Goal: Task Accomplishment & Management: Use online tool/utility

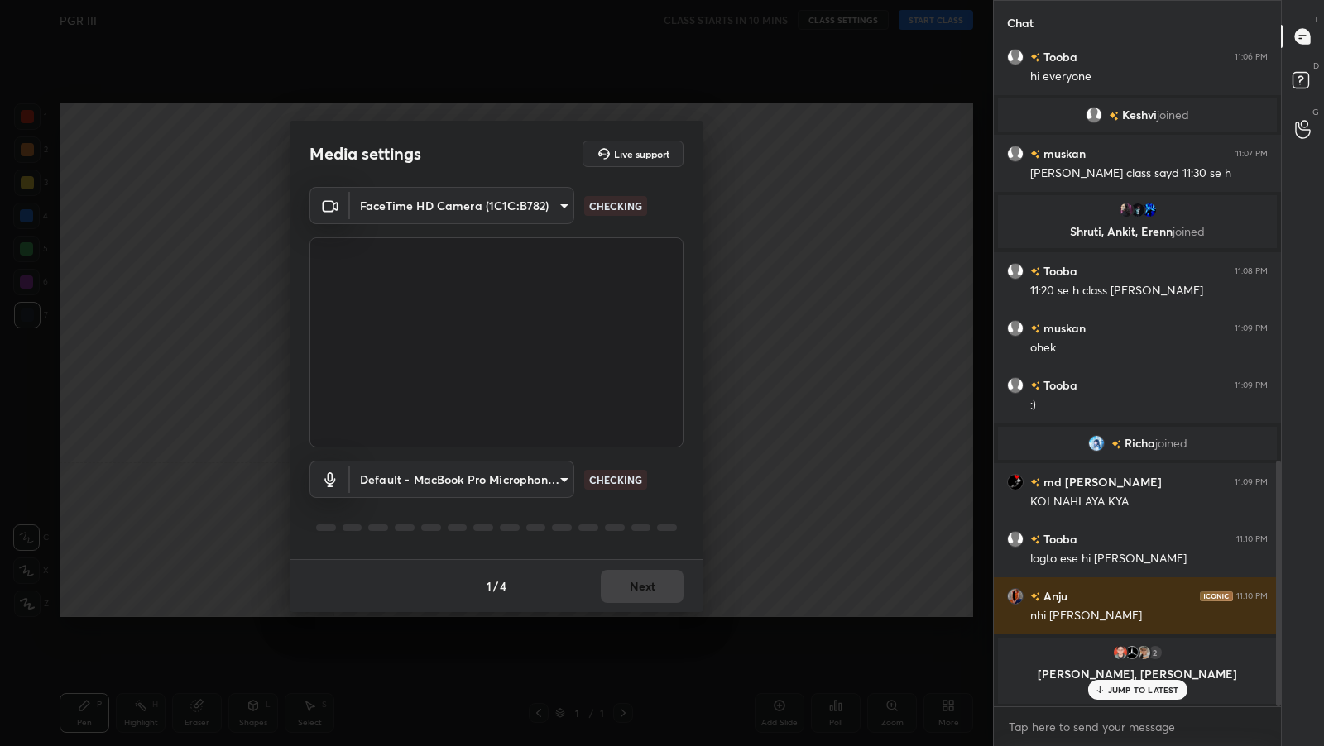
scroll to position [1120, 0]
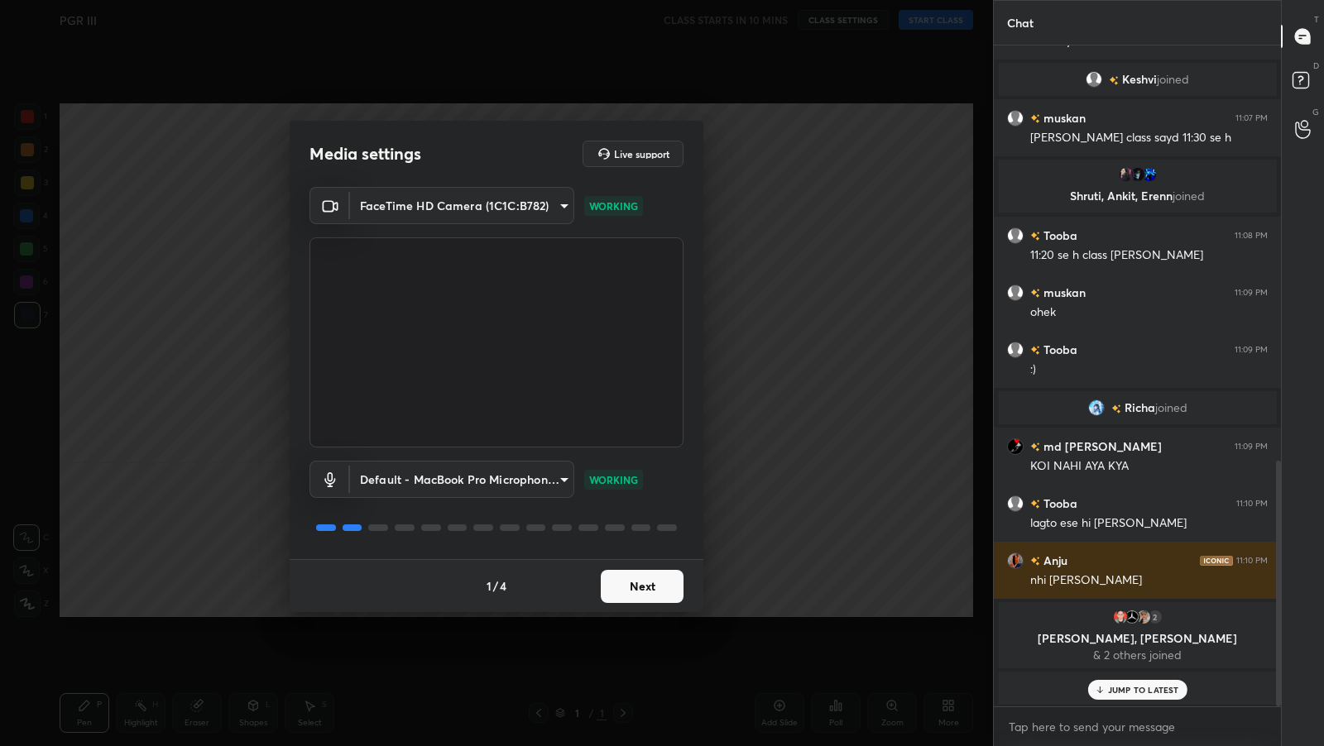
click at [655, 593] on button "Next" at bounding box center [642, 586] width 83 height 33
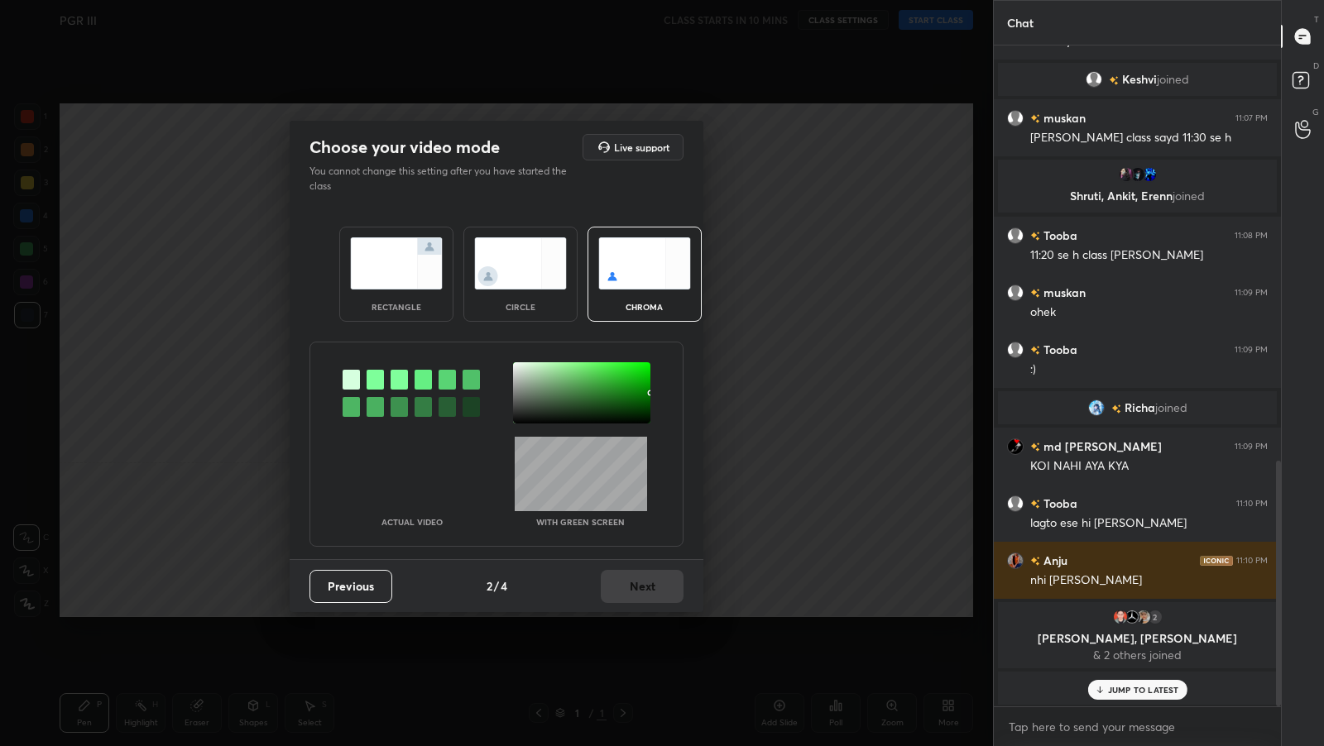
click at [410, 271] on img at bounding box center [396, 263] width 93 height 52
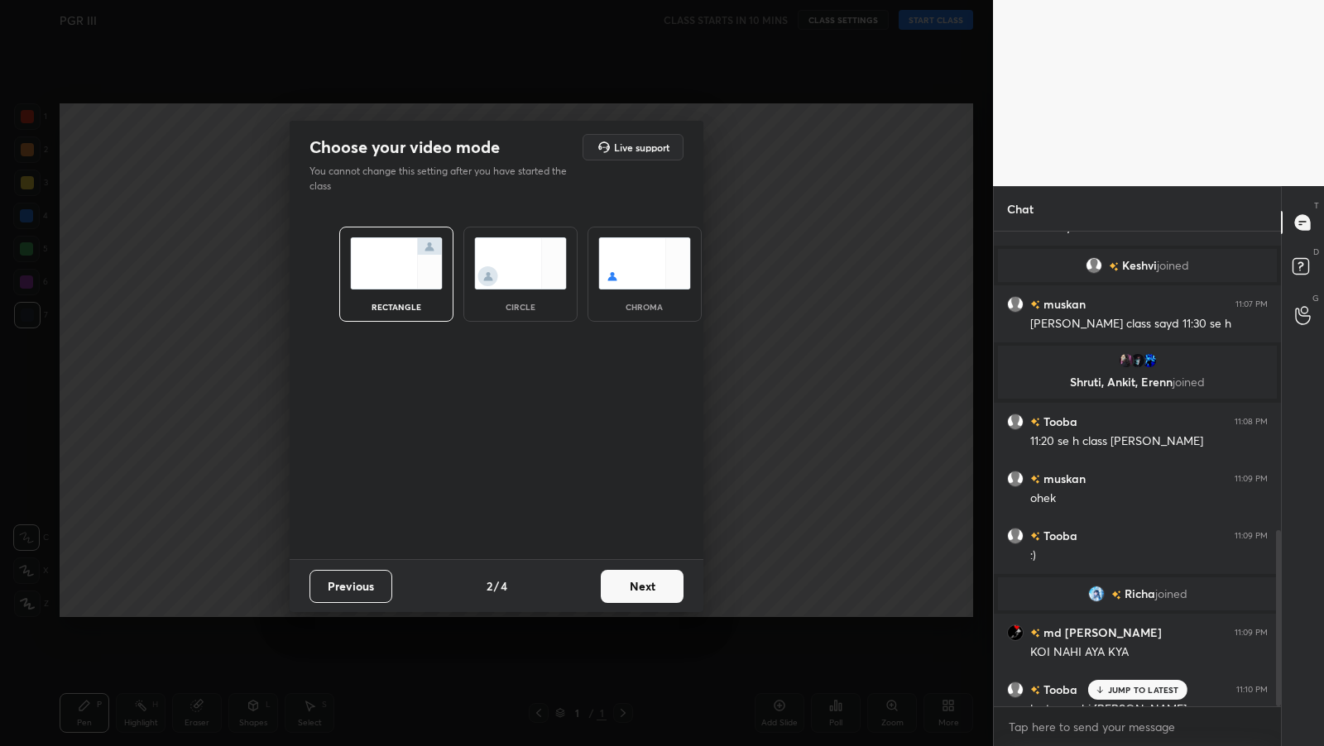
click at [657, 578] on button "Next" at bounding box center [642, 586] width 83 height 33
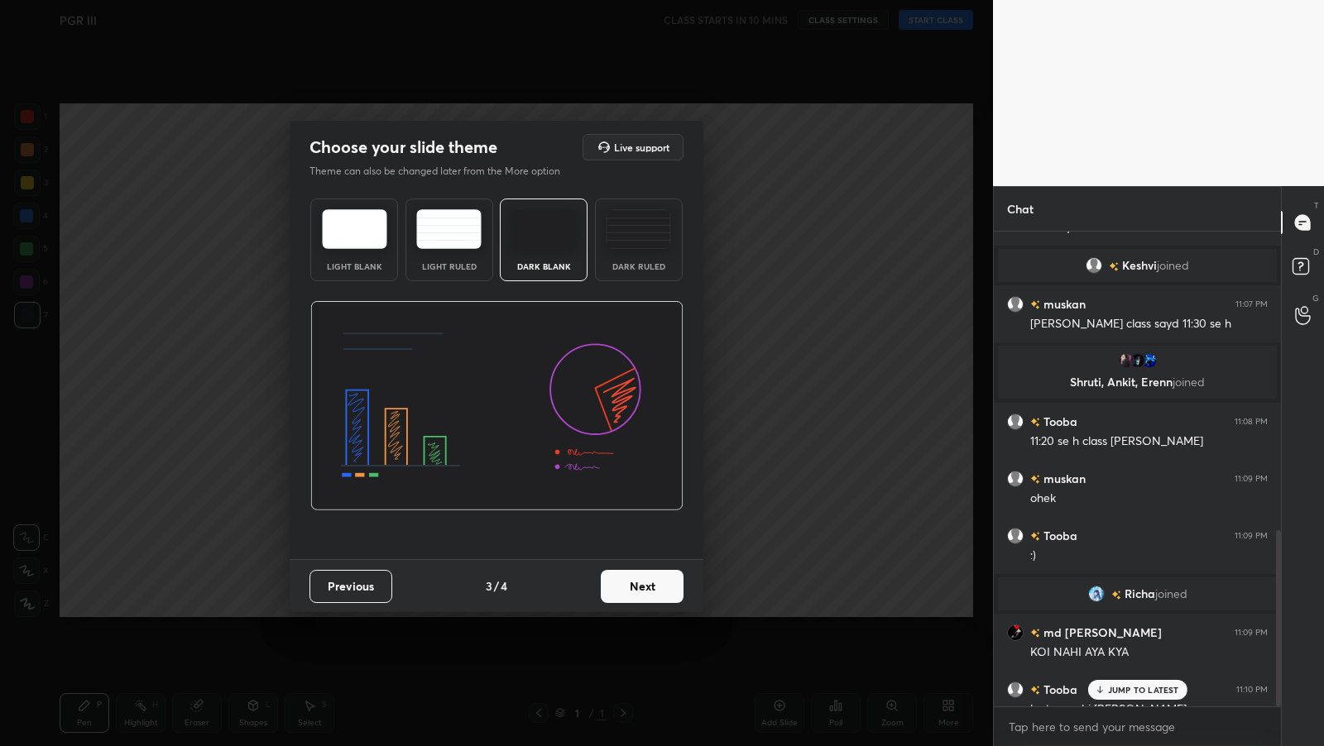
click at [665, 589] on button "Next" at bounding box center [642, 586] width 83 height 33
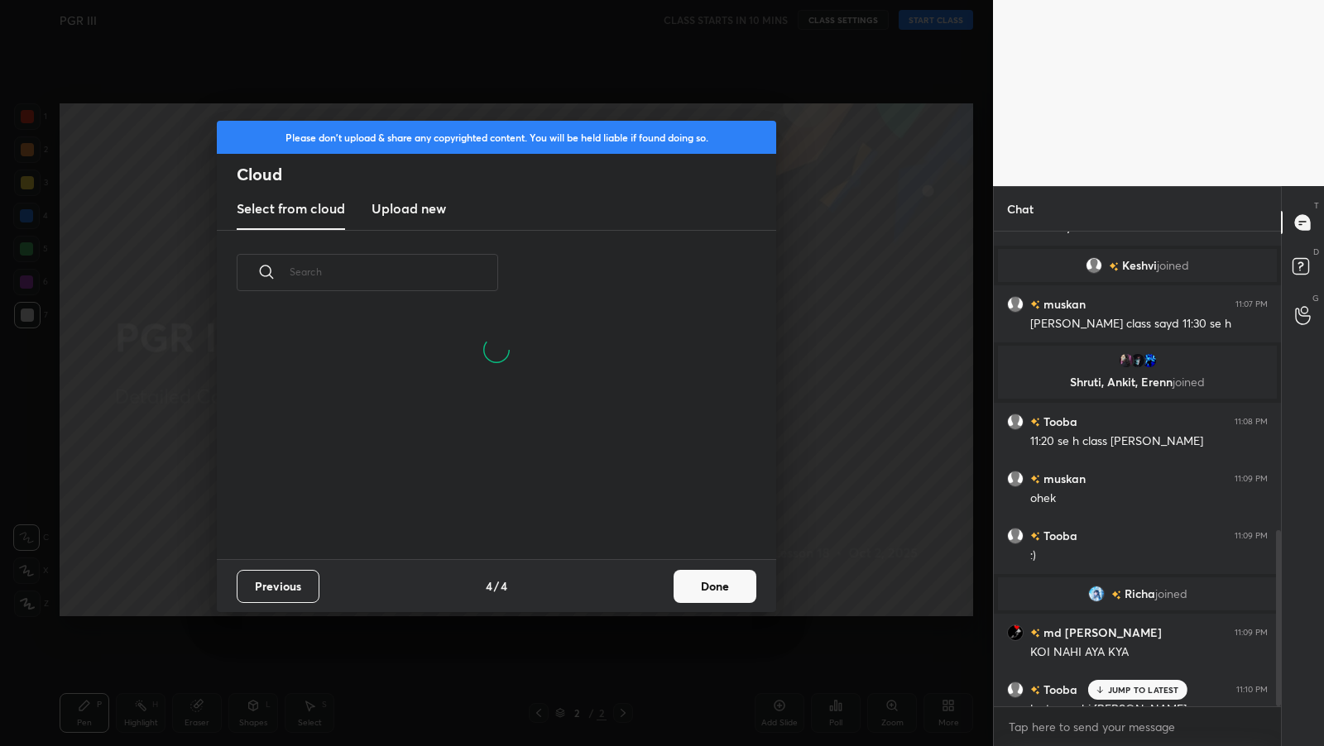
click at [465, 280] on input "text" at bounding box center [394, 272] width 209 height 70
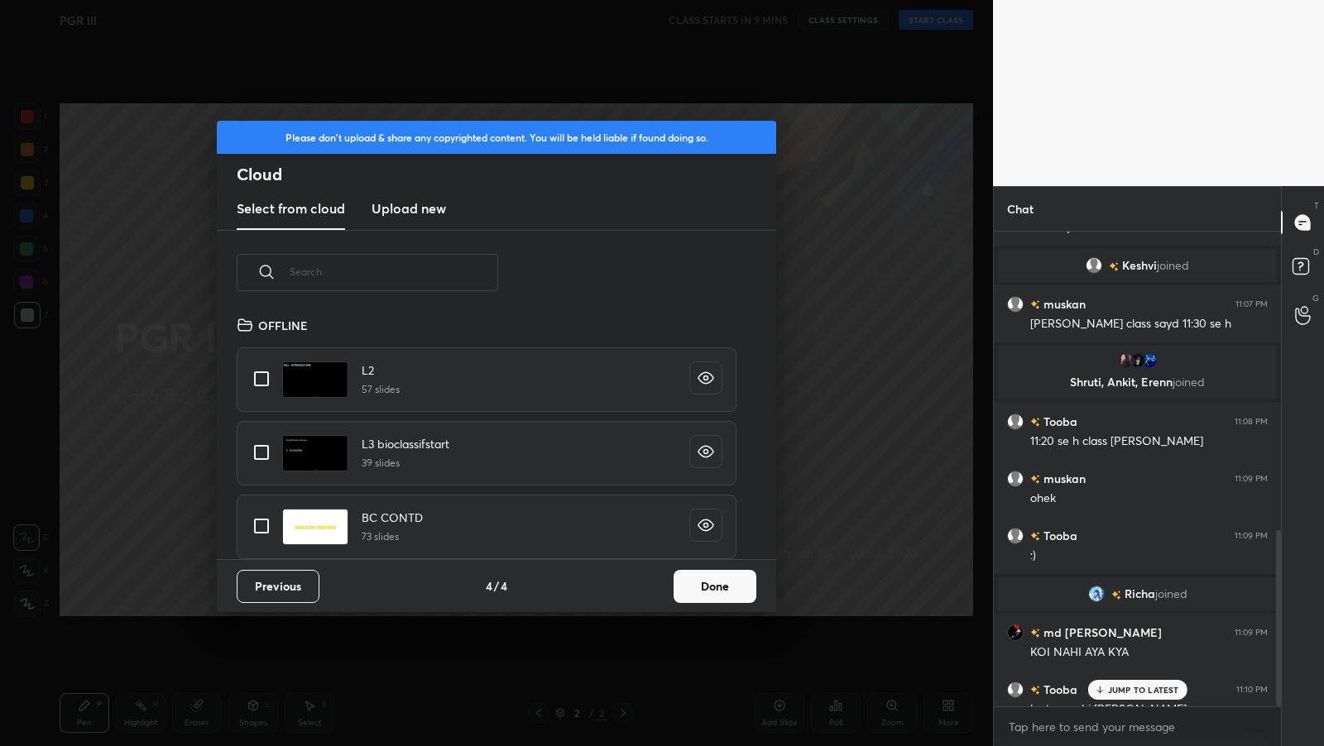
click at [1127, 688] on p "JUMP TO LATEST" at bounding box center [1143, 690] width 71 height 10
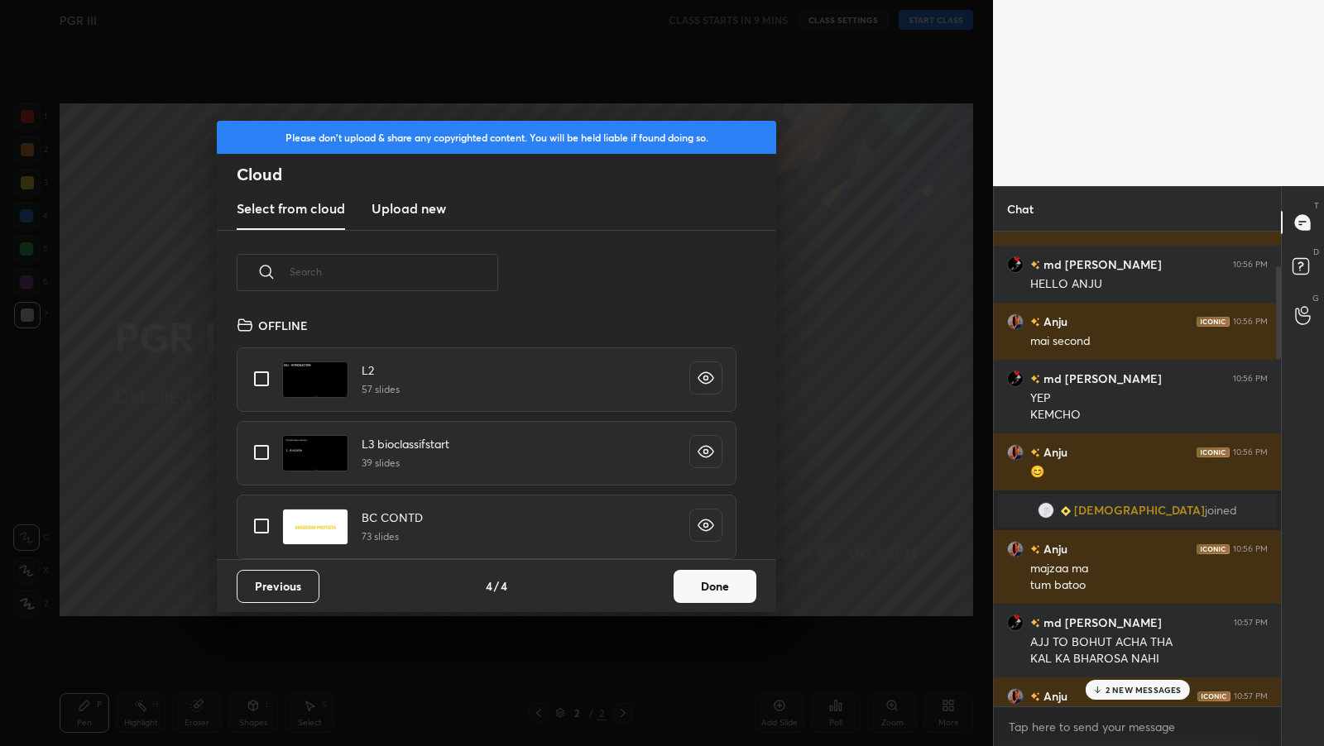
scroll to position [50, 0]
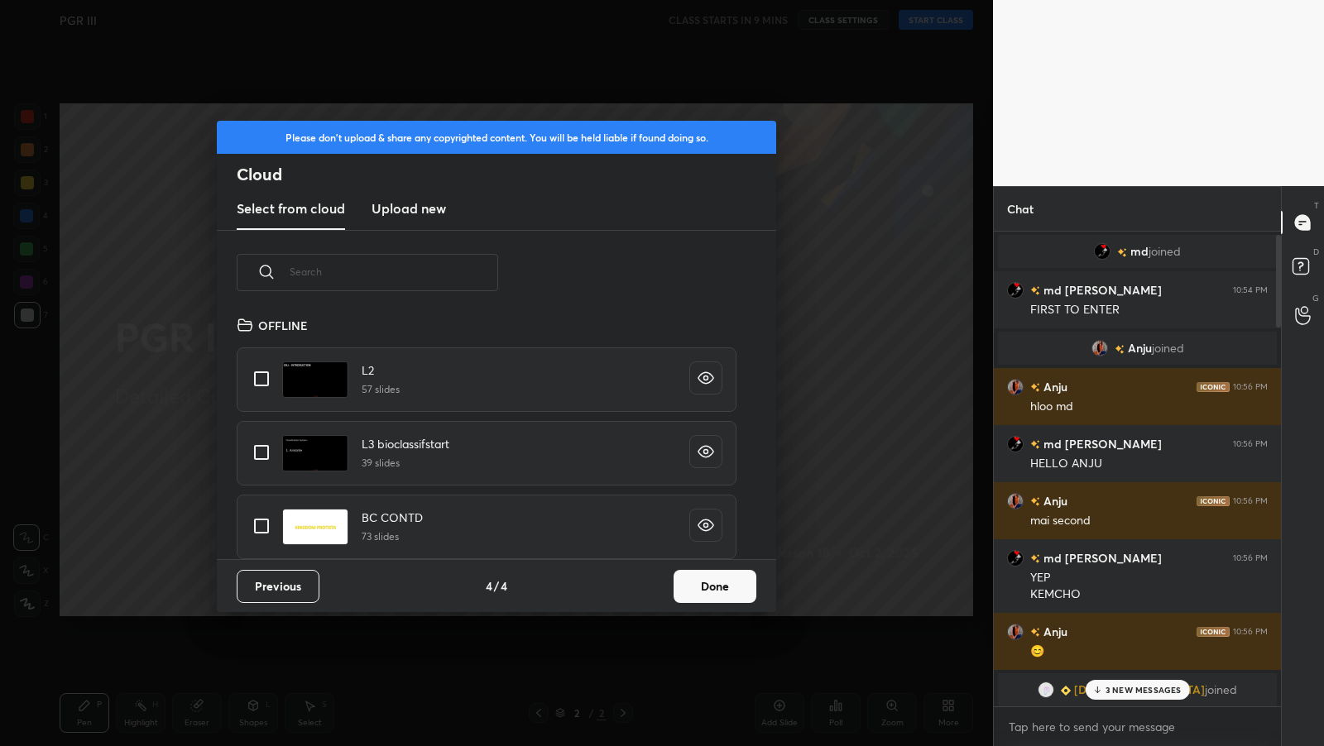
click at [1164, 688] on p "3 NEW MESSAGES" at bounding box center [1144, 690] width 76 height 10
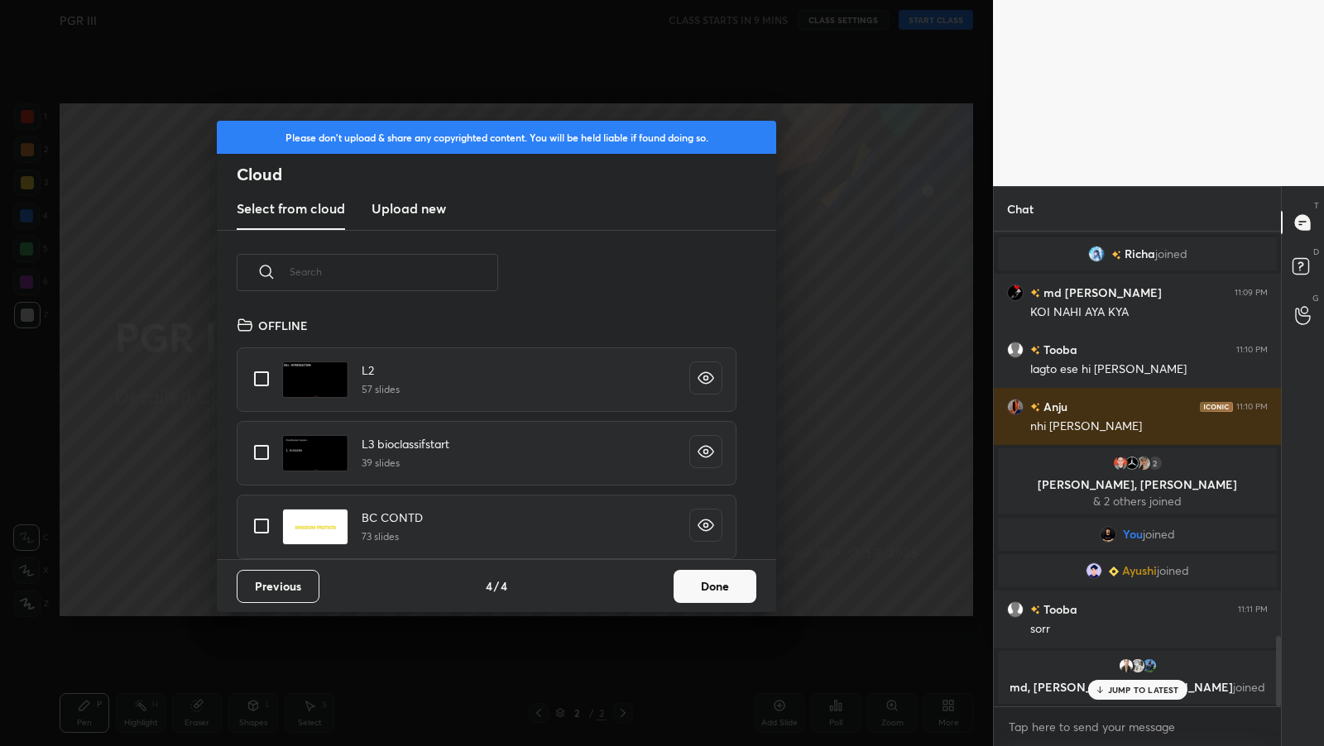
click at [1167, 691] on p "JUMP TO LATEST" at bounding box center [1143, 690] width 71 height 10
click at [488, 280] on input "text" at bounding box center [394, 272] width 209 height 70
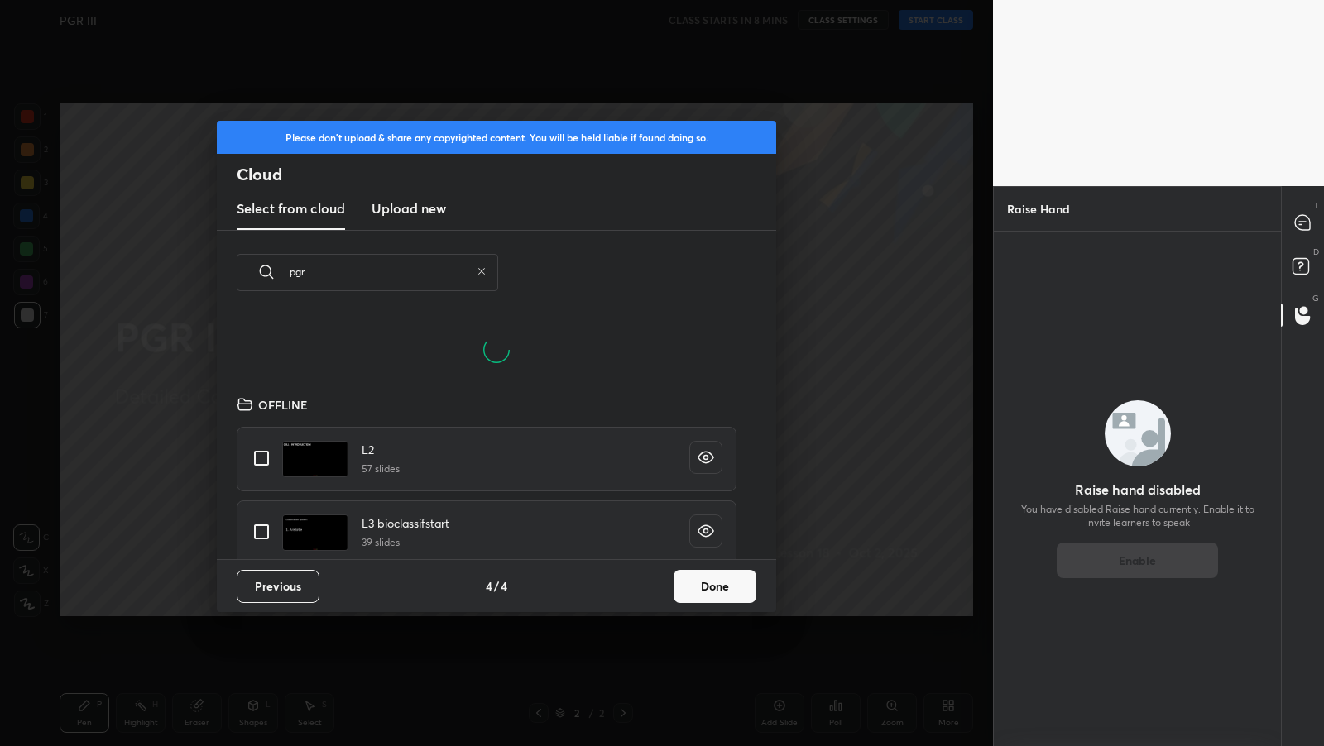
scroll to position [245, 530]
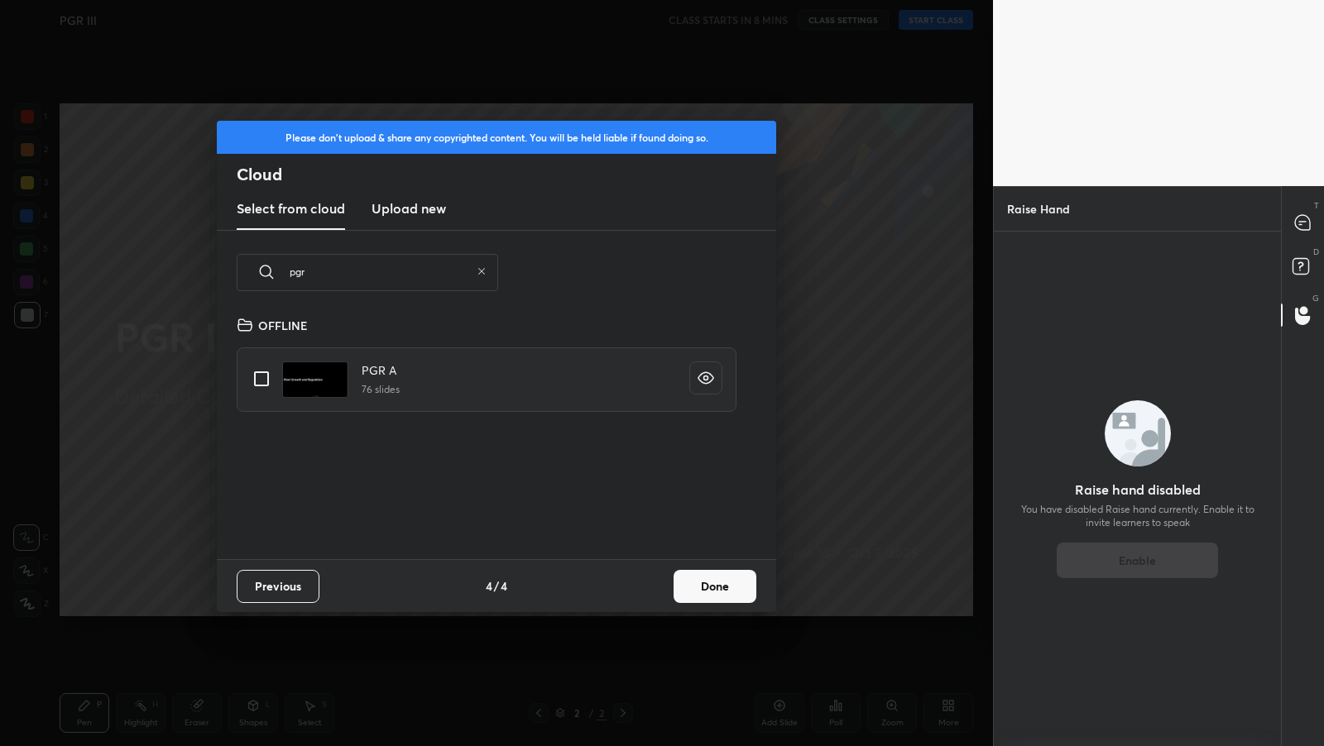
type input "pgr"
click at [249, 386] on input "grid" at bounding box center [261, 379] width 35 height 35
checkbox input "true"
click at [707, 588] on button "Done" at bounding box center [715, 586] width 83 height 33
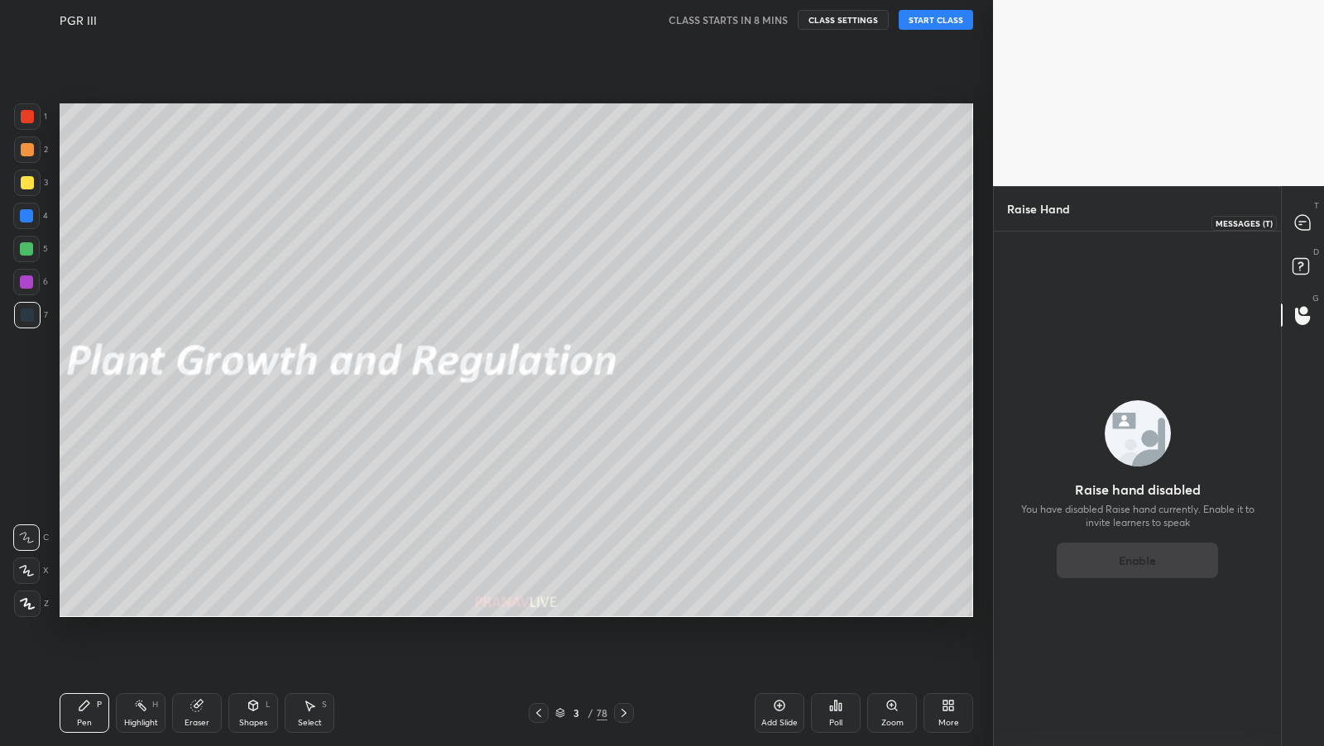
click at [1300, 228] on icon at bounding box center [1302, 222] width 15 height 15
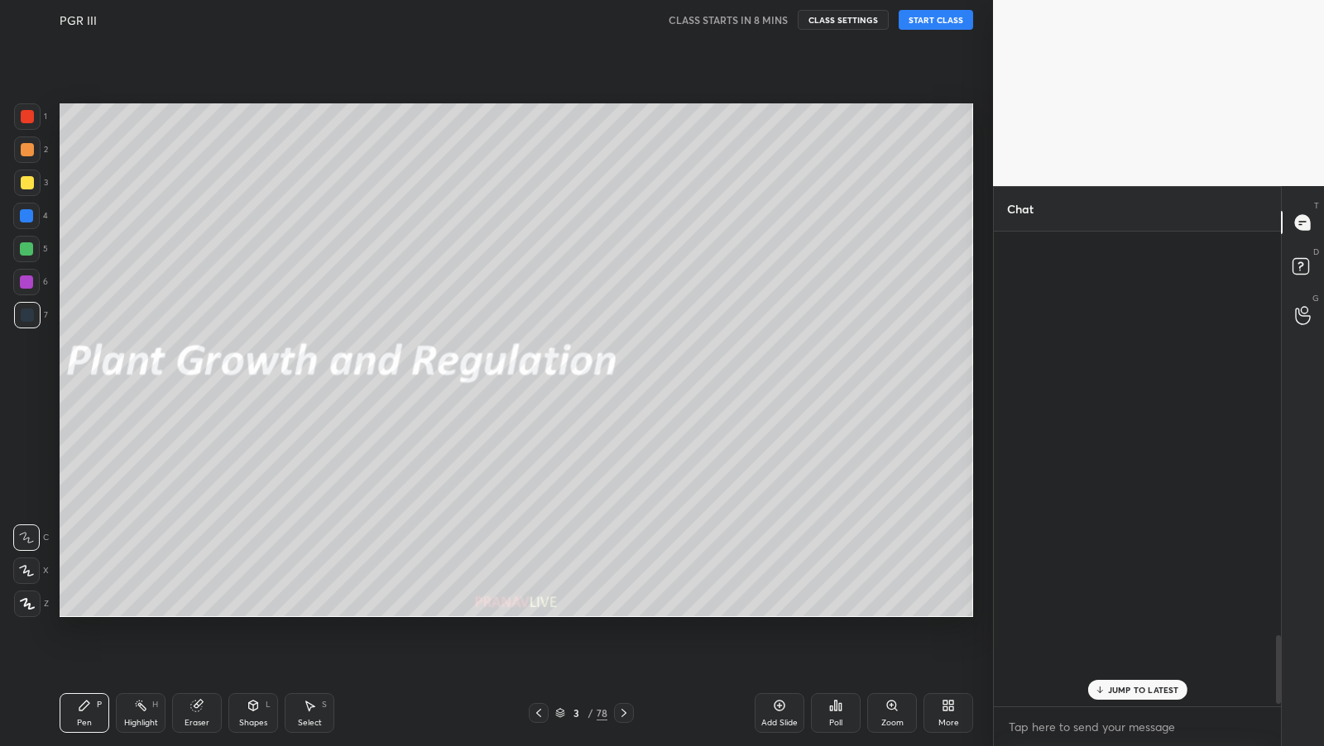
scroll to position [471, 283]
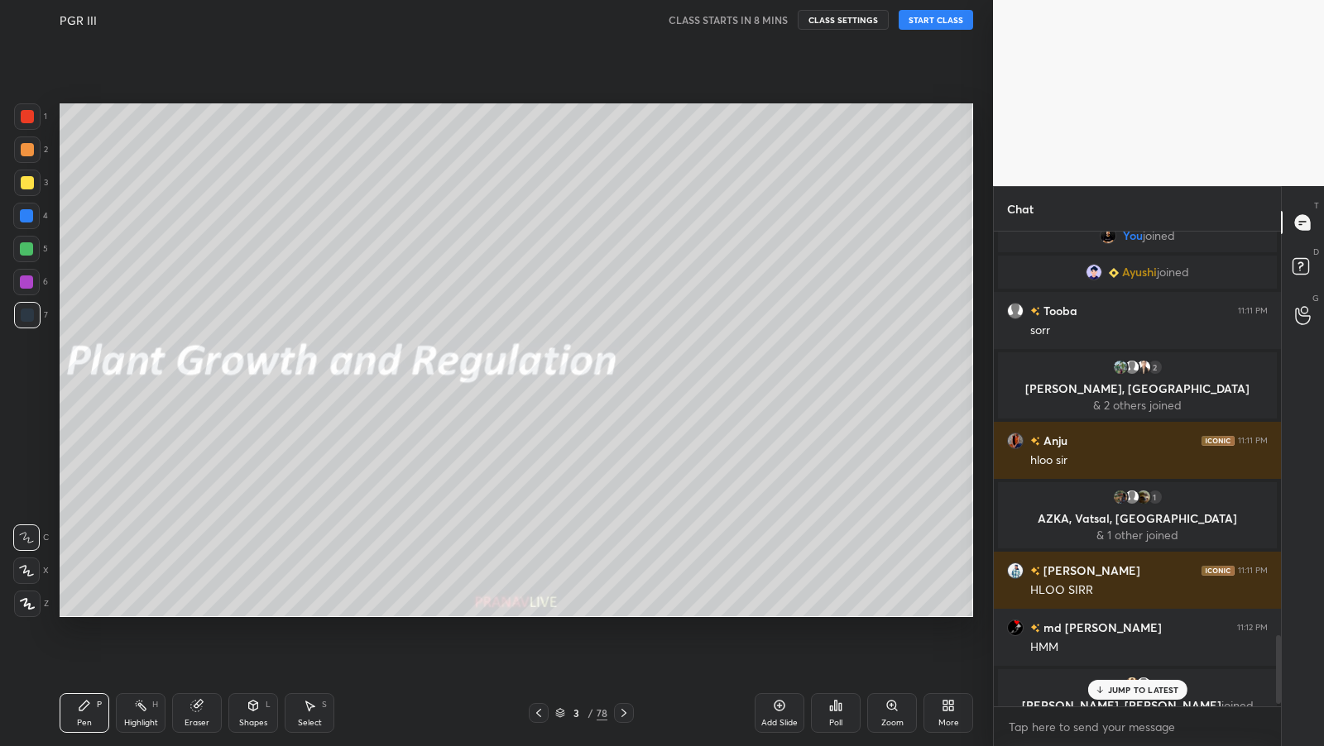
click at [1163, 688] on p "JUMP TO LATEST" at bounding box center [1143, 690] width 71 height 10
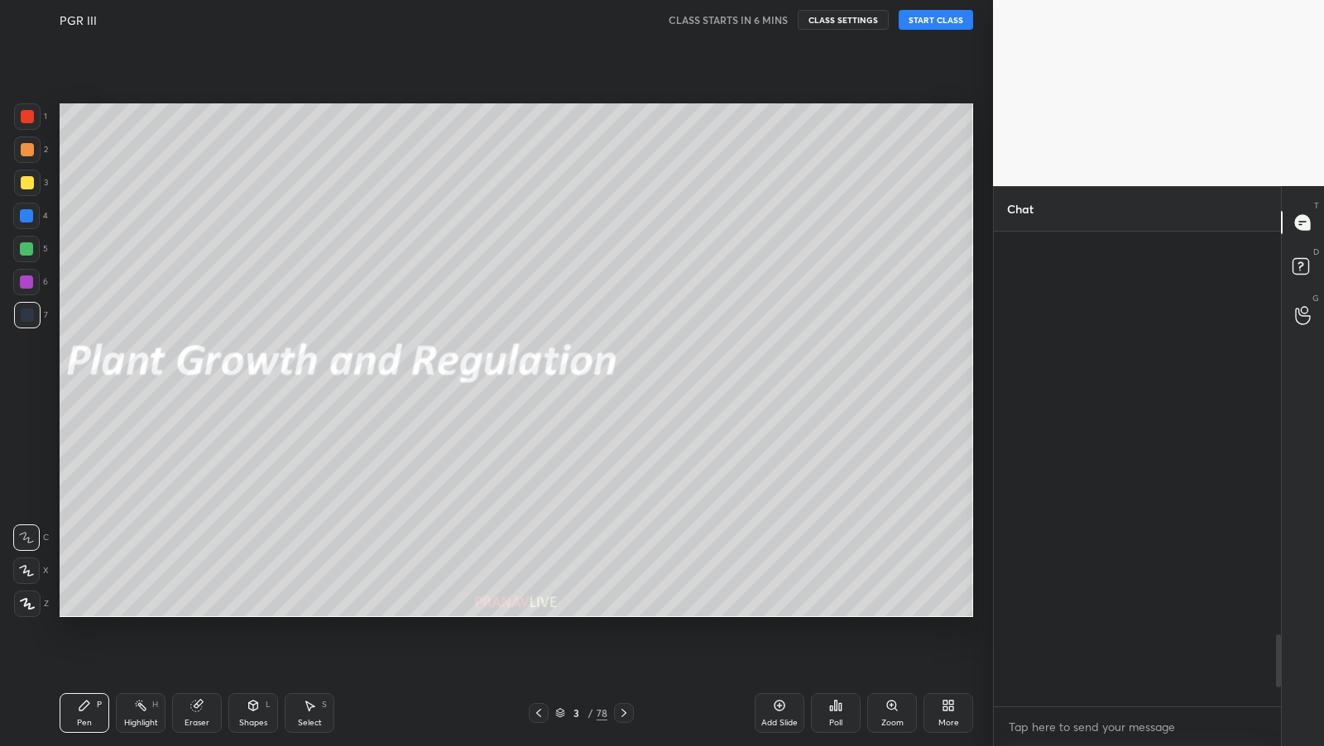
scroll to position [3780, 0]
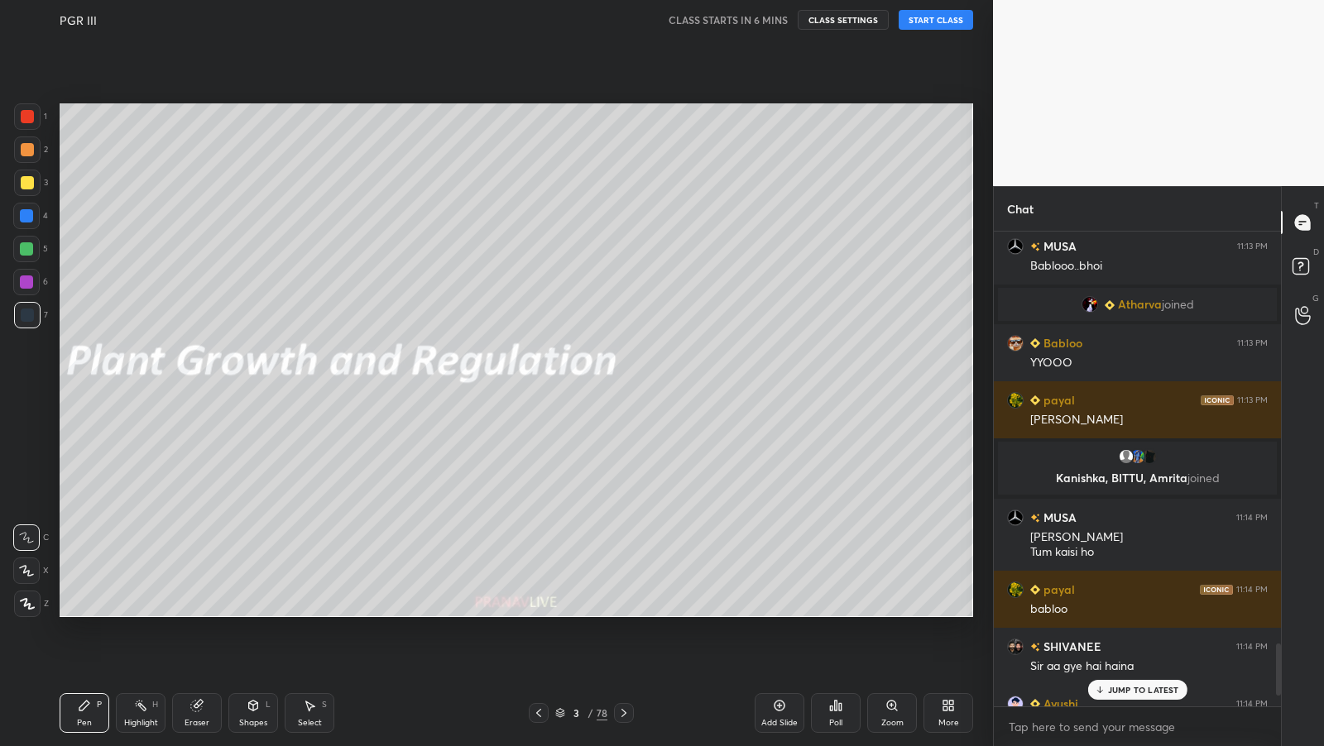
click at [1127, 682] on div "JUMP TO LATEST" at bounding box center [1136, 690] width 99 height 20
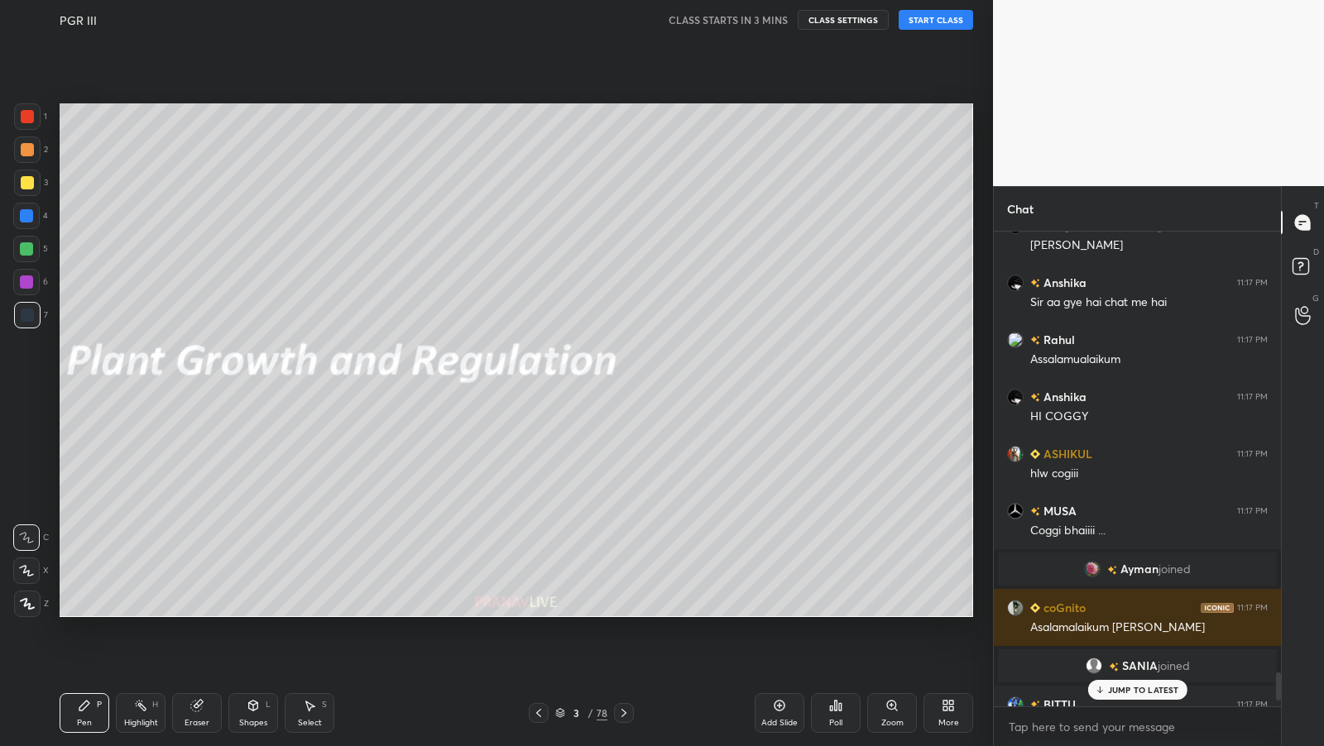
scroll to position [7401, 0]
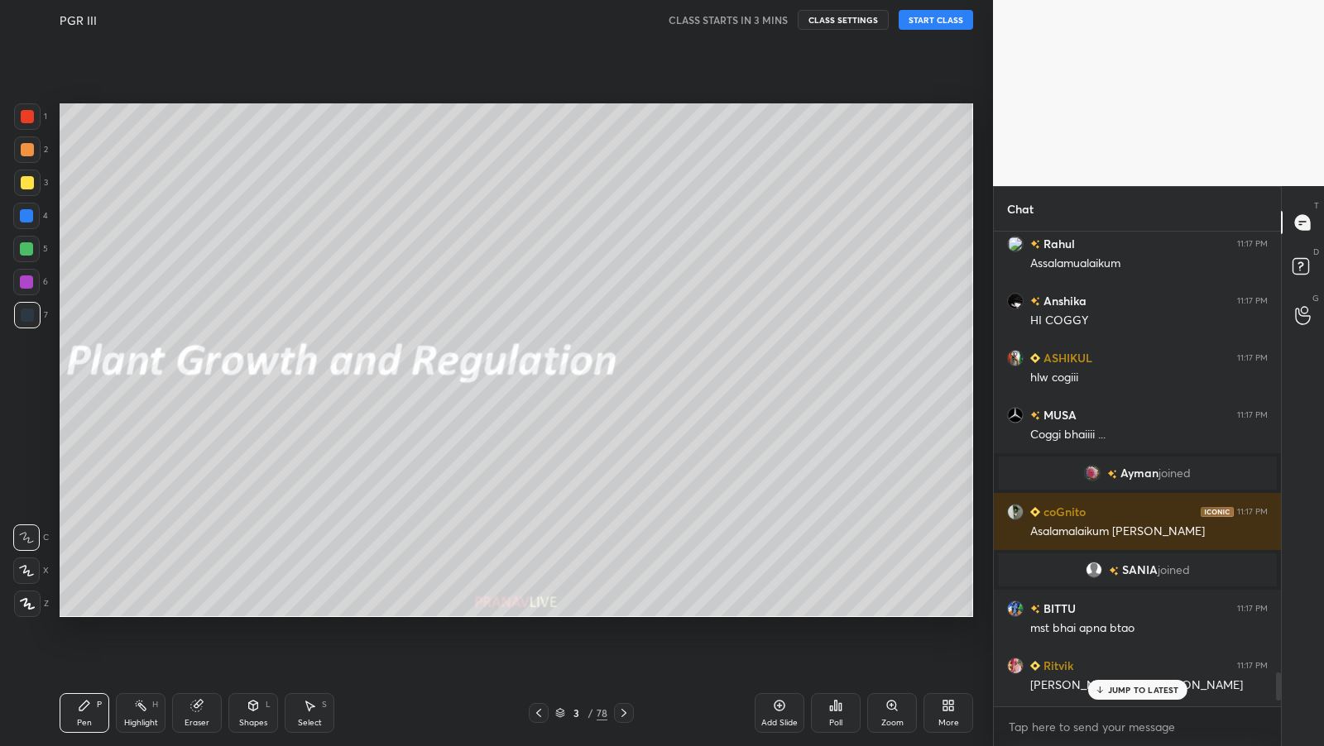
click at [1127, 686] on p "JUMP TO LATEST" at bounding box center [1143, 690] width 71 height 10
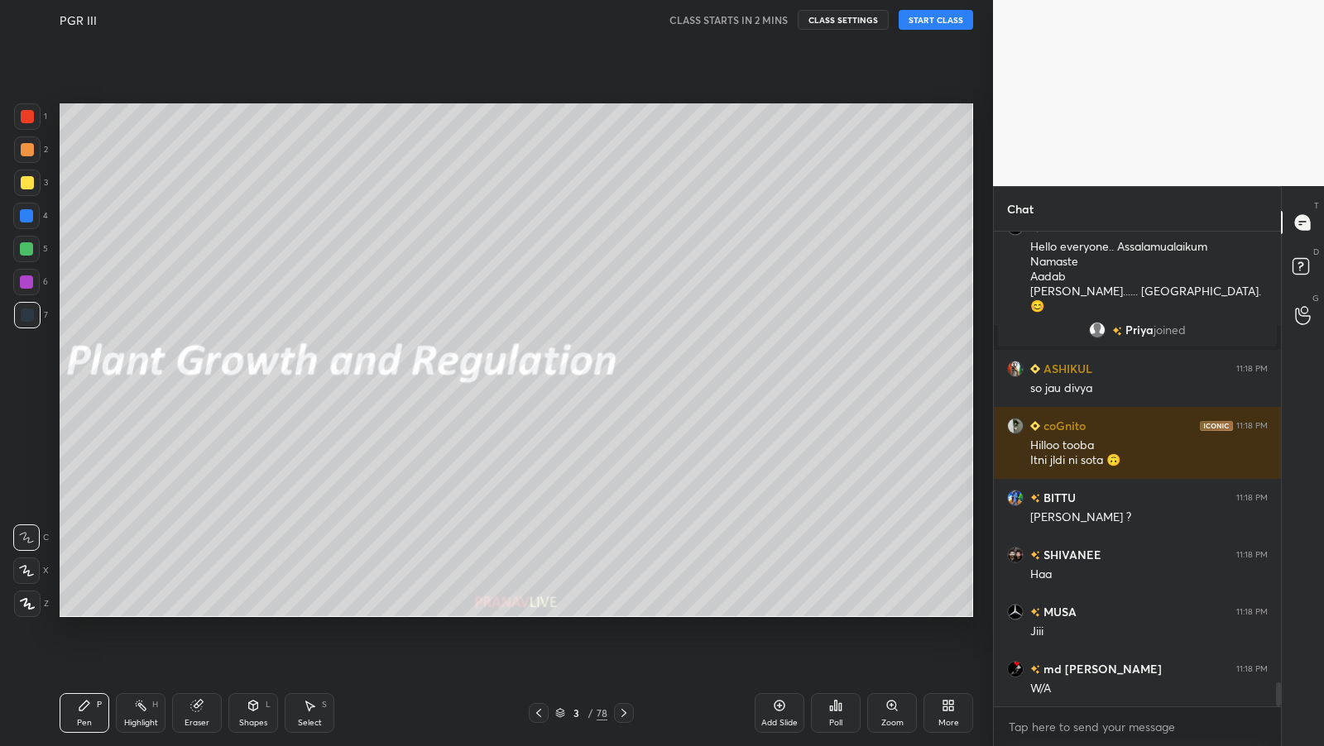
scroll to position [9133, 0]
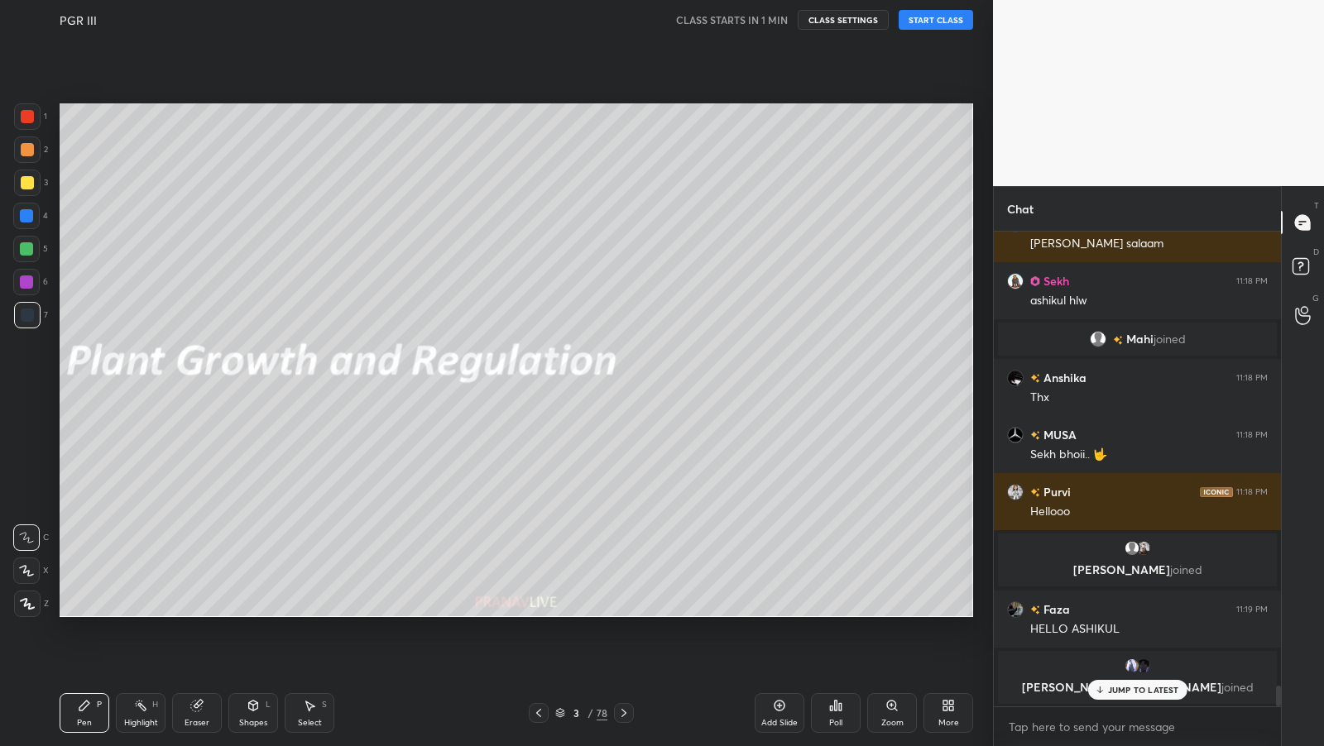
click at [944, 24] on button "START CLASS" at bounding box center [936, 20] width 74 height 20
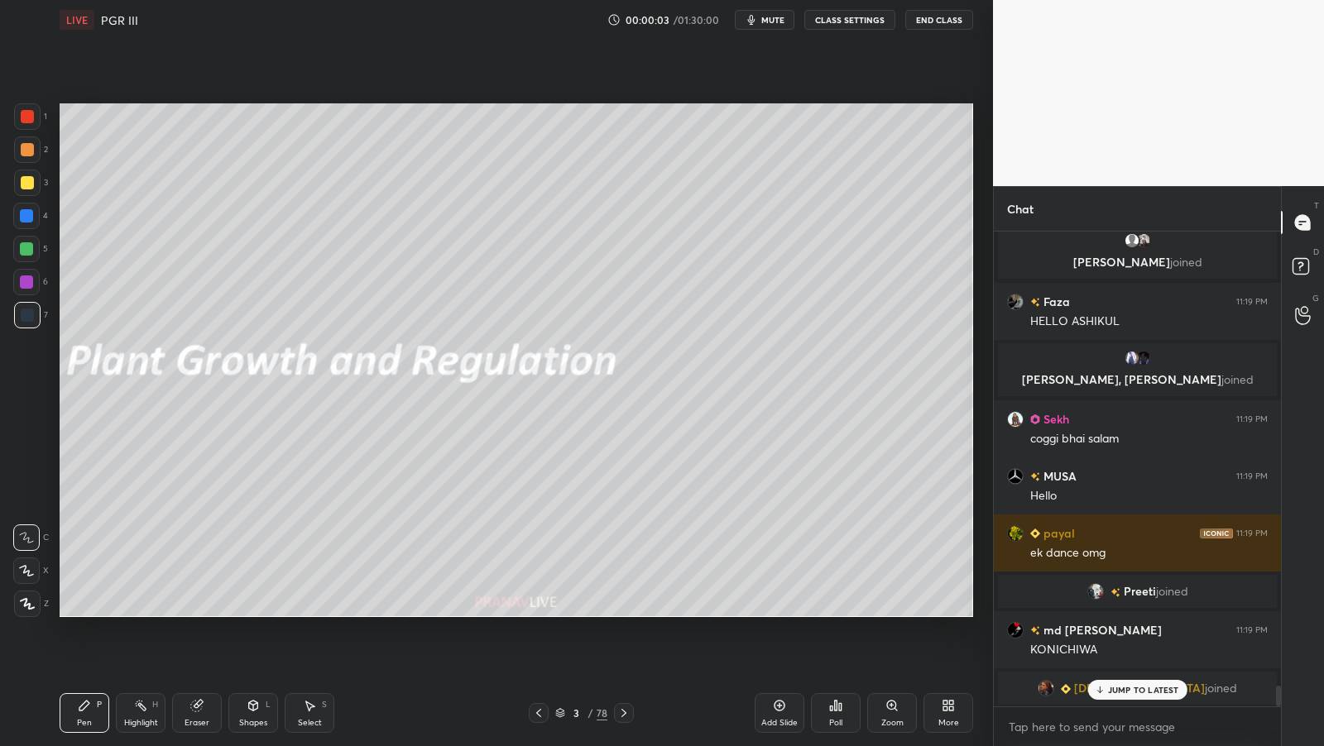
click at [532, 710] on icon at bounding box center [538, 713] width 13 height 13
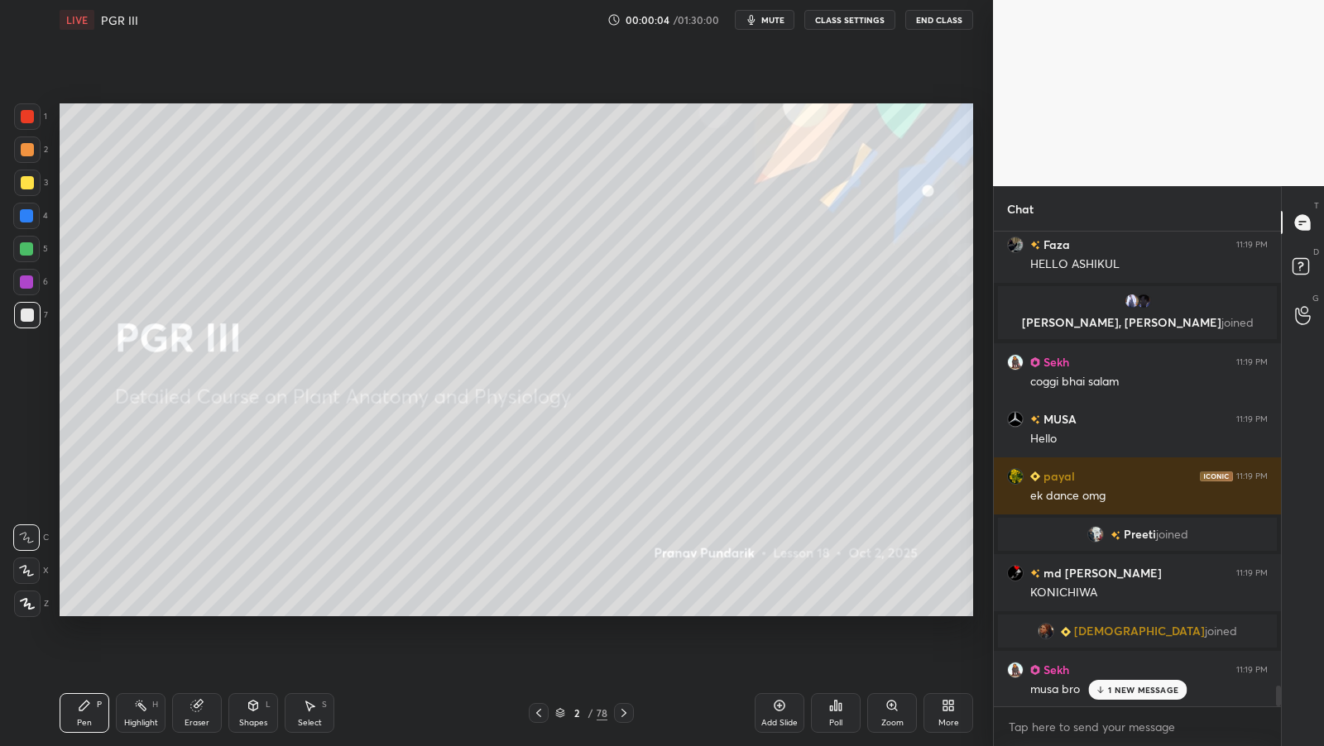
click at [22, 572] on icon at bounding box center [26, 571] width 15 height 12
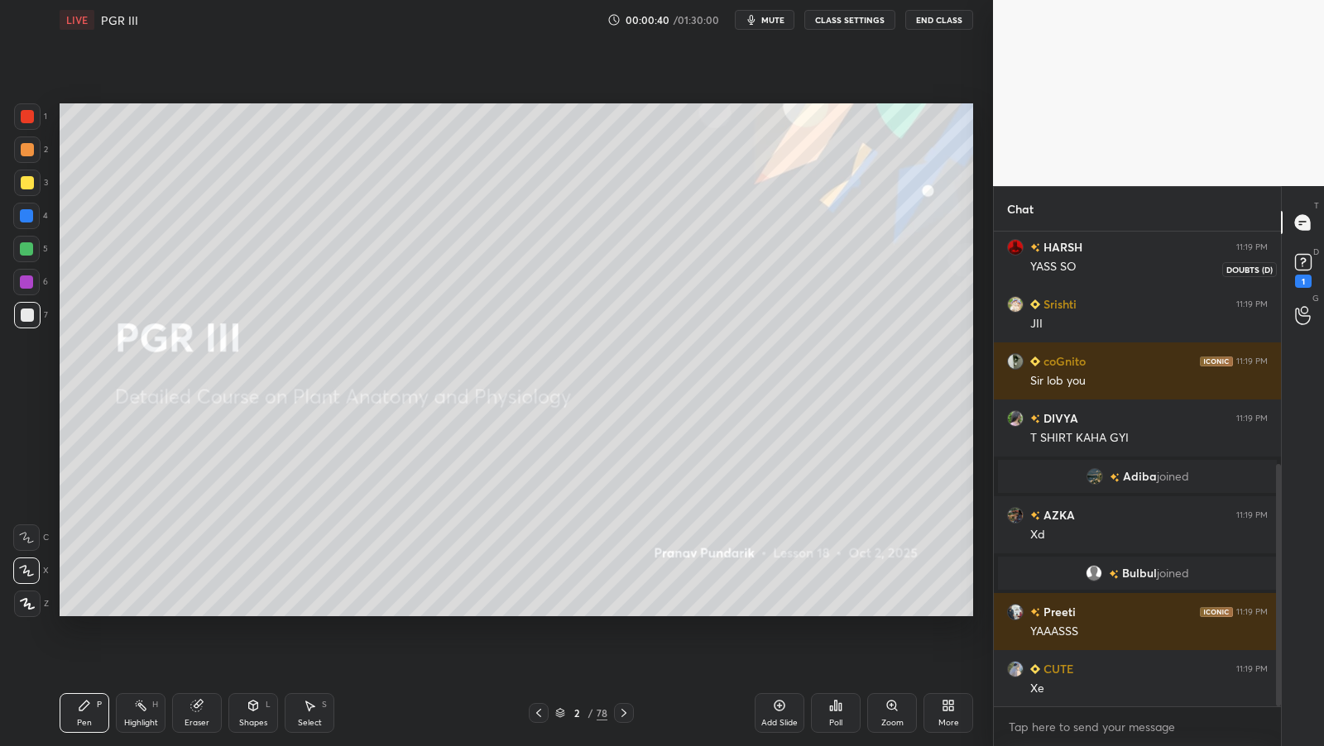
click at [1314, 259] on icon at bounding box center [1303, 262] width 25 height 25
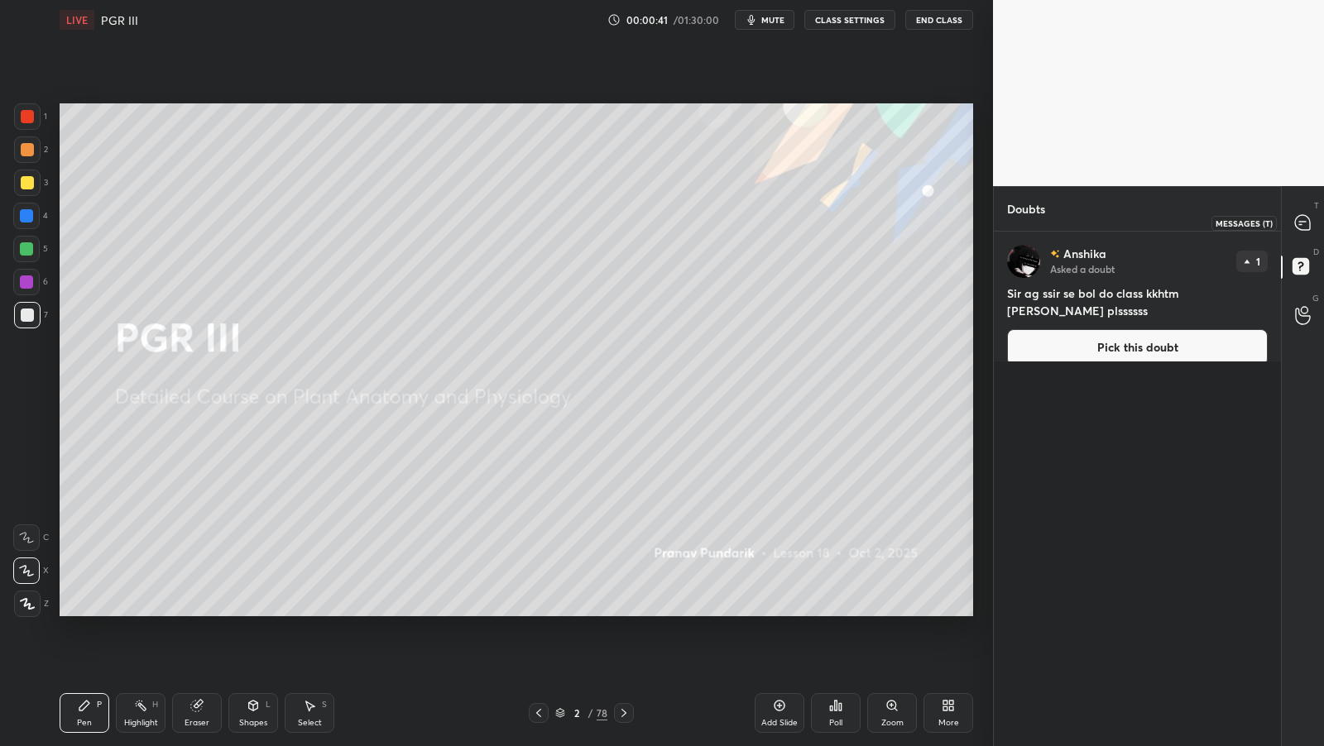
click at [1305, 220] on icon at bounding box center [1302, 222] width 17 height 17
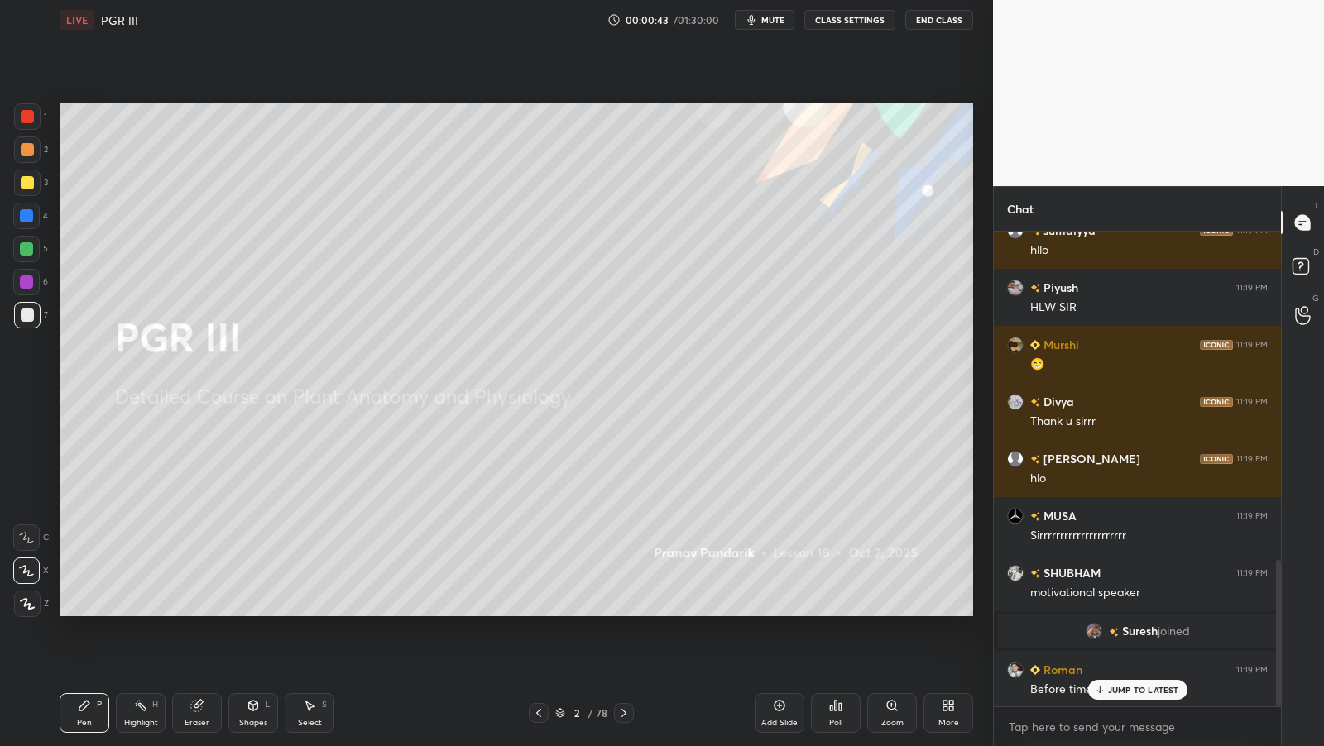
click at [856, 21] on button "CLASS SETTINGS" at bounding box center [849, 20] width 91 height 20
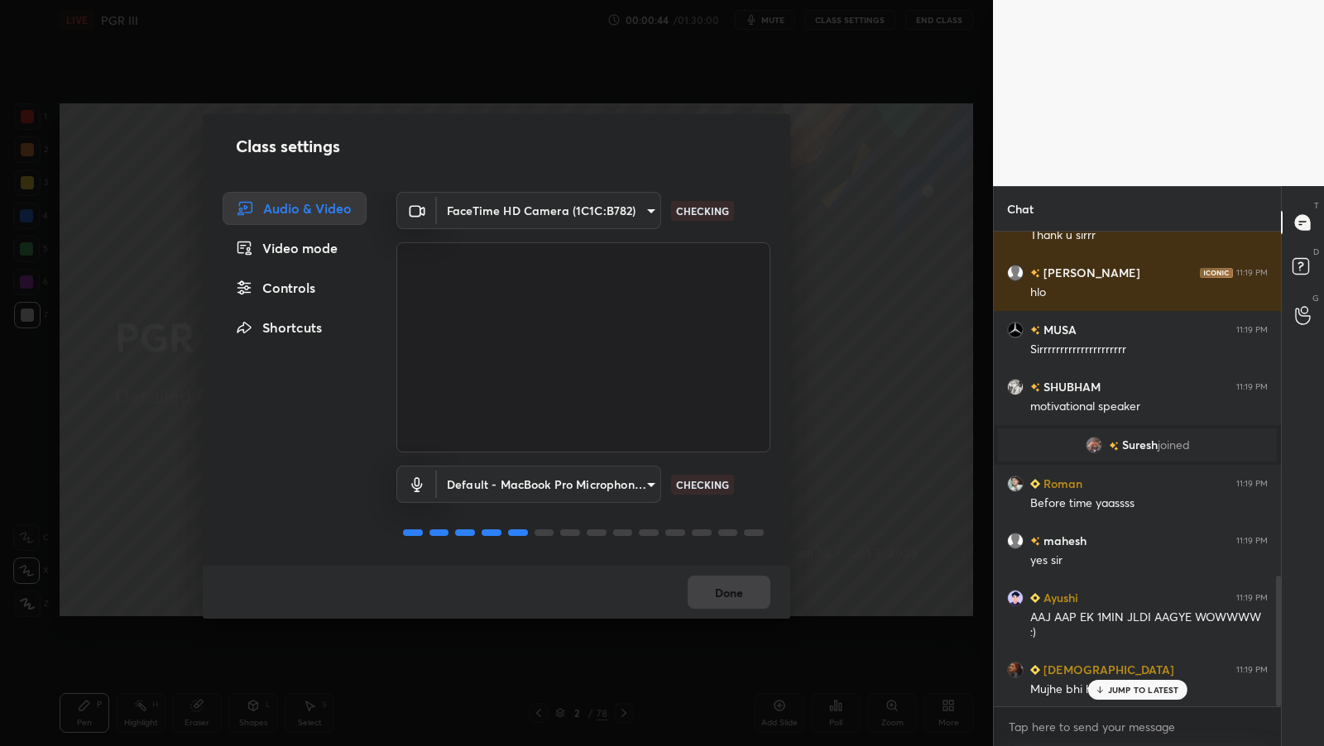
click at [332, 258] on div "Video mode" at bounding box center [295, 248] width 144 height 33
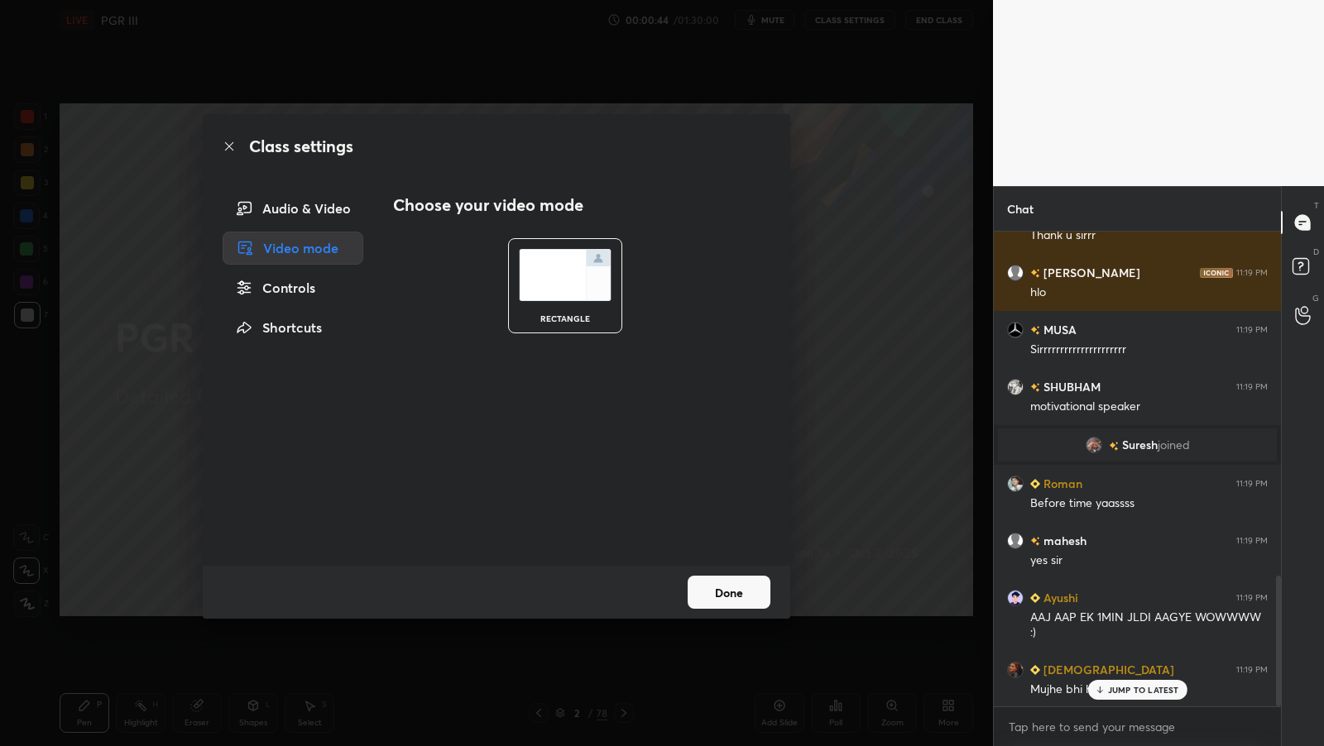
click at [333, 285] on div "Controls" at bounding box center [293, 287] width 141 height 33
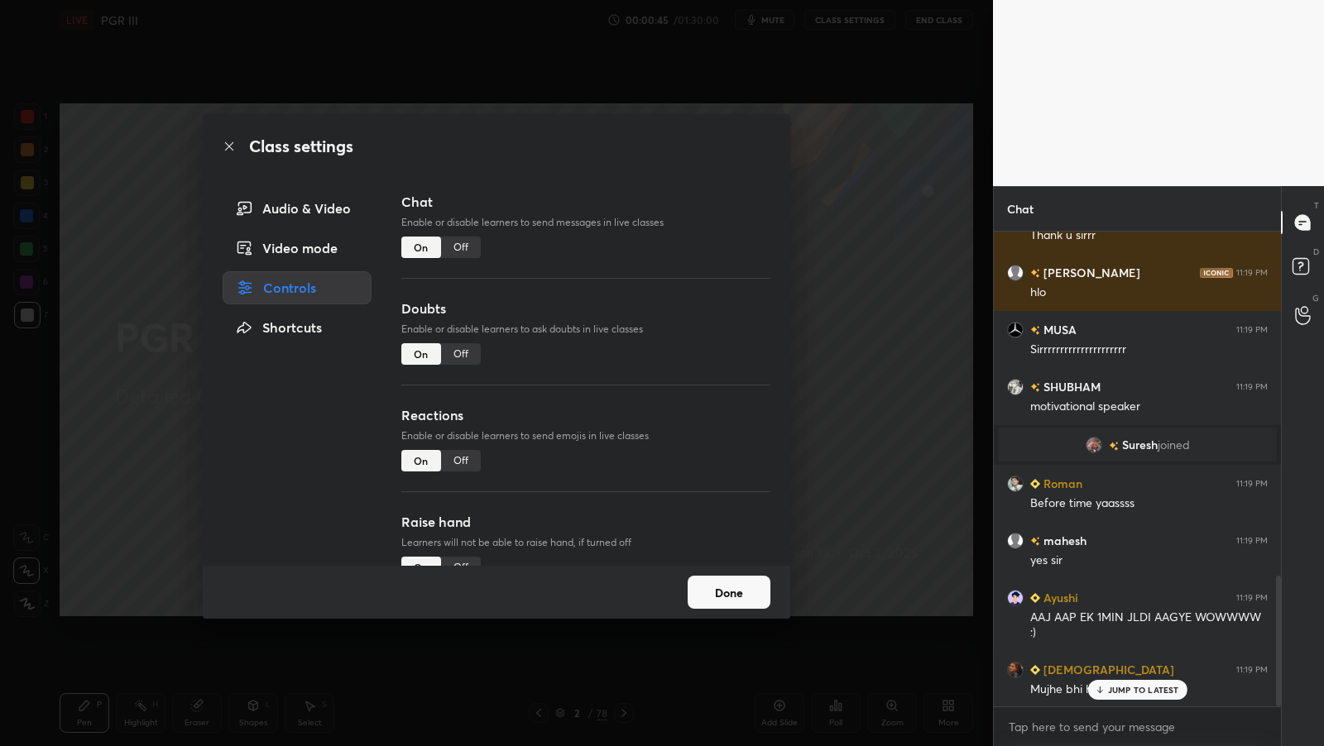
click at [455, 362] on div "Off" at bounding box center [461, 354] width 40 height 22
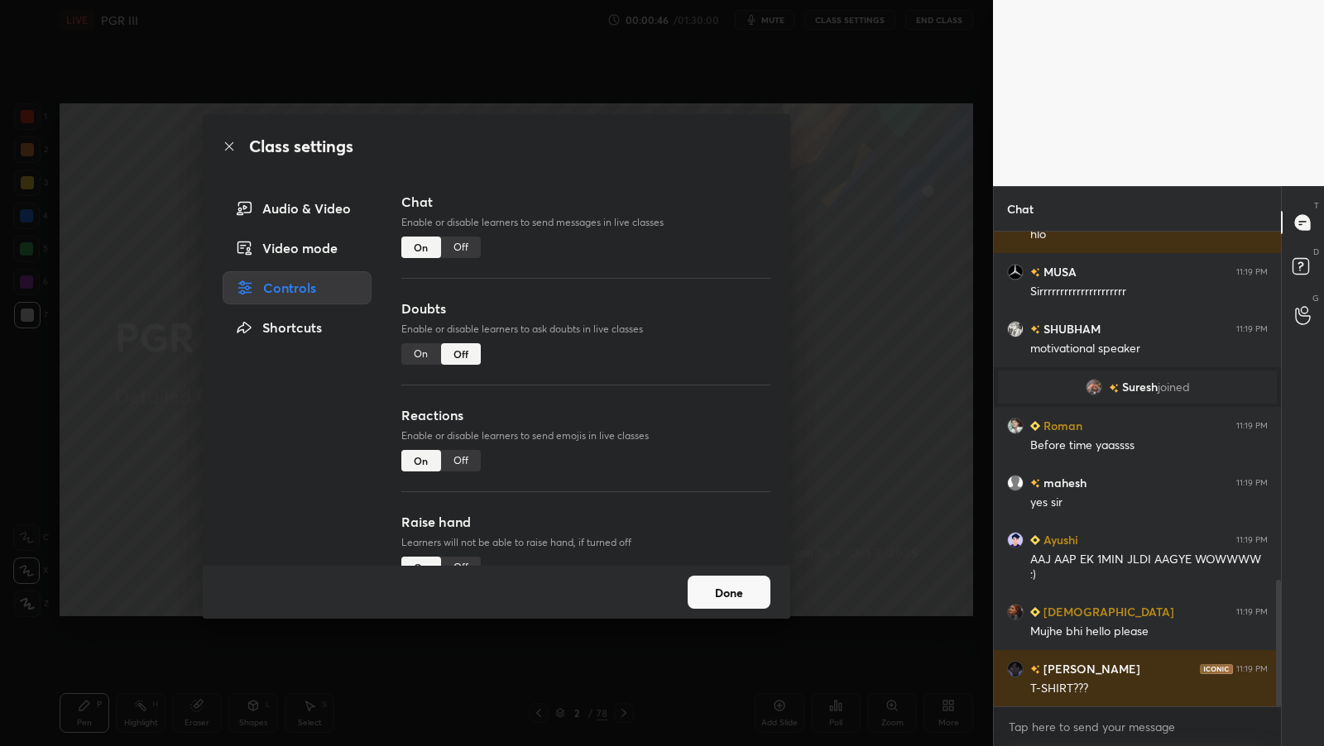
click at [459, 466] on div "Off" at bounding box center [461, 461] width 40 height 22
click at [723, 589] on button "Done" at bounding box center [729, 592] width 83 height 33
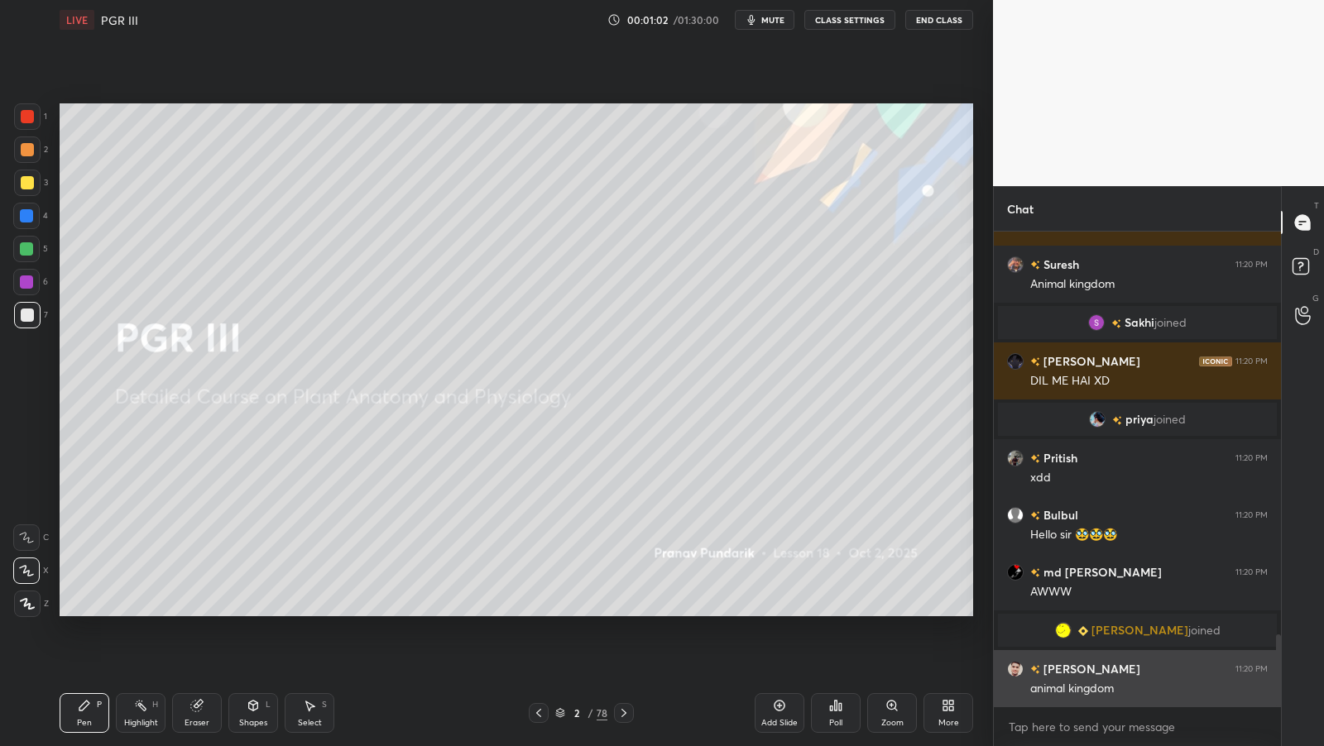
click at [1122, 683] on div "DIVYA 11:20 PM XD [PERSON_NAME] 11:20 PM [PERSON_NAME] 11:20 PM Animal kingdom …" at bounding box center [1137, 470] width 287 height 476
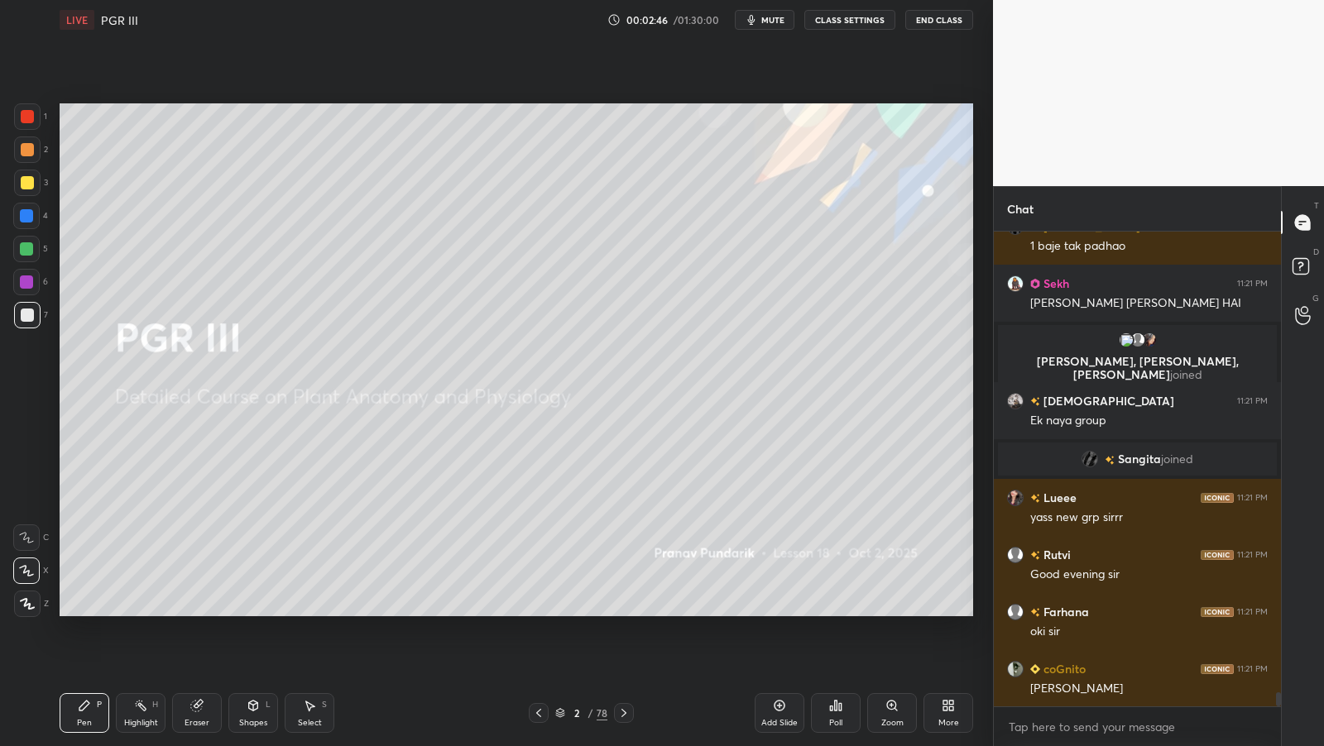
click at [31, 178] on div at bounding box center [27, 182] width 13 height 13
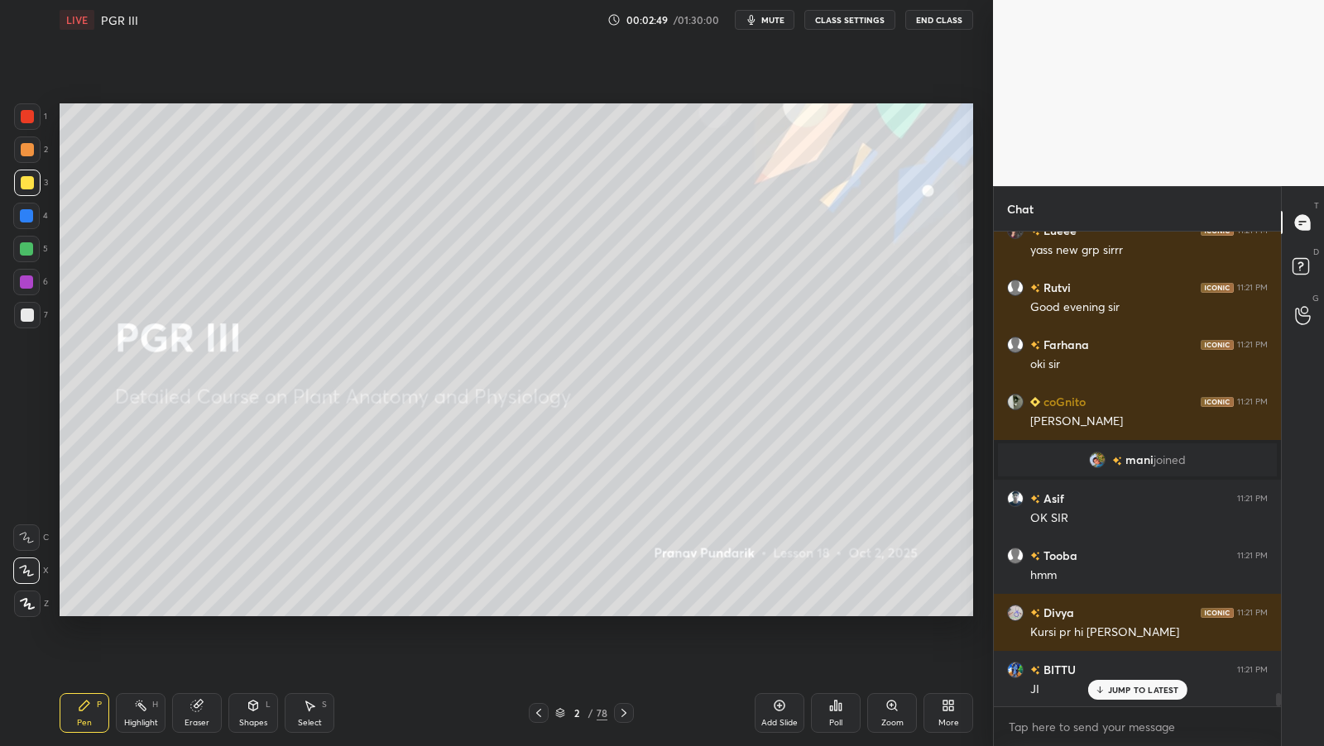
click at [570, 710] on div "2" at bounding box center [577, 713] width 17 height 10
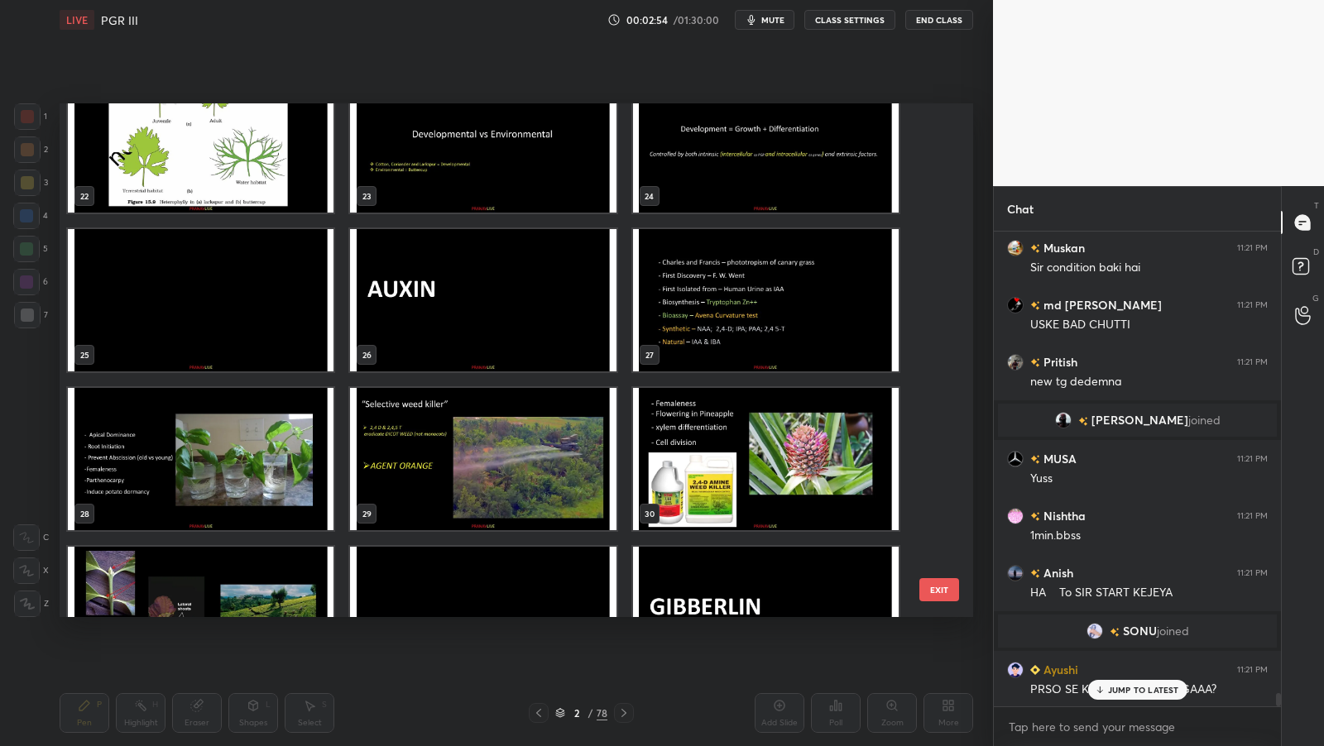
click at [256, 305] on img "grid" at bounding box center [201, 300] width 266 height 142
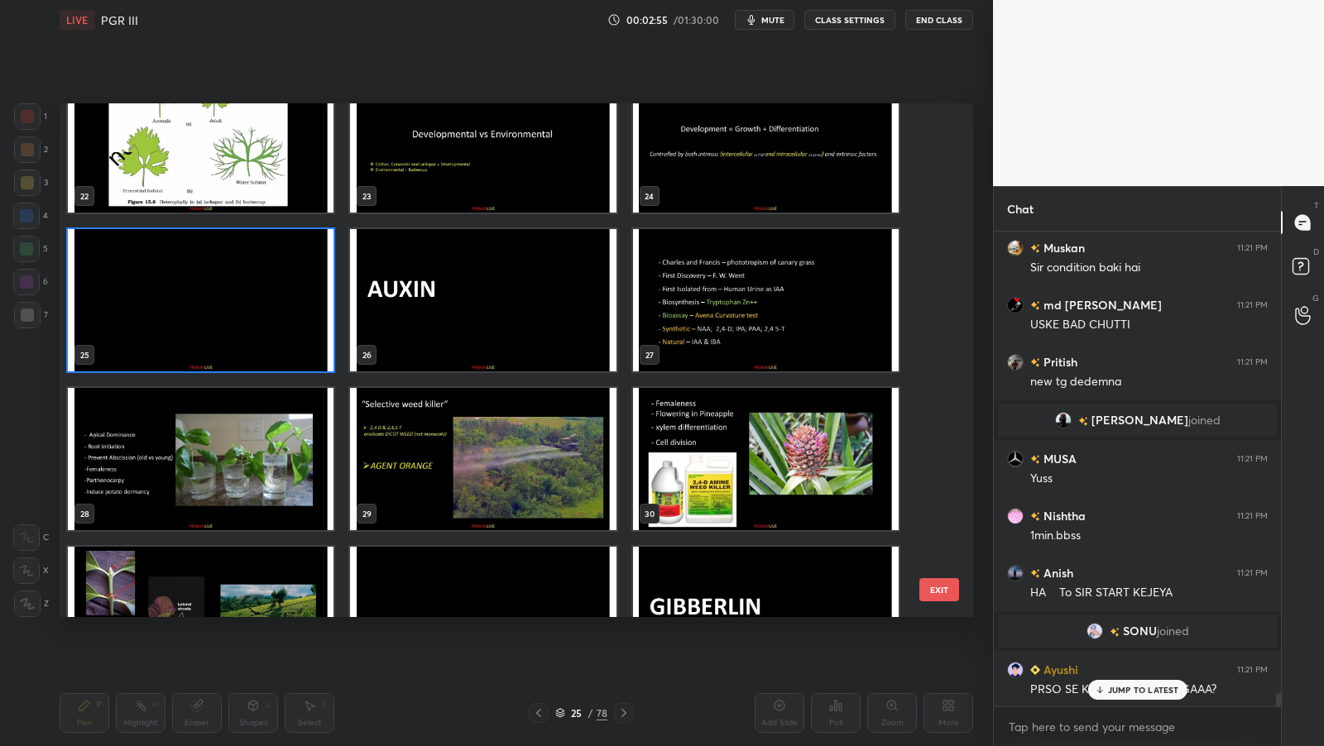
click at [256, 305] on img "grid" at bounding box center [201, 300] width 266 height 142
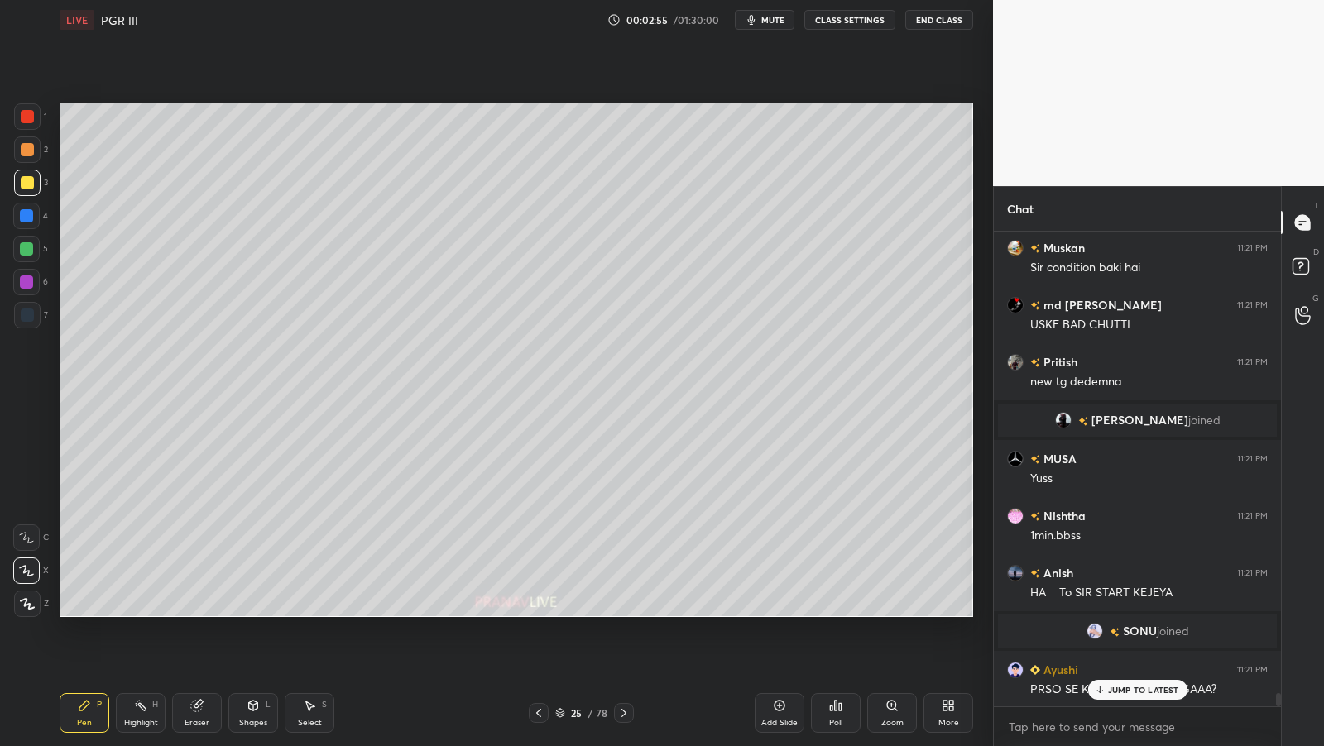
click at [34, 175] on div at bounding box center [27, 183] width 26 height 26
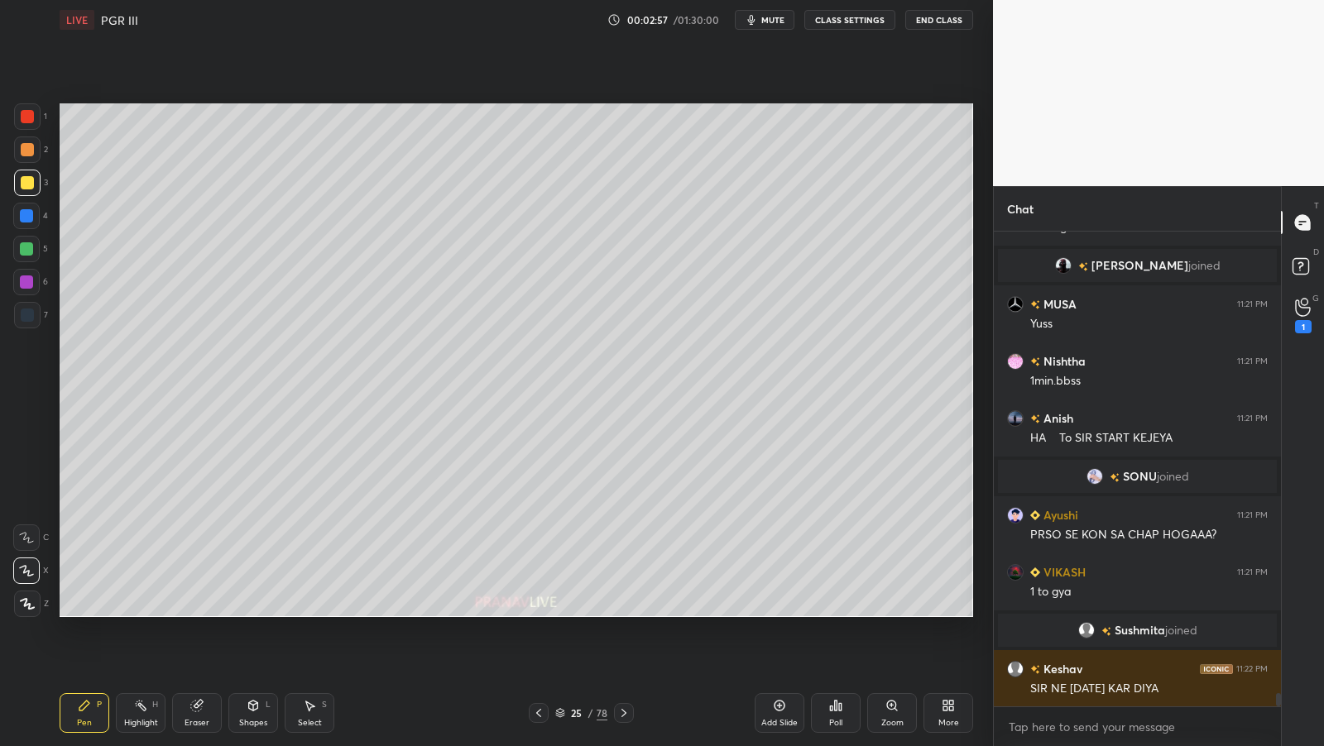
click at [943, 714] on div "More" at bounding box center [949, 713] width 50 height 40
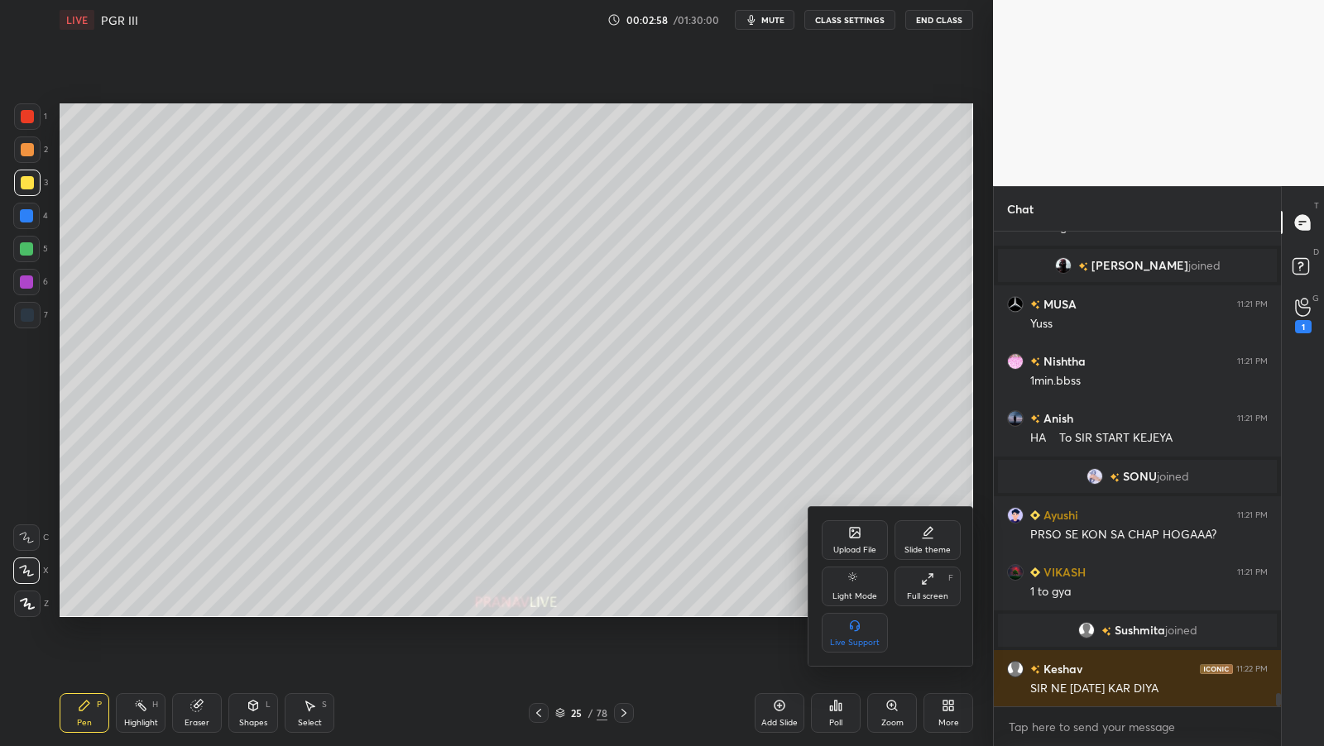
click at [932, 597] on div "Full screen" at bounding box center [927, 597] width 41 height 8
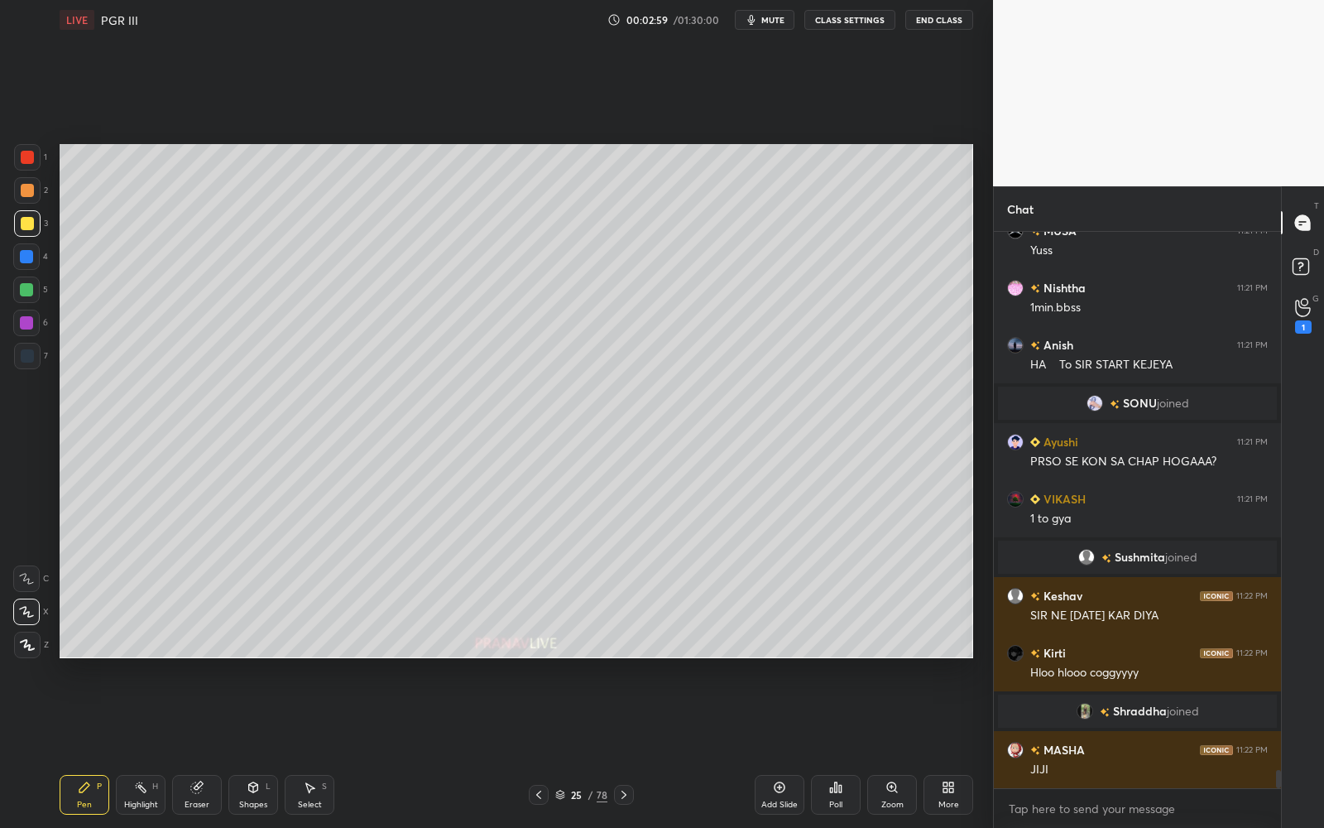
click at [23, 222] on div at bounding box center [27, 223] width 13 height 13
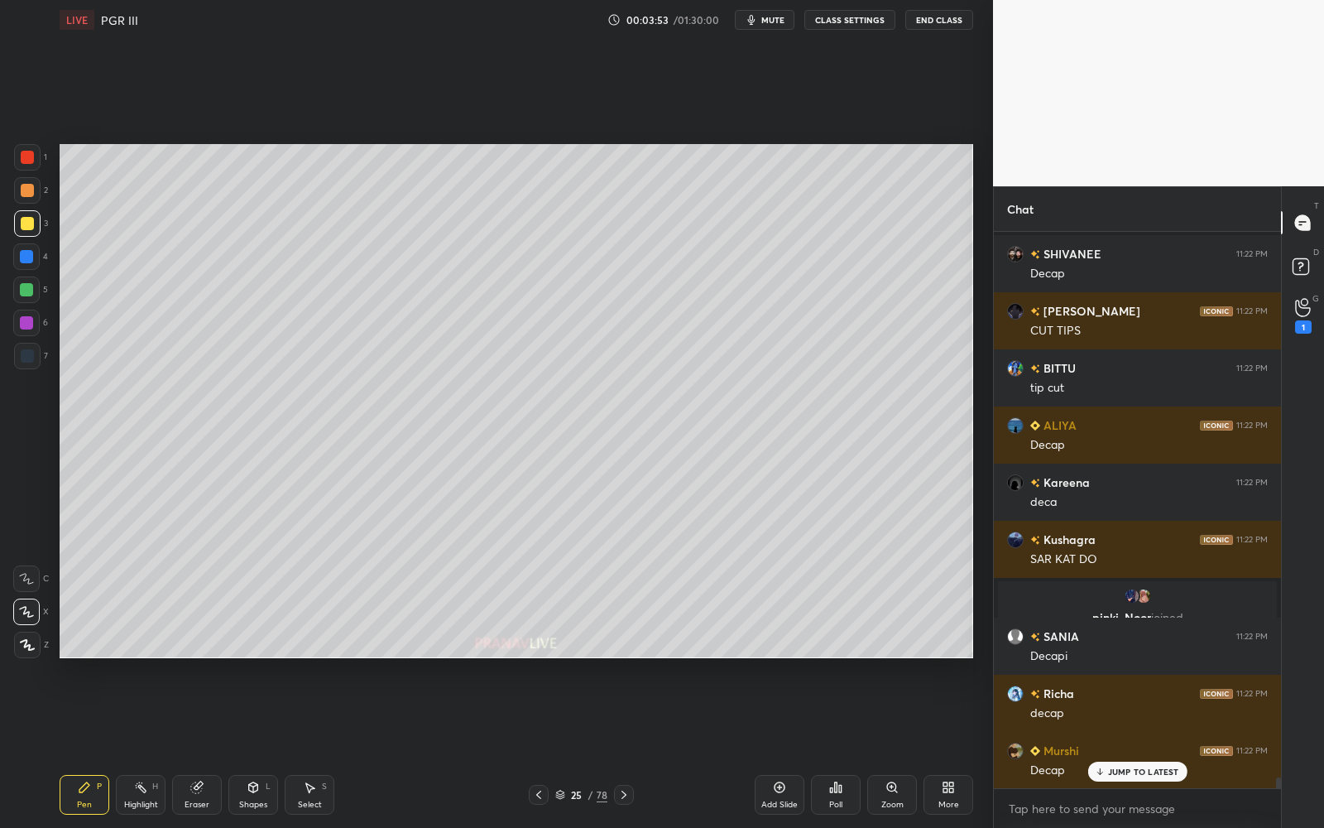
click at [26, 321] on div at bounding box center [26, 322] width 13 height 13
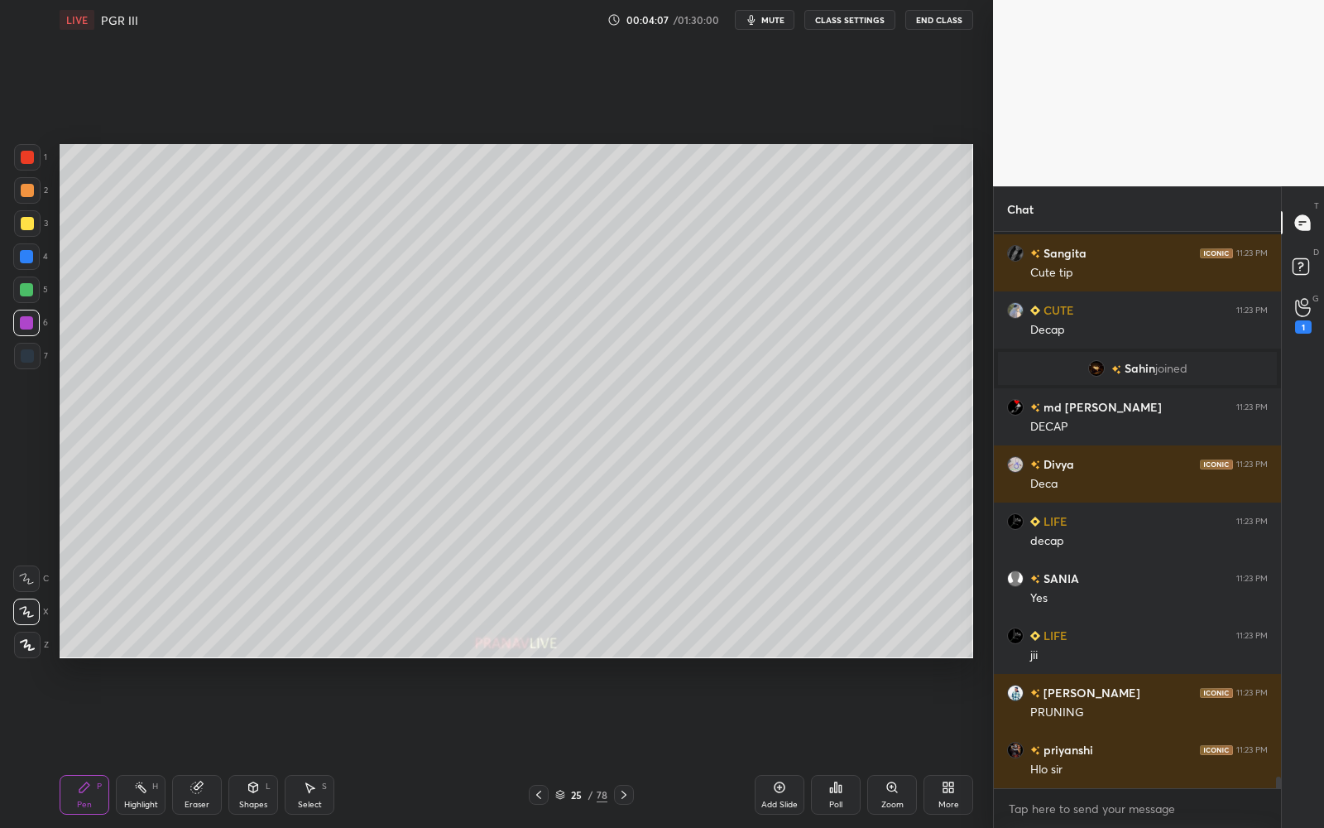
click at [31, 237] on div "3" at bounding box center [31, 226] width 34 height 33
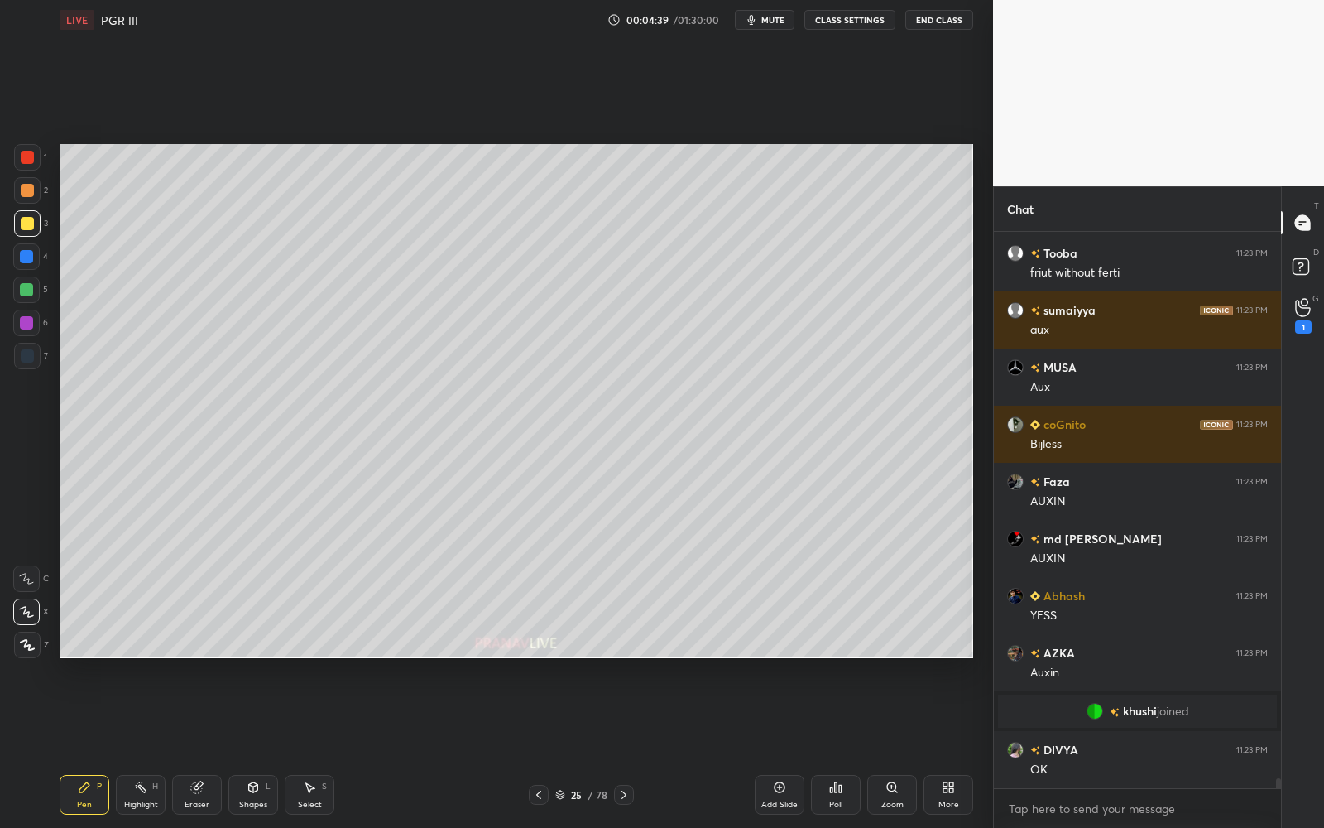
click at [564, 746] on icon at bounding box center [560, 794] width 10 height 10
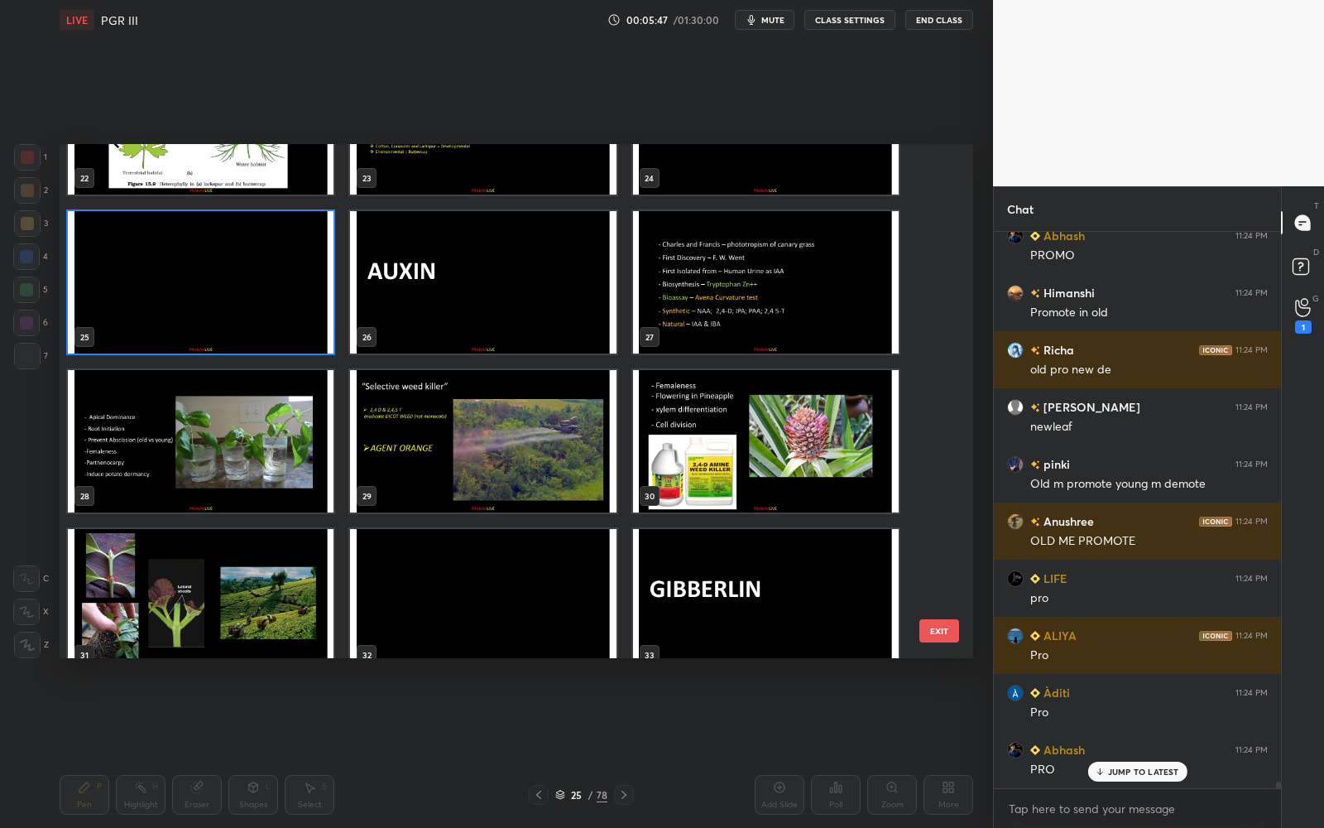
click at [288, 410] on img "grid" at bounding box center [201, 441] width 266 height 142
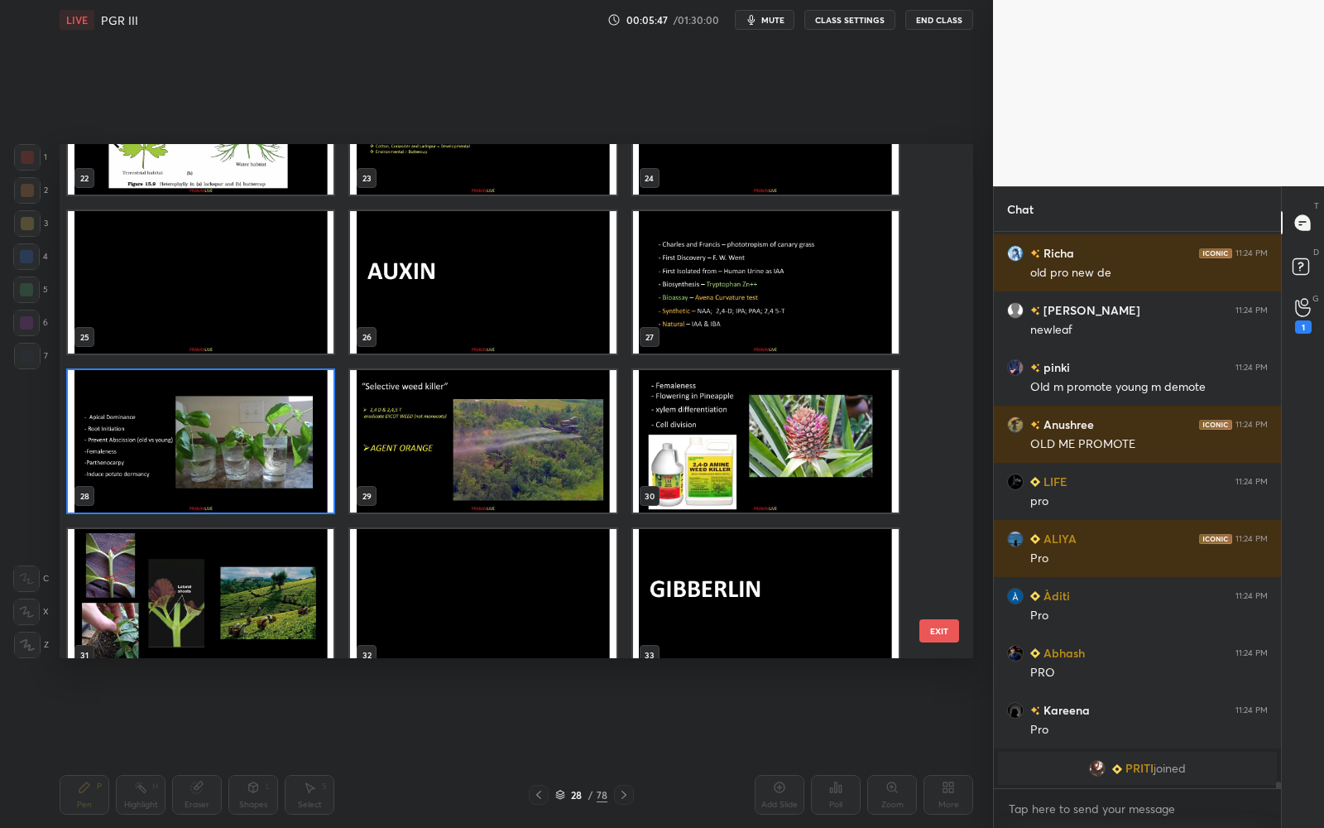
click at [288, 410] on img "grid" at bounding box center [201, 441] width 266 height 142
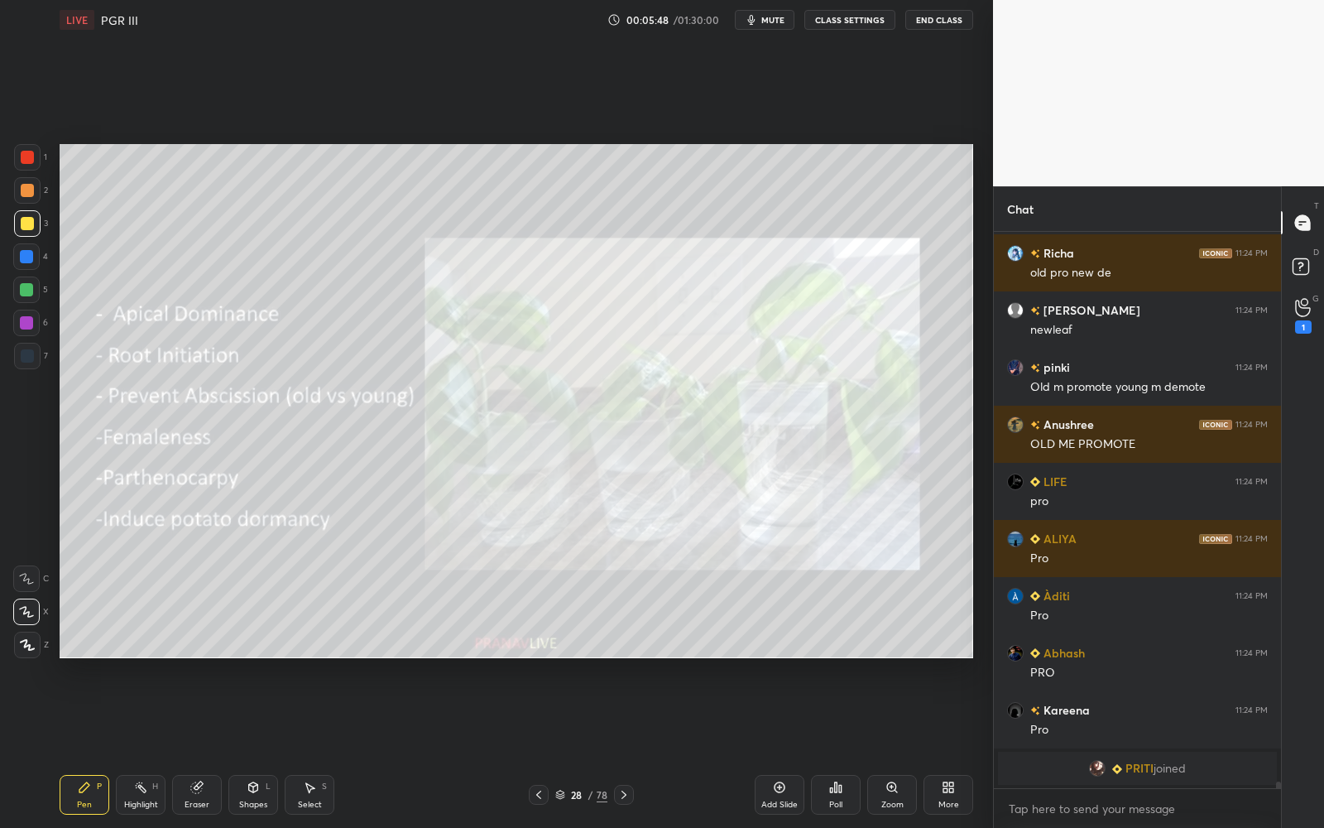
click at [288, 411] on img "grid" at bounding box center [201, 441] width 266 height 142
click at [288, 412] on img "grid" at bounding box center [201, 441] width 266 height 142
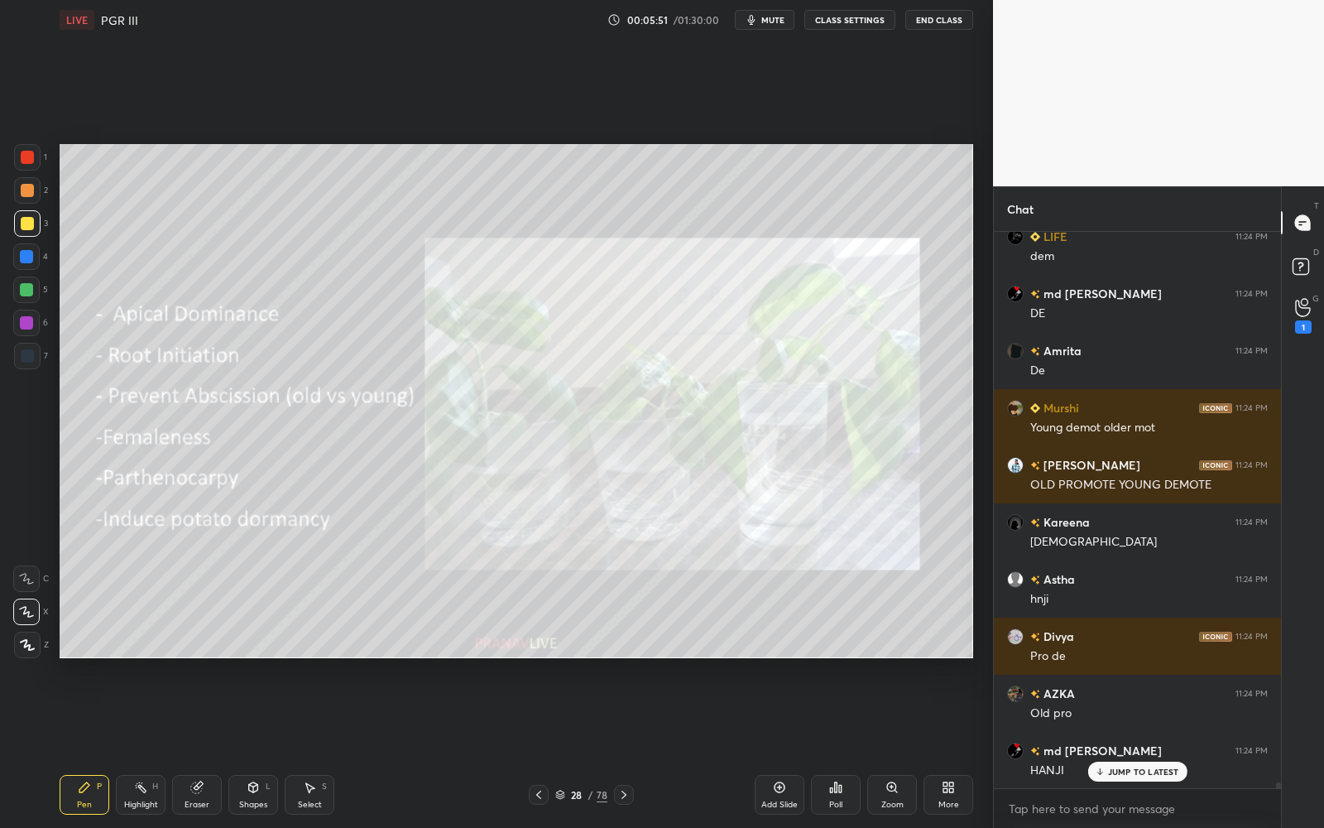
click at [23, 238] on div "3" at bounding box center [31, 226] width 34 height 33
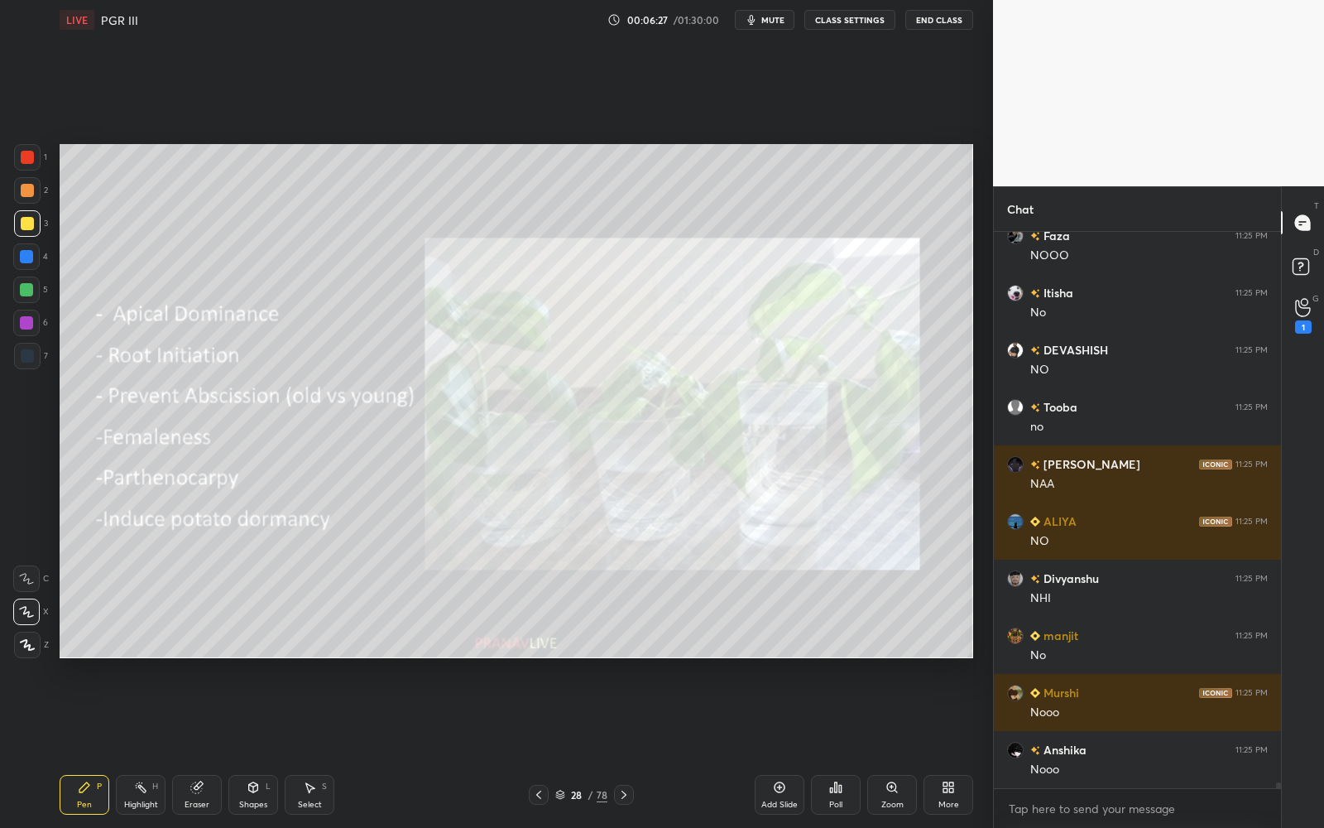
click at [35, 157] on div at bounding box center [27, 157] width 26 height 26
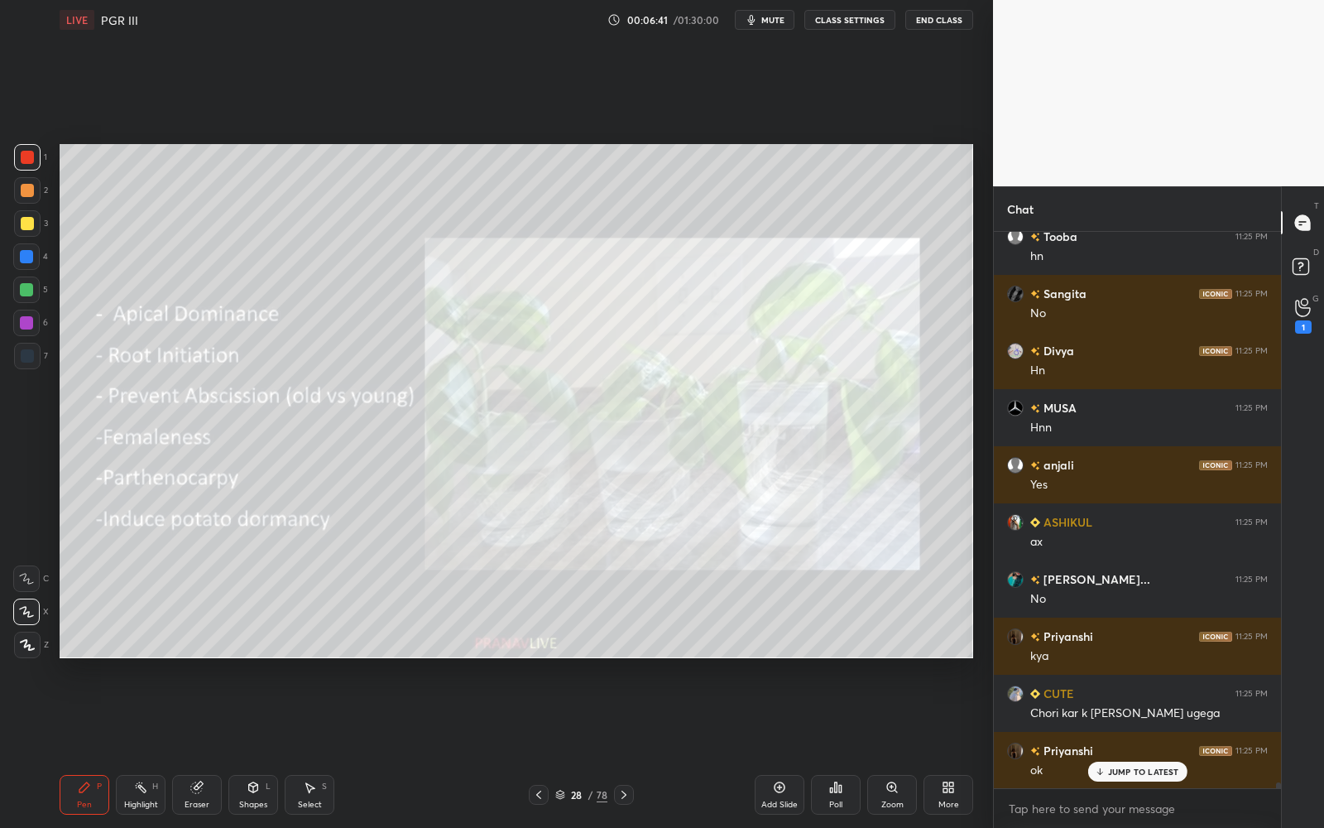
click at [28, 300] on div at bounding box center [26, 289] width 26 height 26
click at [31, 251] on div at bounding box center [26, 256] width 13 height 13
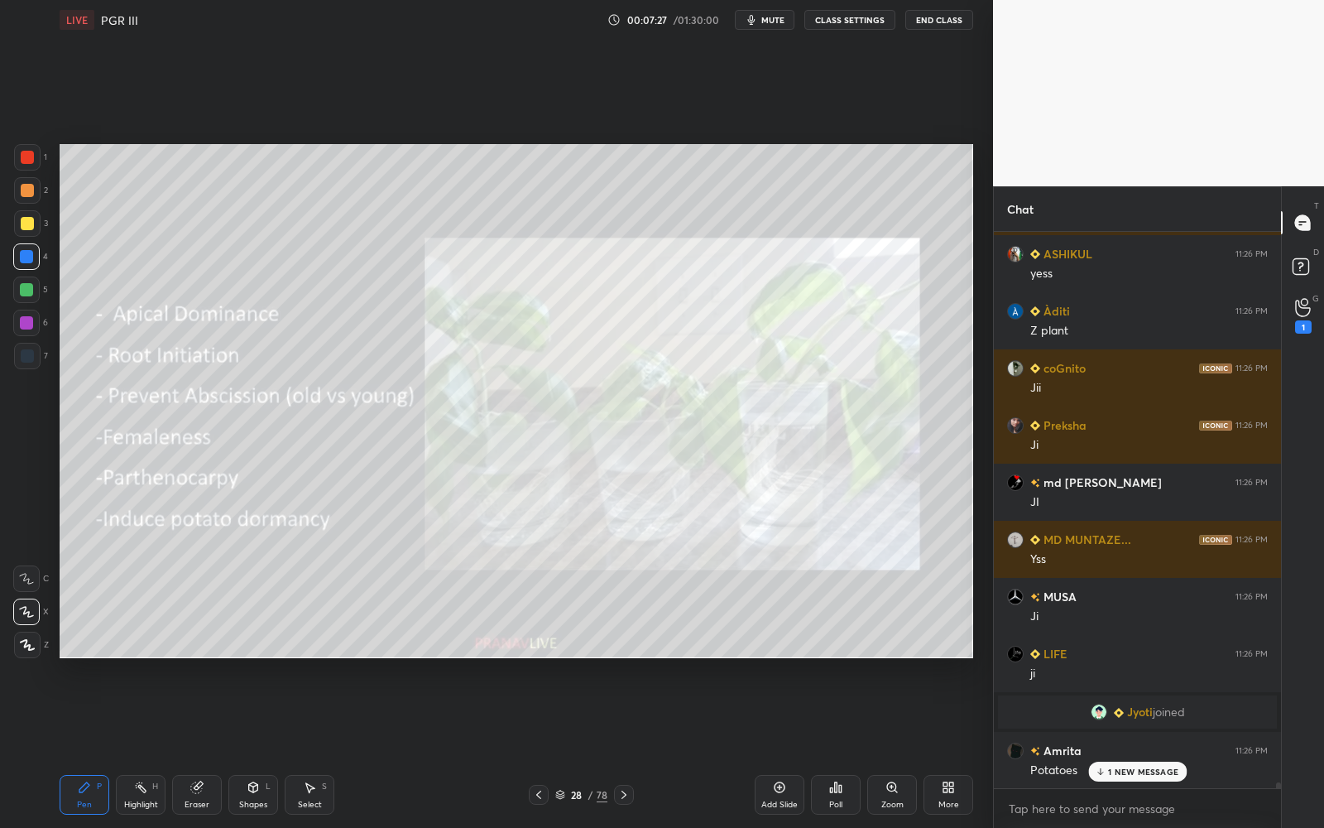
scroll to position [53311, 0]
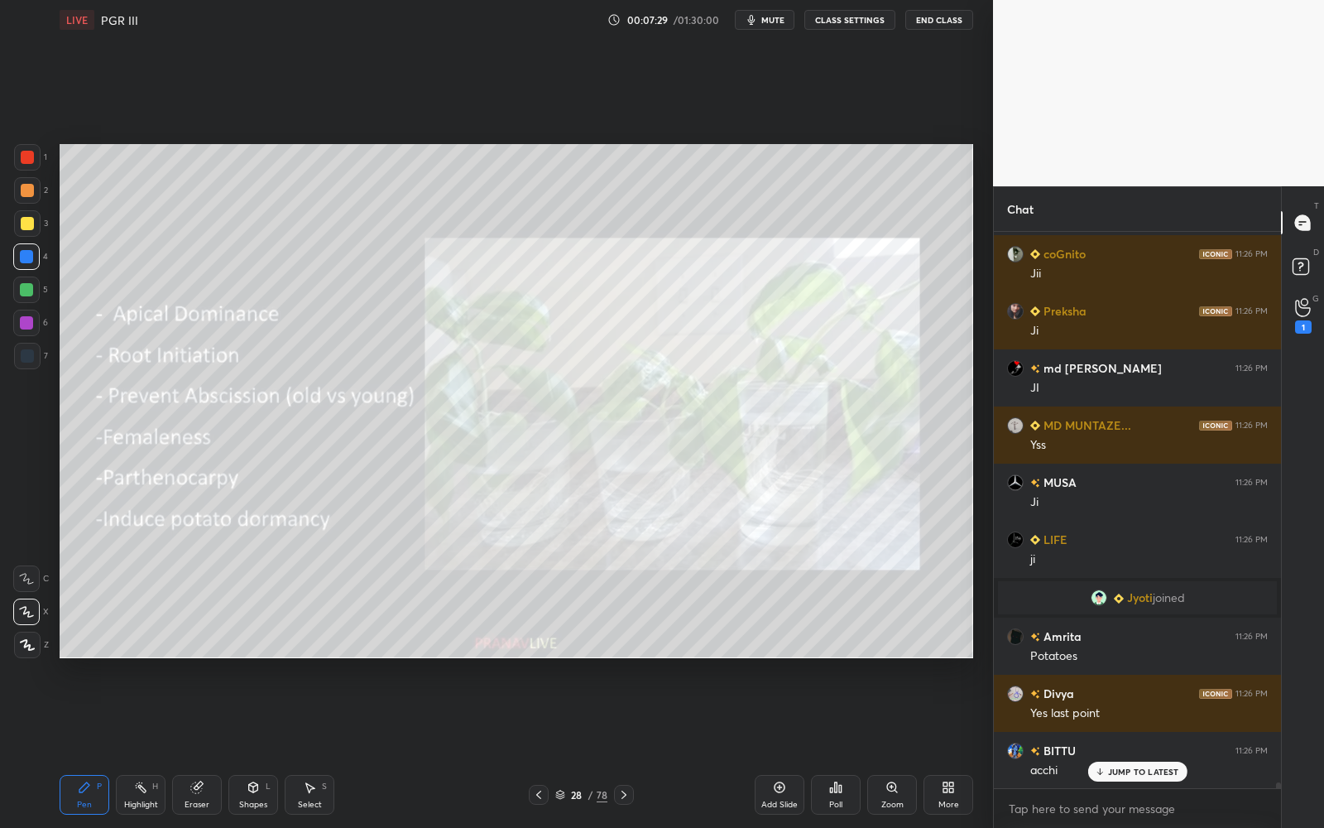
click at [1125, 746] on p "JUMP TO LATEST" at bounding box center [1143, 771] width 71 height 10
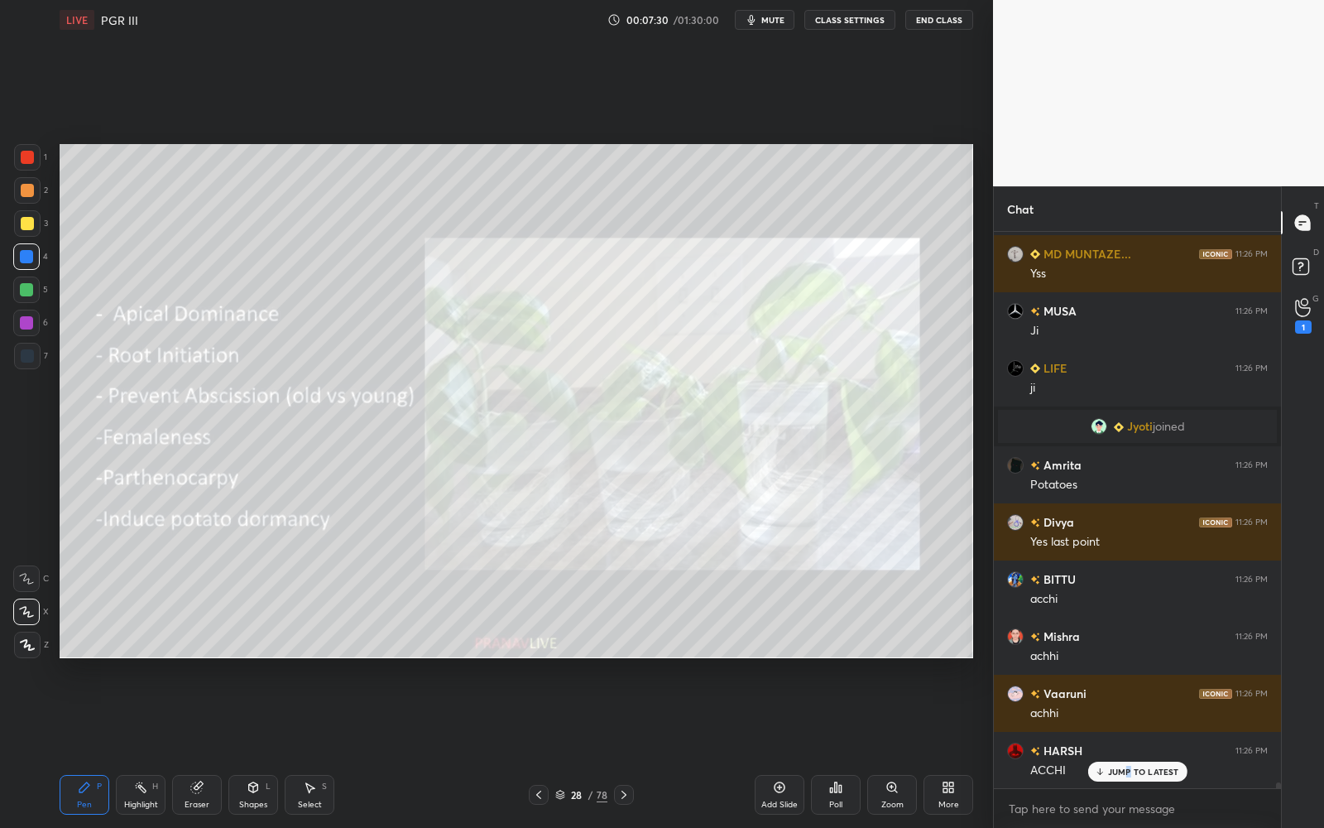
click at [1129, 746] on p "JUMP TO LATEST" at bounding box center [1143, 771] width 71 height 10
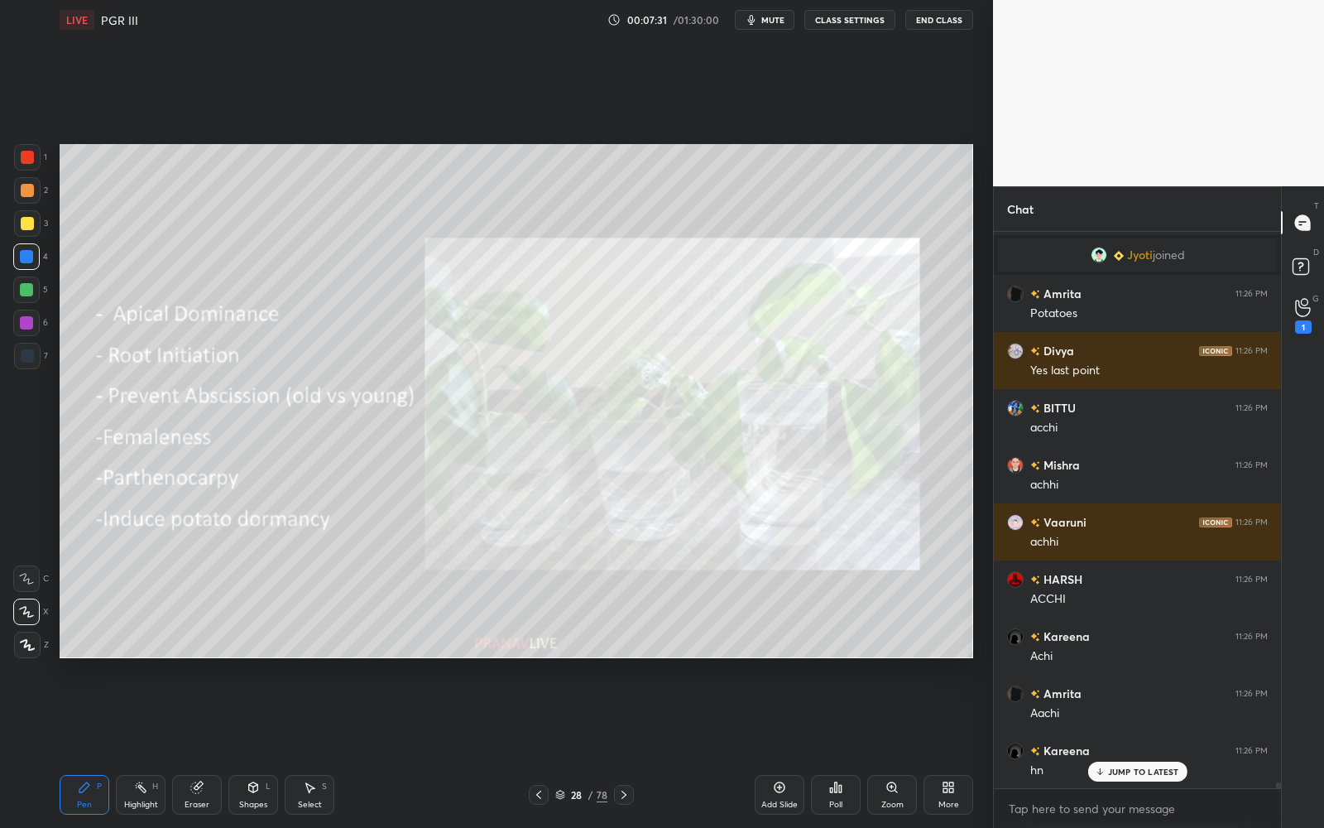
scroll to position [53939, 0]
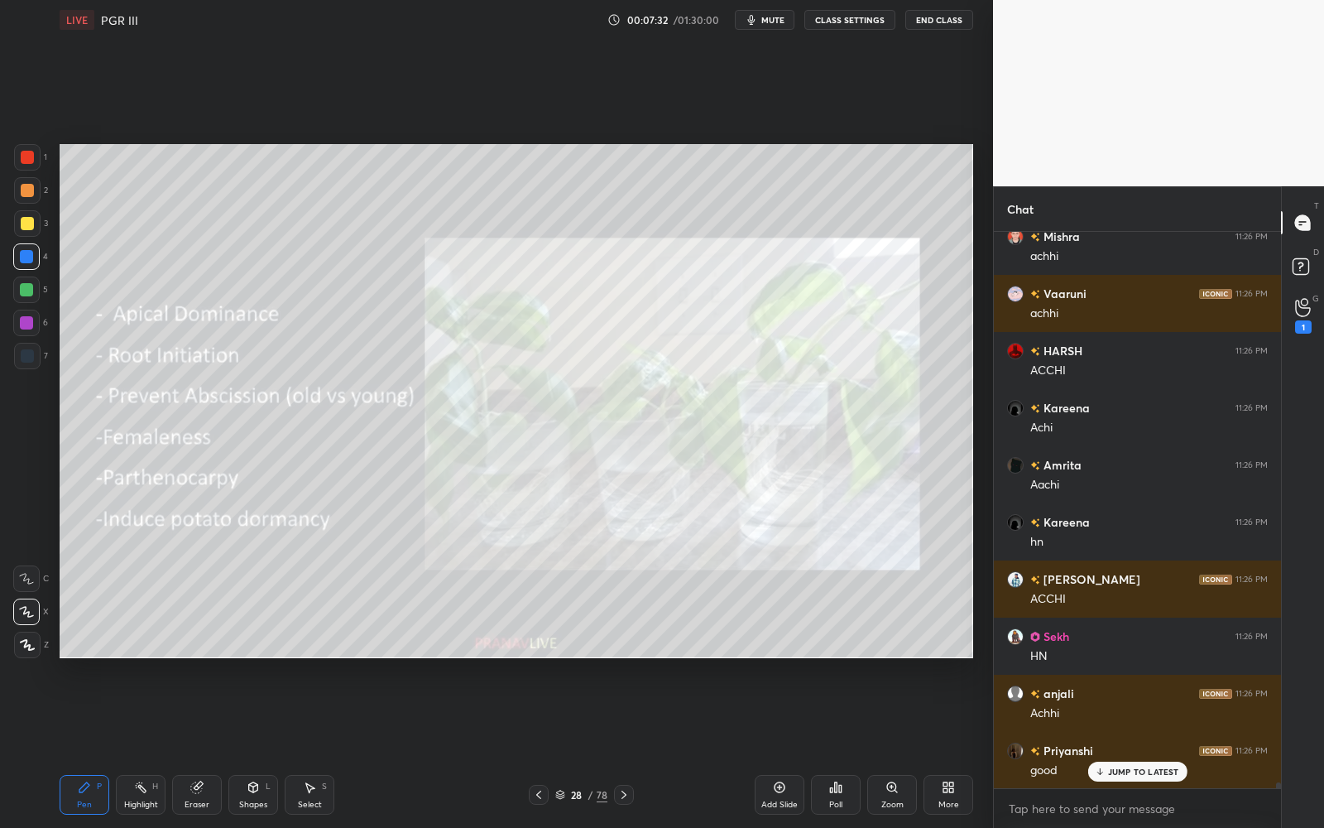
click at [1149, 746] on p "JUMP TO LATEST" at bounding box center [1143, 771] width 71 height 10
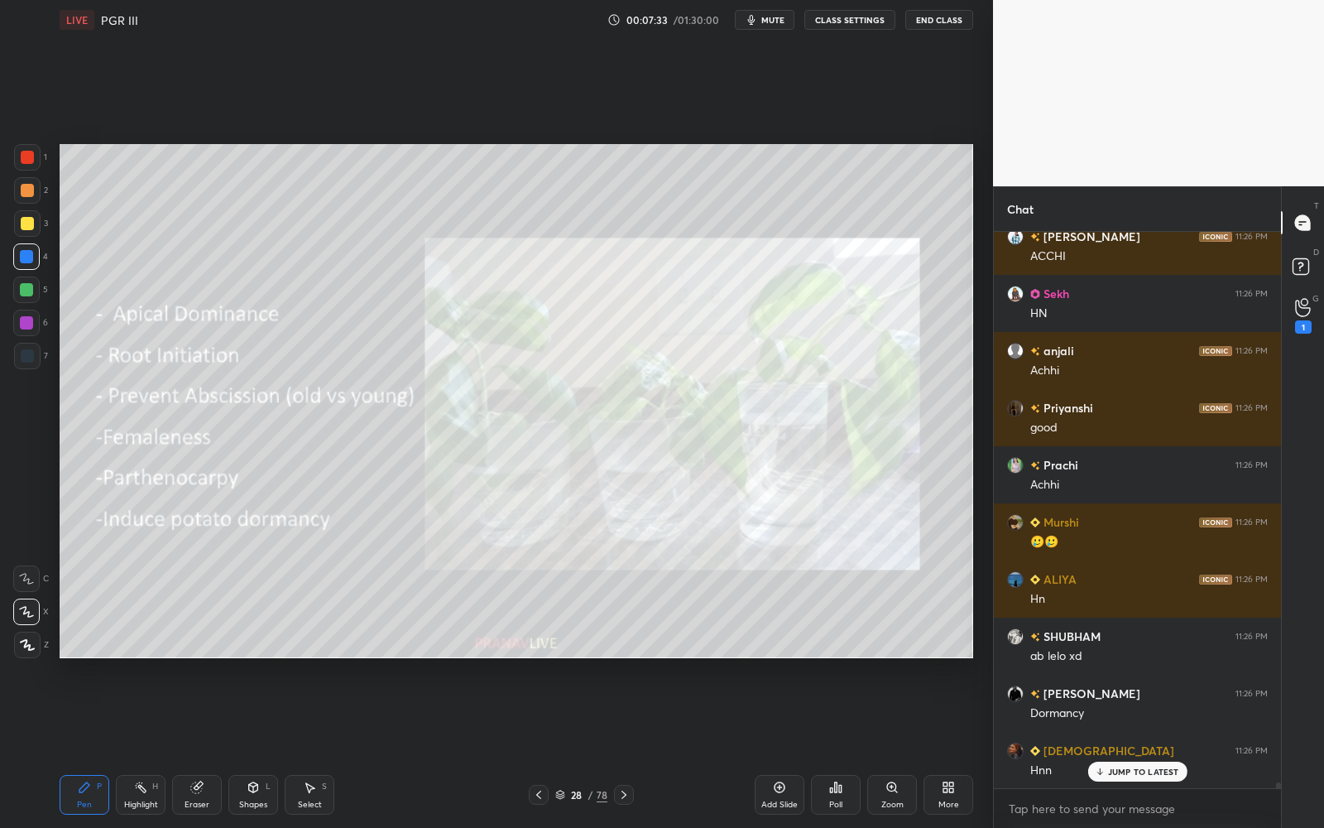
click at [1150, 746] on p "JUMP TO LATEST" at bounding box center [1143, 771] width 71 height 10
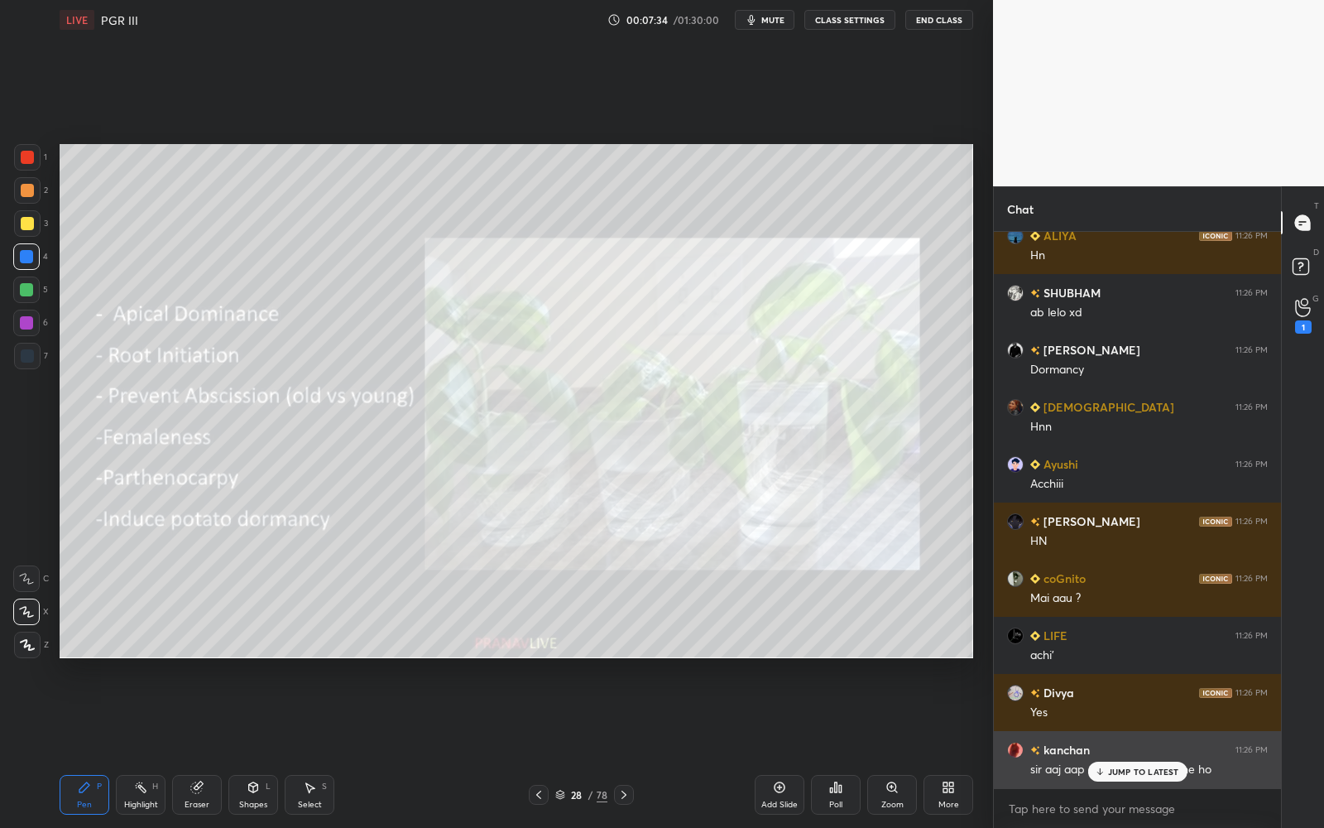
scroll to position [54738, 0]
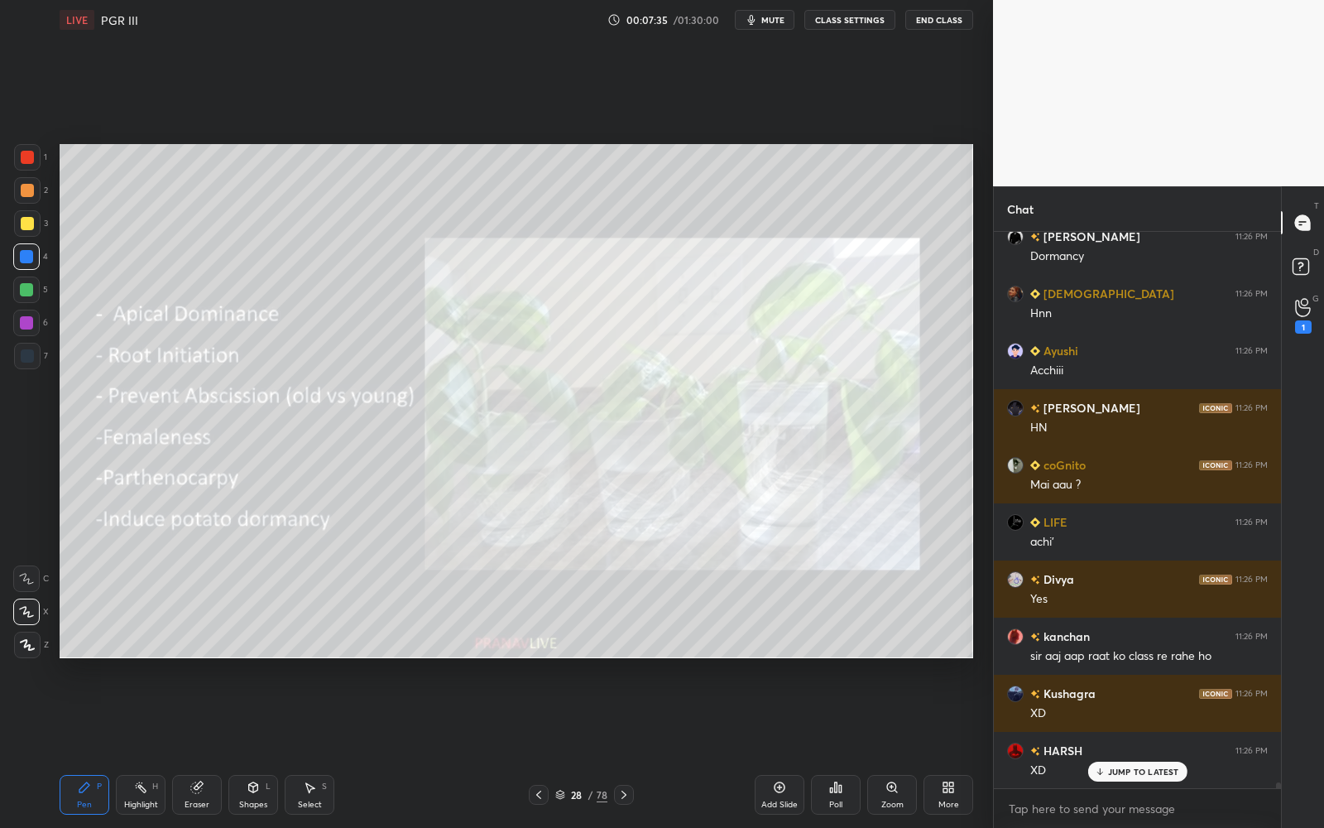
click at [1156, 746] on p "JUMP TO LATEST" at bounding box center [1143, 771] width 71 height 10
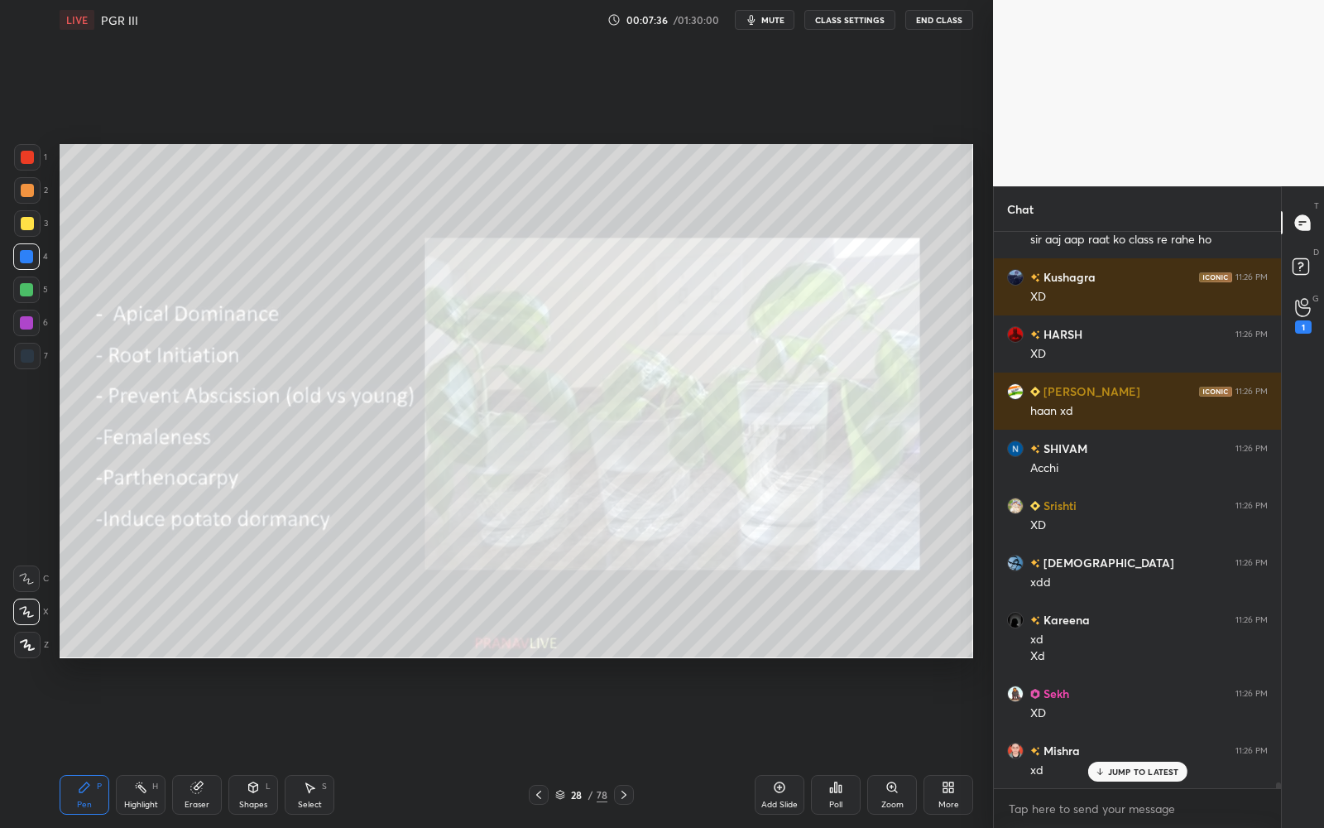
click at [1156, 746] on p "JUMP TO LATEST" at bounding box center [1143, 771] width 71 height 10
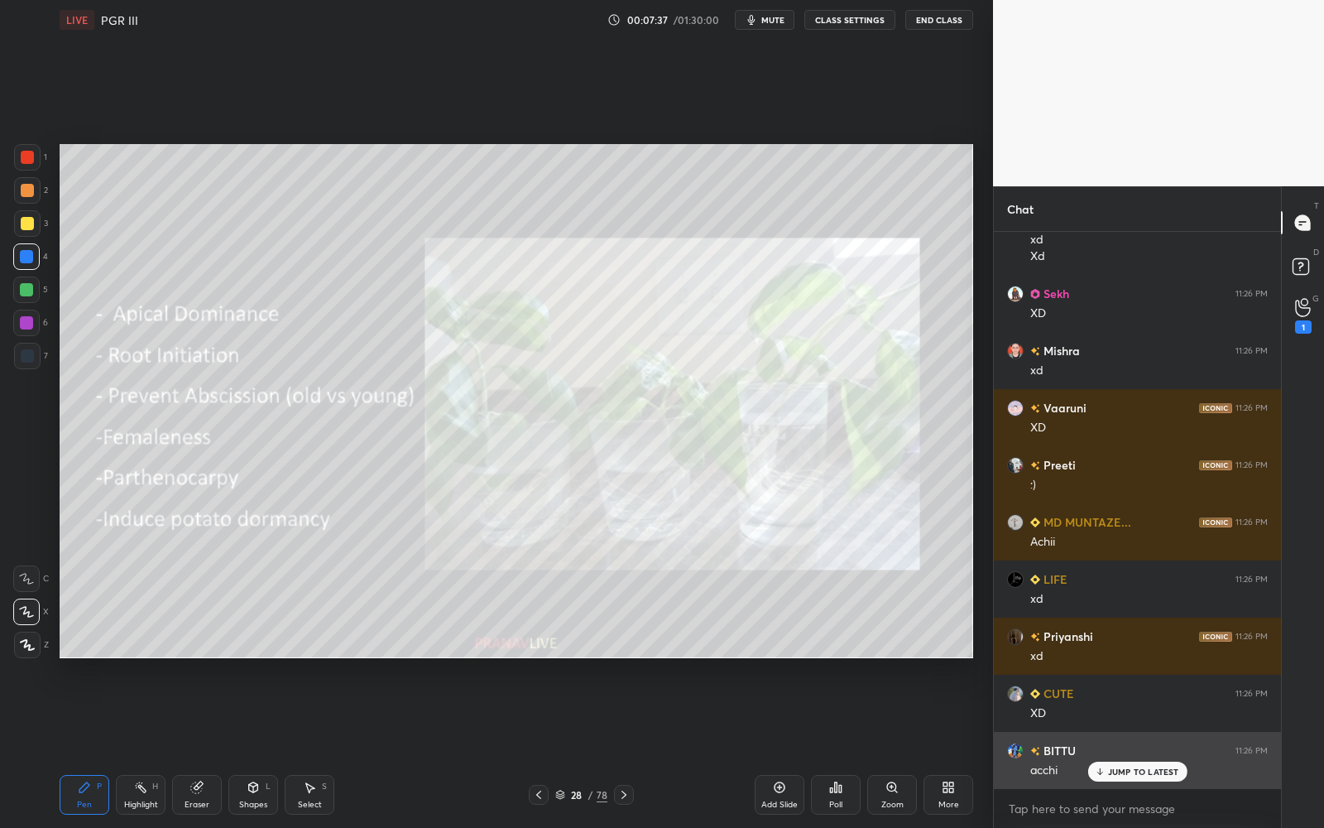
click at [1157, 746] on p "JUMP TO LATEST" at bounding box center [1143, 771] width 71 height 10
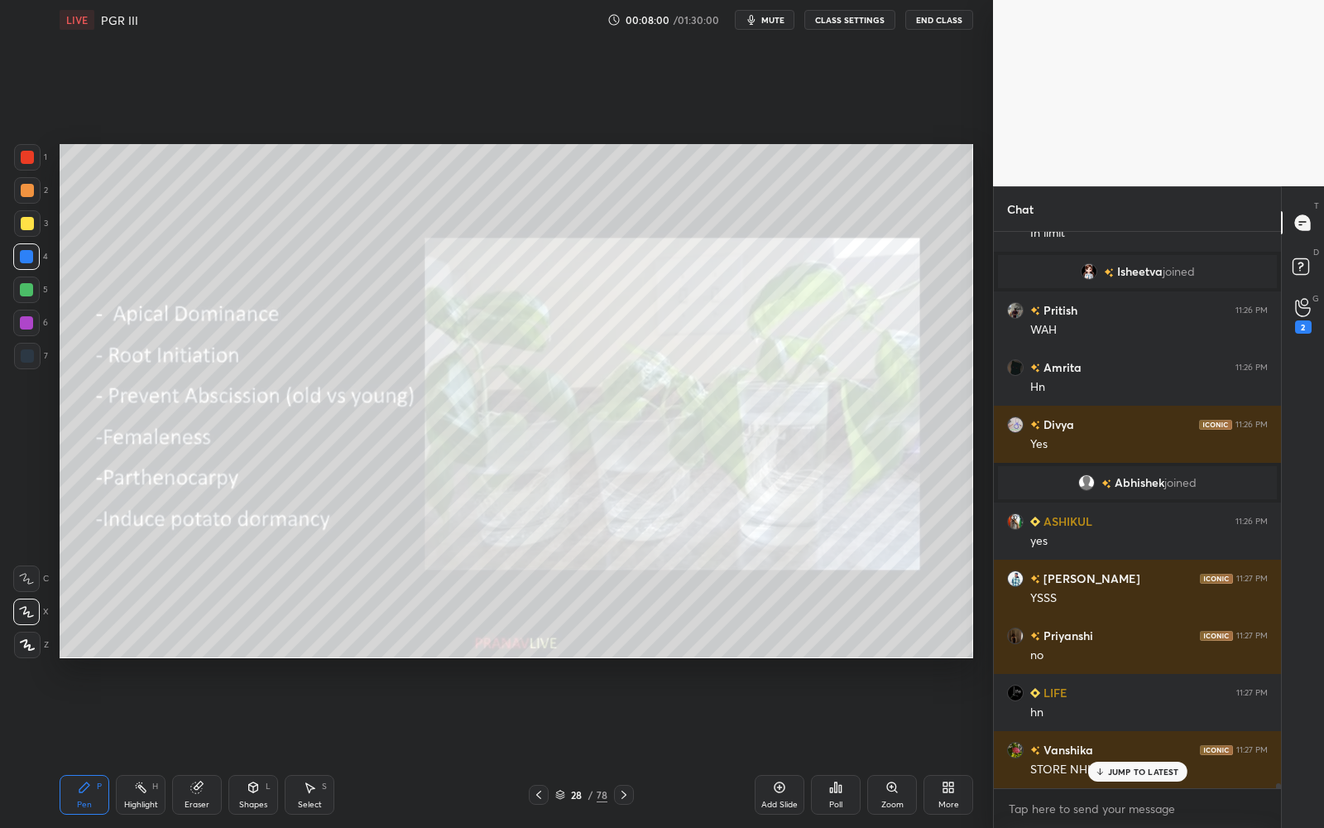
click at [1160, 746] on p "JUMP TO LATEST" at bounding box center [1143, 771] width 71 height 10
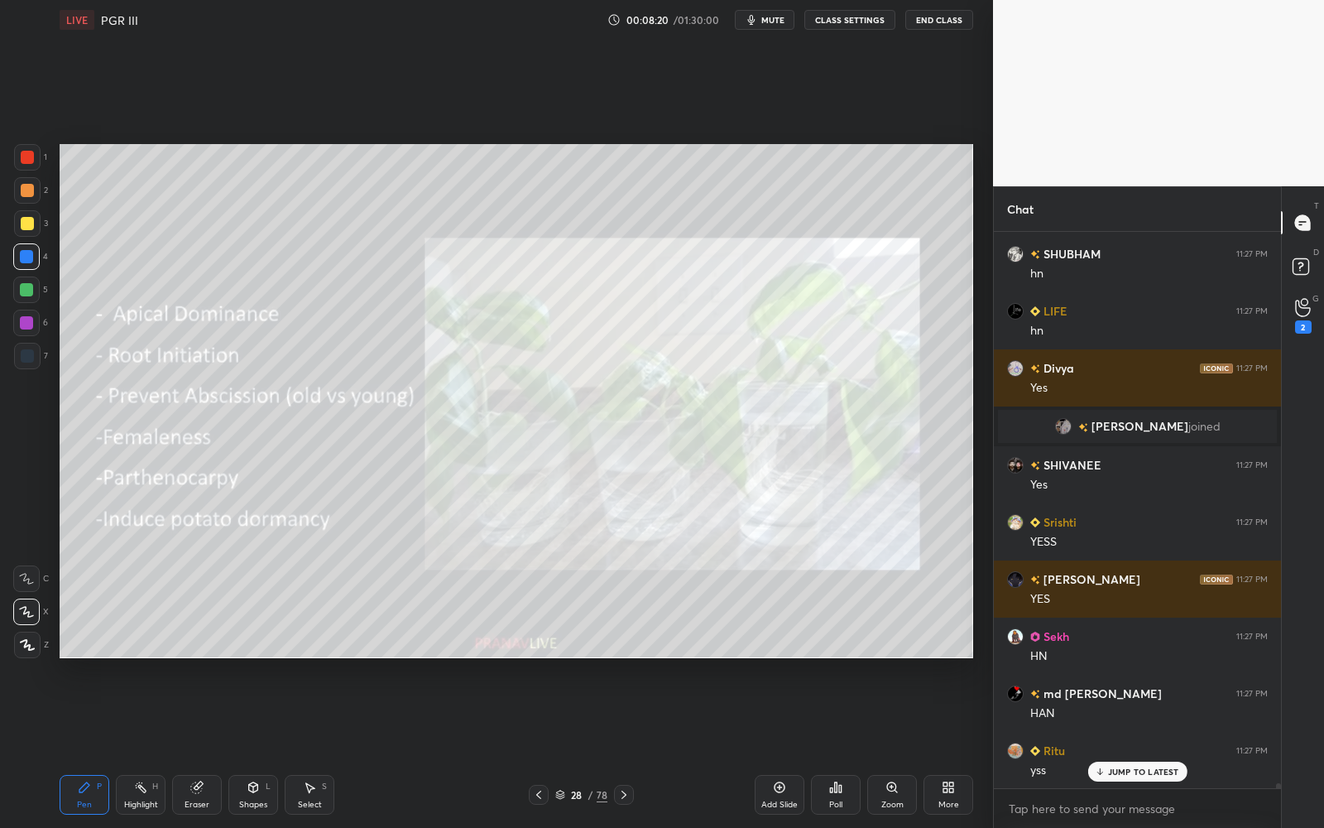
click at [572, 746] on div "28" at bounding box center [577, 794] width 17 height 10
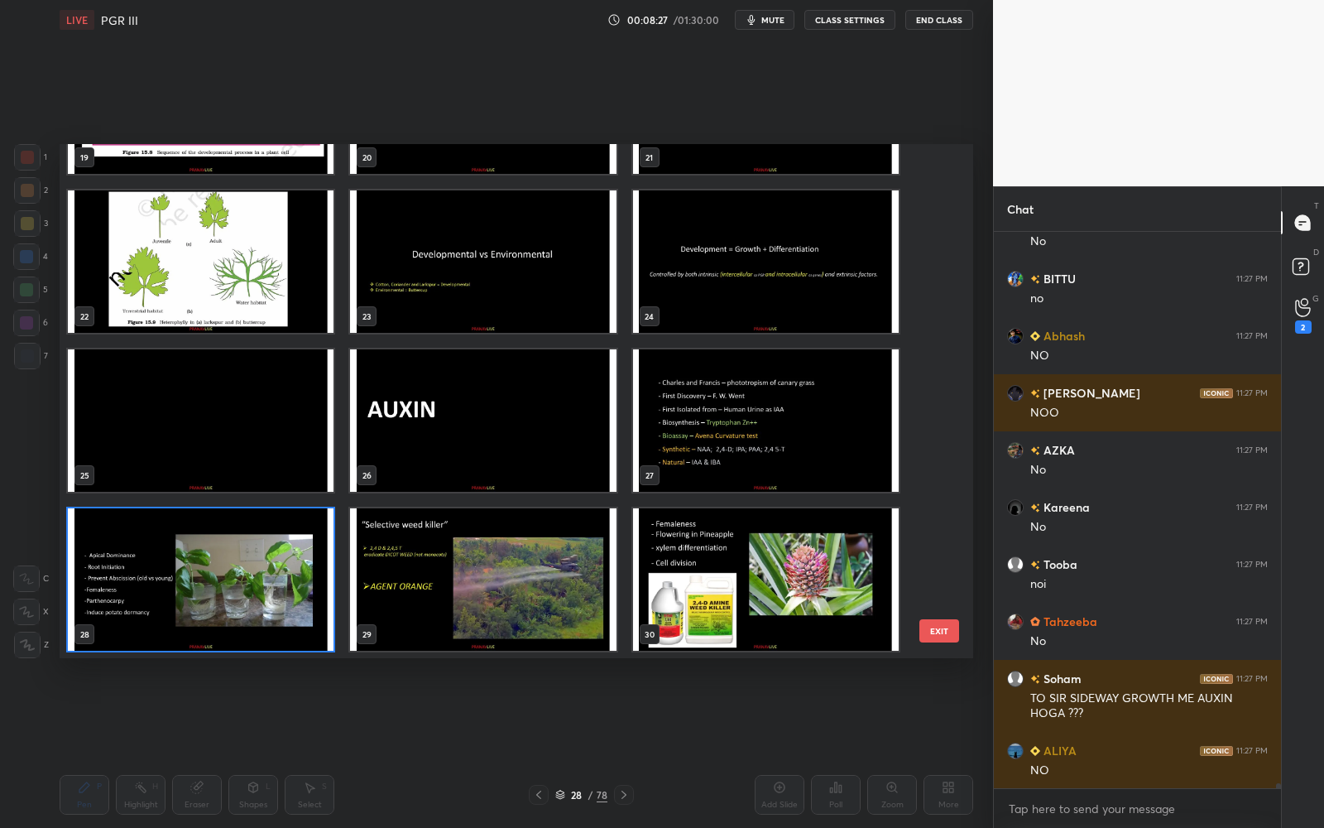
click at [233, 566] on img "grid" at bounding box center [201, 579] width 266 height 142
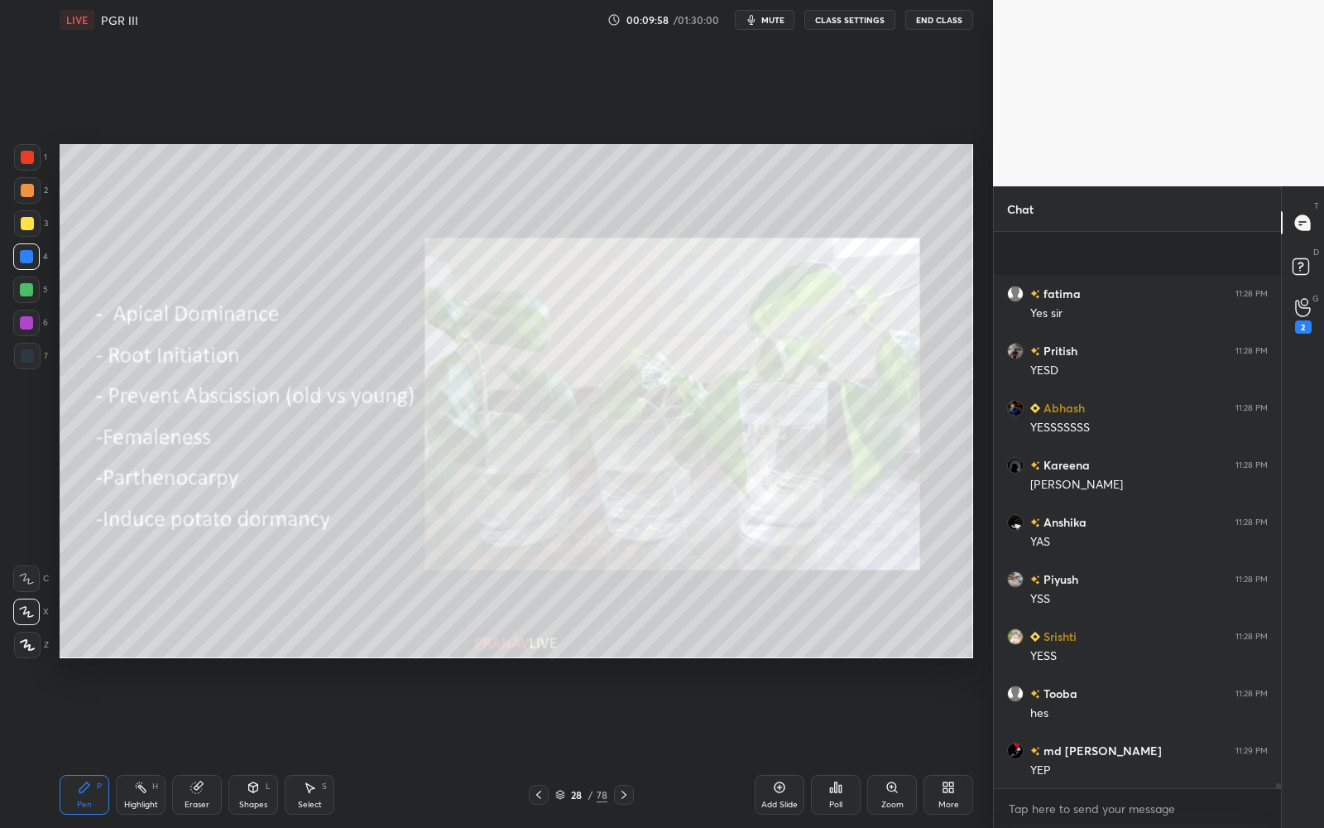
scroll to position [65734, 0]
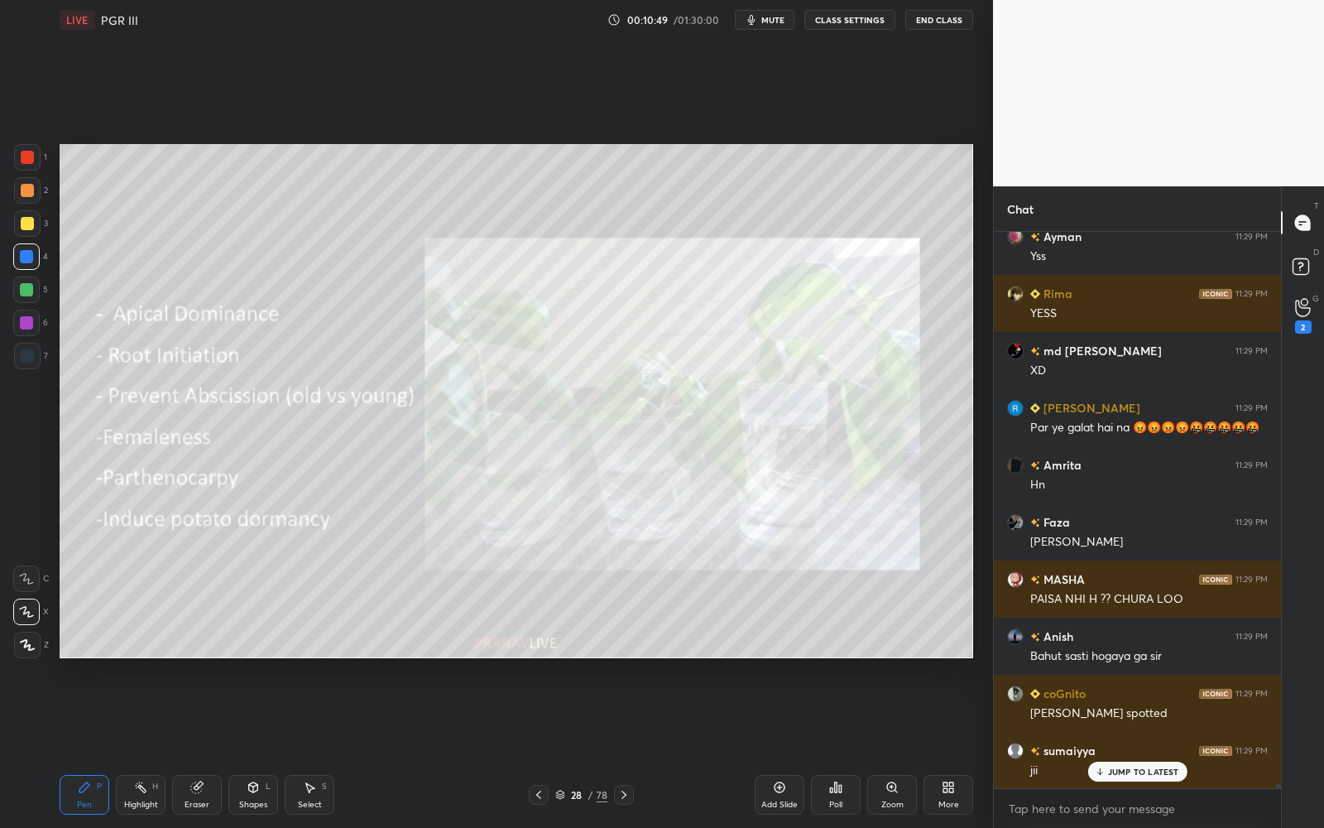
click at [542, 746] on icon at bounding box center [538, 794] width 13 height 13
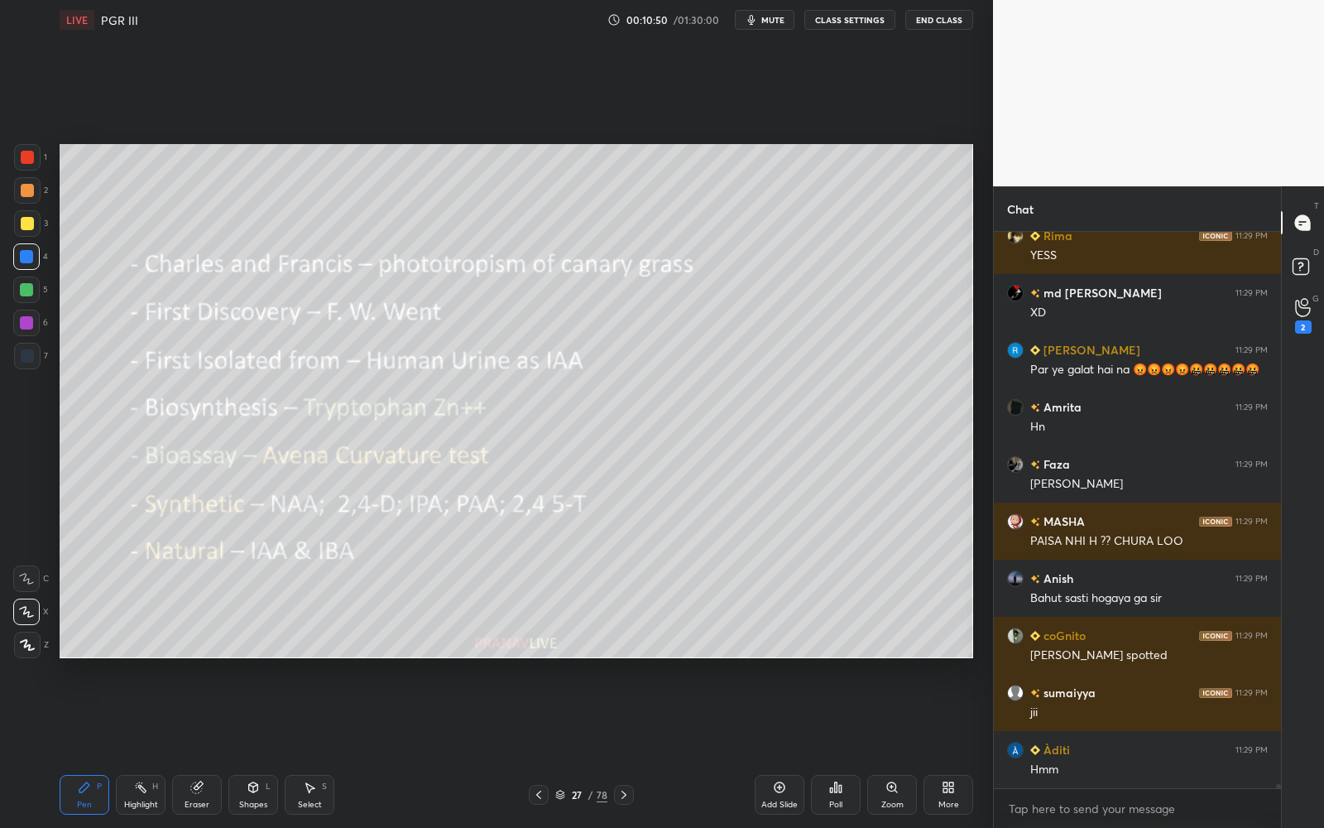
click at [890, 746] on div "Zoom" at bounding box center [892, 795] width 50 height 40
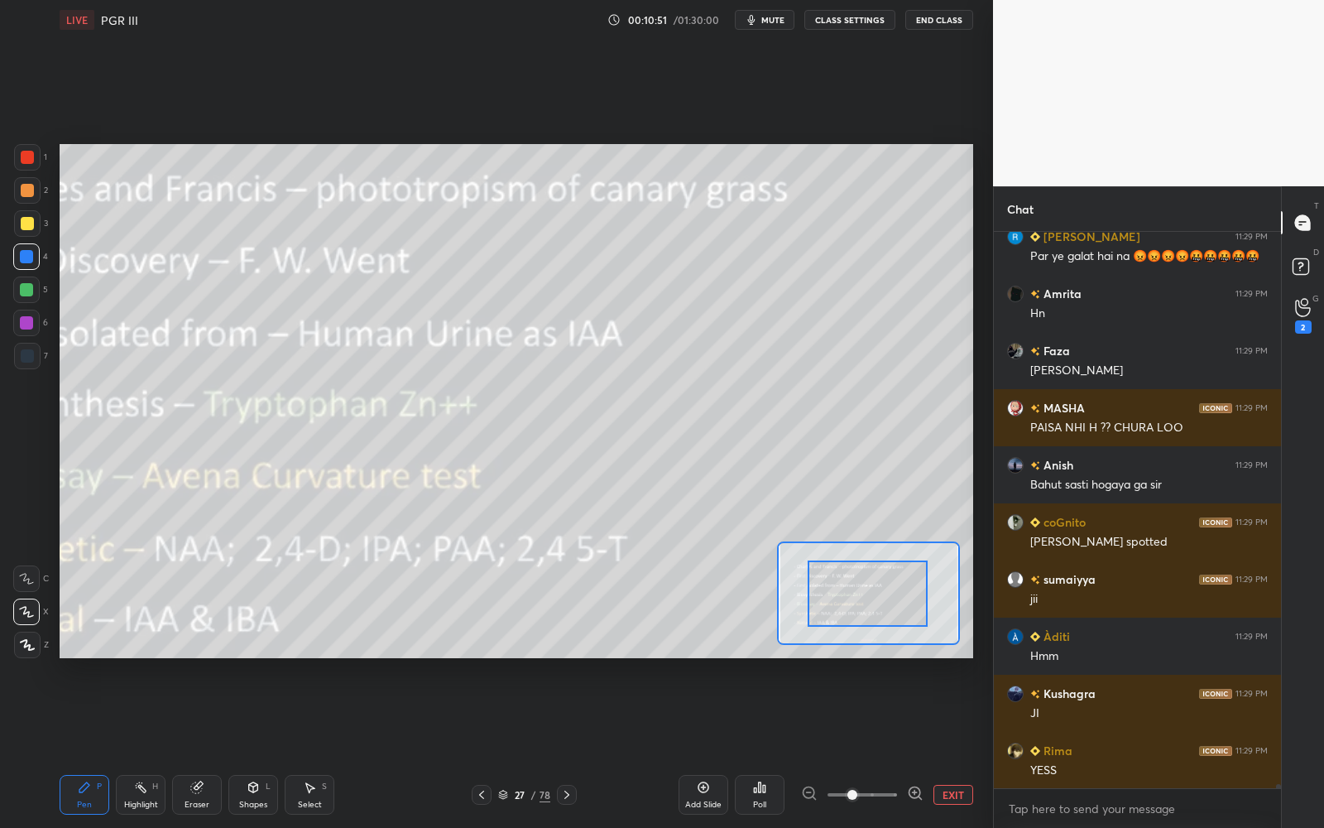
click at [846, 619] on div at bounding box center [868, 593] width 120 height 66
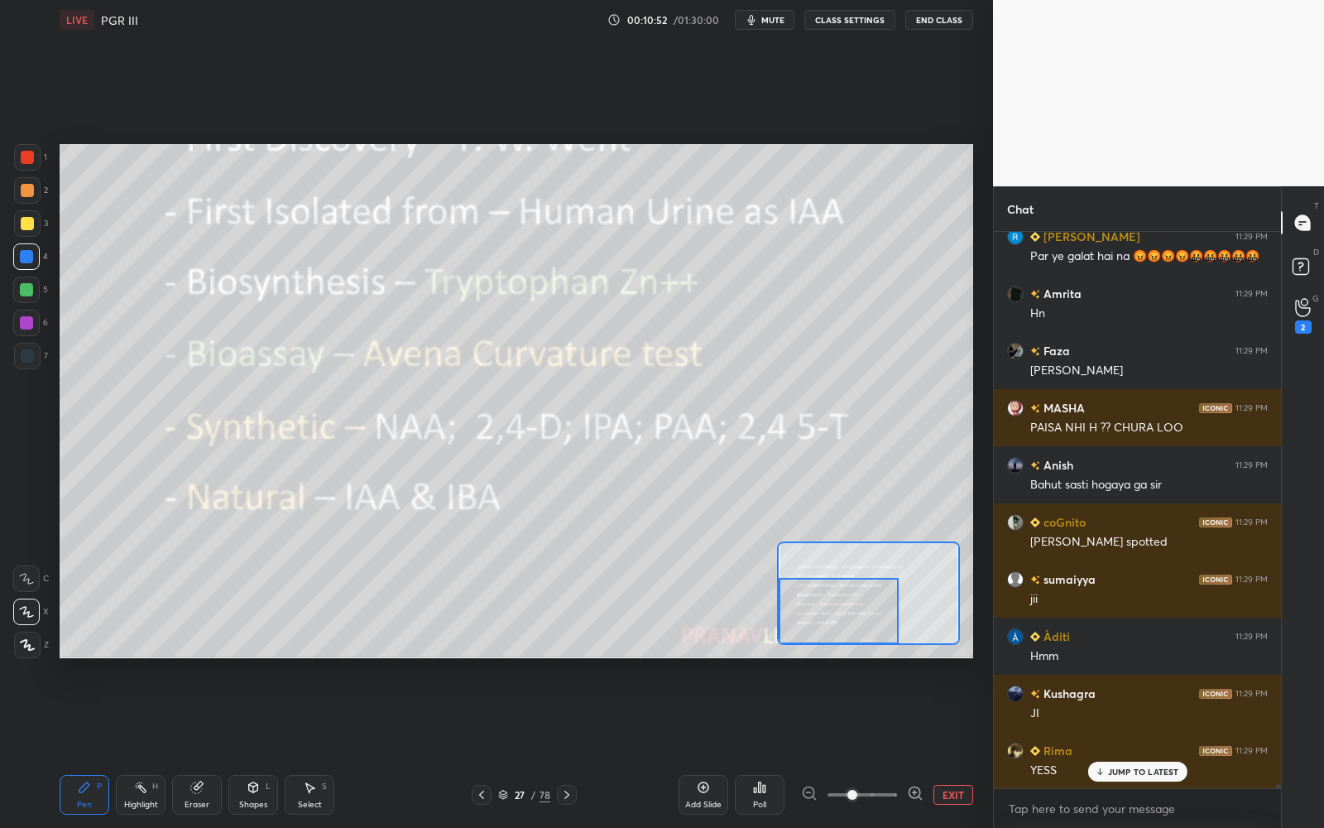
drag, startPoint x: 870, startPoint y: 593, endPoint x: 878, endPoint y: 600, distance: 10.6
click at [878, 600] on div at bounding box center [839, 611] width 120 height 66
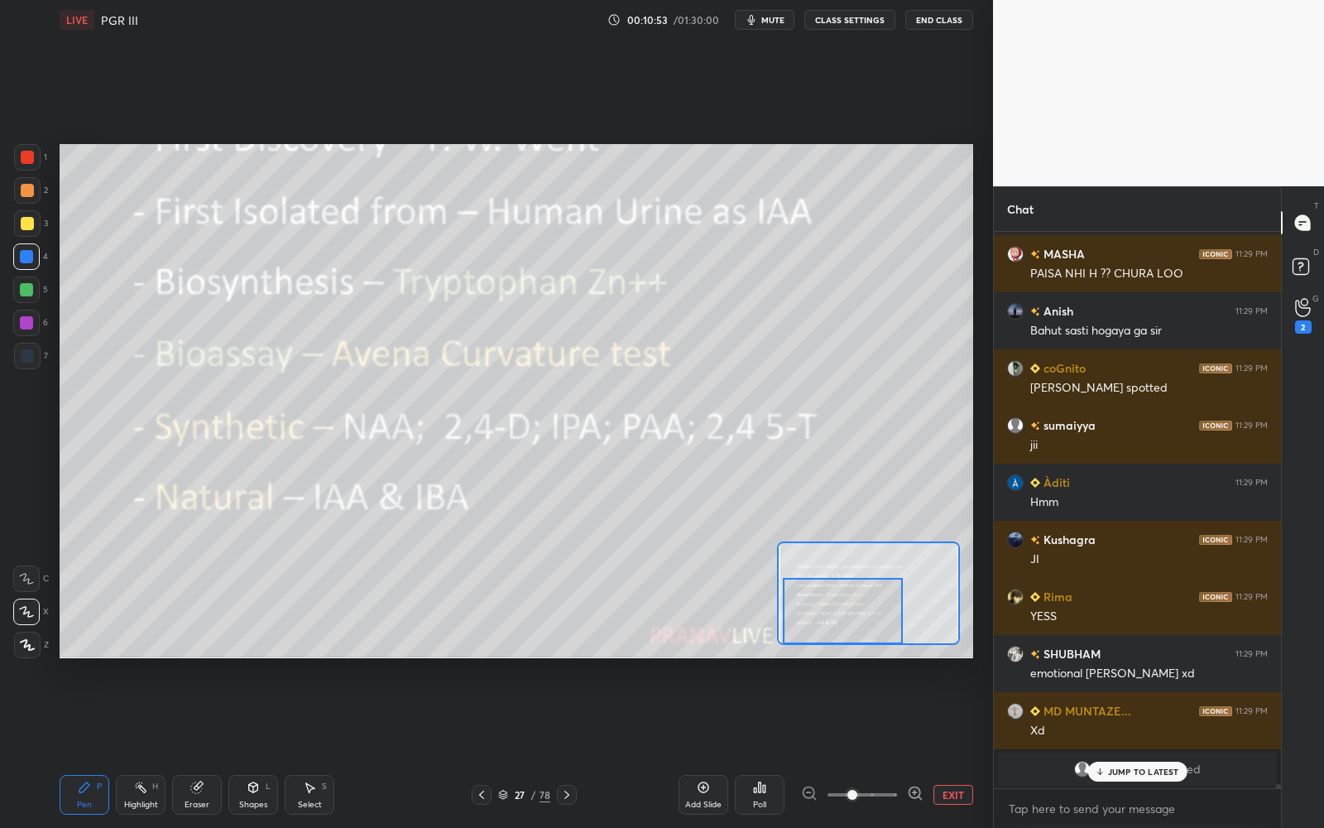
click at [242, 746] on div "Shapes L" at bounding box center [253, 795] width 50 height 40
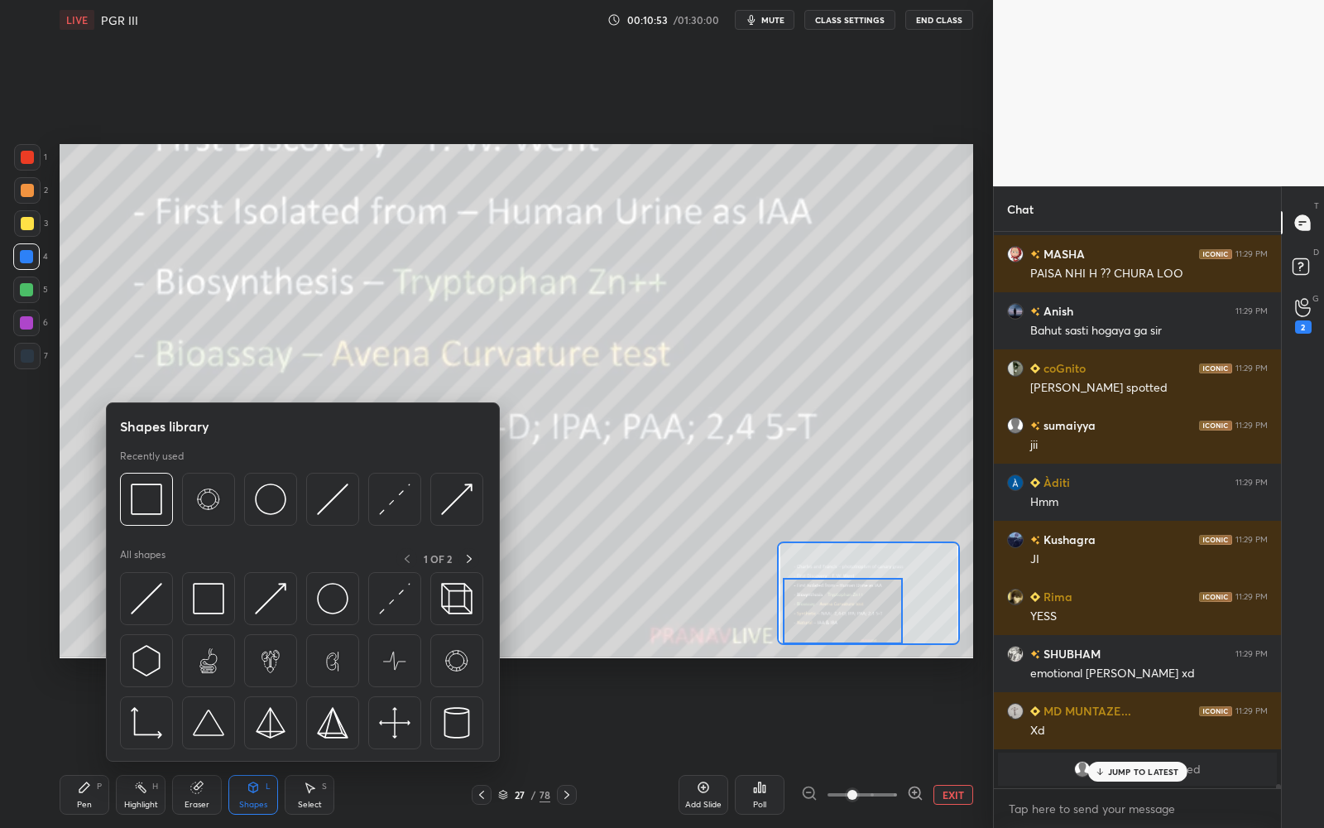
click at [229, 746] on div "Shapes L" at bounding box center [253, 795] width 50 height 40
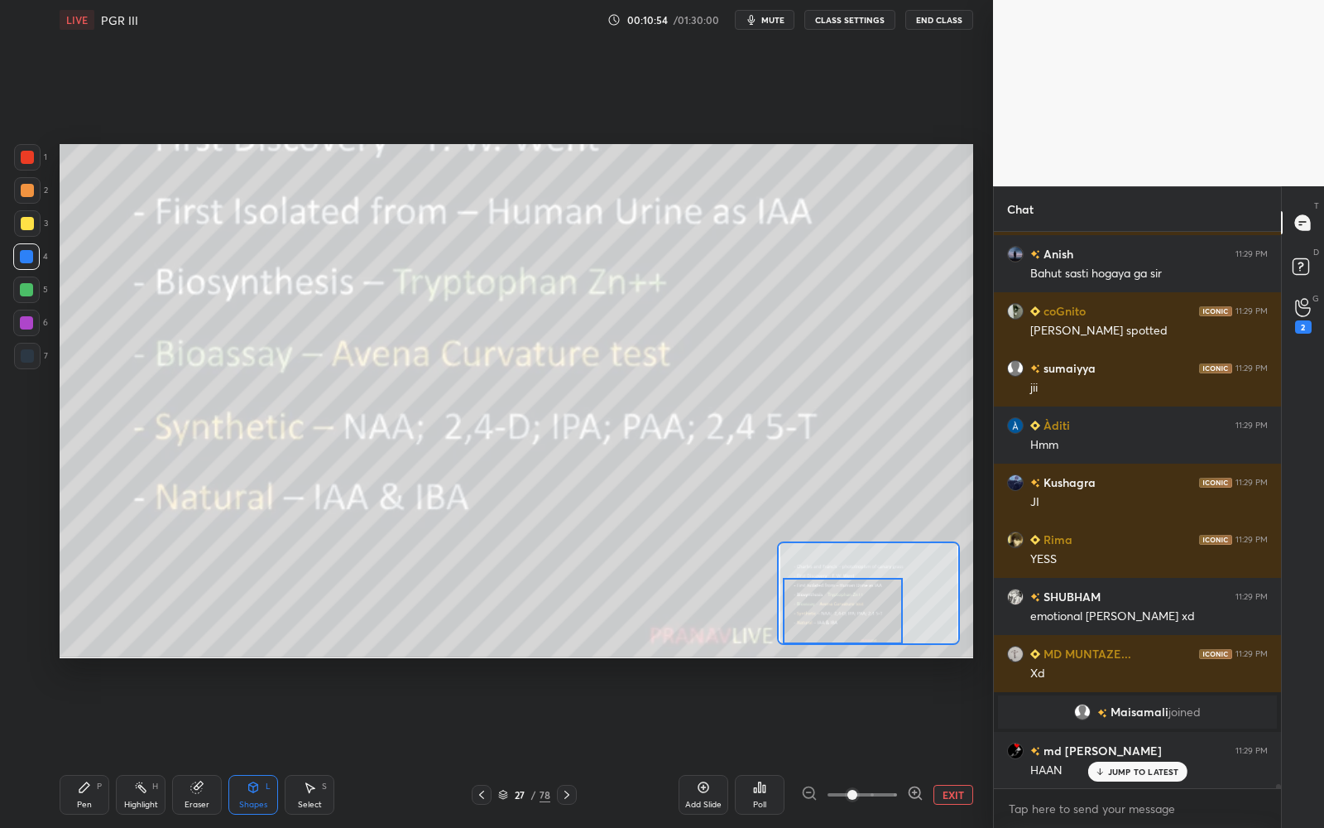
click at [241, 746] on div "Shapes L" at bounding box center [253, 795] width 50 height 40
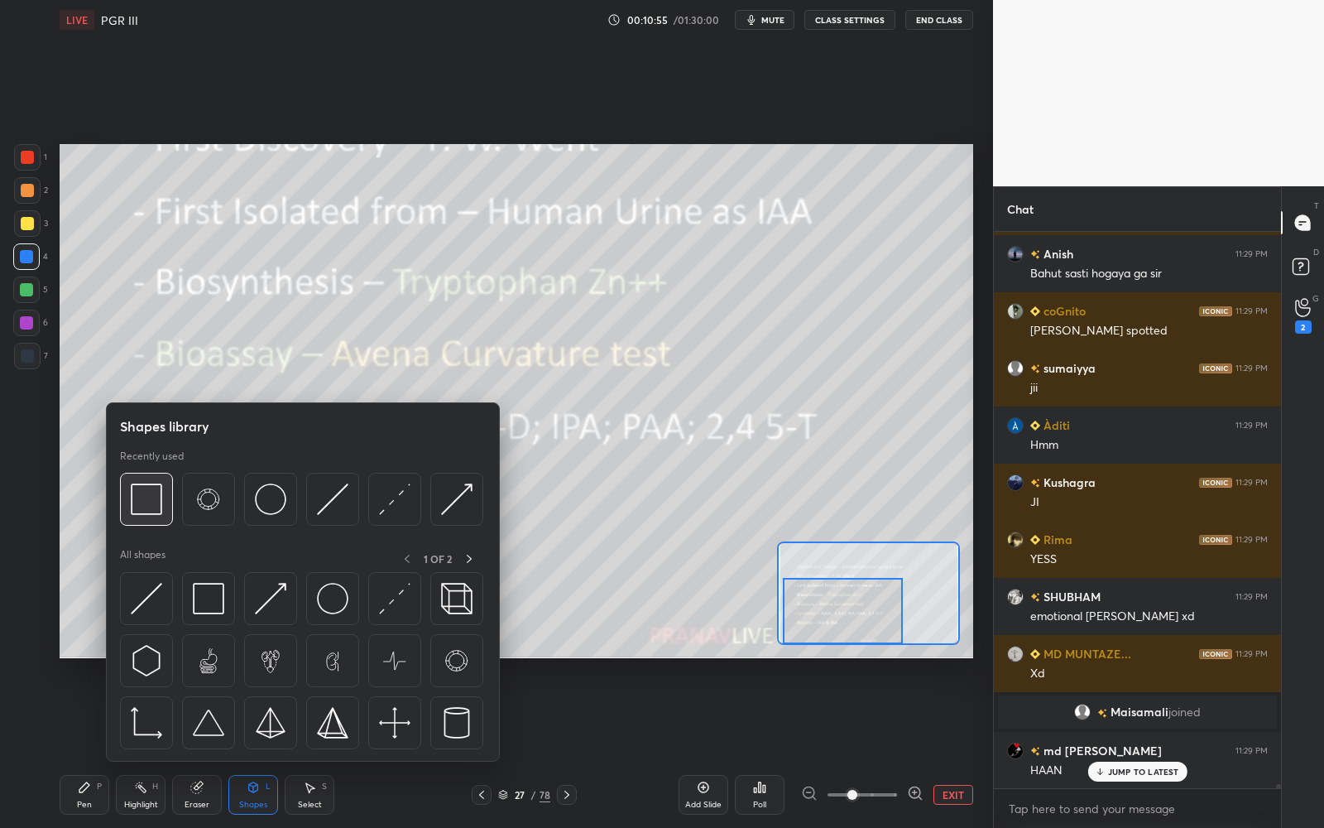
click at [166, 487] on div at bounding box center [146, 499] width 53 height 53
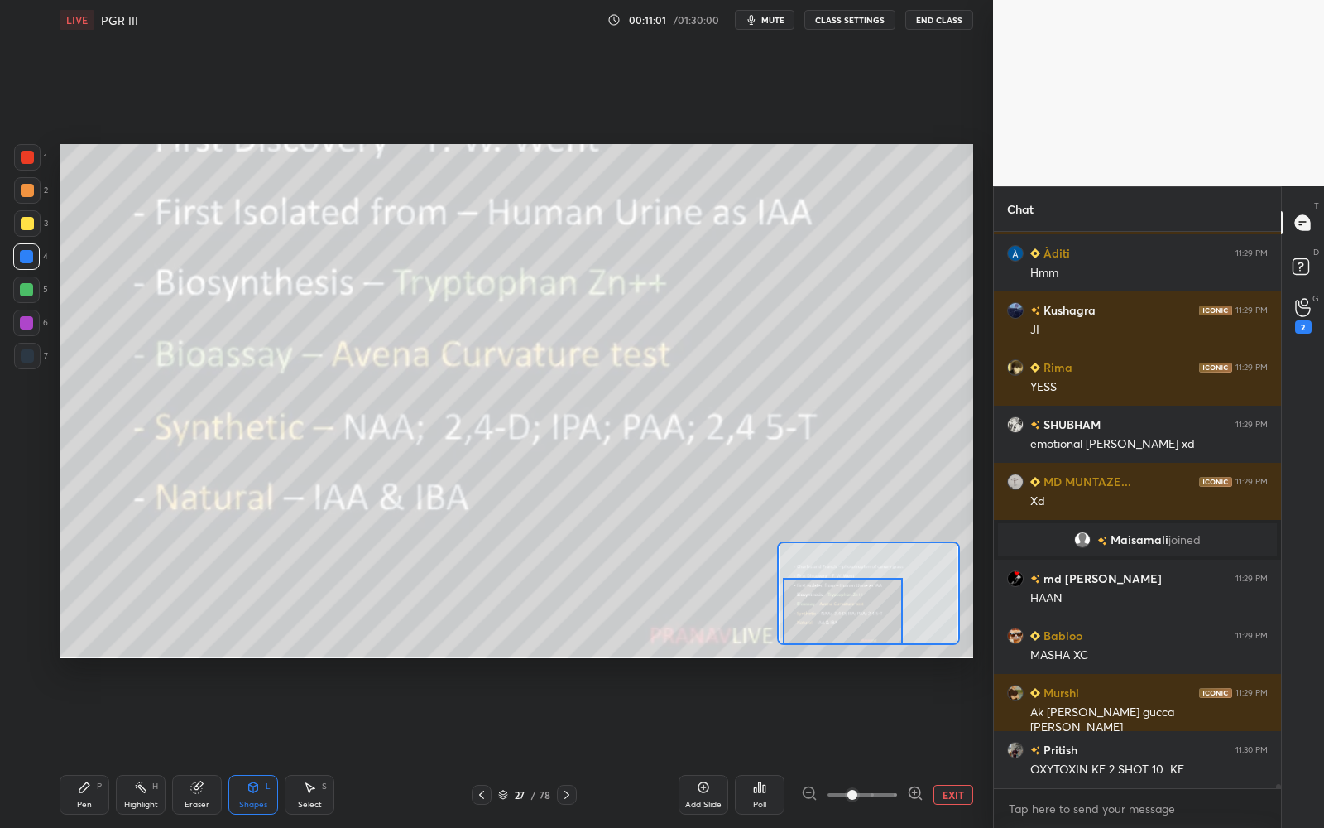
click at [83, 746] on icon at bounding box center [84, 786] width 13 height 13
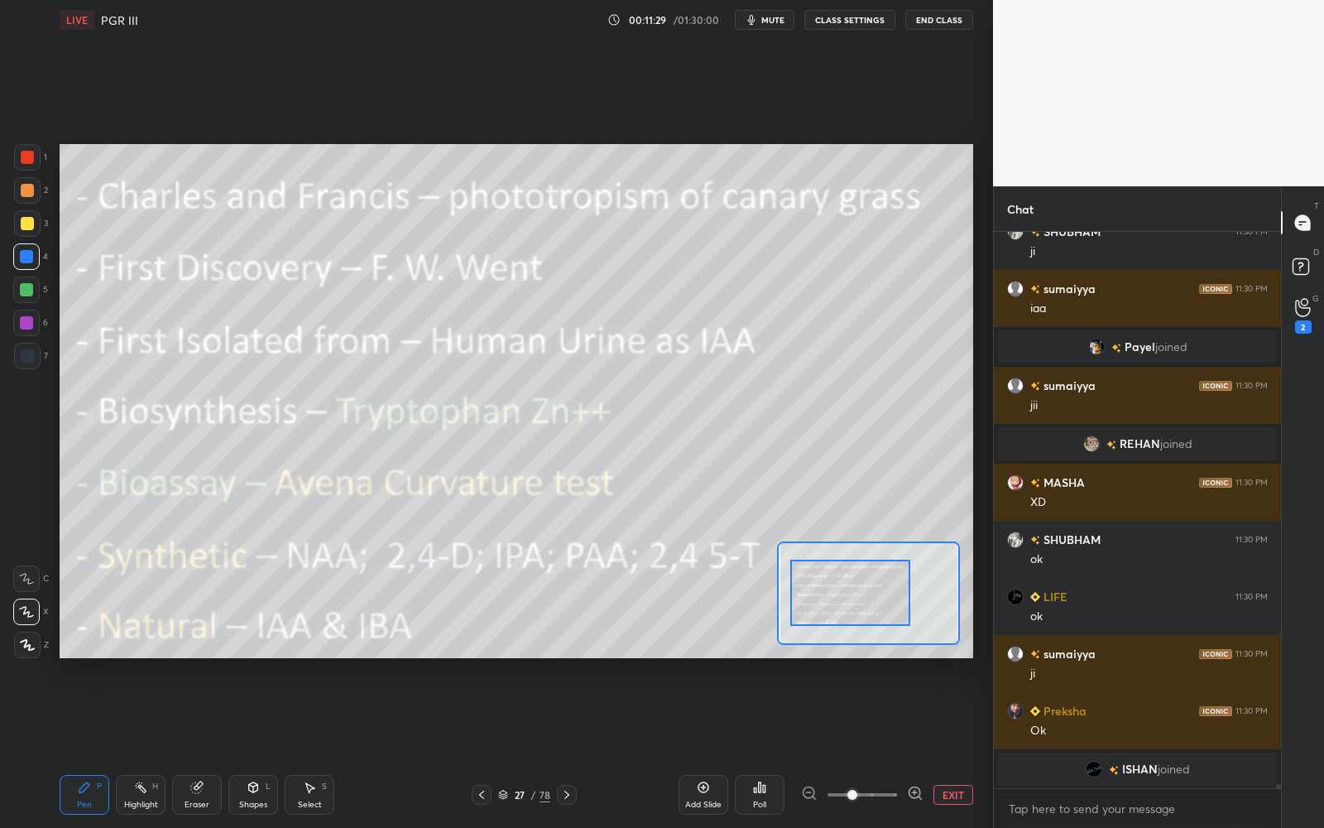
scroll to position [72255, 0]
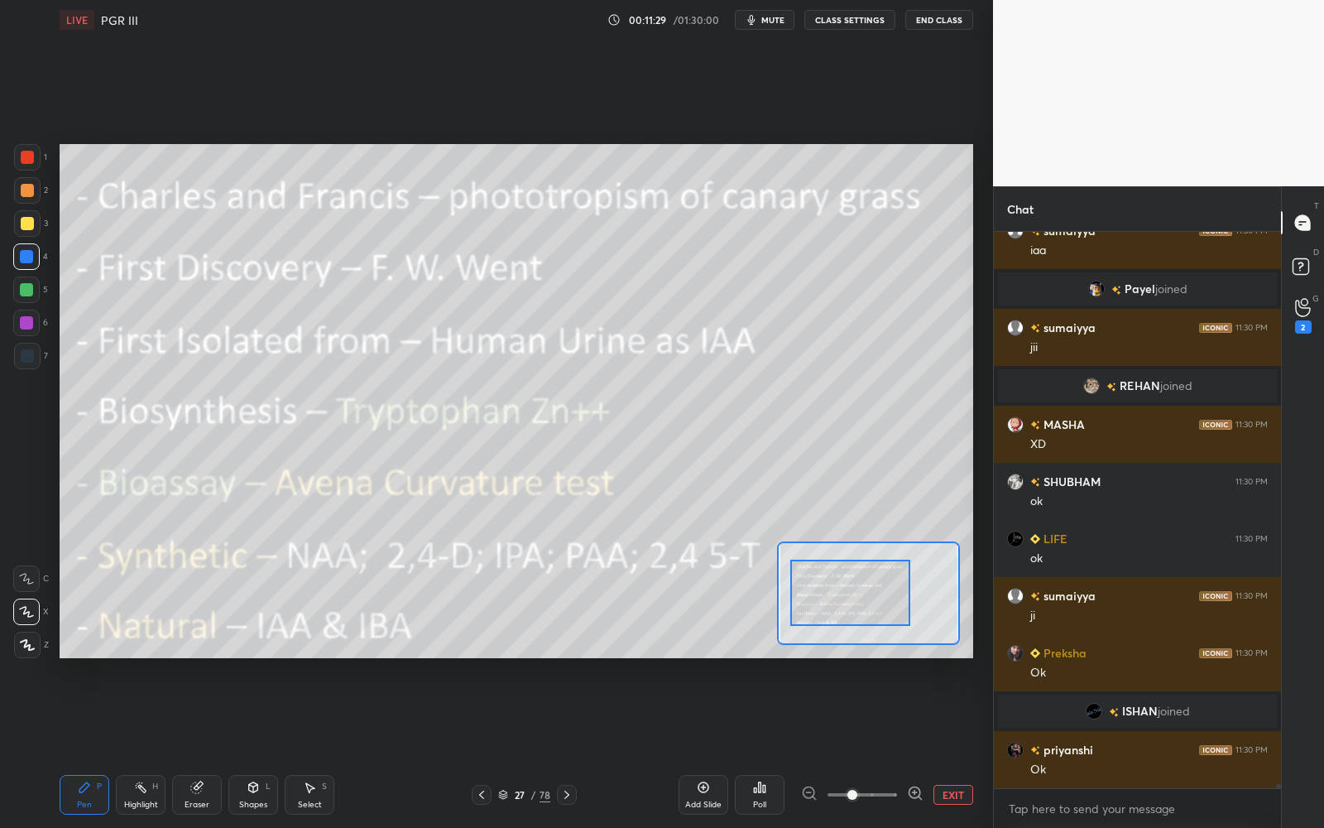
drag, startPoint x: 869, startPoint y: 615, endPoint x: 876, endPoint y: 595, distance: 21.2
click at [876, 597] on div at bounding box center [850, 592] width 120 height 66
click at [19, 216] on div at bounding box center [27, 223] width 26 height 26
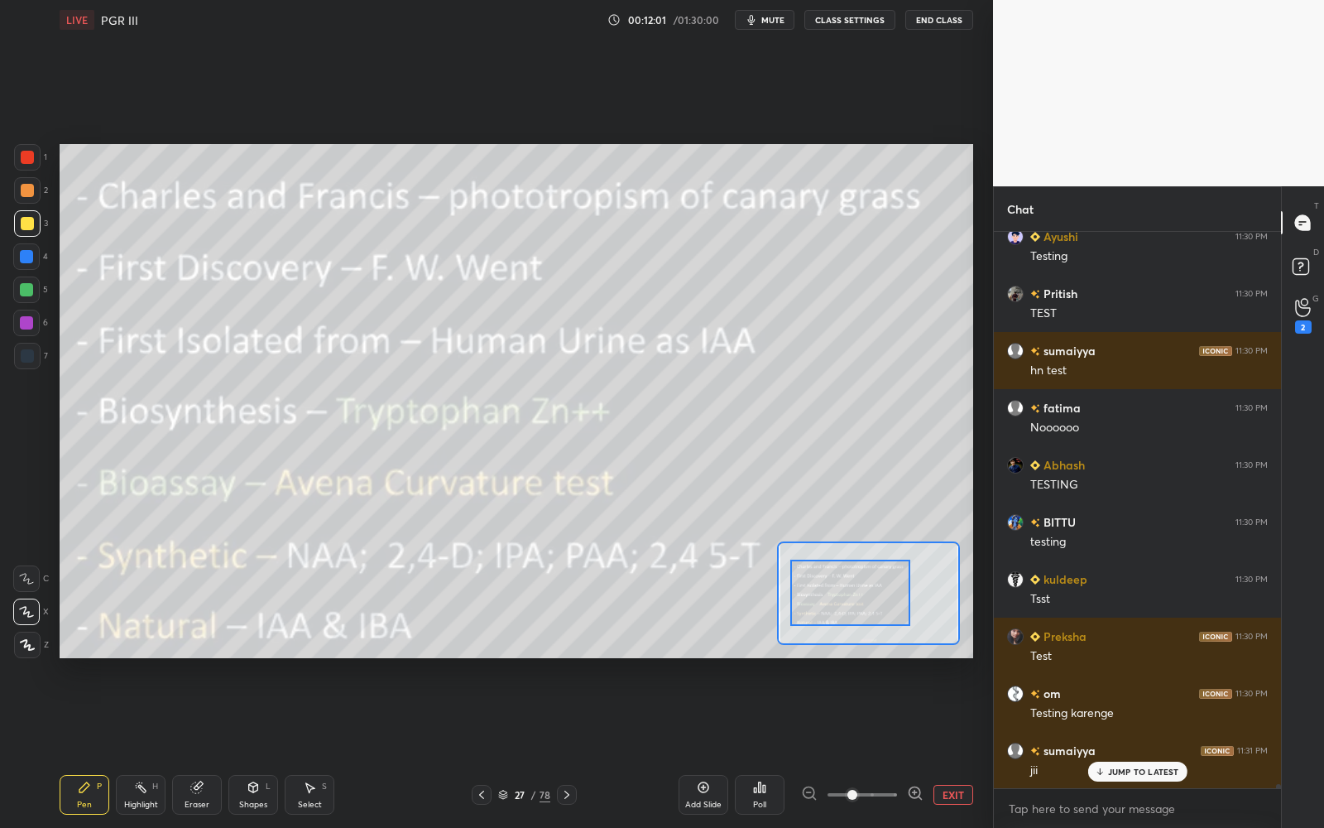
scroll to position [70497, 0]
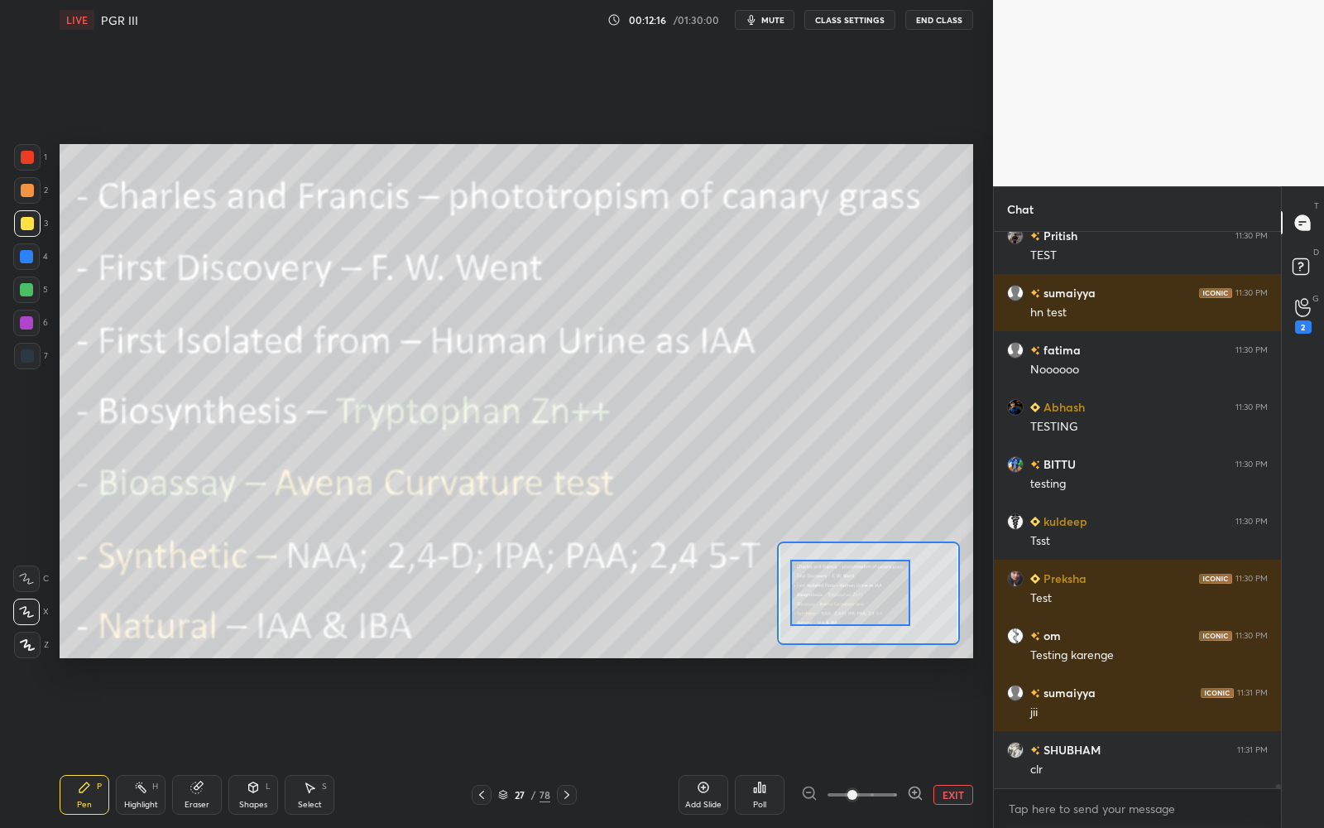
click at [964, 746] on button "EXIT" at bounding box center [953, 794] width 40 height 20
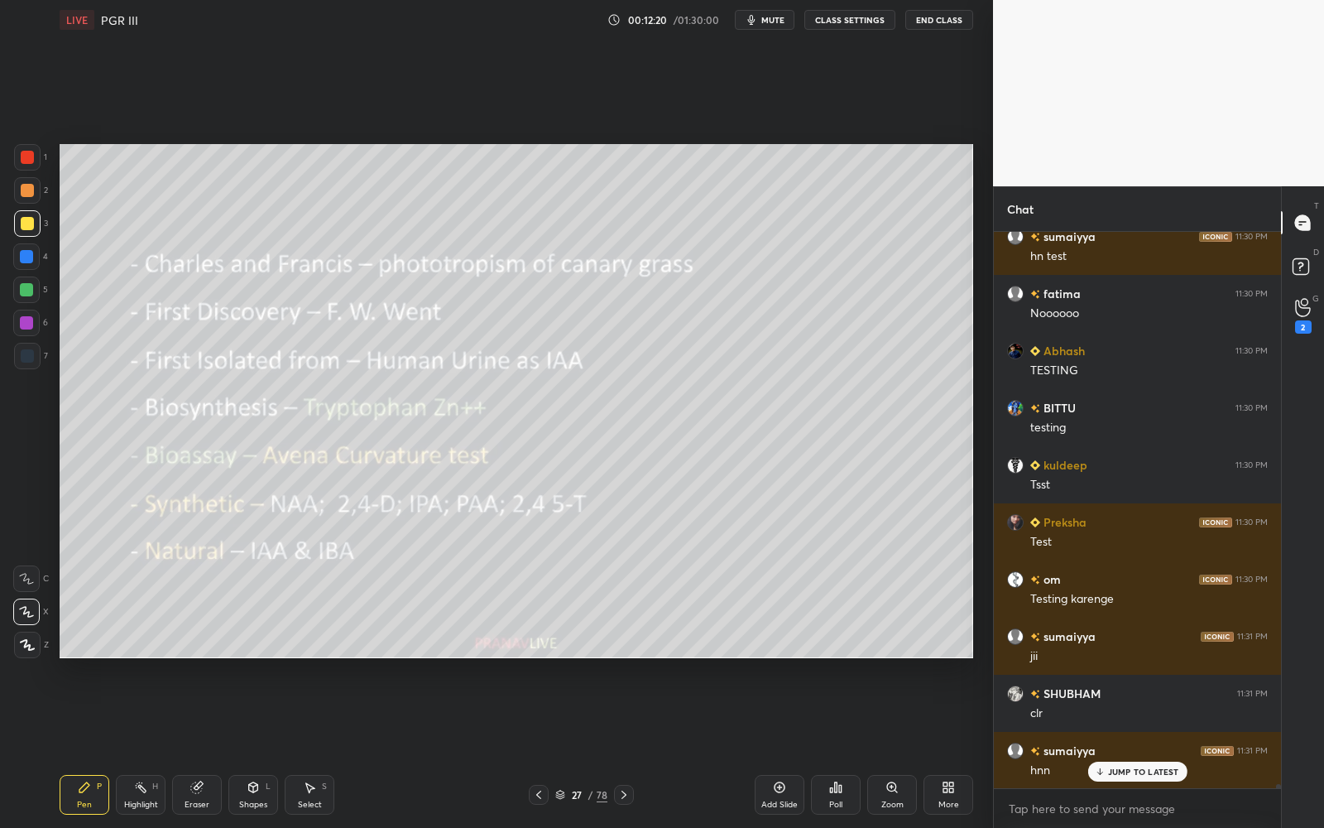
scroll to position [70610, 0]
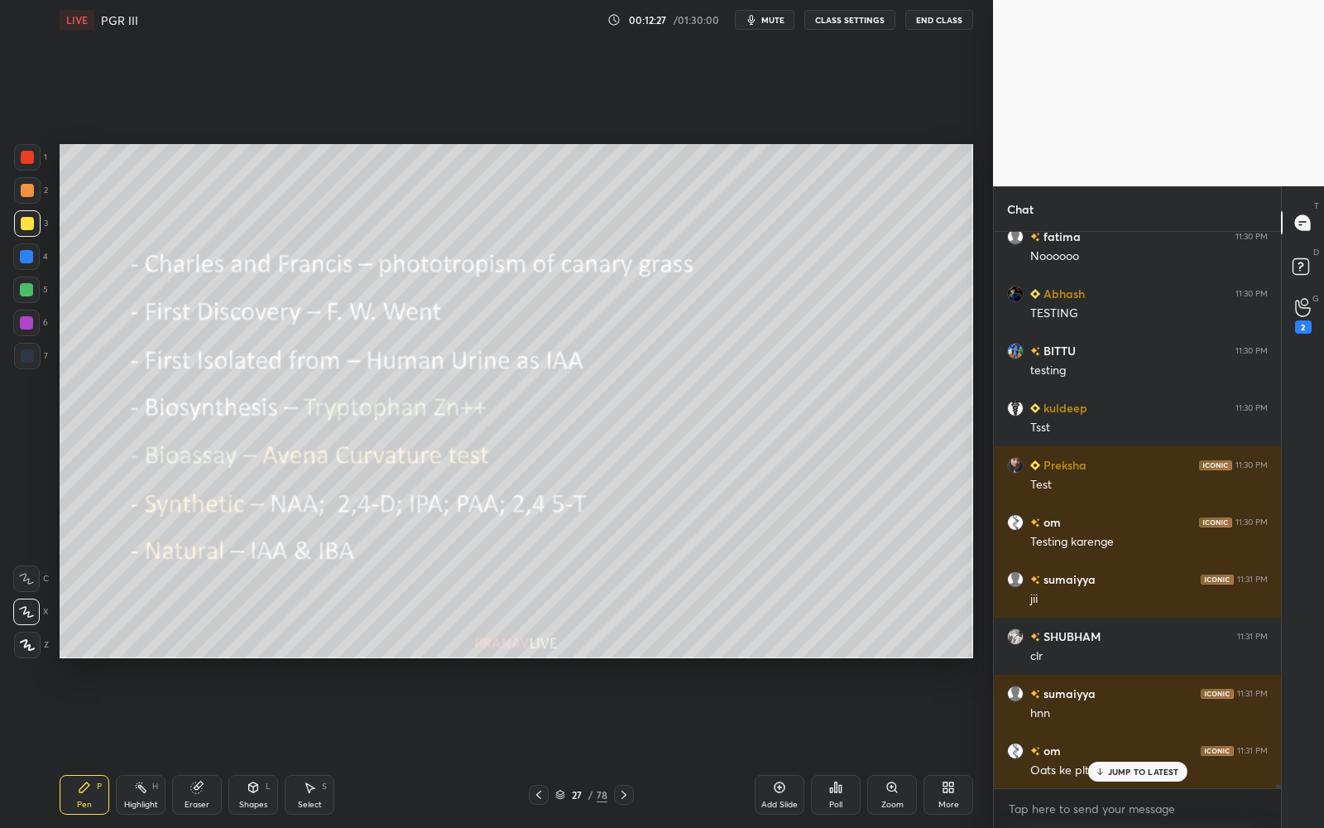
click at [21, 288] on div at bounding box center [26, 289] width 13 height 13
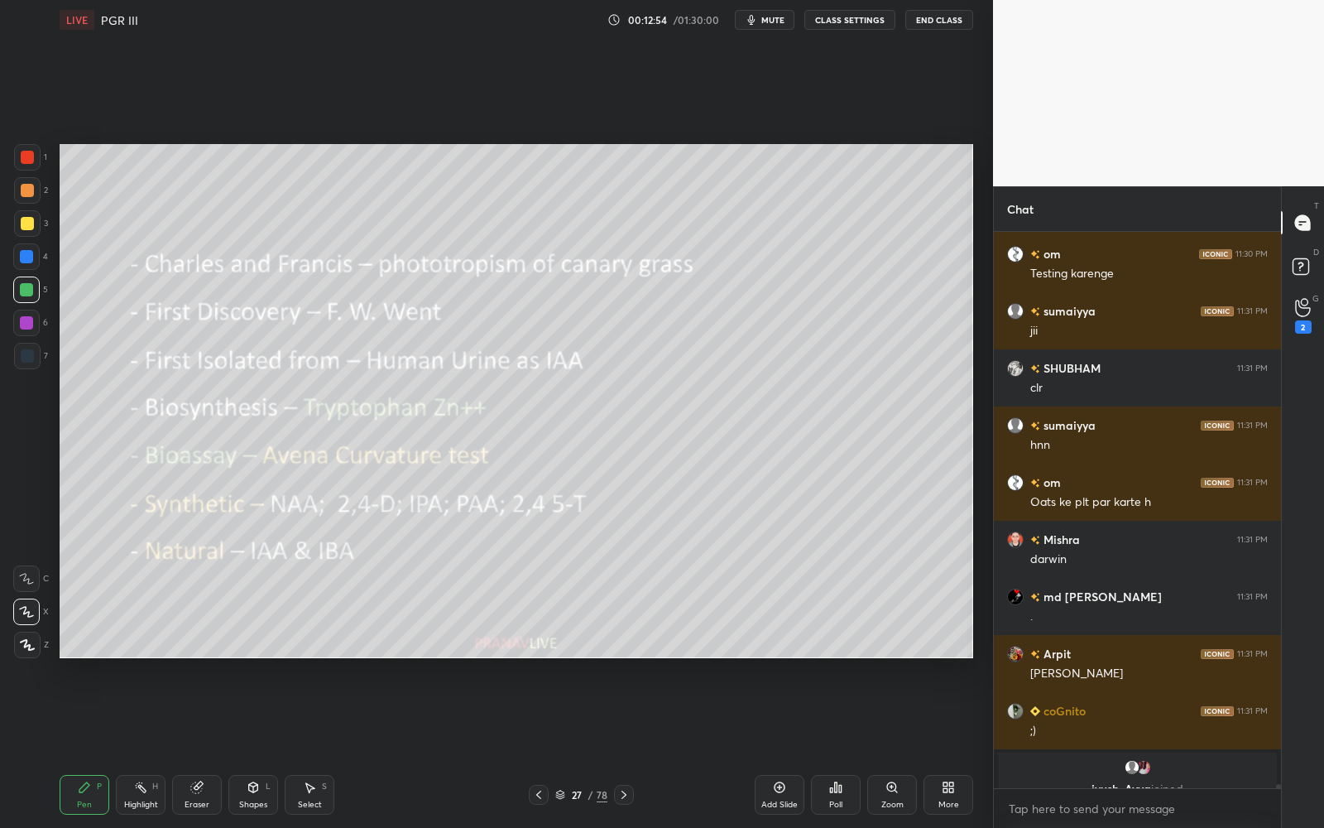
scroll to position [70935, 0]
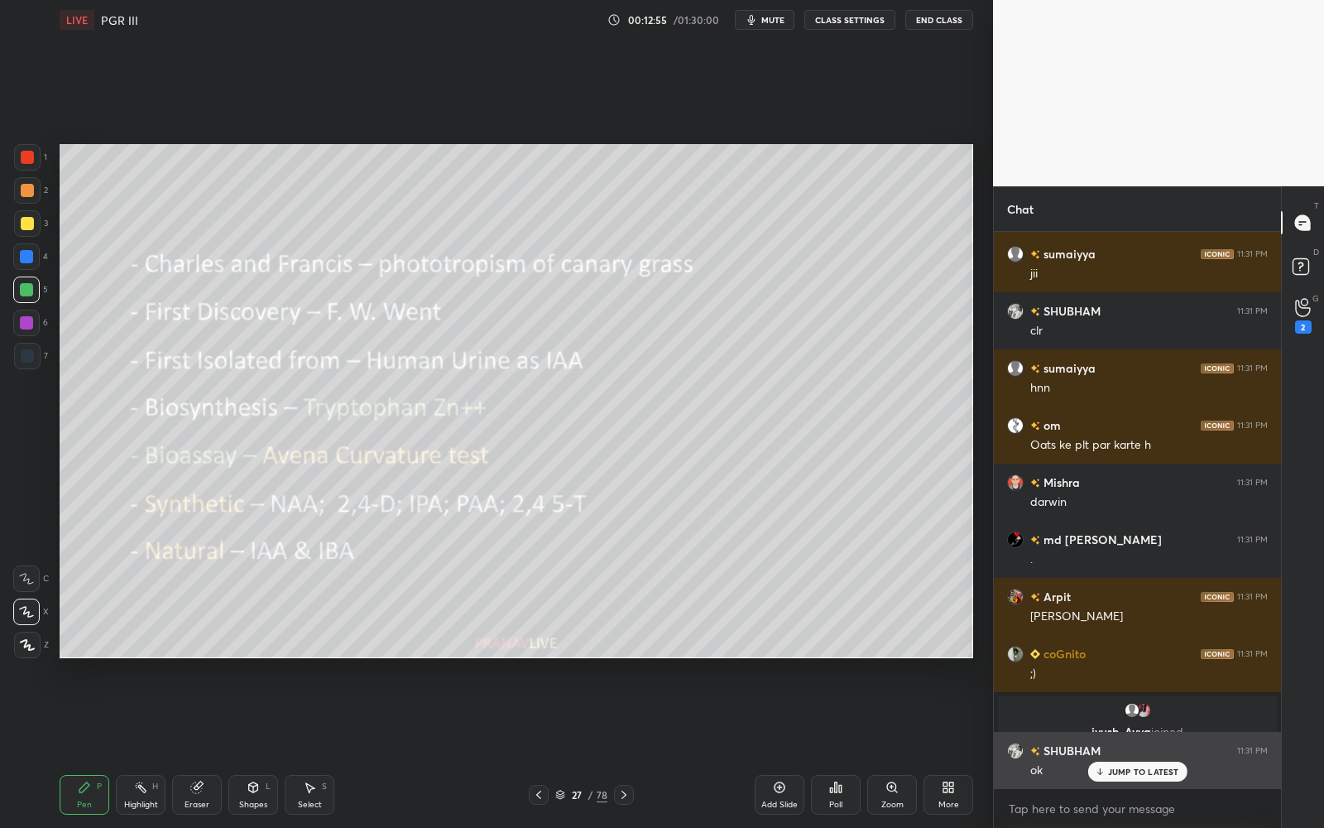
click at [1154, 746] on p "JUMP TO LATEST" at bounding box center [1143, 771] width 71 height 10
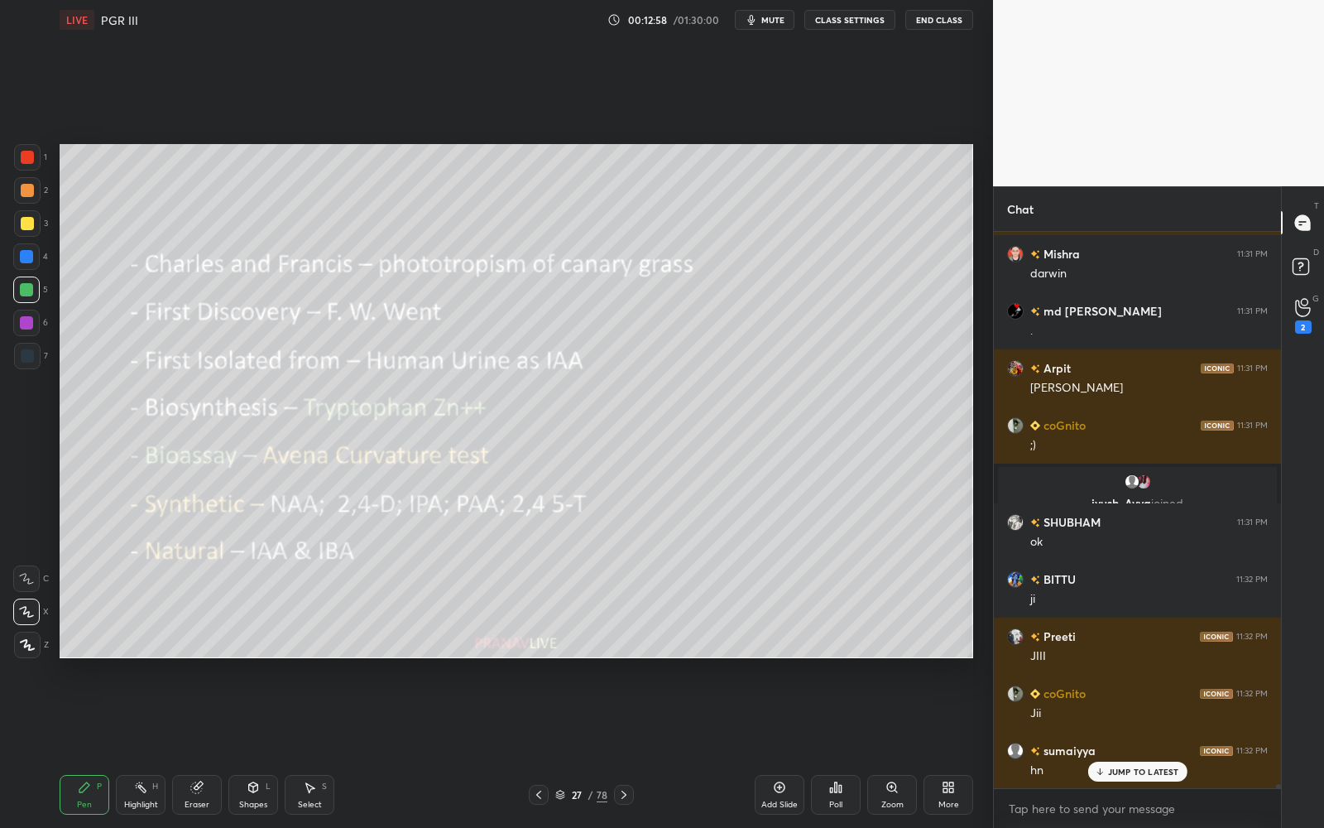
scroll to position [71392, 0]
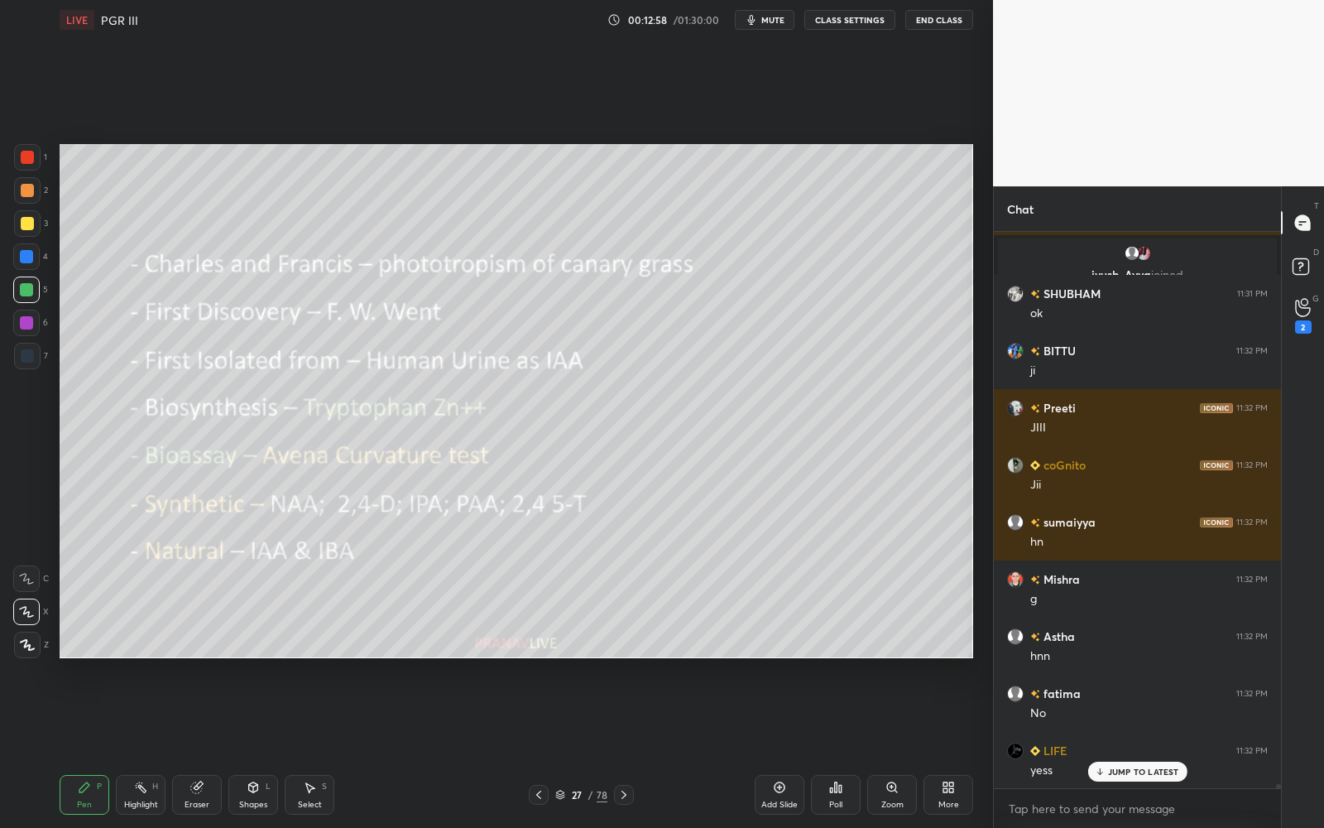
click at [1149, 746] on p "JUMP TO LATEST" at bounding box center [1143, 771] width 71 height 10
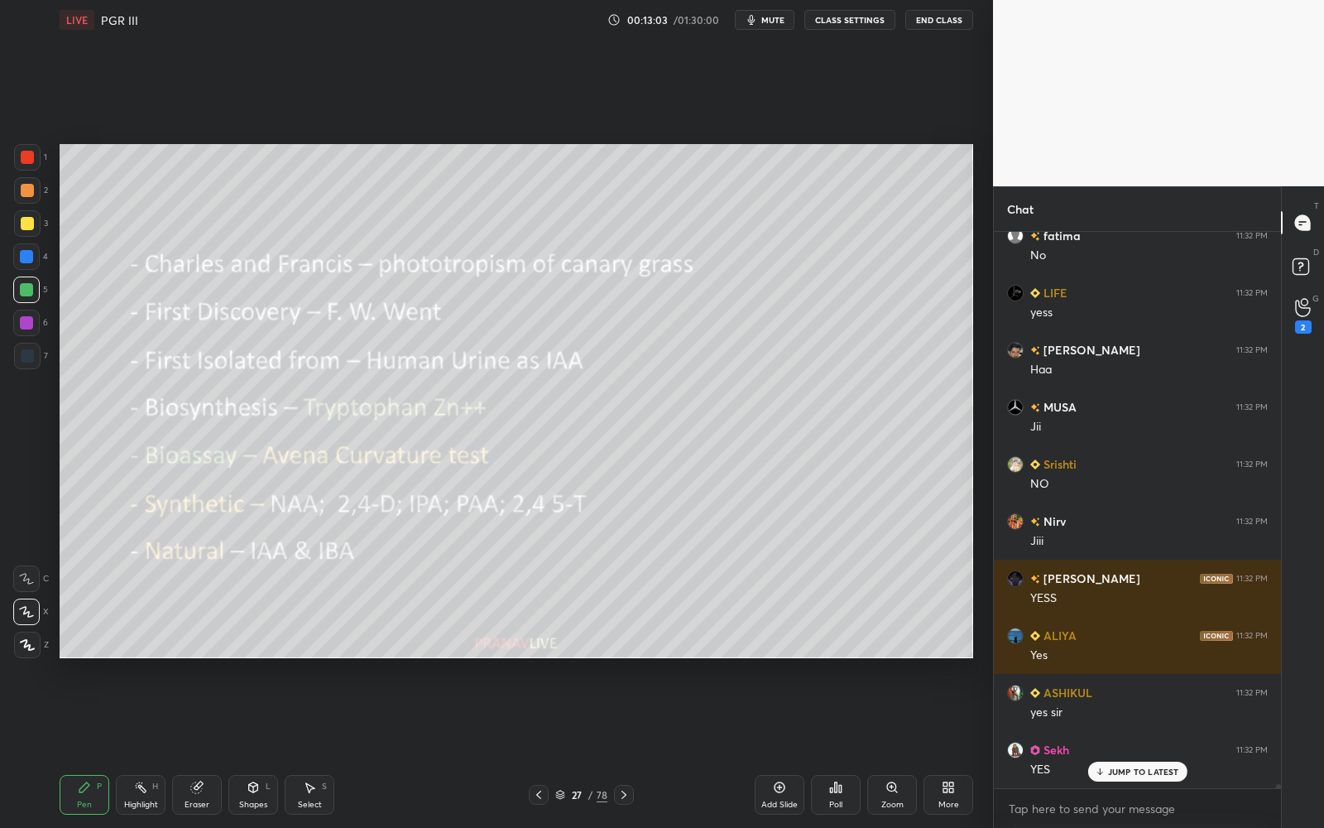
scroll to position [71963, 0]
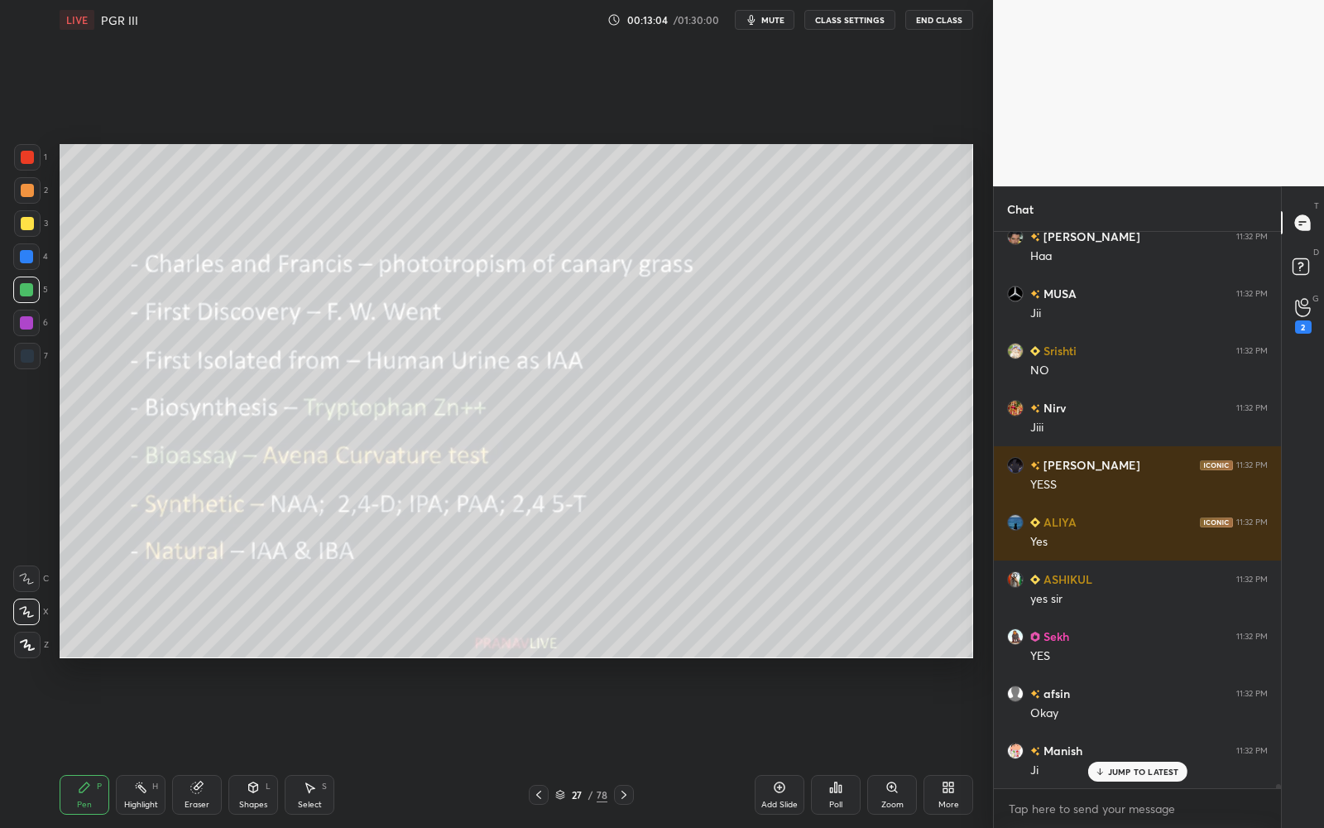
click at [1149, 746] on p "JUMP TO LATEST" at bounding box center [1143, 771] width 71 height 10
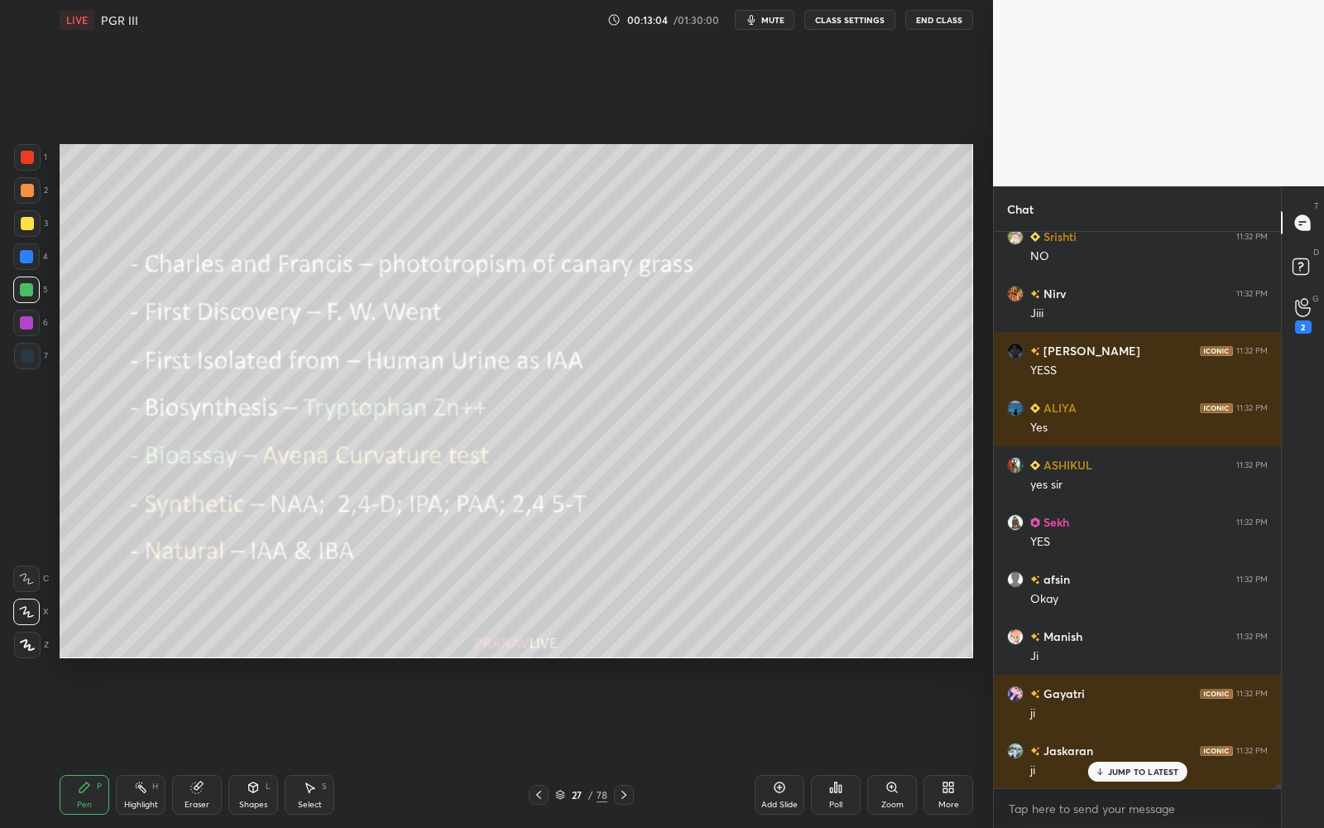
click at [1154, 746] on p "JUMP TO LATEST" at bounding box center [1143, 771] width 71 height 10
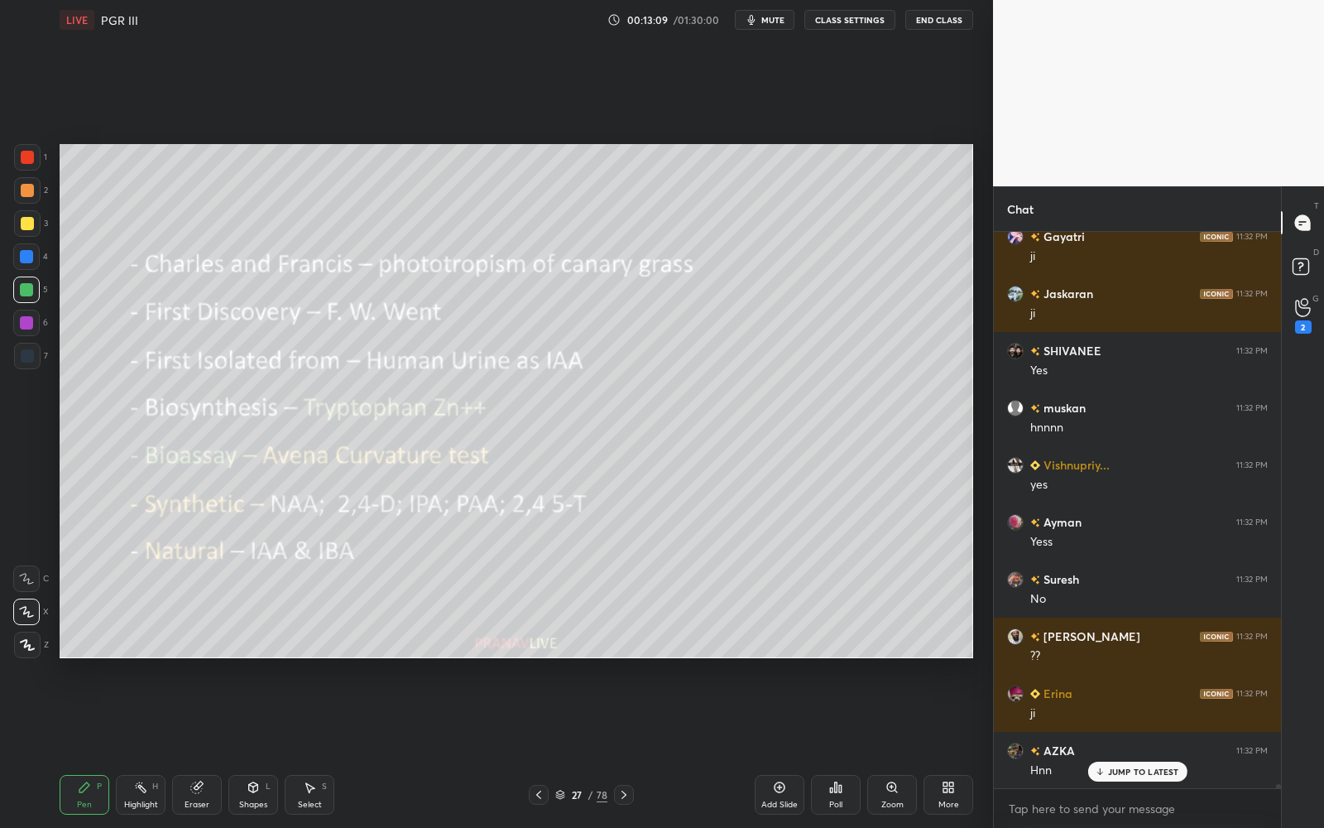
scroll to position [72591, 0]
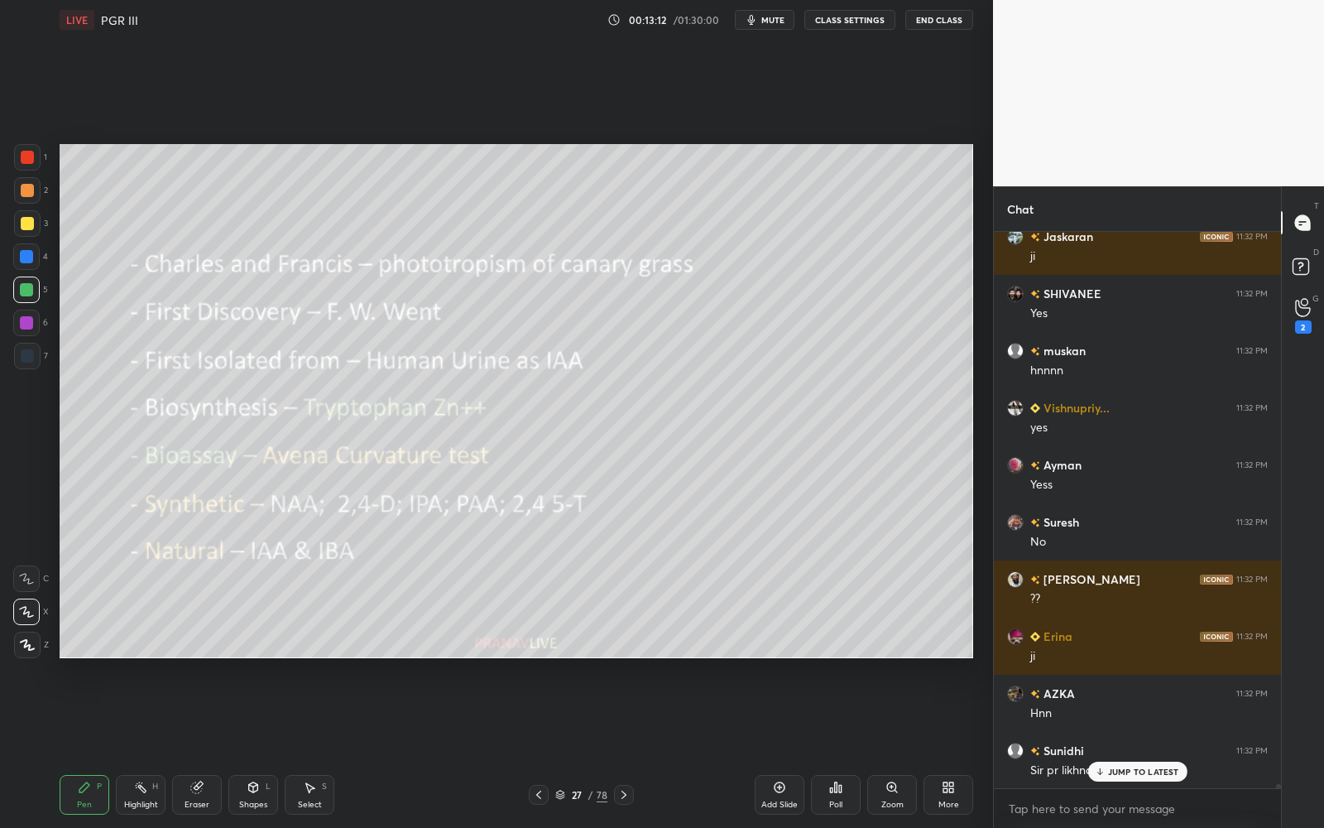
click at [1171, 746] on p "JUMP TO LATEST" at bounding box center [1143, 771] width 71 height 10
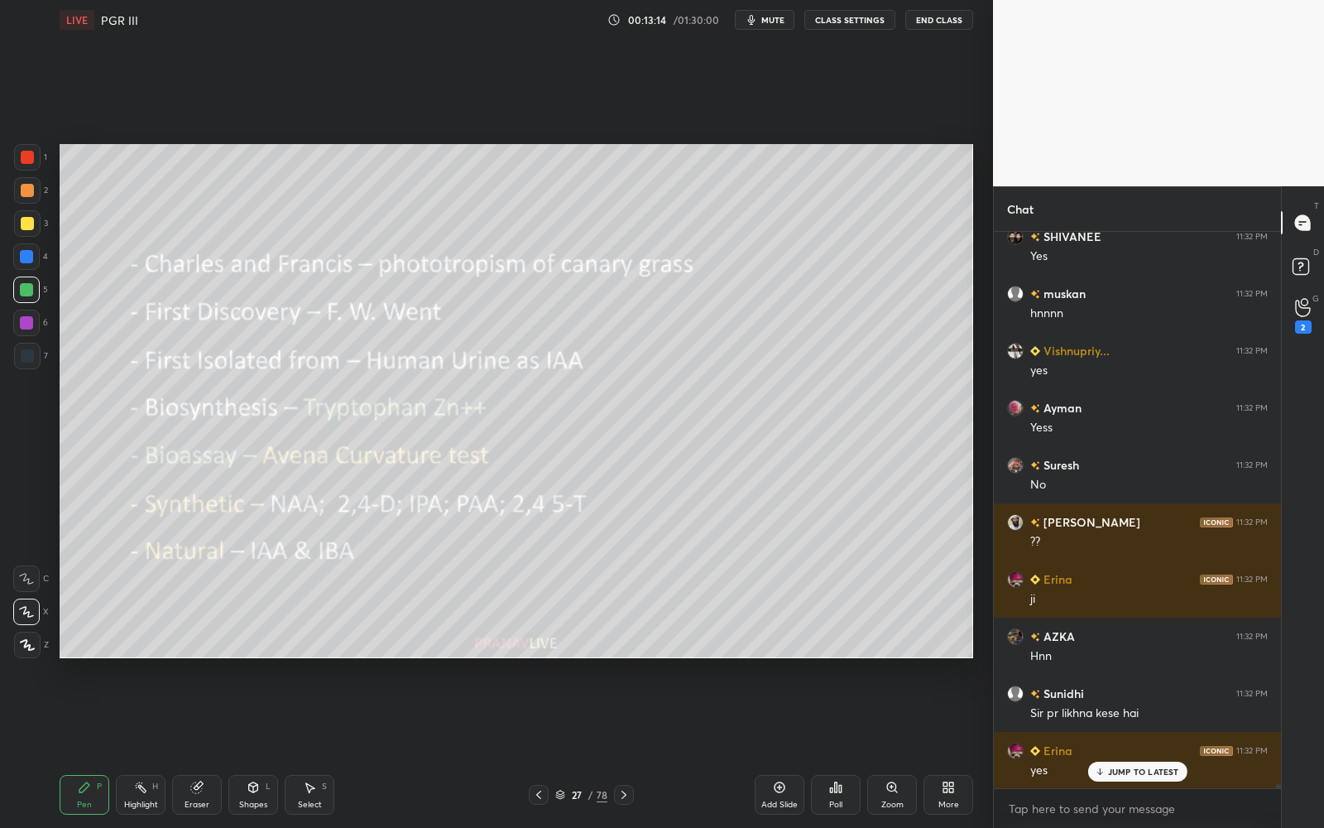
click at [1172, 746] on p "JUMP TO LATEST" at bounding box center [1143, 771] width 71 height 10
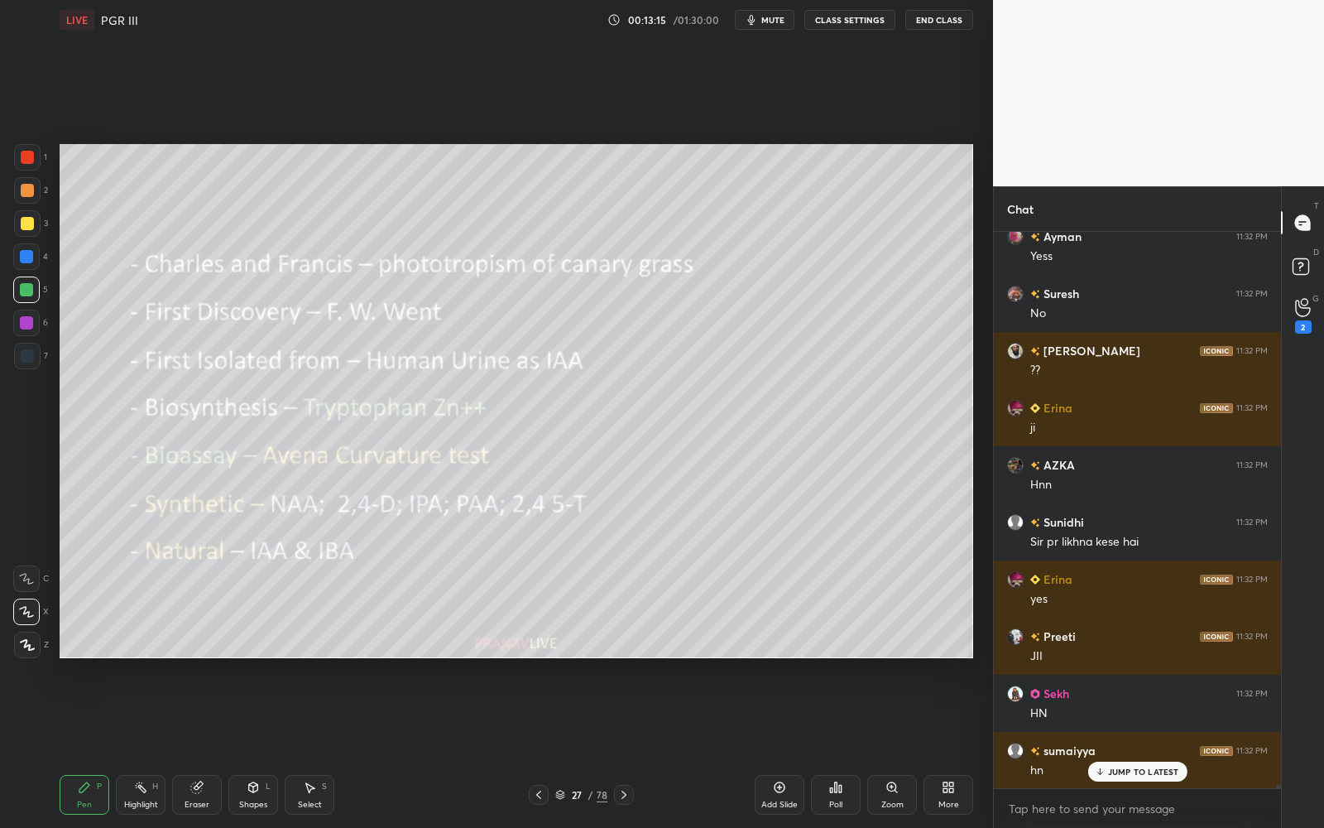
click at [1171, 746] on div "ALIYA 11:32 PM Yes ASHIKUL 11:32 PM yes [PERSON_NAME] 11:32 PM YES afsin 11:32 …" at bounding box center [1137, 510] width 287 height 556
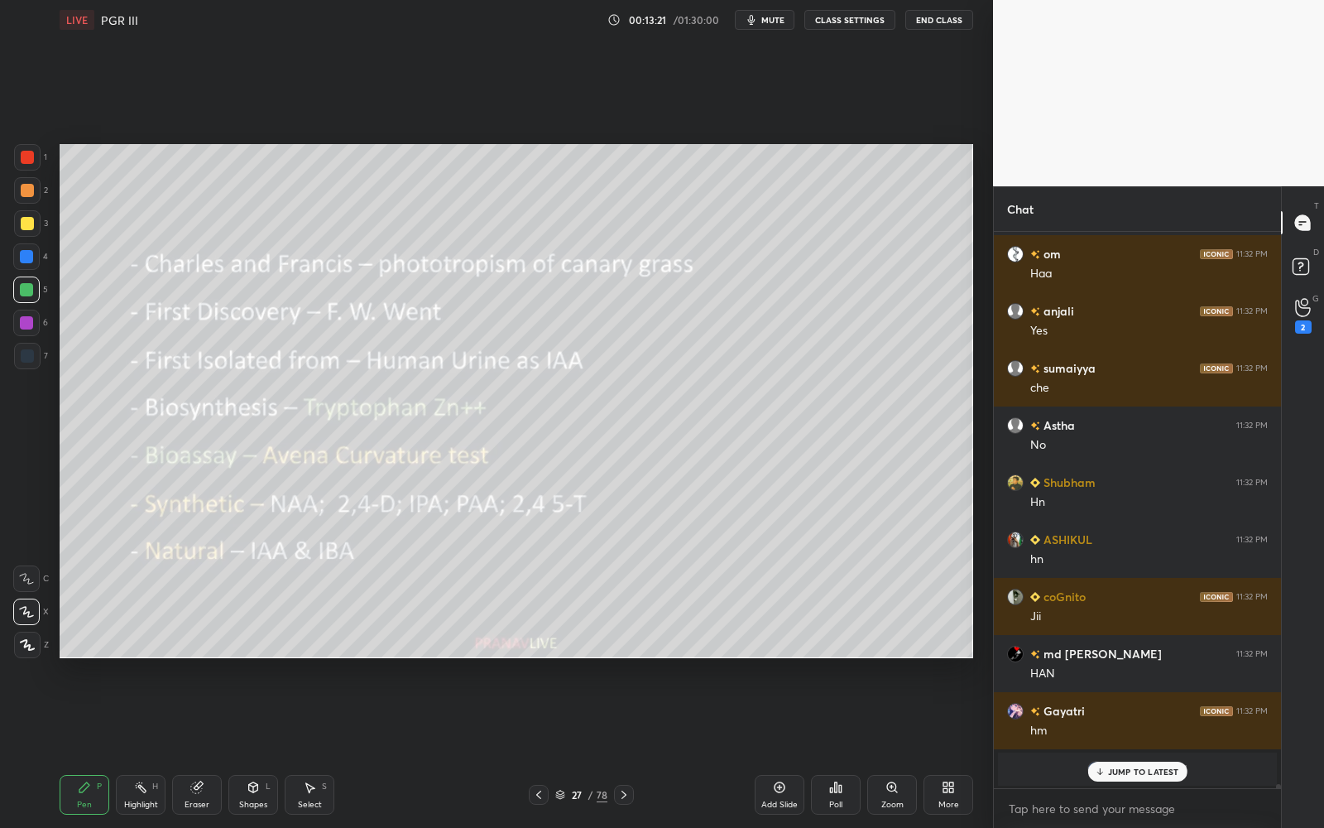
scroll to position [73156, 0]
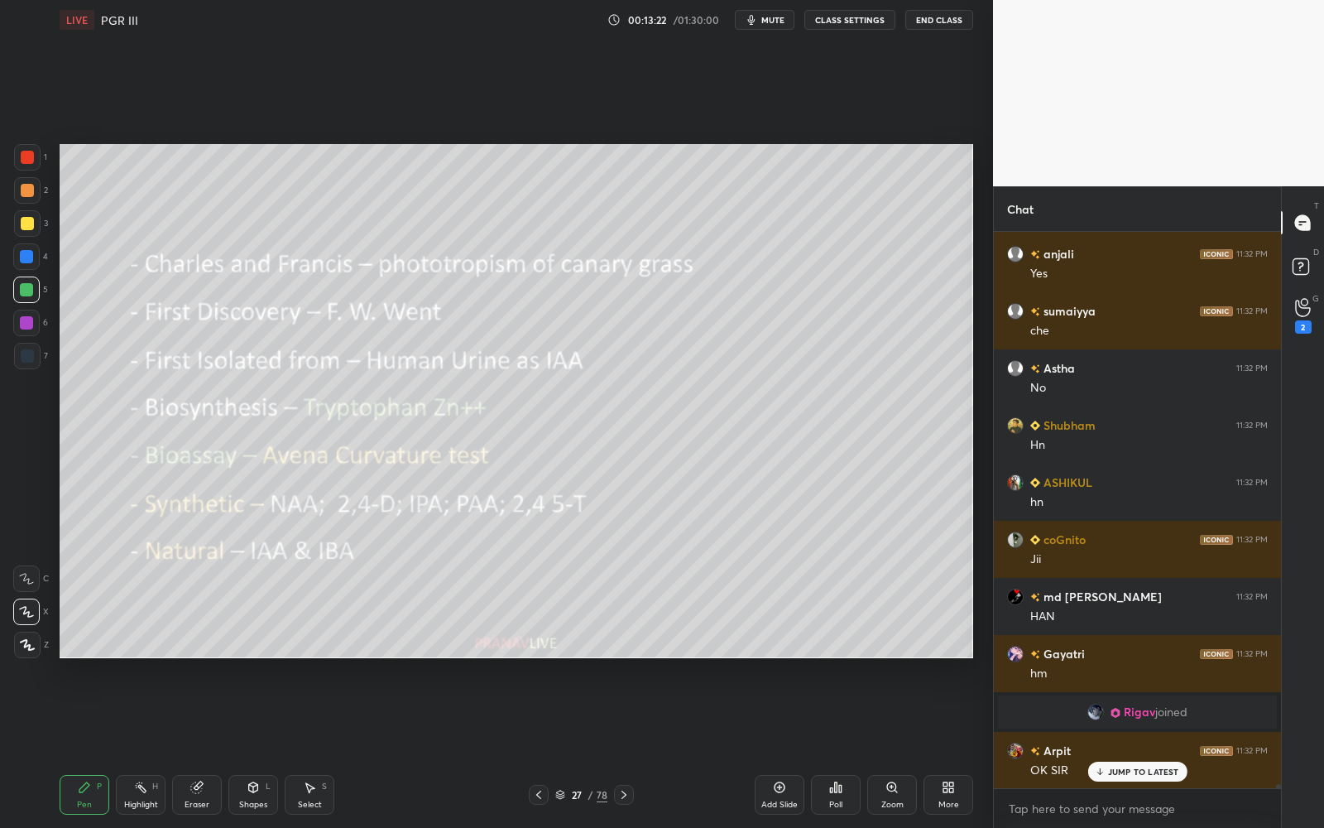
click at [29, 233] on div at bounding box center [27, 223] width 26 height 26
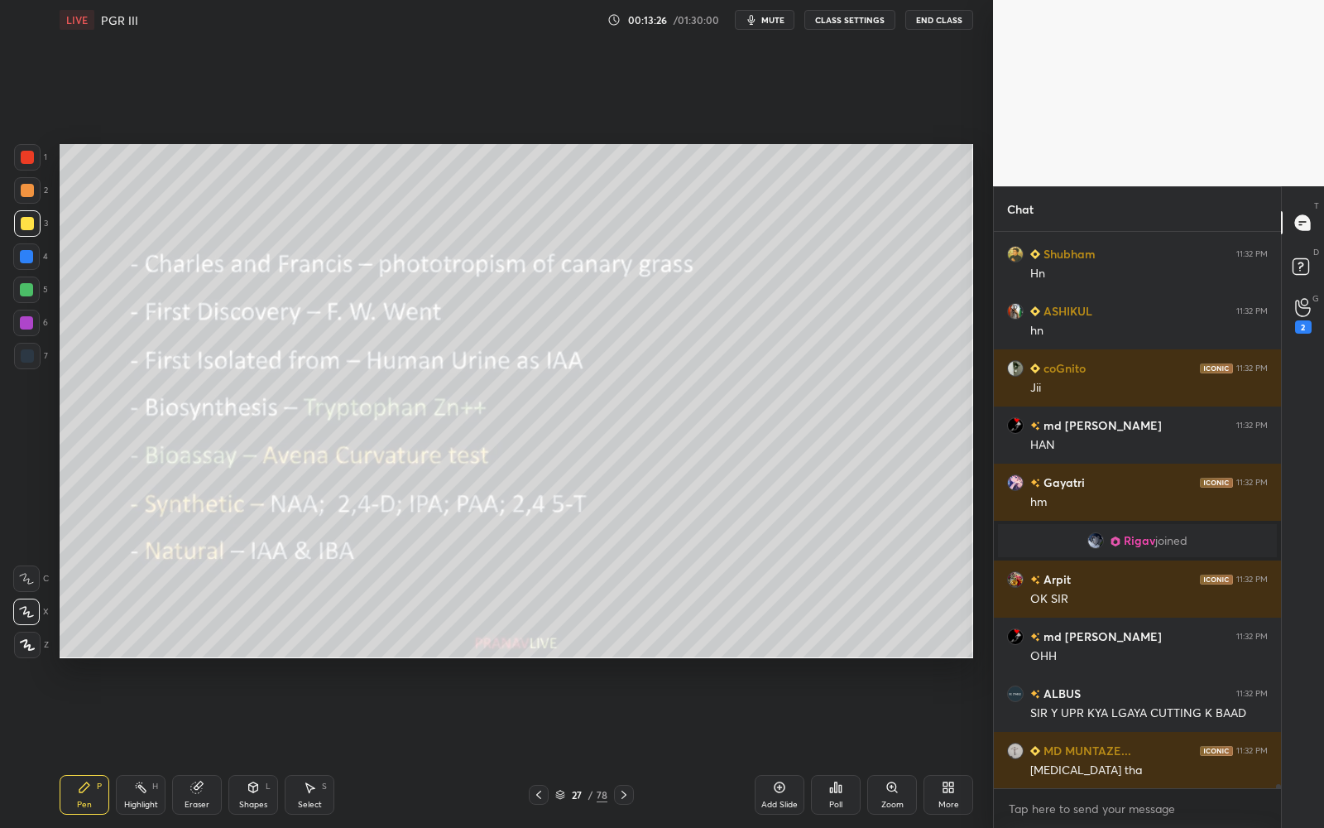
scroll to position [73385, 0]
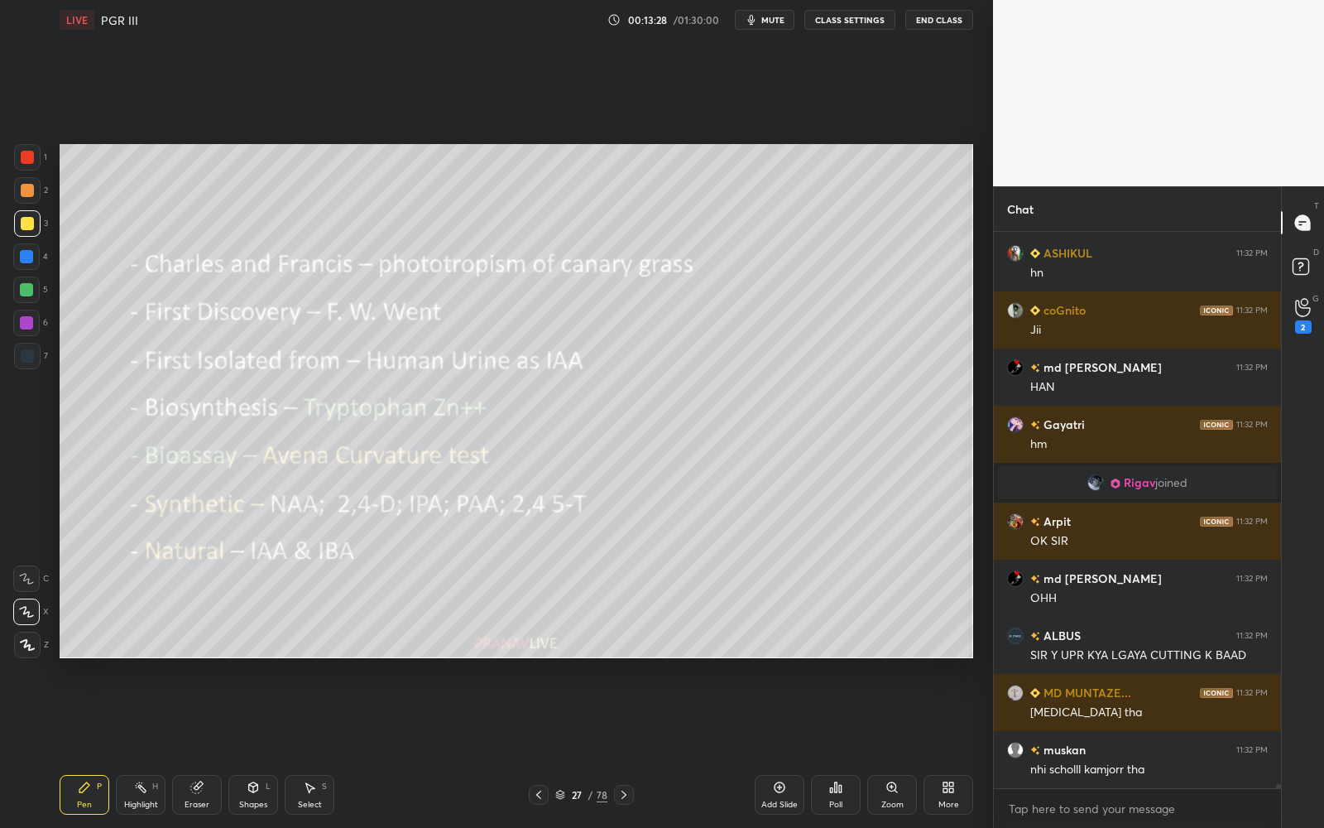
click at [192, 746] on div "Eraser" at bounding box center [197, 795] width 50 height 40
drag, startPoint x: 30, startPoint y: 600, endPoint x: 17, endPoint y: 606, distance: 14.5
click at [30, 601] on div at bounding box center [26, 611] width 26 height 26
click at [88, 746] on div "Pen P Highlight H Eraser Shapes L Select S 27 / 78 Add Slide Poll Zoom More" at bounding box center [517, 794] width 914 height 66
click at [81, 746] on div "Pen P" at bounding box center [85, 795] width 50 height 40
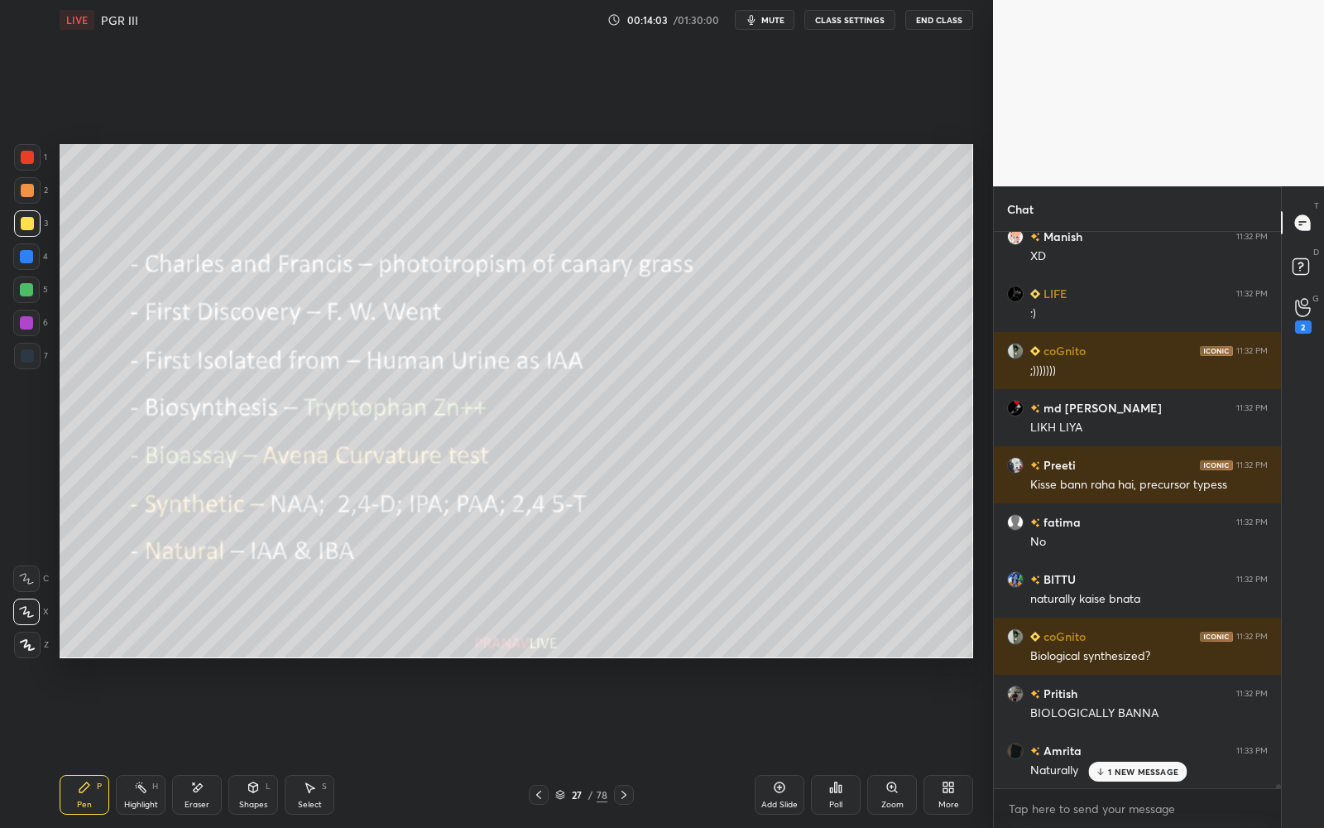
scroll to position [74183, 0]
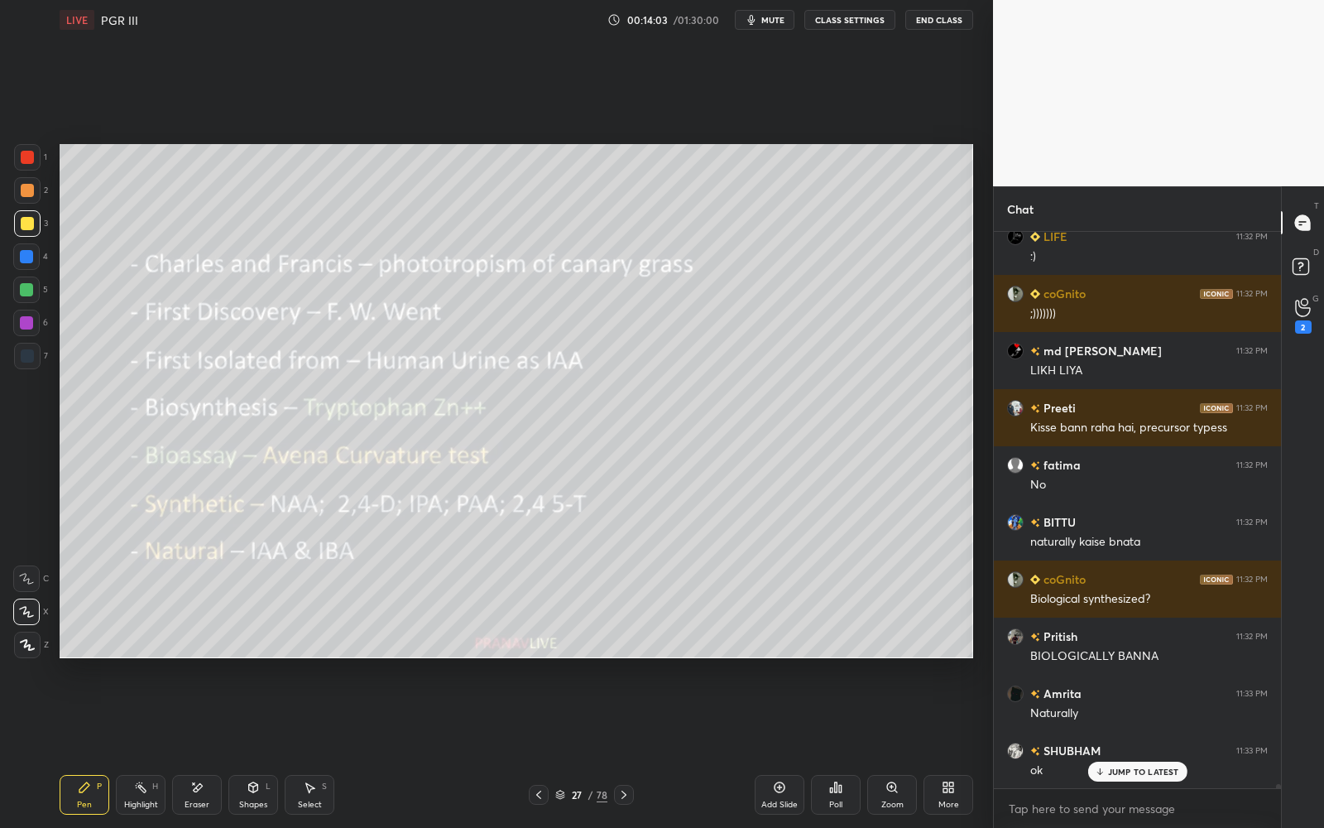
click at [26, 293] on div at bounding box center [26, 289] width 13 height 13
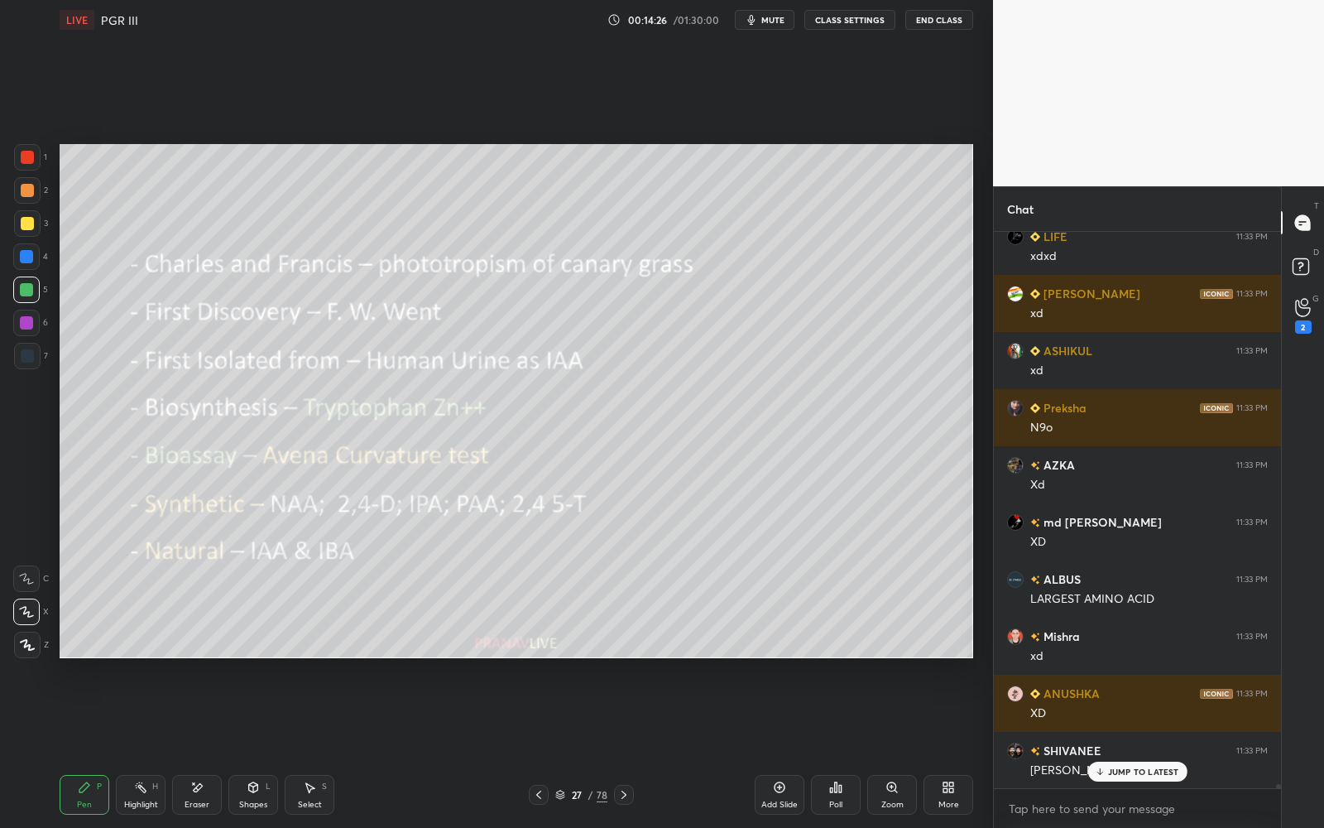
scroll to position [77609, 0]
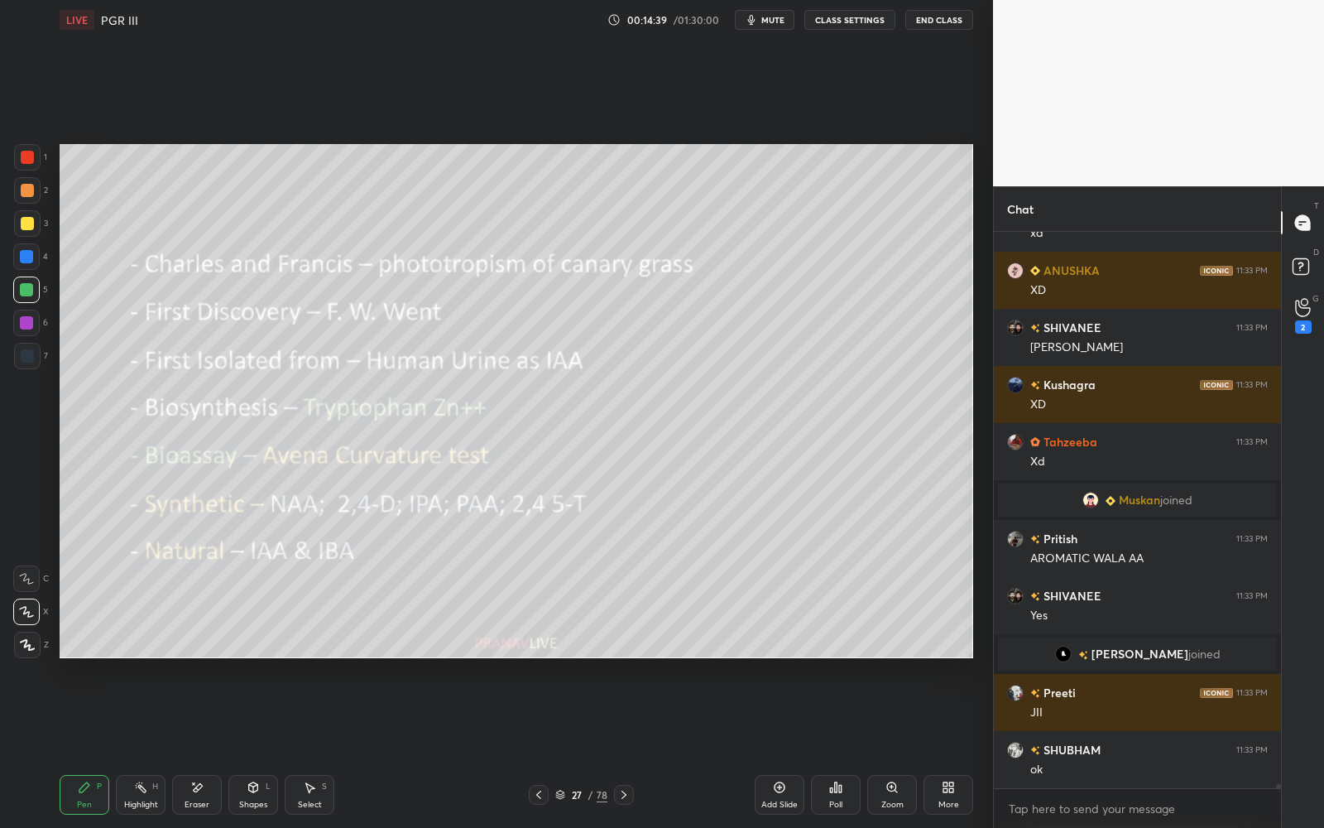
click at [262, 746] on div "Pen P Highlight H Eraser Shapes L Select S 27 / 78 Add Slide Poll Zoom More" at bounding box center [517, 794] width 914 height 66
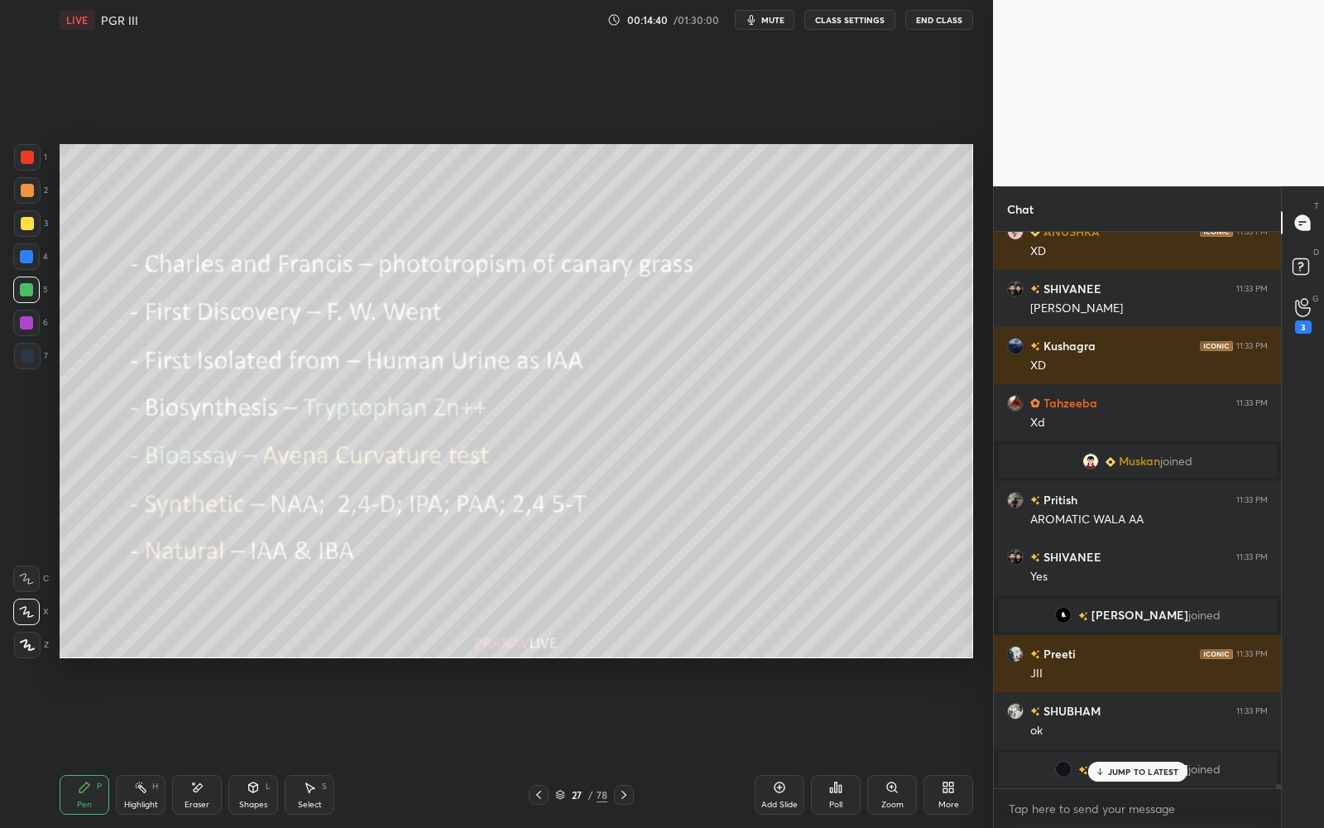
click at [266, 746] on div "Shapes L" at bounding box center [253, 795] width 50 height 40
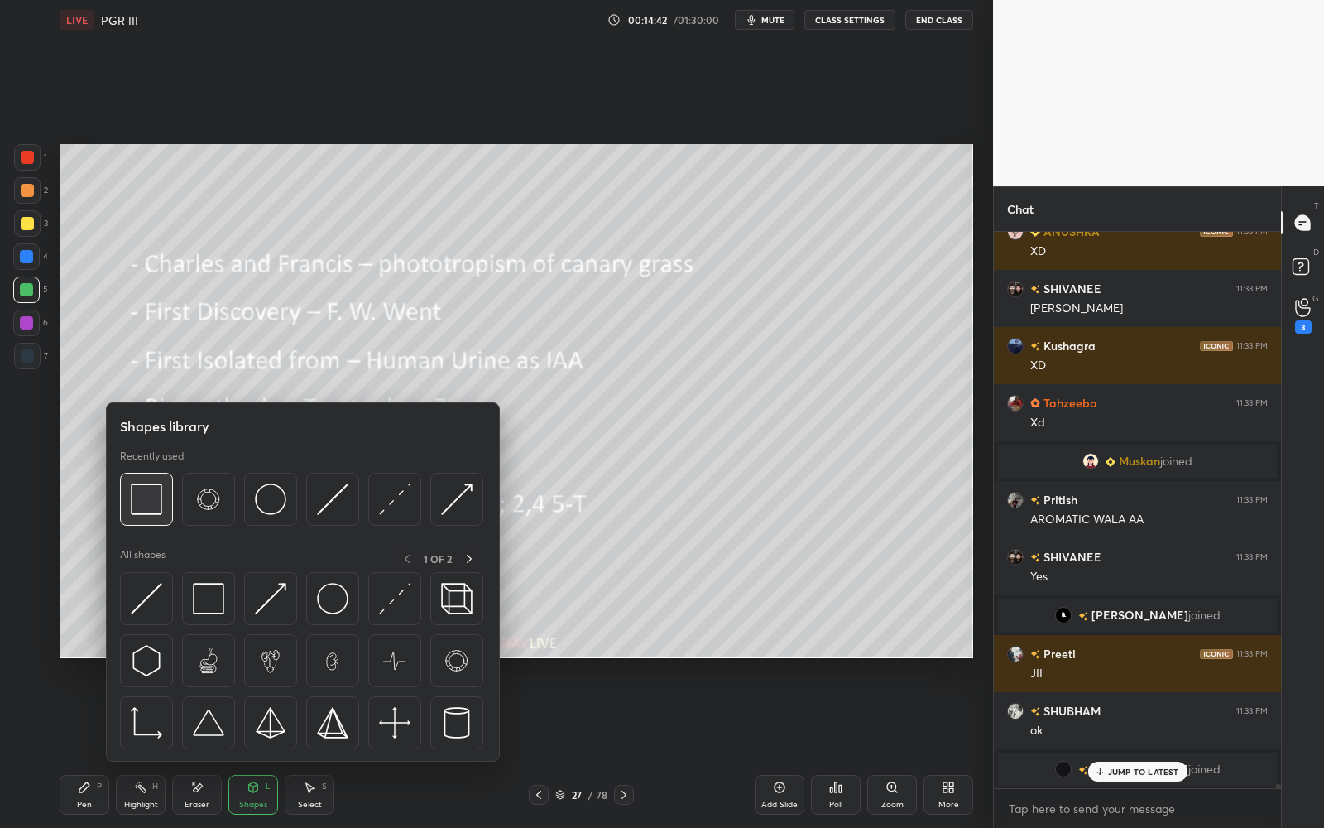
click at [142, 498] on img at bounding box center [146, 498] width 31 height 31
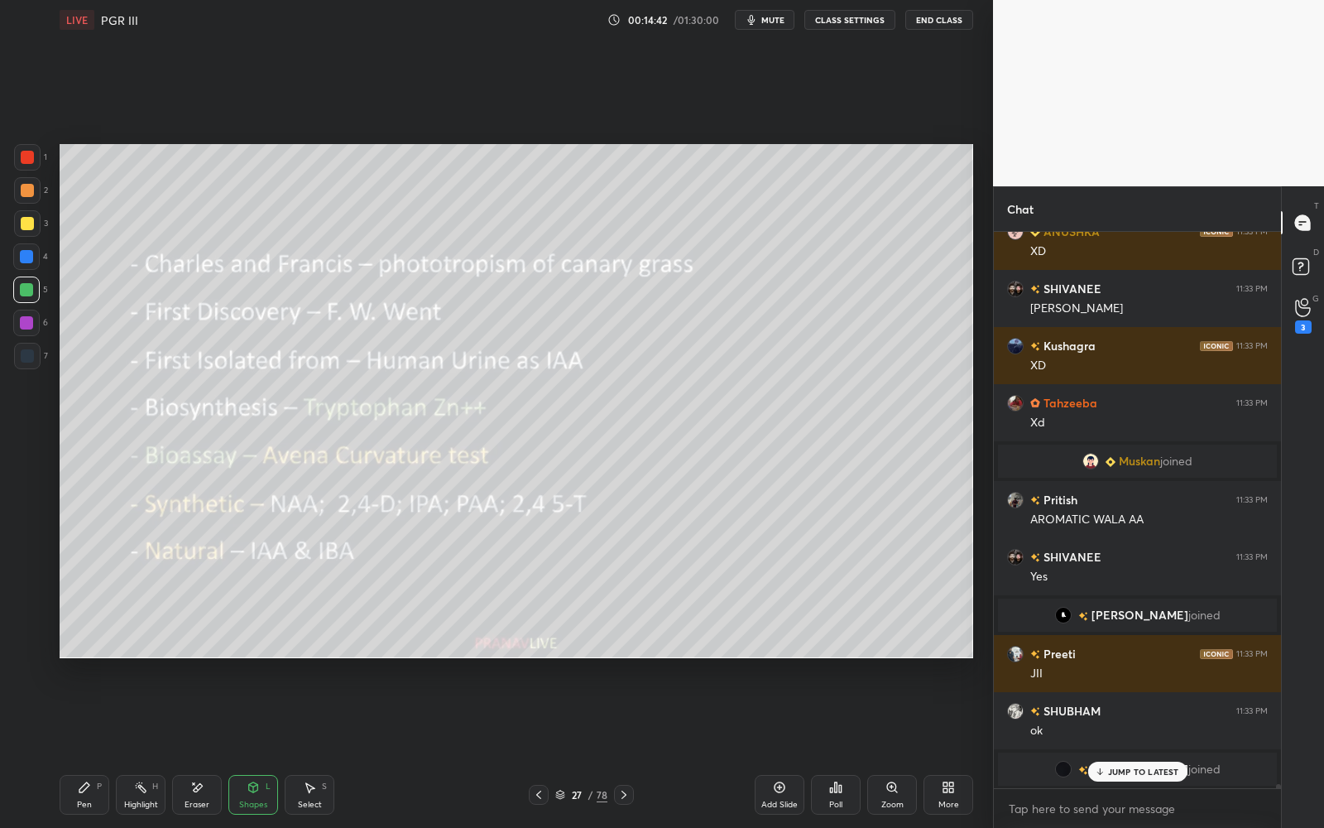
click at [29, 227] on div at bounding box center [27, 223] width 13 height 13
click at [88, 746] on icon at bounding box center [84, 786] width 13 height 13
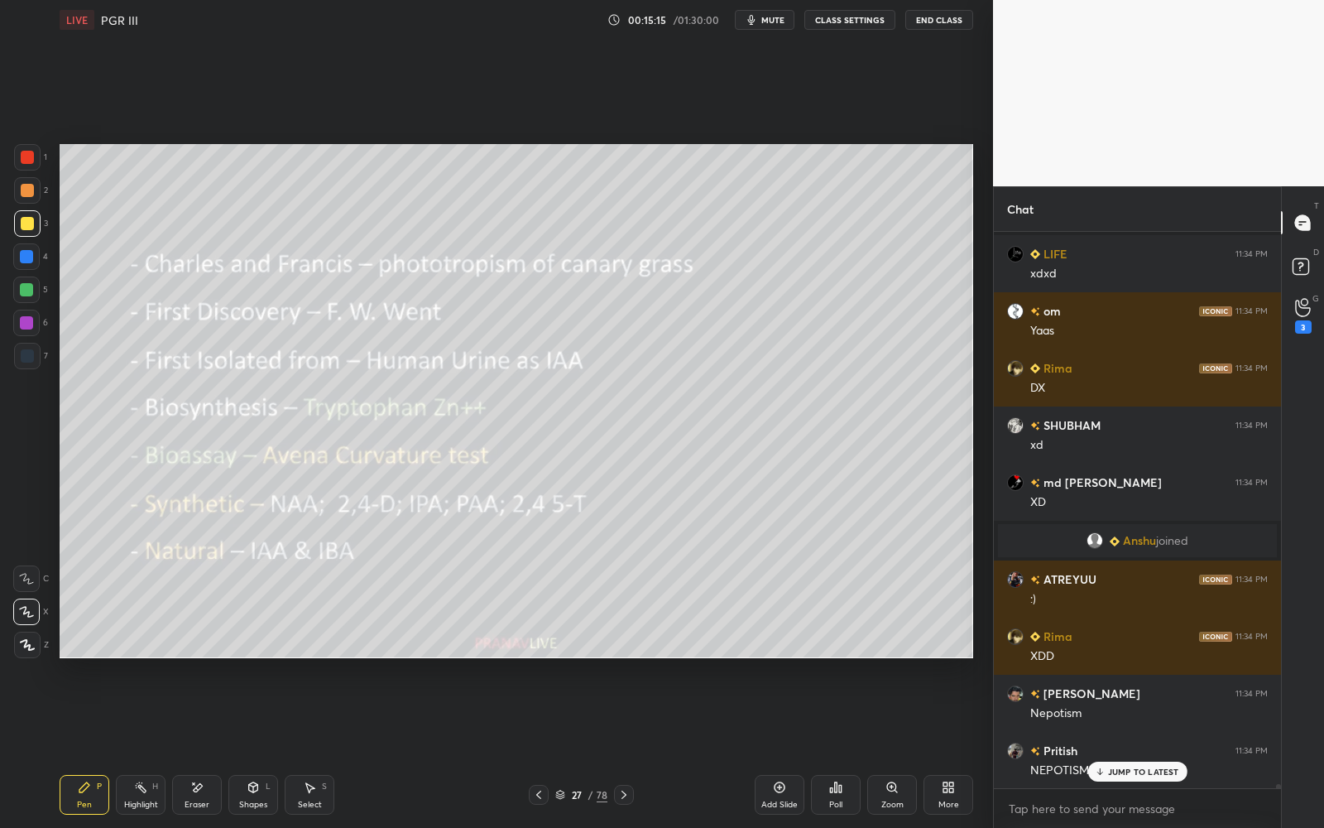
scroll to position [77304, 0]
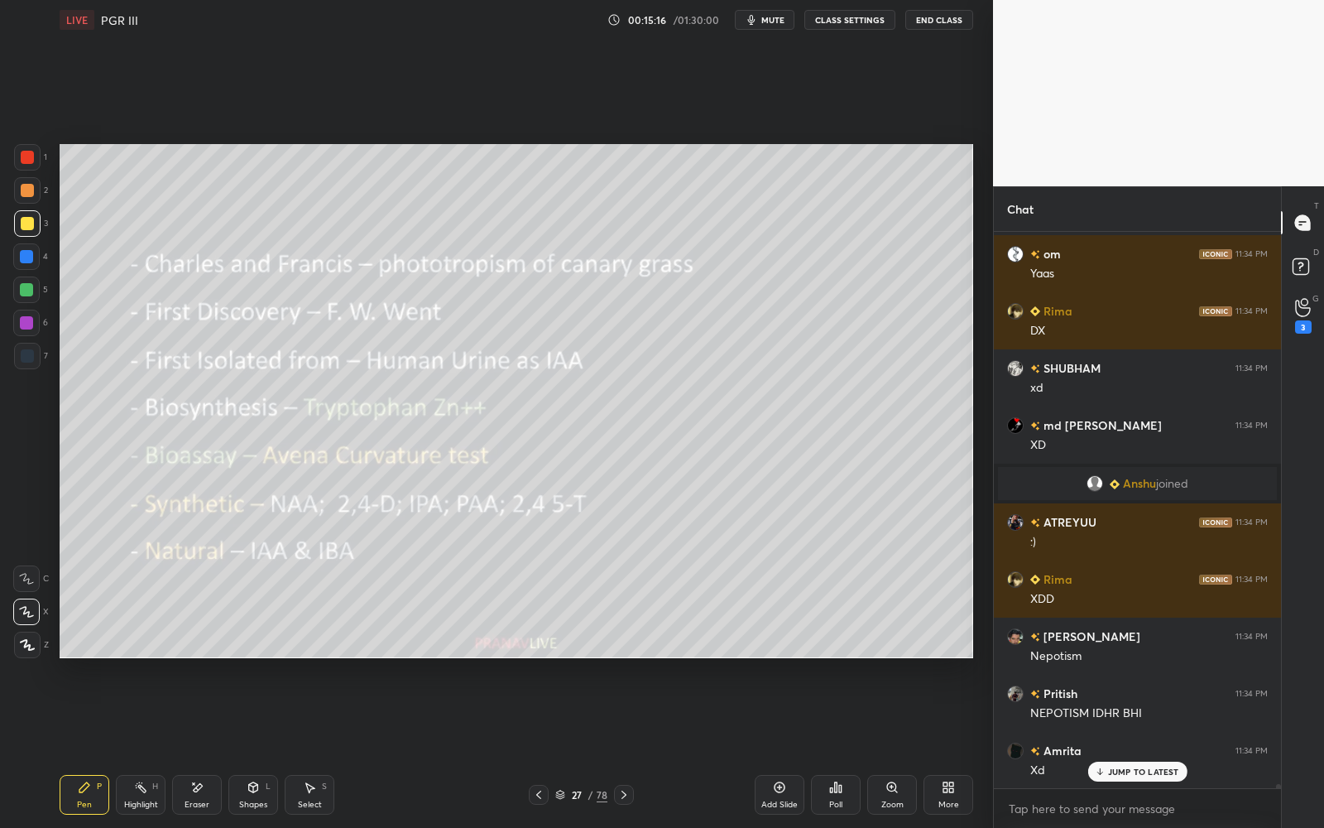
click at [251, 746] on div "Shapes" at bounding box center [253, 804] width 28 height 8
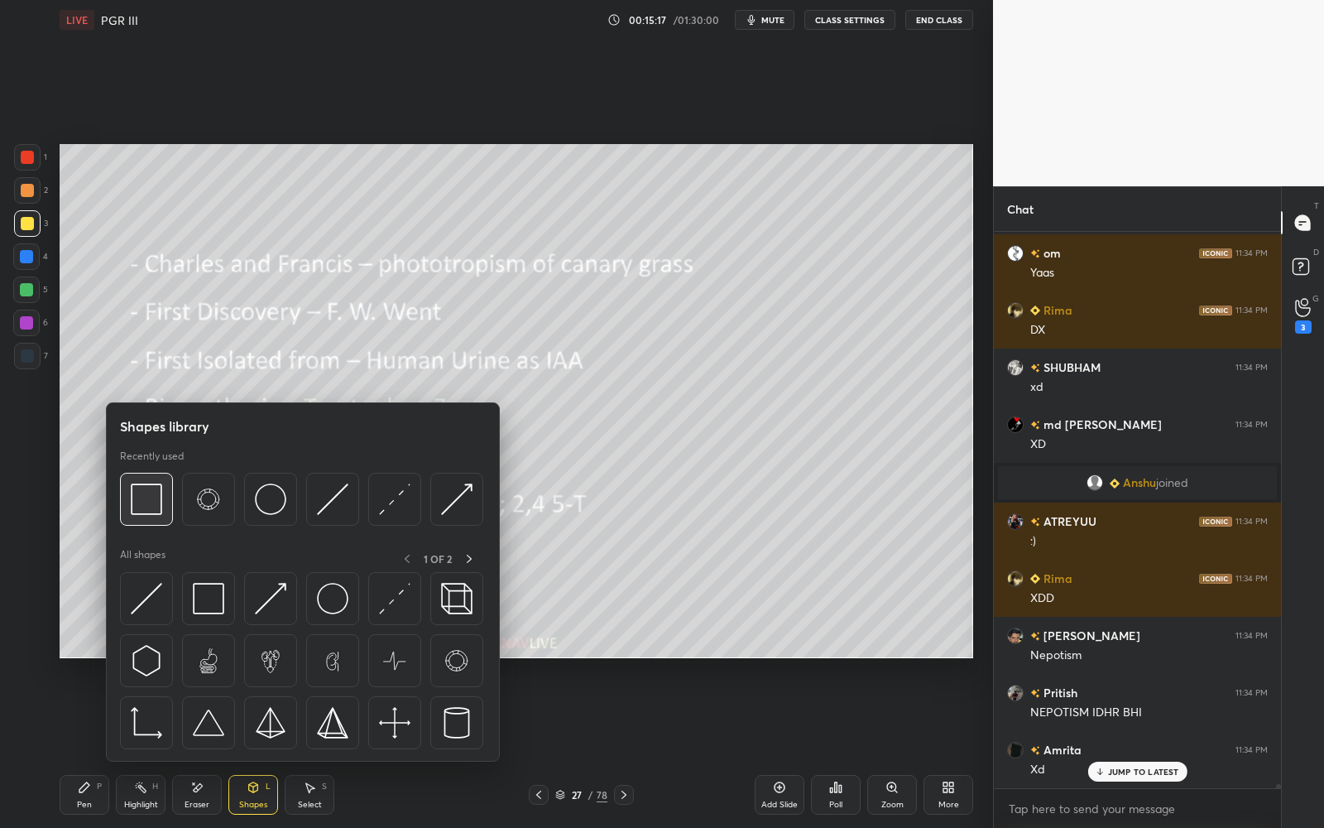
click at [160, 514] on img at bounding box center [146, 498] width 31 height 31
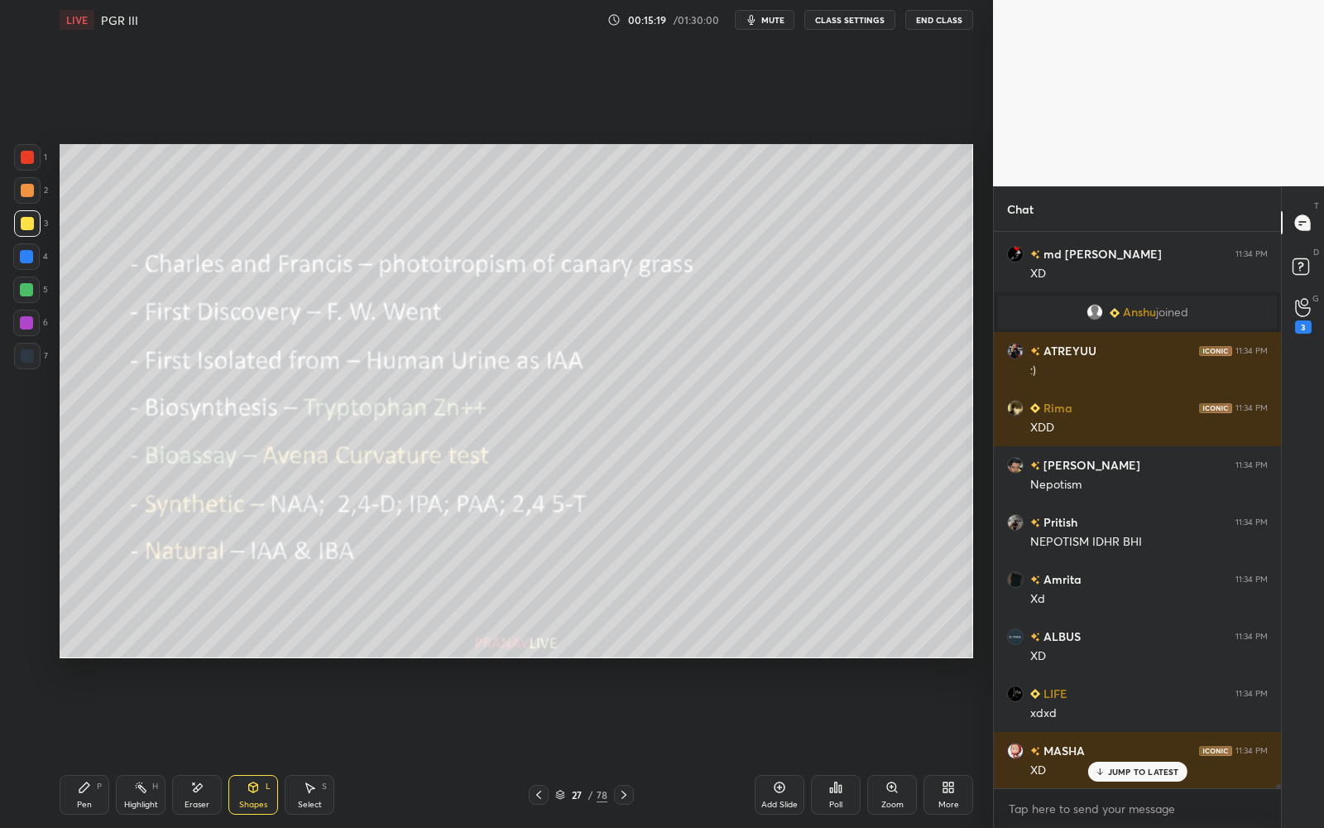
scroll to position [77589, 0]
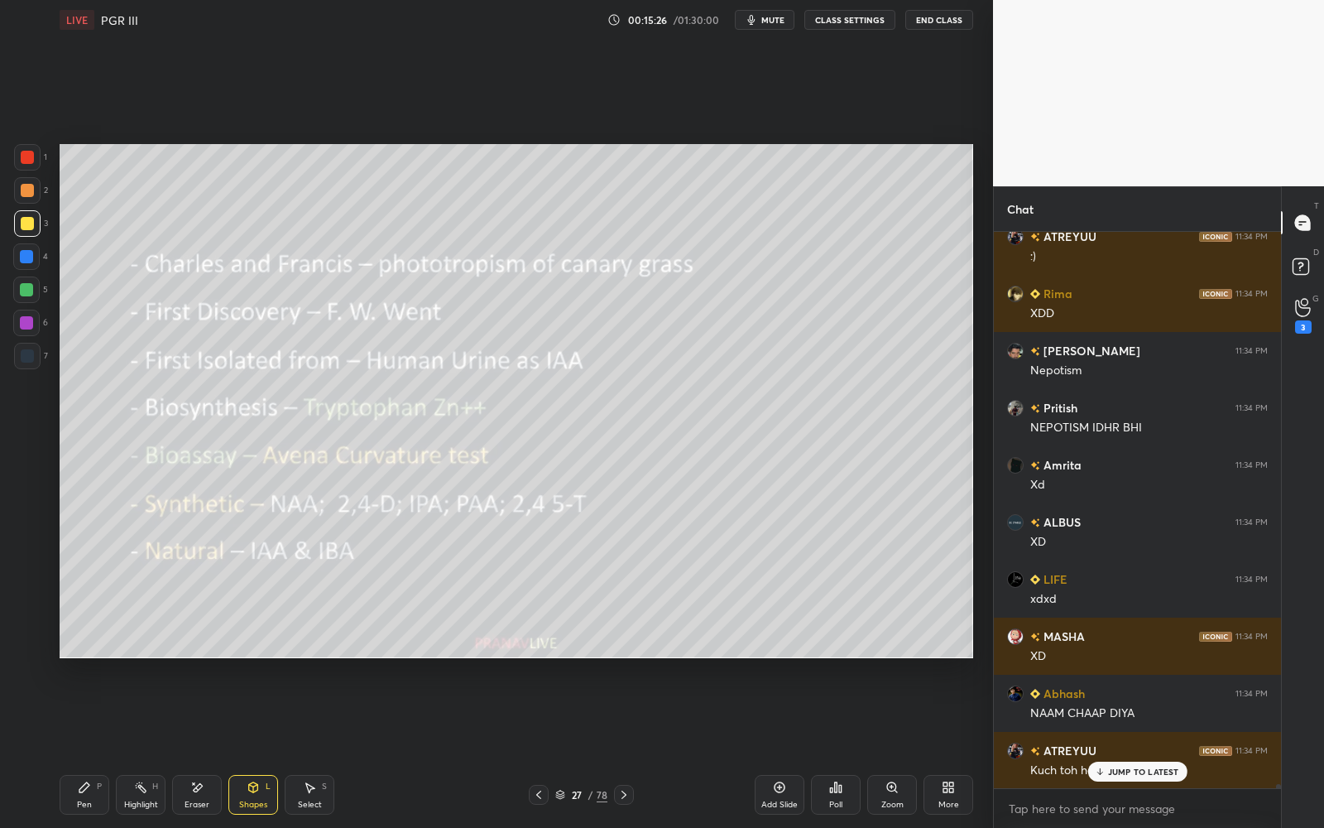
click at [79, 746] on icon at bounding box center [84, 786] width 13 height 13
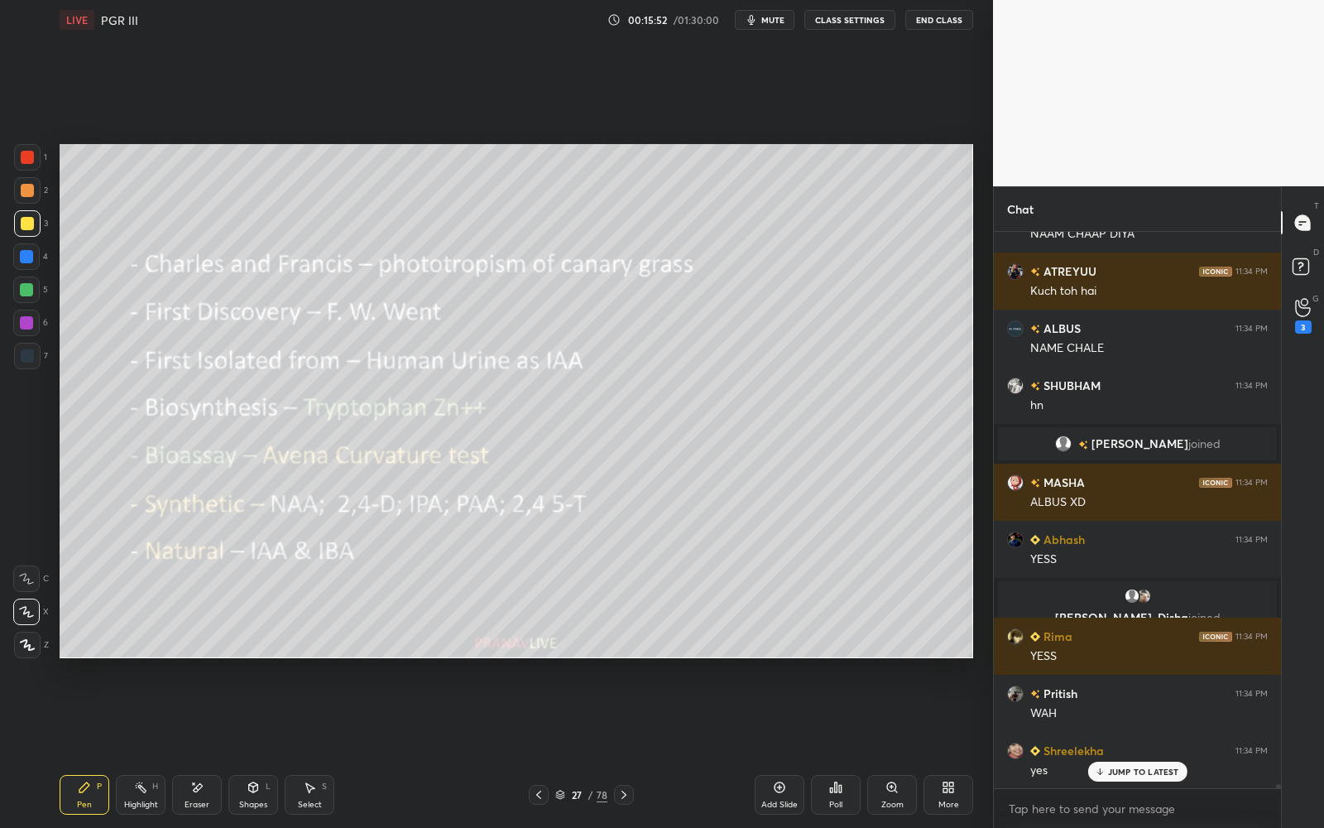
scroll to position [78126, 0]
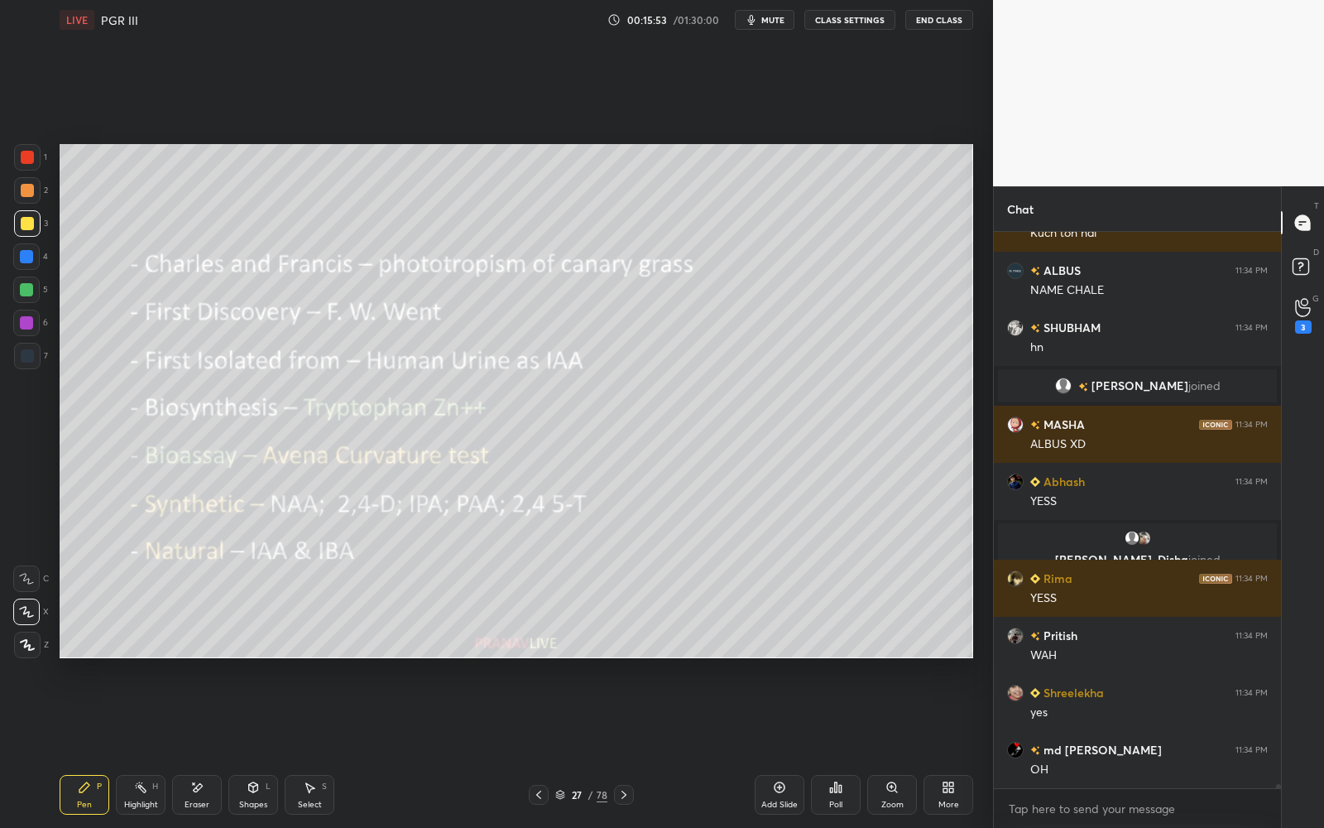
click at [578, 746] on div "27" at bounding box center [577, 794] width 17 height 10
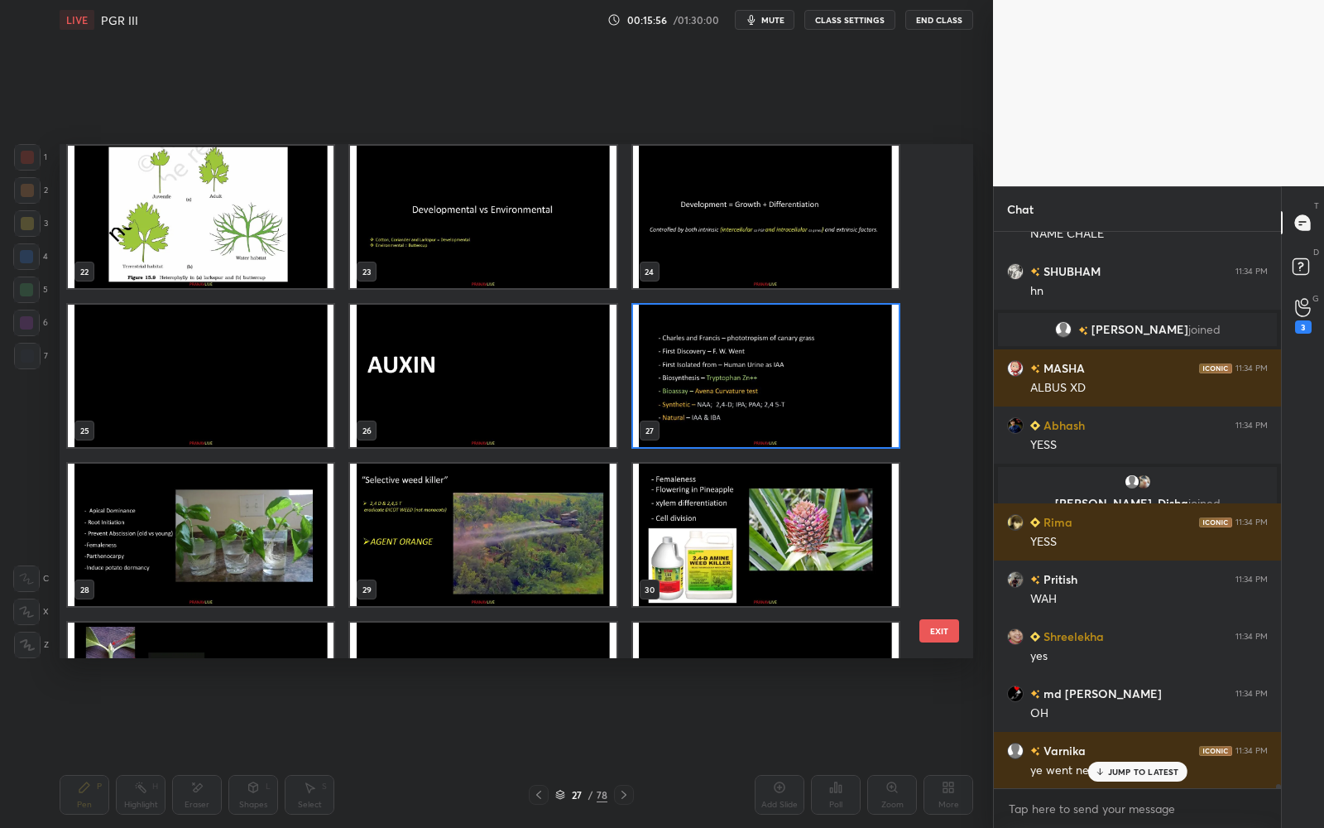
scroll to position [1128, 0]
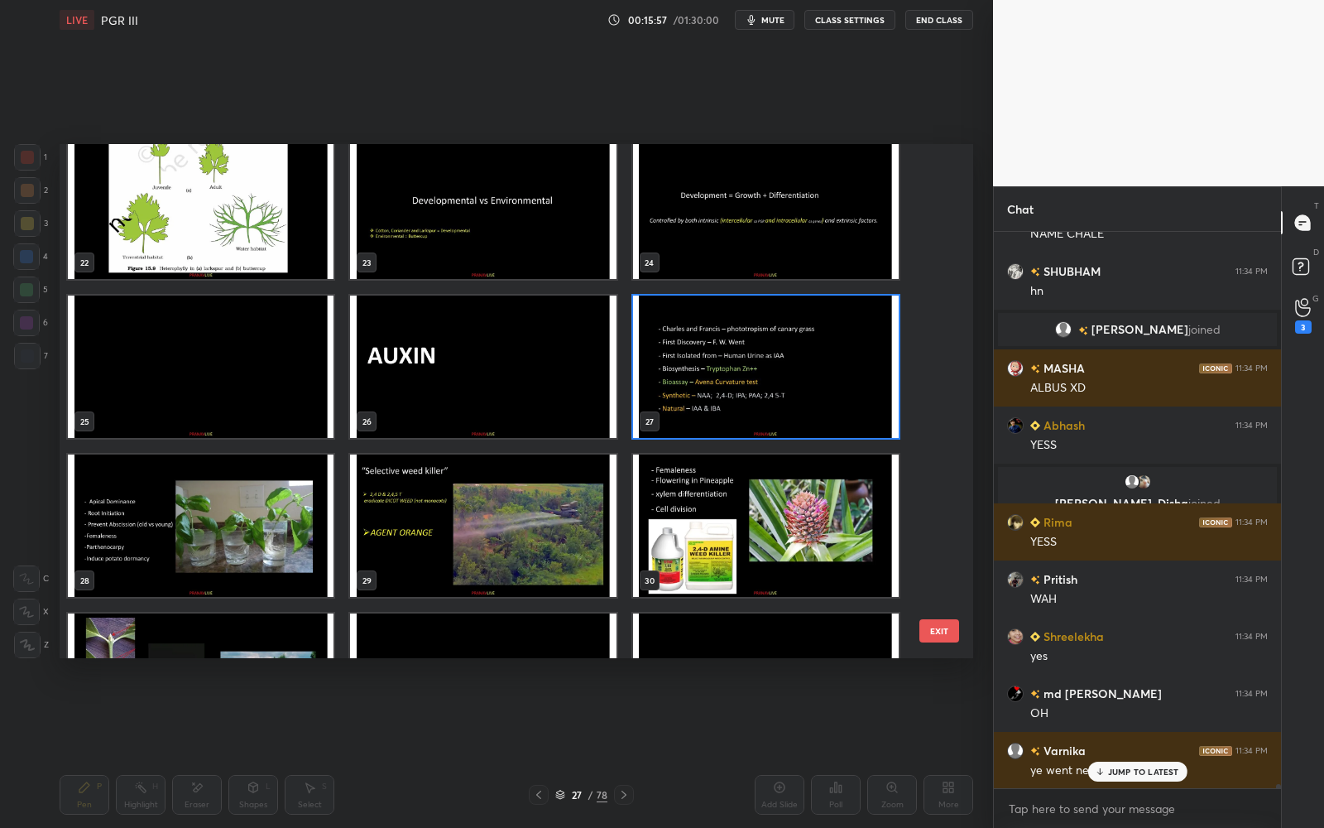
click at [838, 388] on img "grid" at bounding box center [766, 366] width 266 height 142
click at [840, 387] on img "grid" at bounding box center [766, 366] width 266 height 142
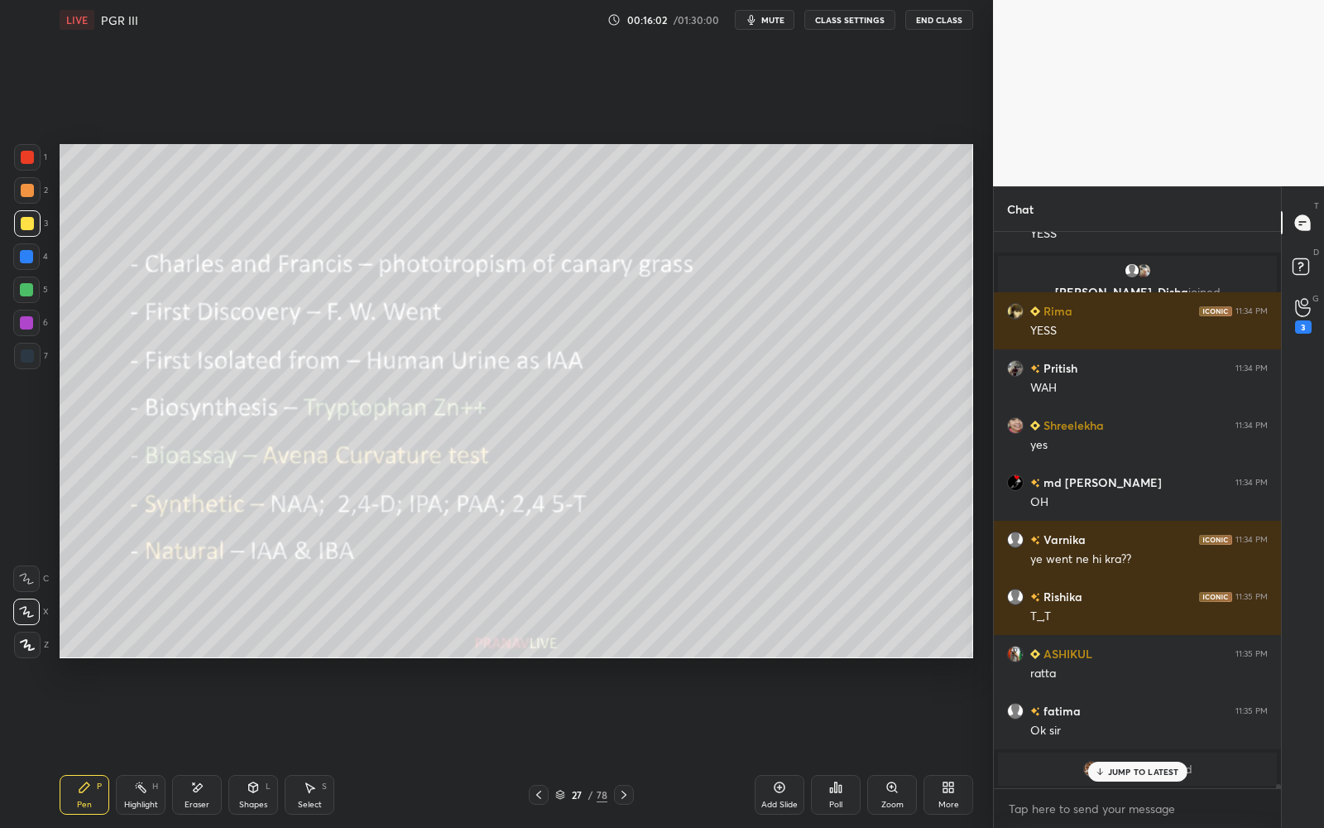
scroll to position [78451, 0]
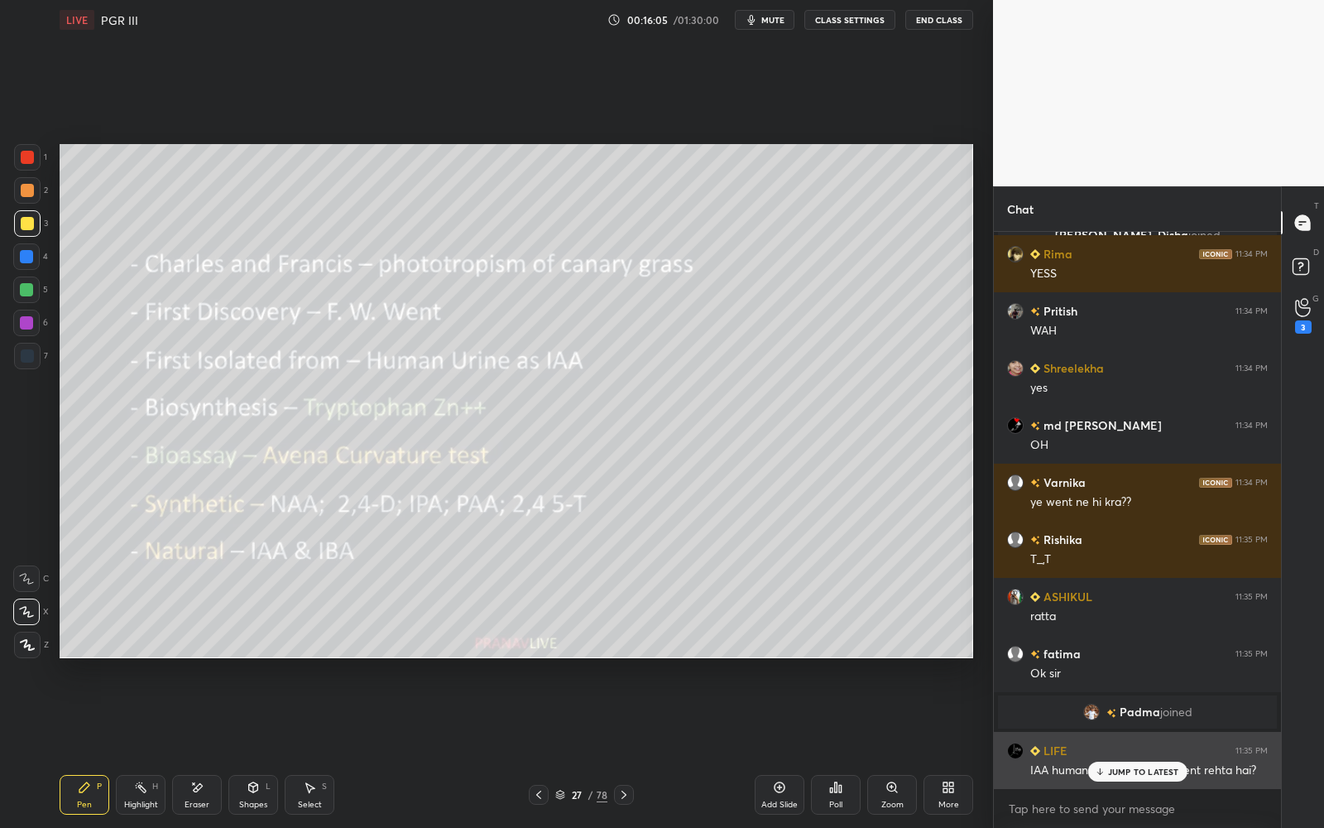
click at [1151, 746] on p "JUMP TO LATEST" at bounding box center [1143, 771] width 71 height 10
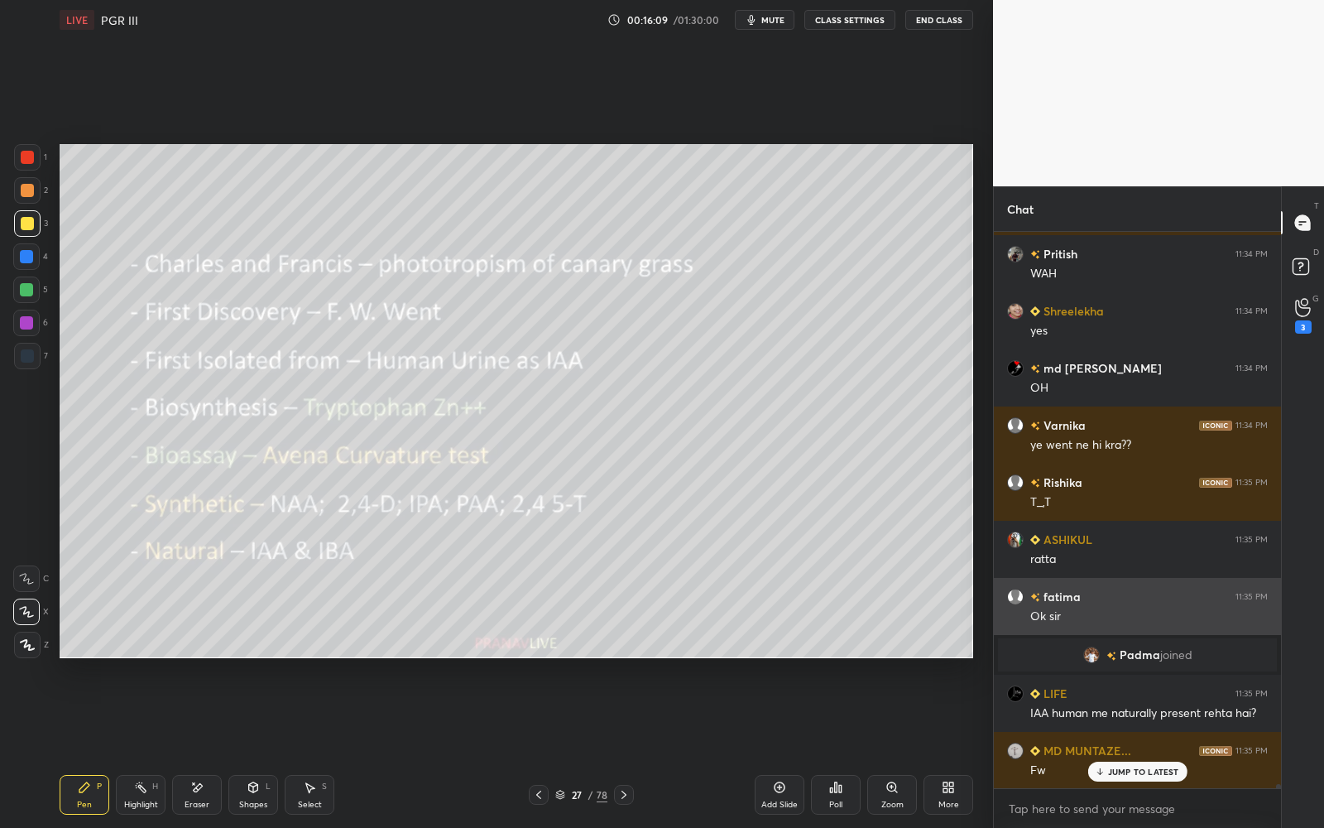
scroll to position [78565, 0]
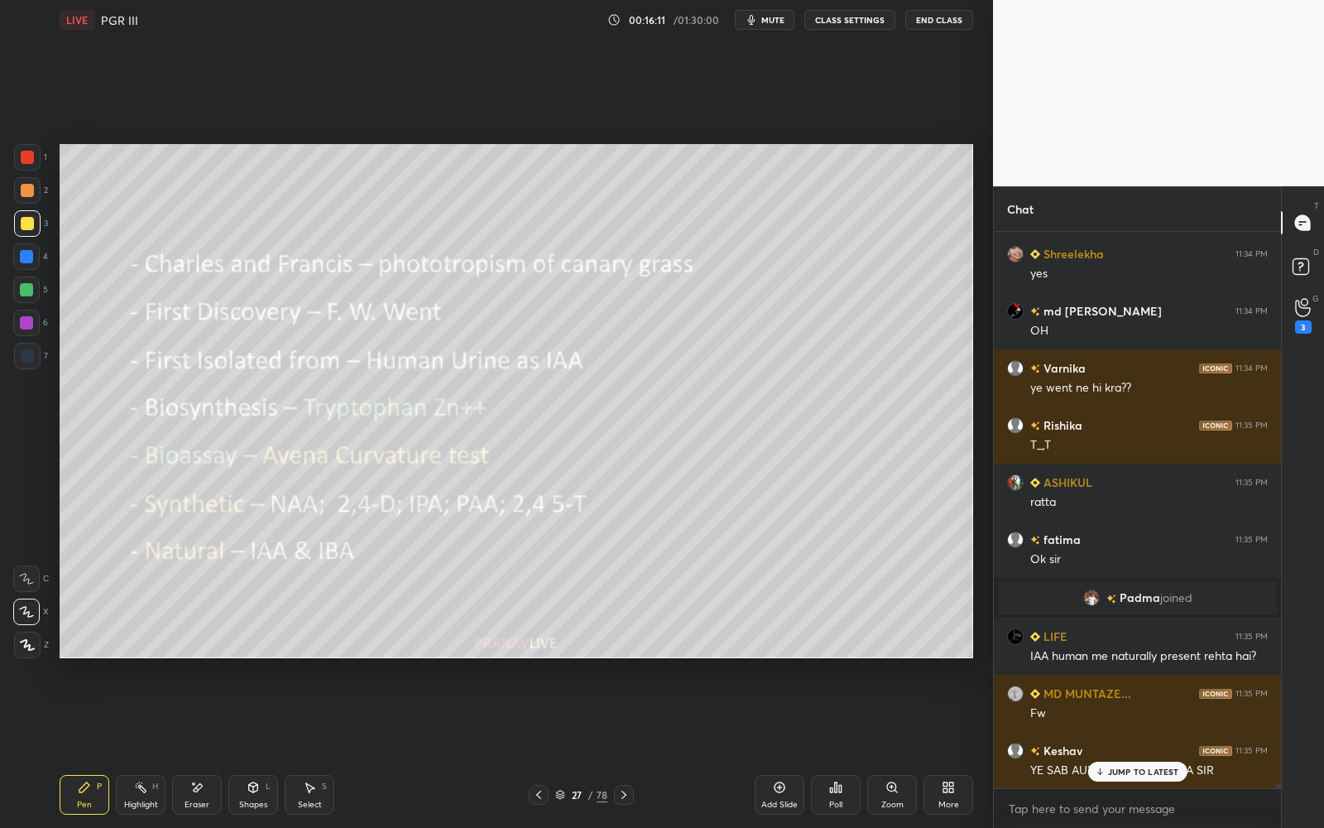
click at [1114, 746] on p "JUMP TO LATEST" at bounding box center [1143, 771] width 71 height 10
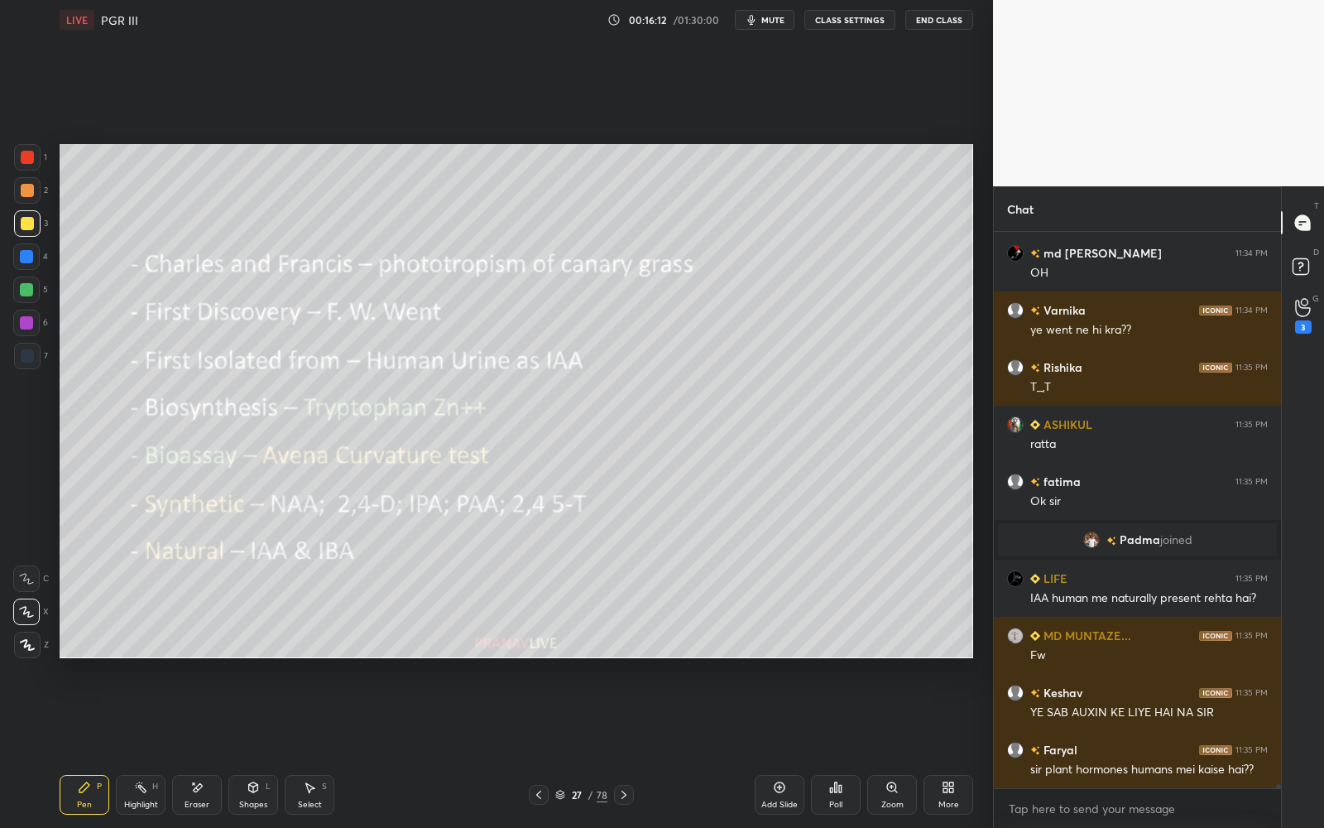
click at [571, 746] on div "27" at bounding box center [577, 794] width 17 height 10
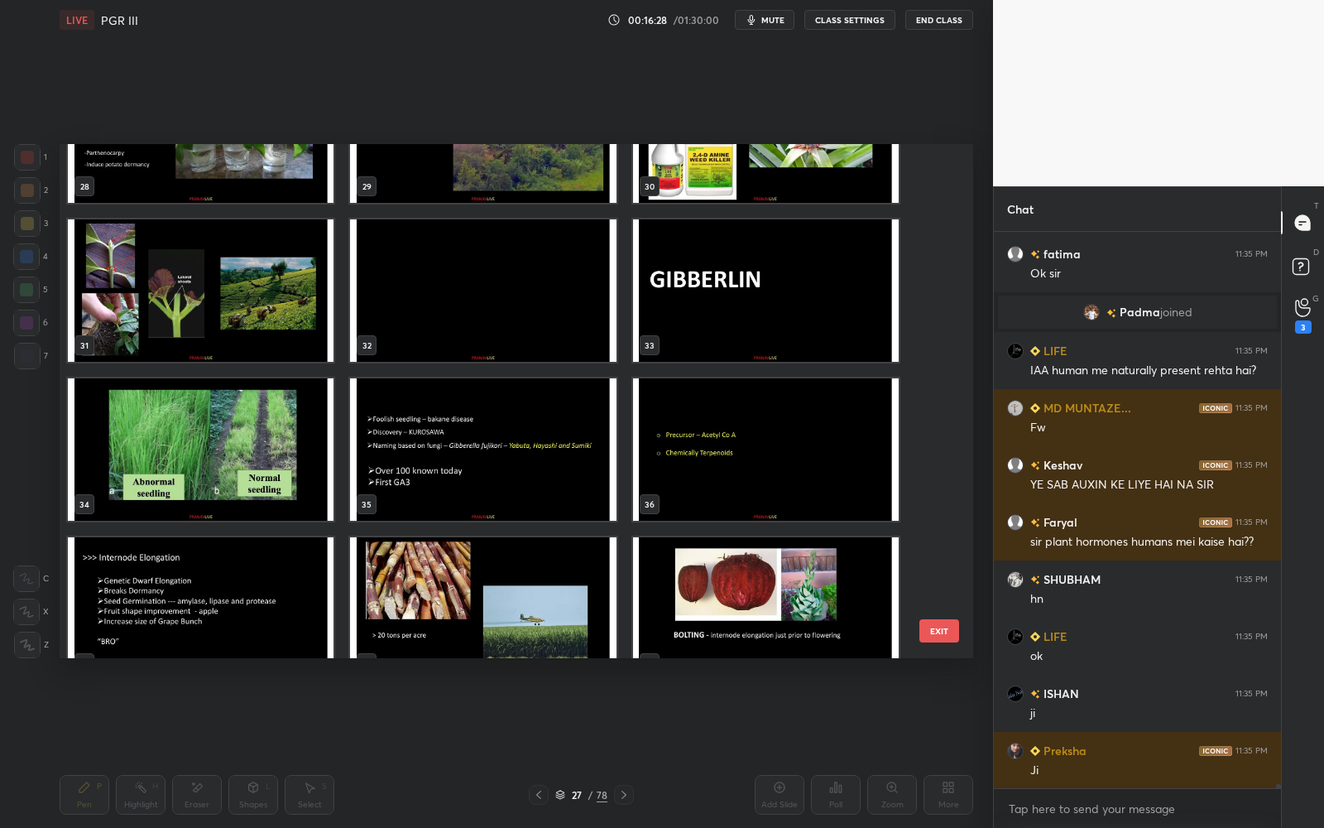
scroll to position [78908, 0]
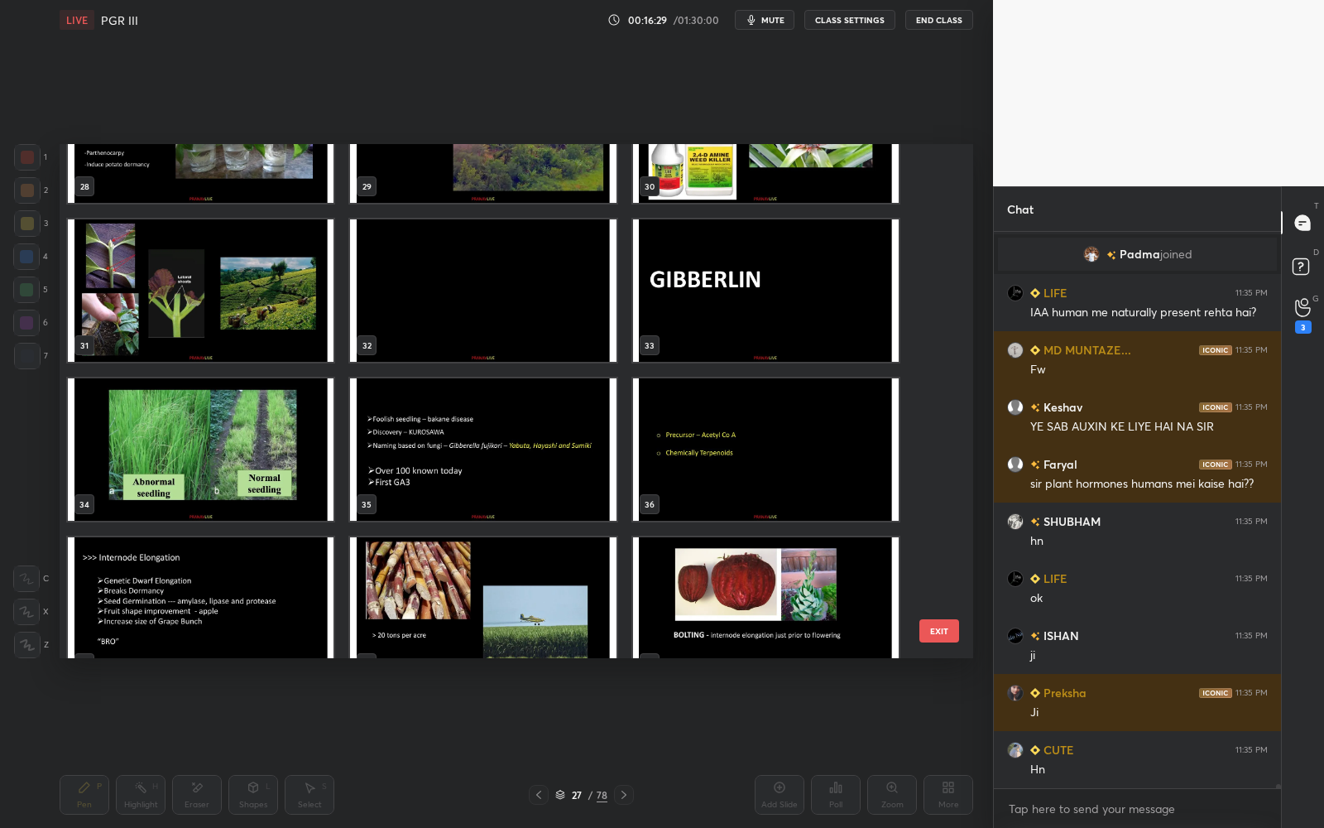
click at [601, 329] on img "grid" at bounding box center [483, 290] width 266 height 142
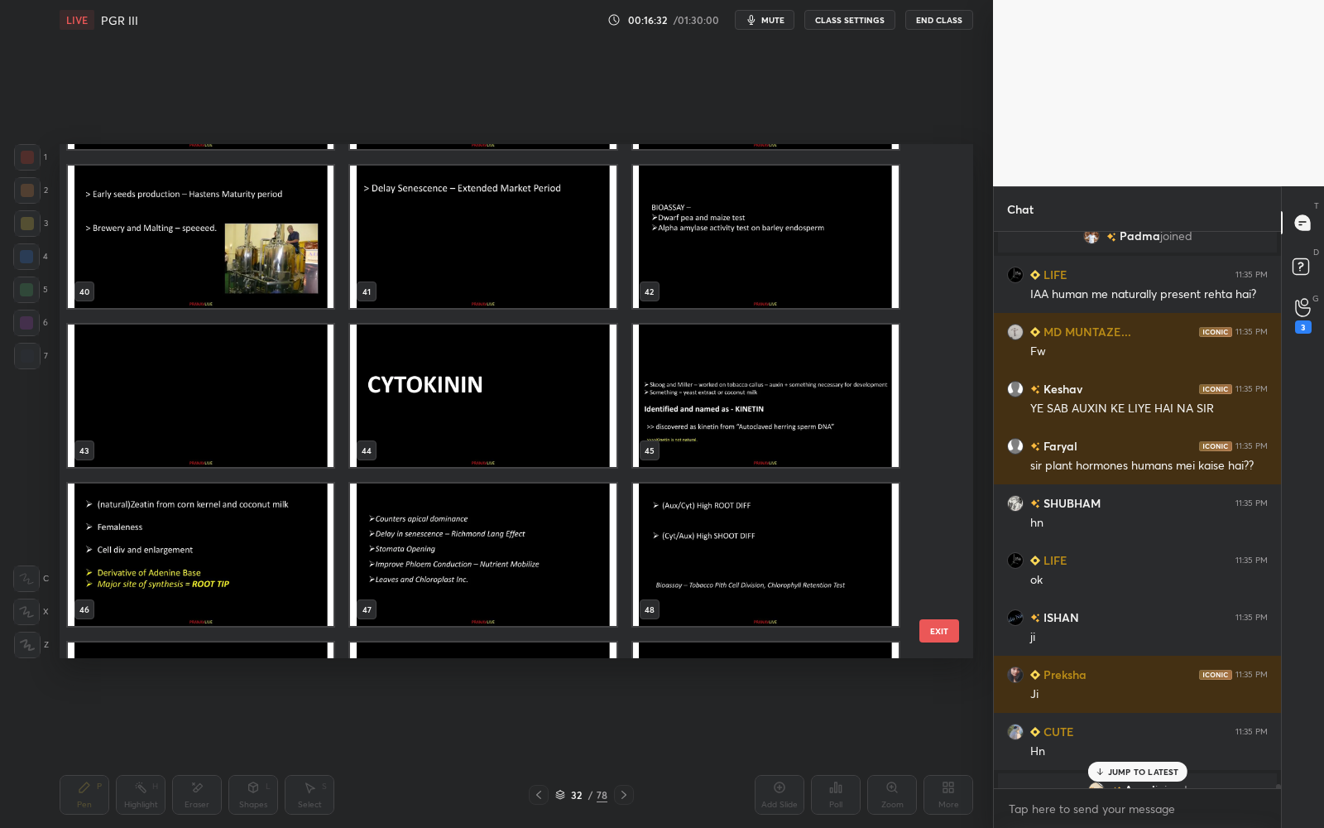
scroll to position [78579, 0]
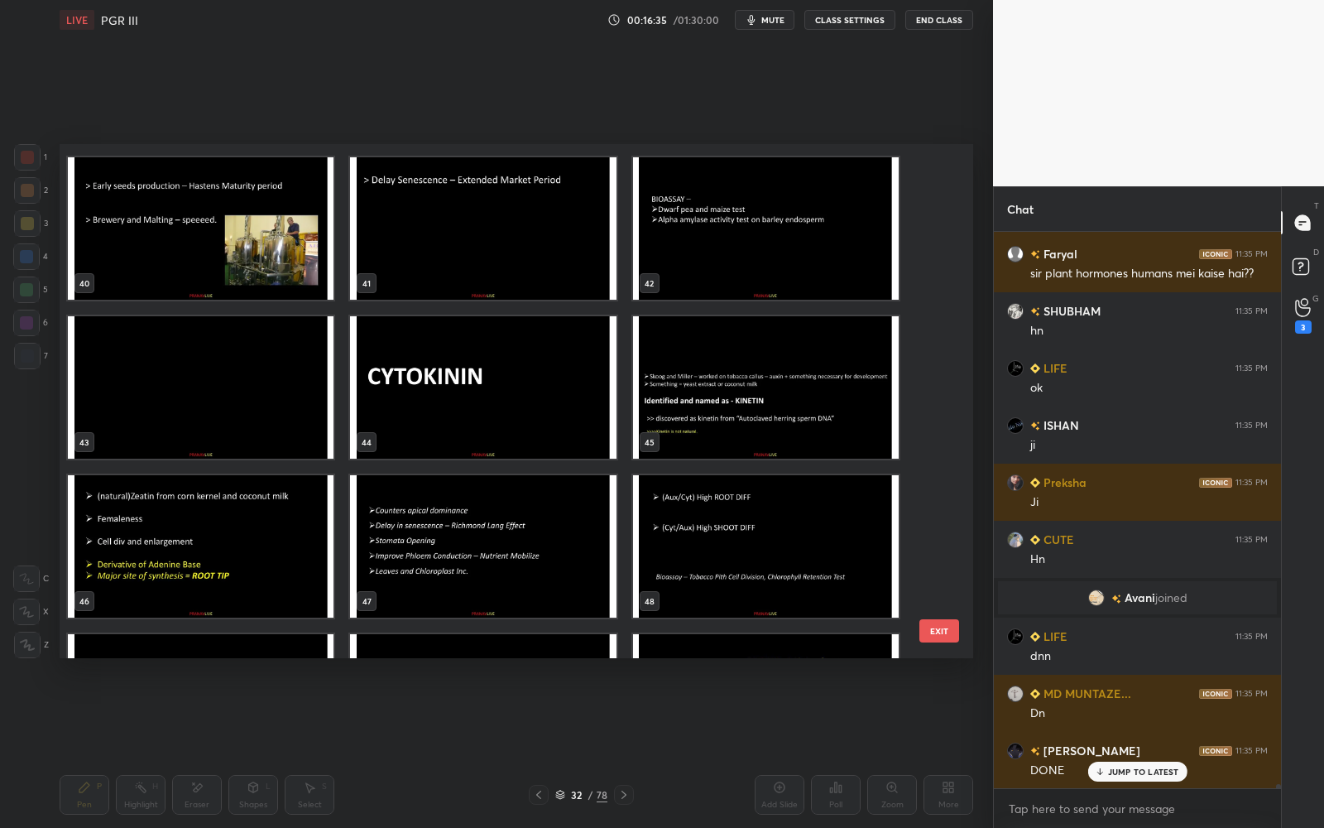
click at [939, 448] on div "37 38 39 40 41 42 43 44 45 46 47 48 49 50 51 52 53 54" at bounding box center [502, 401] width 885 height 514
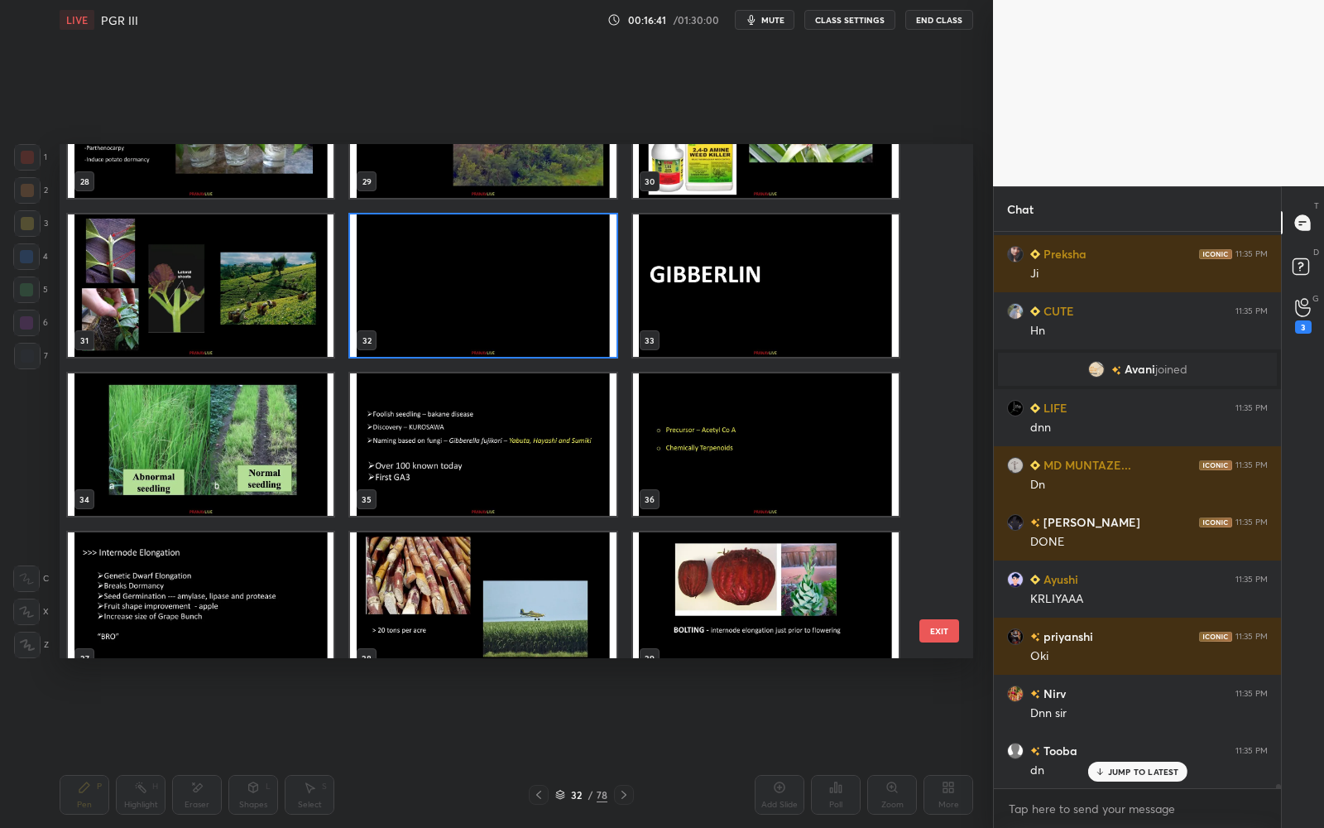
click at [528, 310] on img "grid" at bounding box center [483, 285] width 266 height 142
click at [523, 318] on img "grid" at bounding box center [483, 285] width 266 height 142
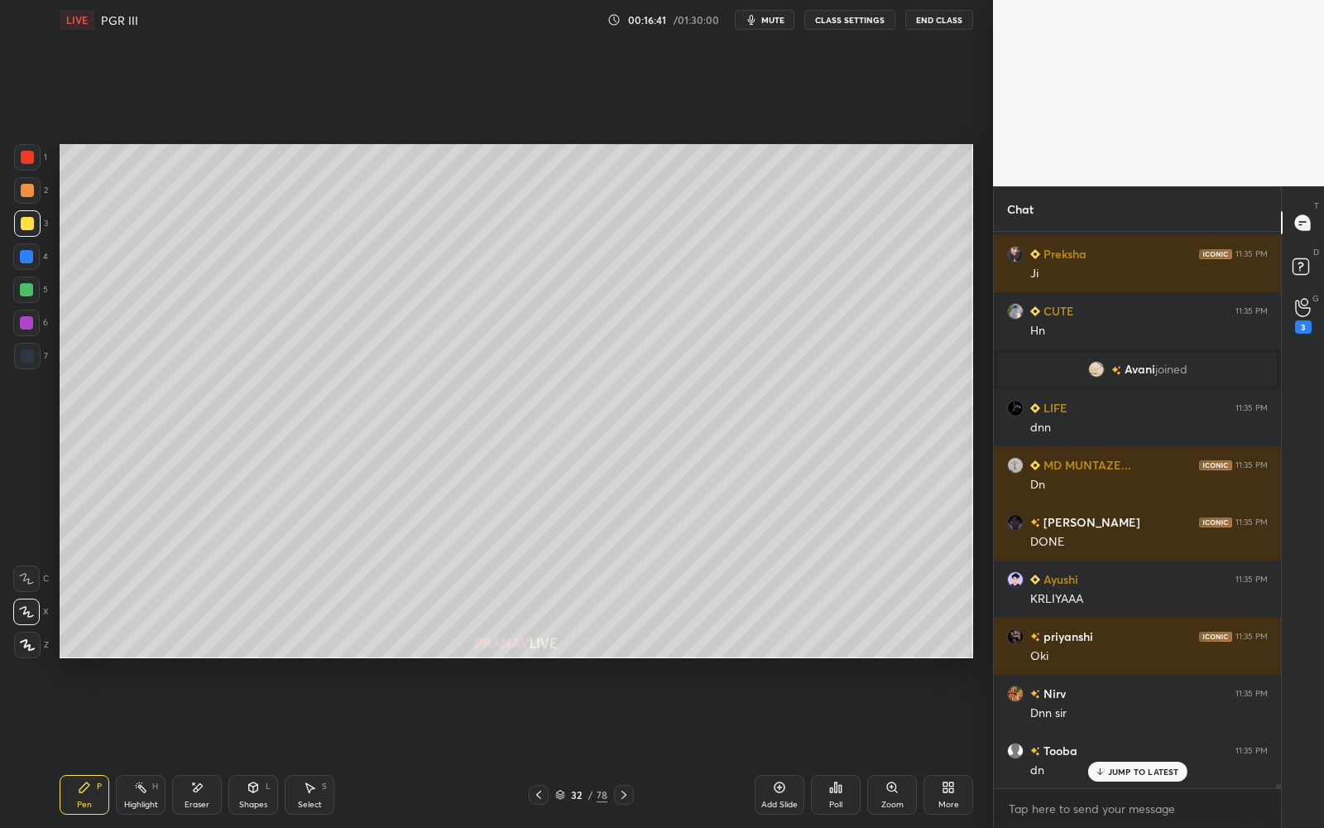
click at [524, 318] on img "grid" at bounding box center [483, 285] width 266 height 142
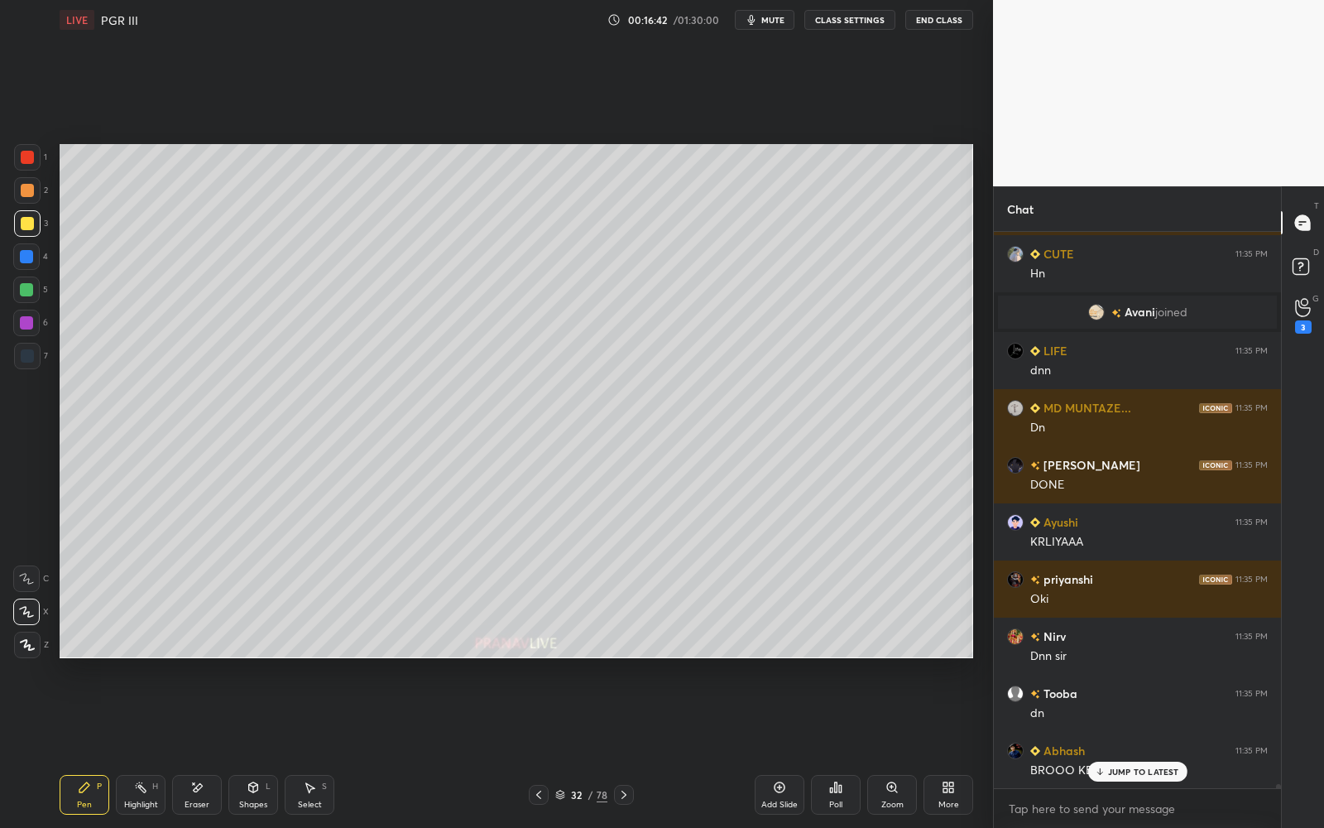
click at [24, 228] on div at bounding box center [27, 223] width 13 height 13
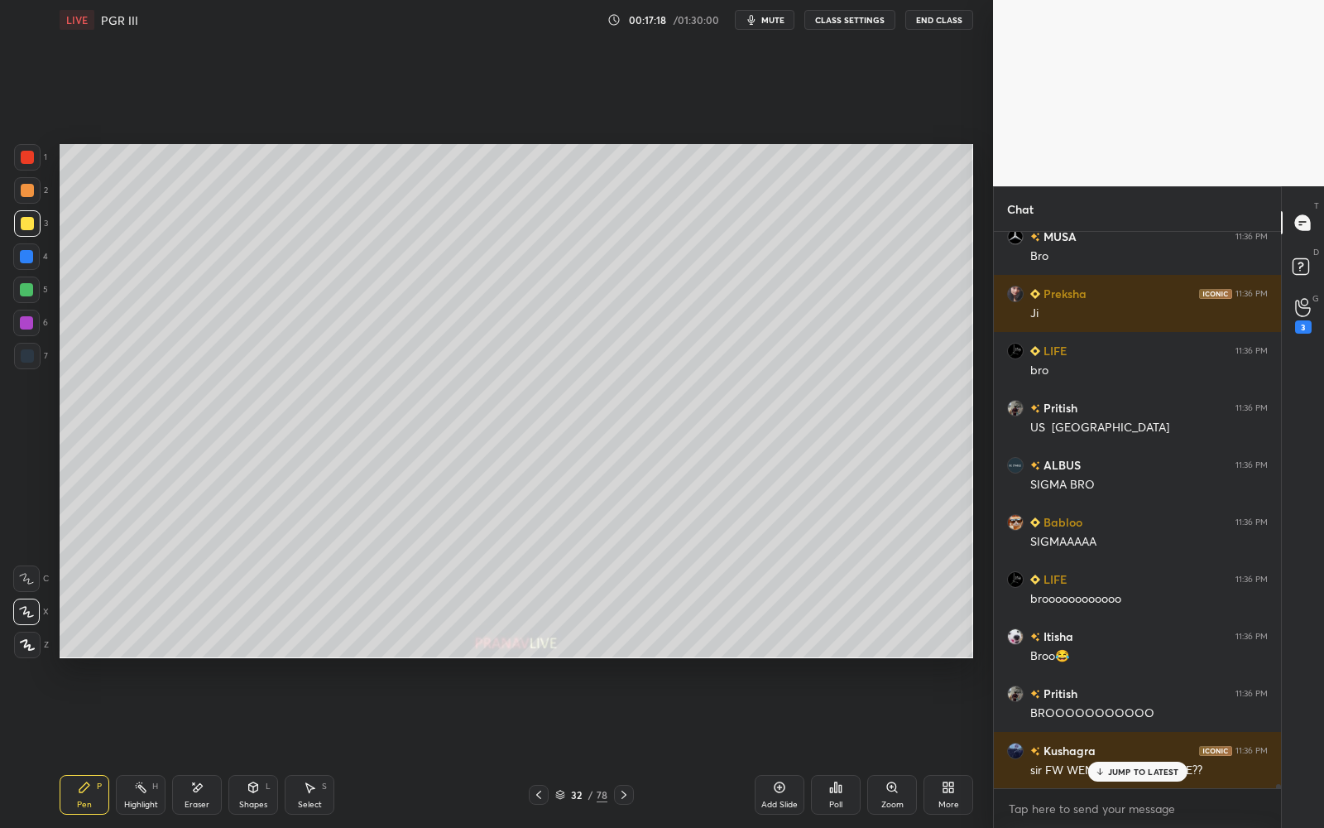
click at [31, 316] on div at bounding box center [26, 322] width 13 height 13
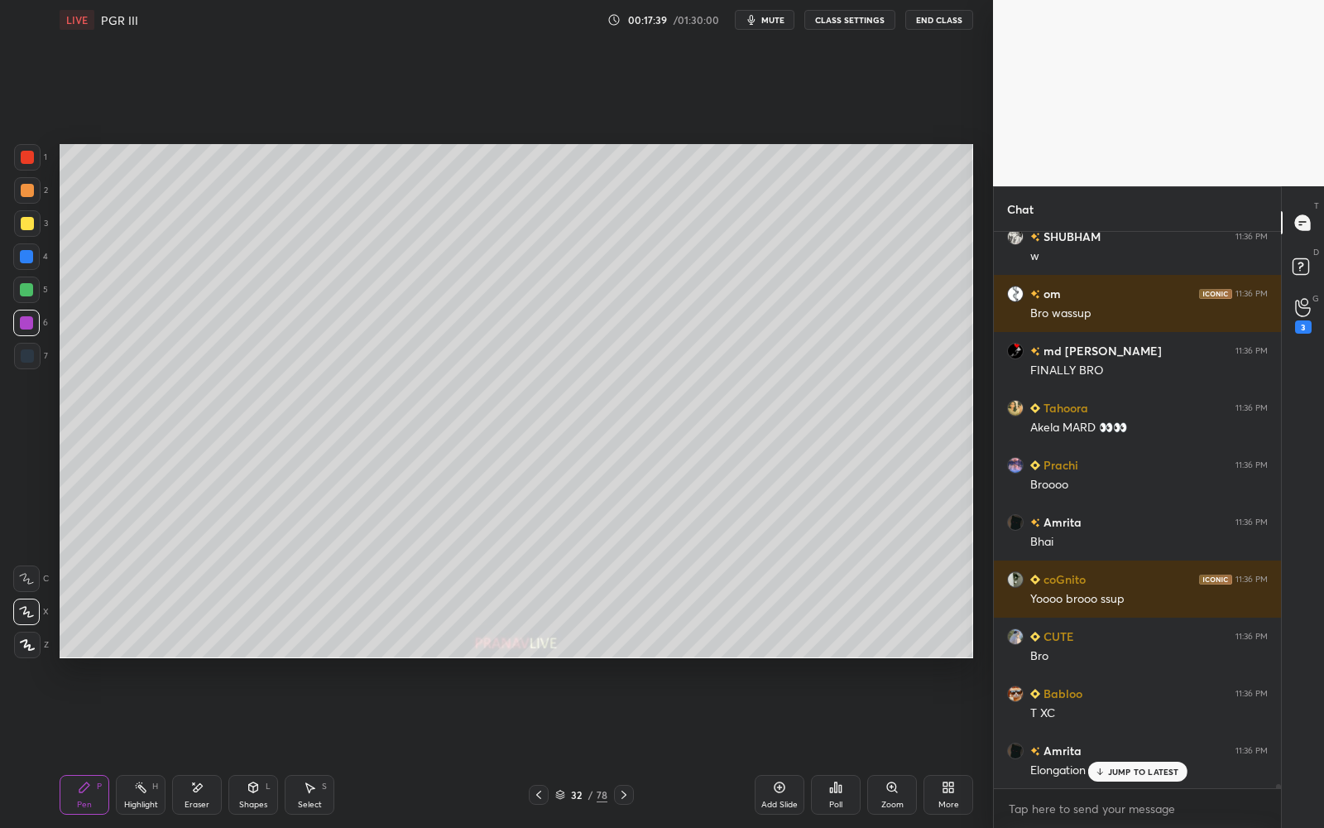
drag, startPoint x: 35, startPoint y: 230, endPoint x: 33, endPoint y: 218, distance: 12.5
click at [35, 229] on div at bounding box center [27, 223] width 26 height 26
click at [31, 216] on div at bounding box center [27, 223] width 26 height 26
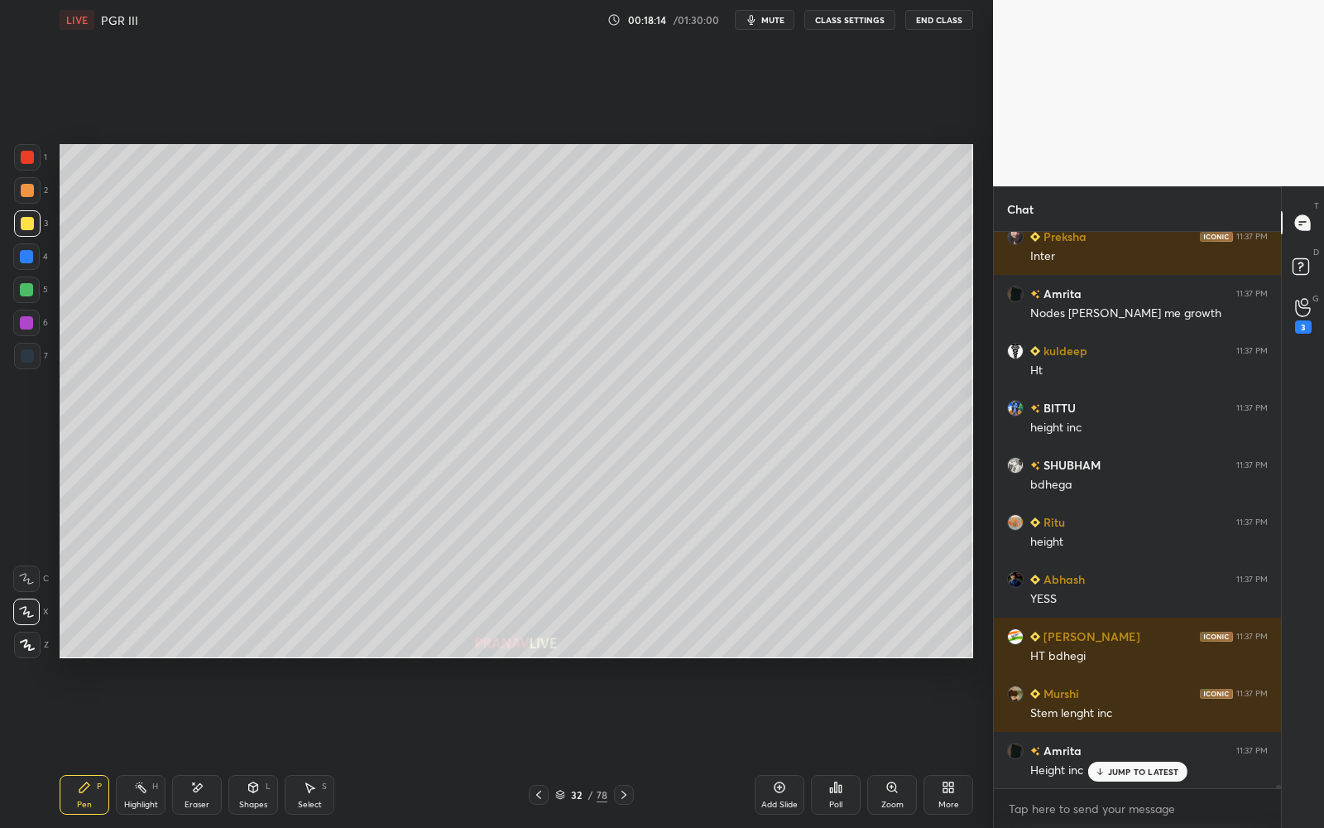
scroll to position [83725, 0]
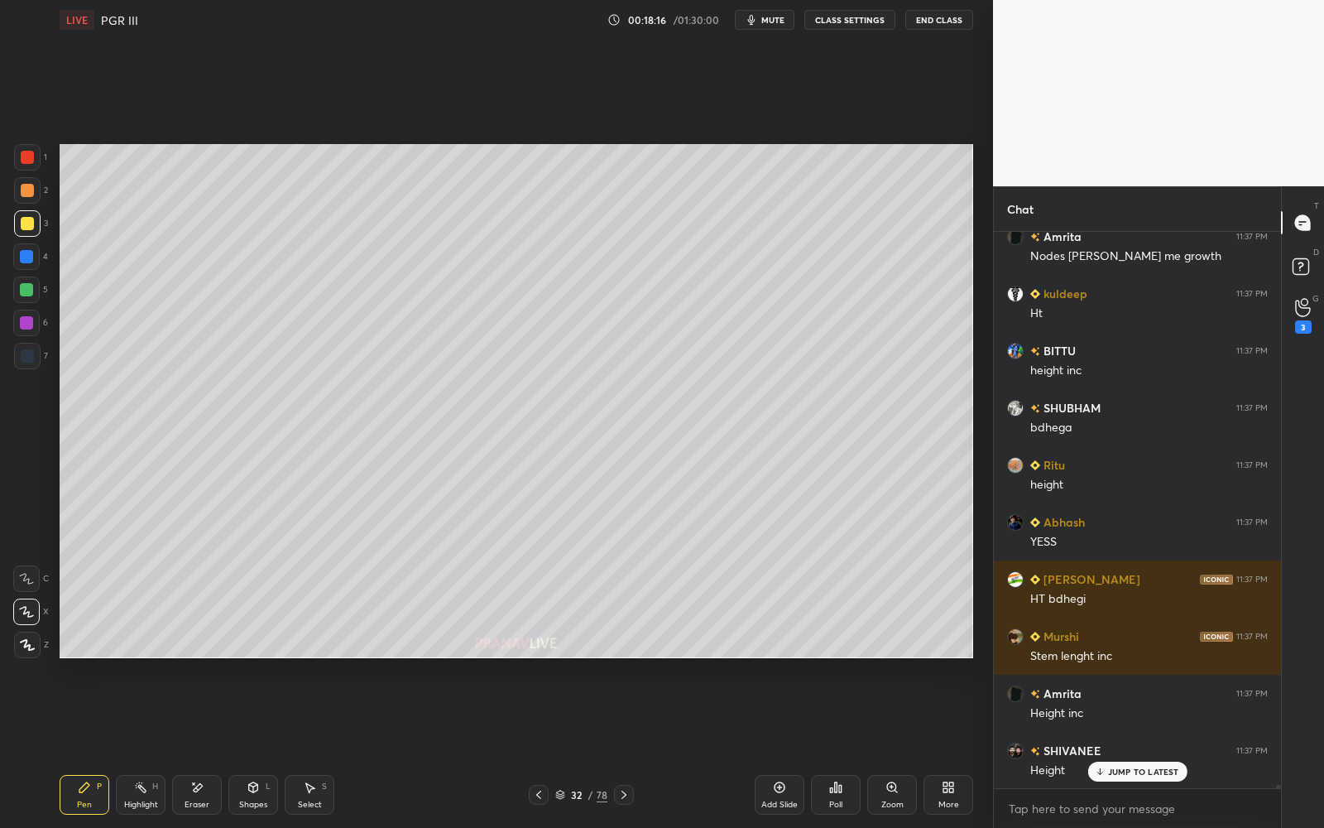
click at [579, 746] on div "32" at bounding box center [577, 794] width 17 height 10
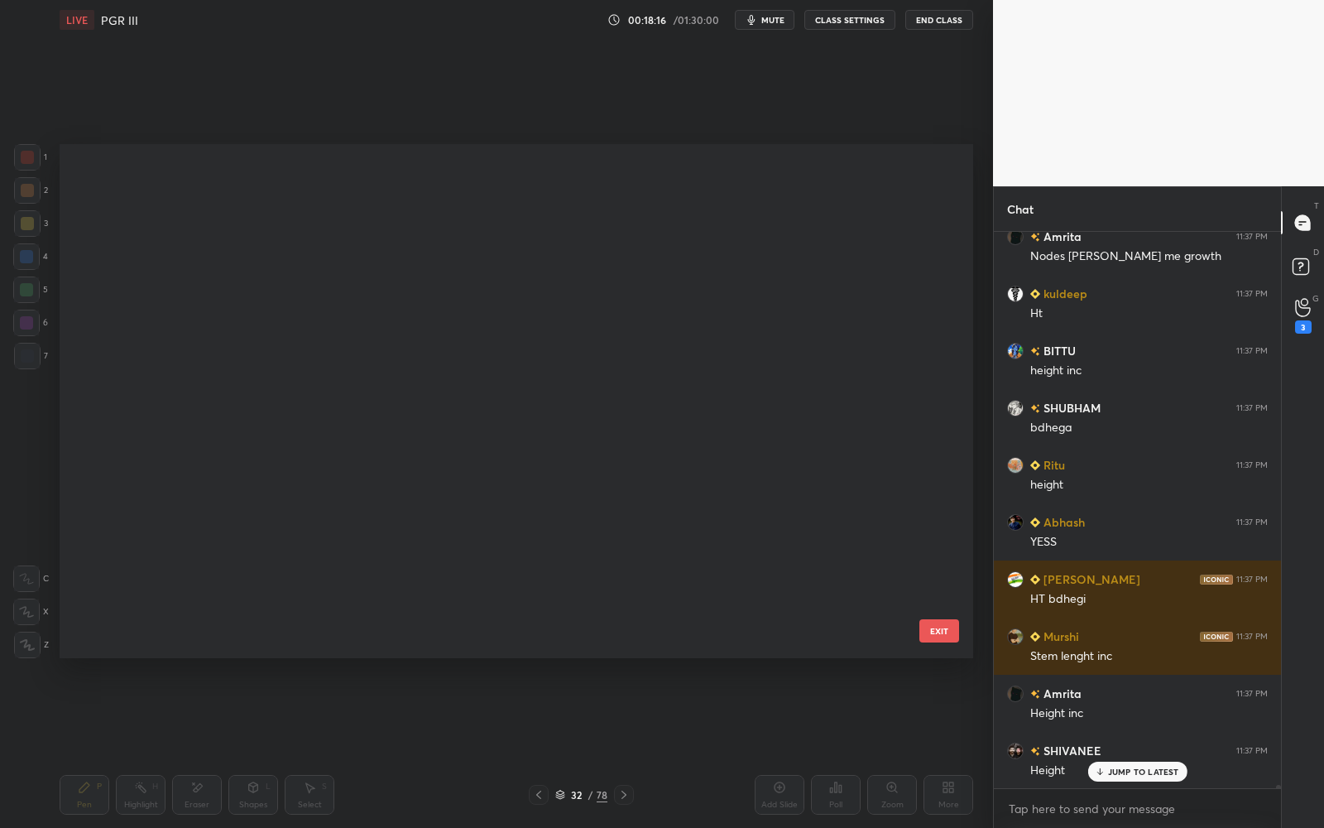
scroll to position [509, 904]
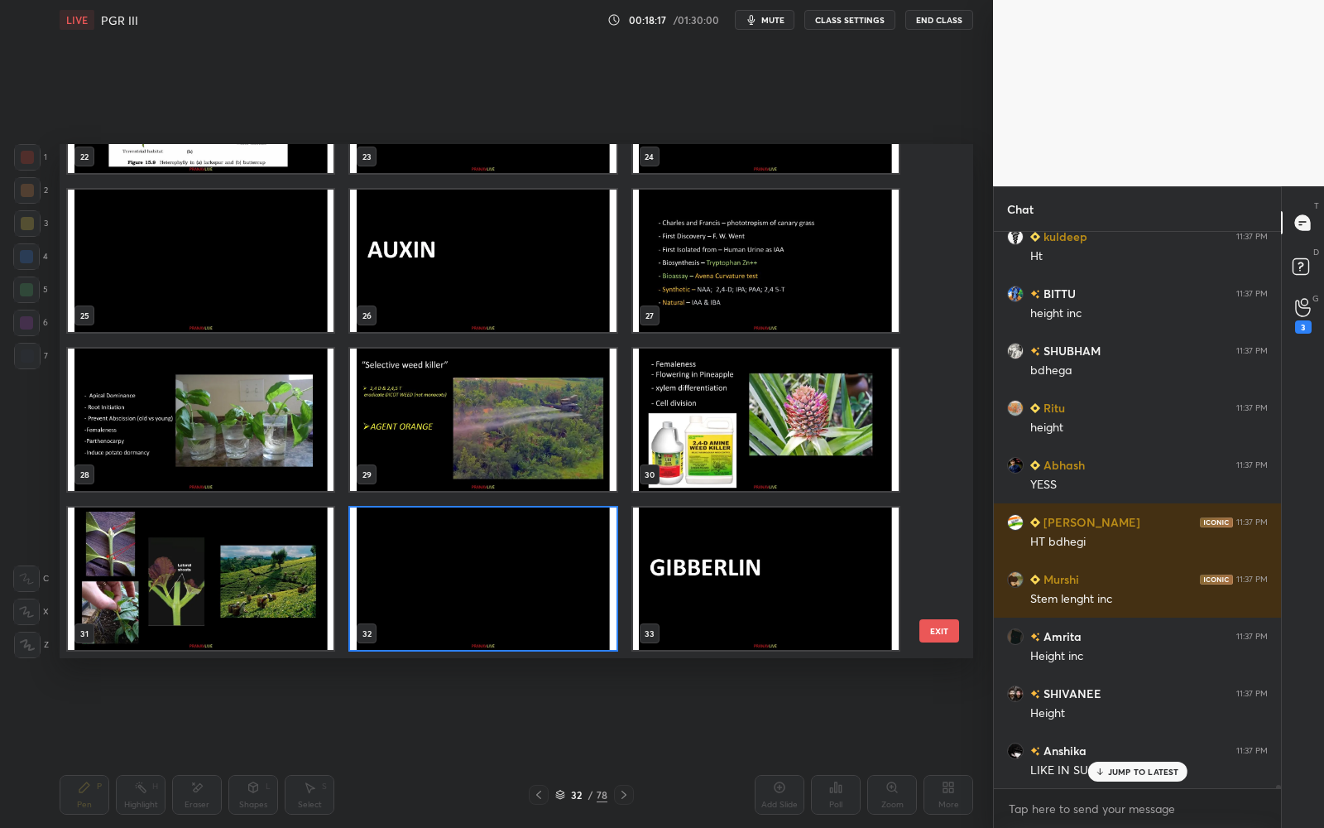
click at [540, 576] on img "grid" at bounding box center [483, 578] width 266 height 142
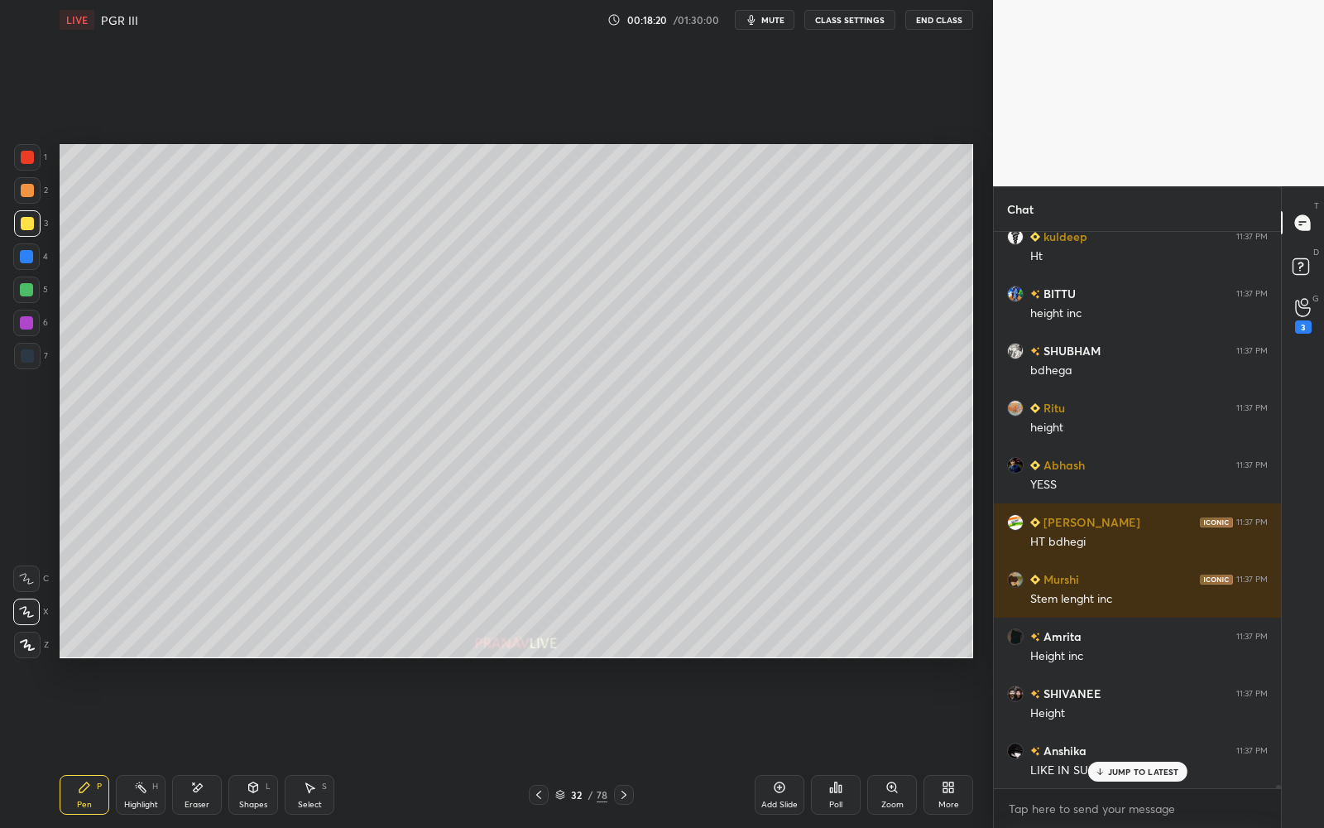
click at [564, 746] on icon at bounding box center [560, 794] width 10 height 10
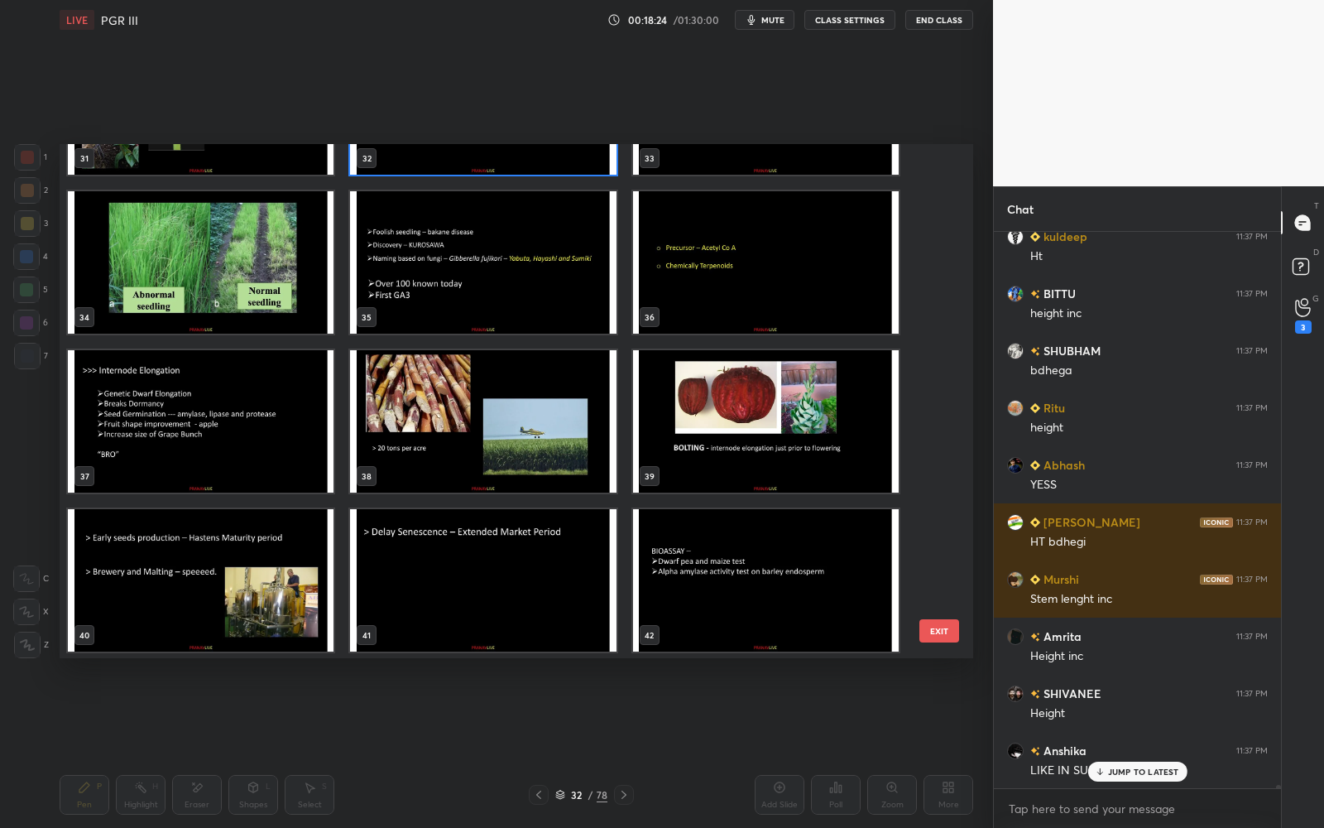
click at [1141, 746] on div "ASHIKUL 11:36 PM [PERSON_NAME] 11:36 PM 2 node [PERSON_NAME] [PERSON_NAME] 11:3…" at bounding box center [1137, 510] width 287 height 556
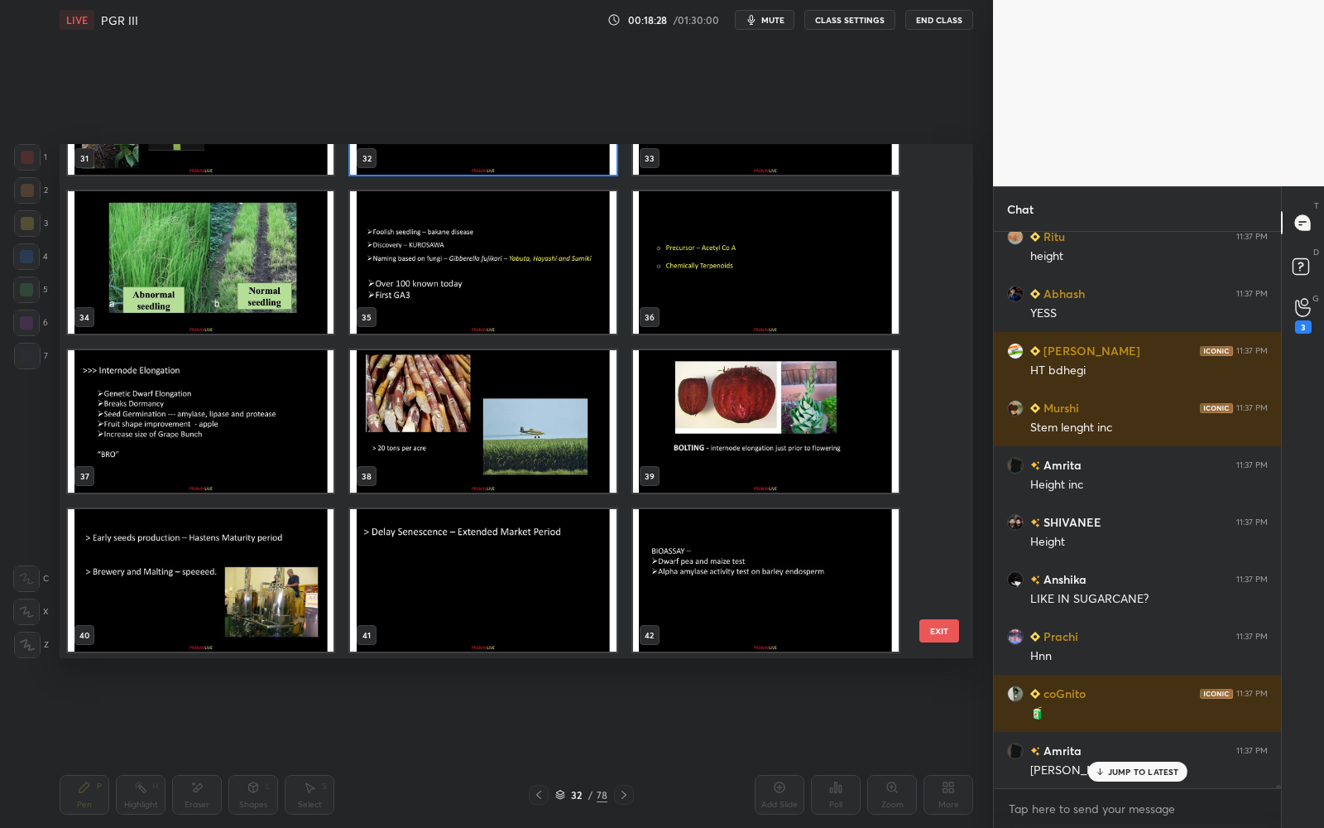
click at [1139, 746] on p "JUMP TO LATEST" at bounding box center [1143, 771] width 71 height 10
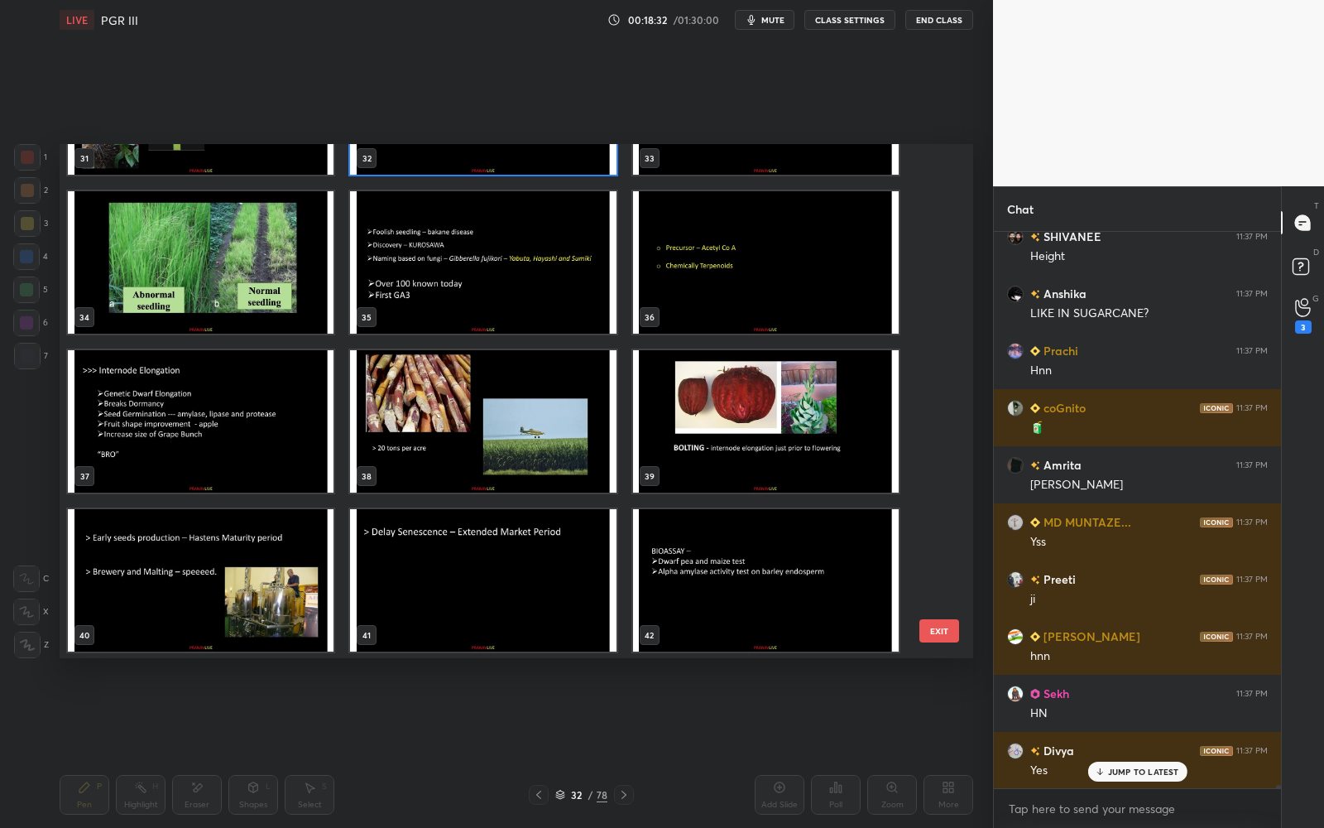
click at [1140, 746] on p "JUMP TO LATEST" at bounding box center [1143, 771] width 71 height 10
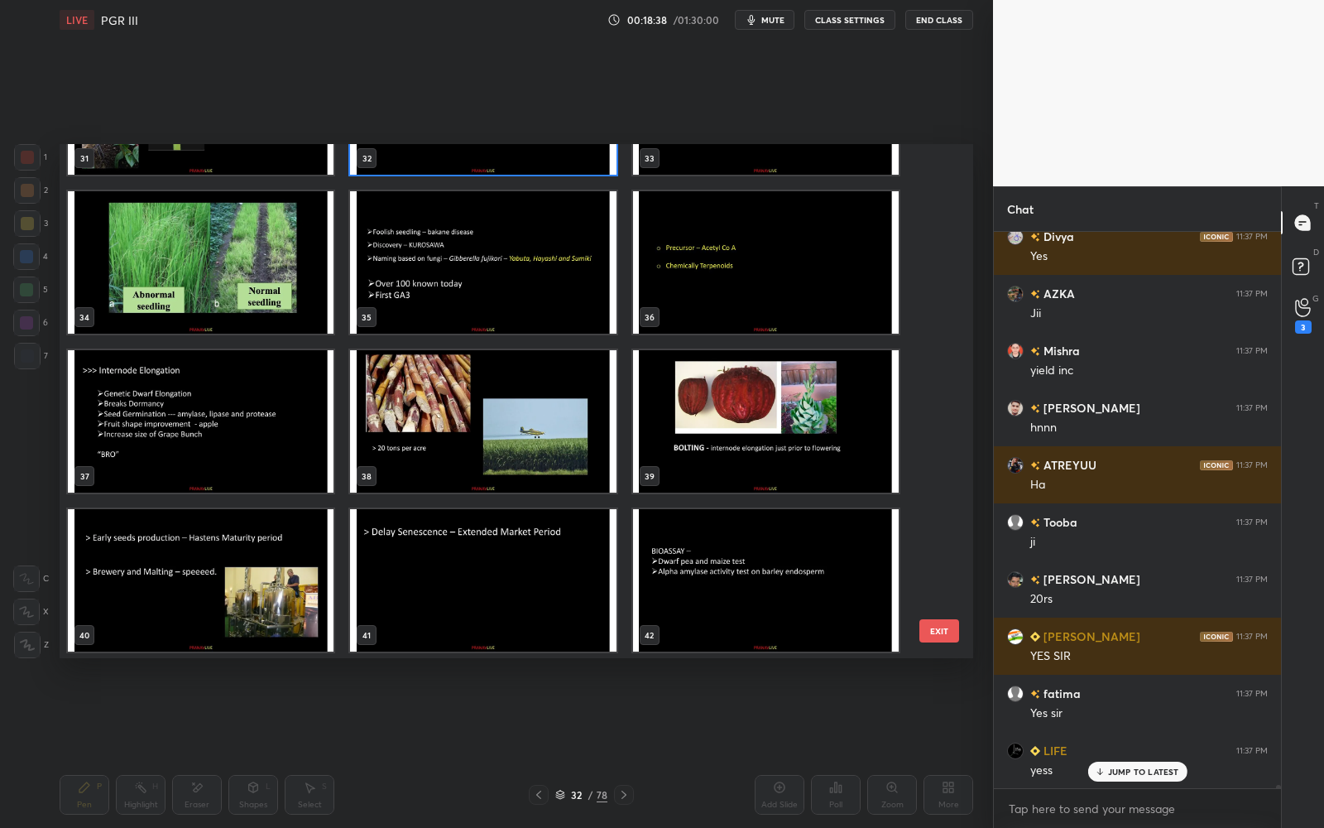
click at [551, 453] on img "grid" at bounding box center [483, 421] width 266 height 142
click at [551, 454] on img "grid" at bounding box center [483, 421] width 266 height 142
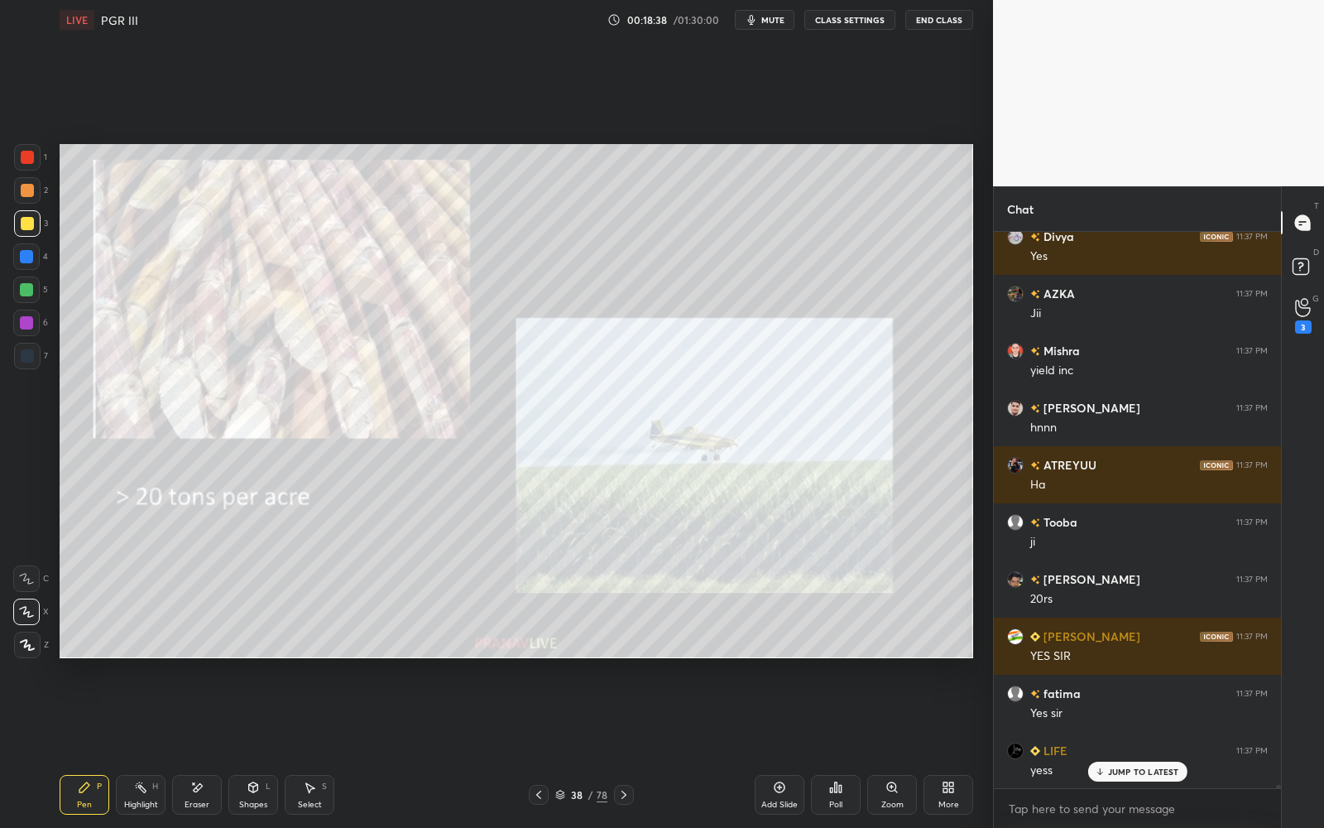
click at [552, 454] on img "grid" at bounding box center [483, 421] width 266 height 142
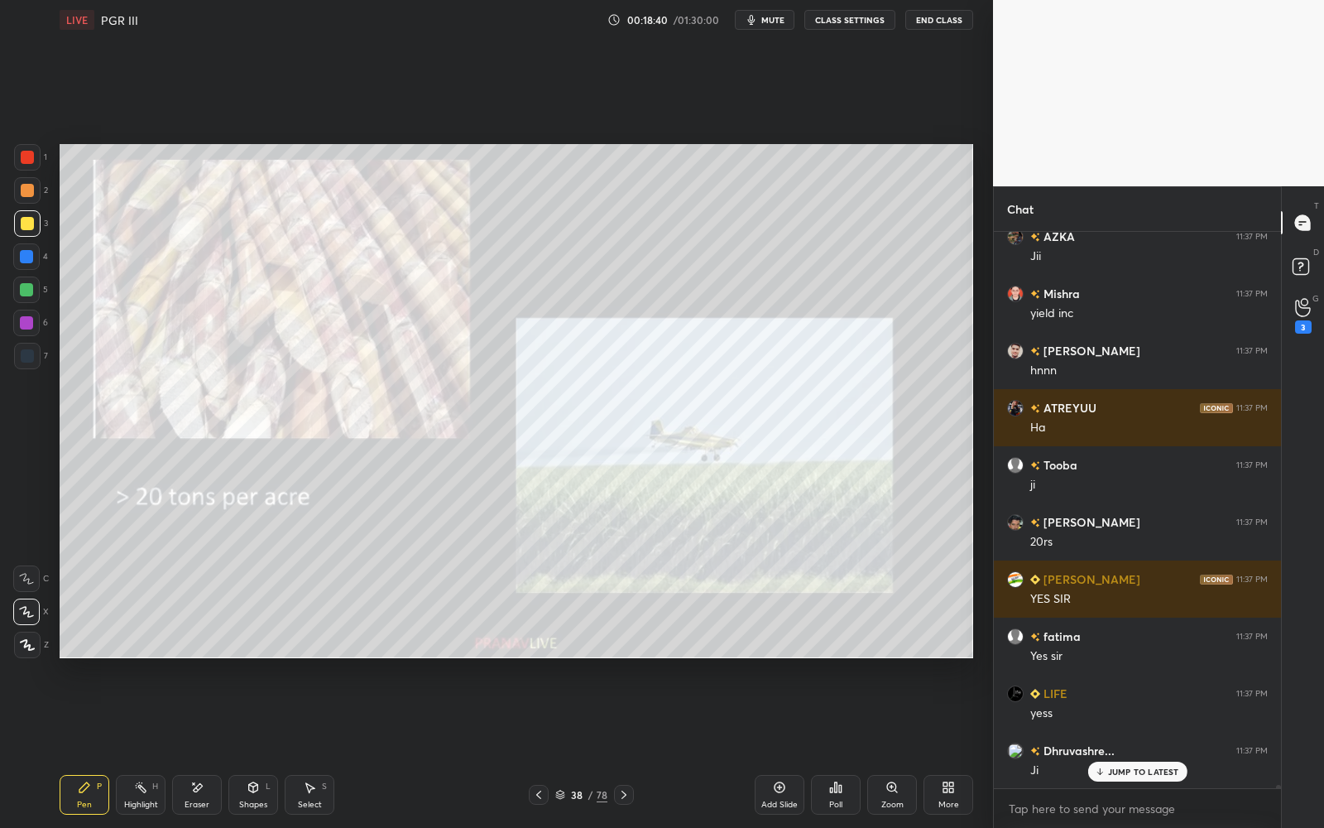
click at [35, 166] on div at bounding box center [27, 157] width 26 height 26
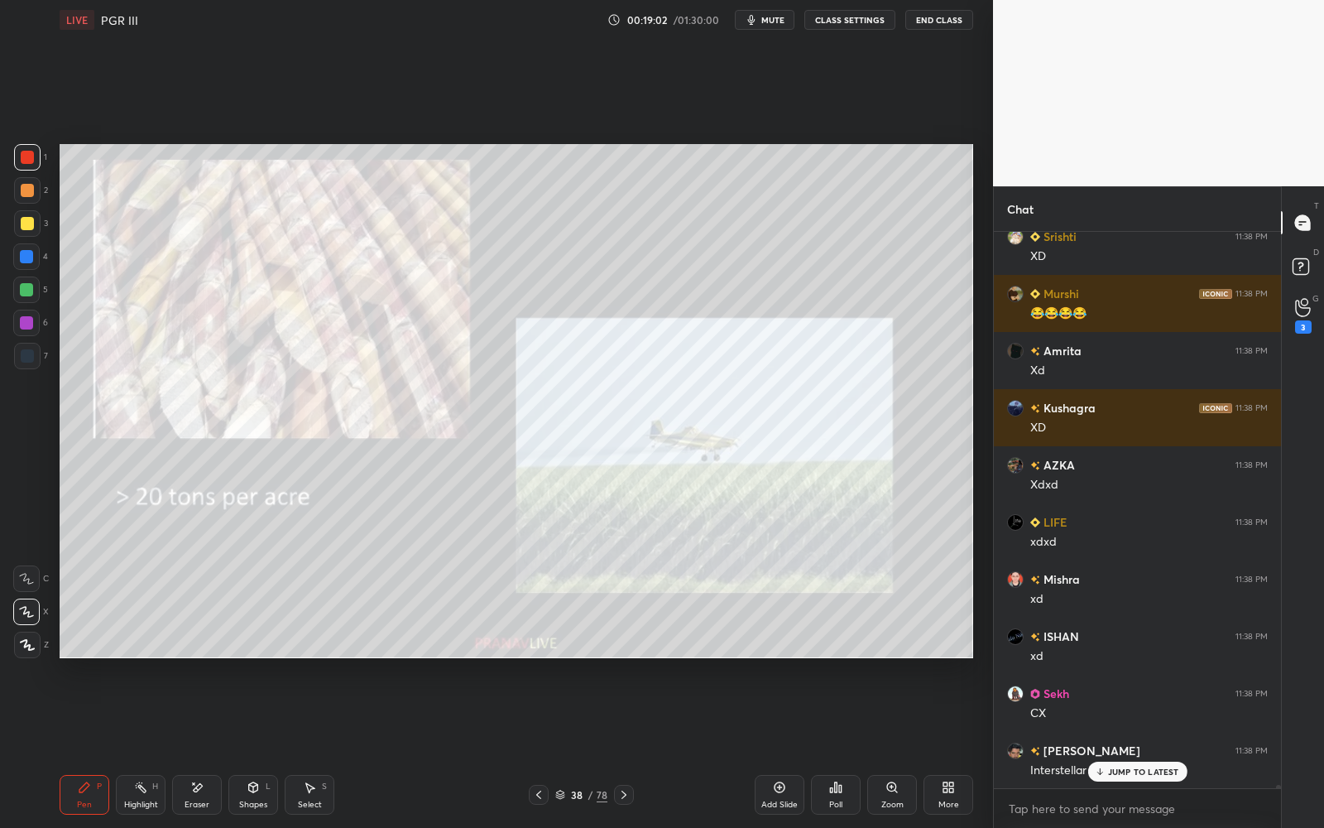
click at [576, 746] on div "38" at bounding box center [577, 794] width 17 height 10
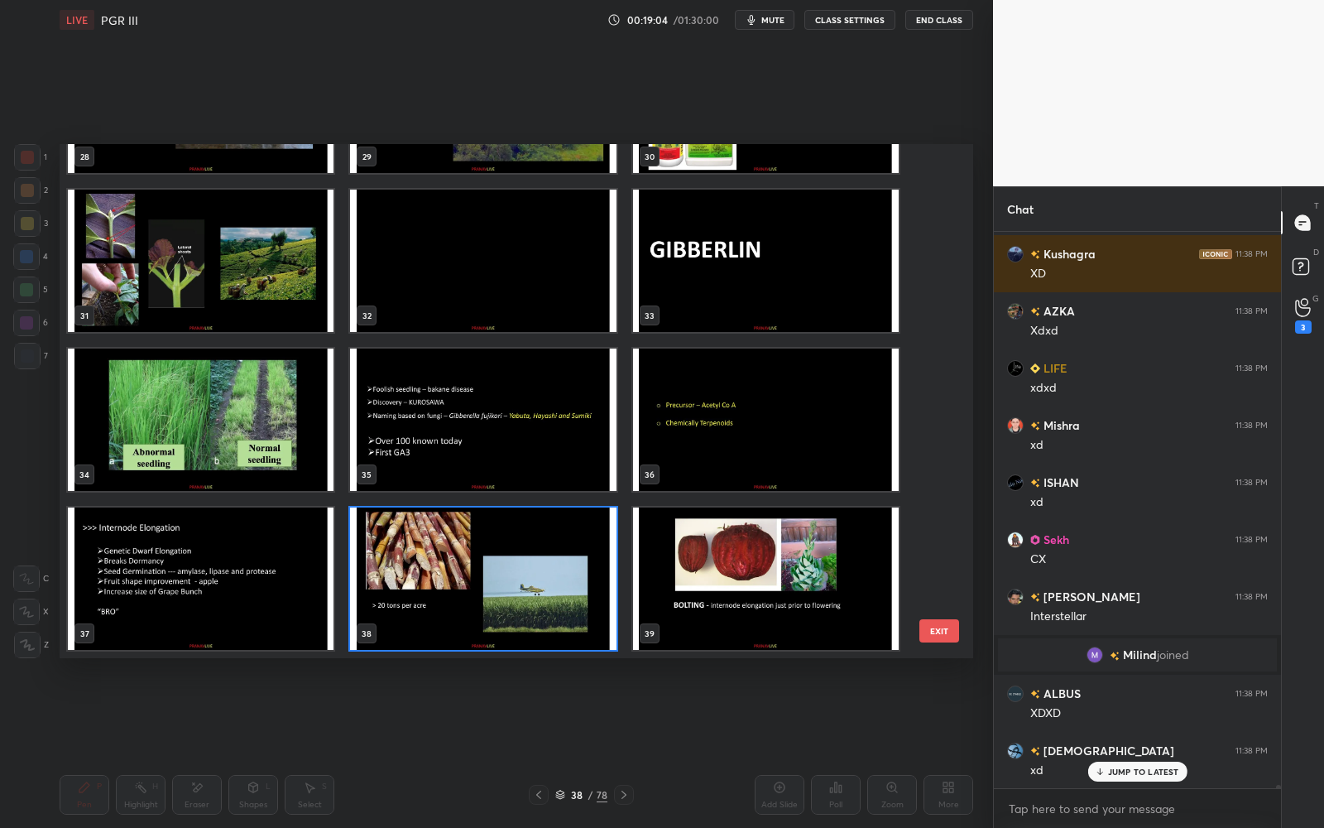
click at [559, 578] on img "grid" at bounding box center [483, 578] width 266 height 142
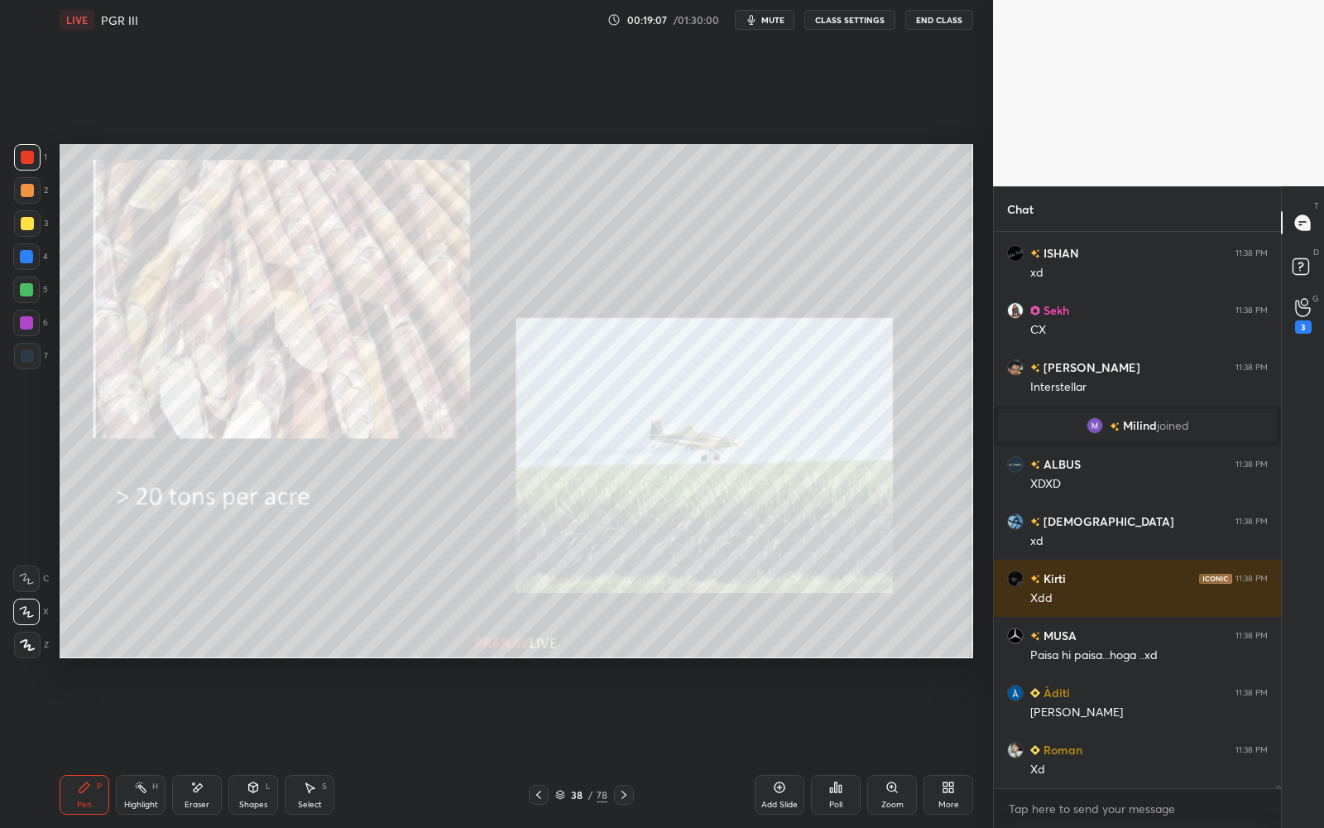
click at [567, 746] on div "38 / 78" at bounding box center [581, 794] width 52 height 15
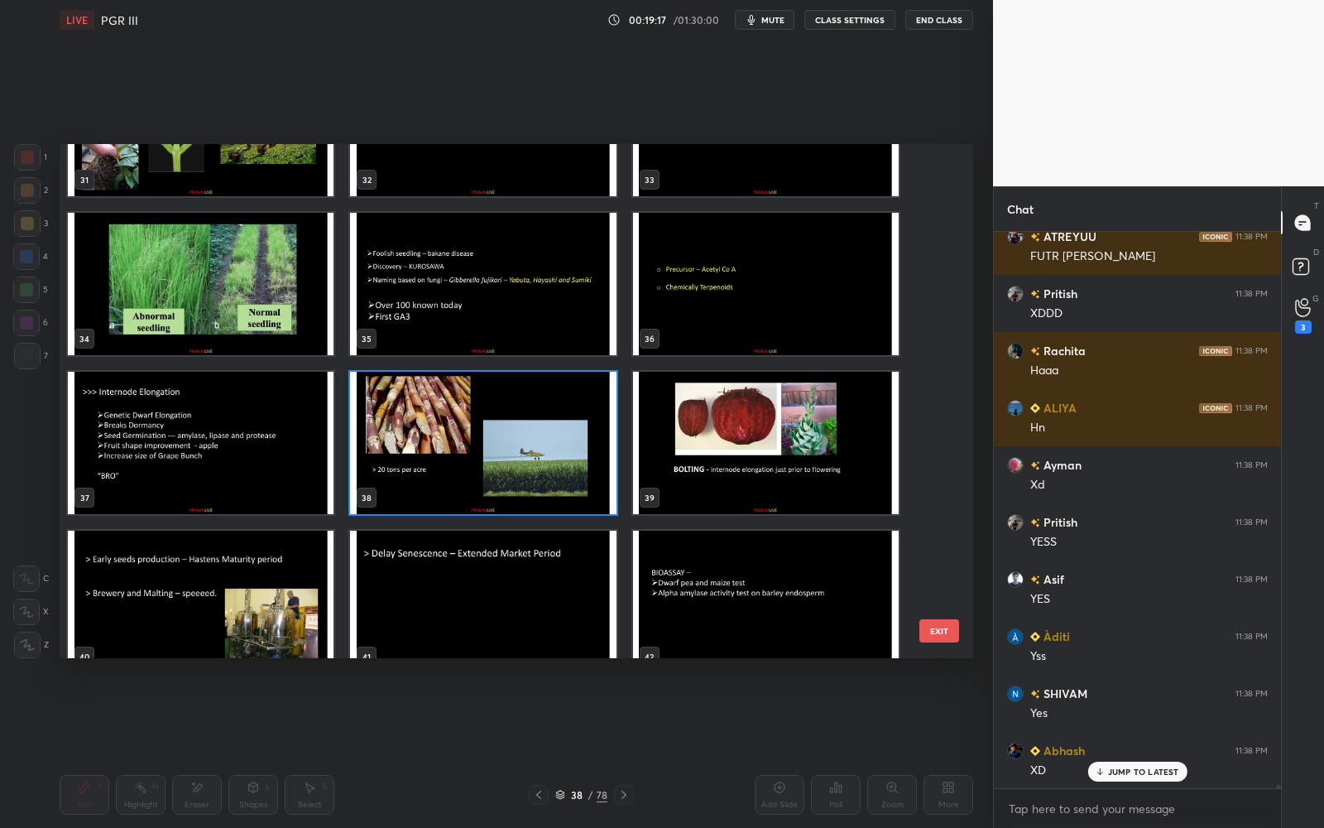
click at [540, 471] on img "grid" at bounding box center [483, 443] width 266 height 142
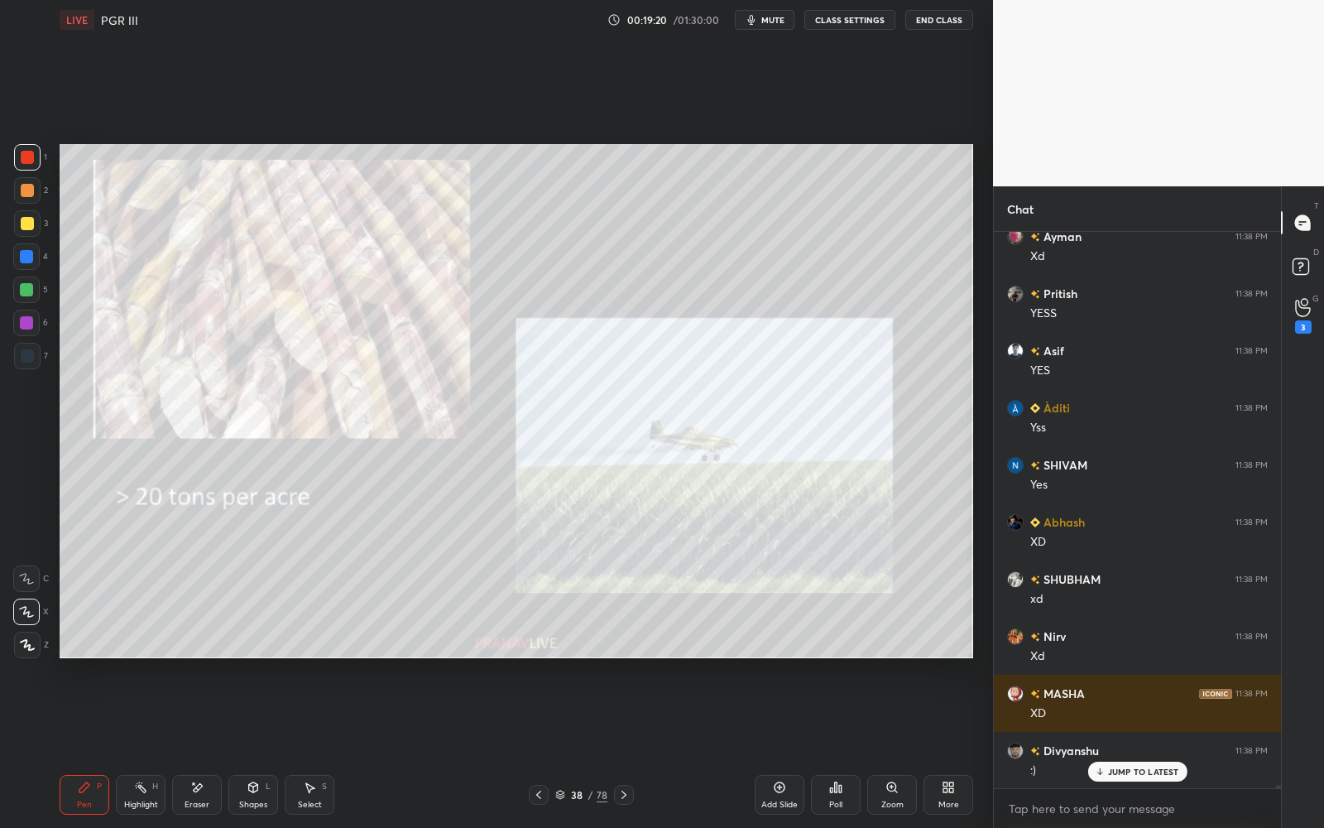
click at [541, 746] on icon at bounding box center [538, 794] width 13 height 13
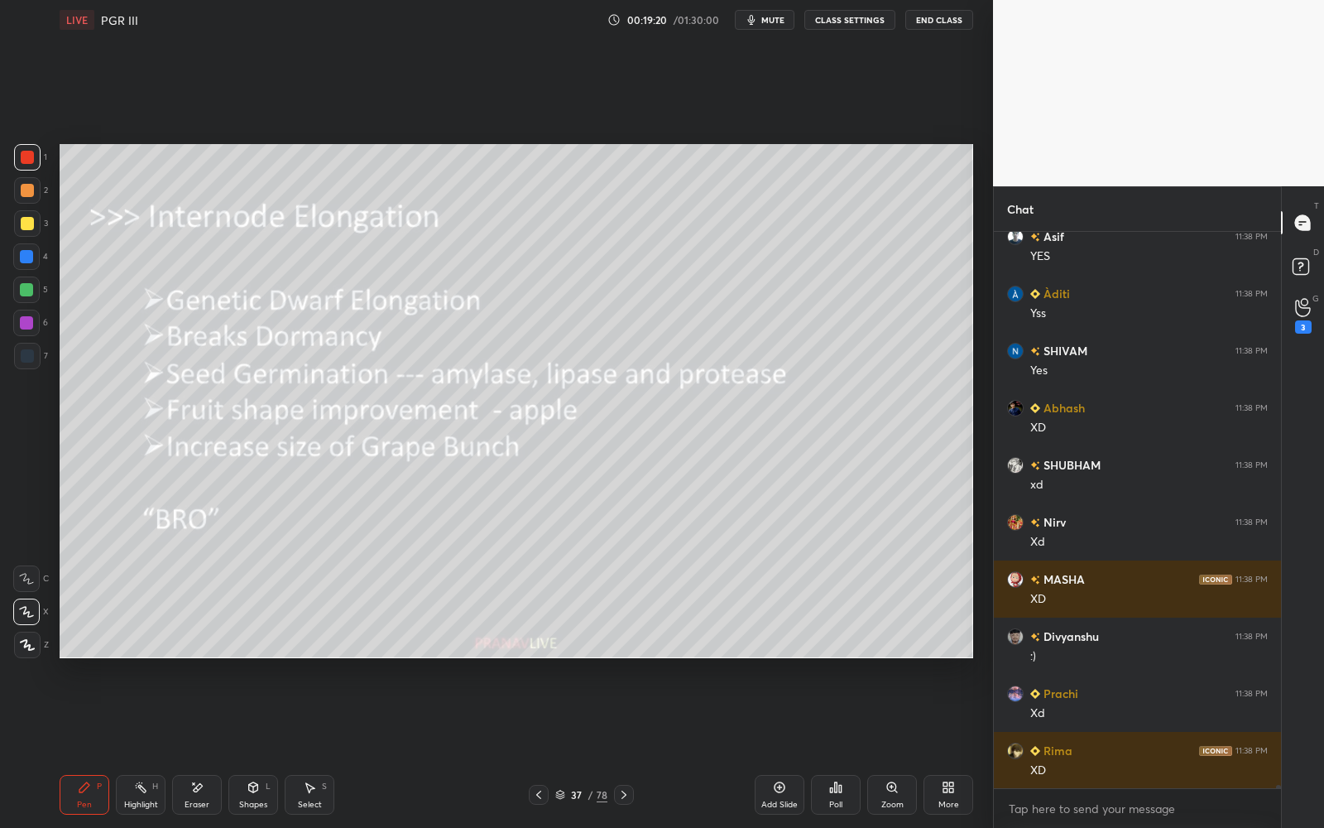
click at [787, 746] on div "Add Slide" at bounding box center [780, 795] width 50 height 40
click at [38, 224] on div at bounding box center [27, 223] width 26 height 26
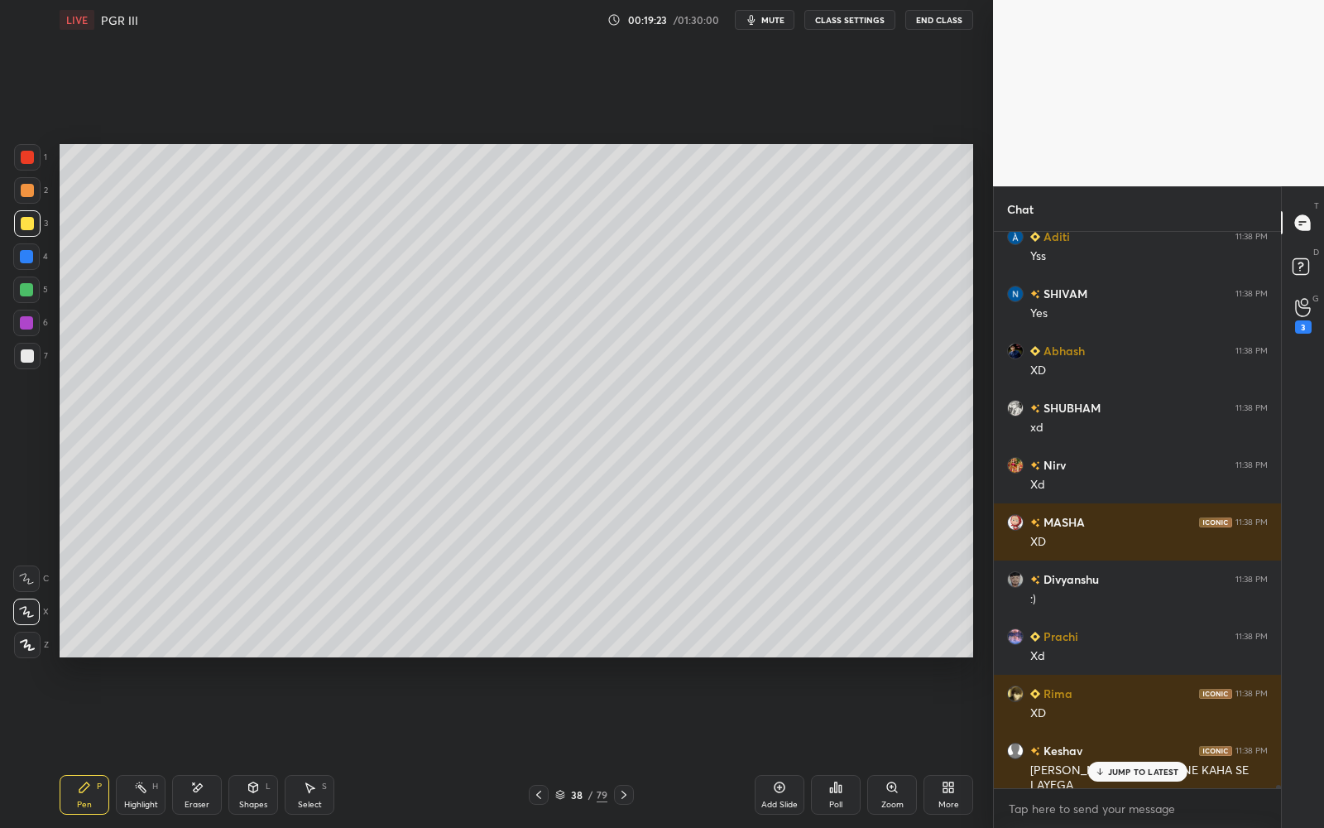
click at [560, 746] on icon at bounding box center [560, 794] width 10 height 10
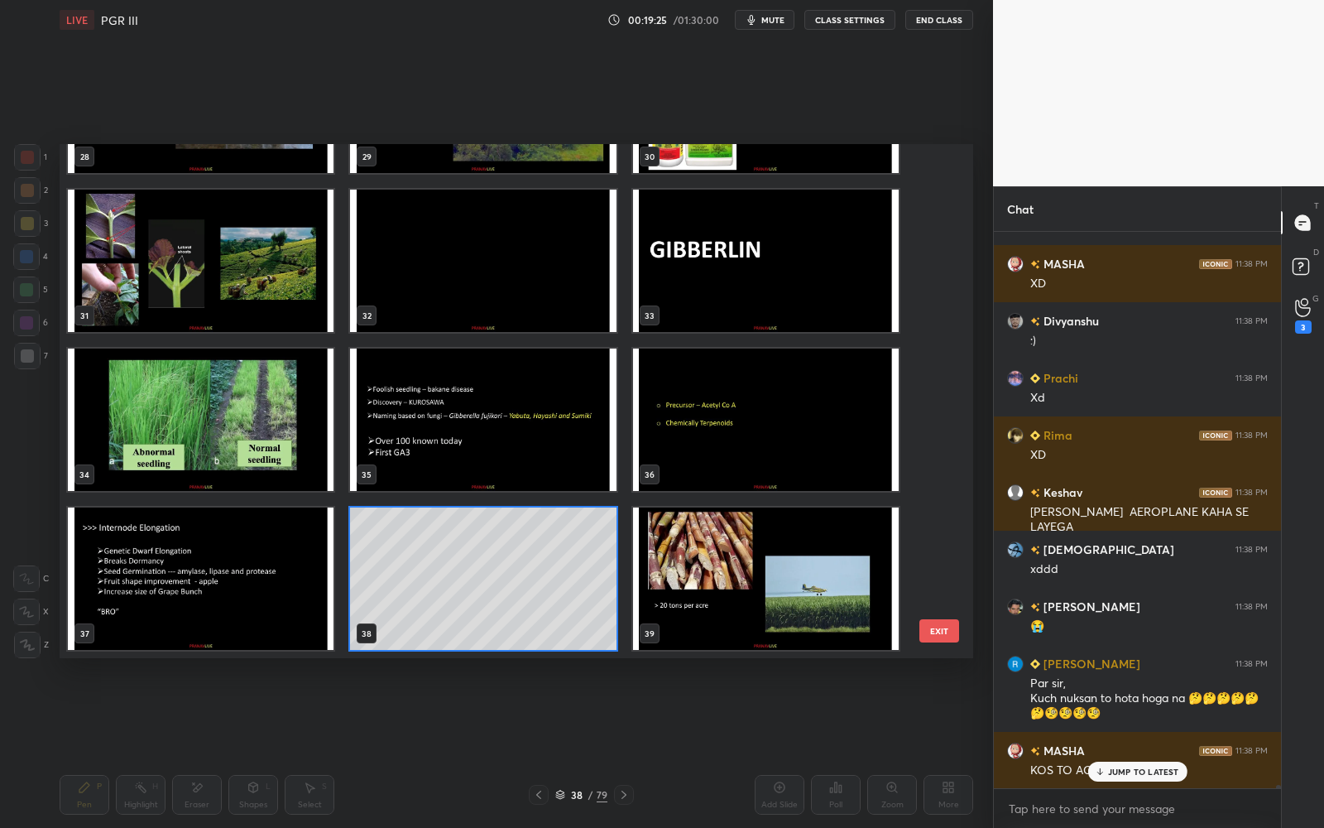
click at [757, 611] on img "grid" at bounding box center [766, 578] width 266 height 142
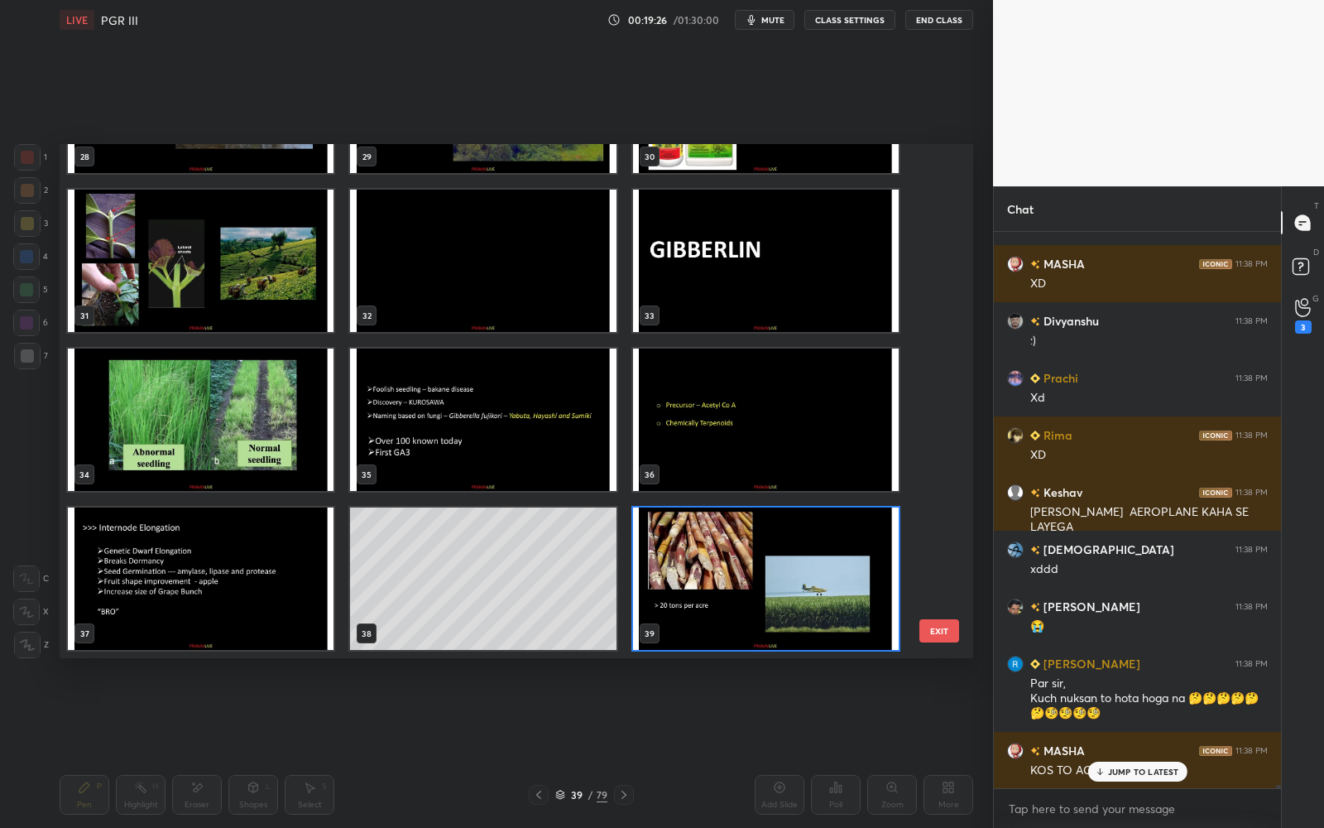
click at [759, 612] on img "grid" at bounding box center [766, 578] width 266 height 142
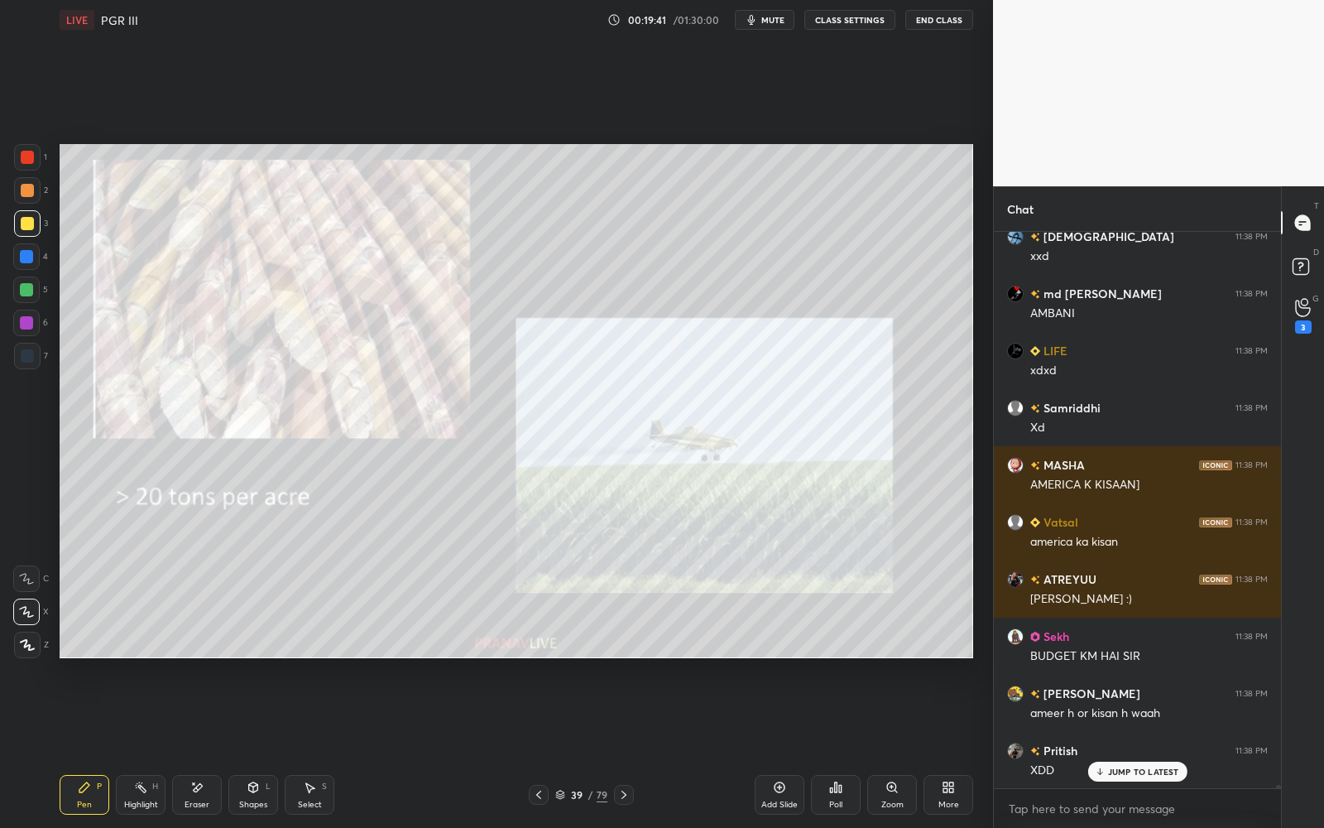
click at [1129, 746] on p "JUMP TO LATEST" at bounding box center [1143, 771] width 71 height 10
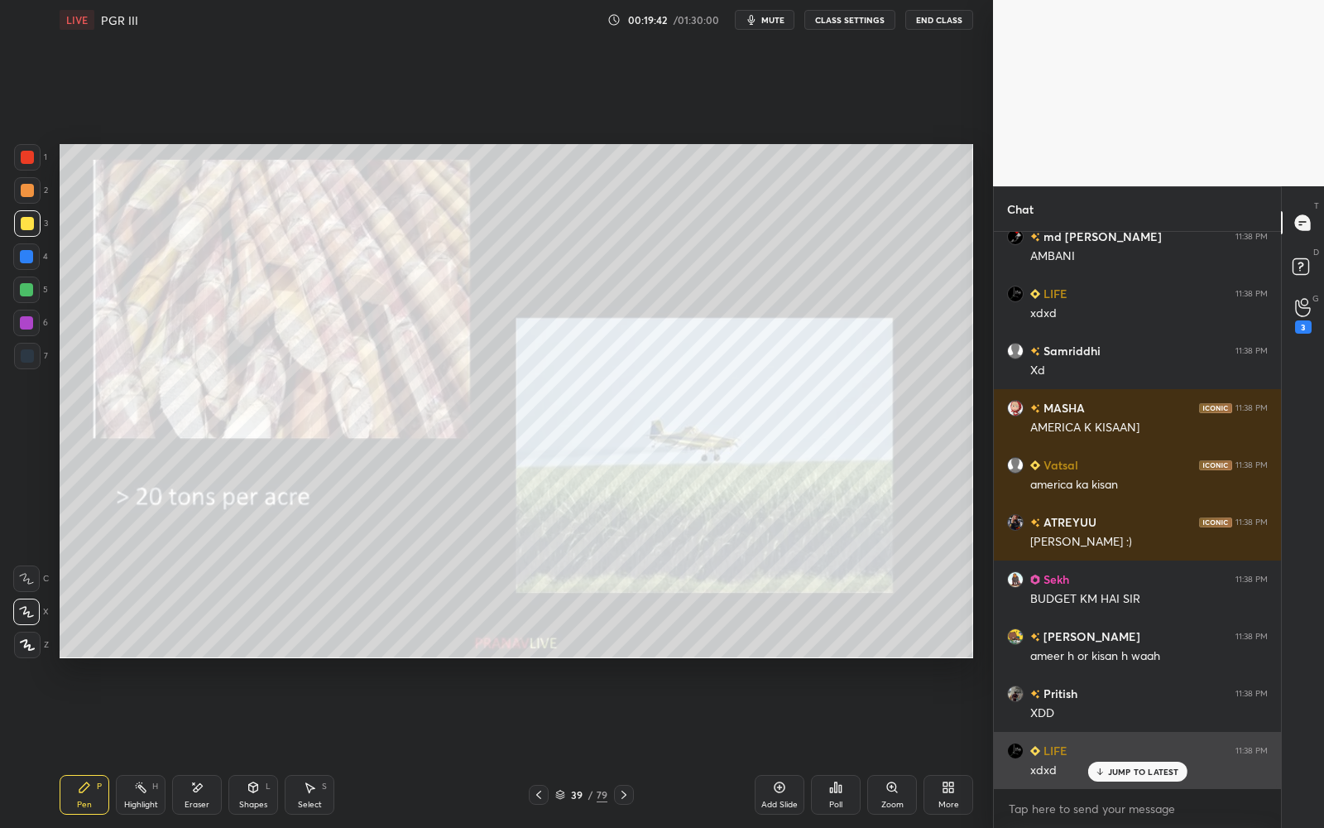
click at [1130, 746] on p "JUMP TO LATEST" at bounding box center [1143, 771] width 71 height 10
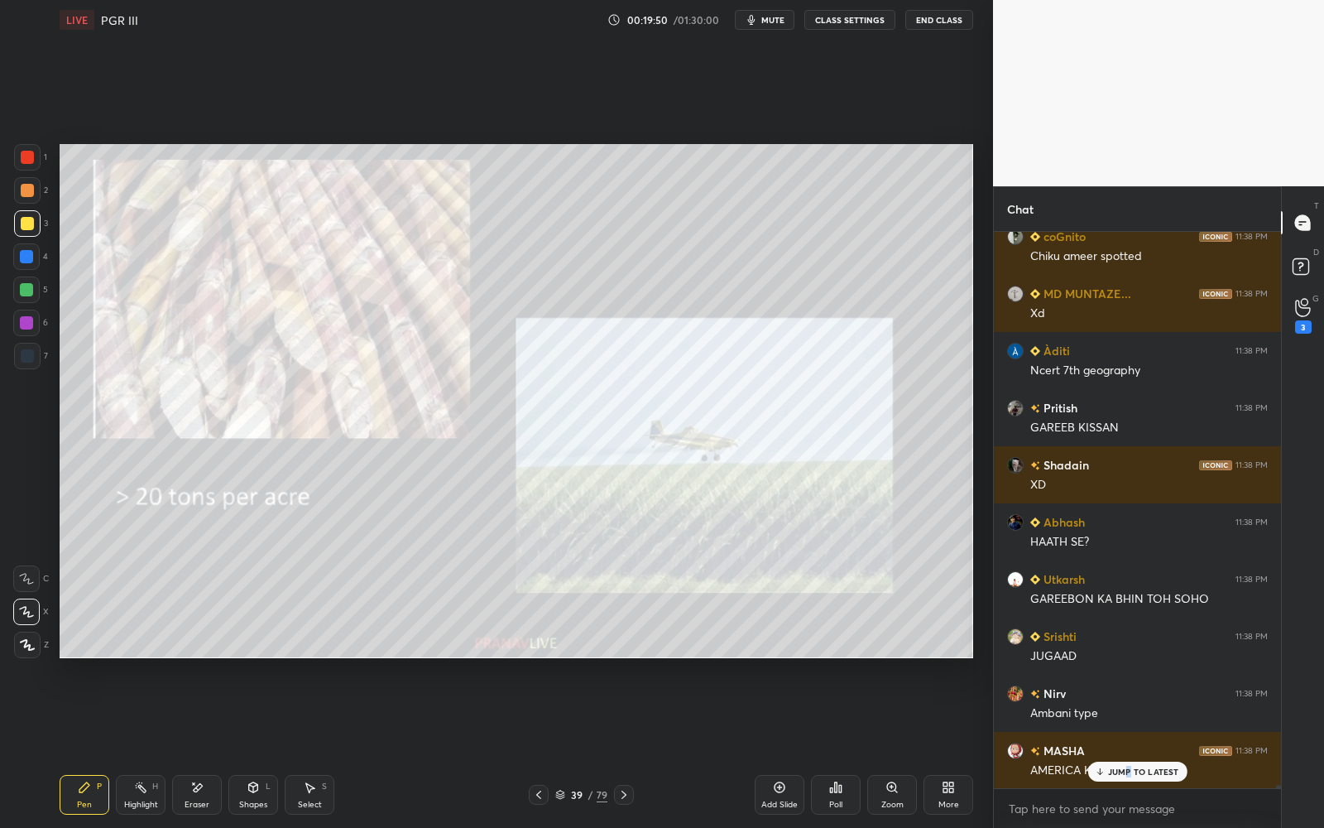
click at [1129, 746] on p "JUMP TO LATEST" at bounding box center [1143, 771] width 71 height 10
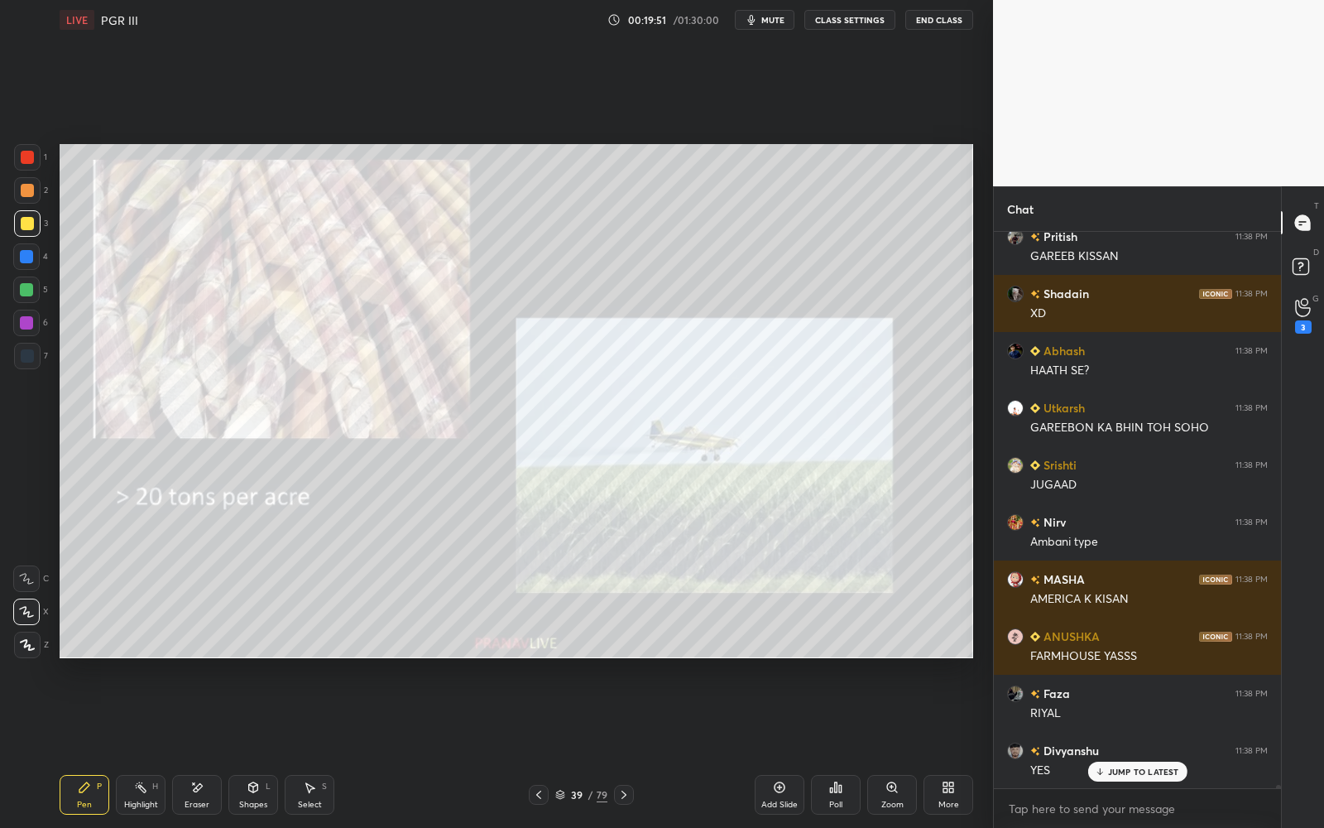
click at [1129, 746] on p "JUMP TO LATEST" at bounding box center [1143, 771] width 71 height 10
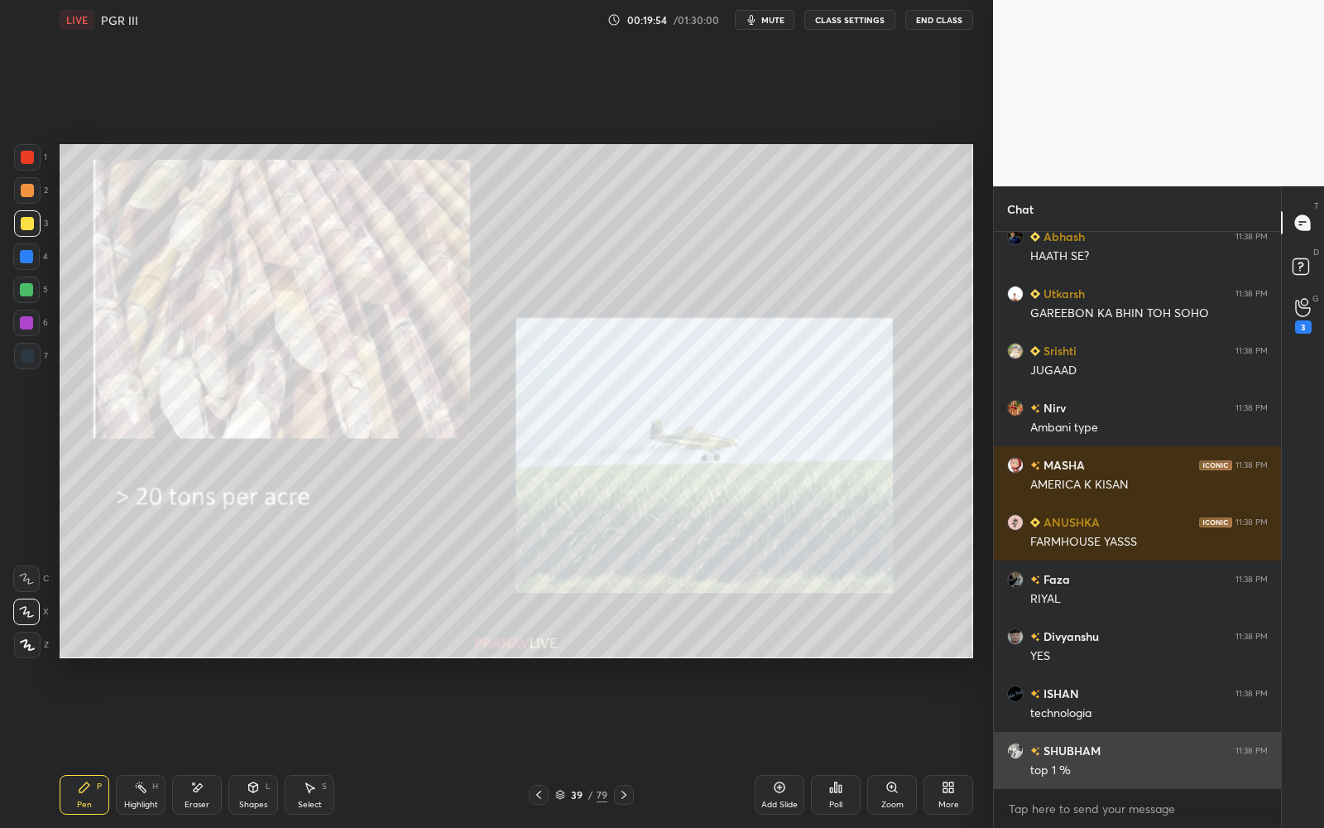
click at [1116, 746] on p "JUMP TO LATEST" at bounding box center [1143, 824] width 71 height 10
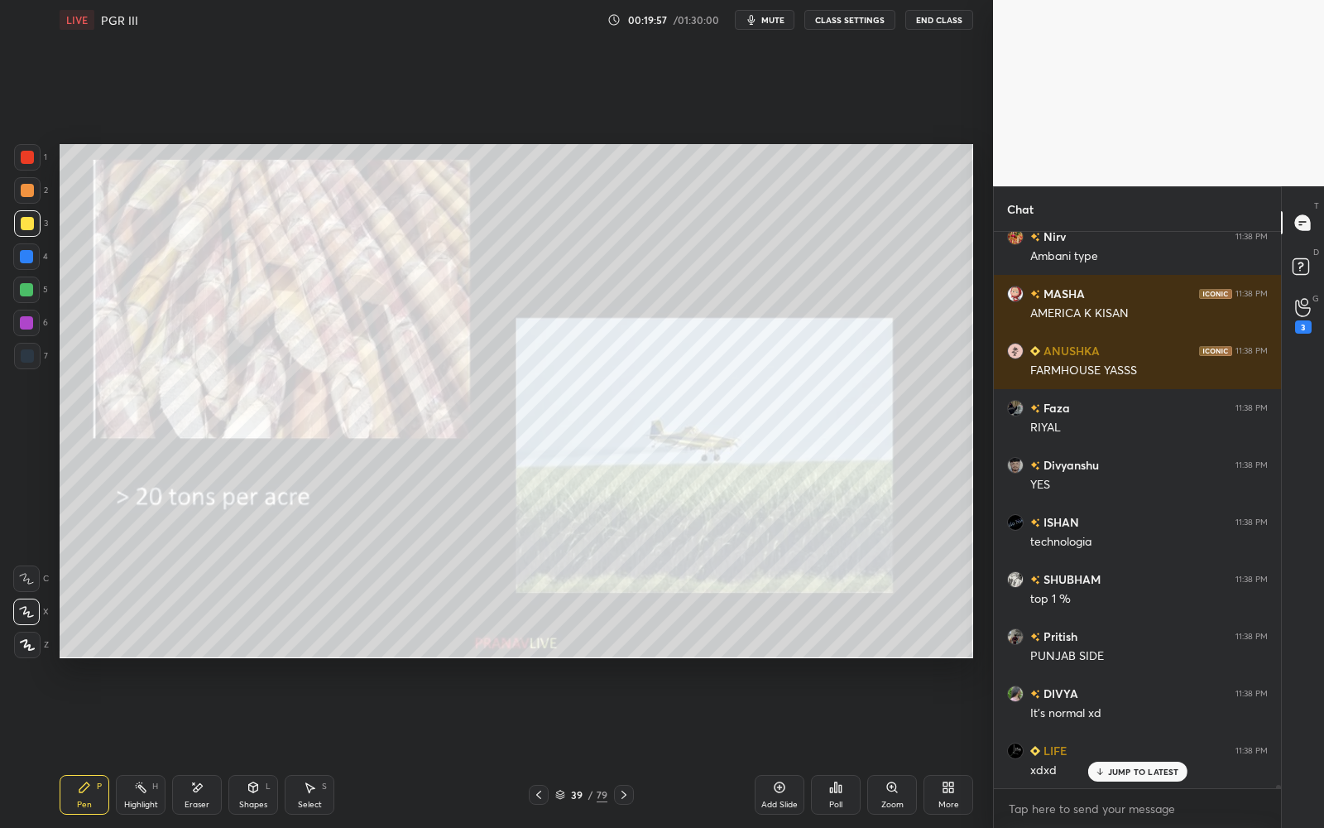
click at [1118, 746] on p "JUMP TO LATEST" at bounding box center [1143, 771] width 71 height 10
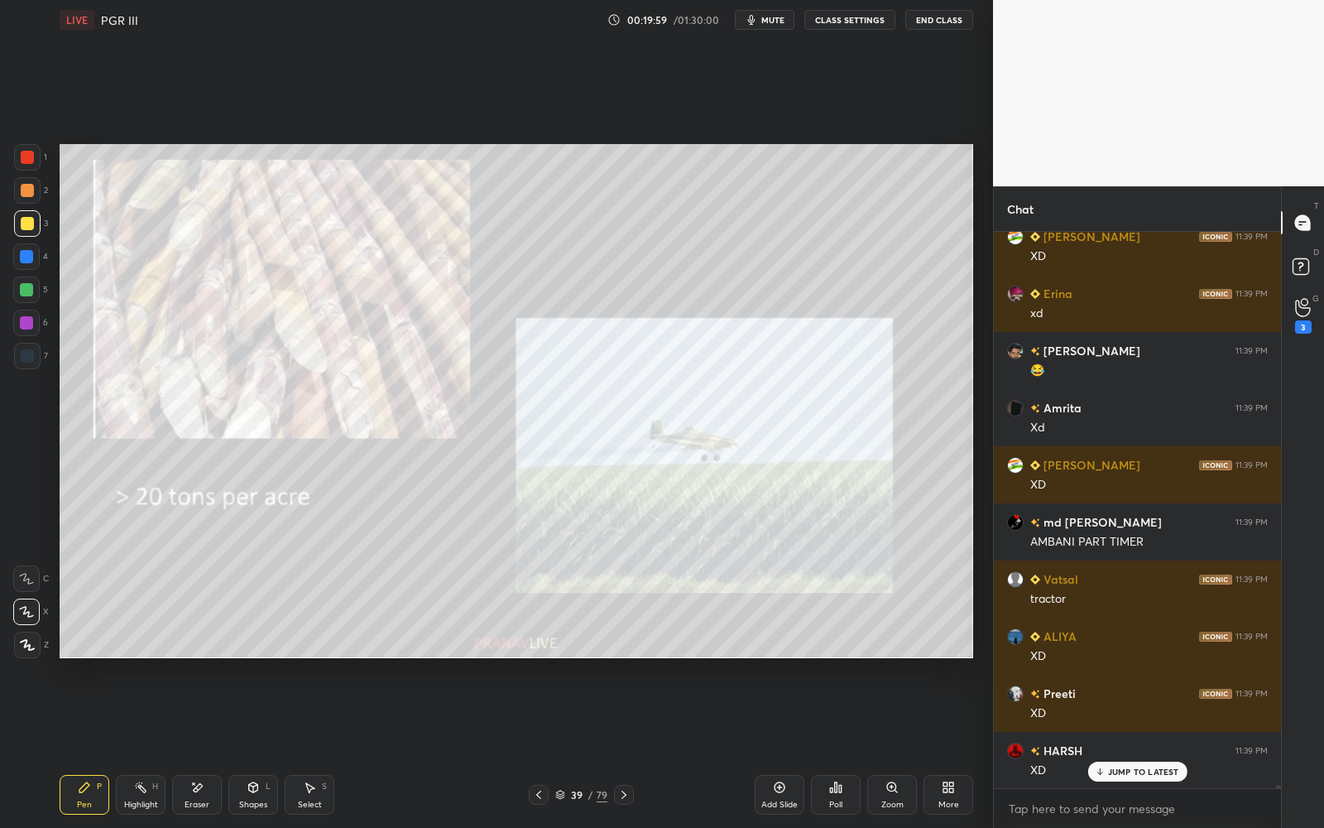
click at [1119, 746] on p "JUMP TO LATEST" at bounding box center [1143, 771] width 71 height 10
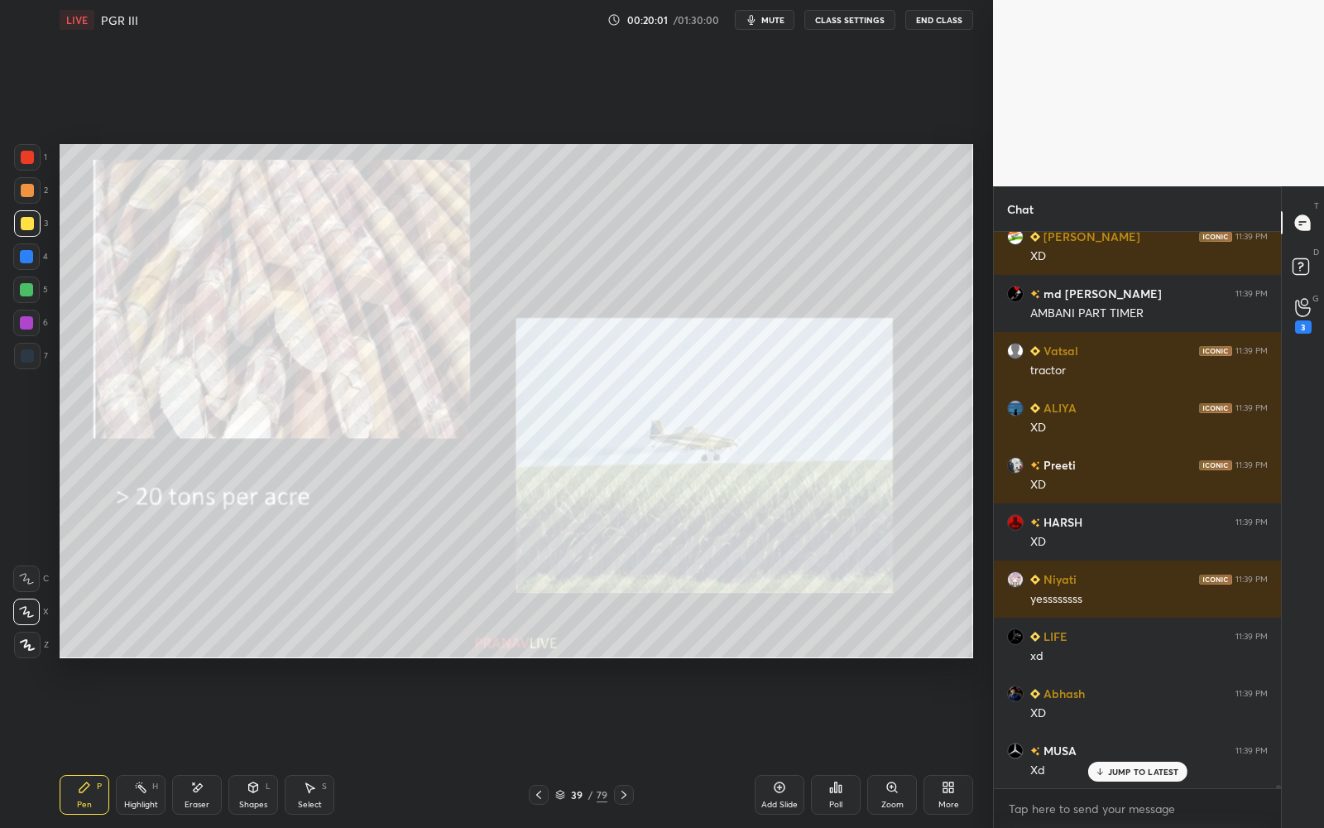
click at [1118, 746] on p "JUMP TO LATEST" at bounding box center [1143, 771] width 71 height 10
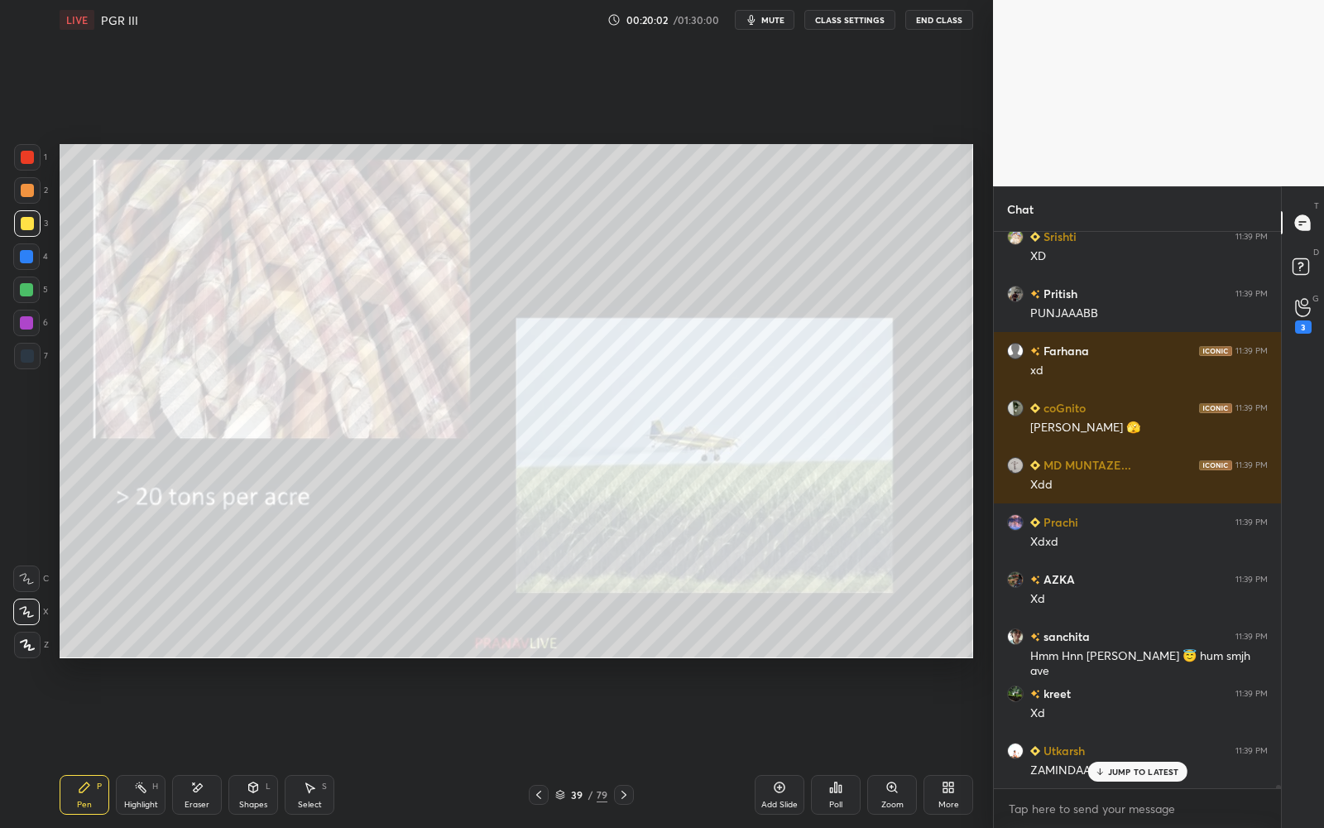
click at [542, 746] on icon at bounding box center [538, 794] width 13 height 13
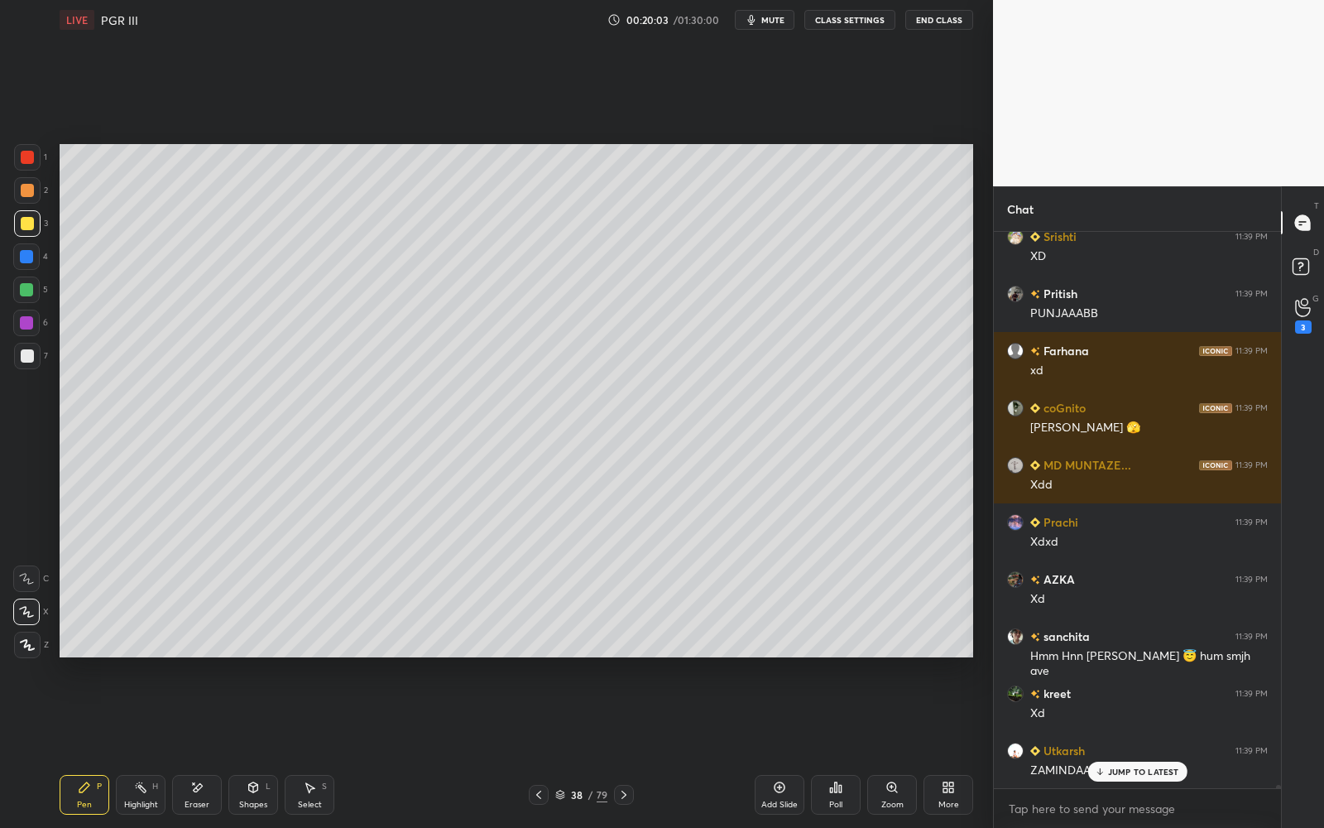
click at [560, 746] on icon at bounding box center [560, 794] width 10 height 10
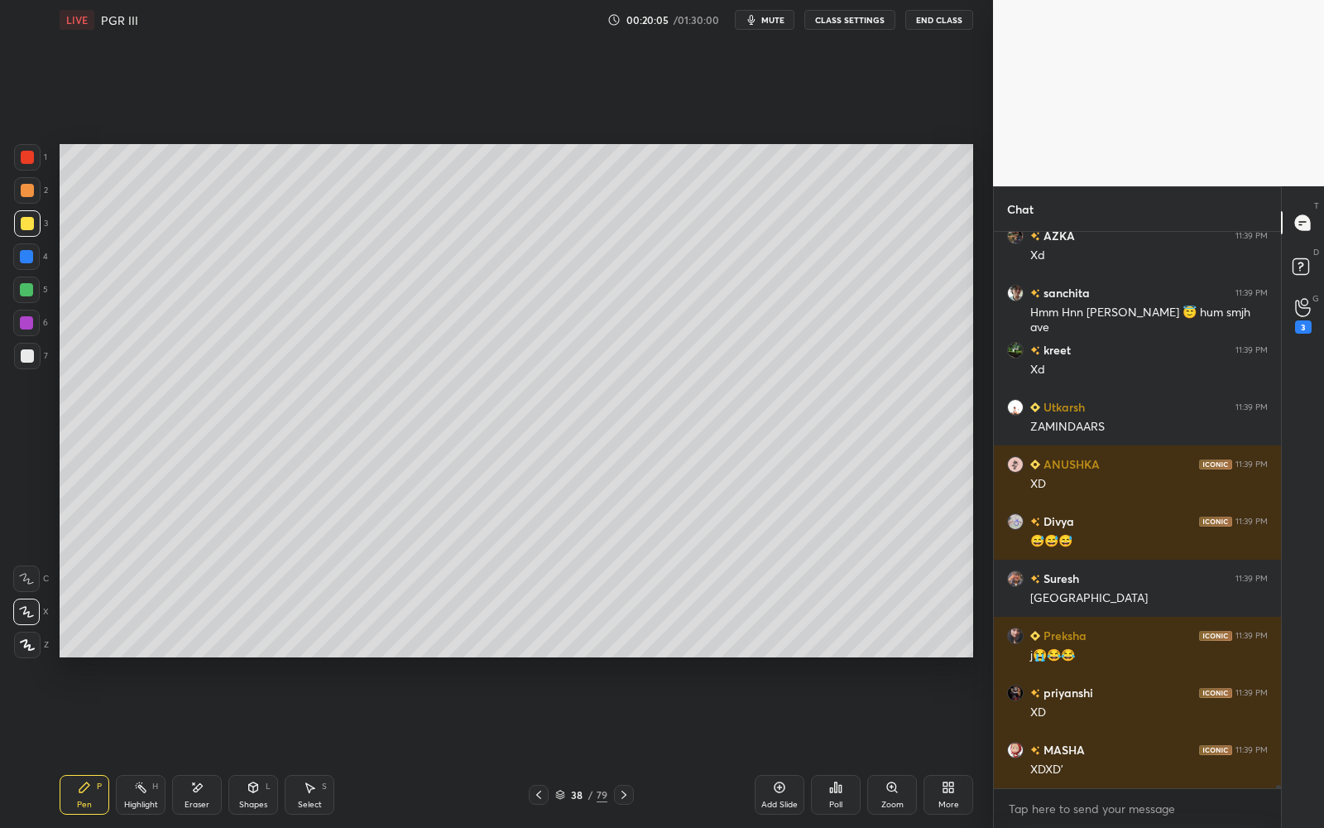
click at [631, 746] on div at bounding box center [624, 794] width 20 height 20
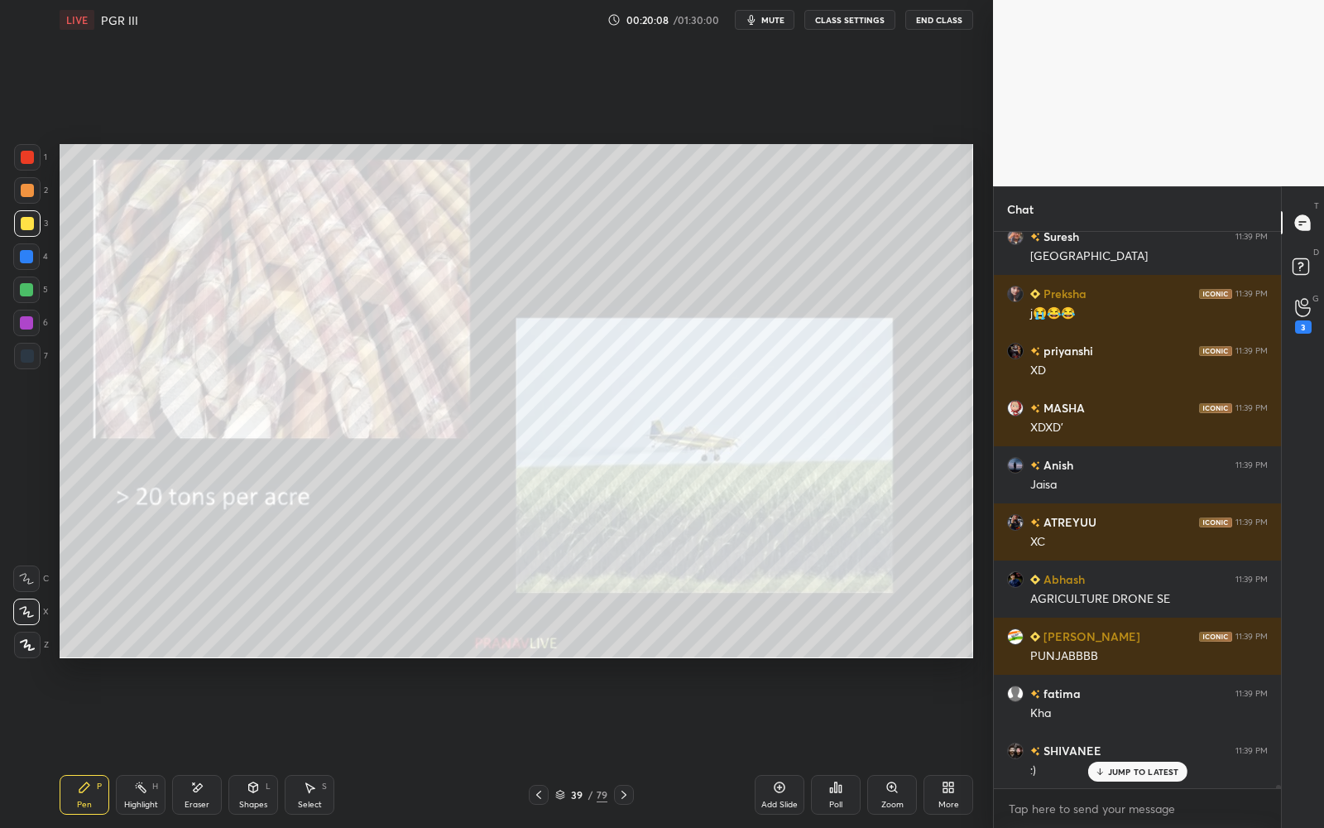
click at [12, 161] on div "1 2 3 4 5 6 7 C X Z E E Erase all H H" at bounding box center [26, 401] width 53 height 514
click at [15, 160] on div at bounding box center [27, 157] width 26 height 26
click at [21, 160] on div at bounding box center [27, 157] width 13 height 13
click at [23, 158] on div at bounding box center [27, 157] width 13 height 13
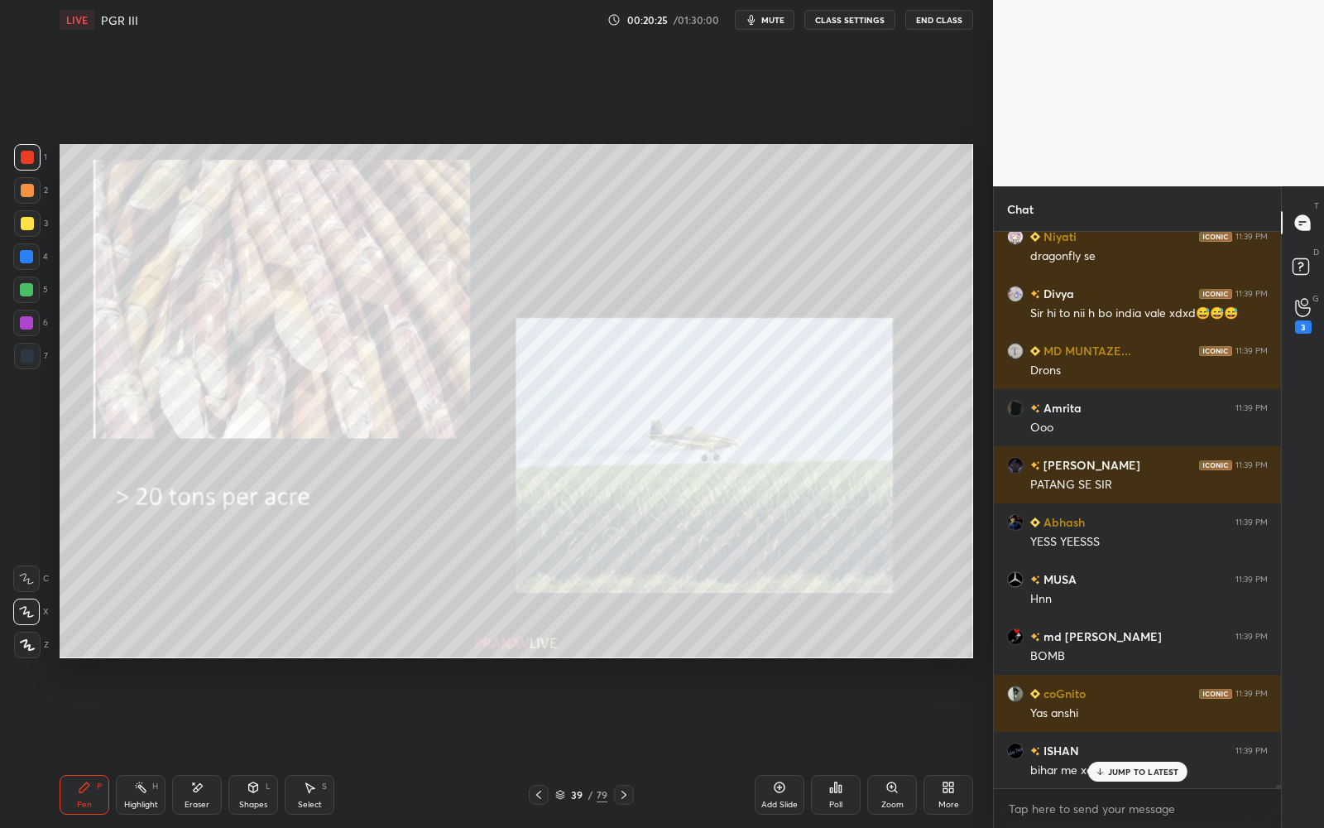
click at [539, 746] on icon at bounding box center [538, 794] width 5 height 8
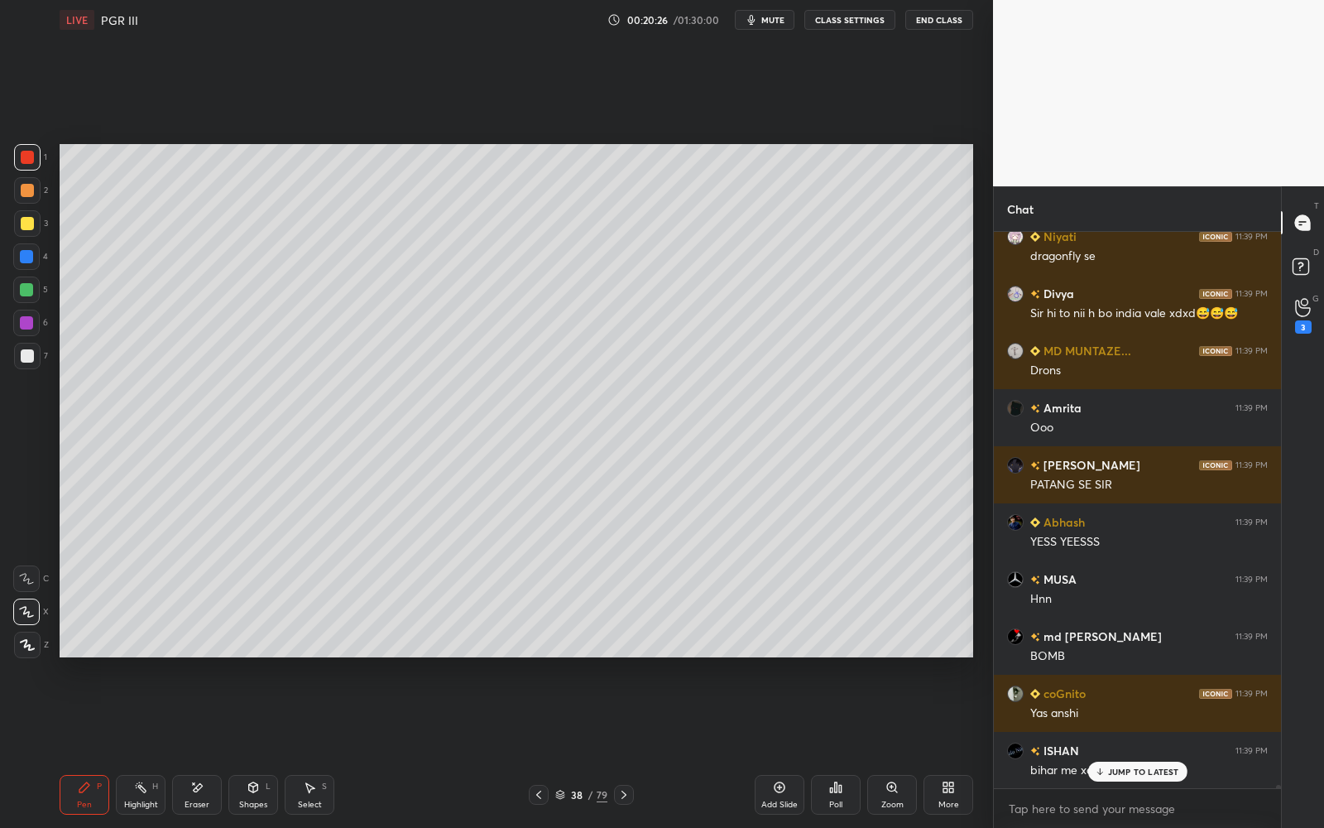
click at [570, 746] on div "38" at bounding box center [577, 794] width 17 height 10
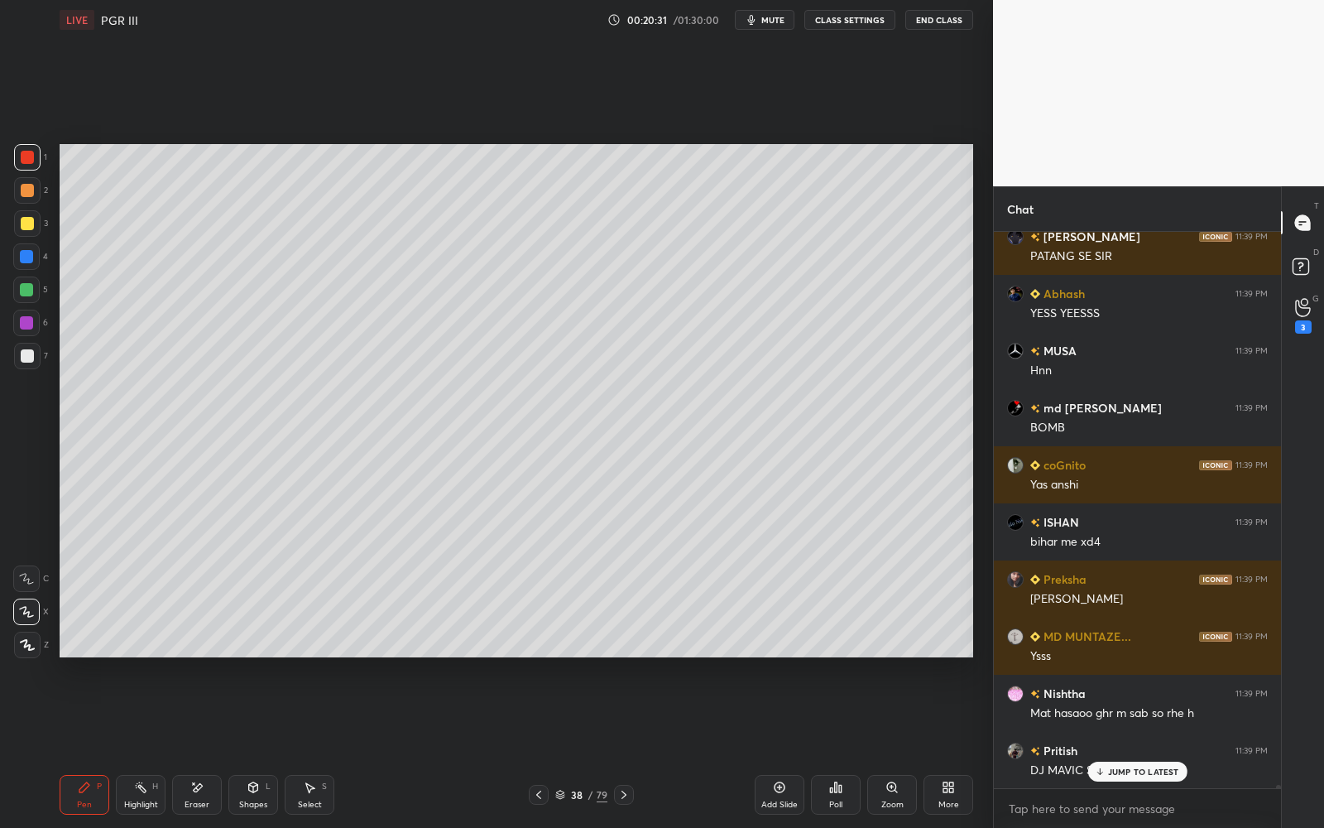
click at [27, 223] on div at bounding box center [27, 223] width 13 height 13
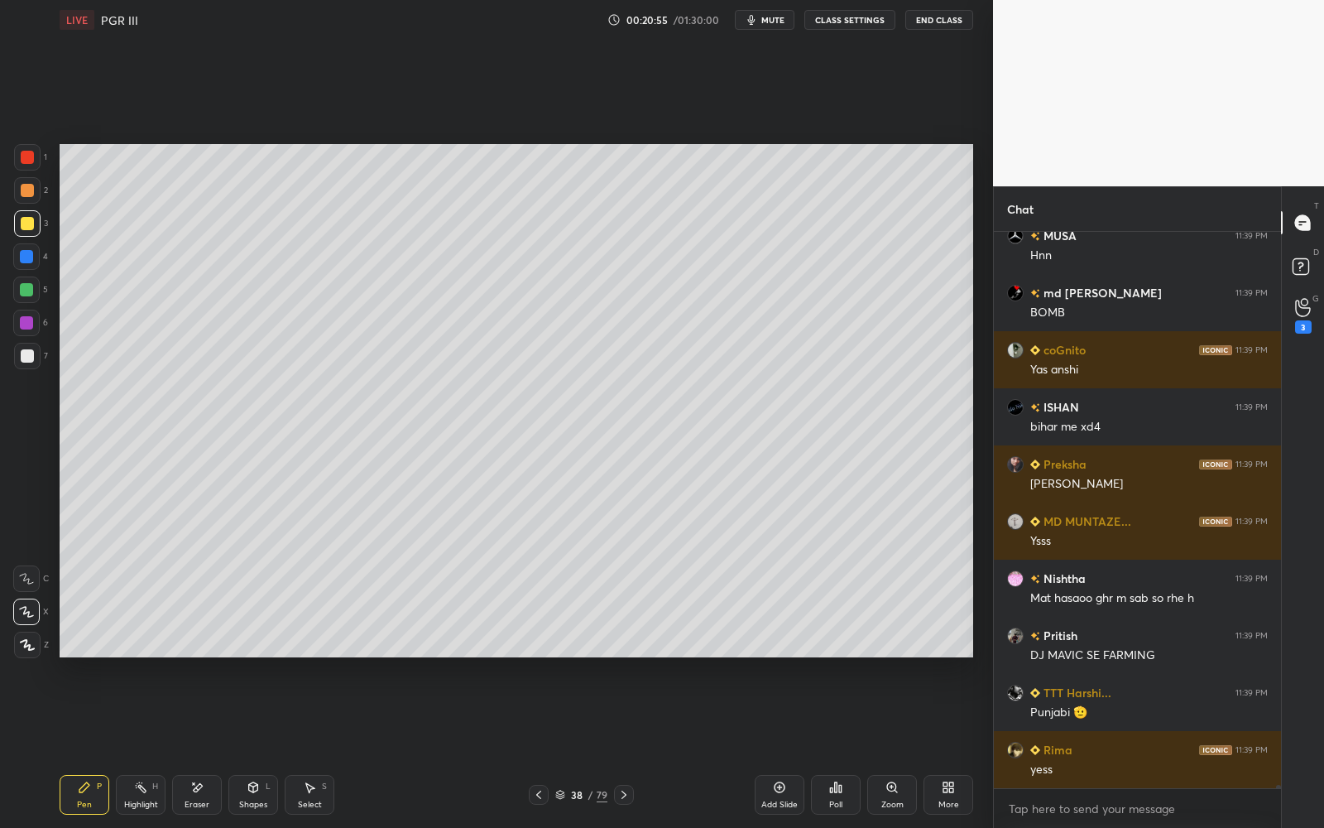
click at [561, 746] on icon at bounding box center [560, 794] width 10 height 10
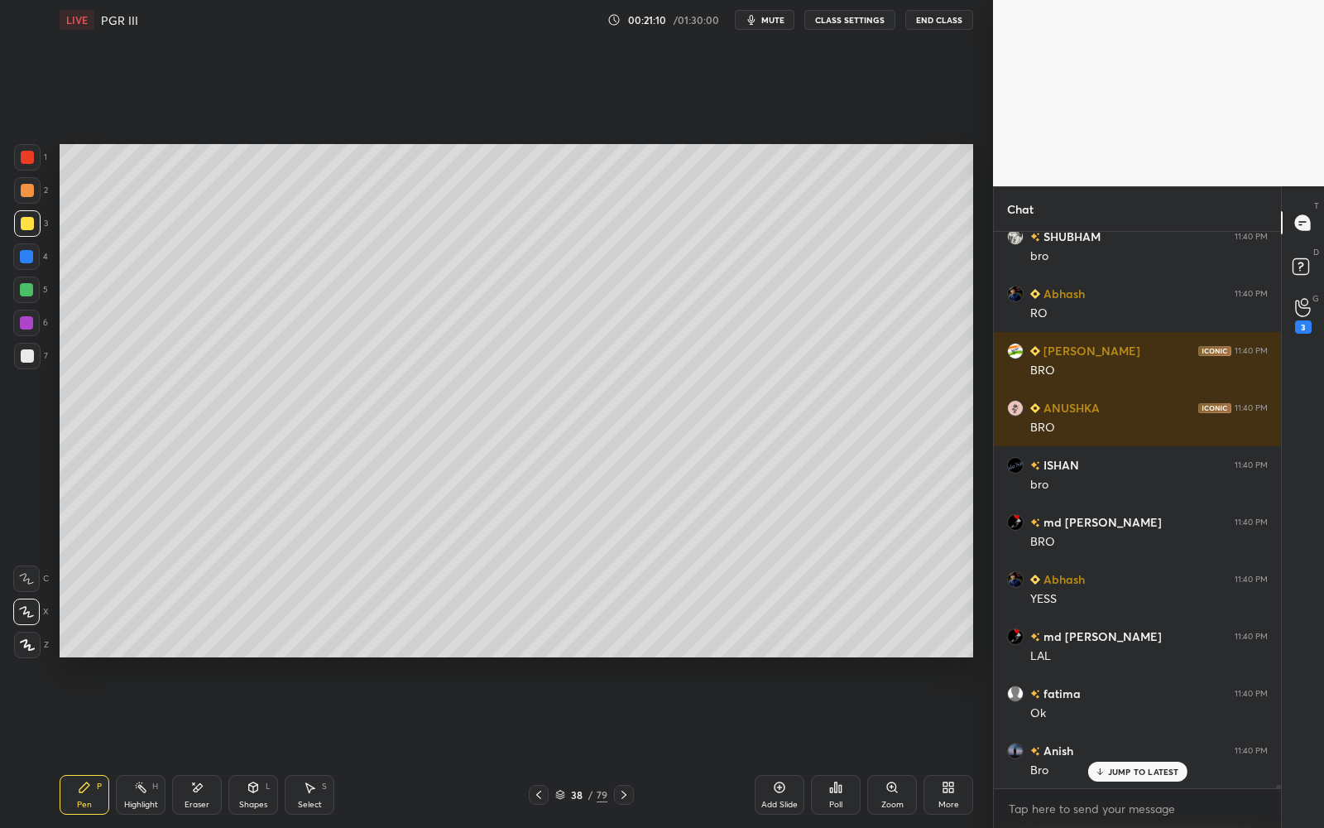
click at [199, 746] on div "Eraser" at bounding box center [197, 795] width 50 height 40
click at [84, 746] on icon at bounding box center [84, 787] width 10 height 10
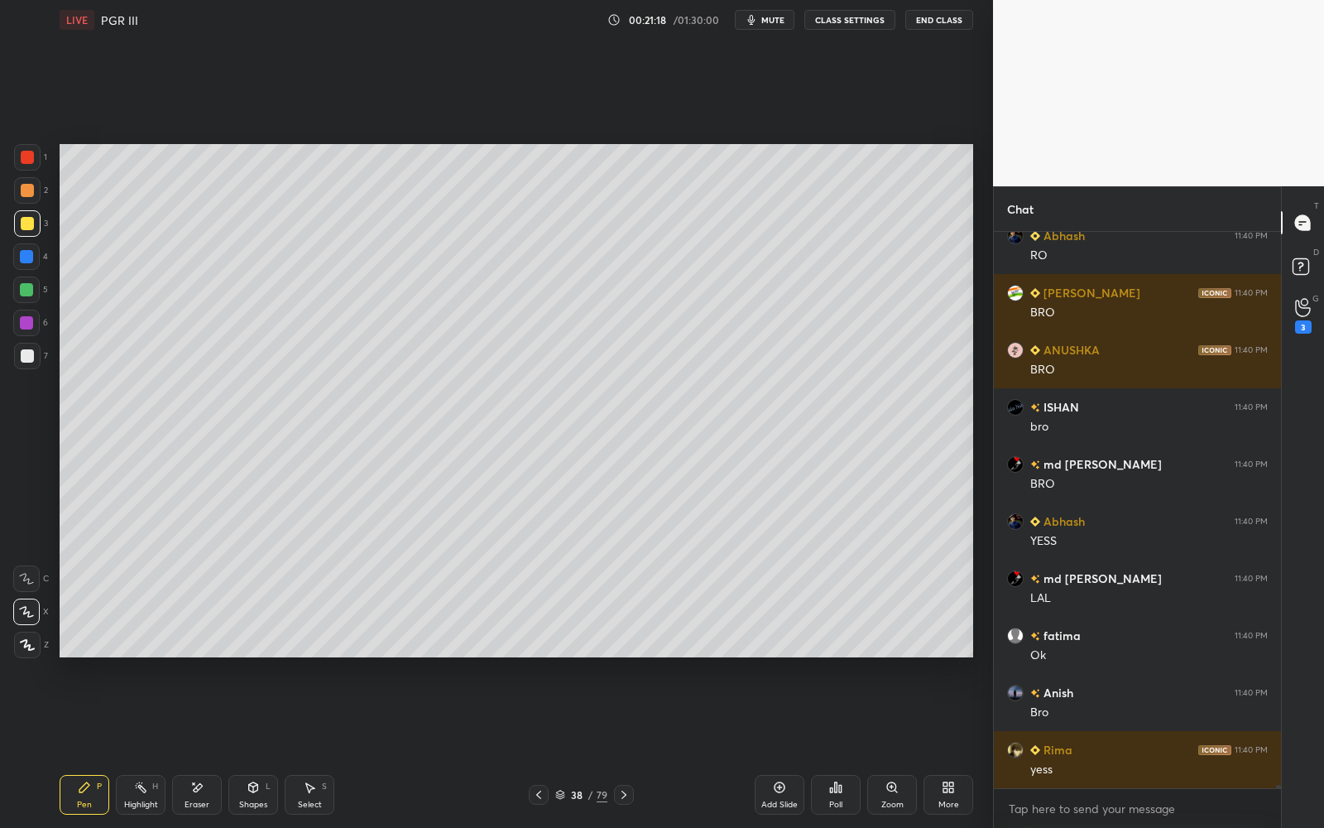
click at [560, 746] on icon at bounding box center [560, 794] width 10 height 10
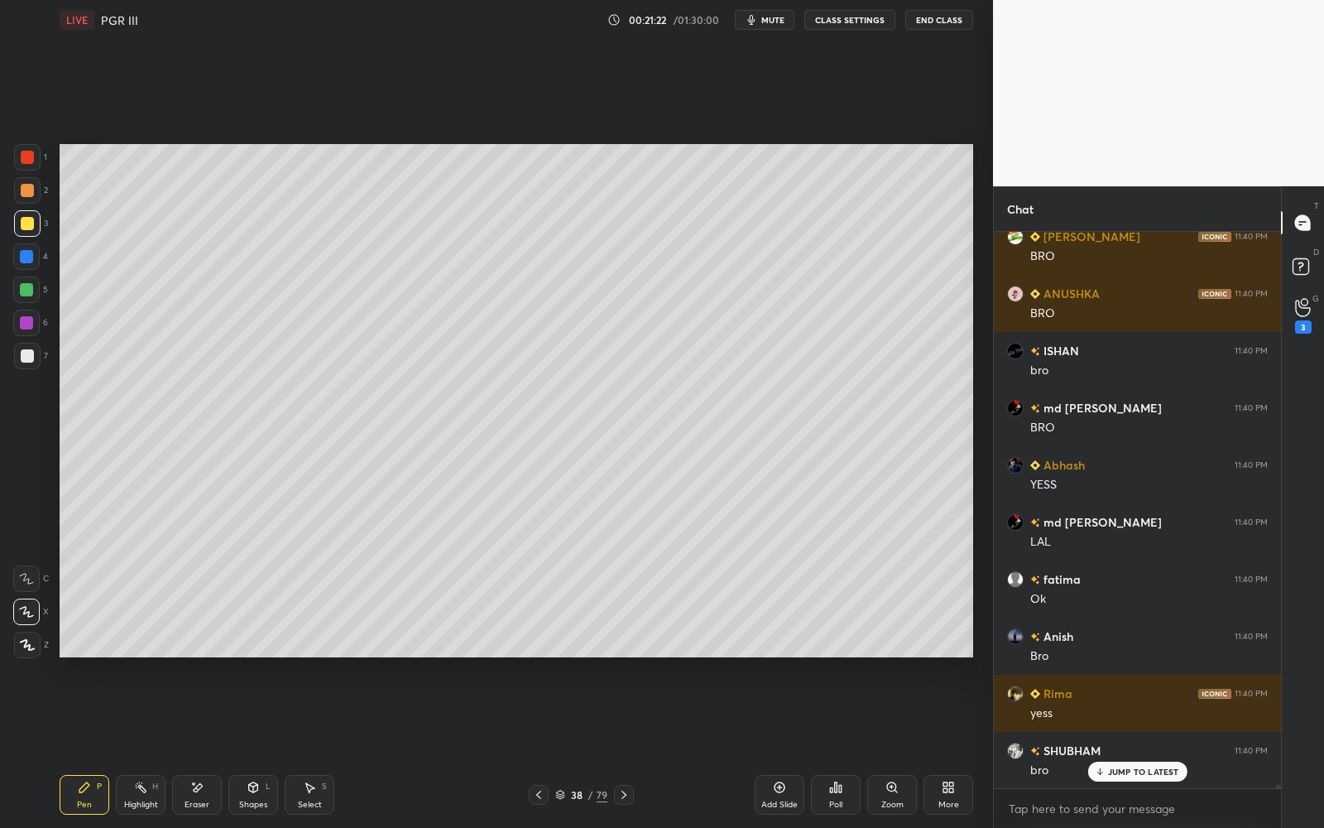
scroll to position [98812, 0]
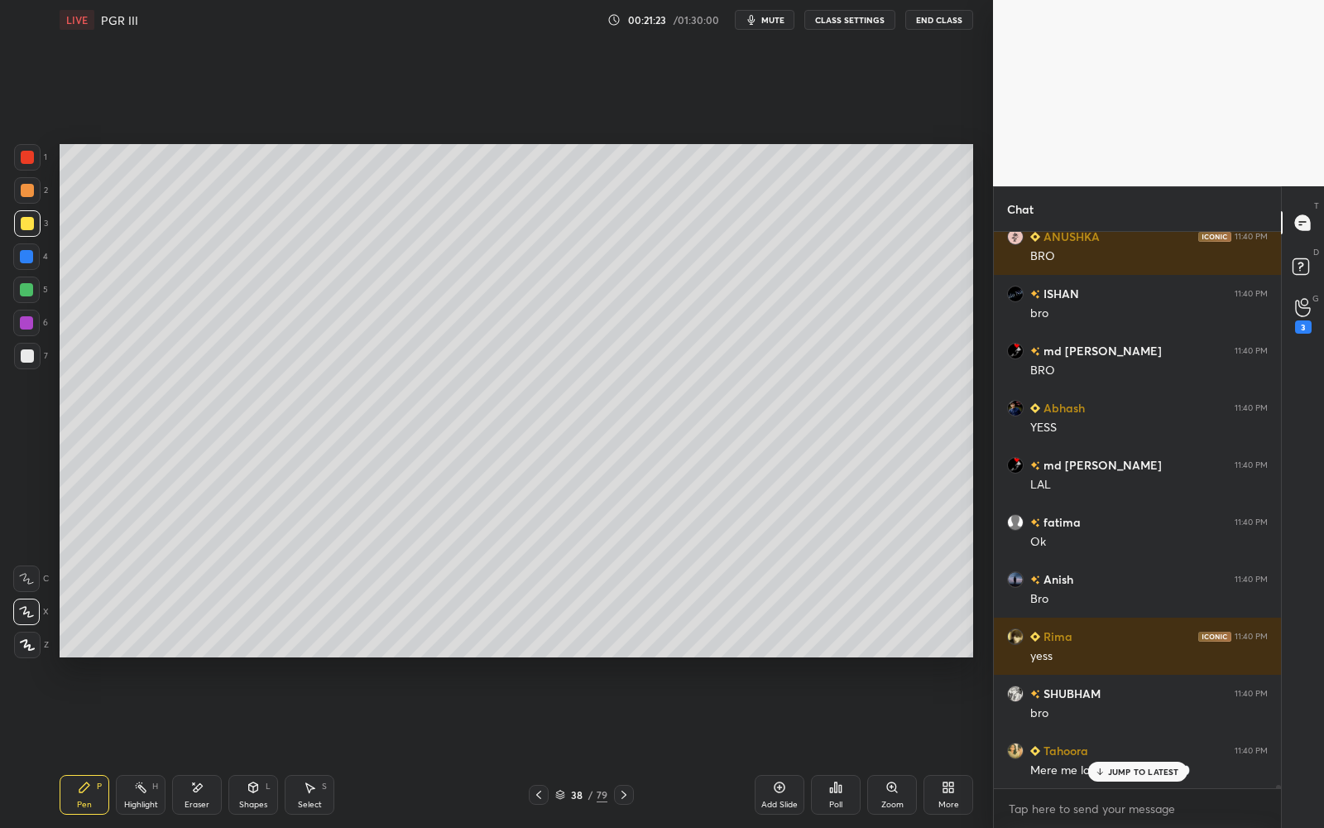
click at [35, 359] on div at bounding box center [27, 356] width 26 height 26
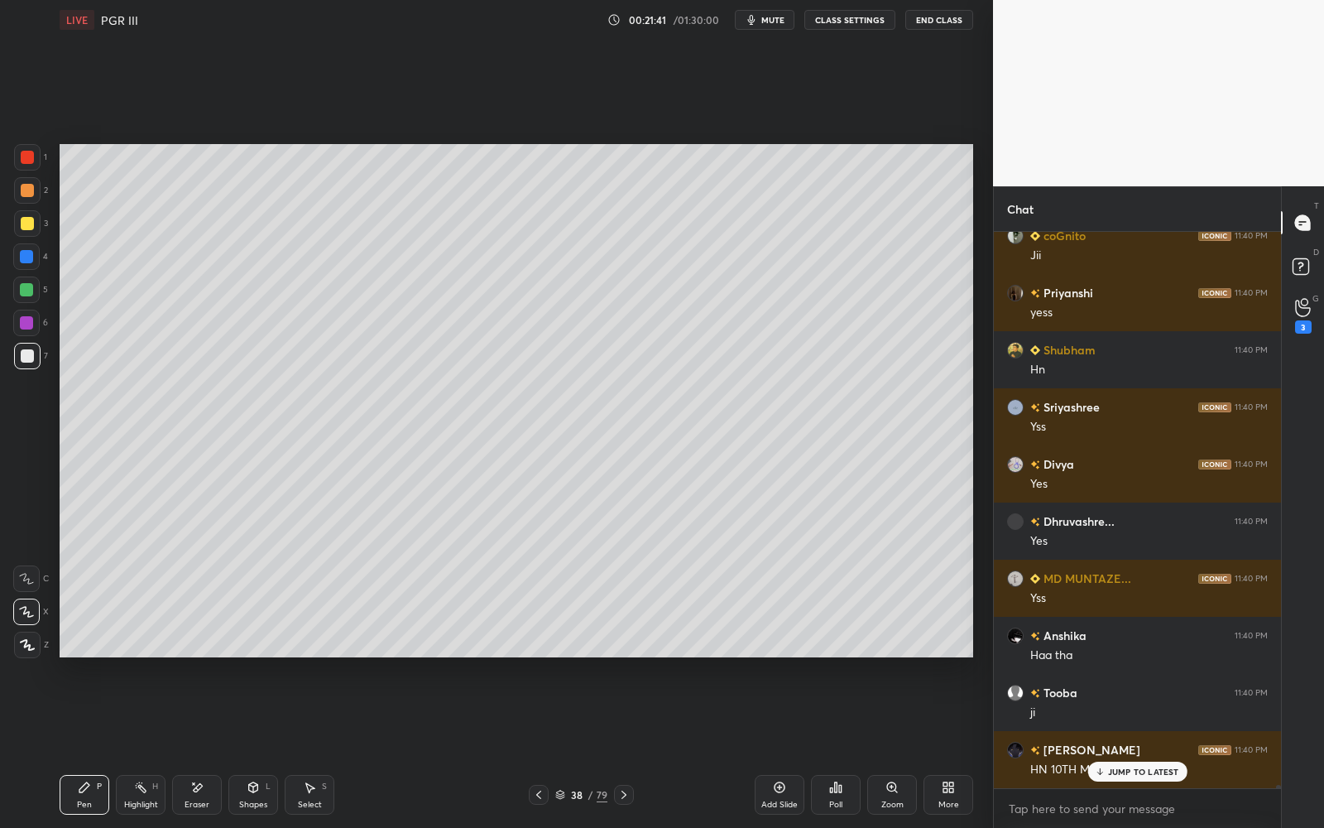
scroll to position [100770, 0]
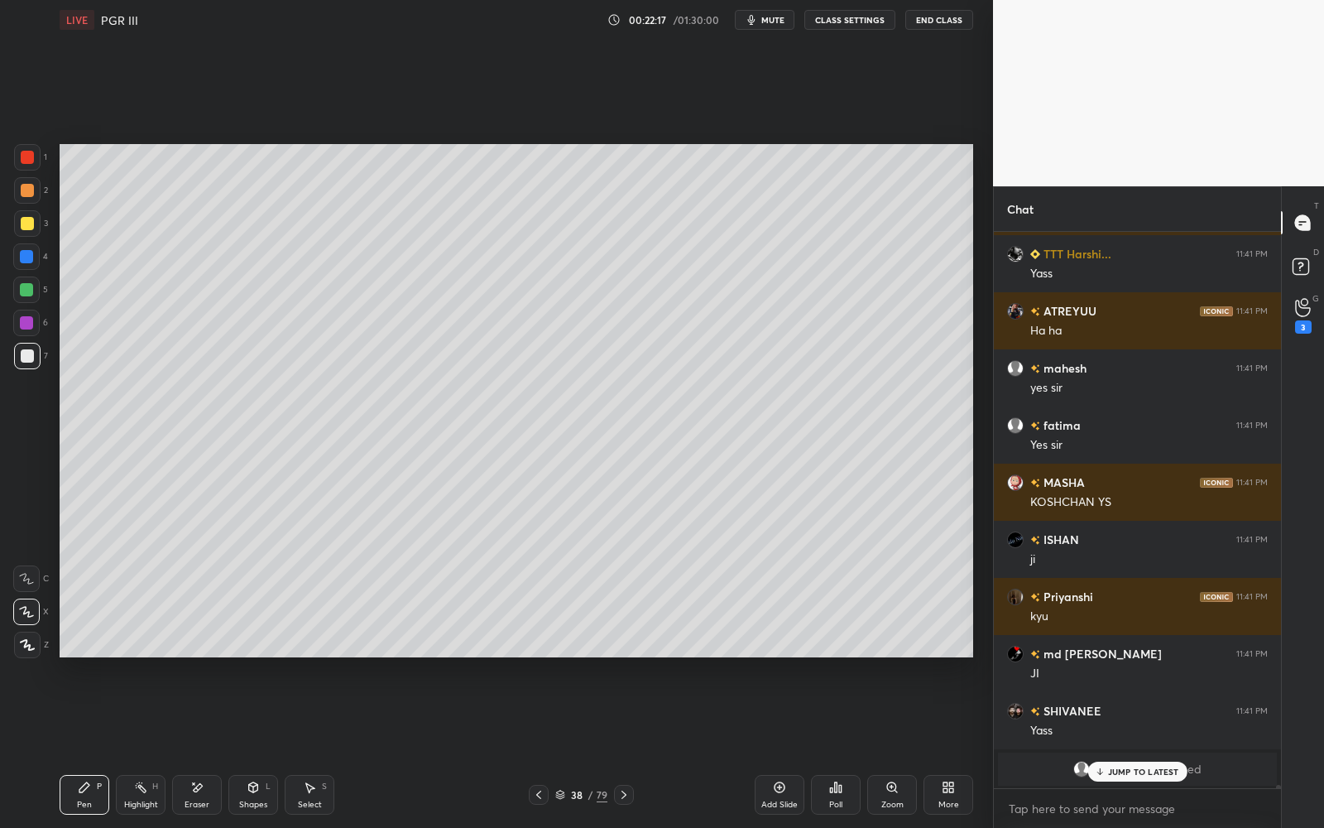
click at [584, 746] on div "38 / 79" at bounding box center [581, 794] width 52 height 15
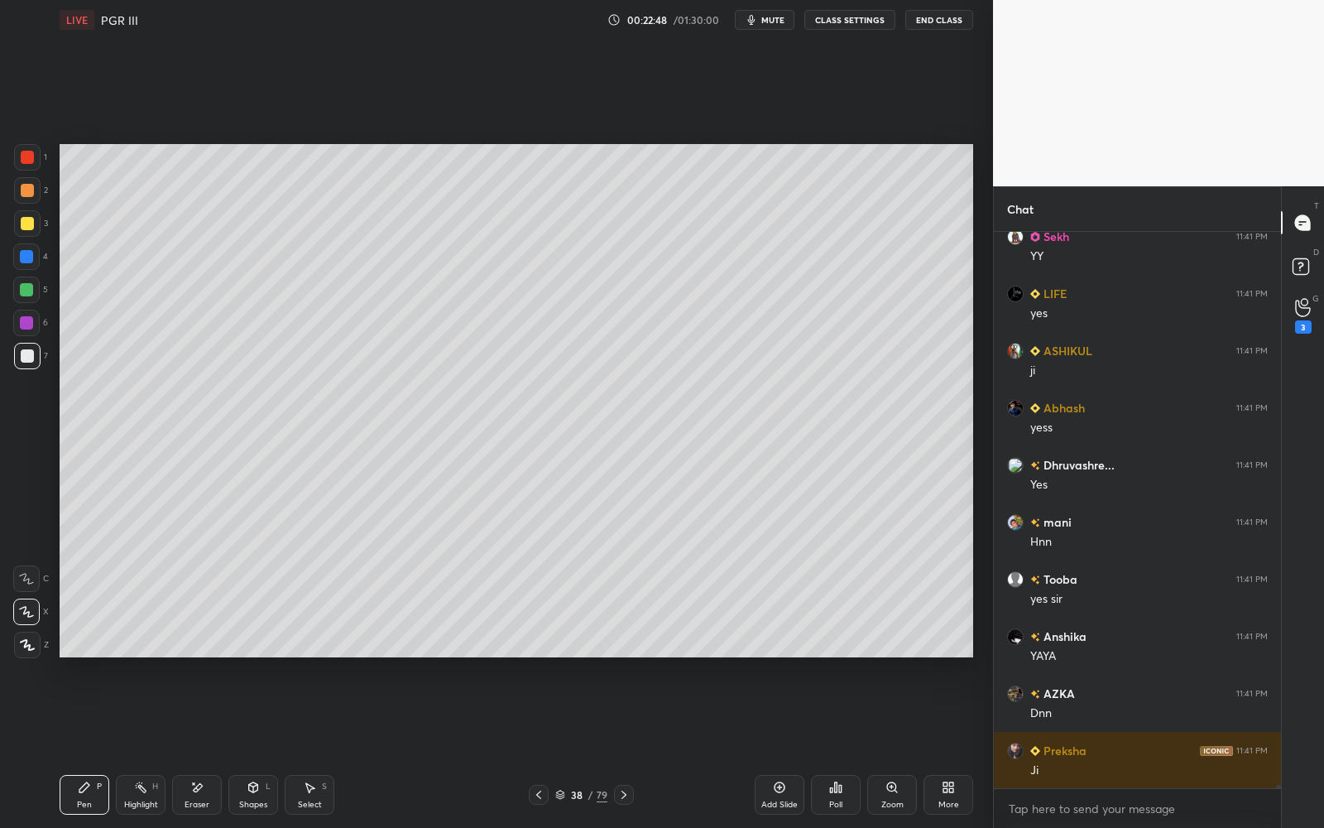
click at [564, 746] on icon at bounding box center [560, 794] width 10 height 10
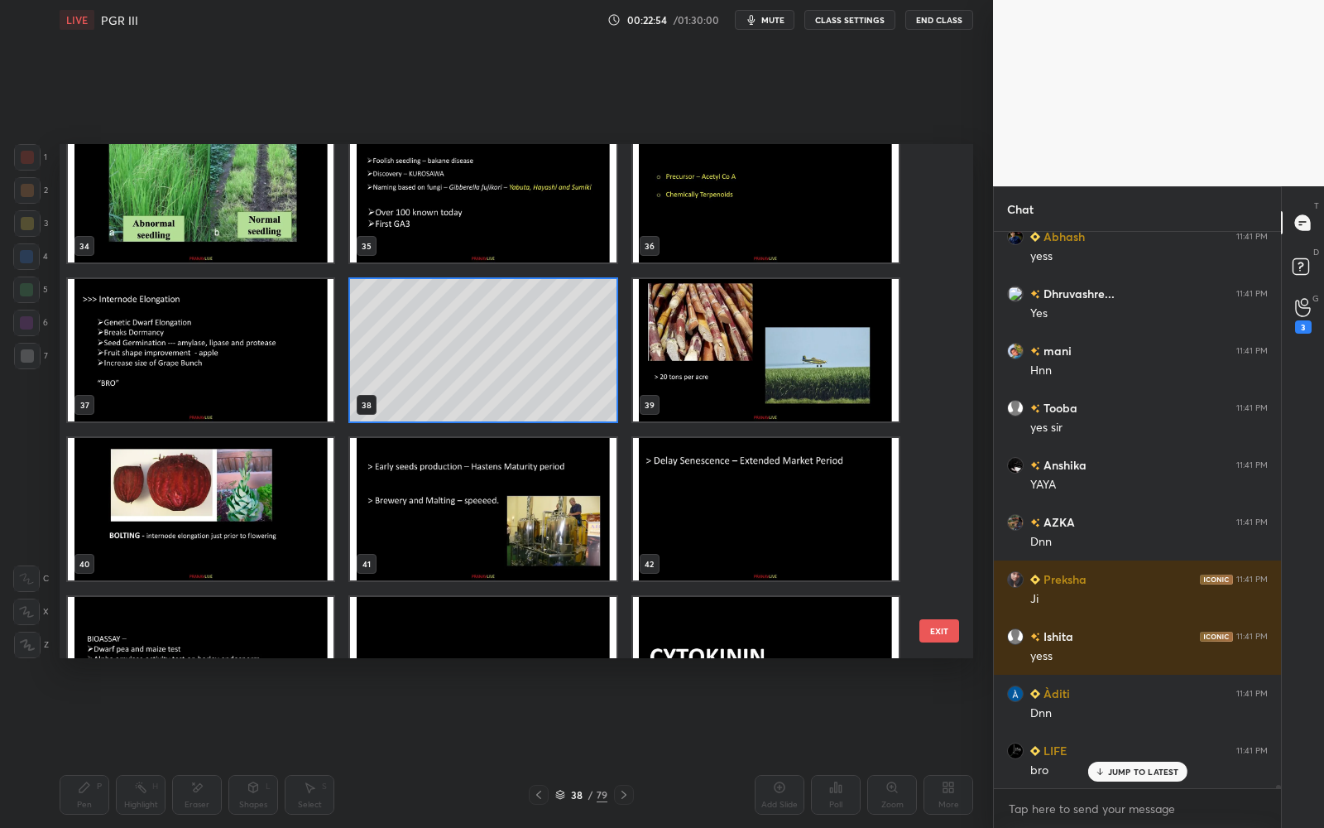
click at [540, 534] on img "grid" at bounding box center [483, 509] width 266 height 142
click at [541, 535] on img "grid" at bounding box center [483, 509] width 266 height 142
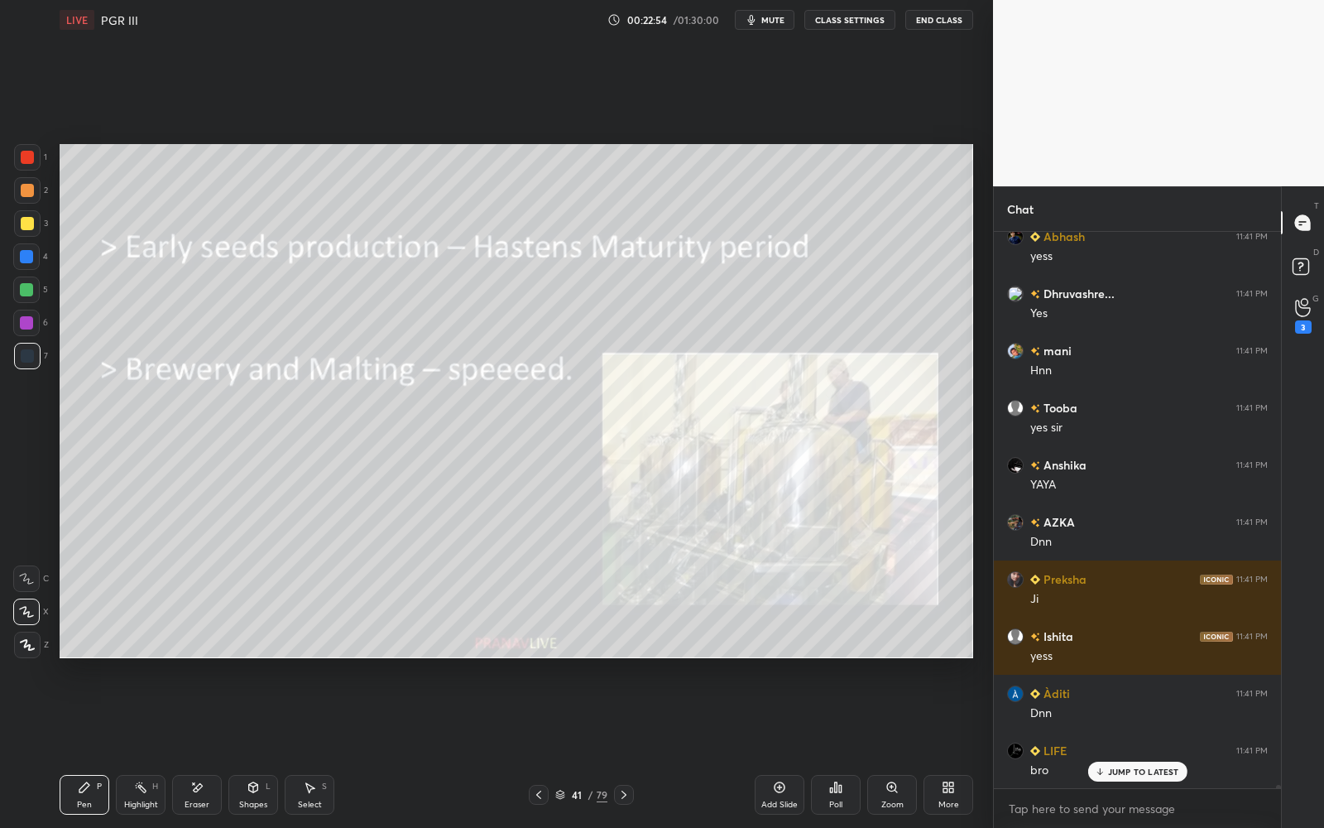
click at [911, 746] on div "Zoom" at bounding box center [892, 795] width 50 height 40
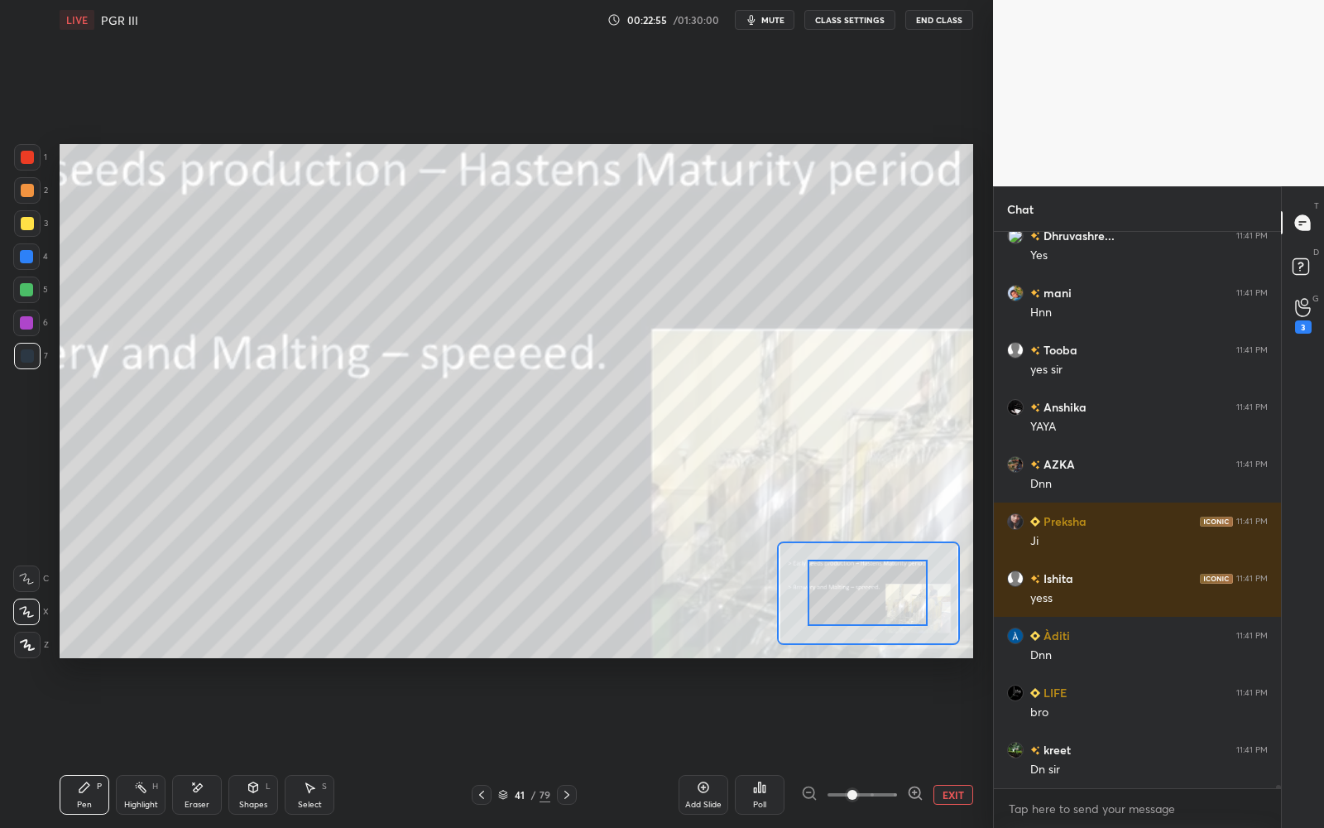
drag, startPoint x: 893, startPoint y: 617, endPoint x: 920, endPoint y: 634, distance: 32.4
click at [922, 626] on div at bounding box center [868, 592] width 120 height 66
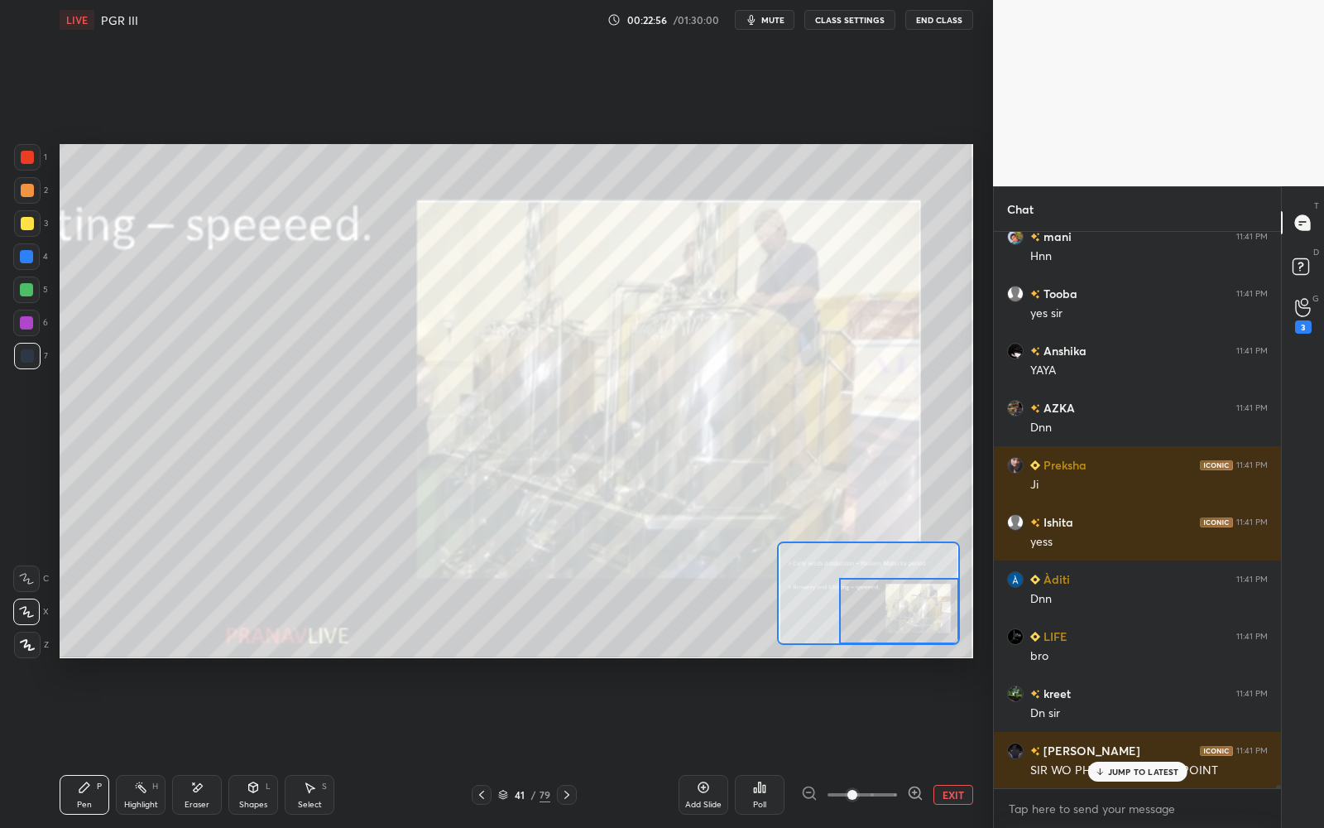
drag, startPoint x: 926, startPoint y: 631, endPoint x: 940, endPoint y: 634, distance: 14.3
click at [942, 635] on div at bounding box center [899, 611] width 120 height 66
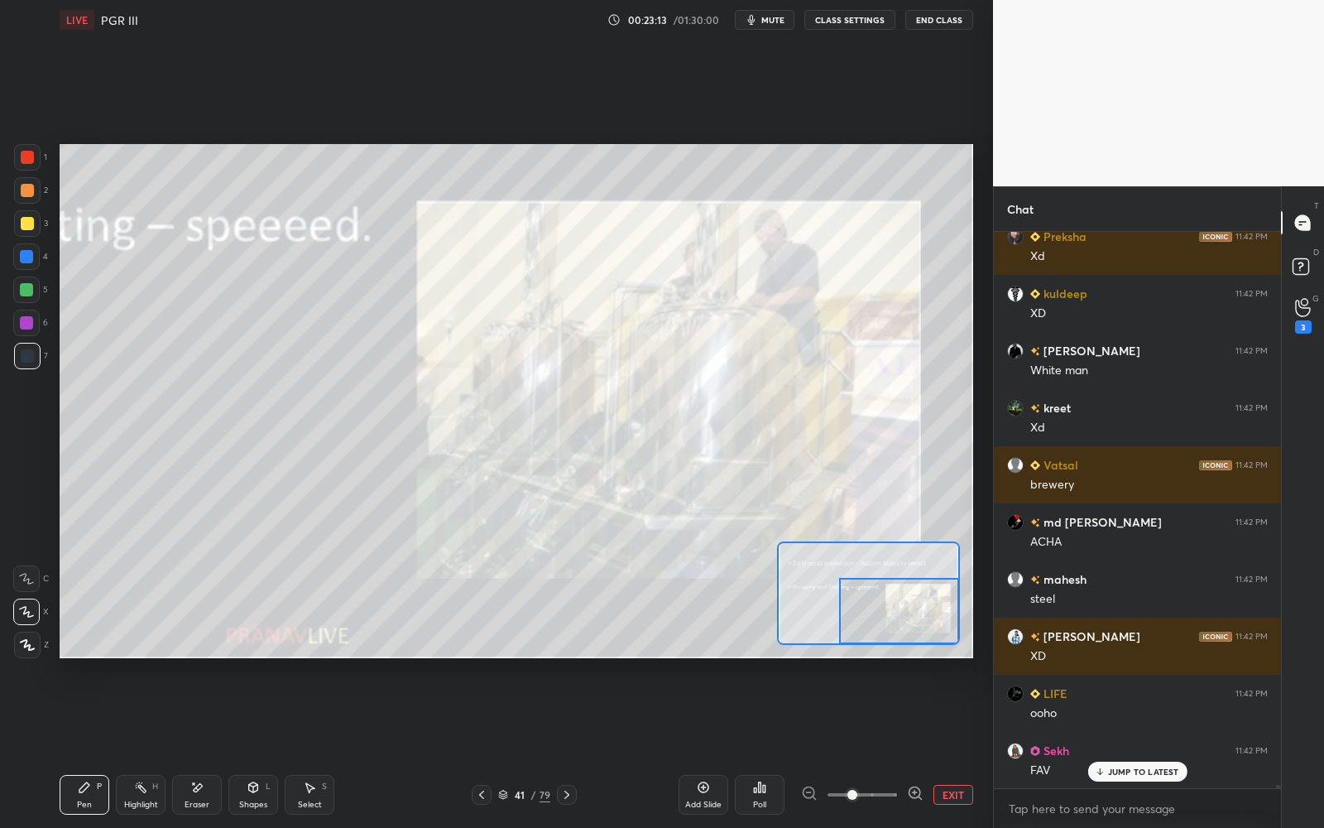
click at [955, 746] on button "EXIT" at bounding box center [953, 794] width 40 height 20
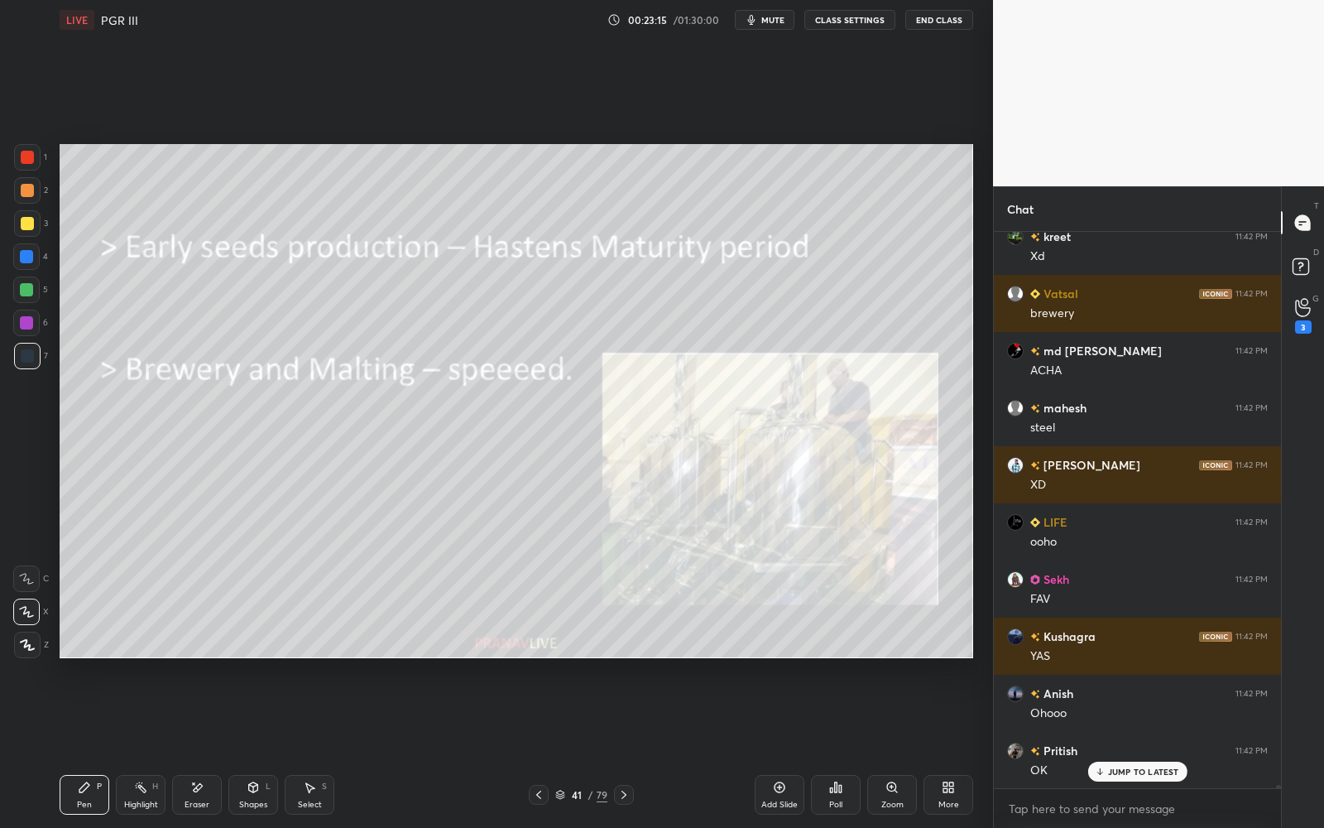
click at [25, 227] on div at bounding box center [27, 223] width 13 height 13
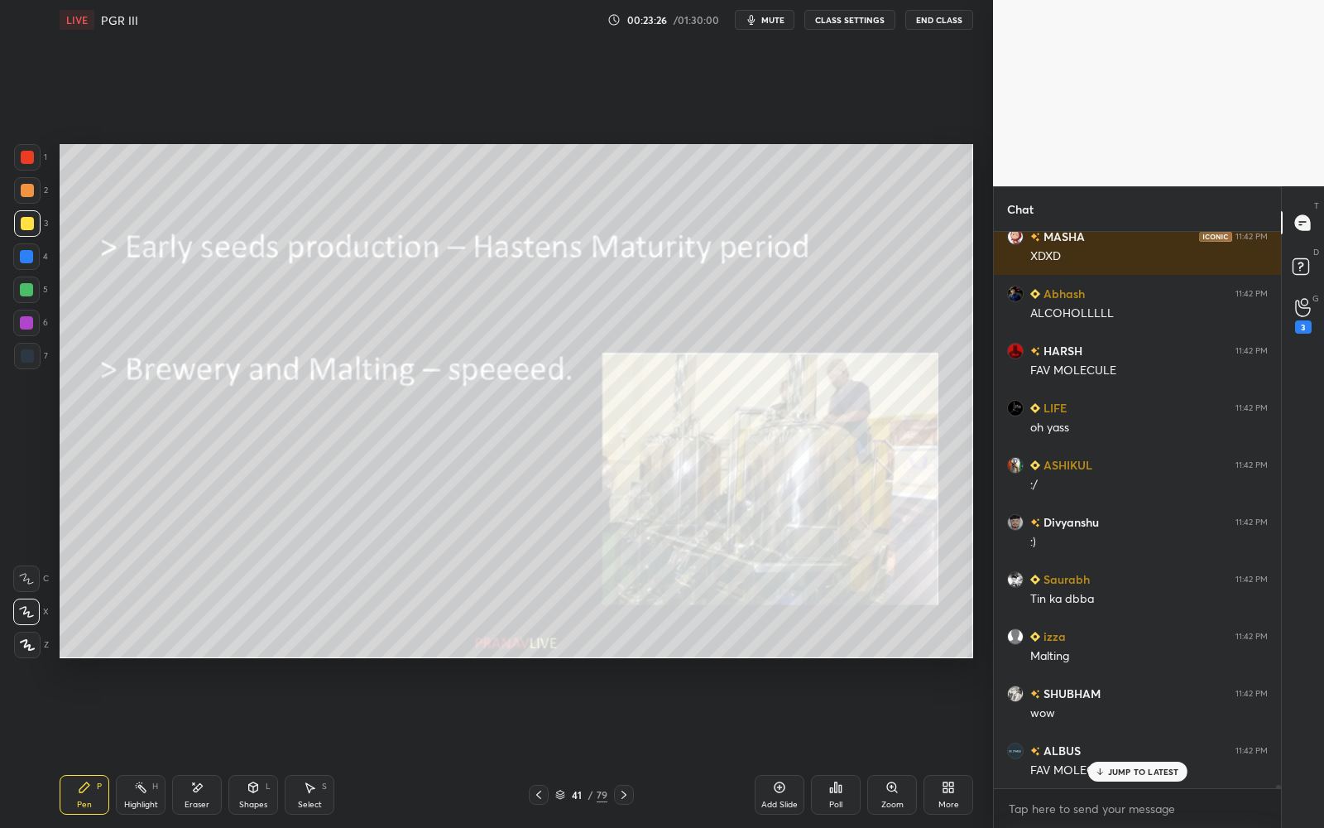
click at [26, 158] on div at bounding box center [27, 157] width 13 height 13
click at [25, 156] on div at bounding box center [27, 157] width 13 height 13
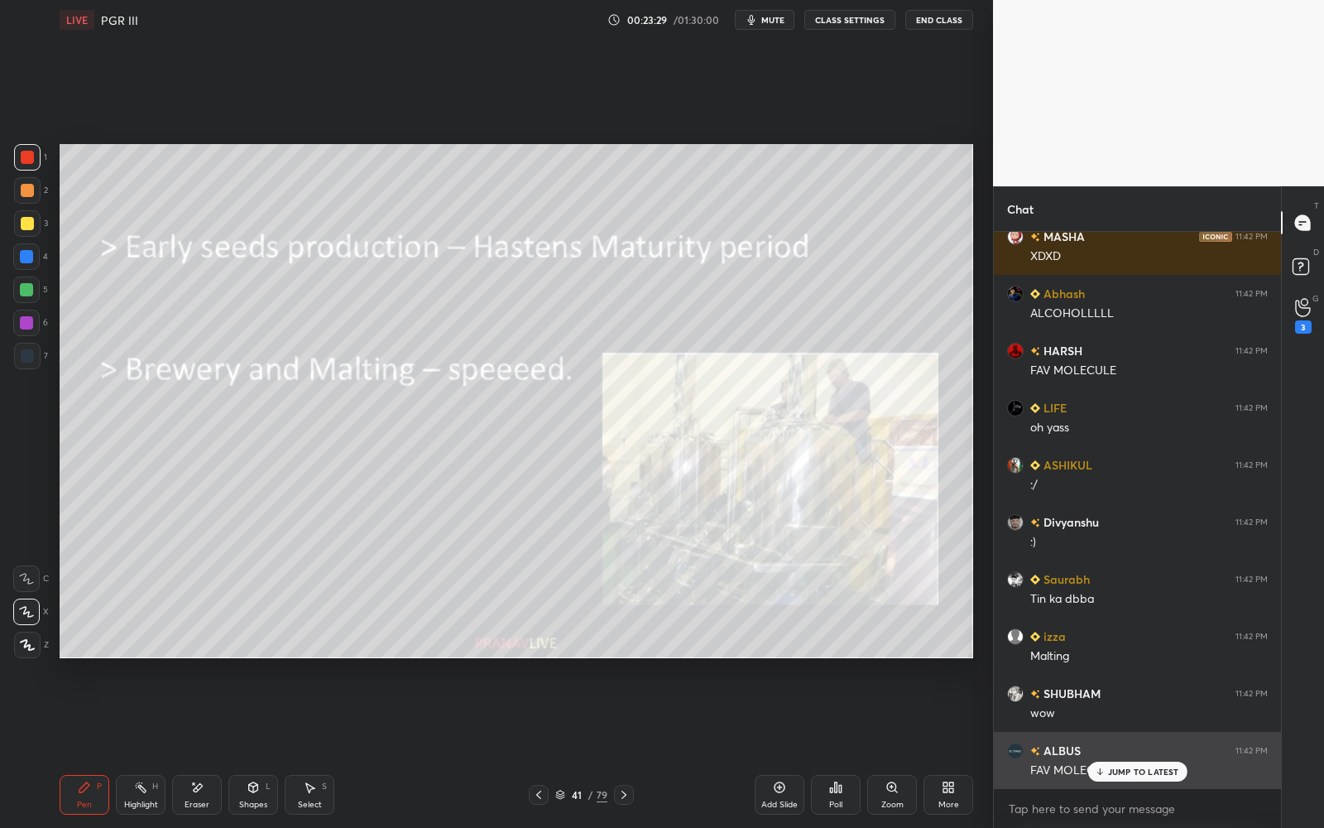
click at [1125, 746] on p "JUMP TO LATEST" at bounding box center [1143, 771] width 71 height 10
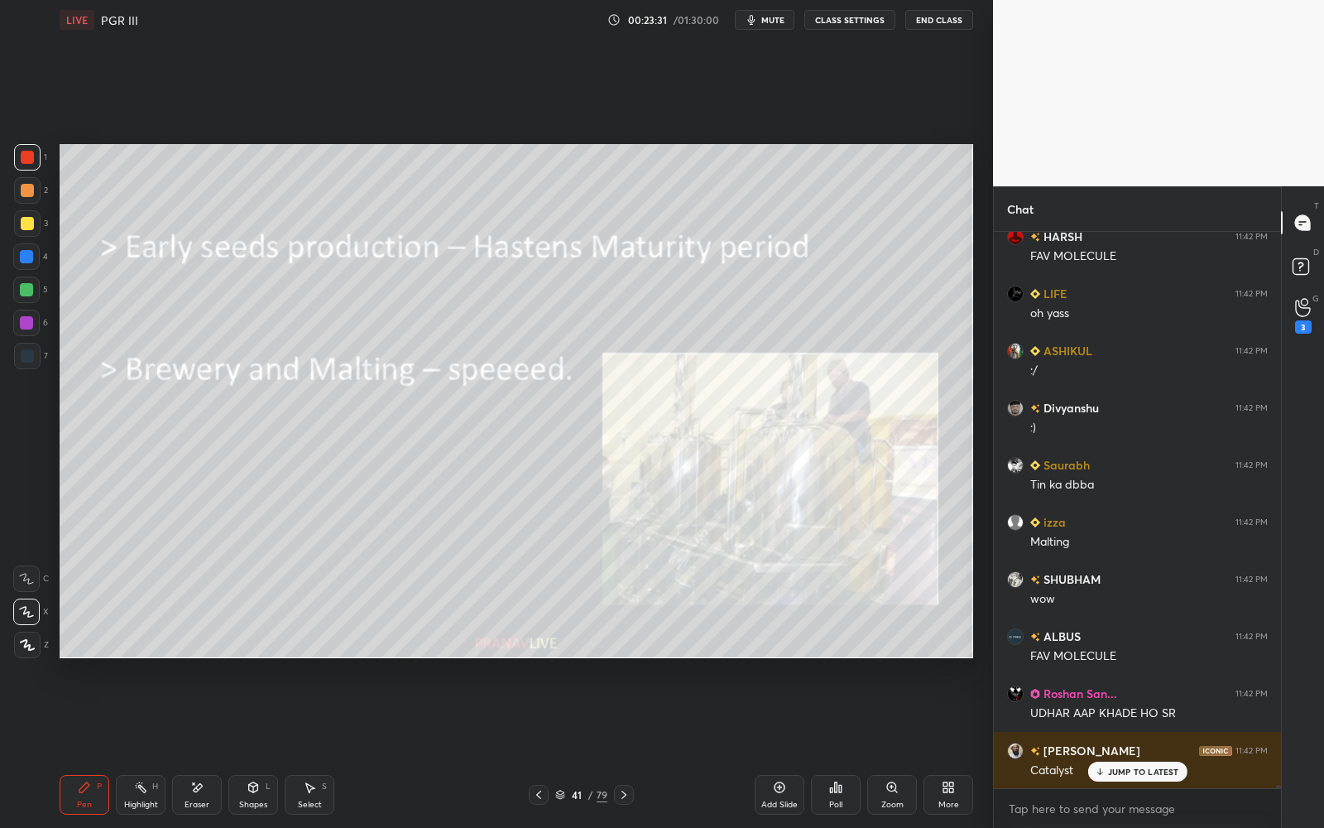
click at [1136, 746] on p "JUMP TO LATEST" at bounding box center [1143, 771] width 71 height 10
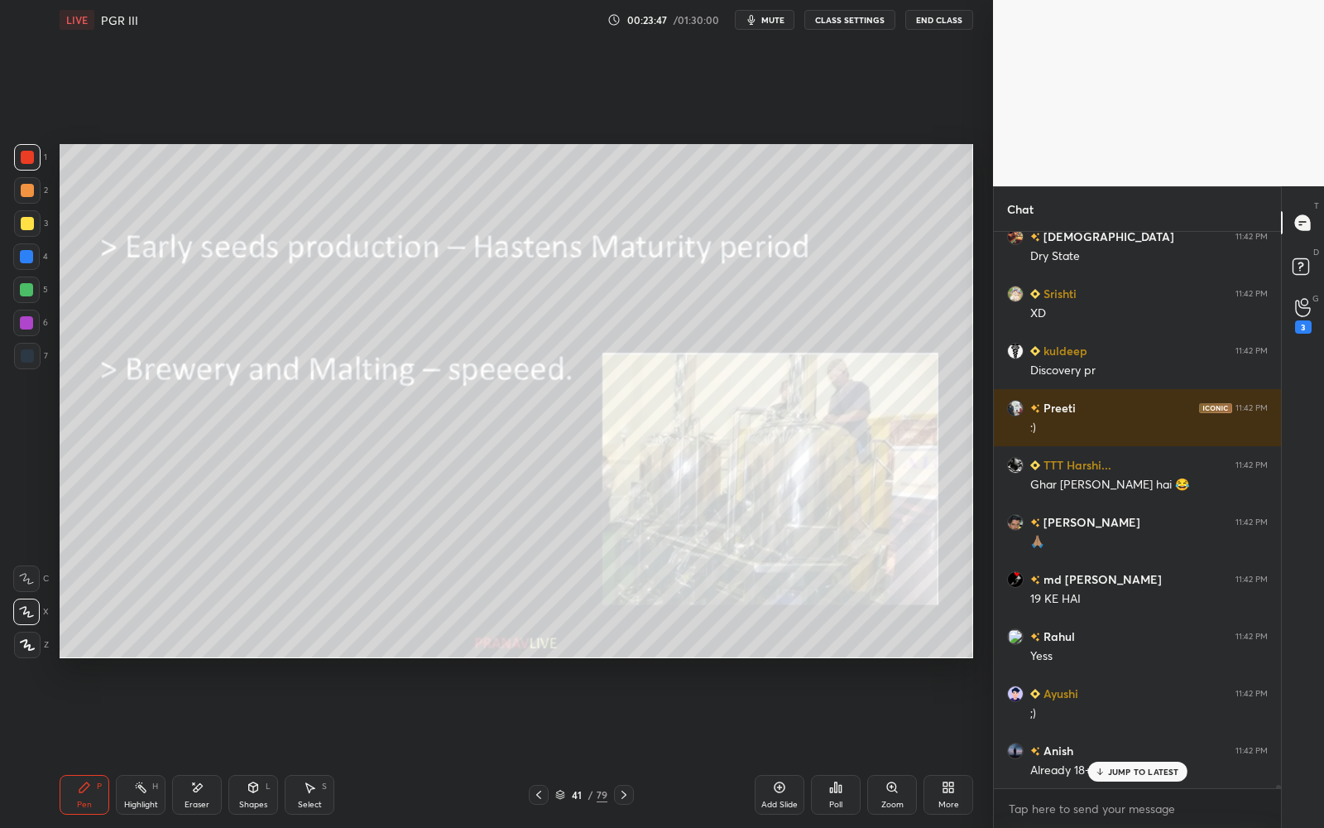
click at [1138, 746] on p "JUMP TO LATEST" at bounding box center [1143, 771] width 71 height 10
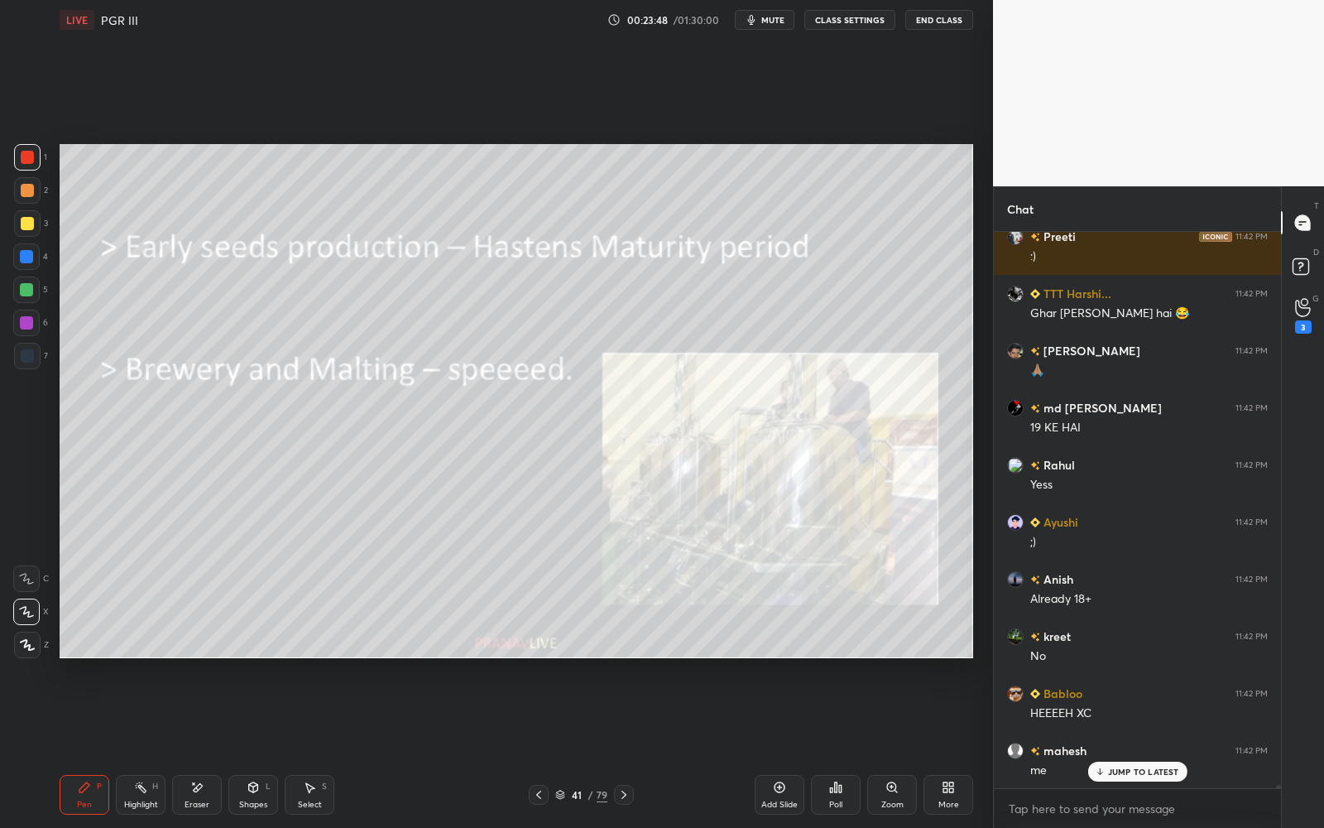
click at [1142, 746] on p "JUMP TO LATEST" at bounding box center [1143, 771] width 71 height 10
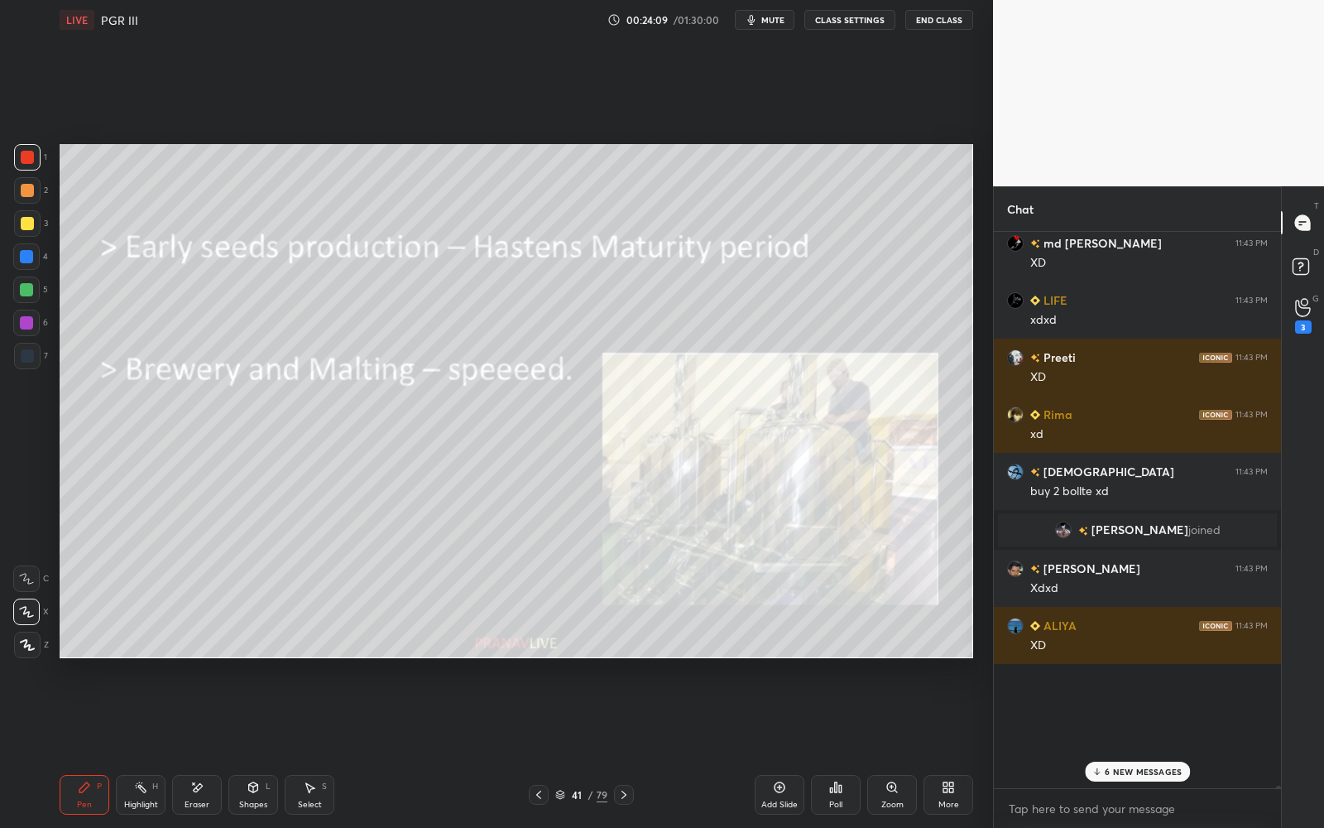
click at [27, 233] on div at bounding box center [27, 223] width 26 height 26
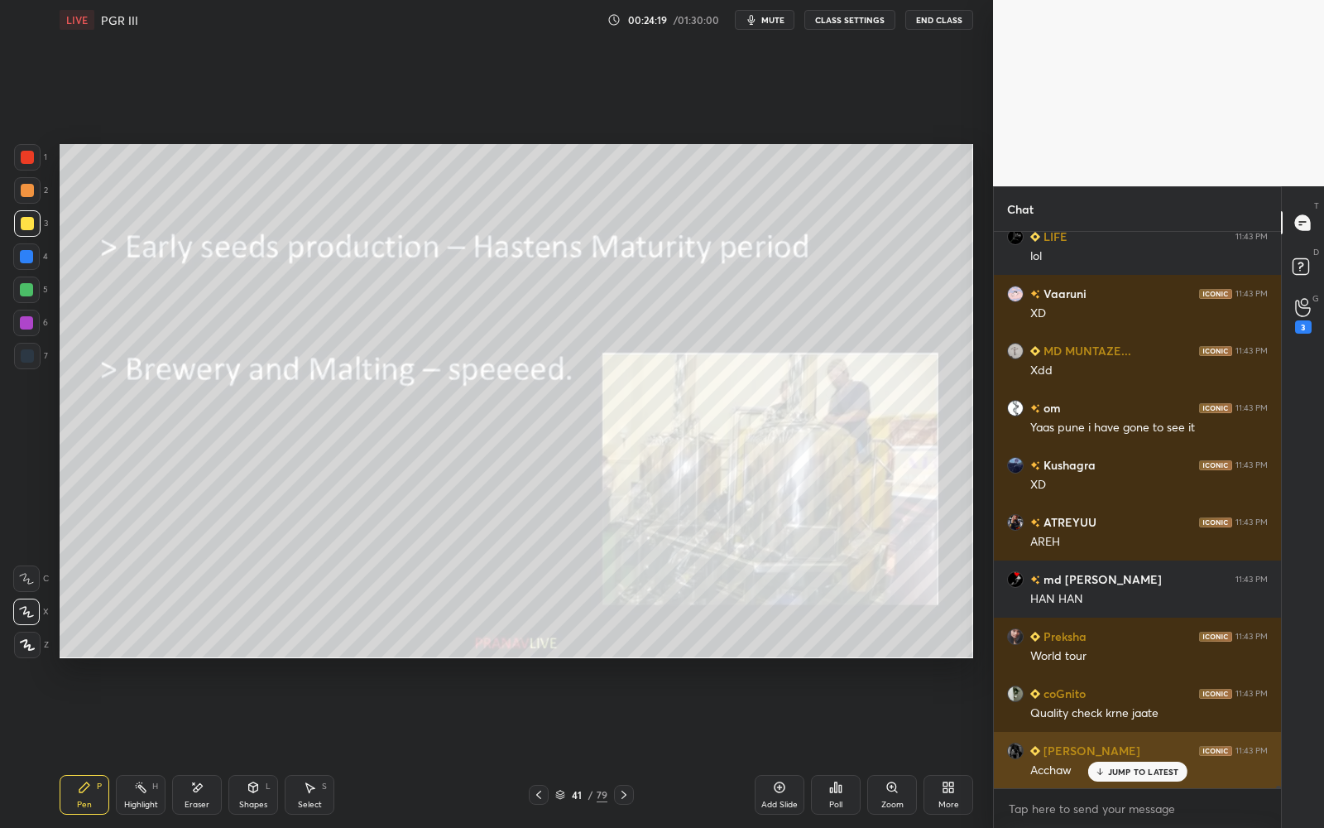
click at [1120, 746] on p "JUMP TO LATEST" at bounding box center [1143, 771] width 71 height 10
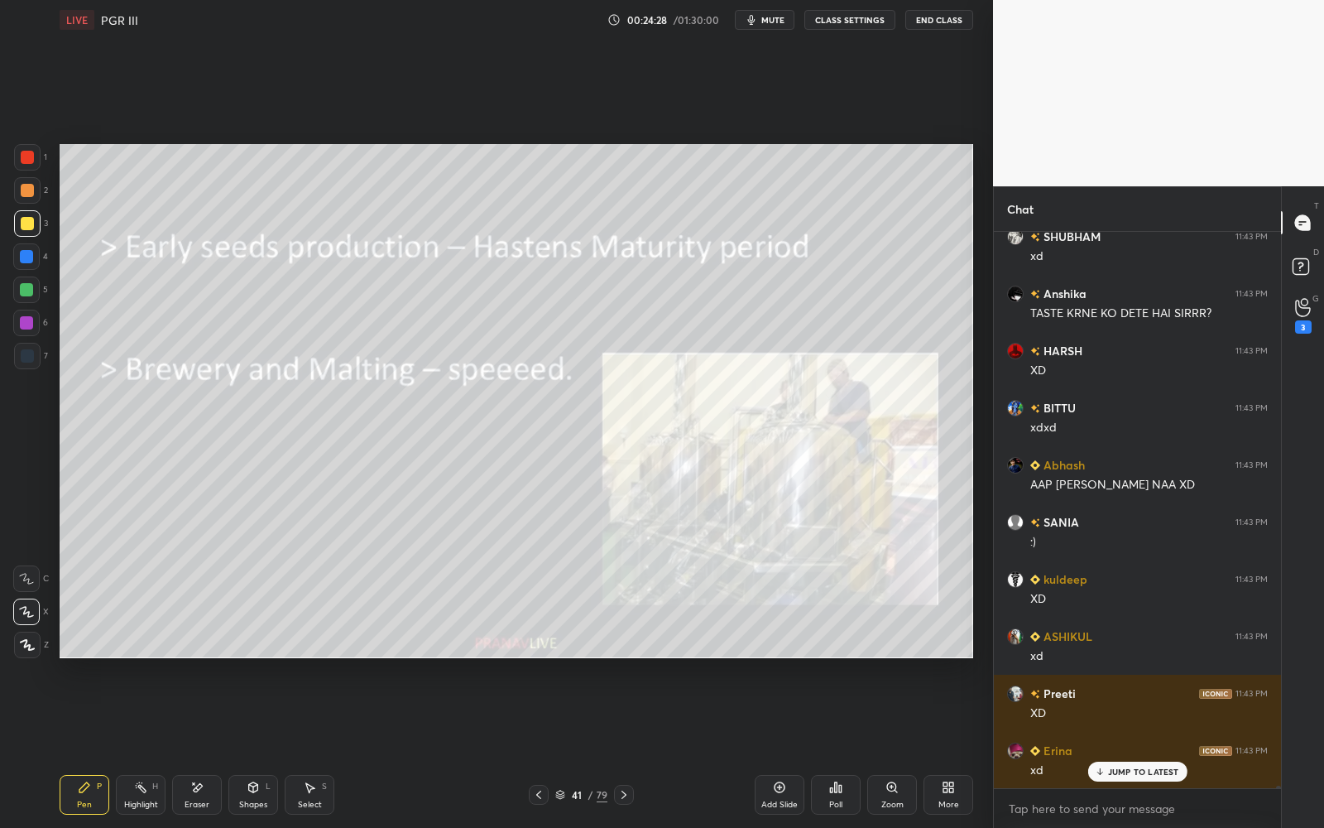
click at [26, 197] on div at bounding box center [27, 190] width 26 height 26
click at [22, 225] on div at bounding box center [27, 223] width 13 height 13
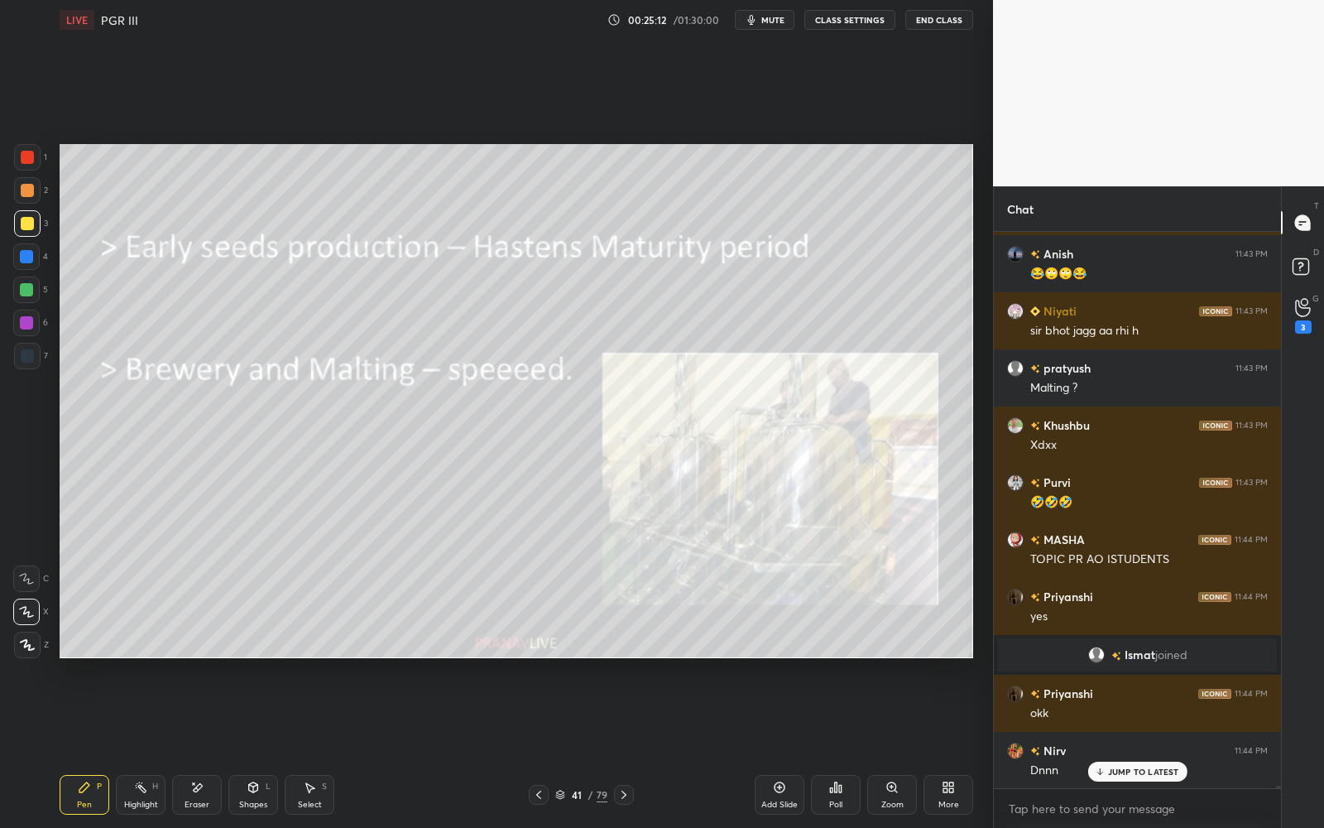
click at [563, 746] on icon at bounding box center [560, 794] width 10 height 10
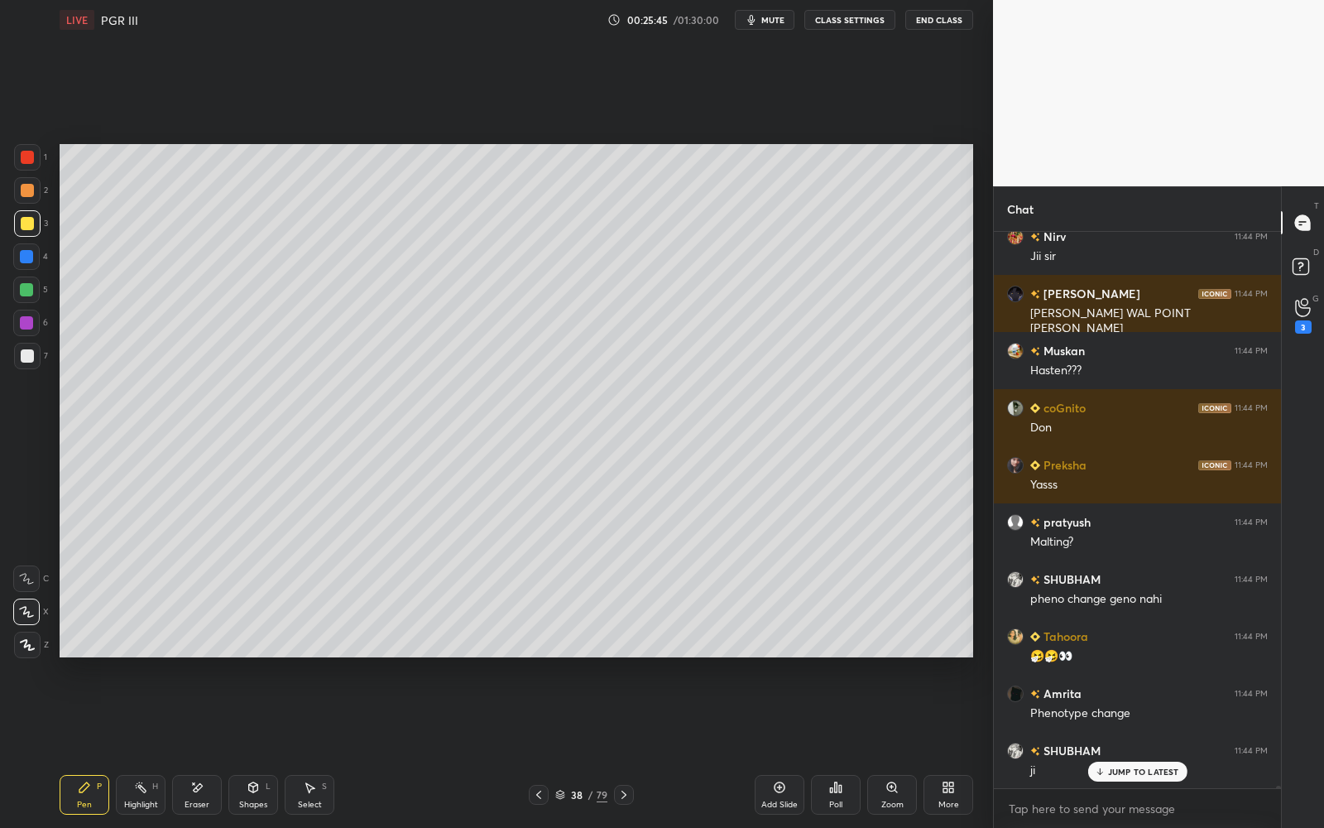
click at [585, 746] on div "38 / 79" at bounding box center [581, 794] width 52 height 15
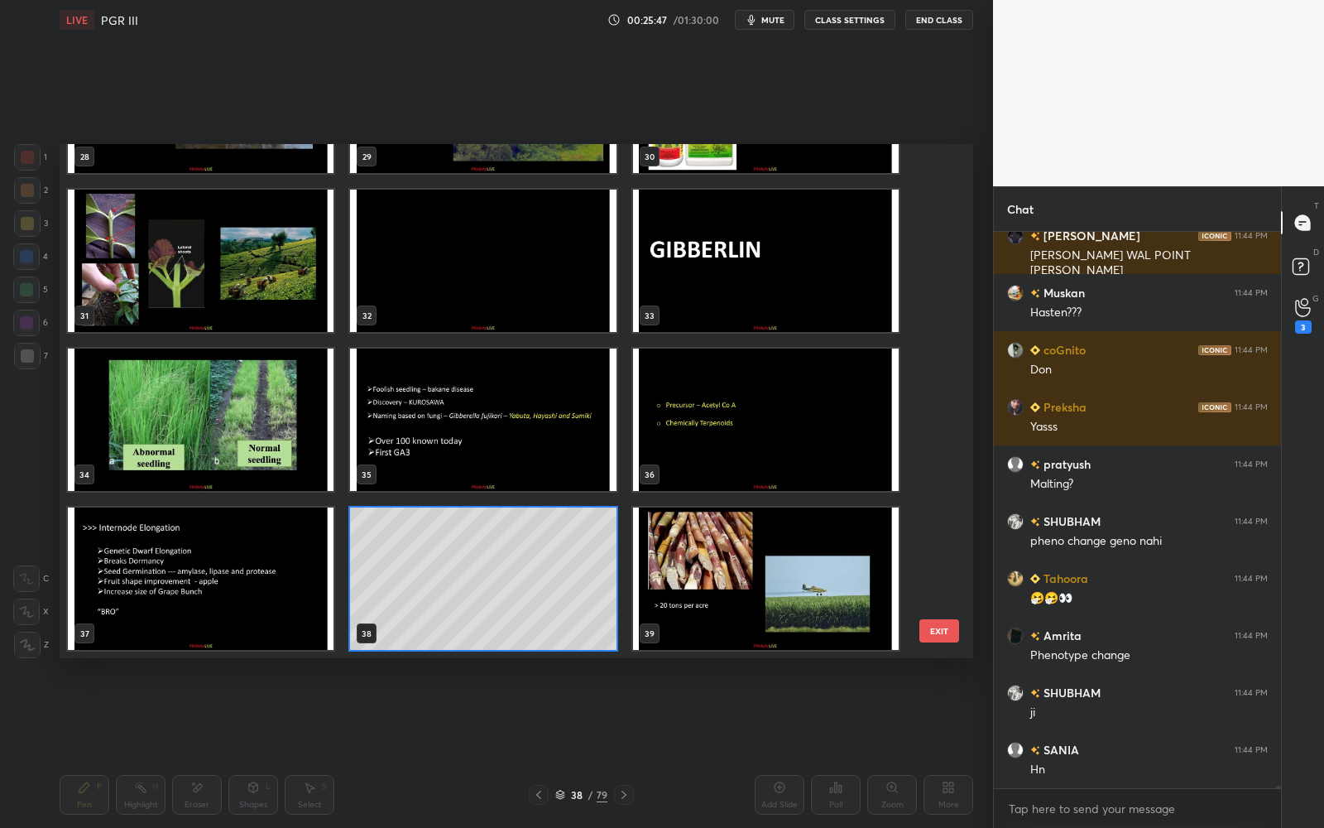
click at [196, 553] on img "grid" at bounding box center [201, 578] width 266 height 142
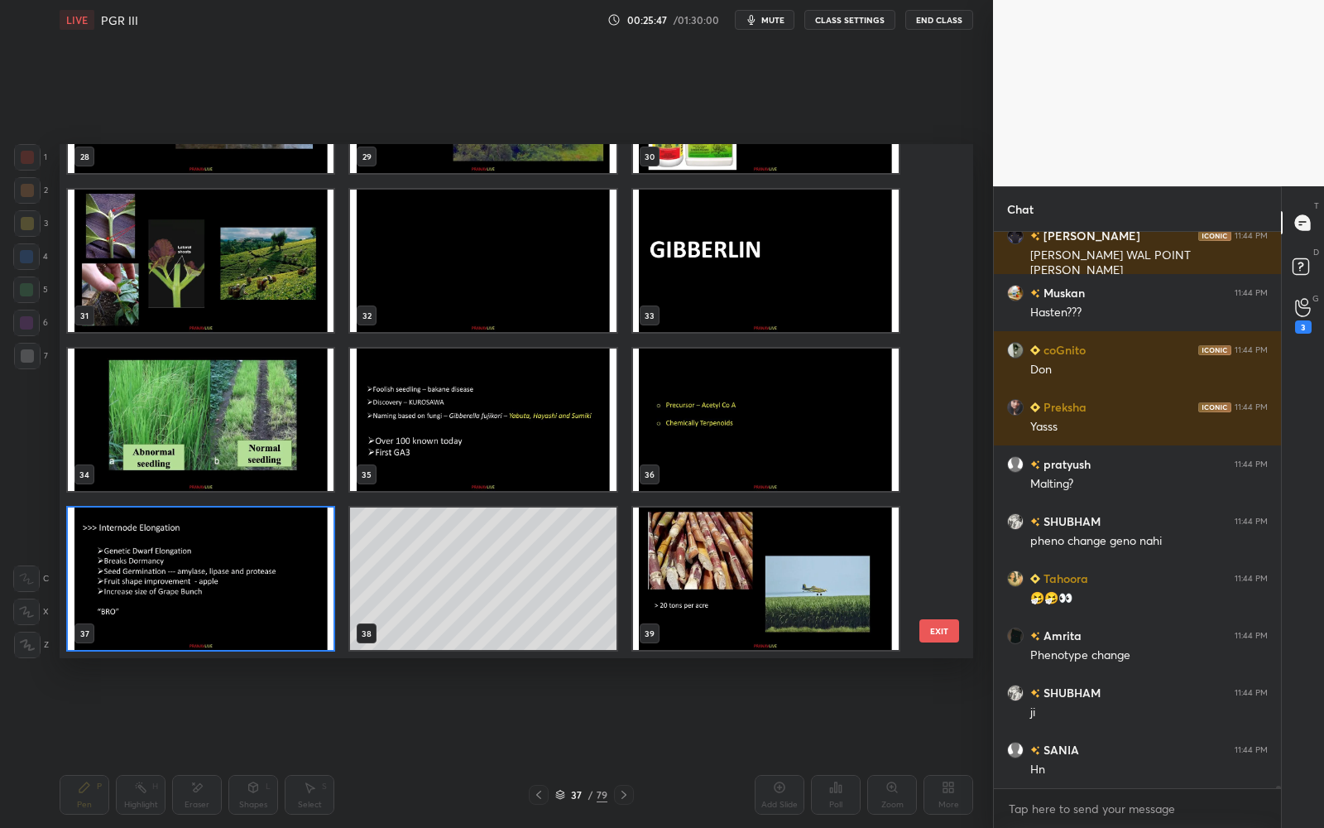
click at [197, 552] on img "grid" at bounding box center [201, 578] width 266 height 142
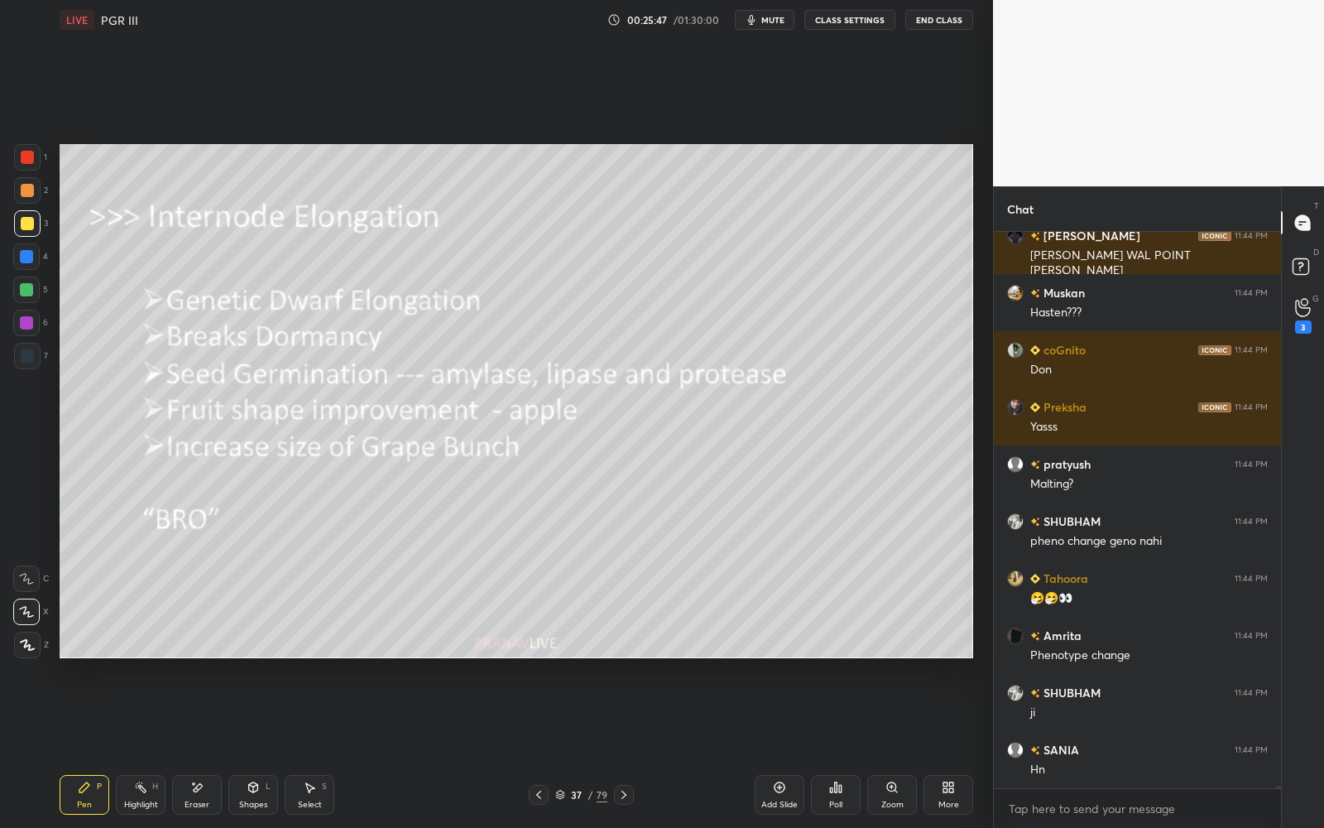
click at [198, 552] on img "grid" at bounding box center [201, 578] width 266 height 142
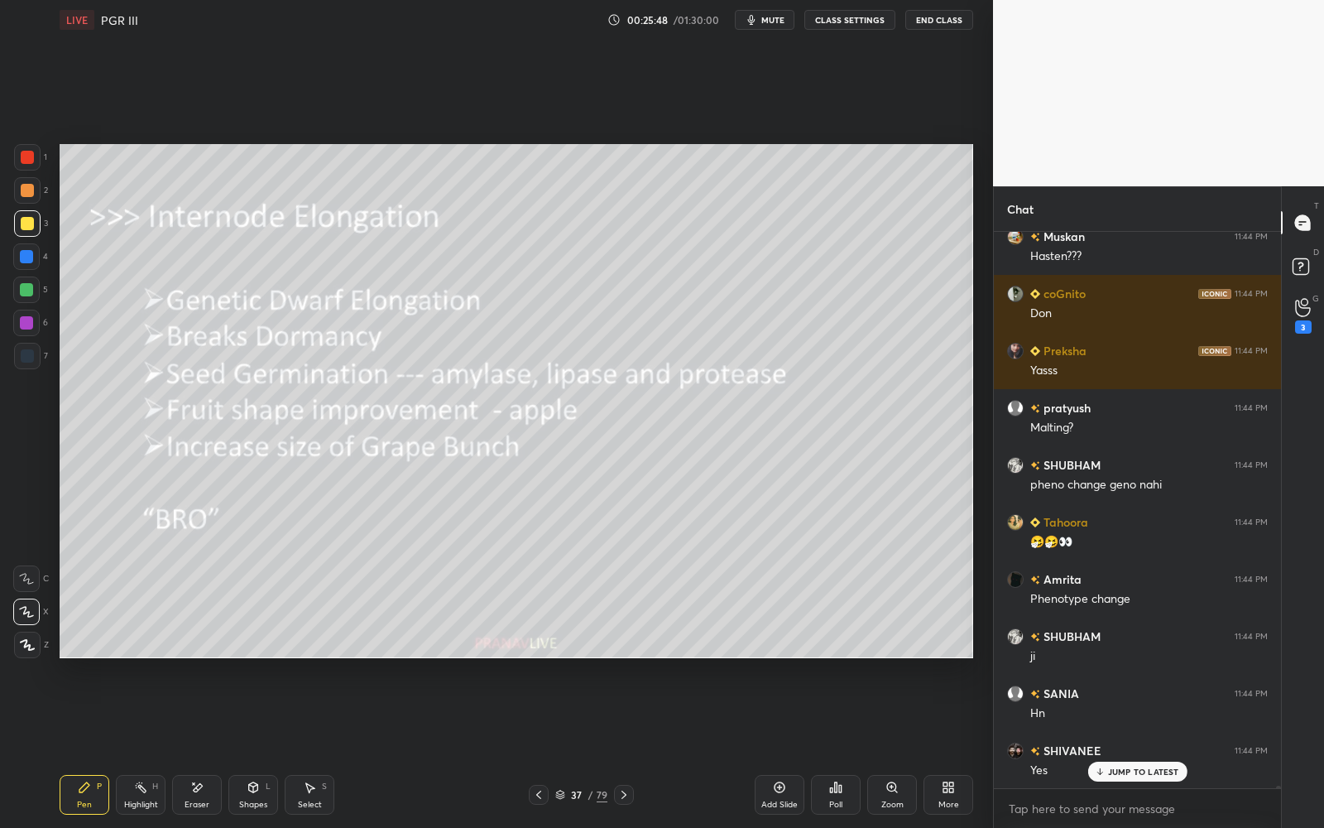
click at [34, 229] on div at bounding box center [27, 223] width 26 height 26
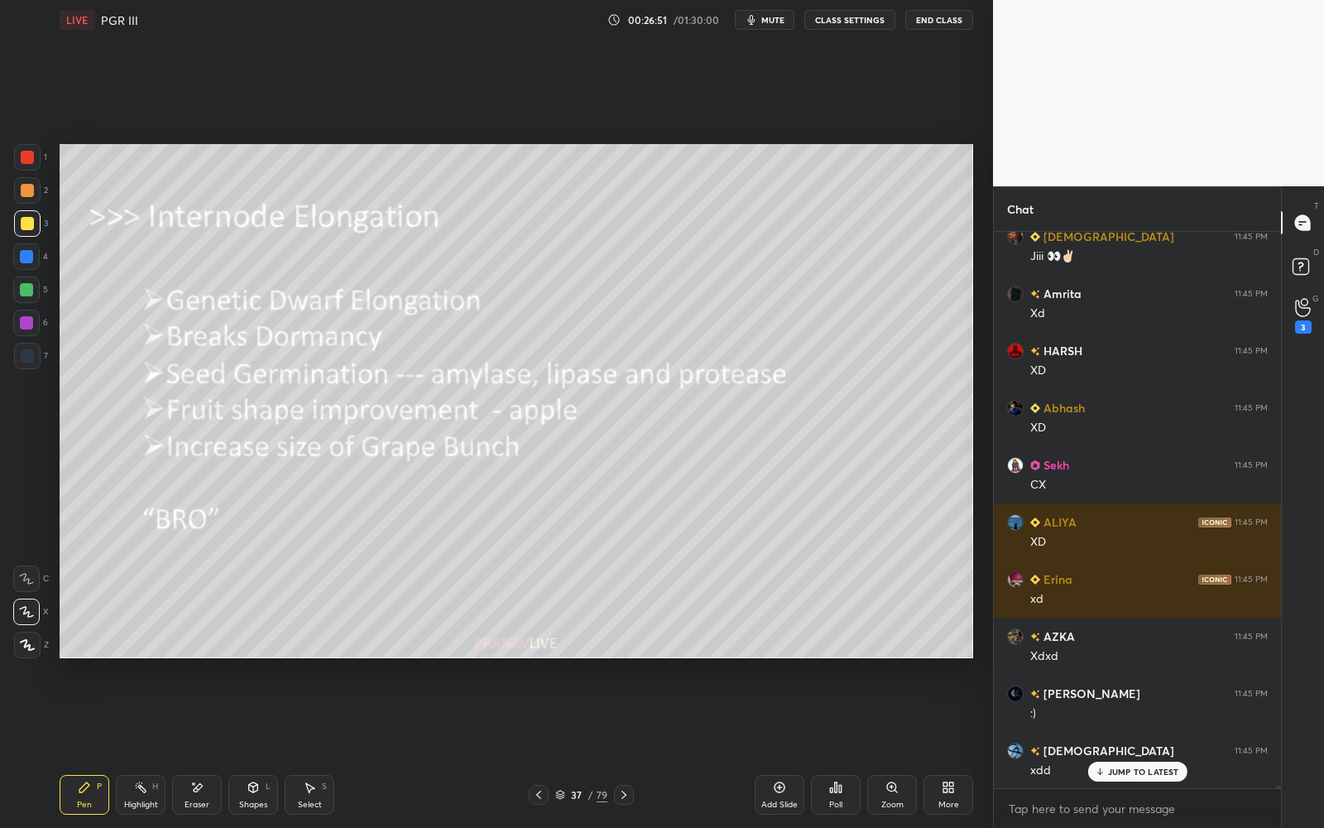
scroll to position [116288, 0]
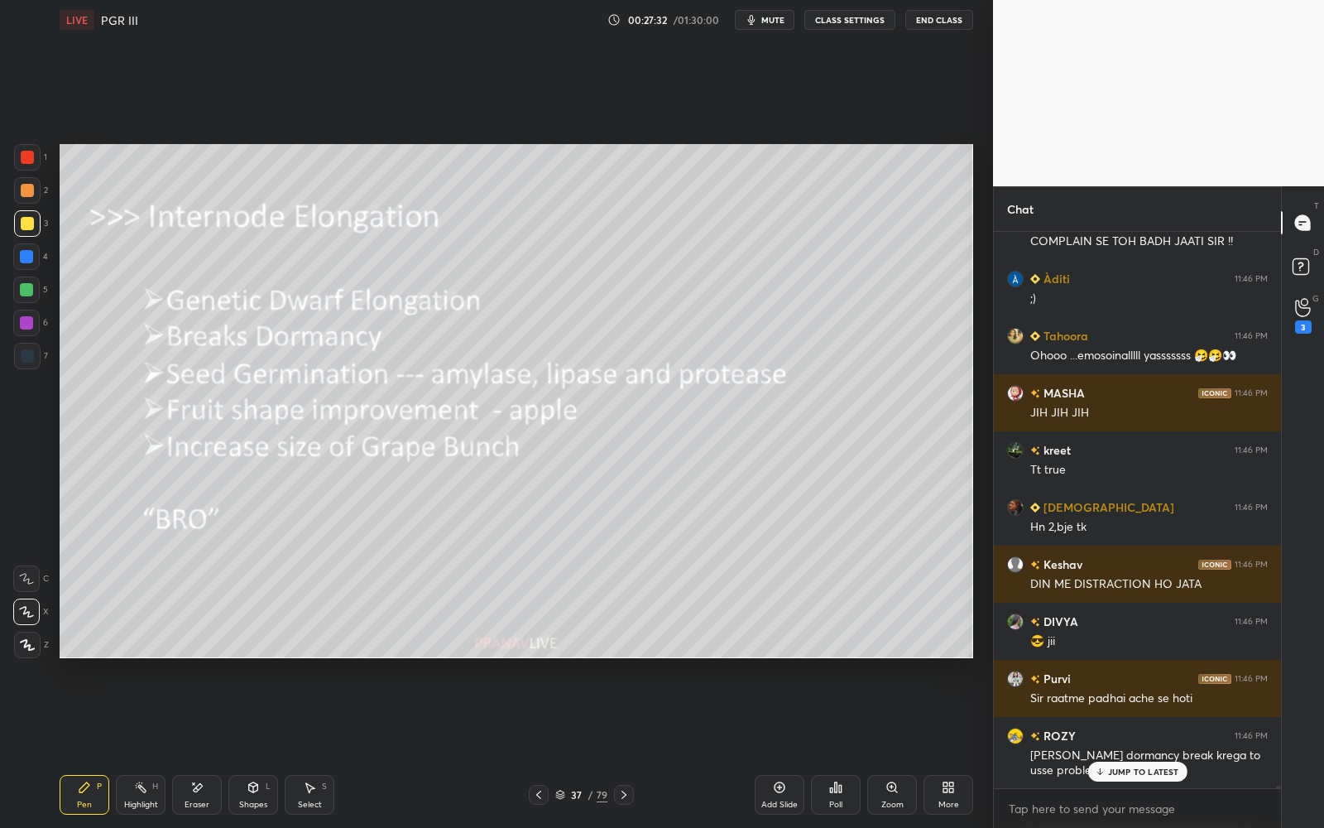
click at [1144, 746] on p "JUMP TO LATEST" at bounding box center [1143, 771] width 71 height 10
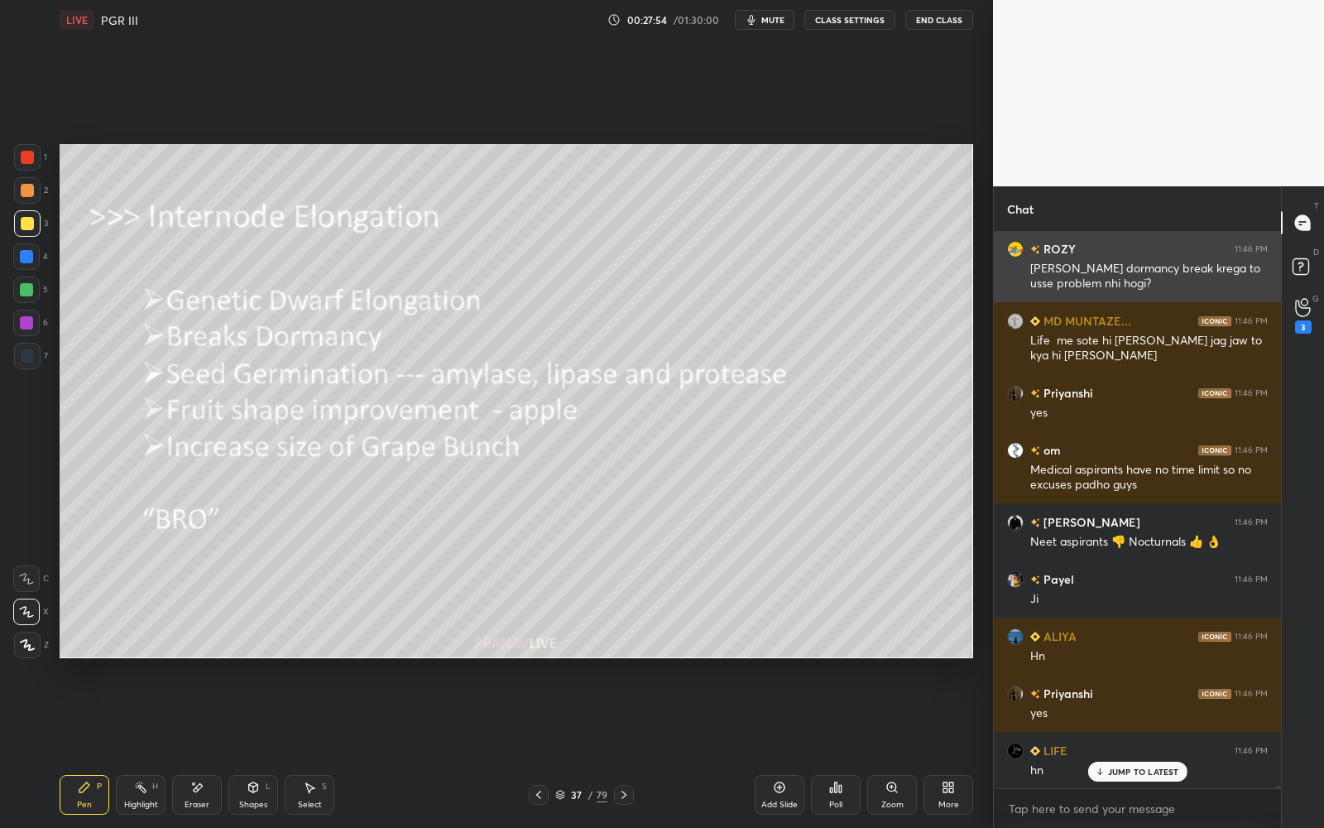
scroll to position [119968, 0]
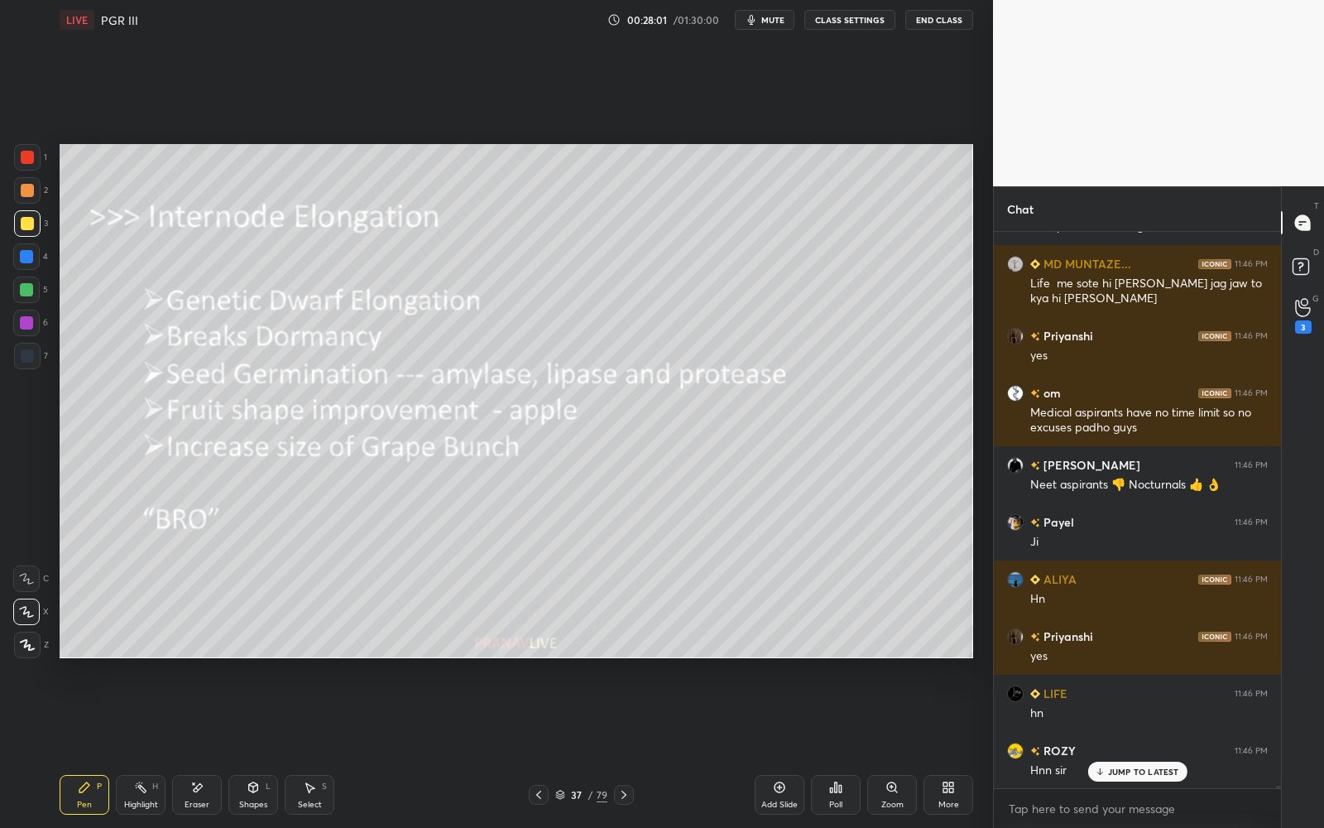
click at [567, 746] on div "37 / 79" at bounding box center [581, 794] width 52 height 15
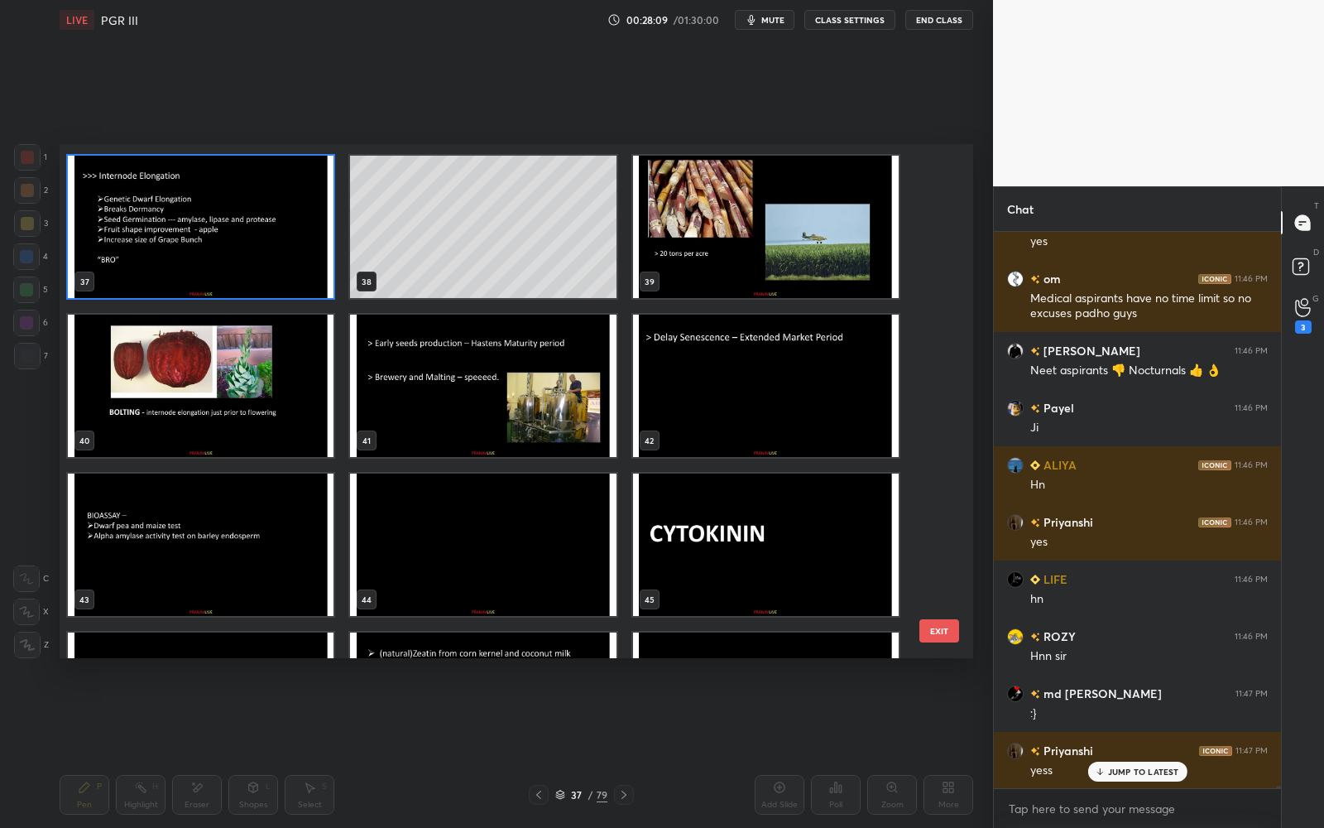
scroll to position [120367, 0]
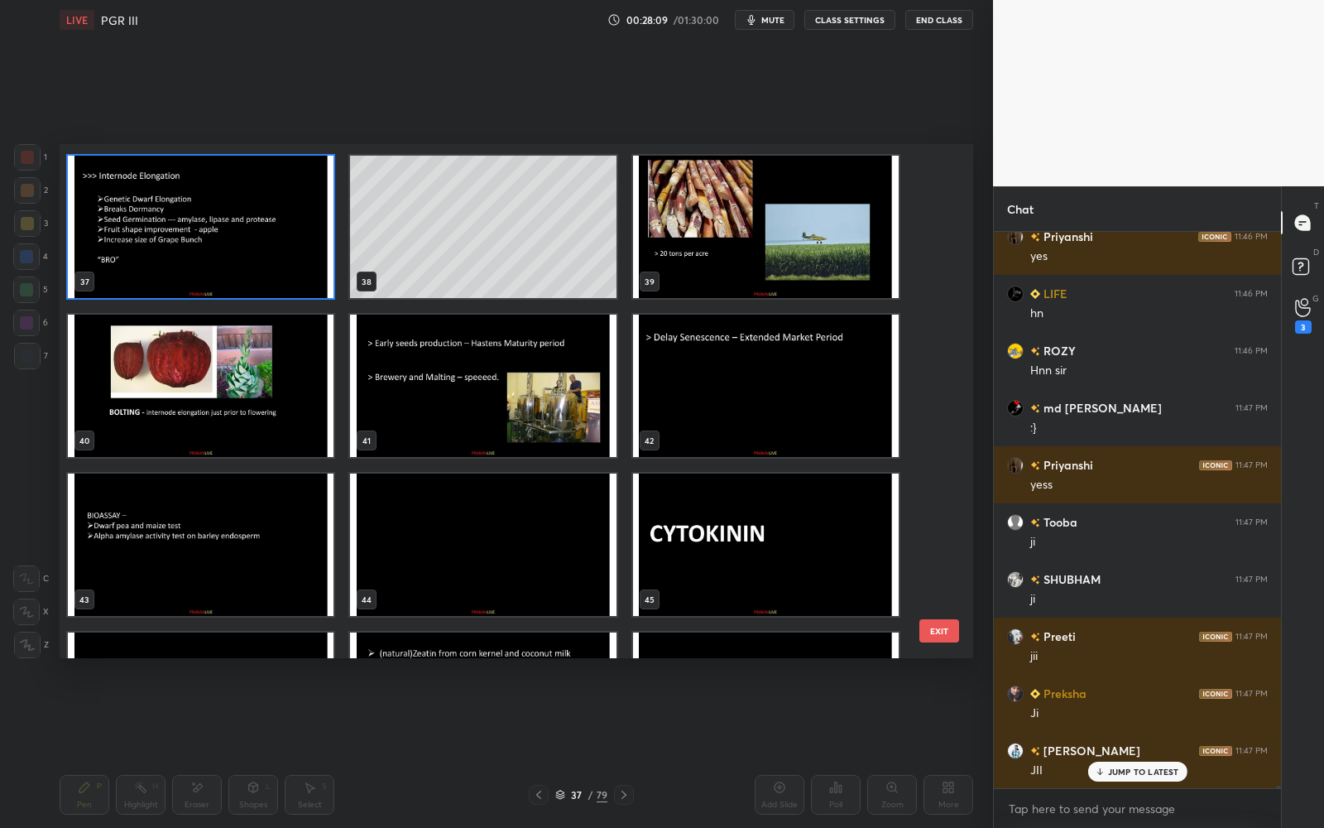
click at [815, 396] on img "grid" at bounding box center [766, 385] width 266 height 142
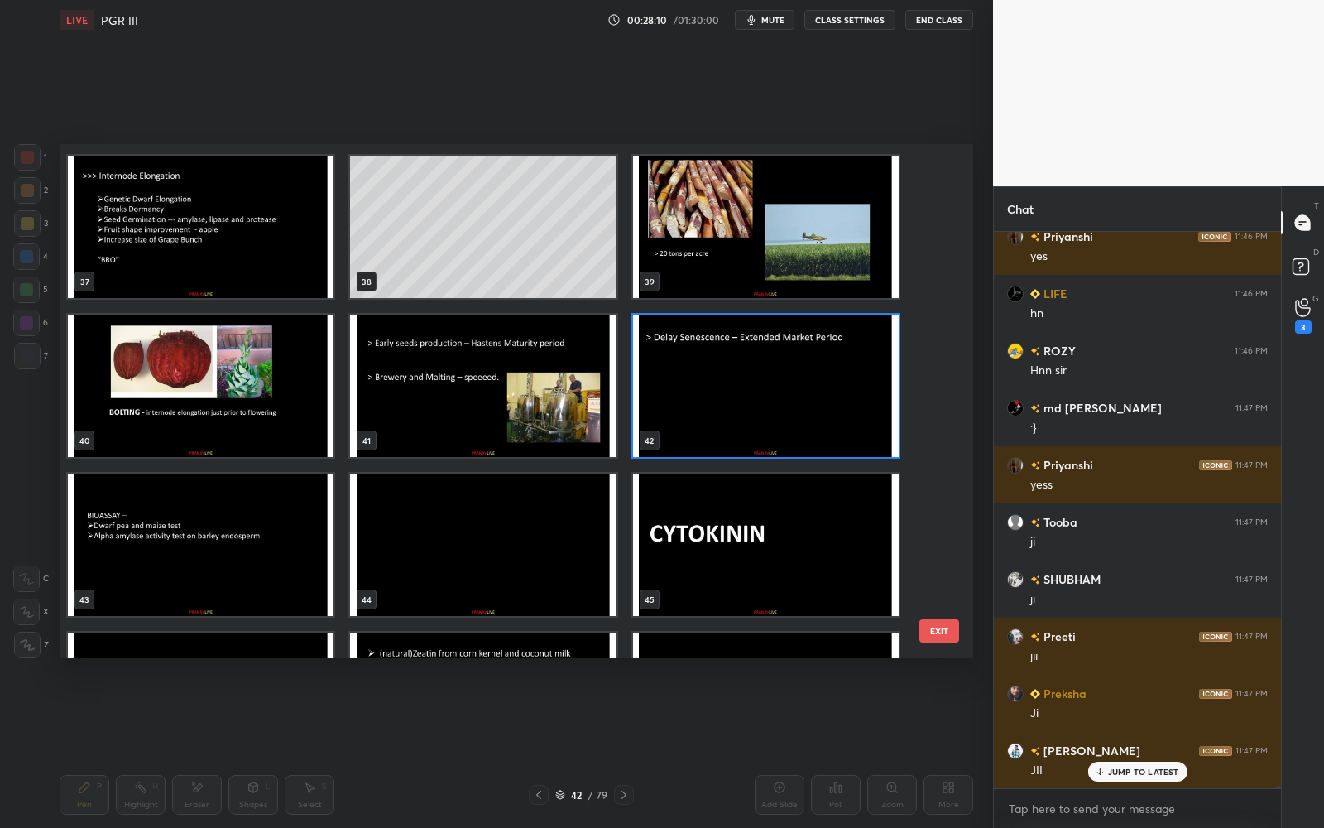
click at [815, 398] on img "grid" at bounding box center [766, 385] width 266 height 142
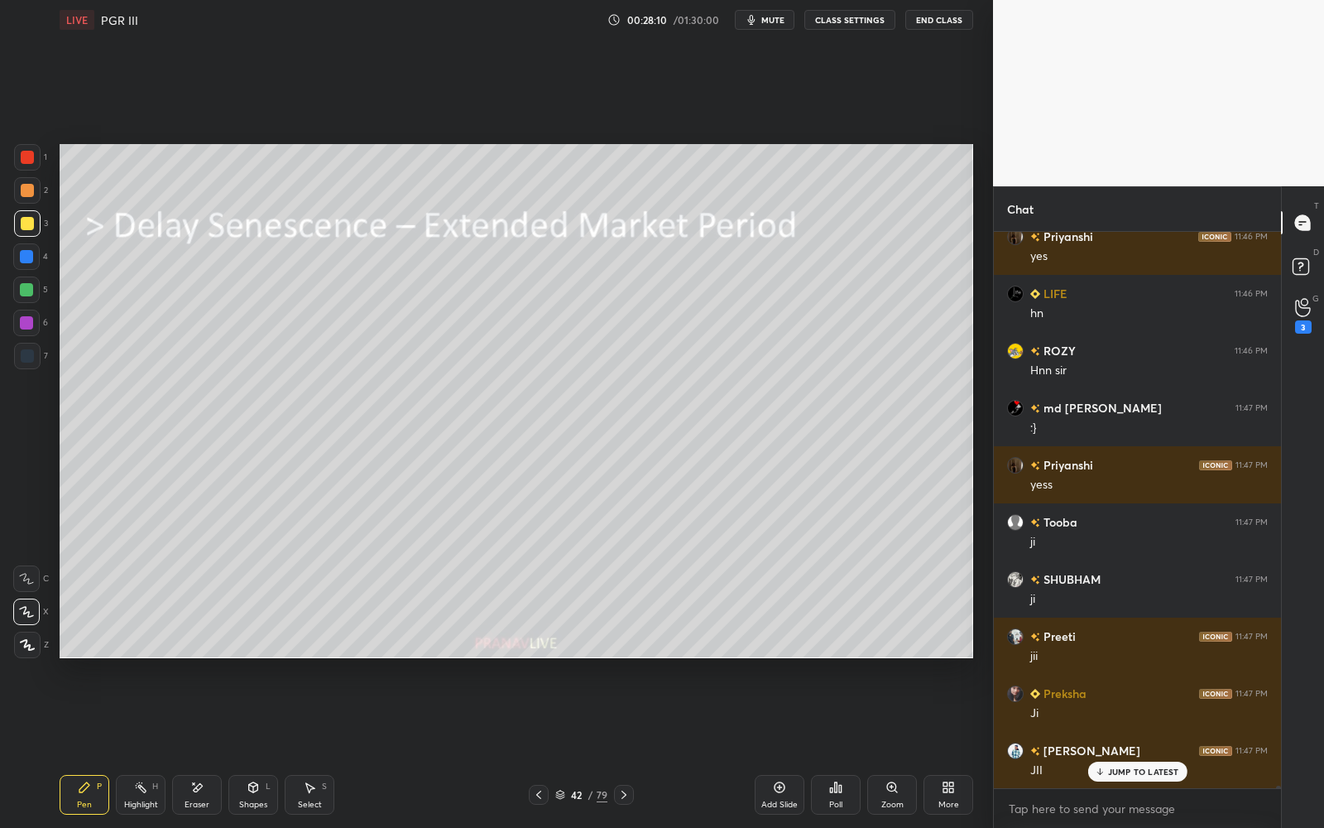
click at [818, 396] on img "grid" at bounding box center [766, 385] width 266 height 142
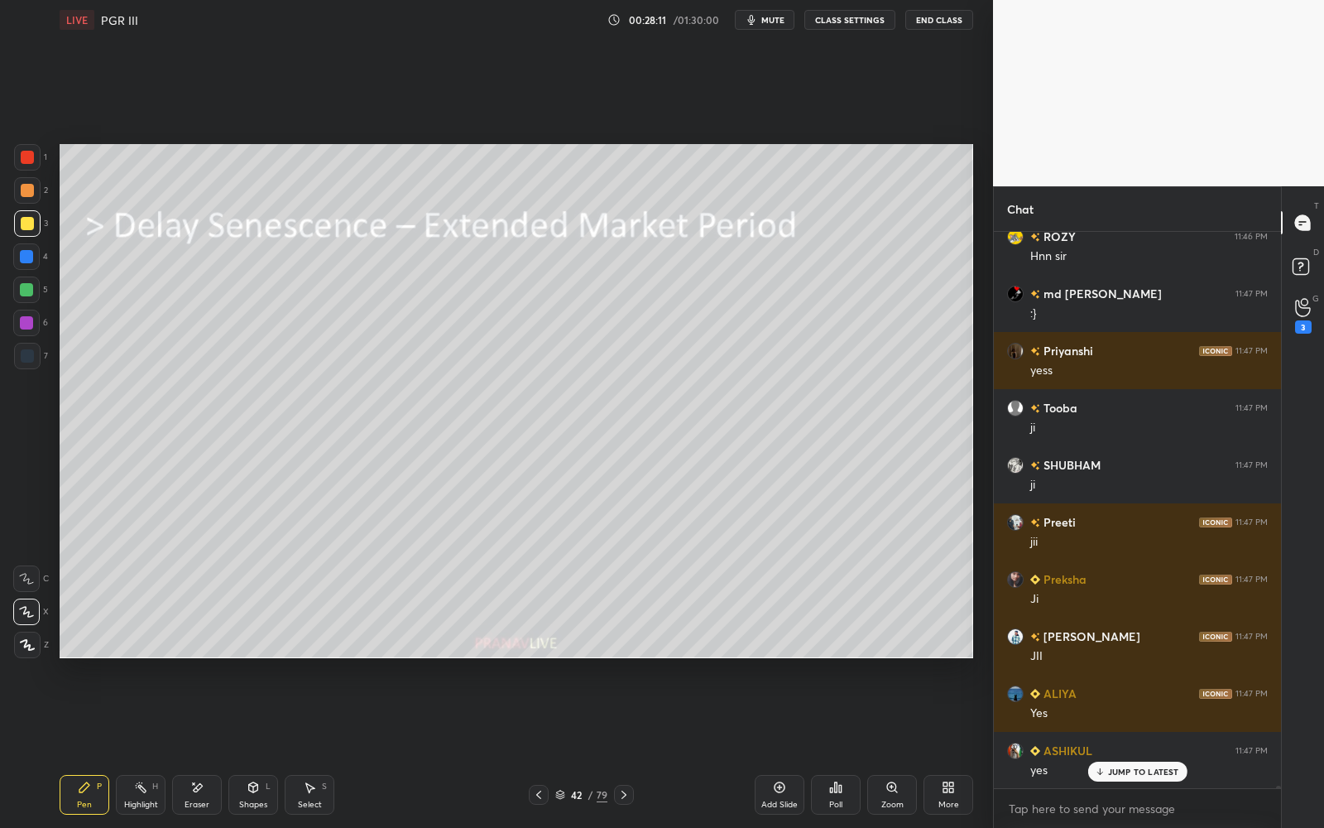
scroll to position [120711, 0]
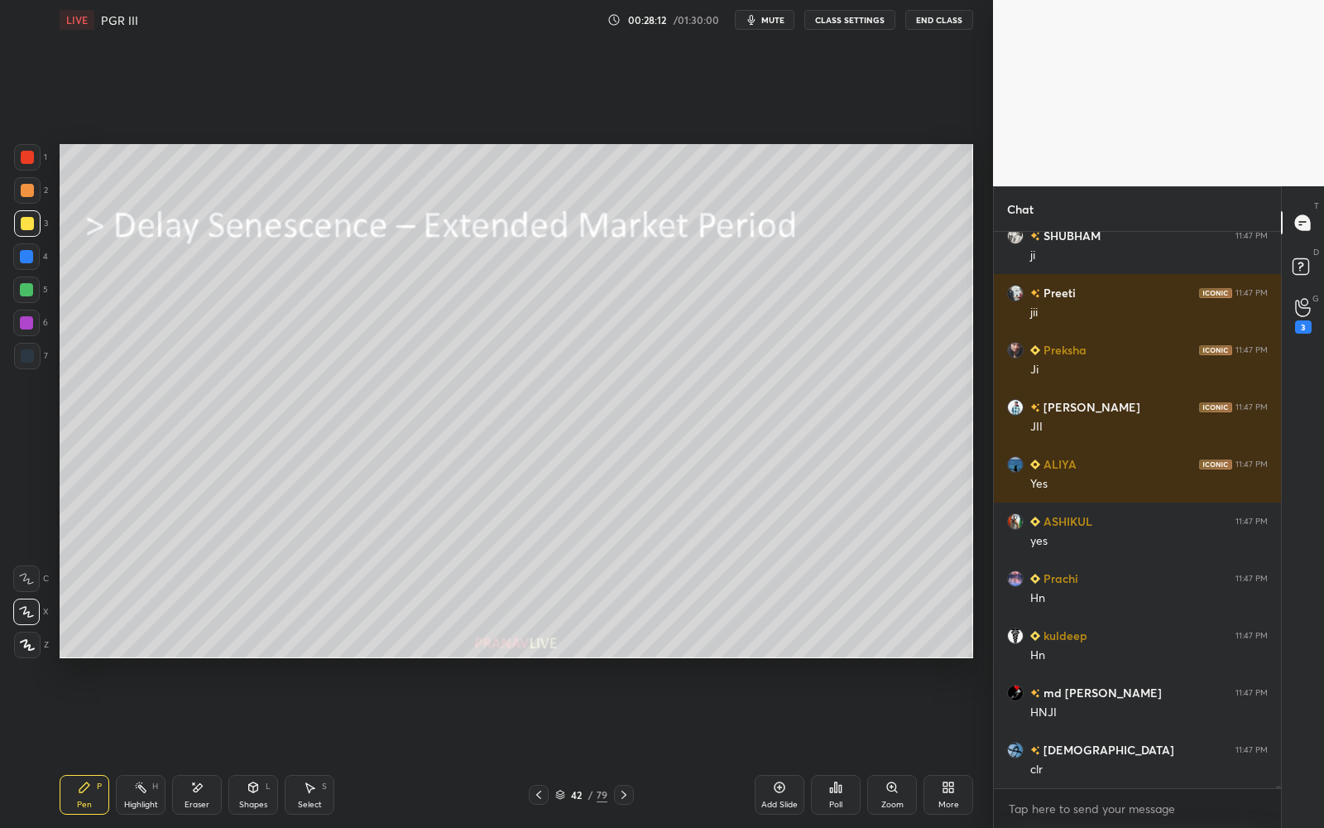
click at [23, 228] on div at bounding box center [27, 223] width 13 height 13
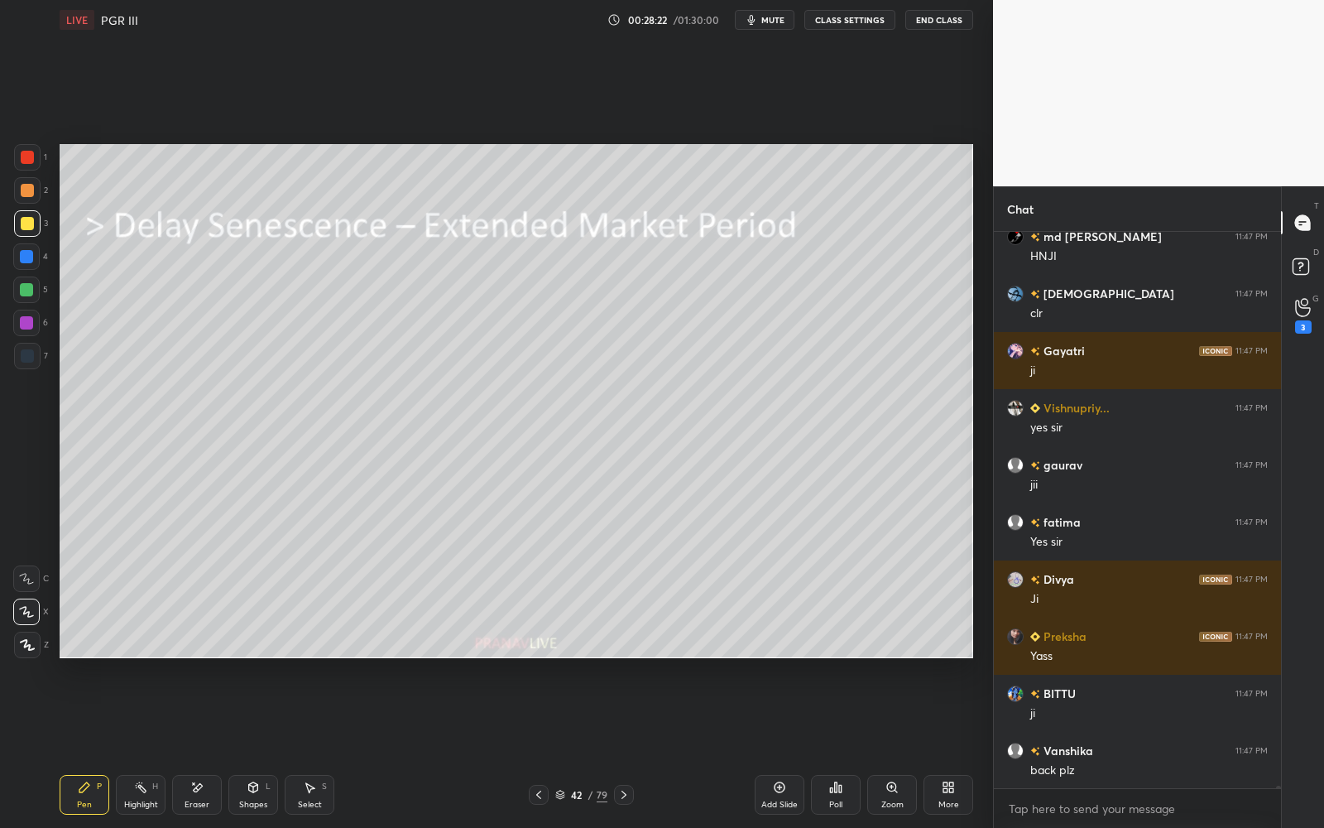
scroll to position [121224, 0]
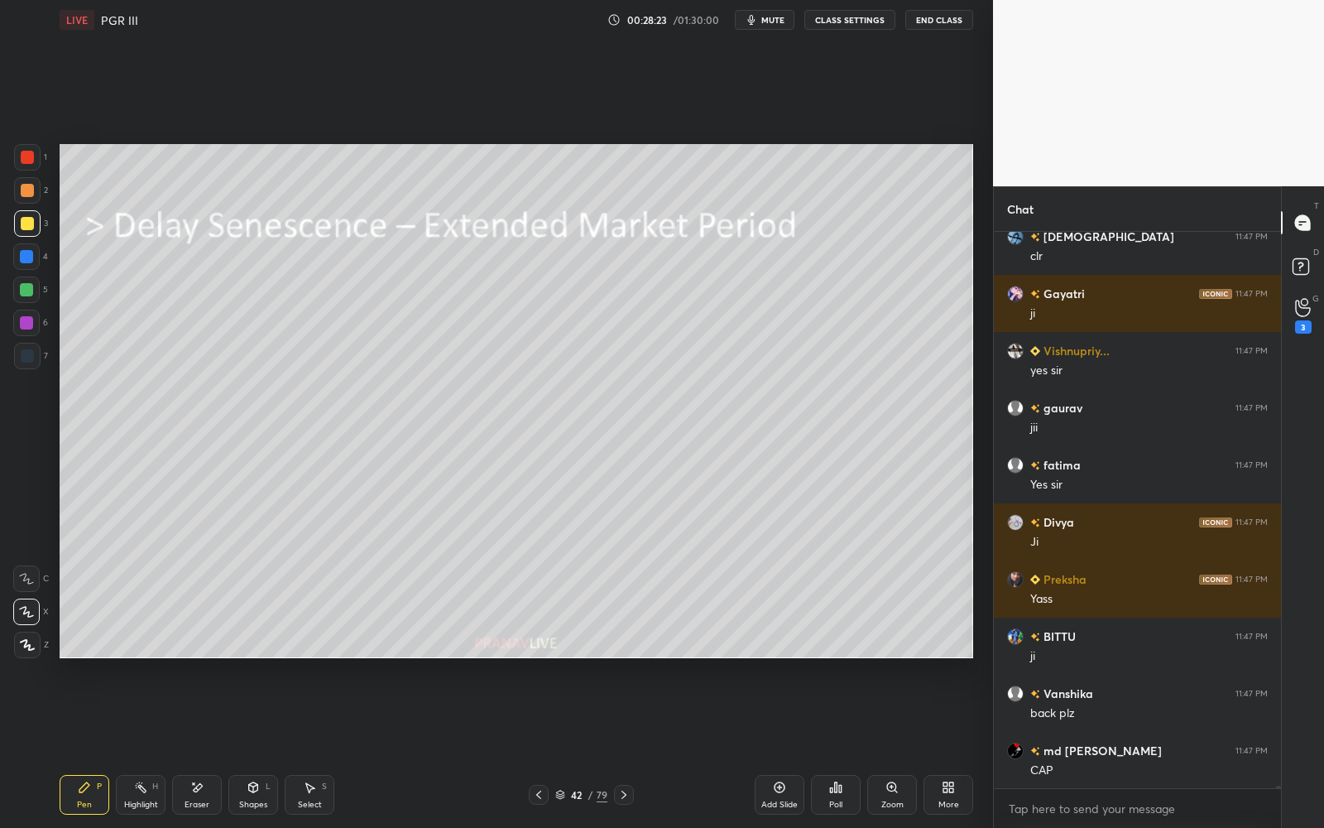
click at [26, 328] on div at bounding box center [26, 322] width 13 height 13
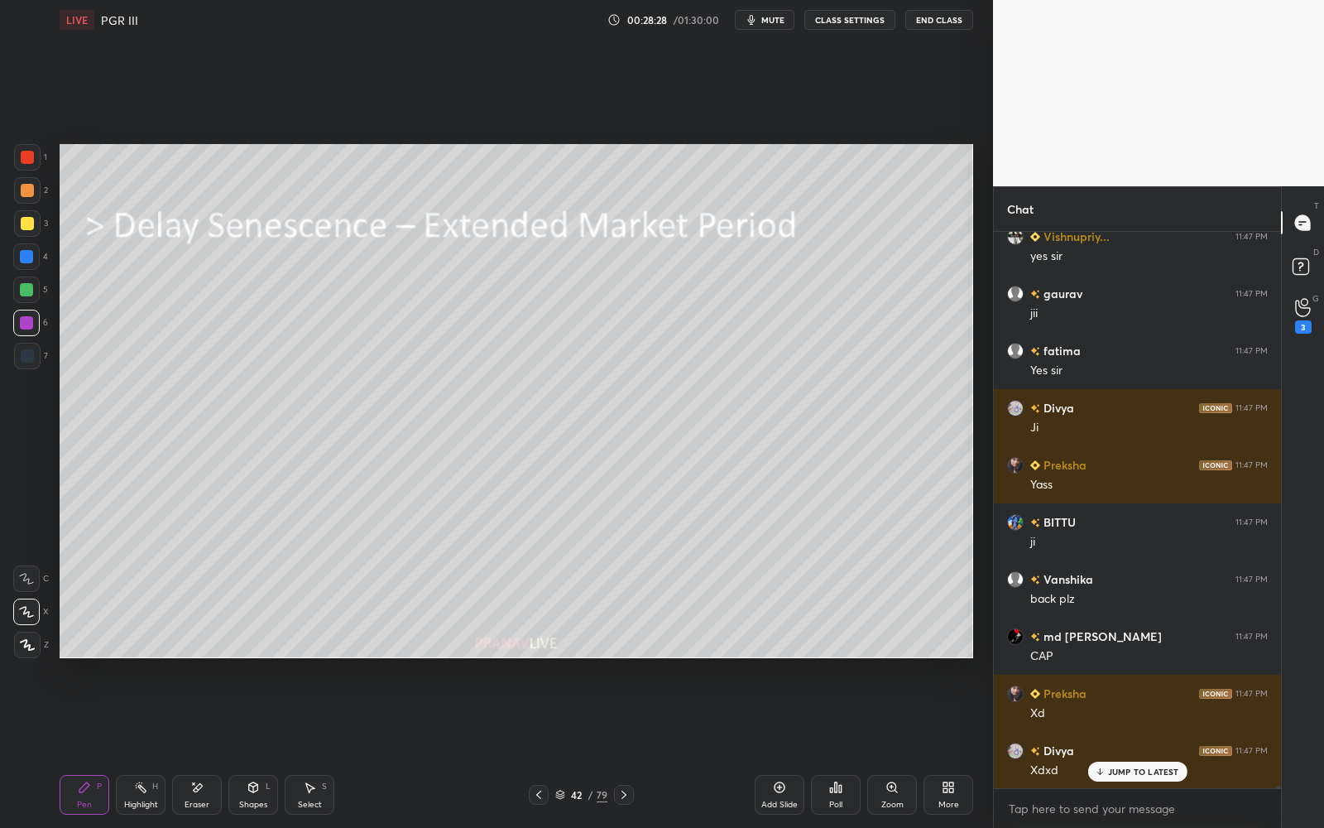
scroll to position [121509, 0]
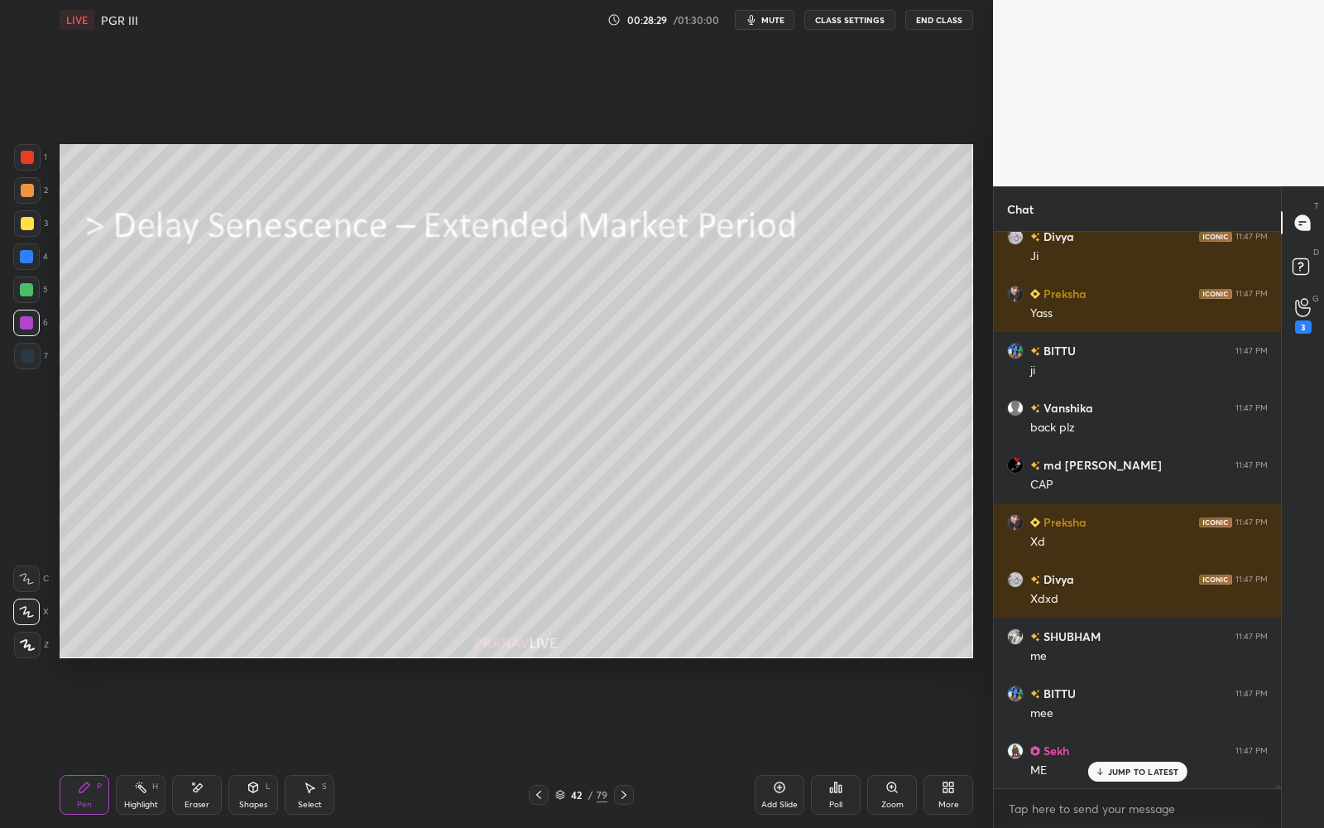
click at [37, 290] on div at bounding box center [26, 289] width 26 height 26
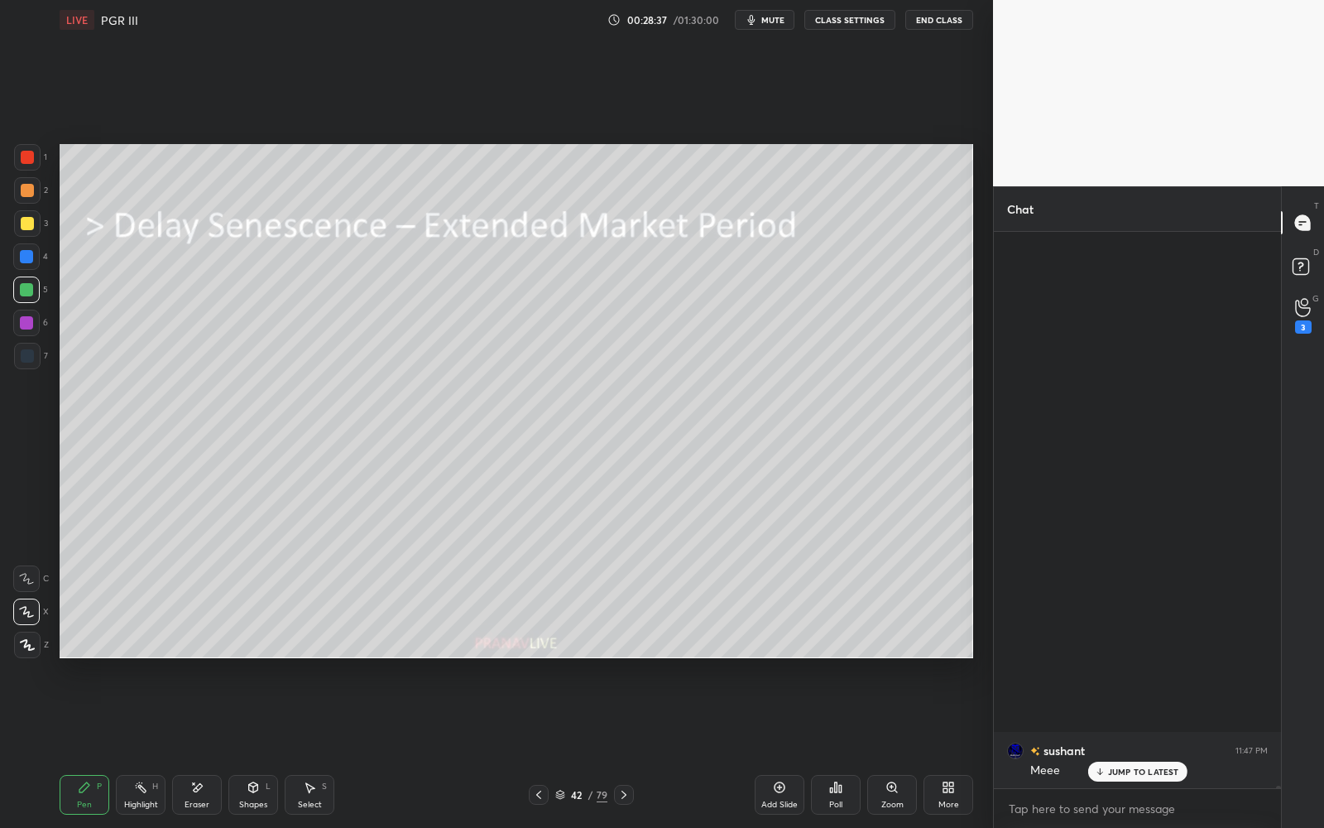
scroll to position [127612, 0]
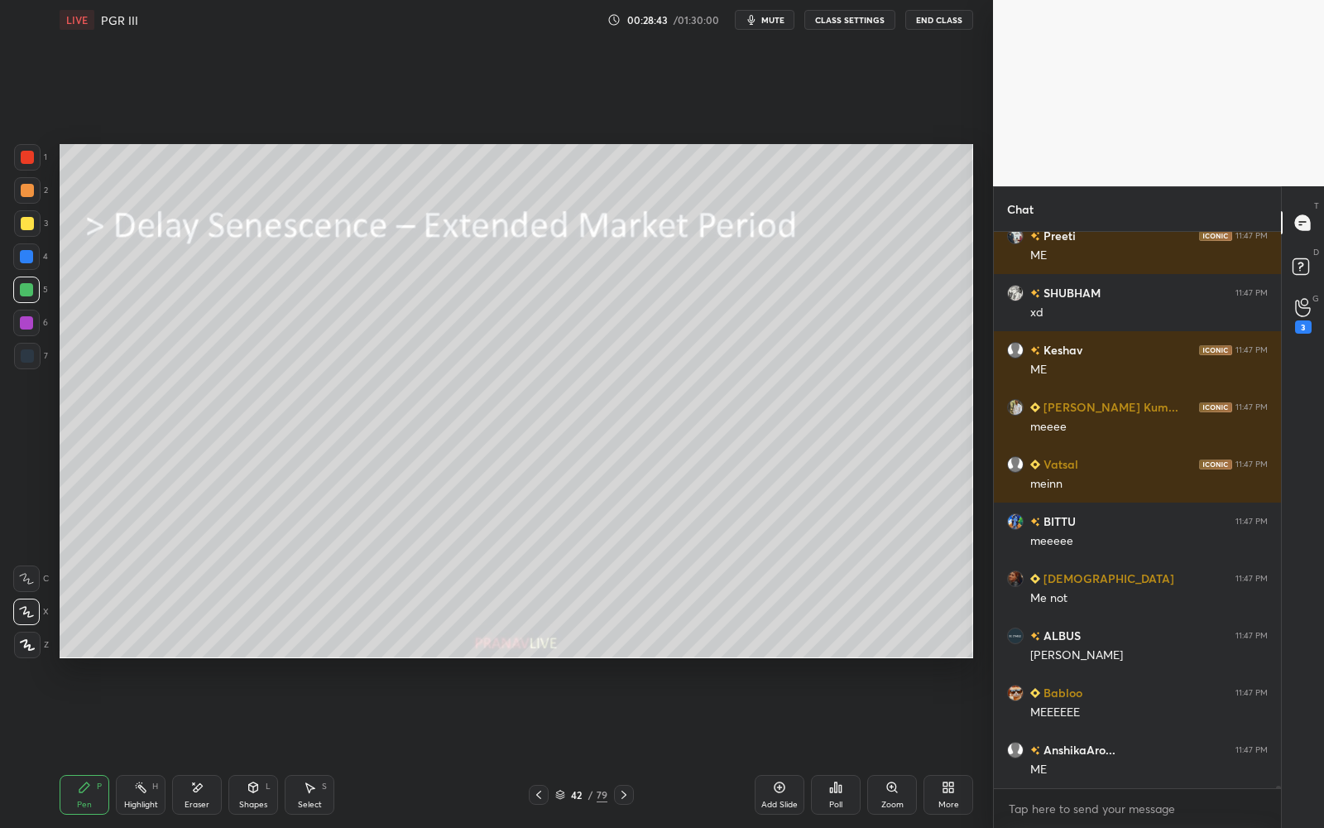
click at [22, 323] on div at bounding box center [26, 322] width 13 height 13
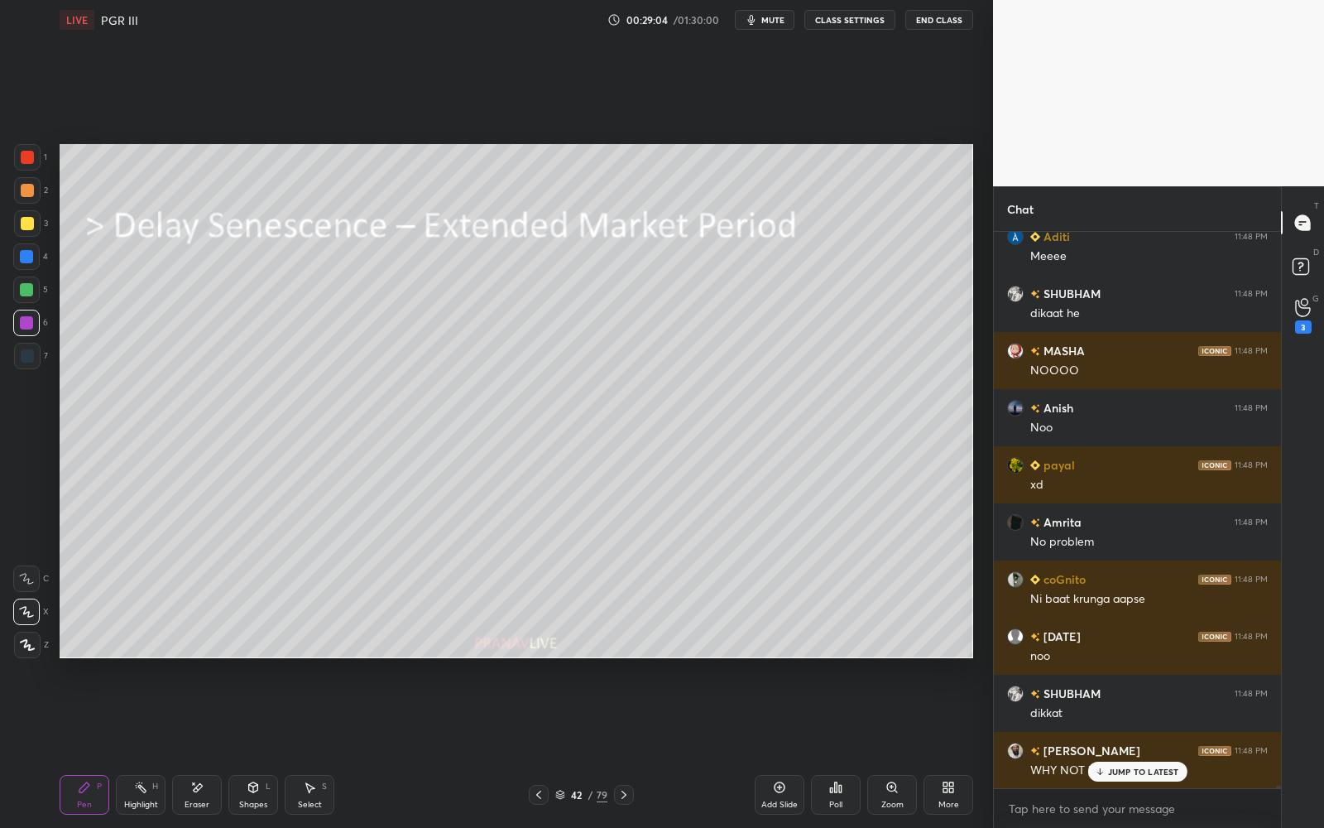
drag, startPoint x: 30, startPoint y: 349, endPoint x: 30, endPoint y: 338, distance: 10.8
click at [30, 348] on div at bounding box center [27, 356] width 26 height 26
click at [32, 285] on div at bounding box center [26, 289] width 13 height 13
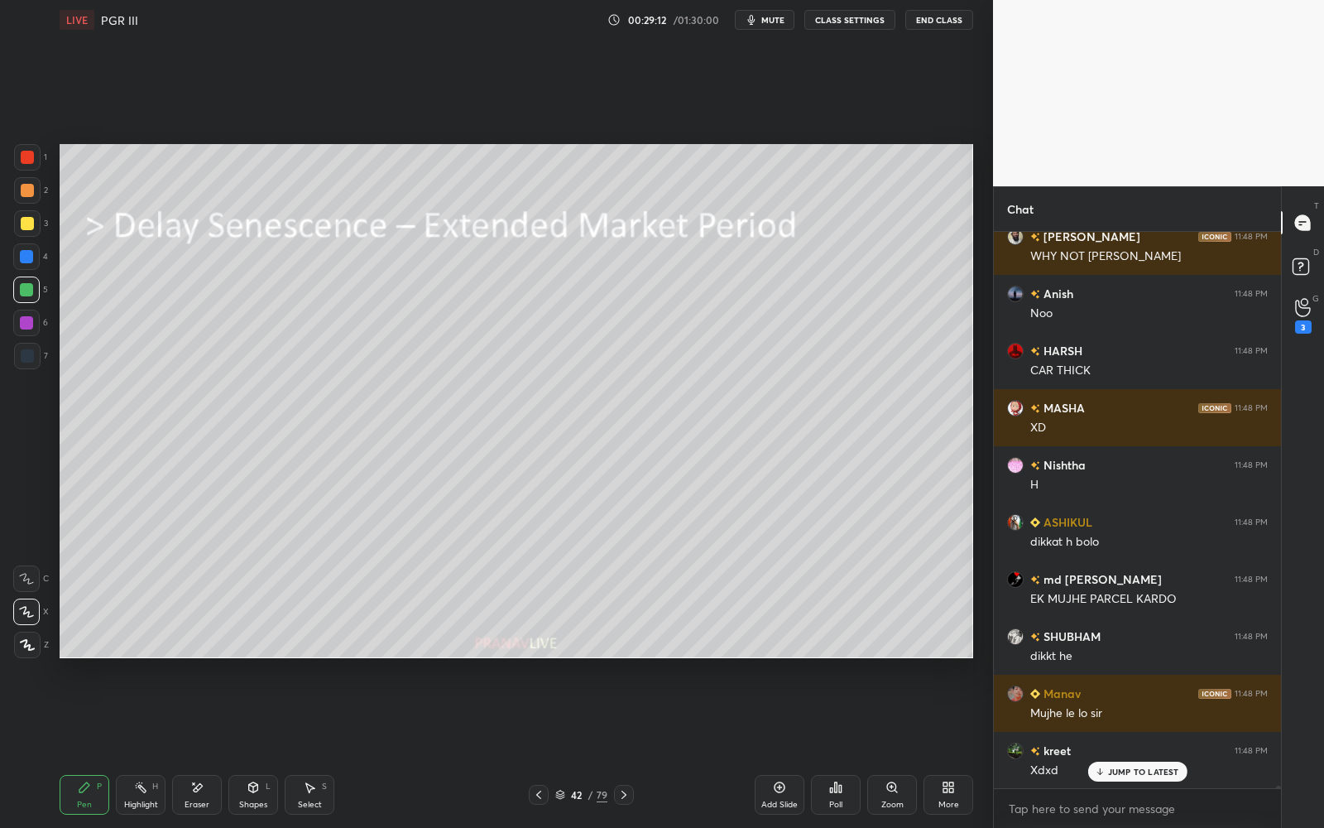
click at [25, 266] on div at bounding box center [26, 256] width 26 height 26
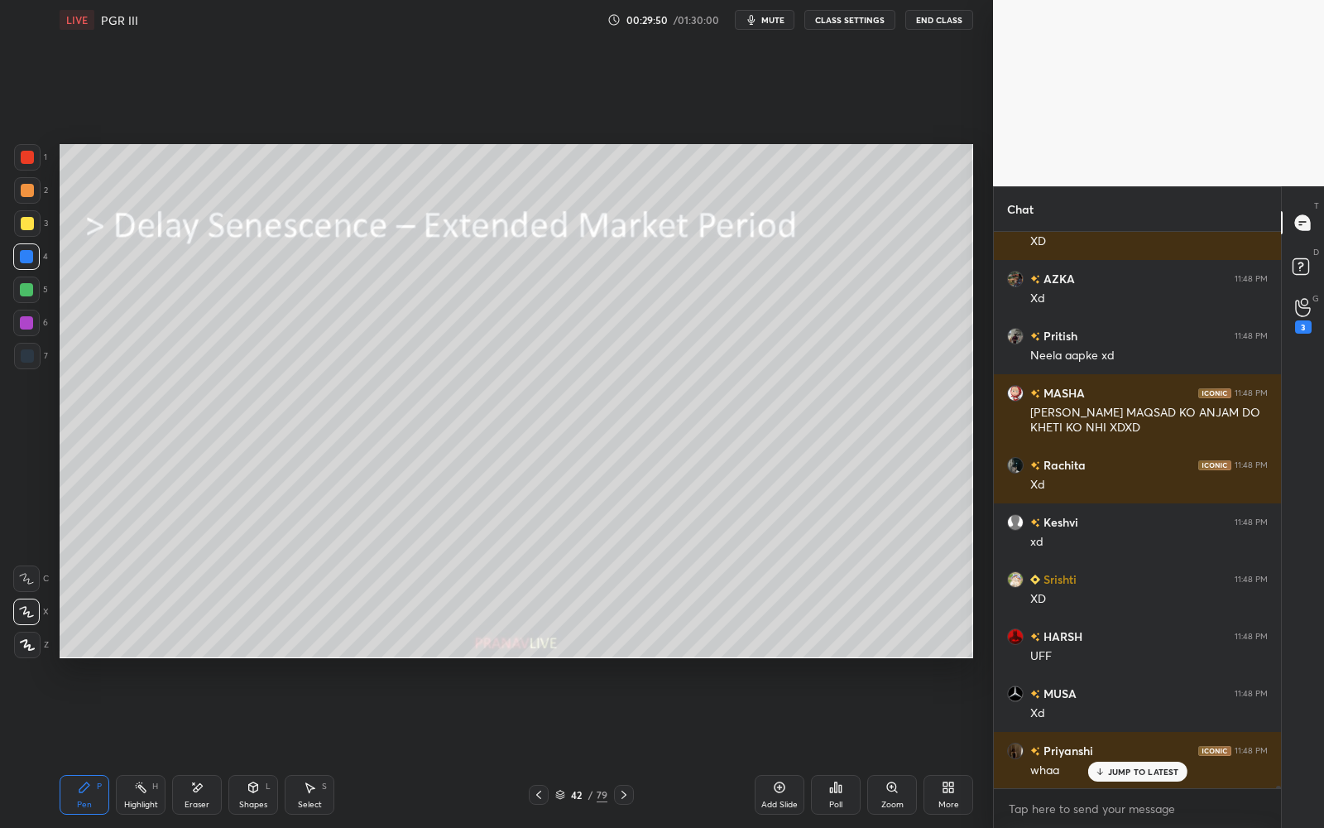
click at [24, 327] on div at bounding box center [26, 322] width 13 height 13
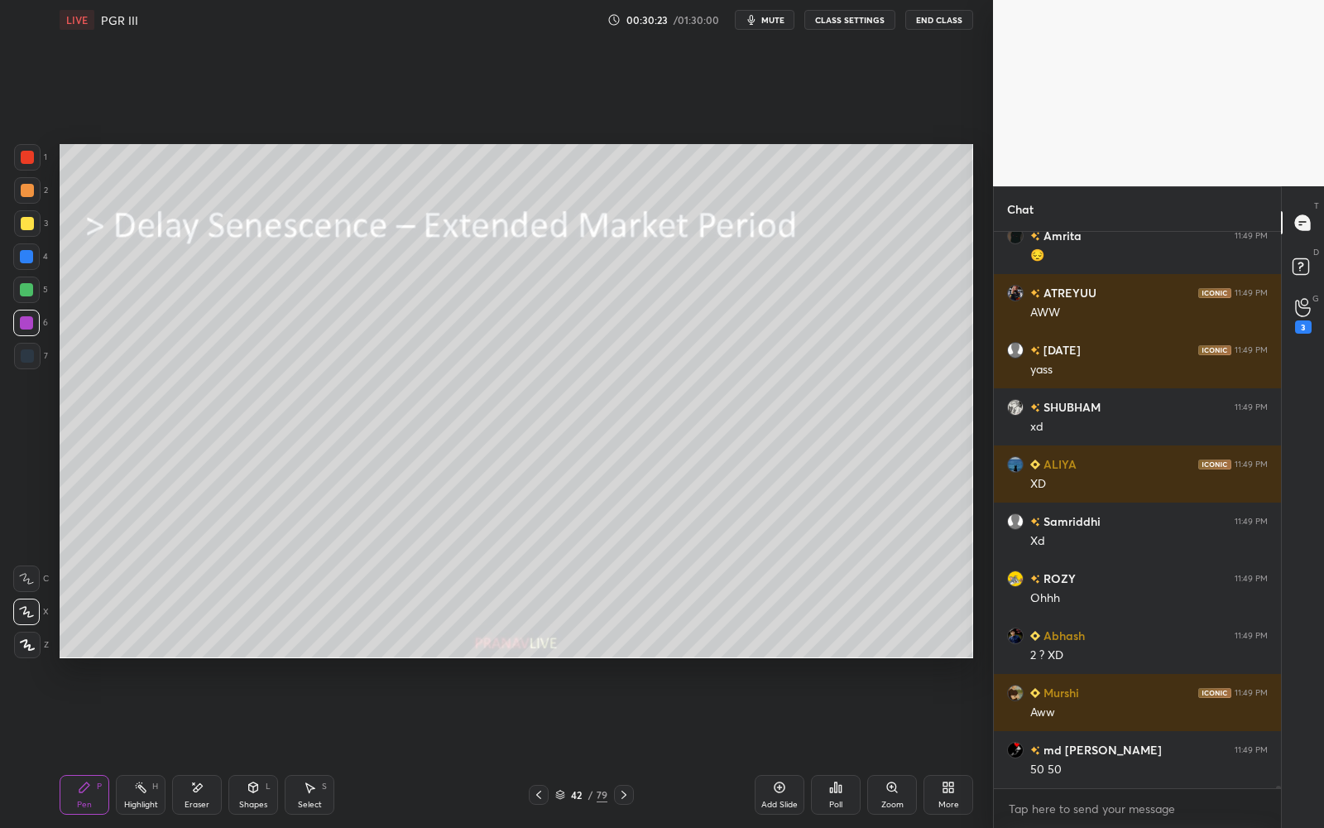
click at [200, 746] on div "Eraser" at bounding box center [197, 795] width 50 height 40
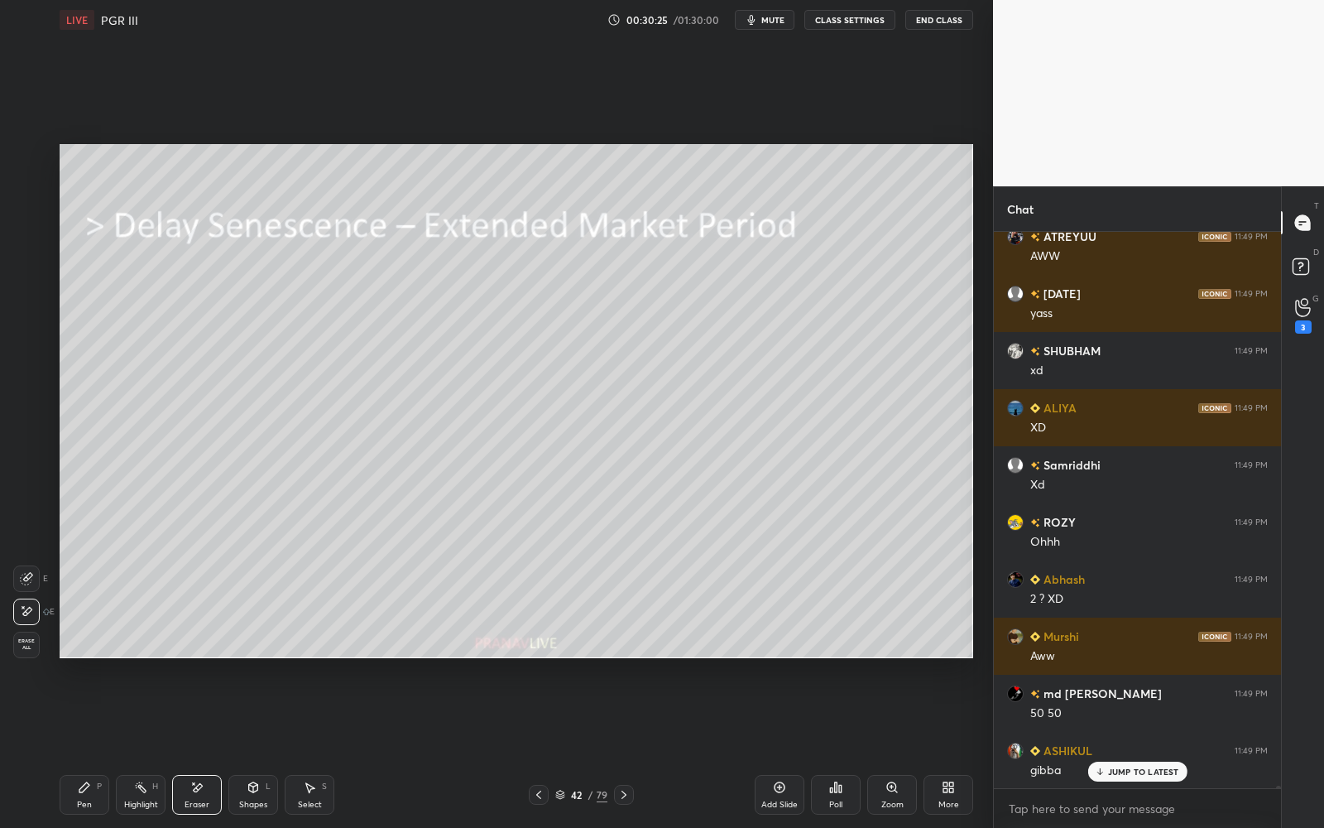
click at [79, 746] on icon at bounding box center [84, 786] width 13 height 13
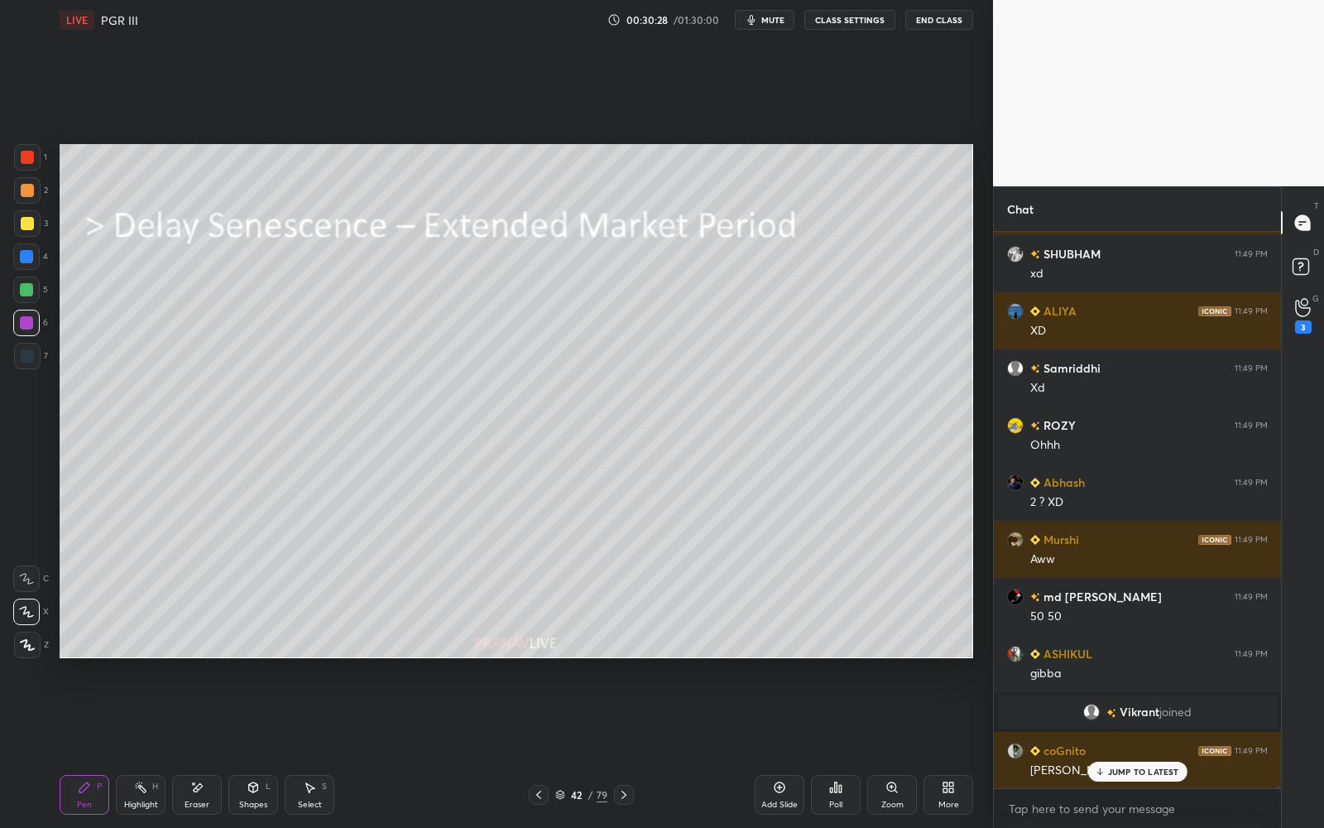
click at [21, 258] on div at bounding box center [26, 256] width 13 height 13
click at [22, 290] on div at bounding box center [26, 289] width 13 height 13
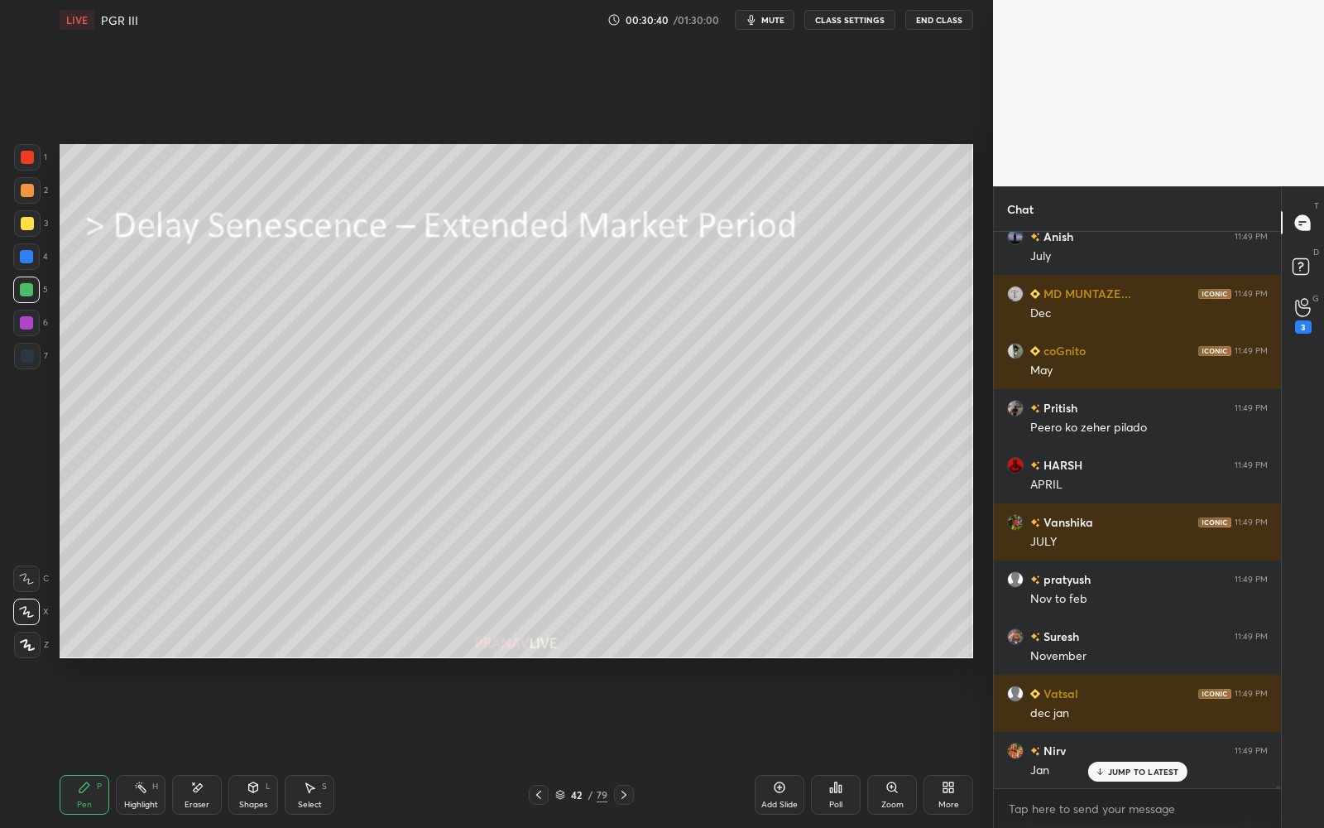
click at [28, 228] on div at bounding box center [27, 223] width 26 height 26
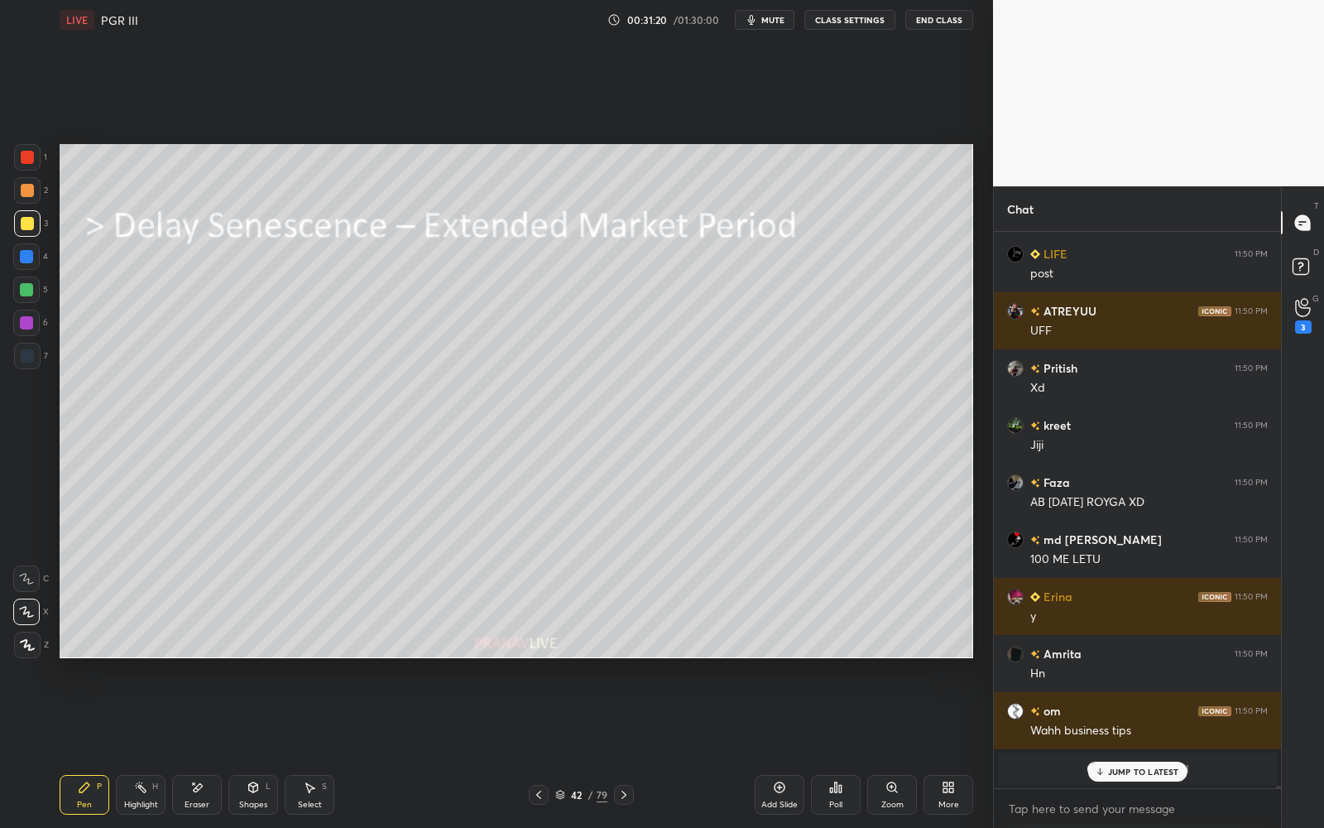
click at [28, 323] on div at bounding box center [26, 322] width 13 height 13
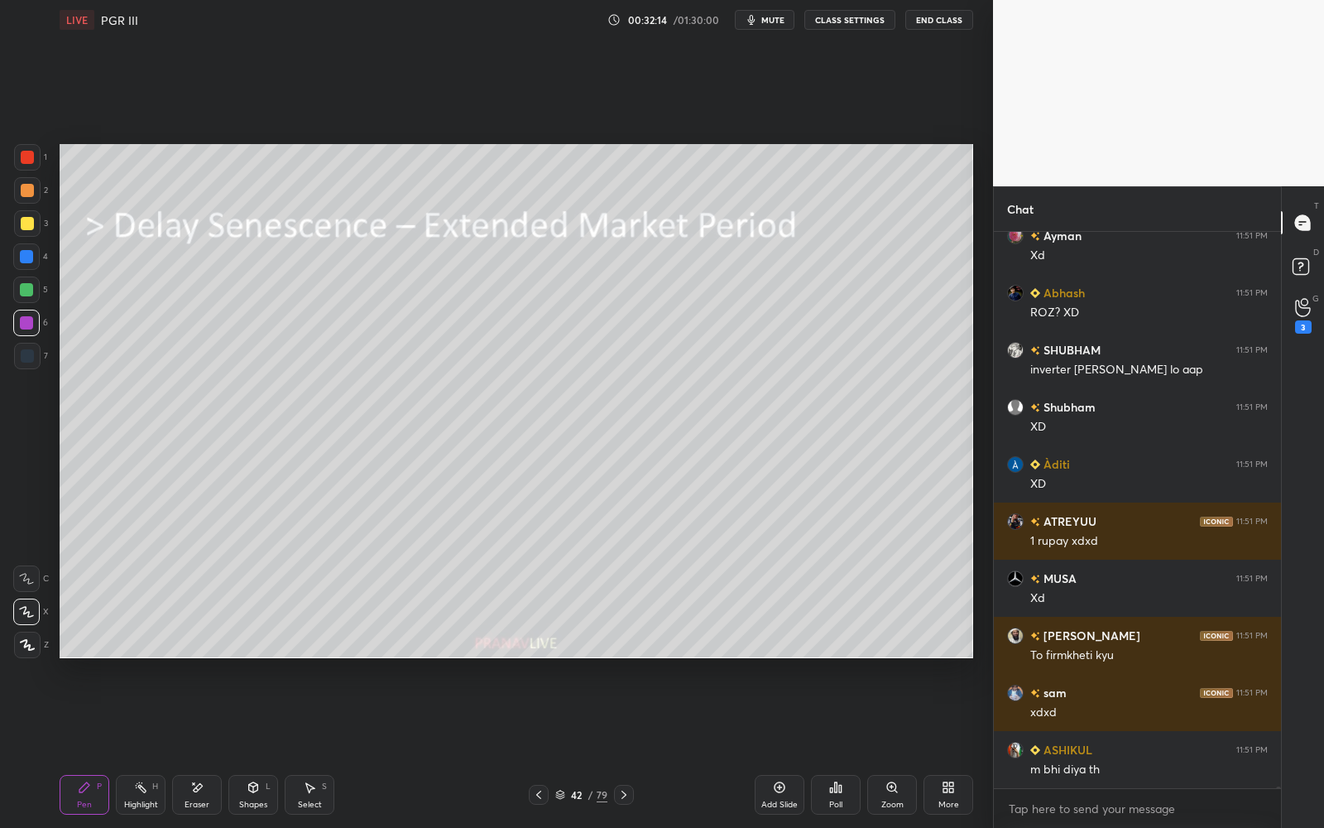
click at [26, 208] on div "2" at bounding box center [31, 193] width 34 height 33
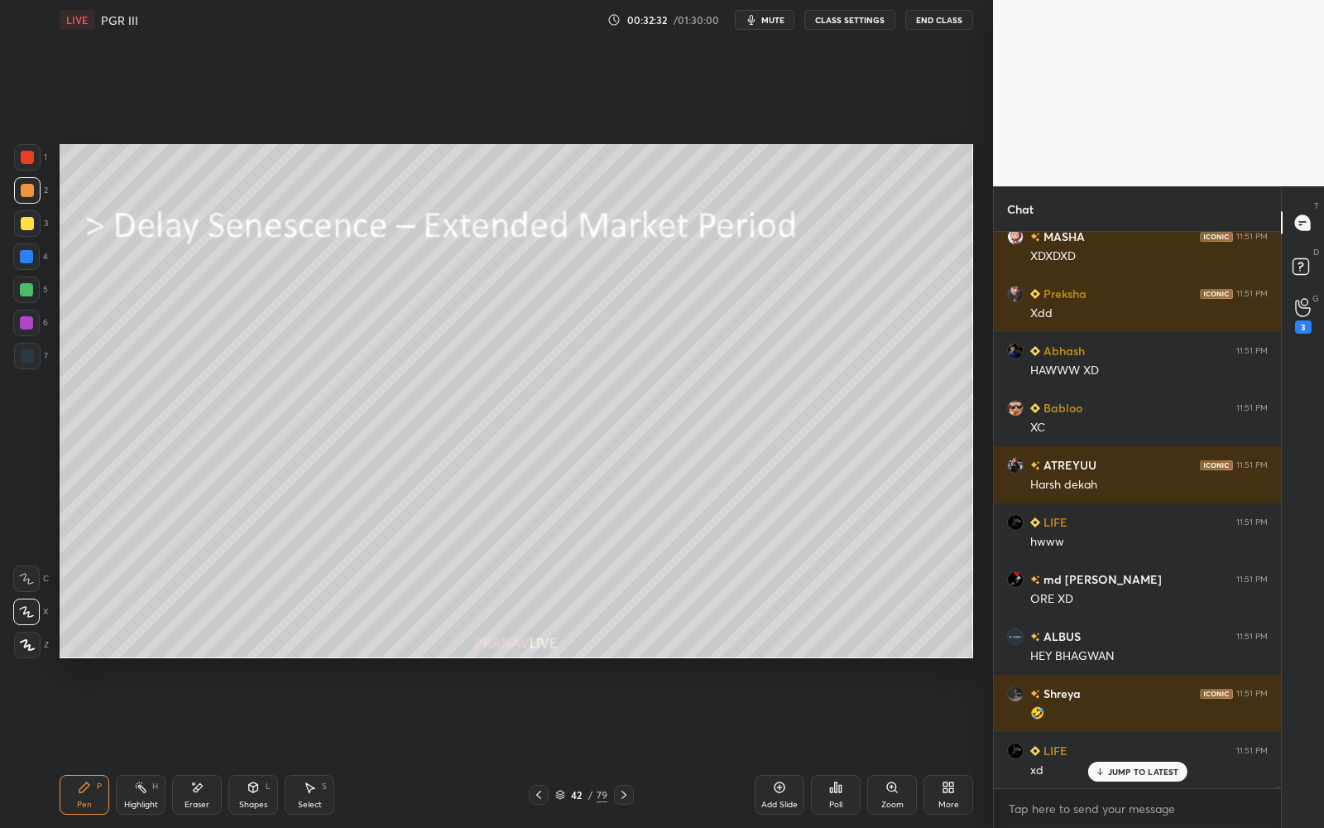
click at [26, 162] on div at bounding box center [27, 157] width 13 height 13
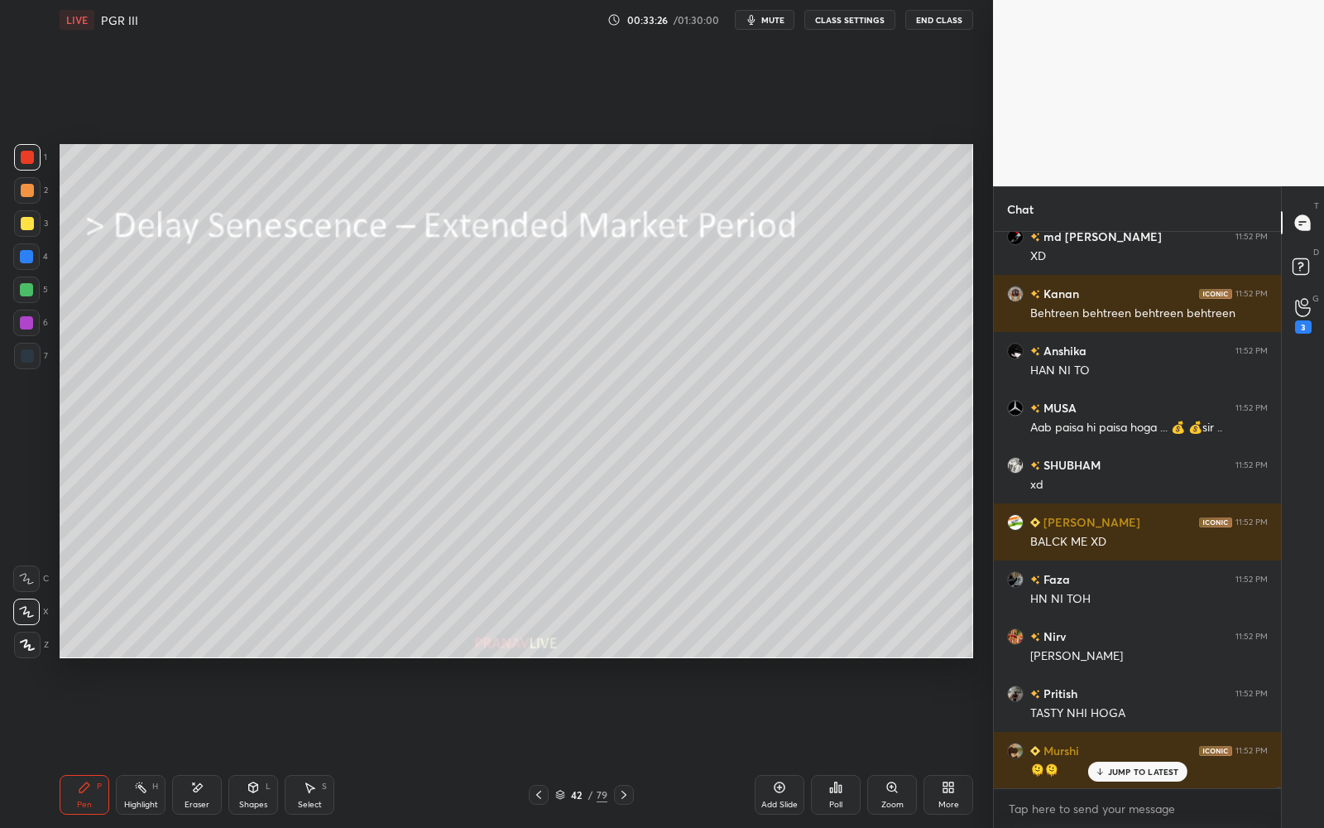
click at [36, 318] on div at bounding box center [26, 322] width 26 height 26
click at [32, 320] on div at bounding box center [26, 322] width 26 height 26
click at [23, 281] on div at bounding box center [26, 289] width 26 height 26
click at [14, 285] on div at bounding box center [26, 289] width 26 height 26
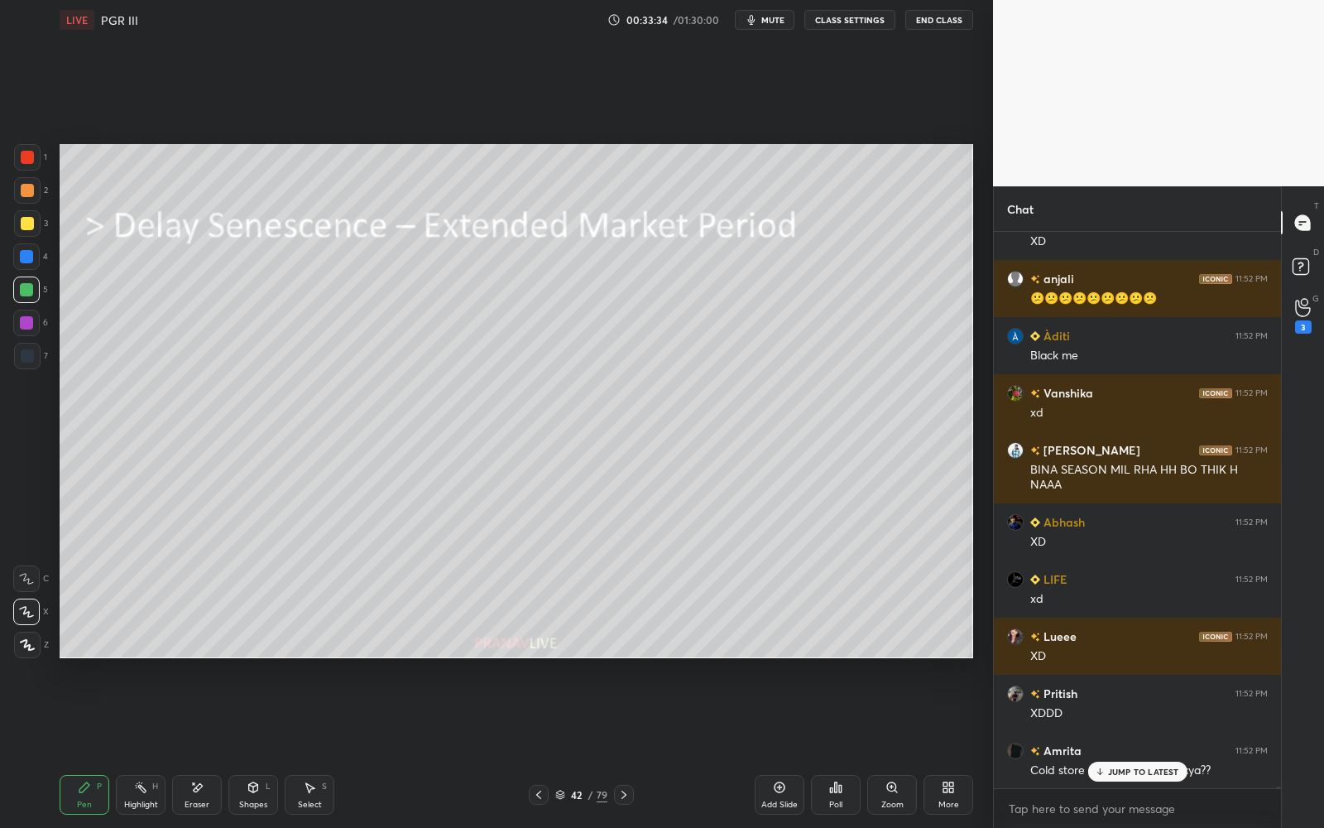
click at [573, 746] on div "42" at bounding box center [577, 794] width 17 height 10
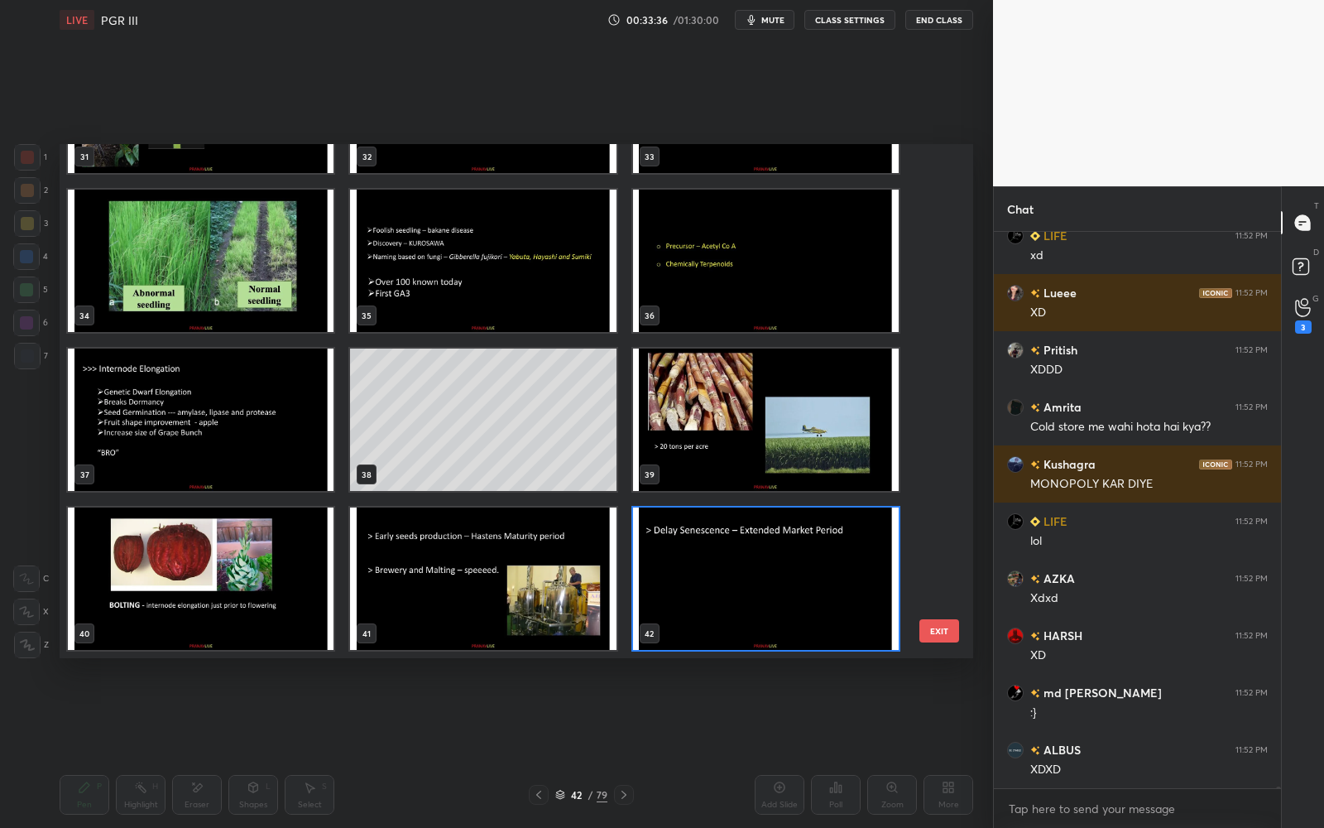
click at [798, 552] on img "grid" at bounding box center [766, 578] width 266 height 142
click at [799, 550] on img "grid" at bounding box center [766, 578] width 266 height 142
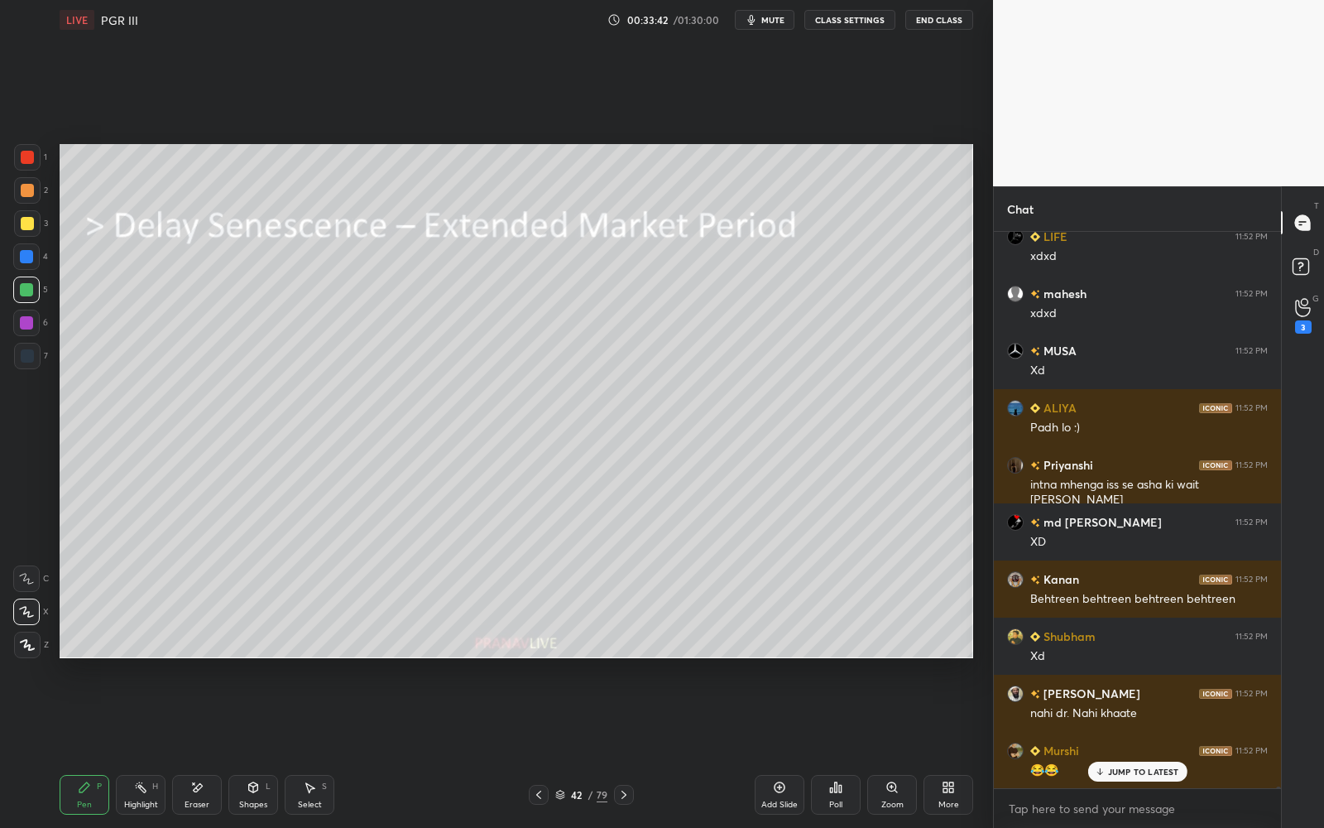
click at [569, 746] on div "42" at bounding box center [577, 794] width 17 height 10
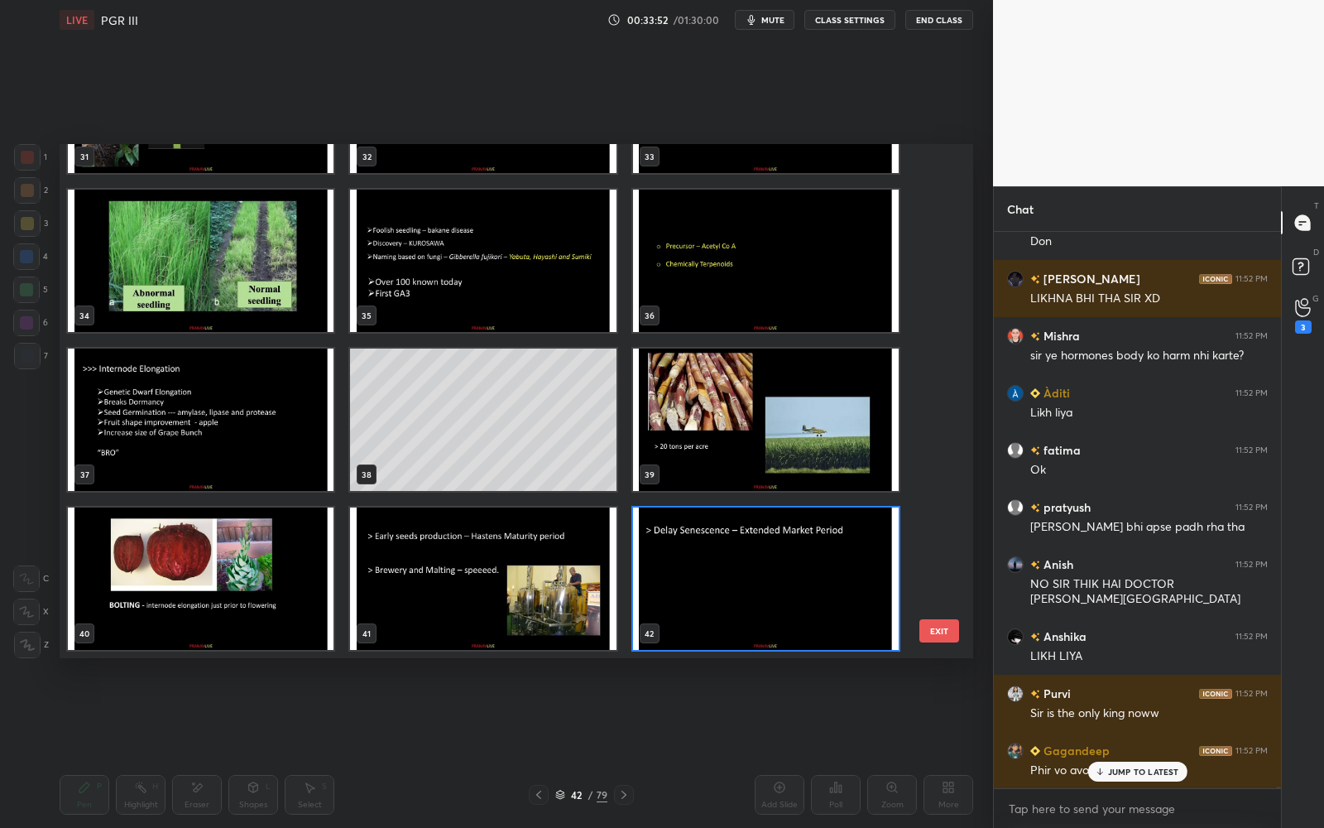
click at [765, 276] on img "grid" at bounding box center [766, 261] width 266 height 142
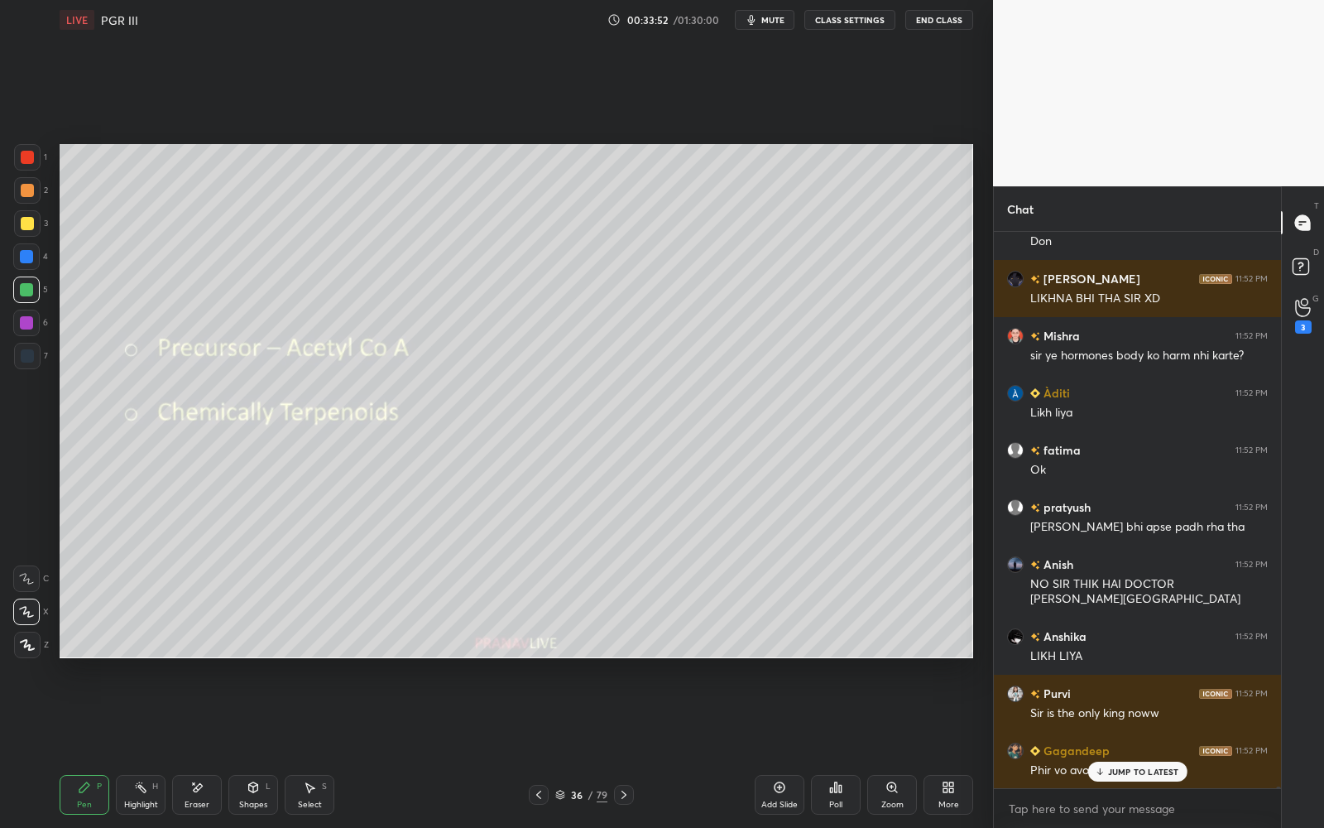
click at [766, 276] on img "grid" at bounding box center [766, 261] width 266 height 142
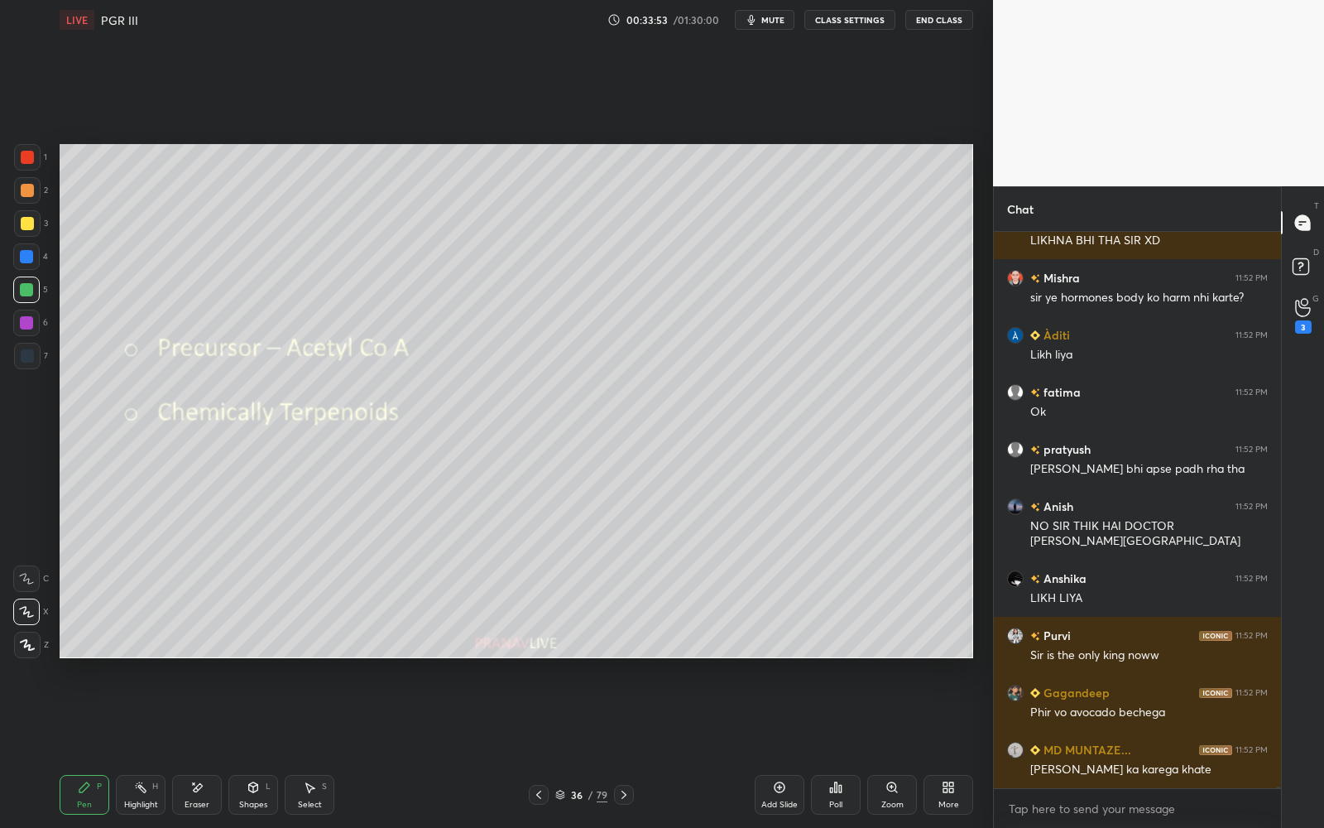
click at [31, 225] on div at bounding box center [27, 223] width 13 height 13
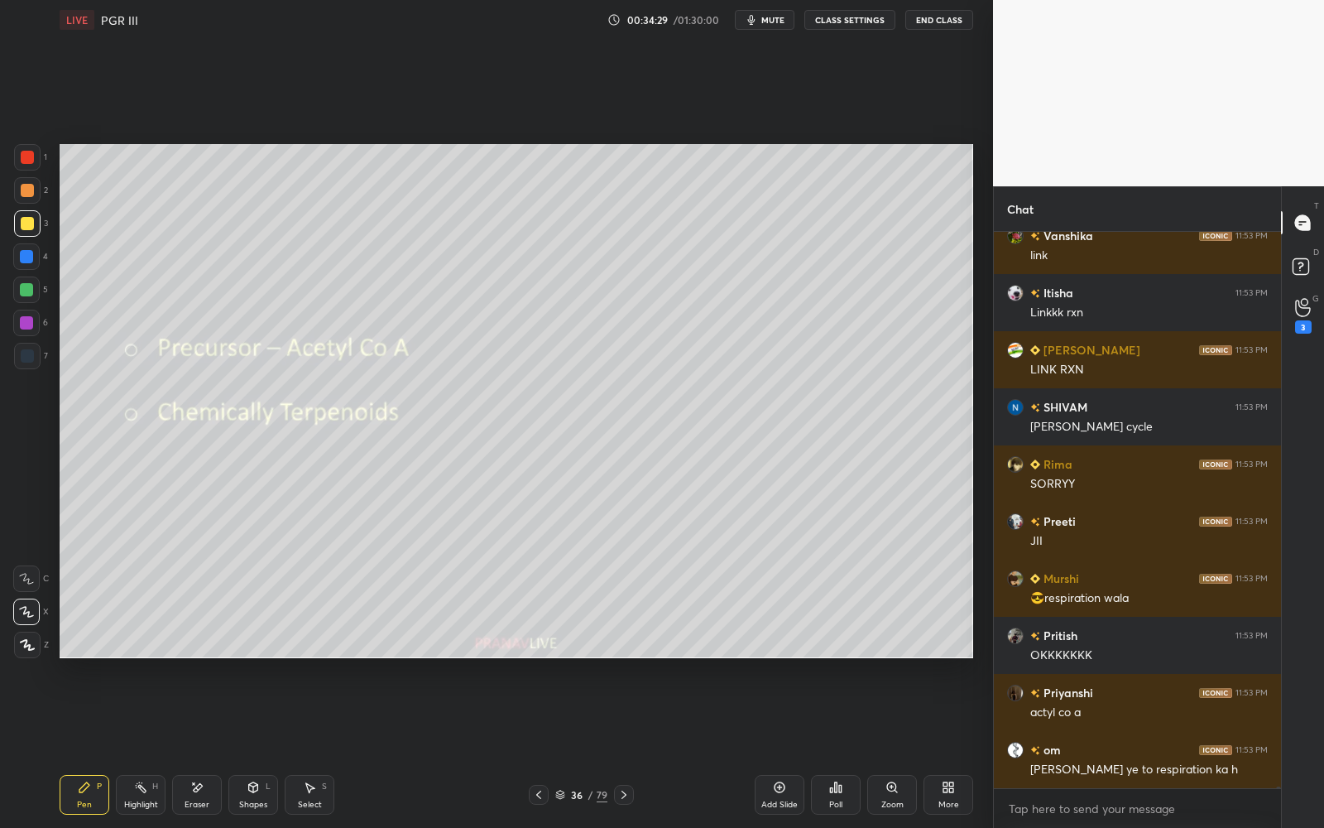
click at [563, 746] on icon at bounding box center [560, 794] width 10 height 10
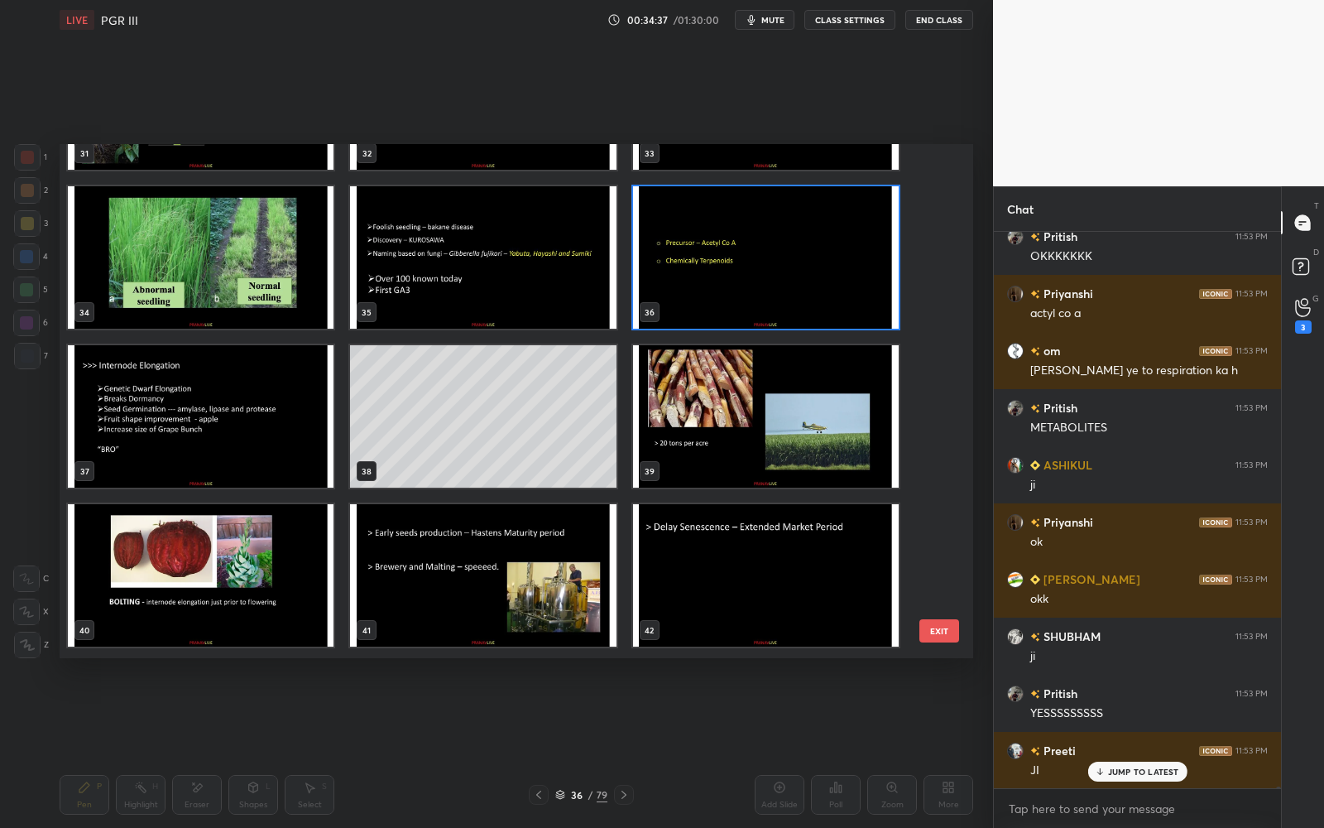
click at [287, 256] on img "grid" at bounding box center [201, 257] width 266 height 142
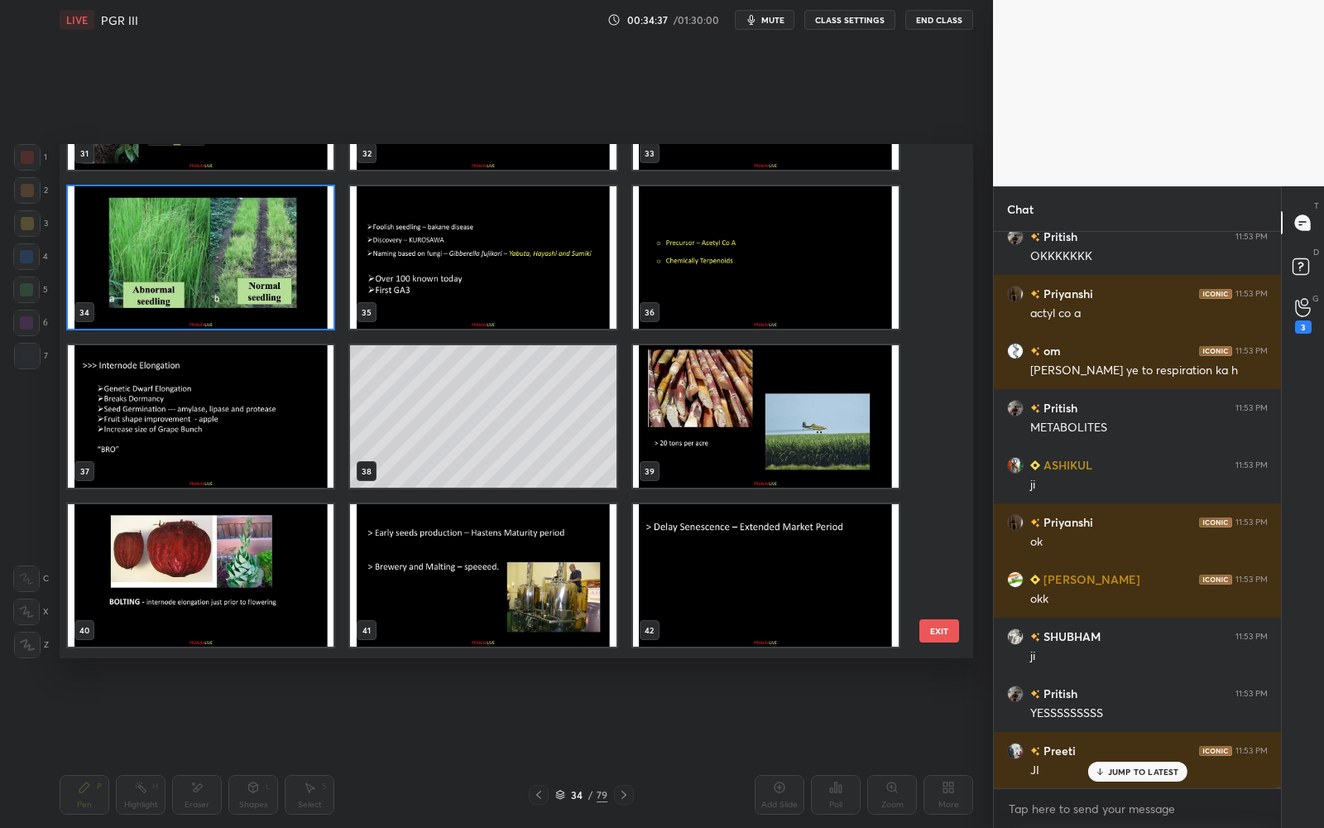
click at [286, 257] on img "grid" at bounding box center [201, 257] width 266 height 142
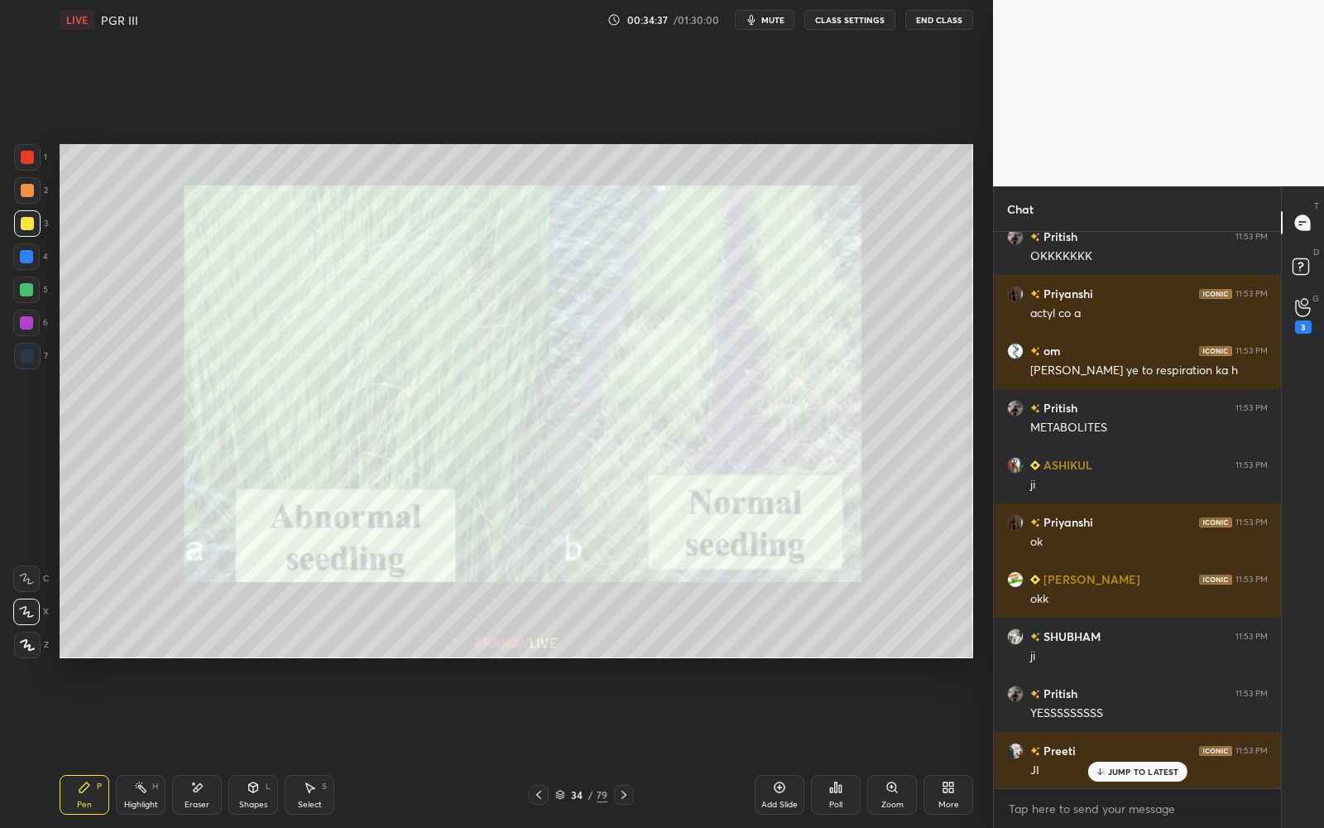
click at [287, 256] on img "grid" at bounding box center [201, 257] width 266 height 142
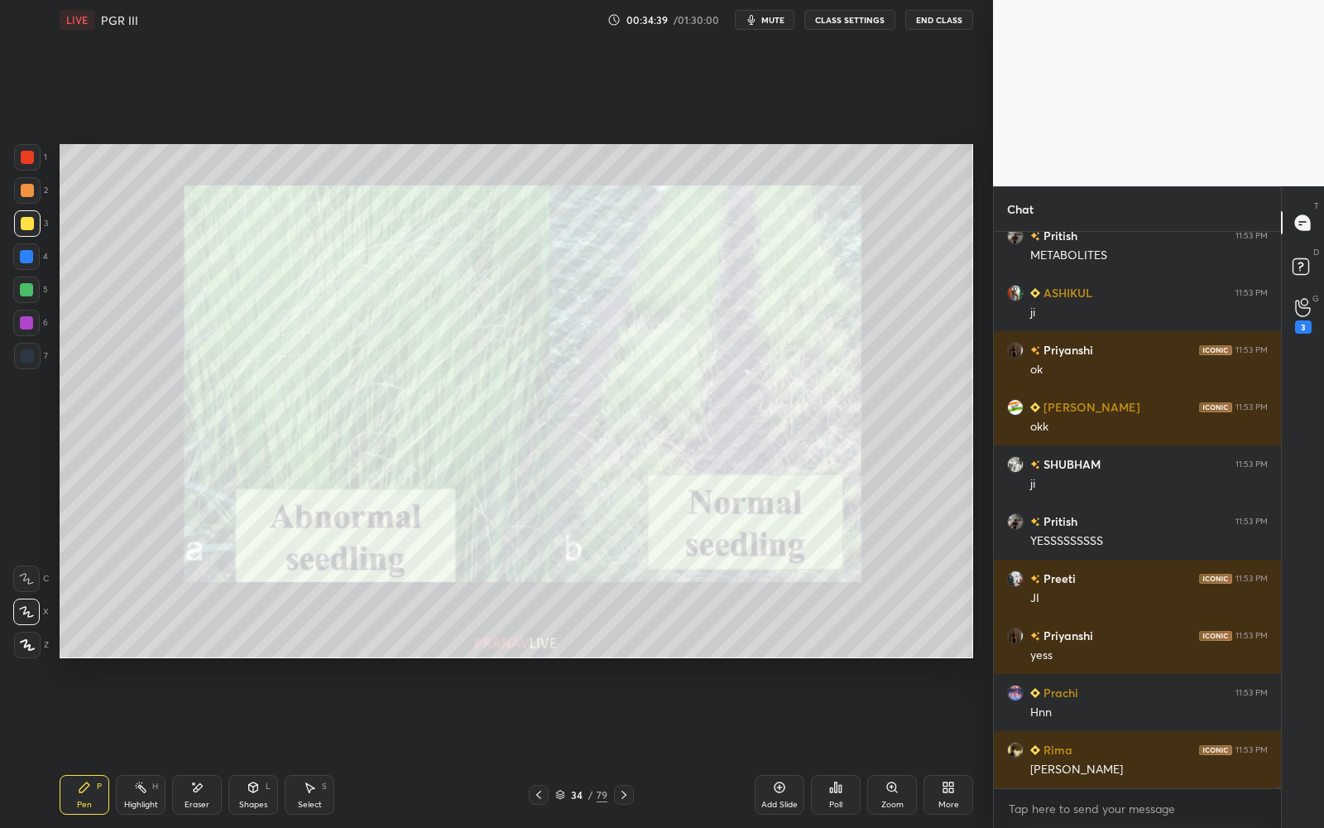
click at [31, 192] on div at bounding box center [27, 190] width 13 height 13
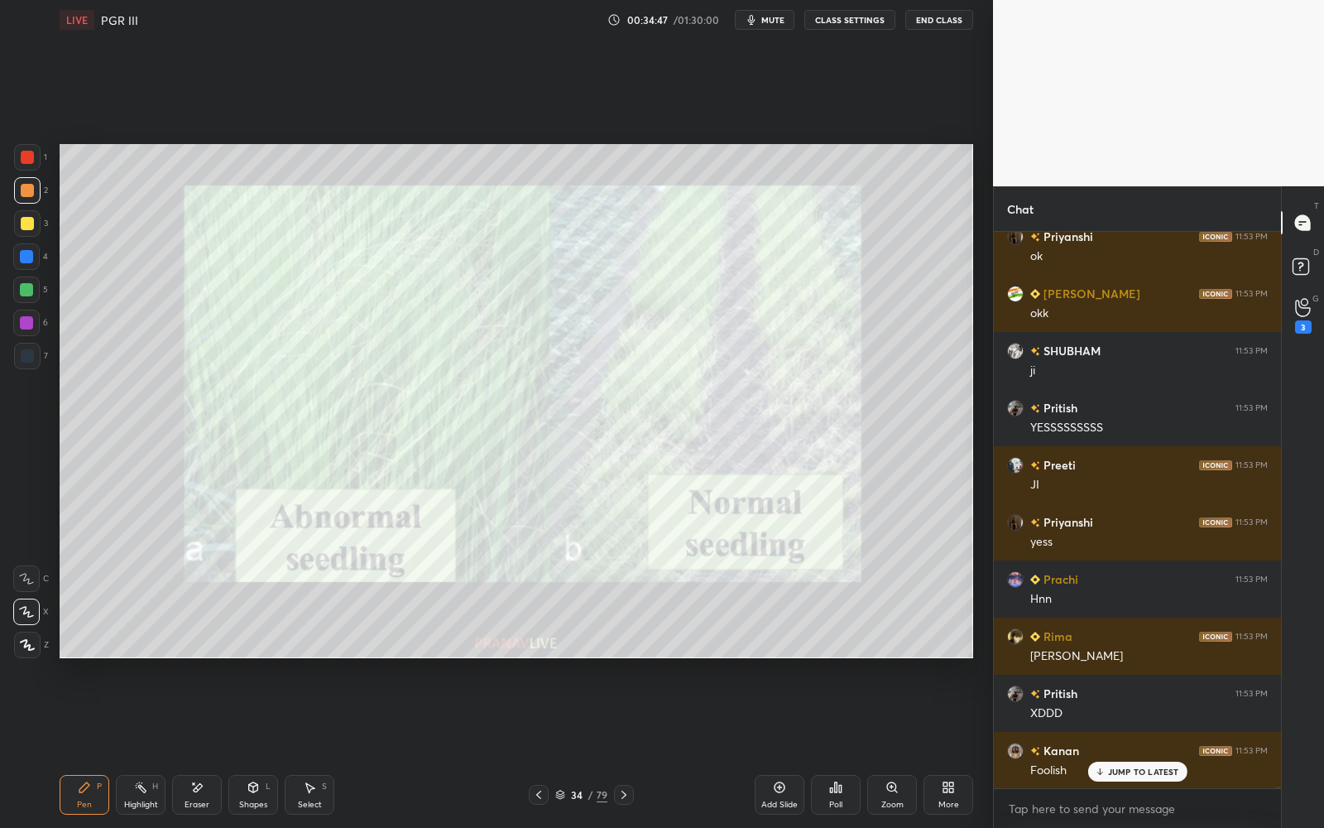
drag, startPoint x: 26, startPoint y: 225, endPoint x: 23, endPoint y: 212, distance: 13.6
click at [27, 226] on div at bounding box center [27, 223] width 13 height 13
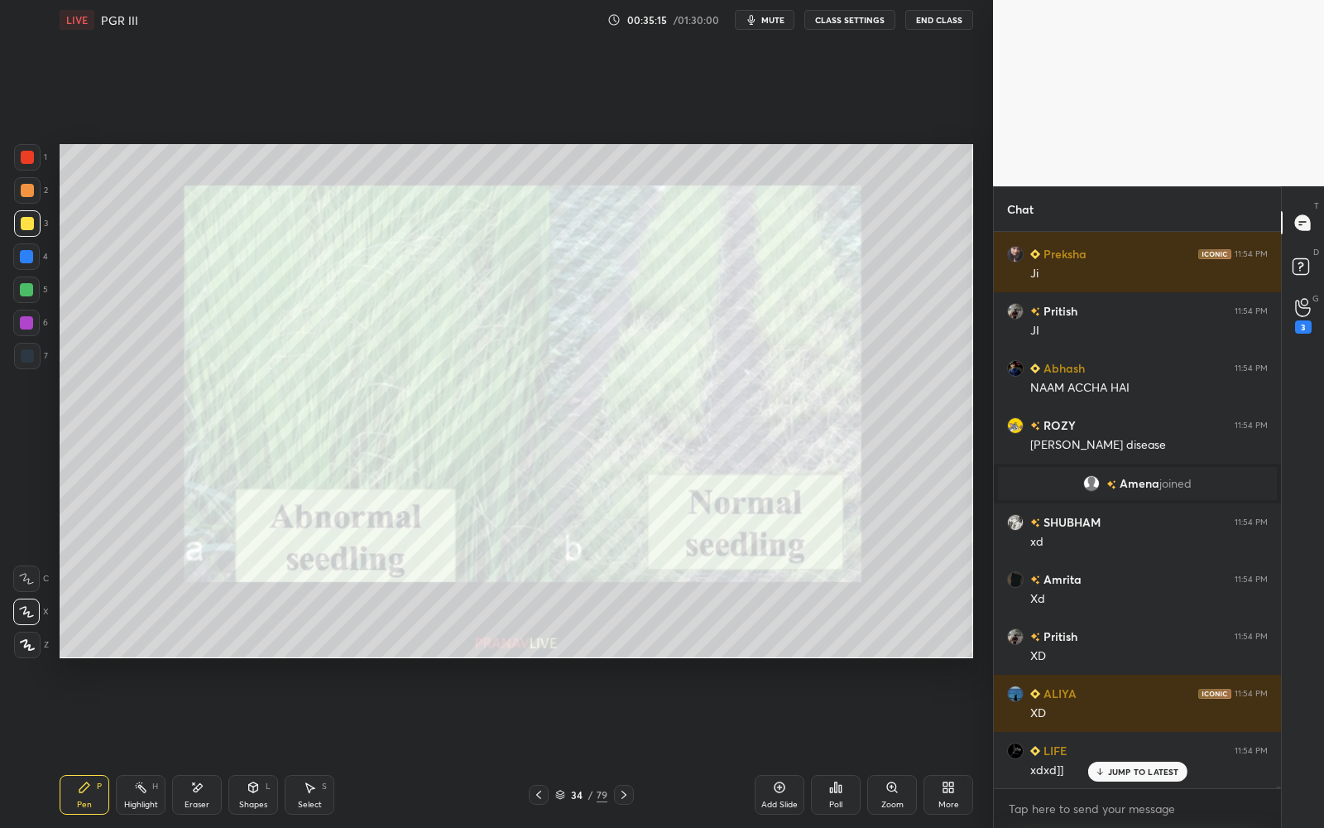
click at [629, 746] on icon at bounding box center [623, 794] width 13 height 13
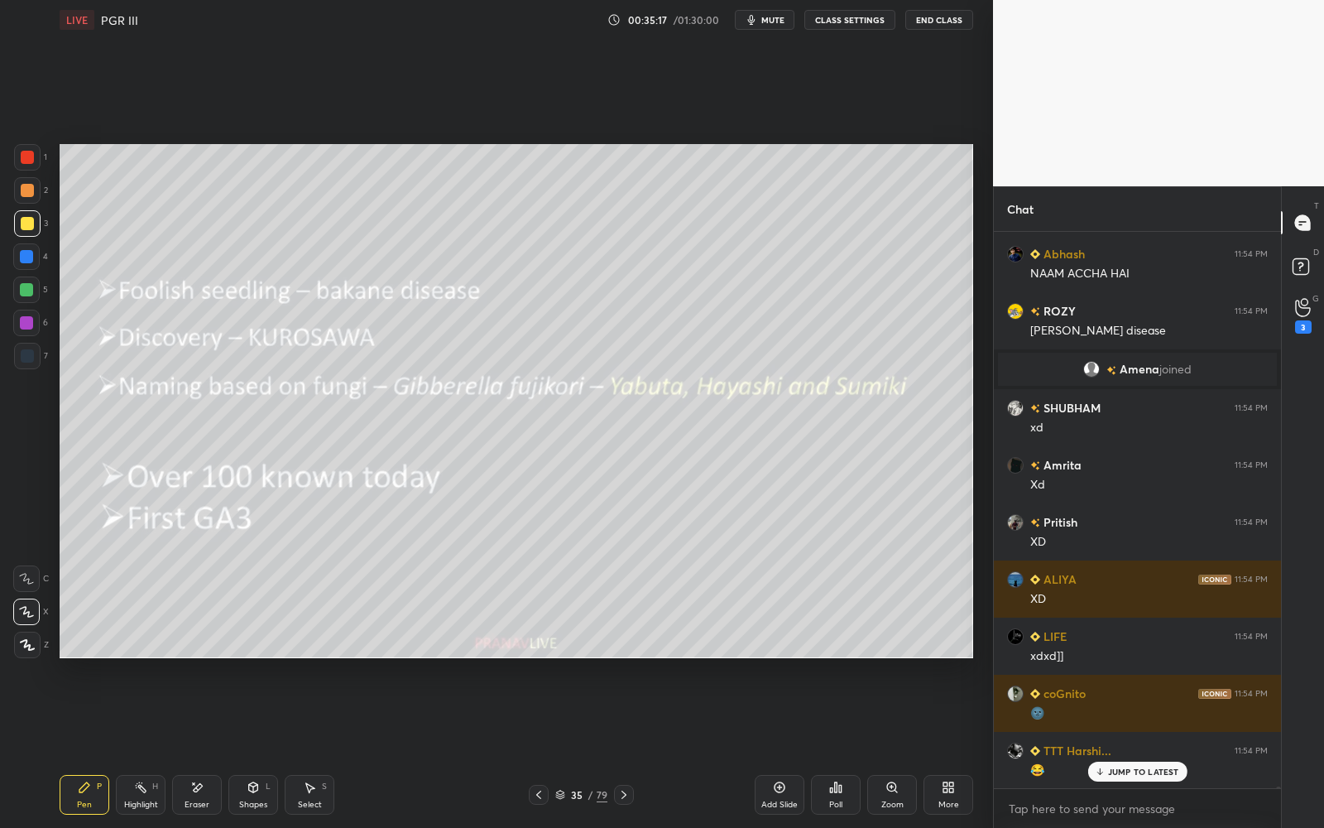
click at [254, 746] on icon at bounding box center [253, 786] width 13 height 13
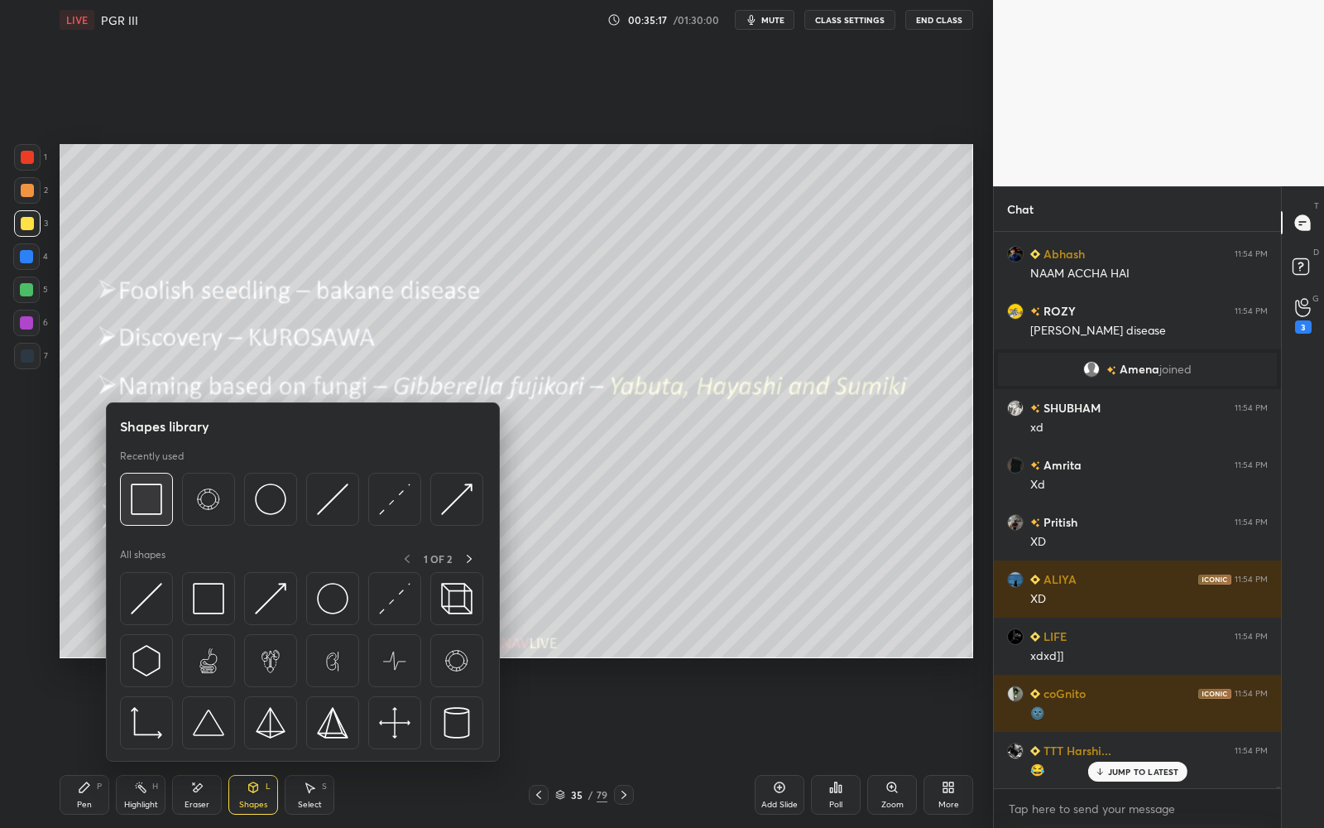
click at [148, 484] on img at bounding box center [146, 498] width 31 height 31
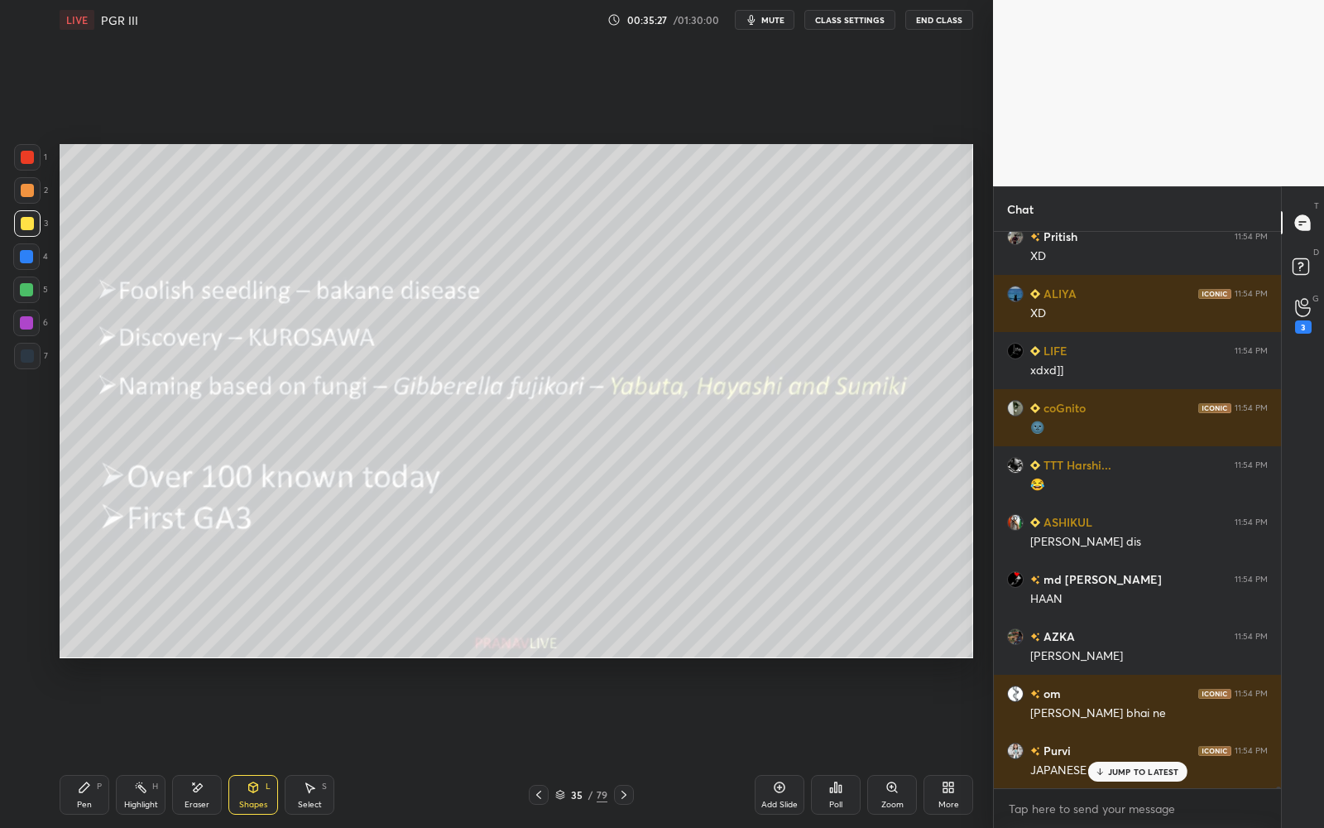
click at [1139, 746] on p "JUMP TO LATEST" at bounding box center [1143, 771] width 71 height 10
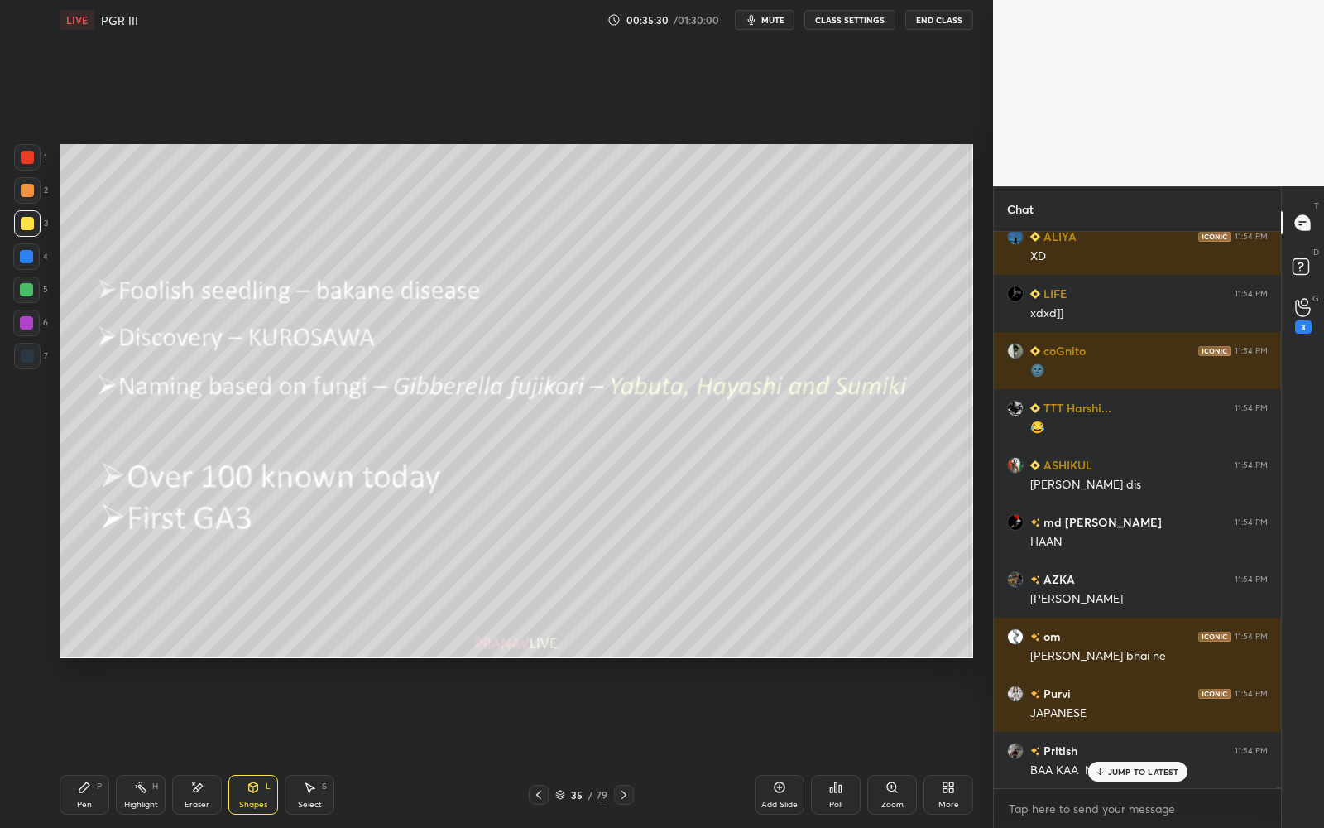
click at [1139, 746] on p "JUMP TO LATEST" at bounding box center [1143, 771] width 71 height 10
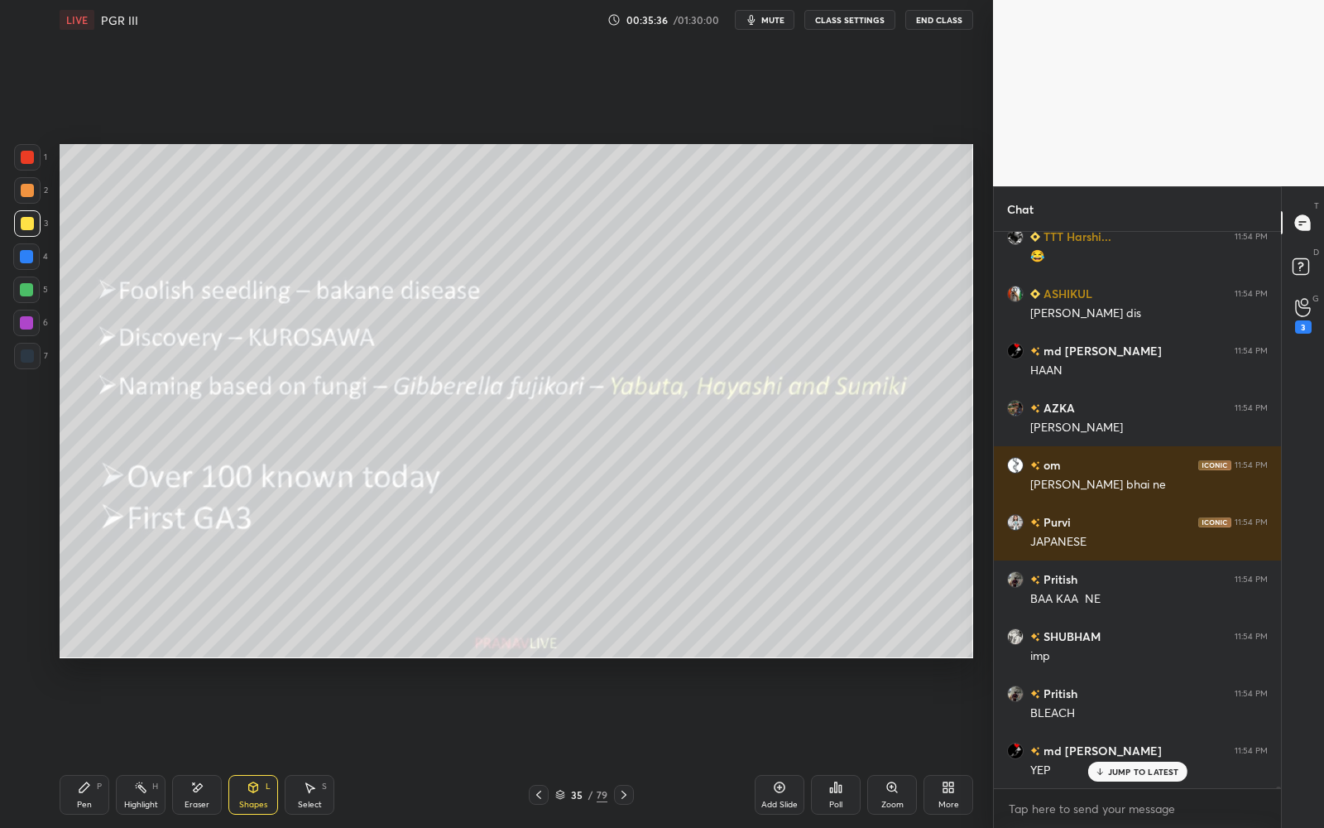
scroll to position [162419, 0]
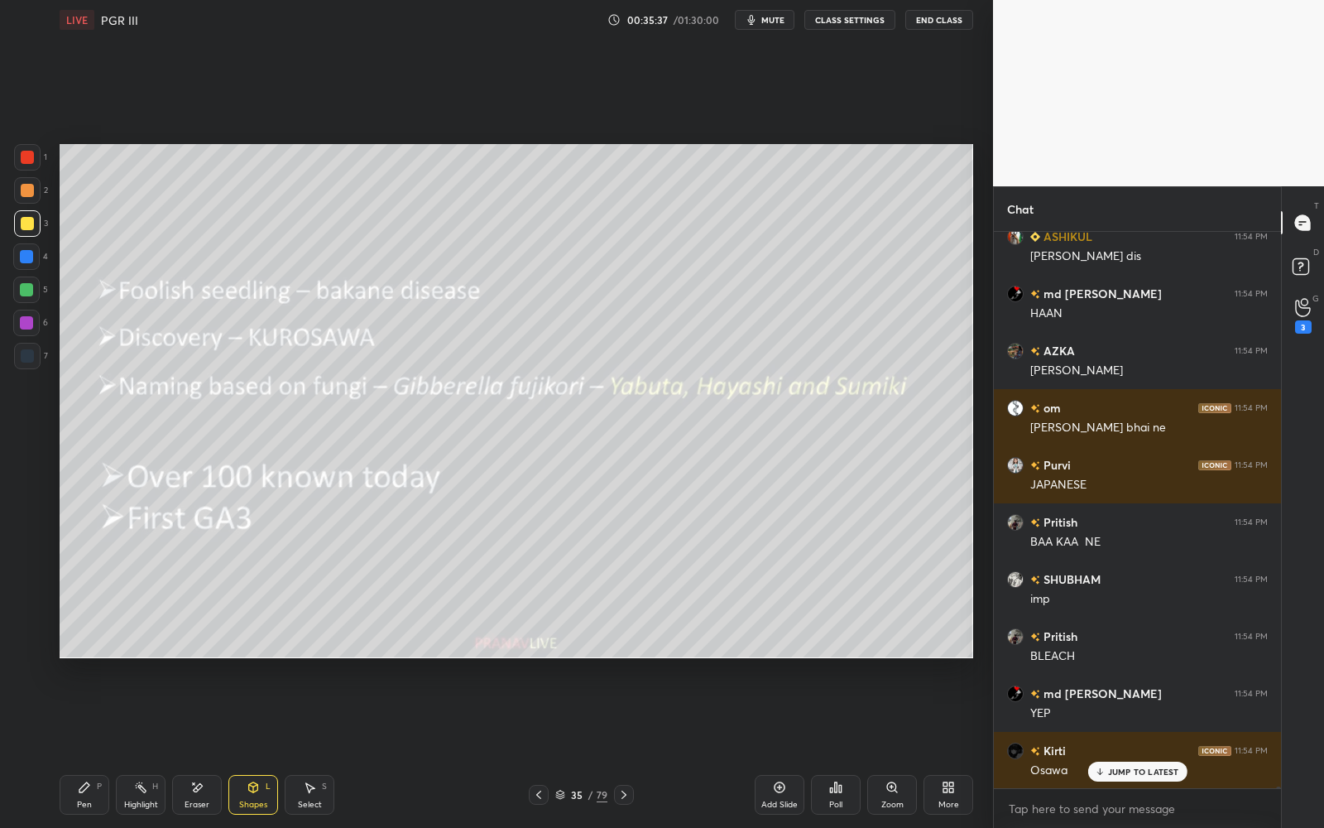
click at [92, 746] on div "Pen P" at bounding box center [85, 795] width 50 height 40
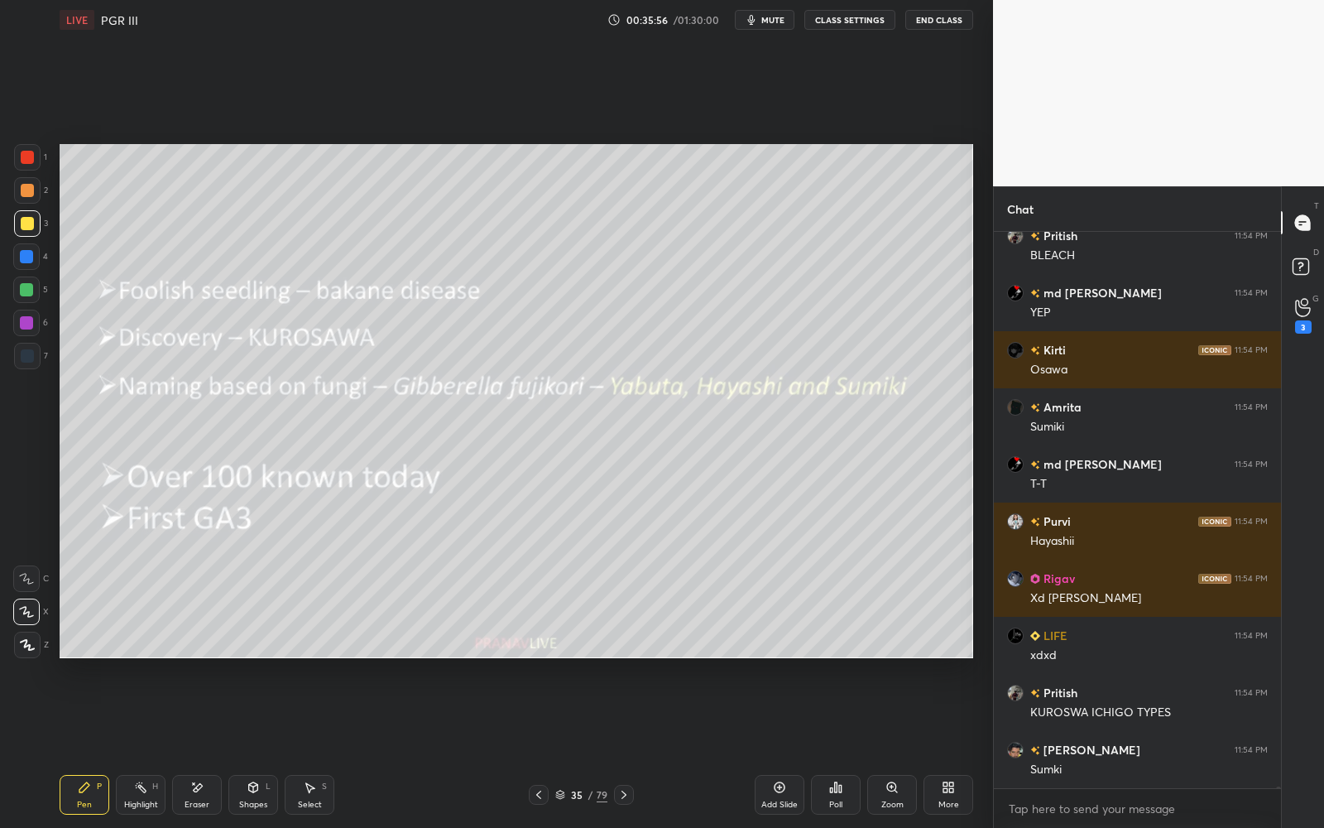
scroll to position [162876, 0]
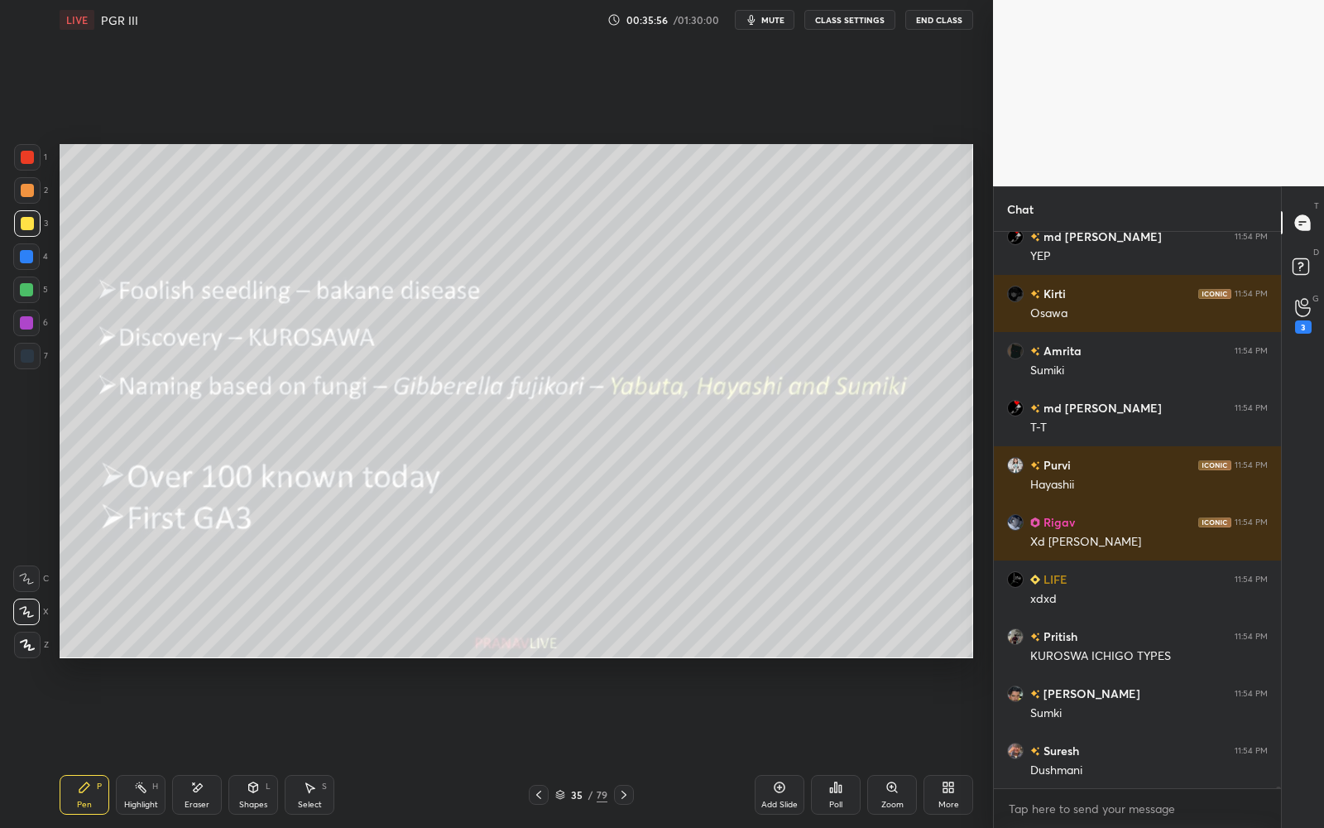
click at [535, 746] on div at bounding box center [539, 794] width 20 height 20
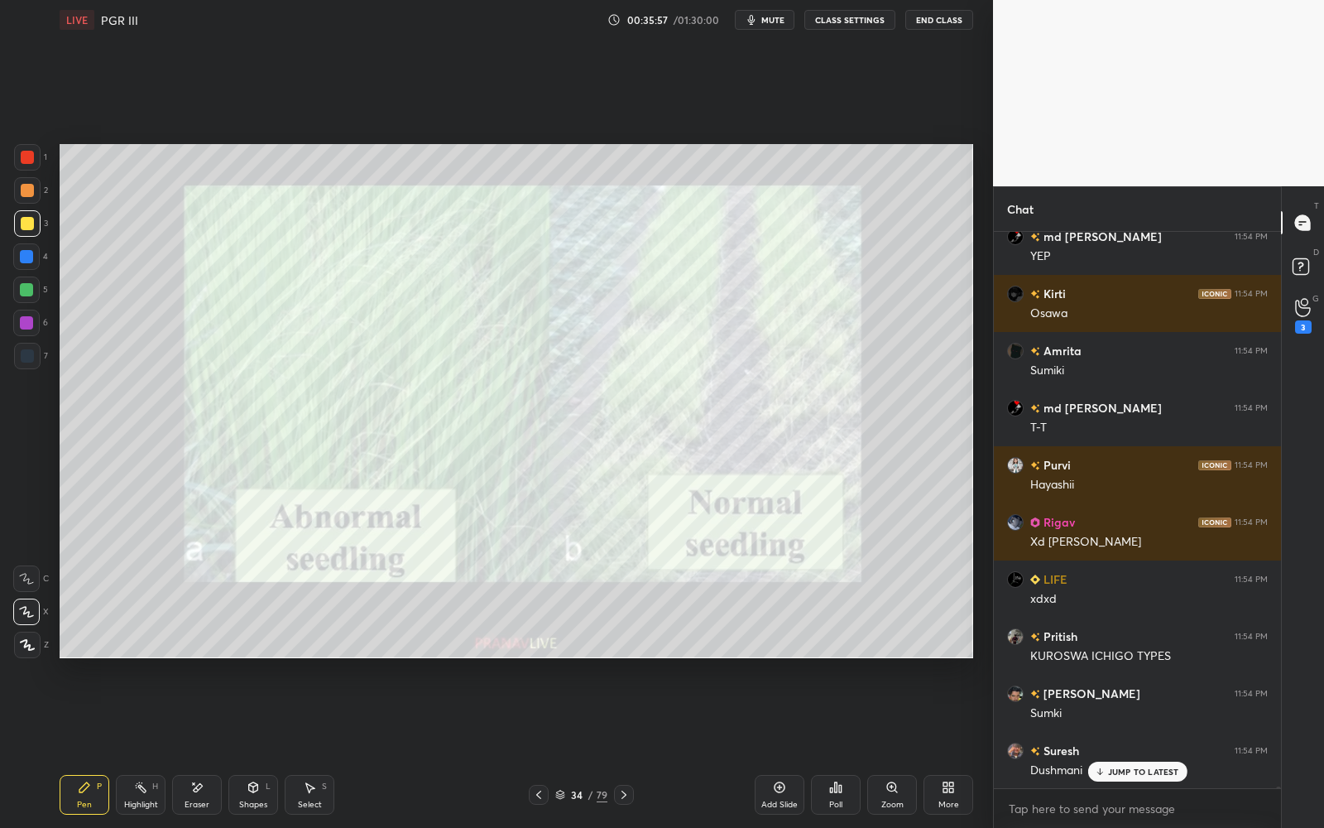
click at [626, 746] on icon at bounding box center [623, 794] width 13 height 13
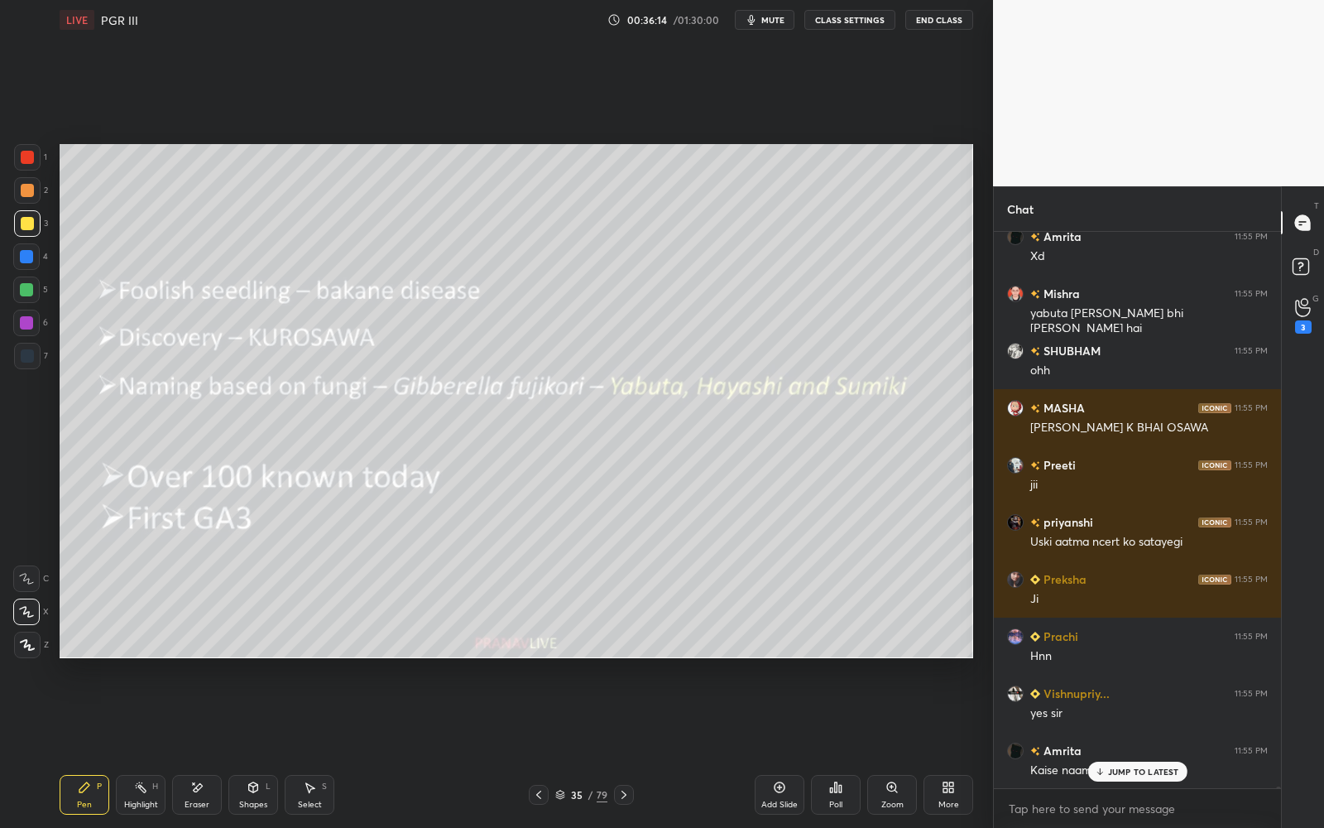
scroll to position [163618, 0]
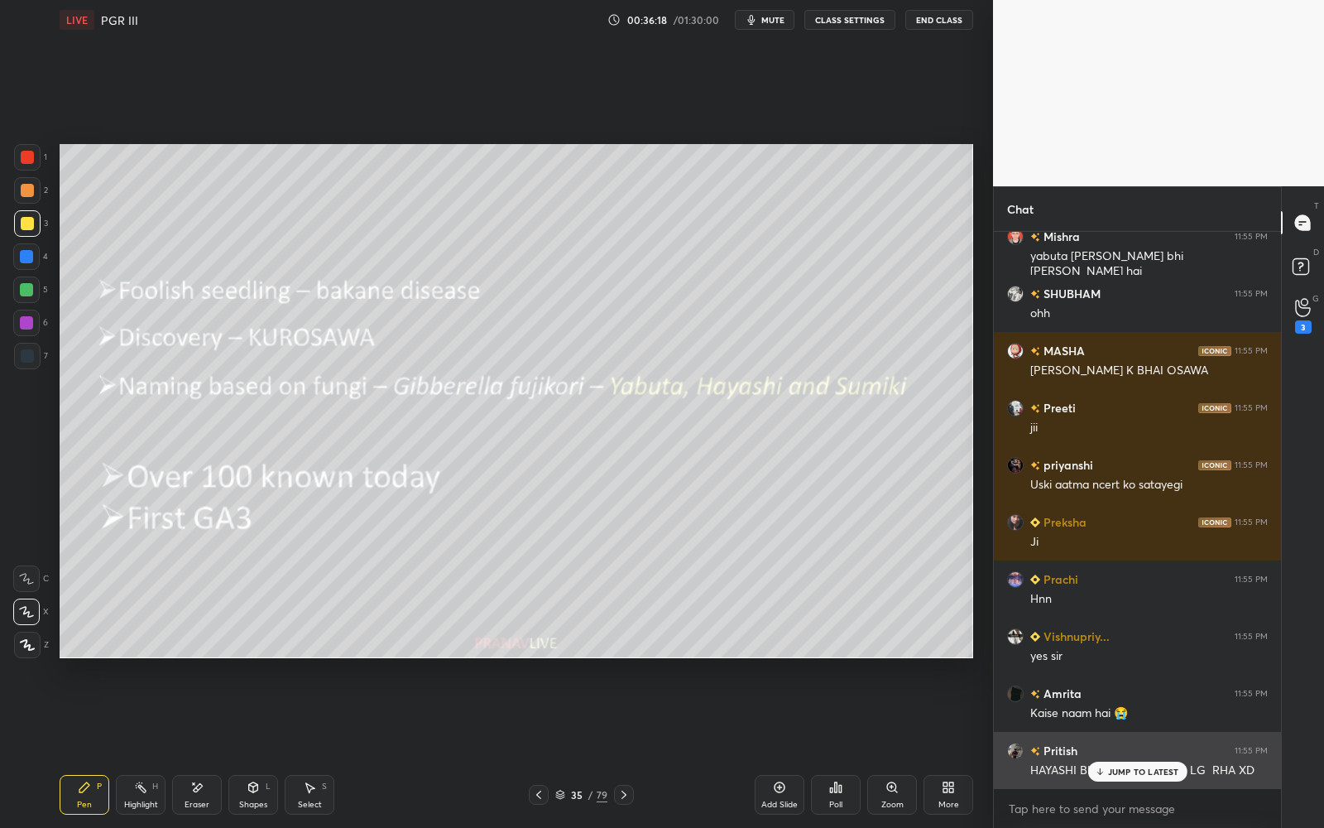
click at [1117, 746] on p "JUMP TO LATEST" at bounding box center [1143, 771] width 71 height 10
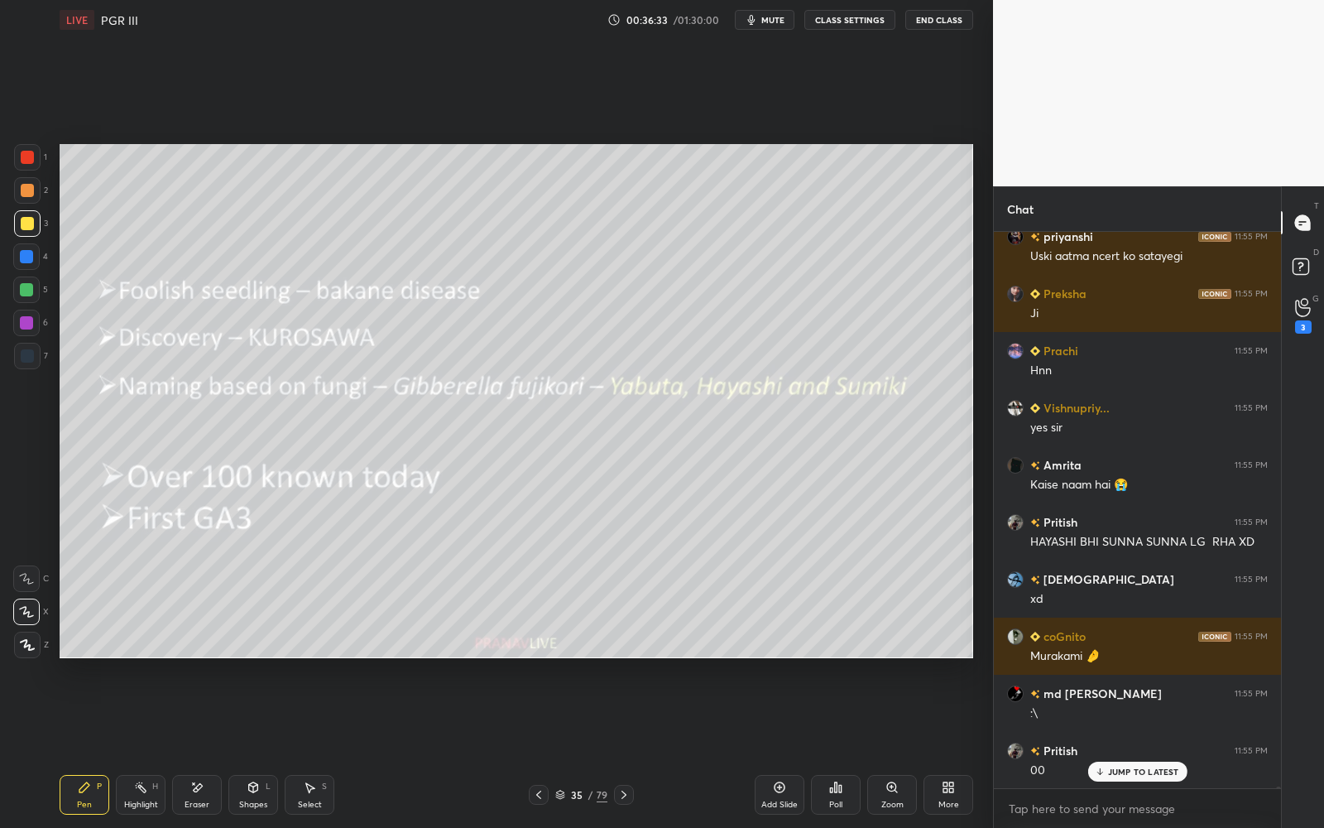
scroll to position [163903, 0]
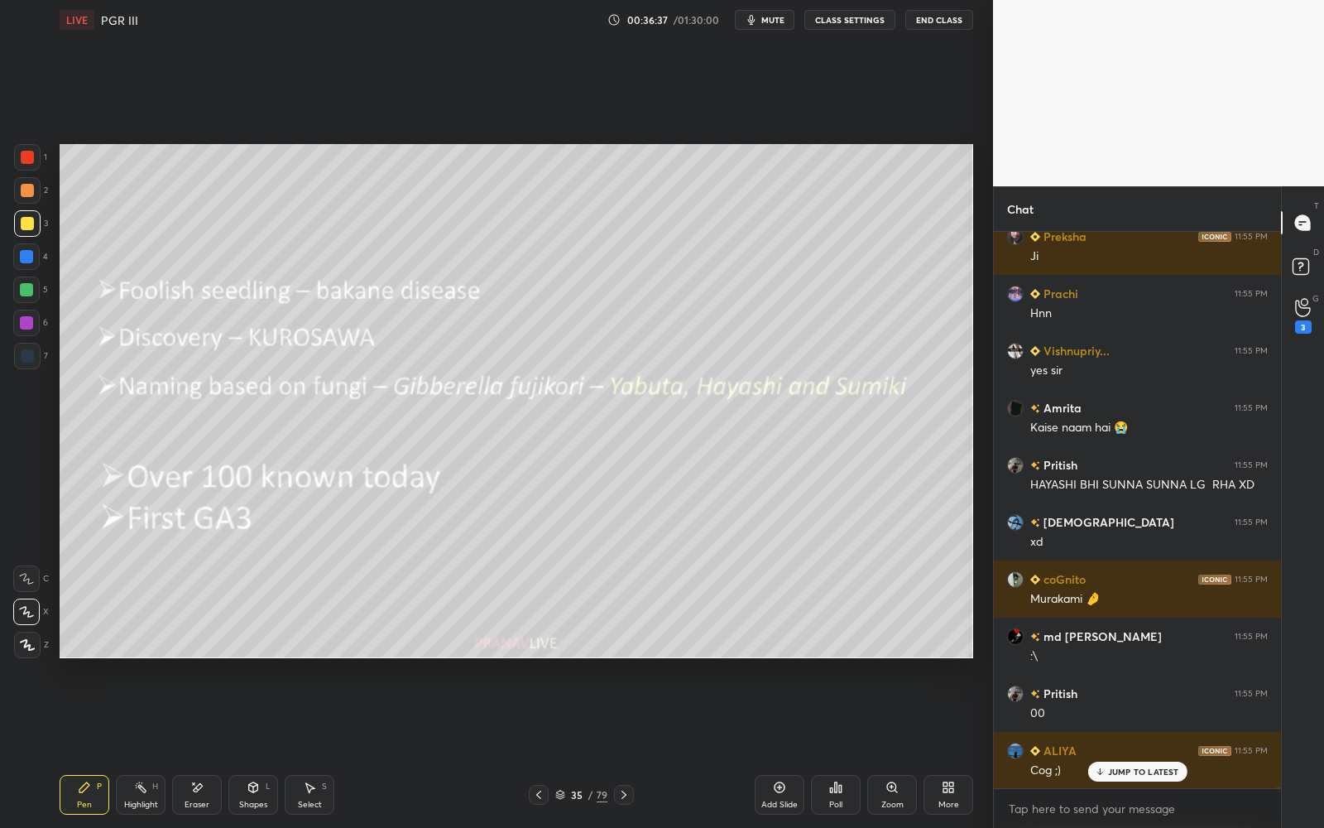
click at [1128, 746] on p "JUMP TO LATEST" at bounding box center [1143, 771] width 71 height 10
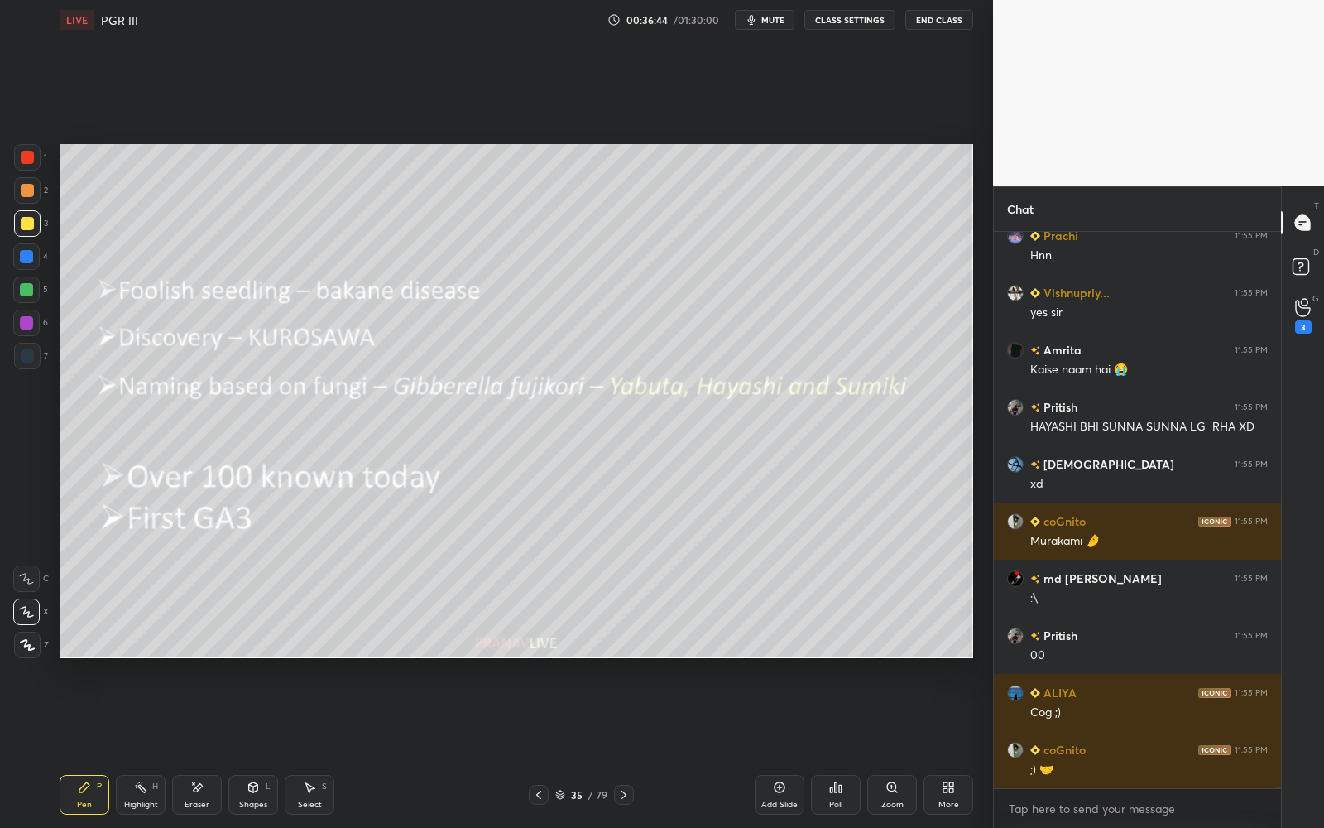
click at [578, 746] on div "35" at bounding box center [577, 794] width 17 height 10
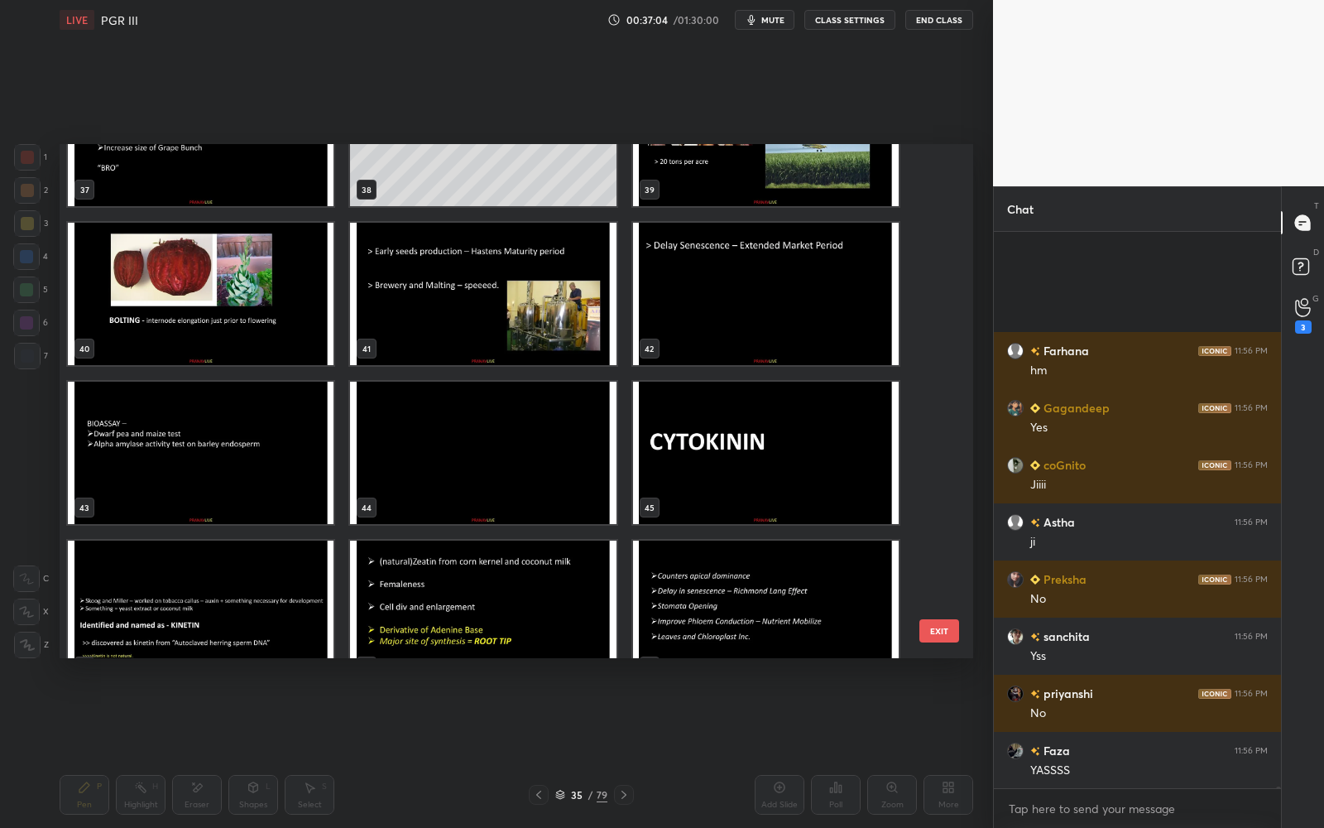
scroll to position [166816, 0]
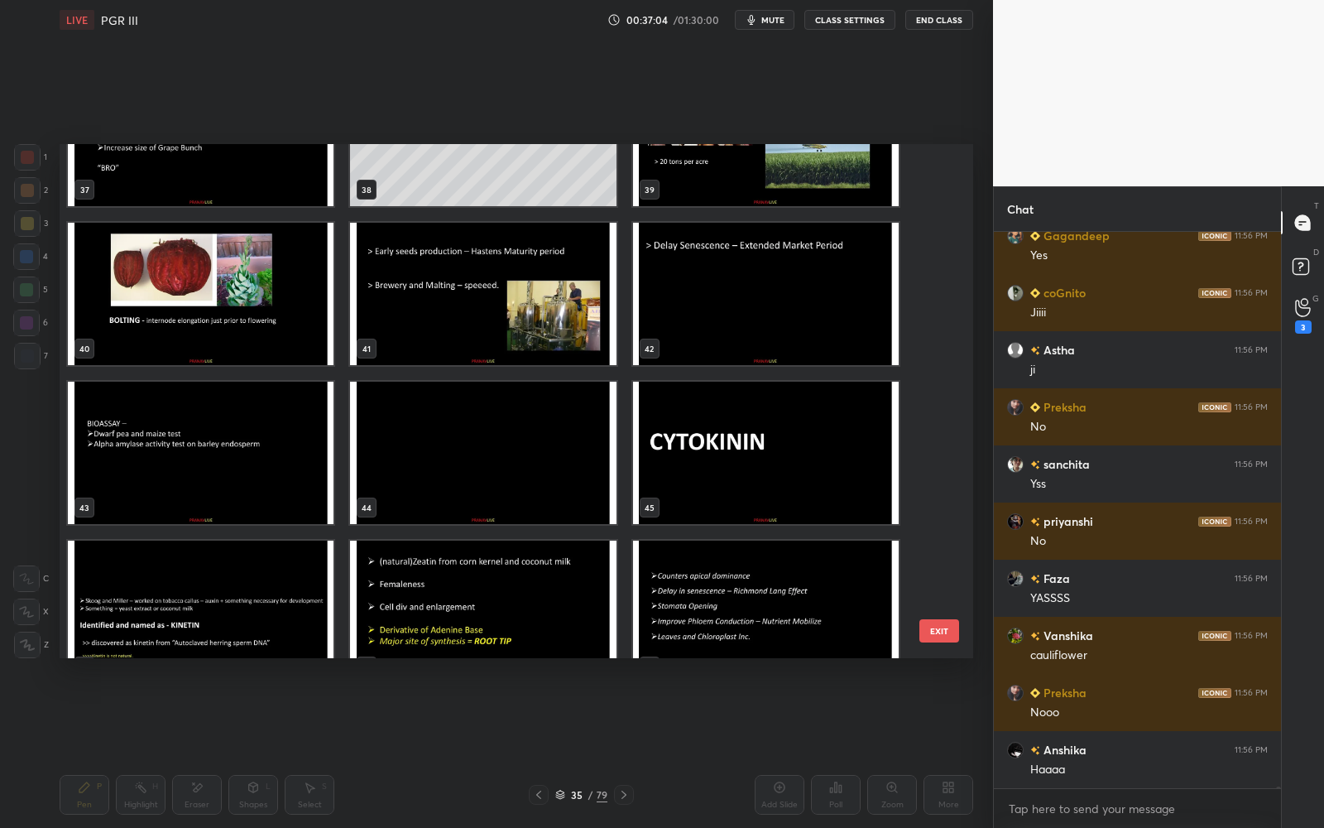
click at [700, 188] on img "grid" at bounding box center [766, 135] width 266 height 142
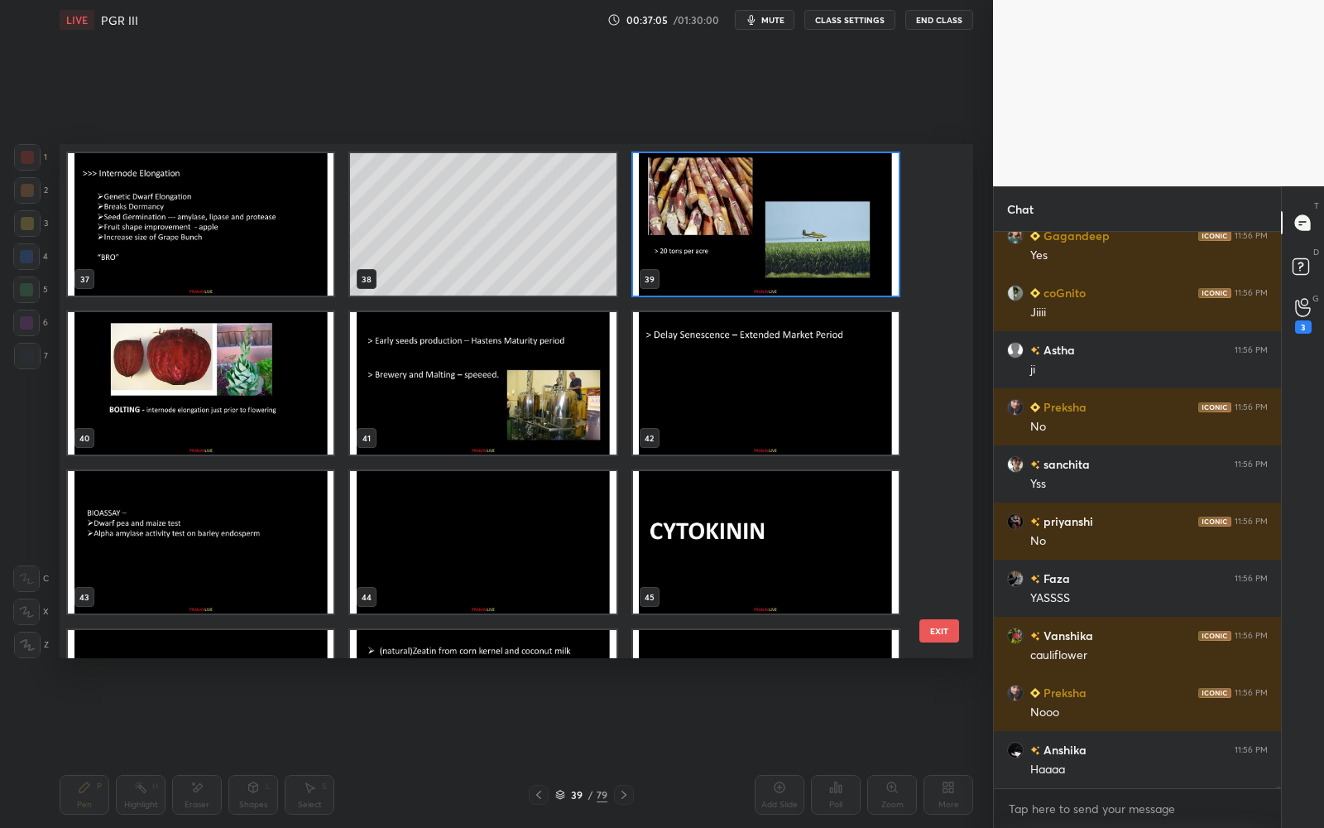
click at [699, 190] on img "grid" at bounding box center [766, 224] width 266 height 142
click at [698, 190] on img "grid" at bounding box center [766, 224] width 266 height 142
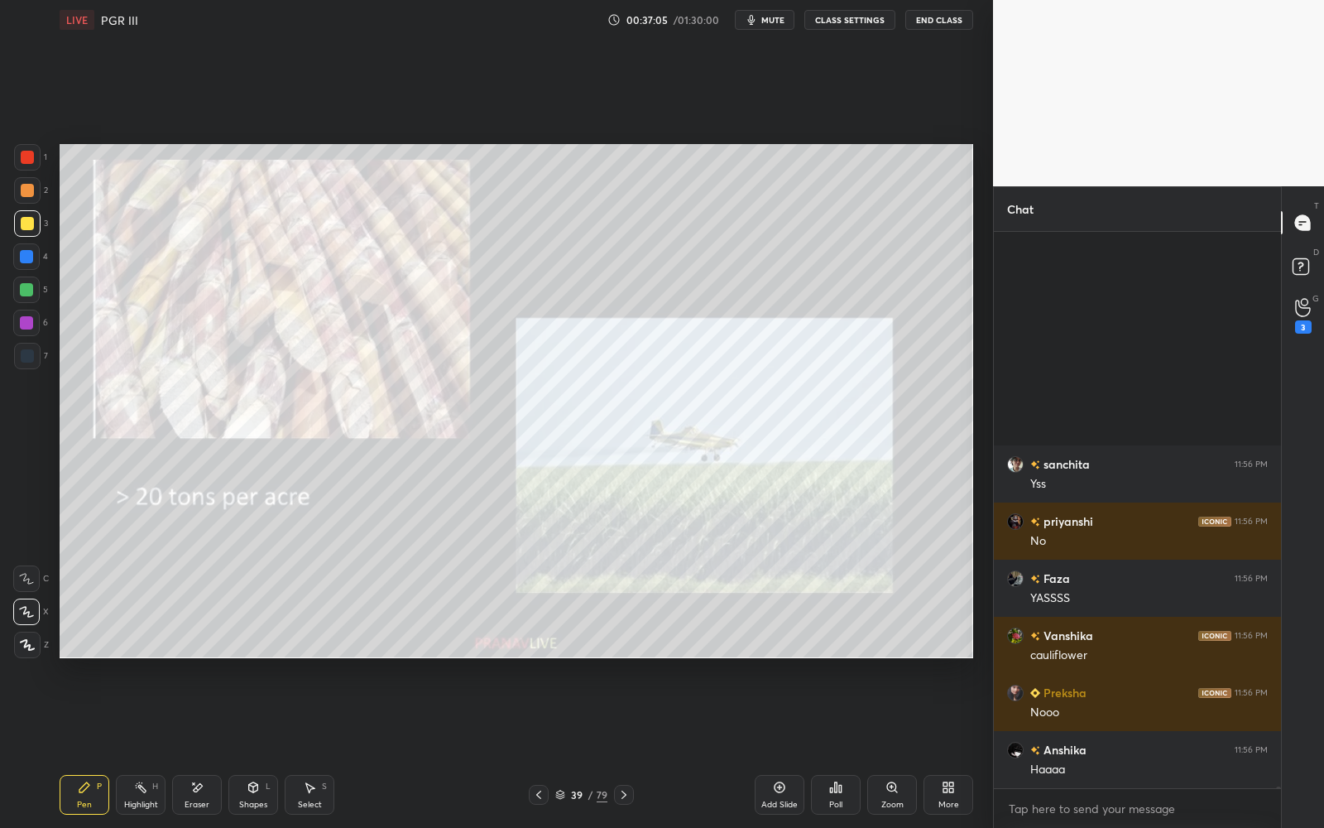
scroll to position [167102, 0]
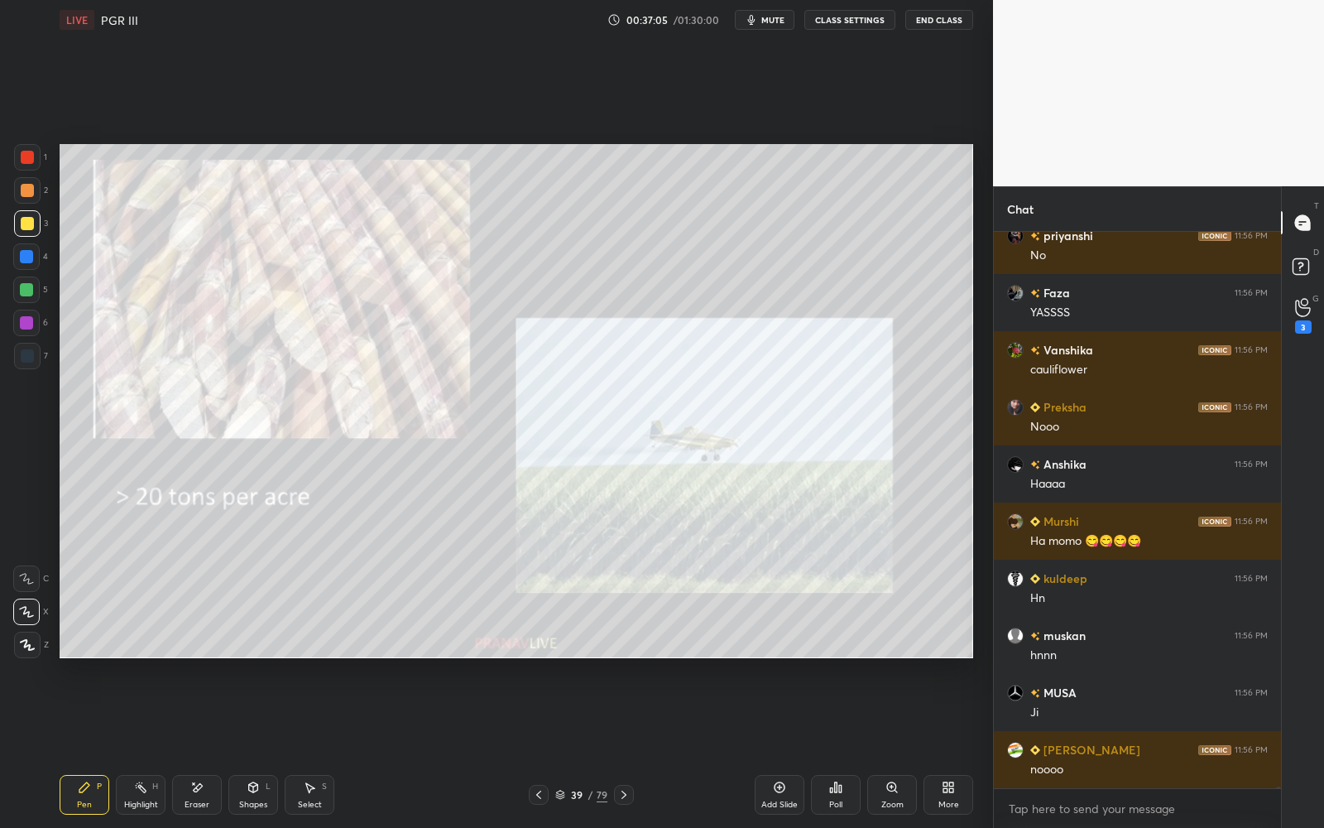
click at [698, 191] on img "grid" at bounding box center [766, 224] width 266 height 142
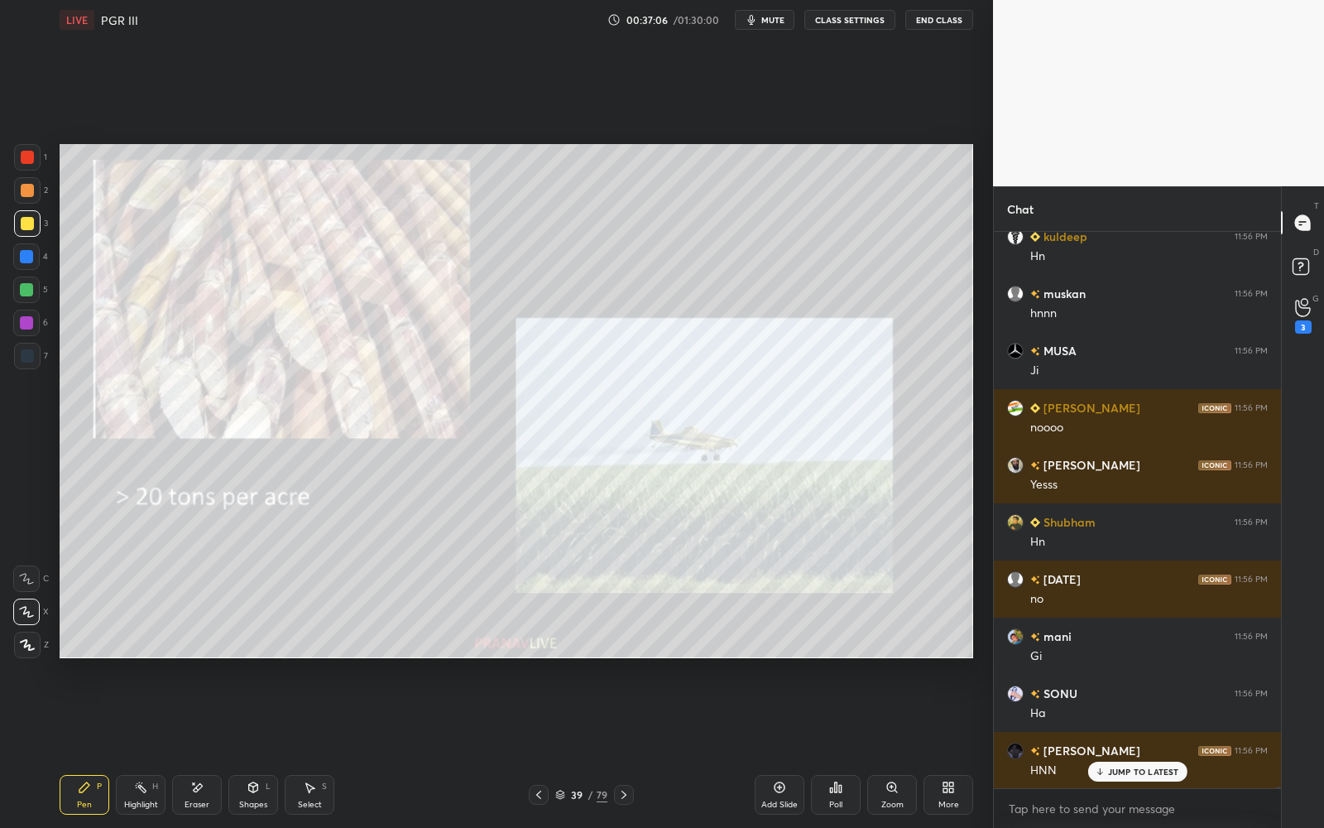
click at [586, 746] on div "39 / 79" at bounding box center [581, 794] width 52 height 15
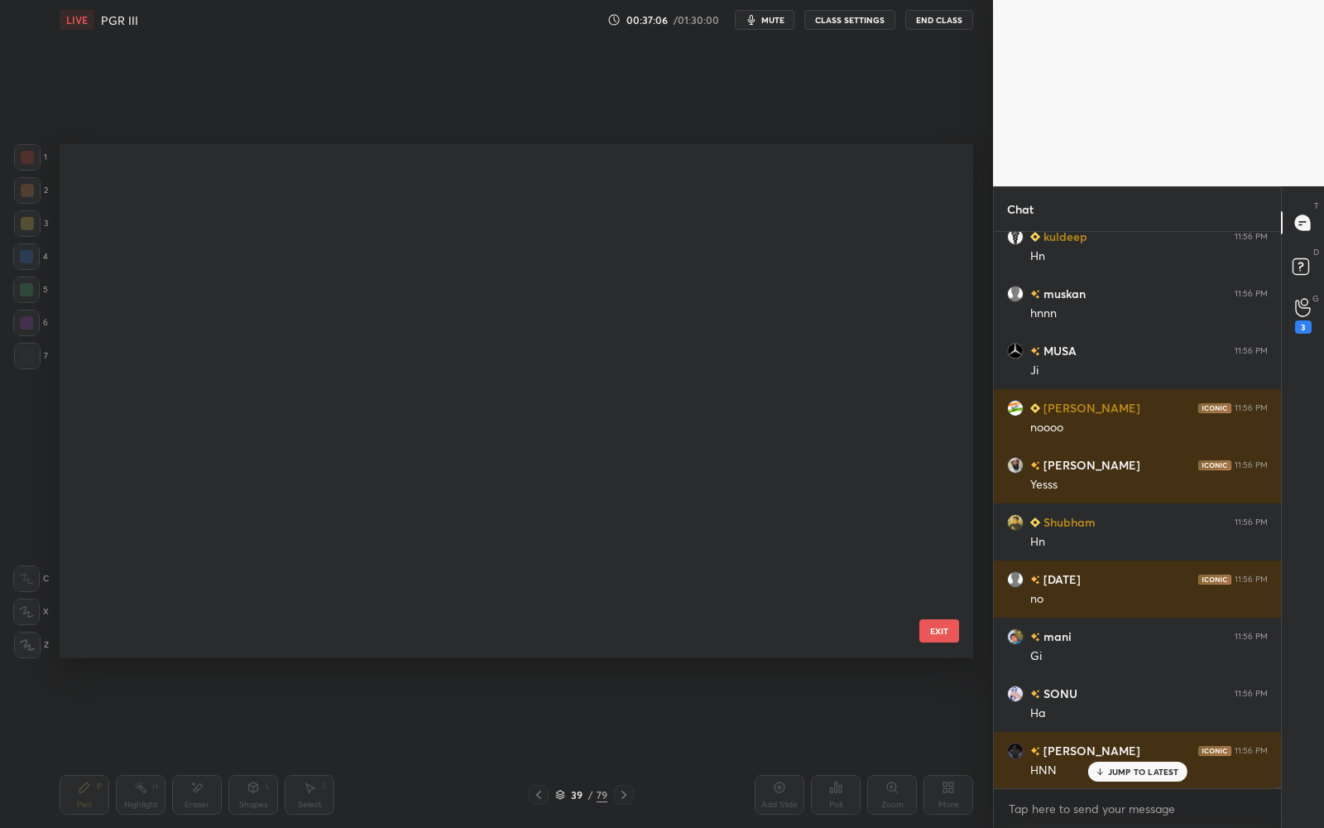
scroll to position [1552, 0]
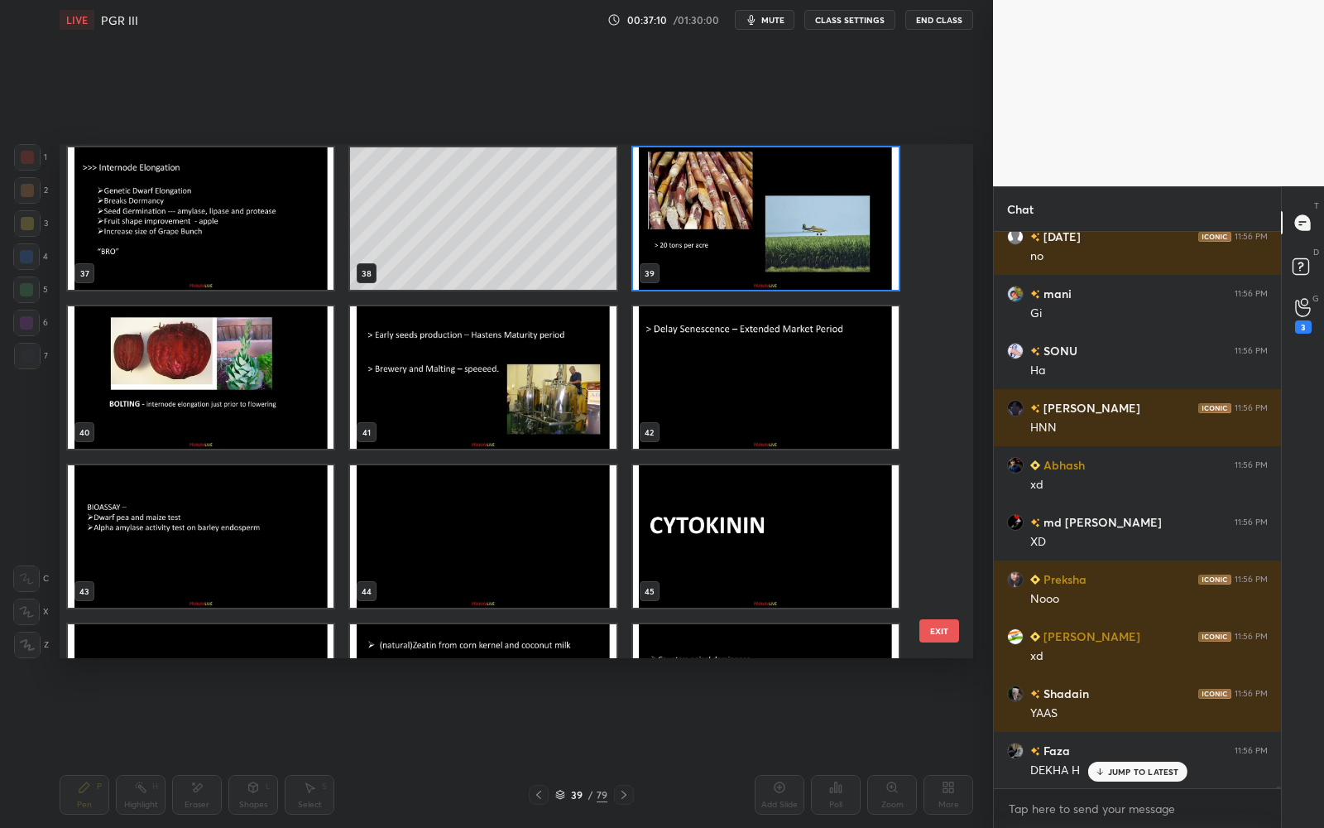
click at [275, 381] on img "grid" at bounding box center [201, 377] width 266 height 142
click at [274, 381] on img "grid" at bounding box center [201, 377] width 266 height 142
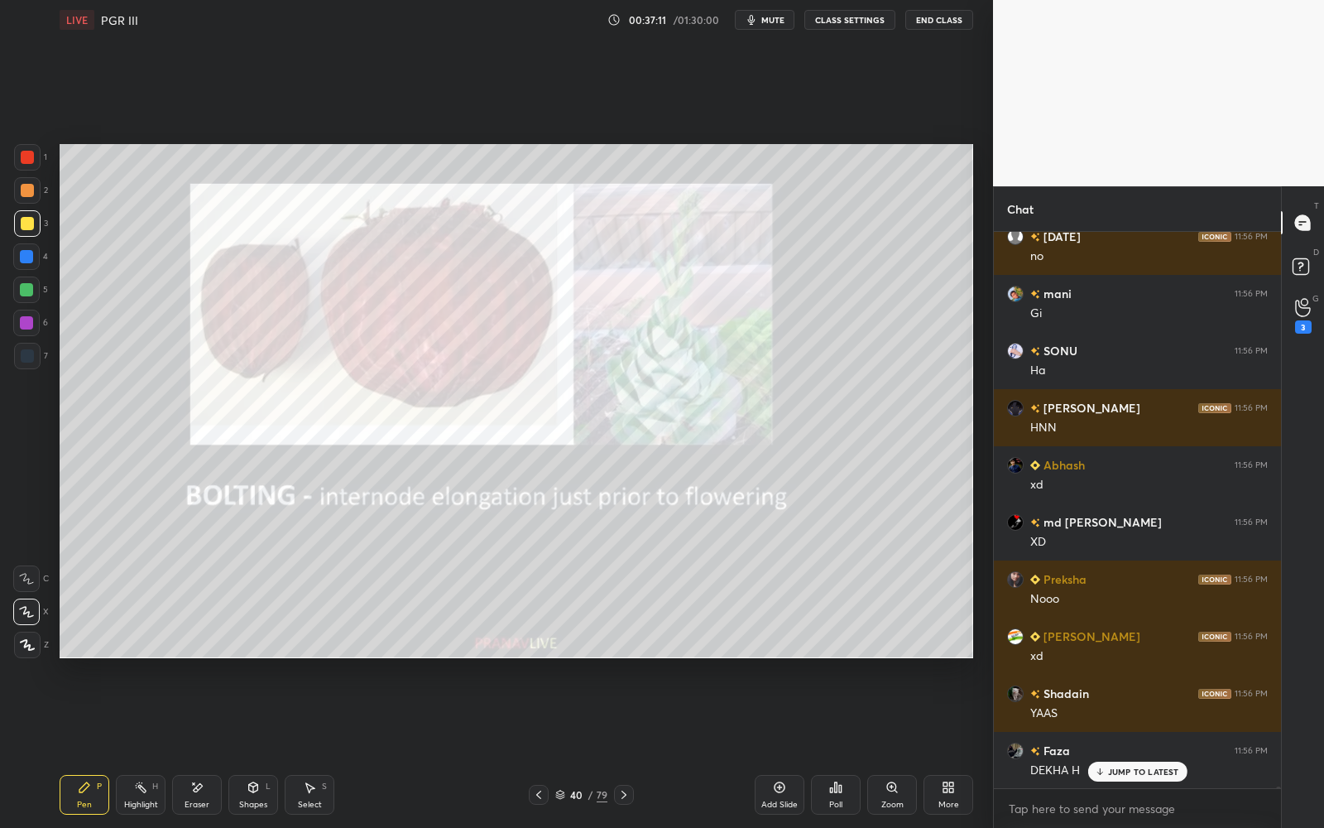
click at [274, 381] on img "grid" at bounding box center [201, 377] width 266 height 142
click at [35, 157] on div at bounding box center [27, 157] width 26 height 26
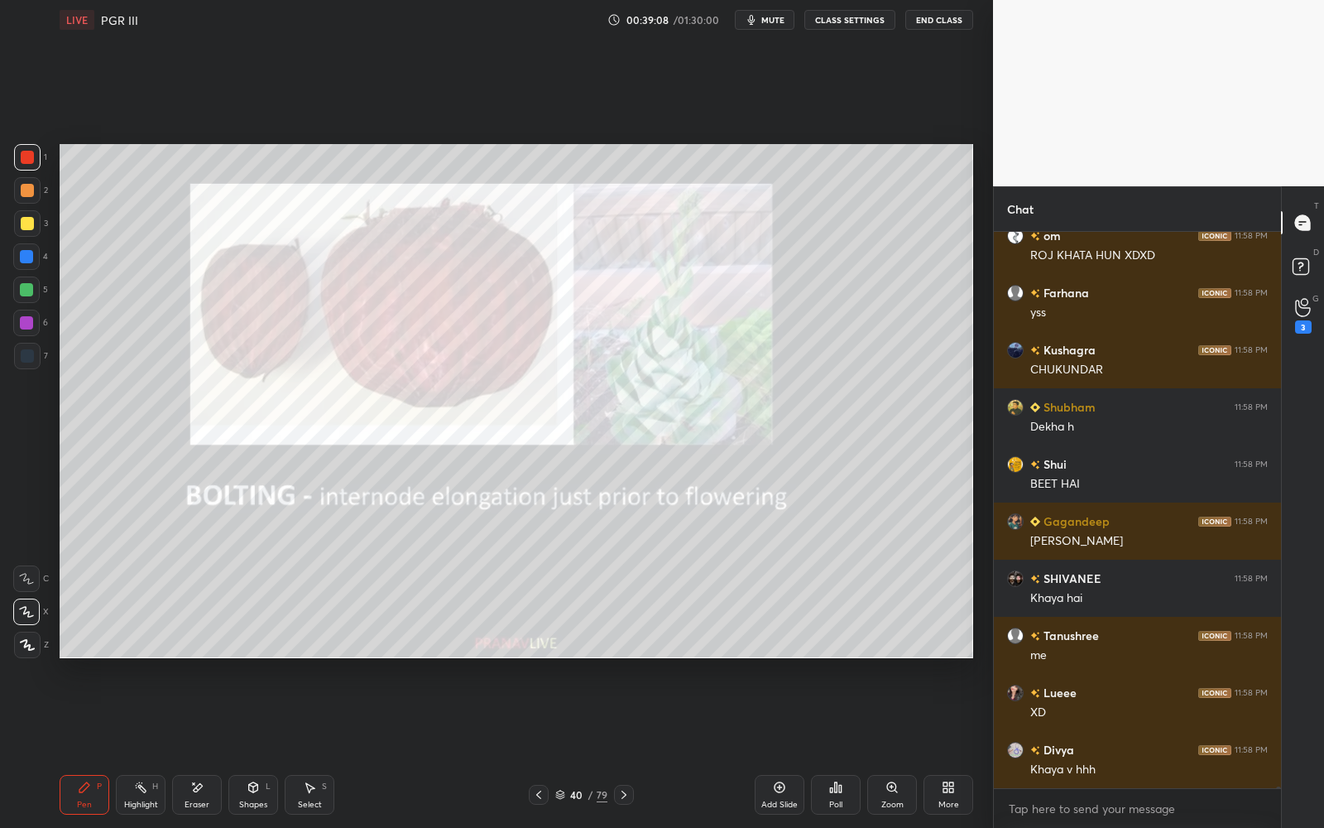
click at [210, 746] on div "Eraser" at bounding box center [197, 795] width 50 height 40
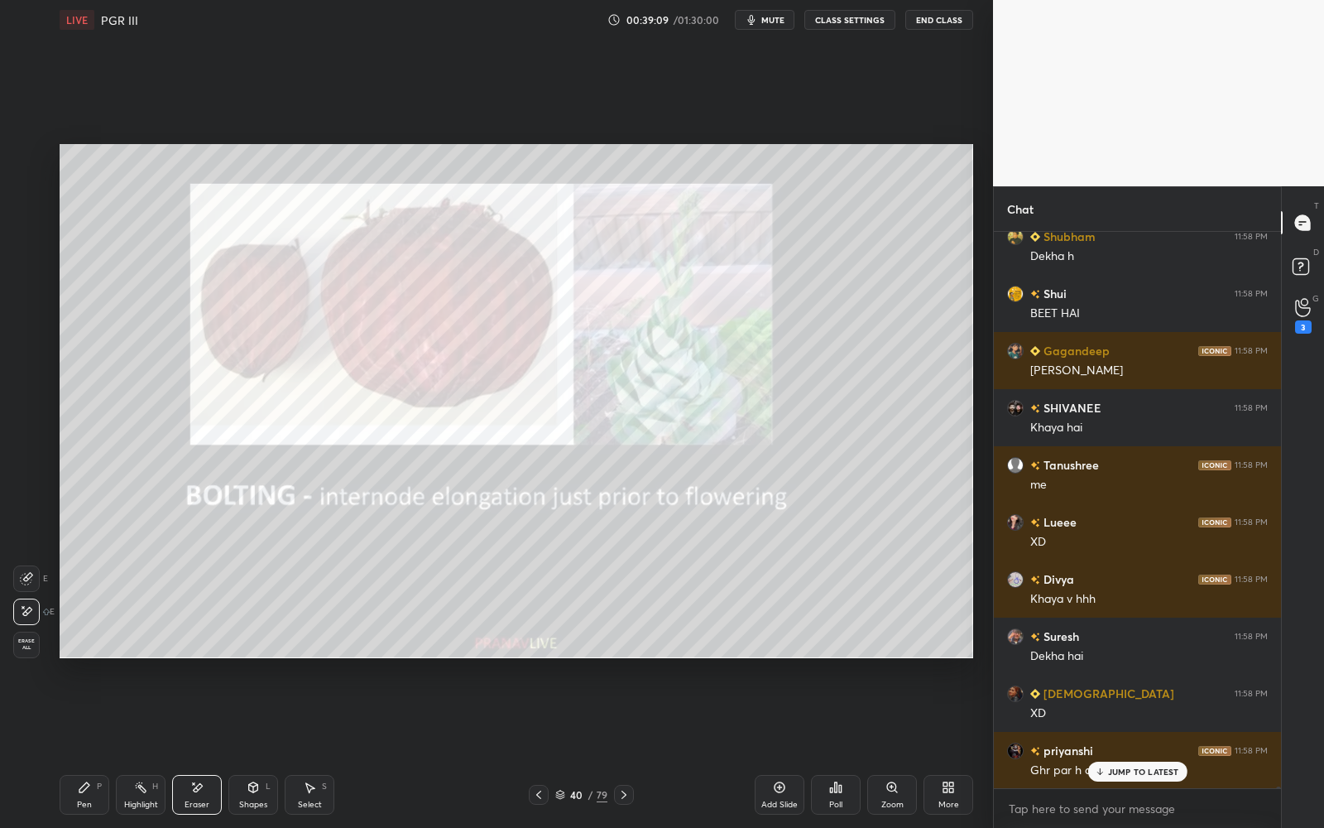
click at [31, 649] on span "Erase all" at bounding box center [26, 644] width 25 height 12
click at [90, 746] on div "Pen P" at bounding box center [85, 795] width 50 height 40
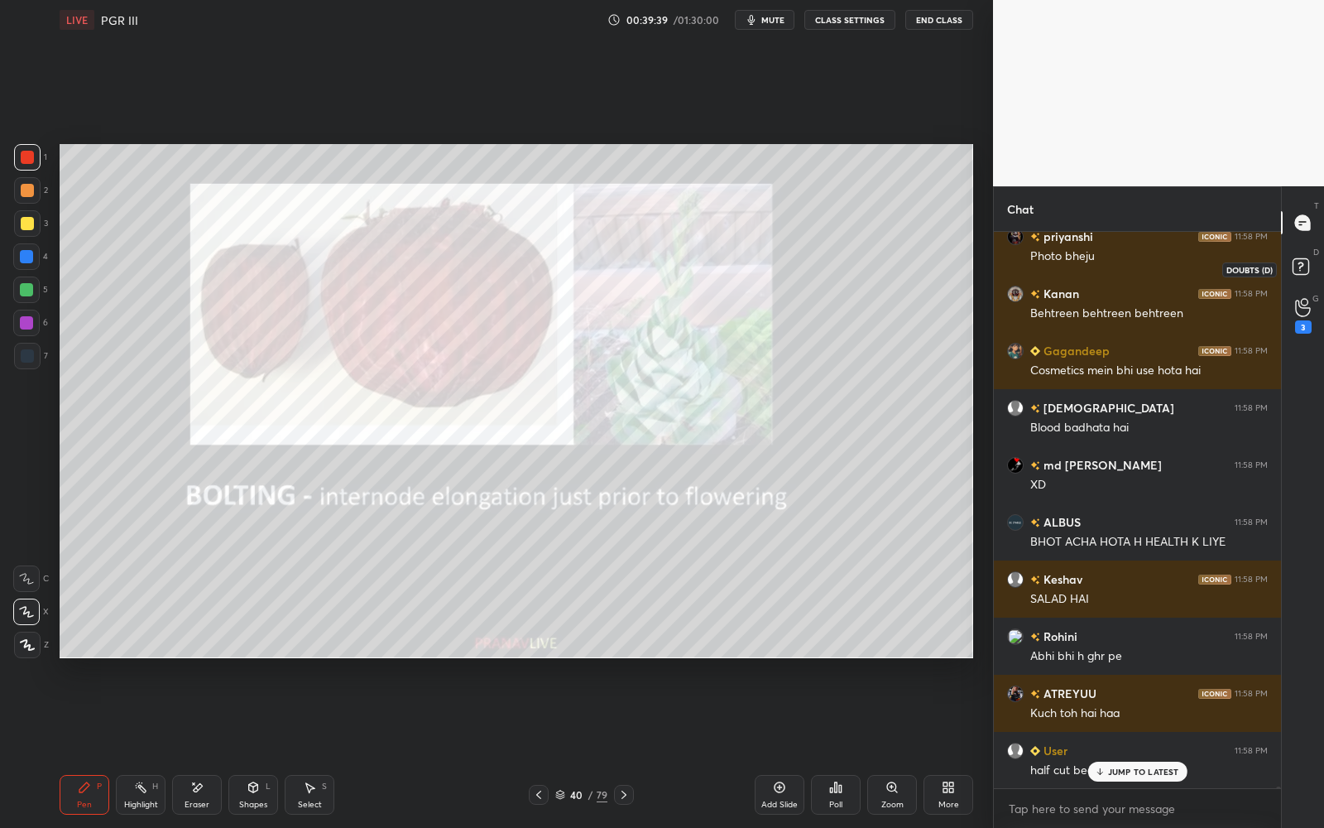
click at [1307, 255] on icon at bounding box center [1303, 269] width 30 height 30
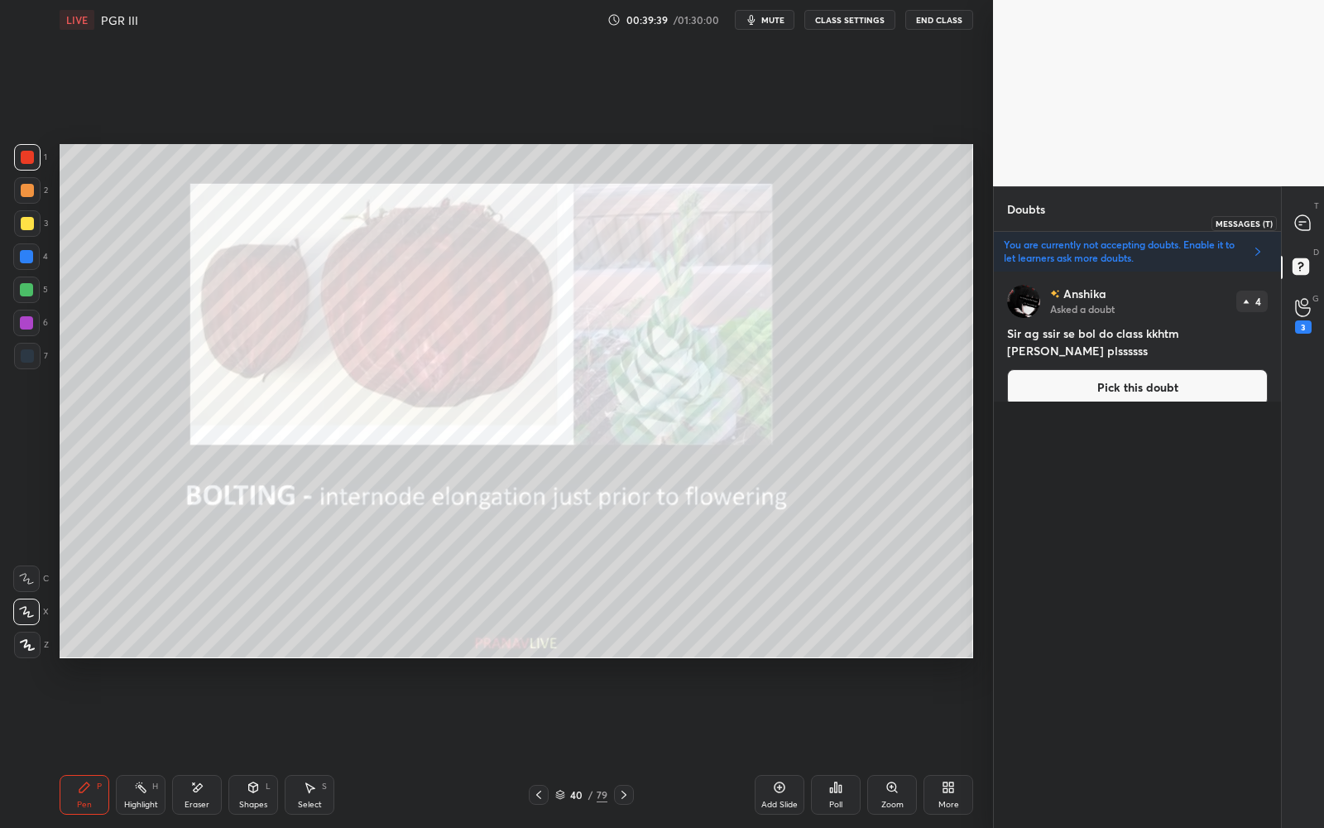
click at [1304, 229] on icon at bounding box center [1302, 222] width 15 height 15
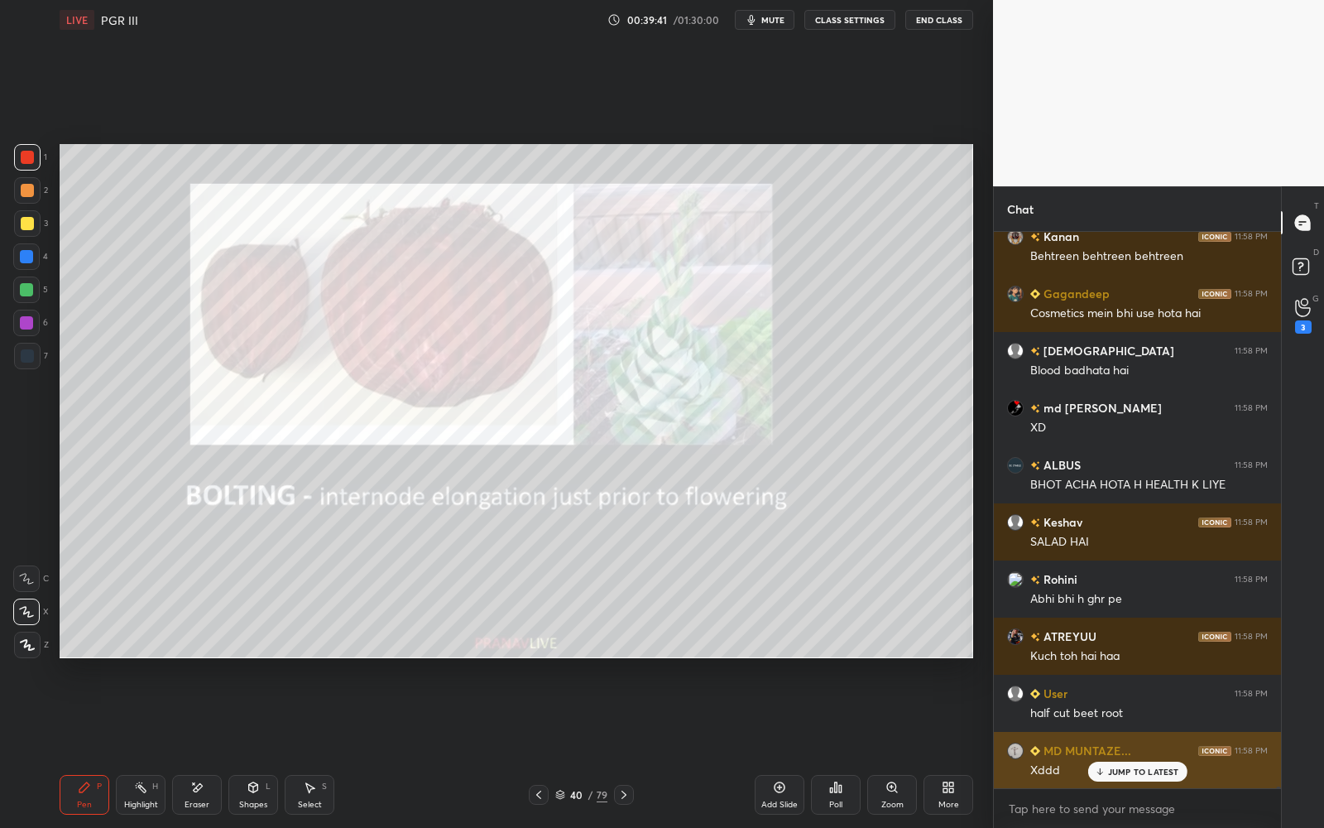
click at [1139, 746] on p "JUMP TO LATEST" at bounding box center [1143, 771] width 71 height 10
click at [563, 746] on icon at bounding box center [560, 794] width 10 height 10
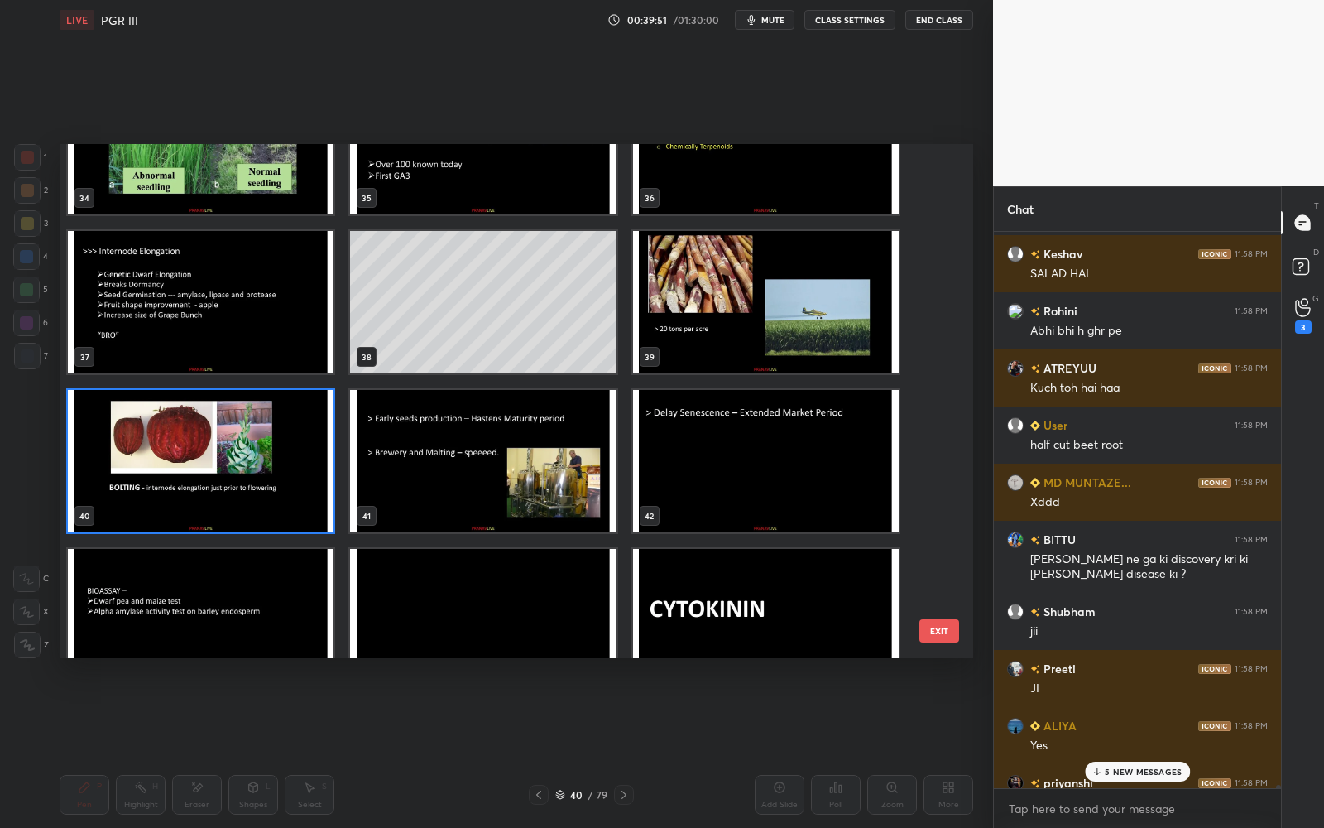
click at [1130, 746] on p "5 NEW MESSAGES" at bounding box center [1143, 771] width 77 height 10
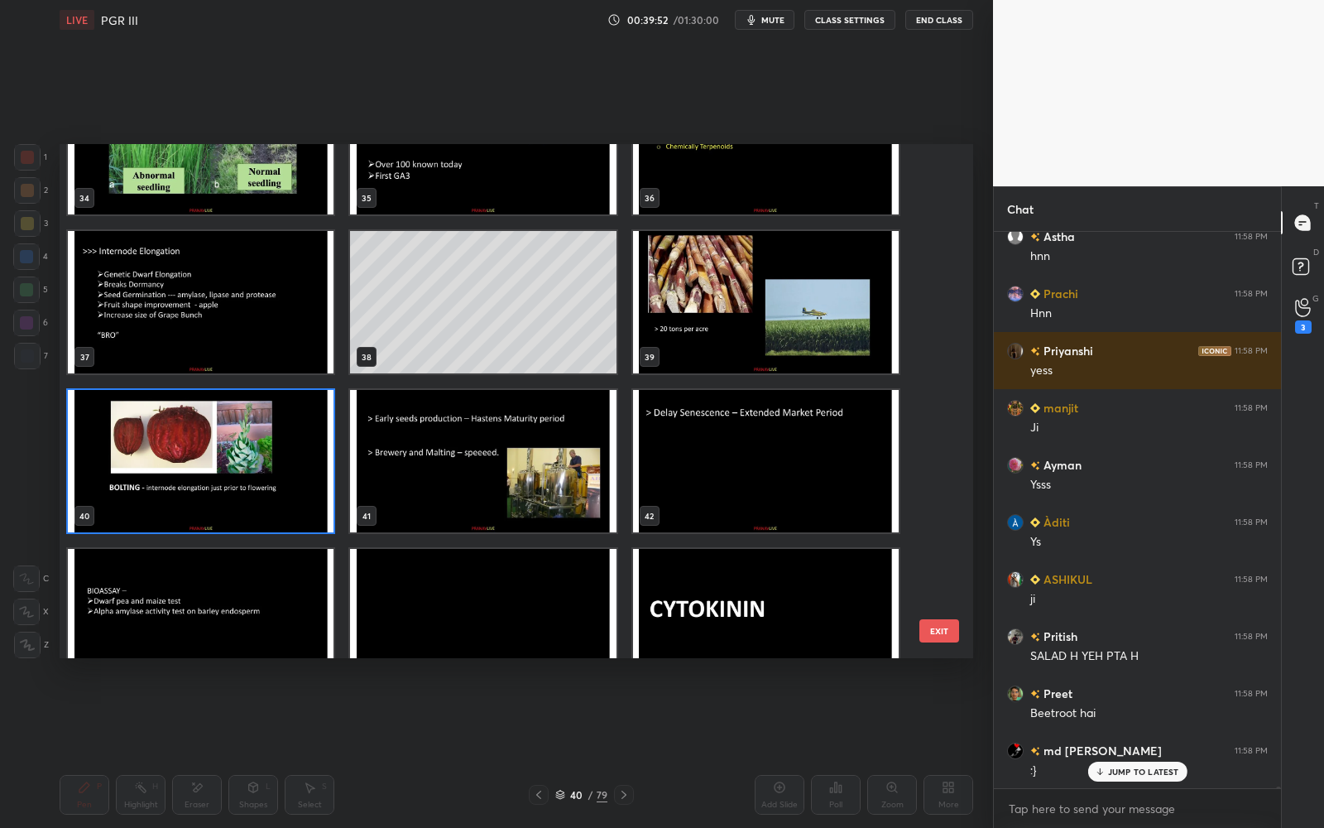
click at [1132, 746] on div "JUMP TO LATEST" at bounding box center [1136, 771] width 99 height 20
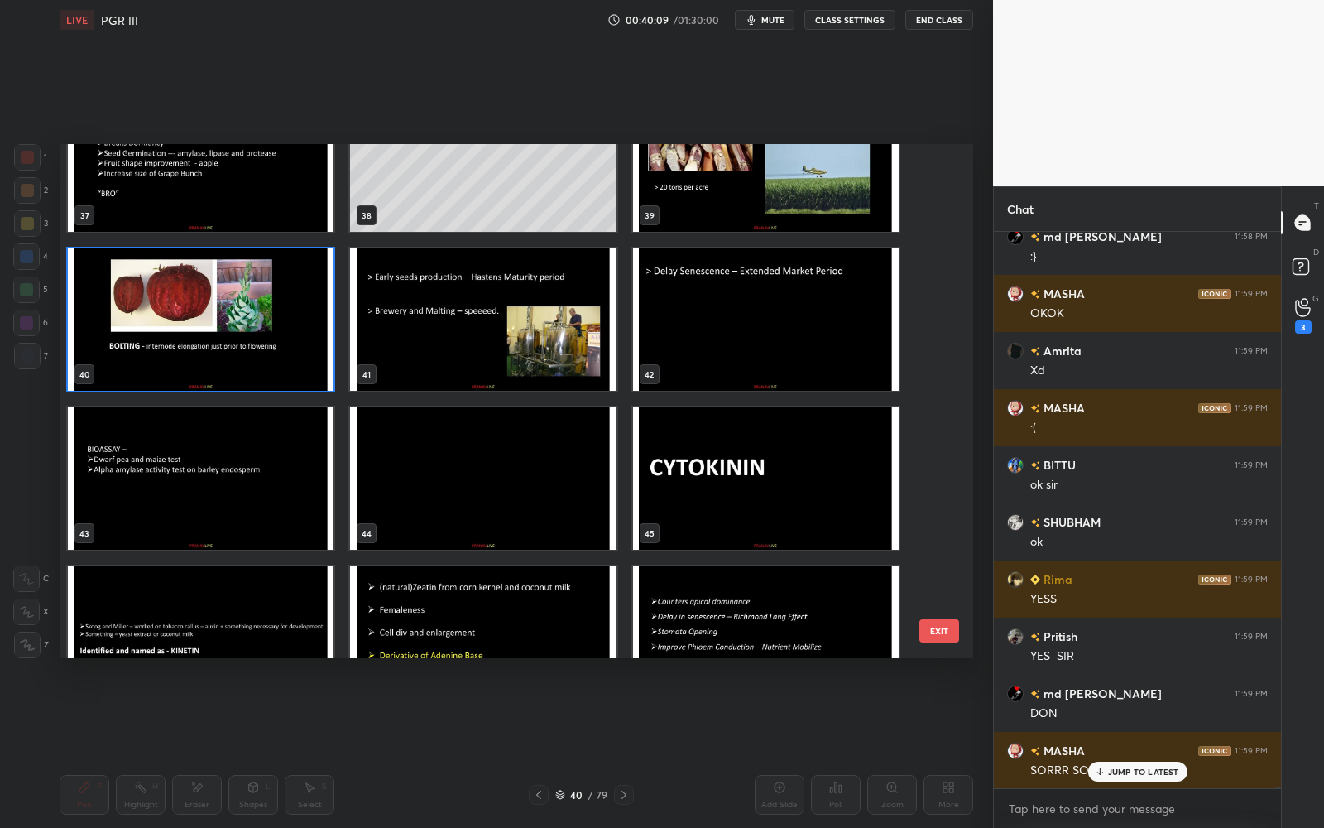
click at [299, 521] on img "grid" at bounding box center [201, 478] width 266 height 142
click at [300, 521] on img "grid" at bounding box center [201, 478] width 266 height 142
click at [301, 521] on img "grid" at bounding box center [201, 478] width 266 height 142
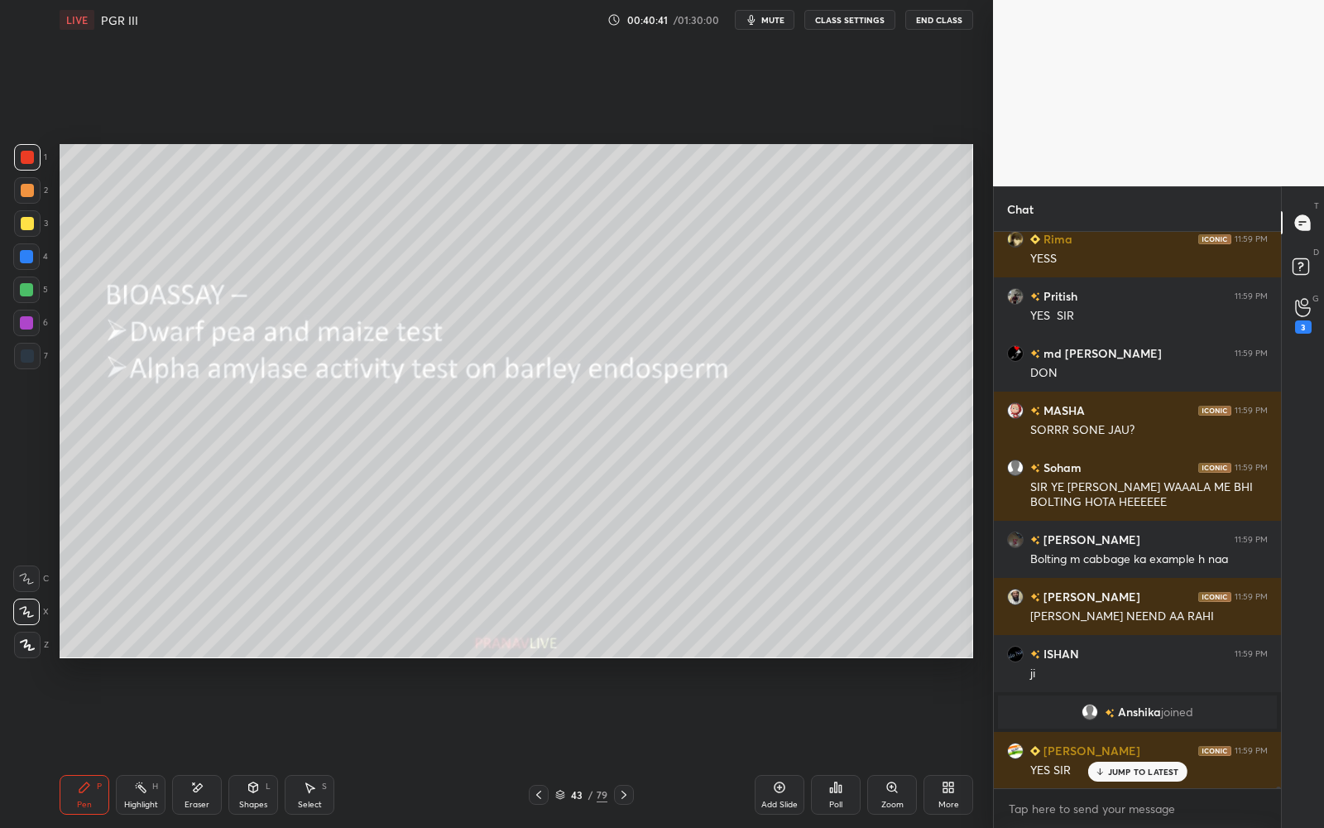
click at [1119, 746] on p "JUMP TO LATEST" at bounding box center [1143, 771] width 71 height 10
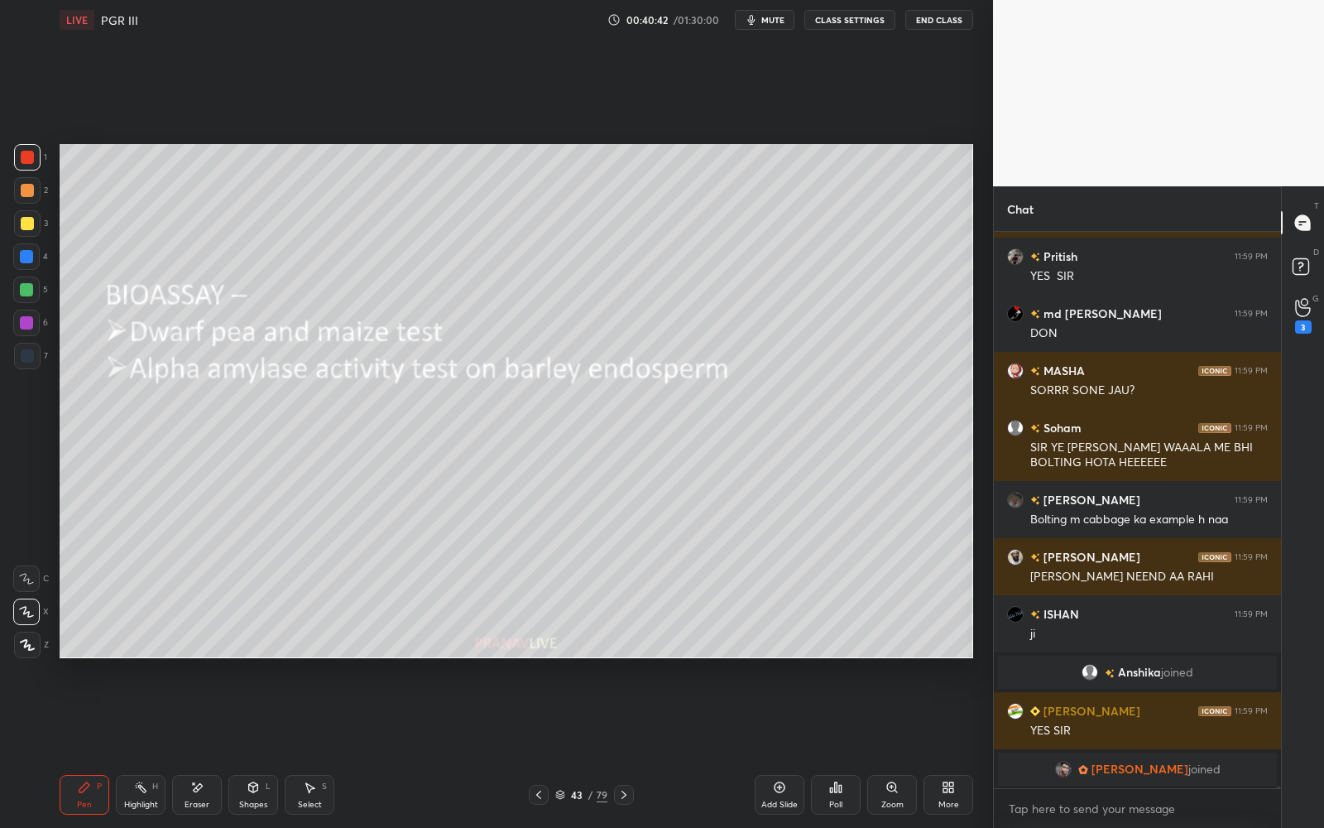
scroll to position [191170, 0]
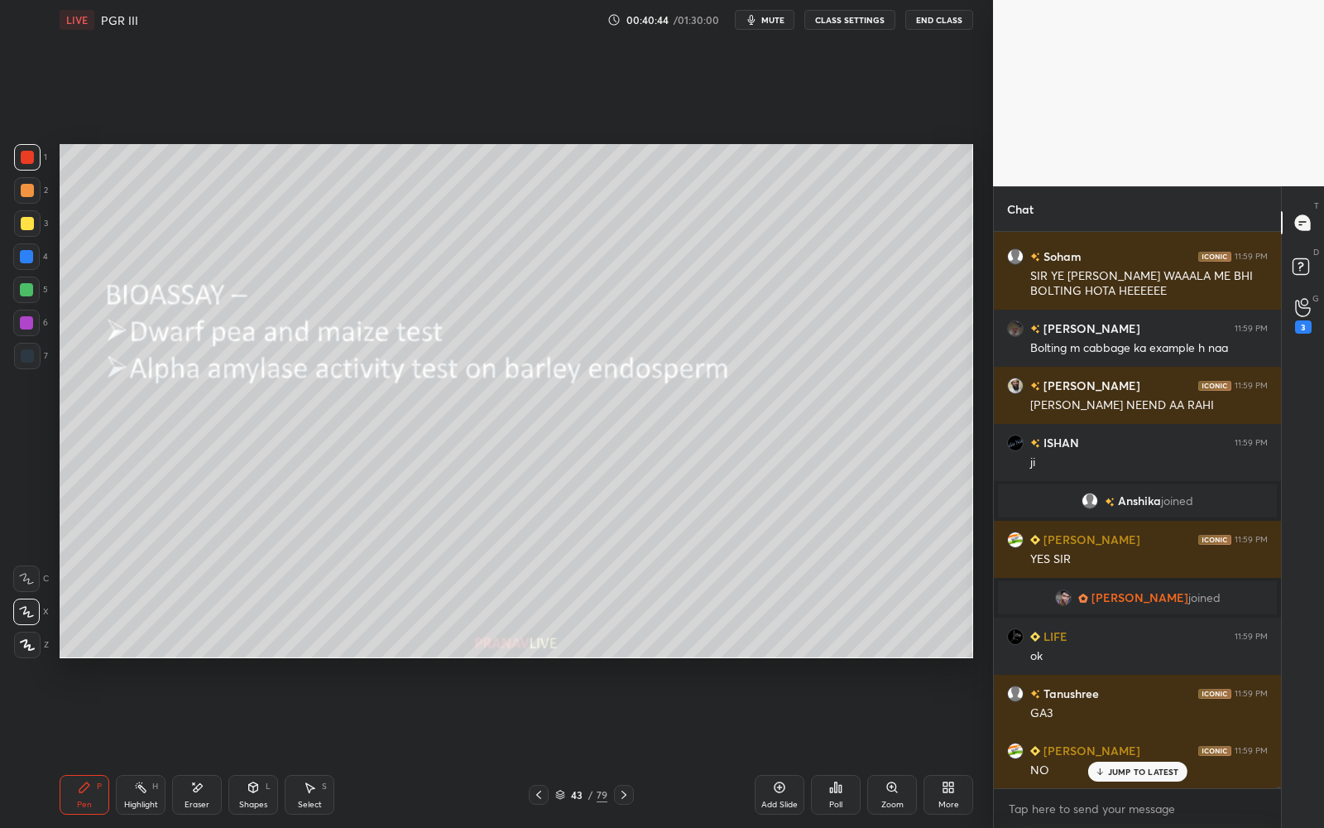
click at [1123, 746] on p "JUMP TO LATEST" at bounding box center [1143, 771] width 71 height 10
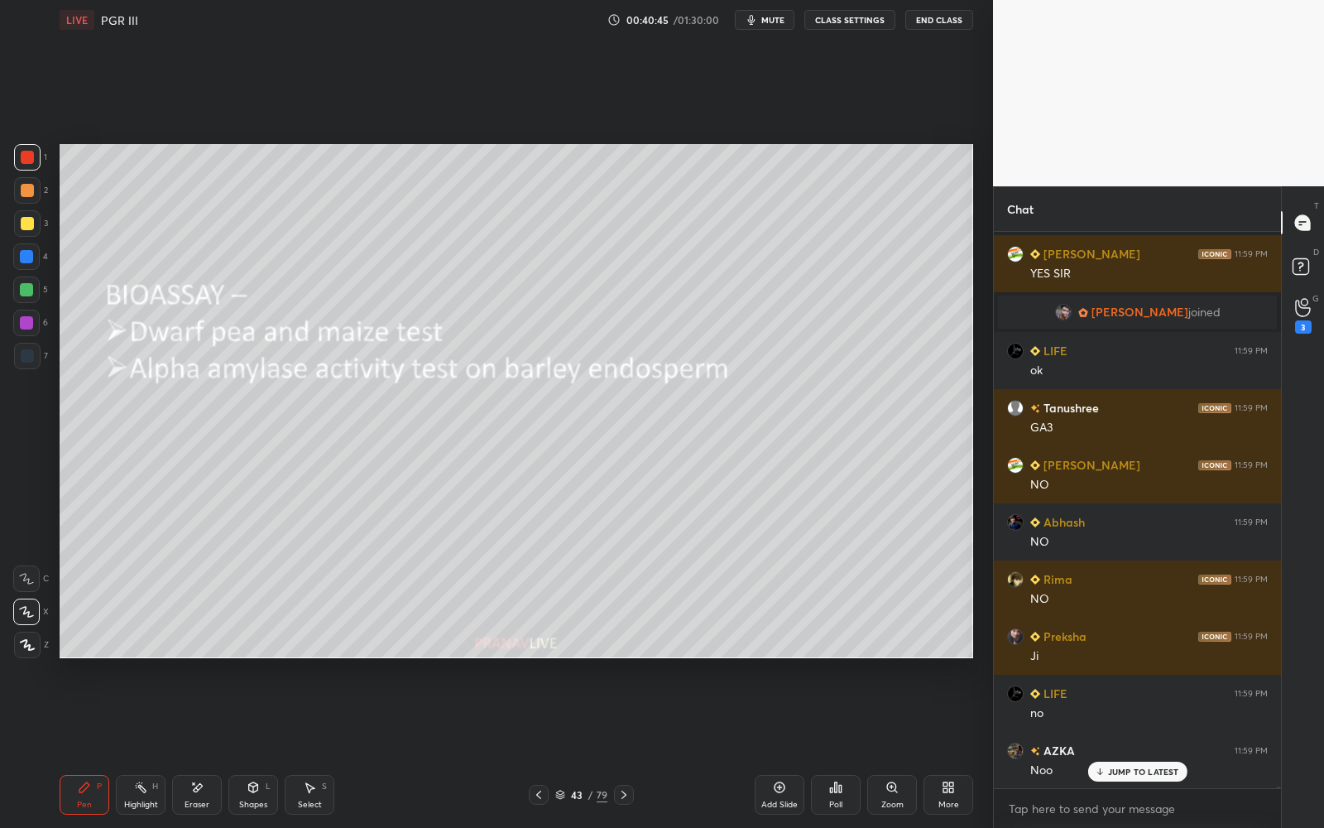
click at [1124, 746] on p "JUMP TO LATEST" at bounding box center [1143, 771] width 71 height 10
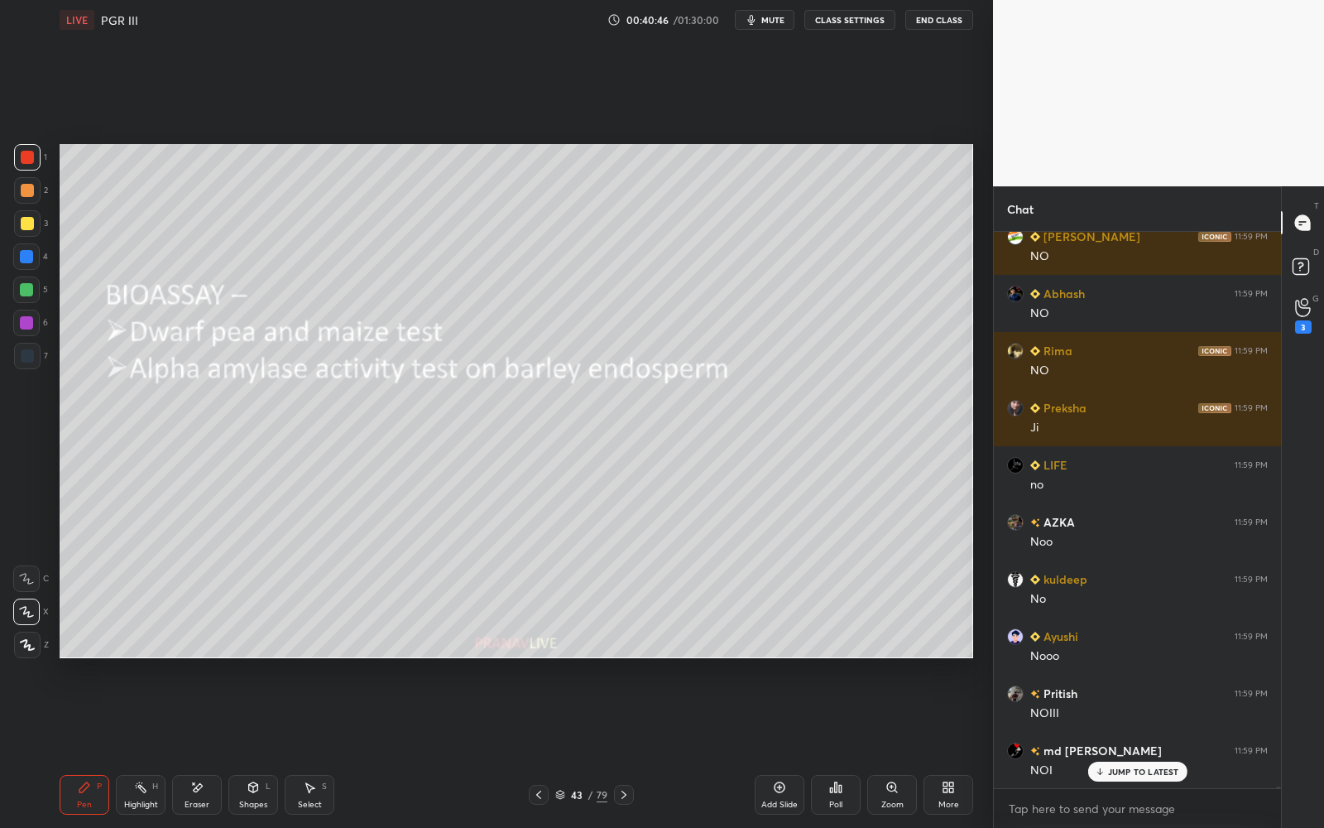
click at [545, 746] on div at bounding box center [539, 794] width 20 height 20
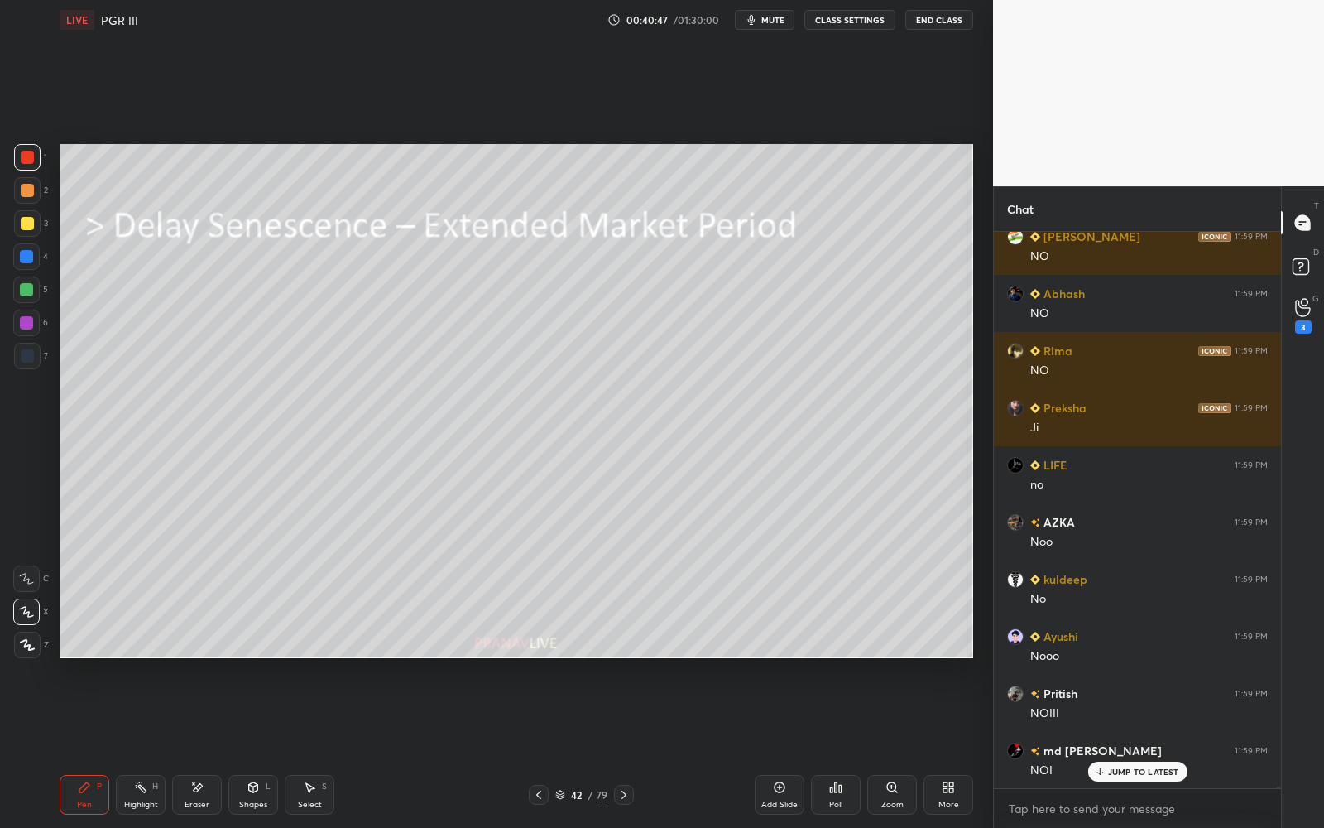
scroll to position [191969, 0]
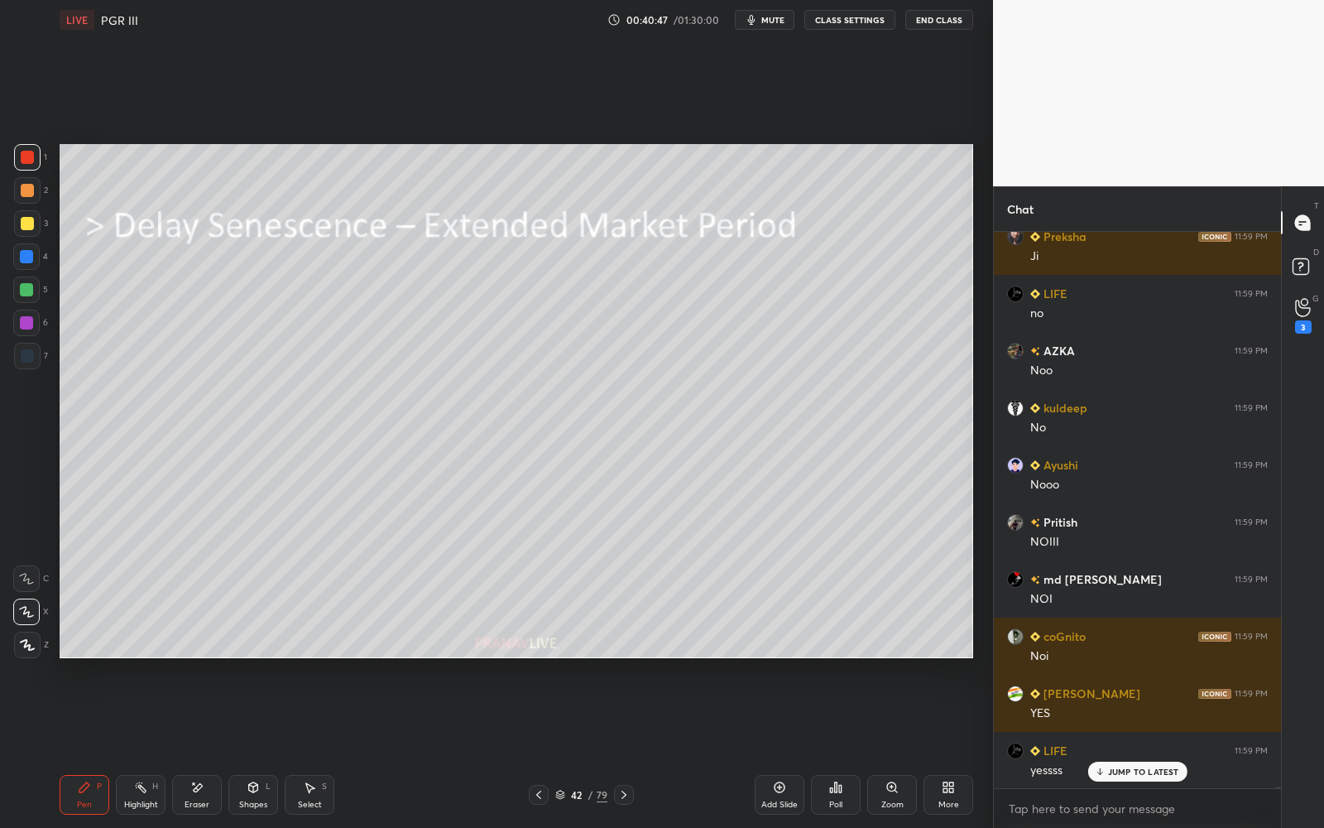
click at [545, 746] on div at bounding box center [539, 794] width 20 height 20
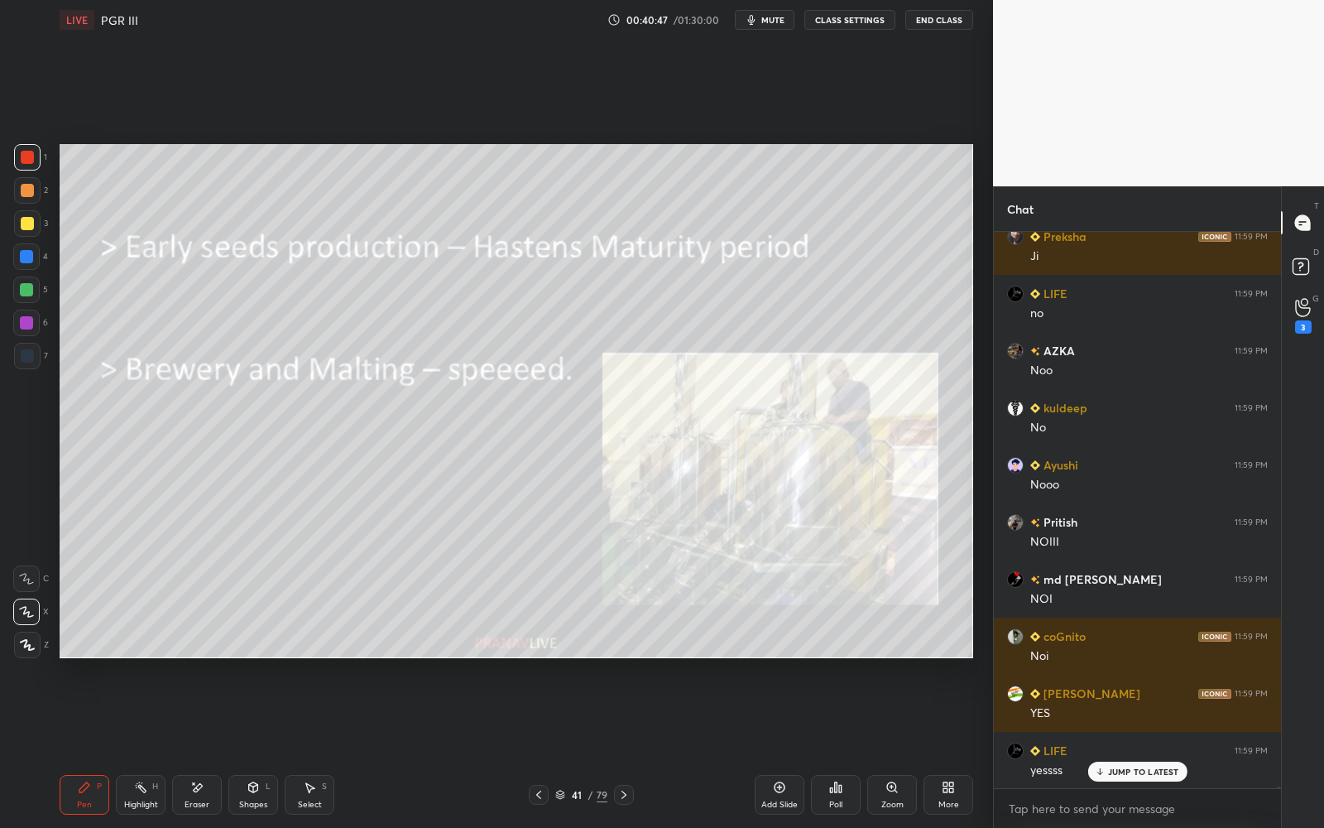
click at [545, 746] on div at bounding box center [539, 794] width 20 height 20
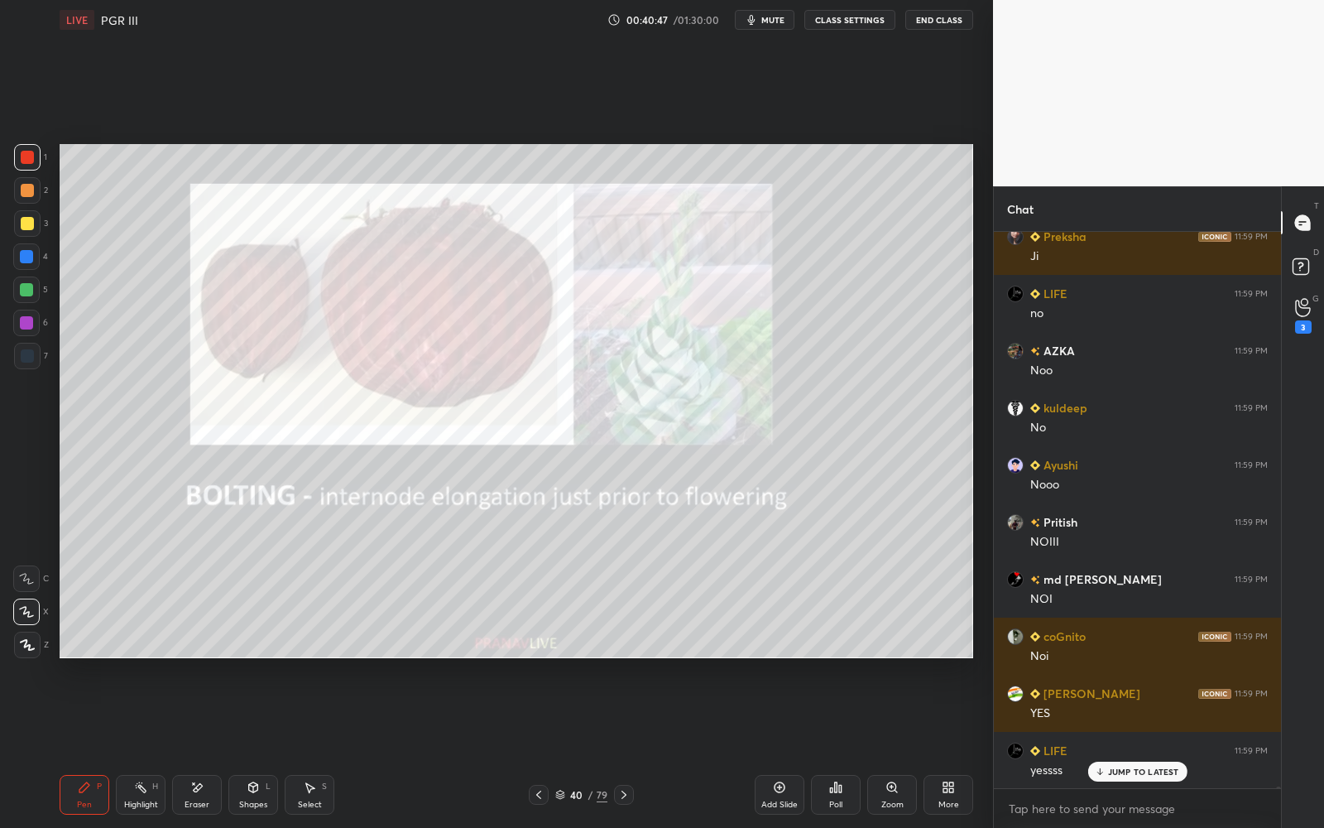
click at [545, 746] on div at bounding box center [539, 794] width 20 height 20
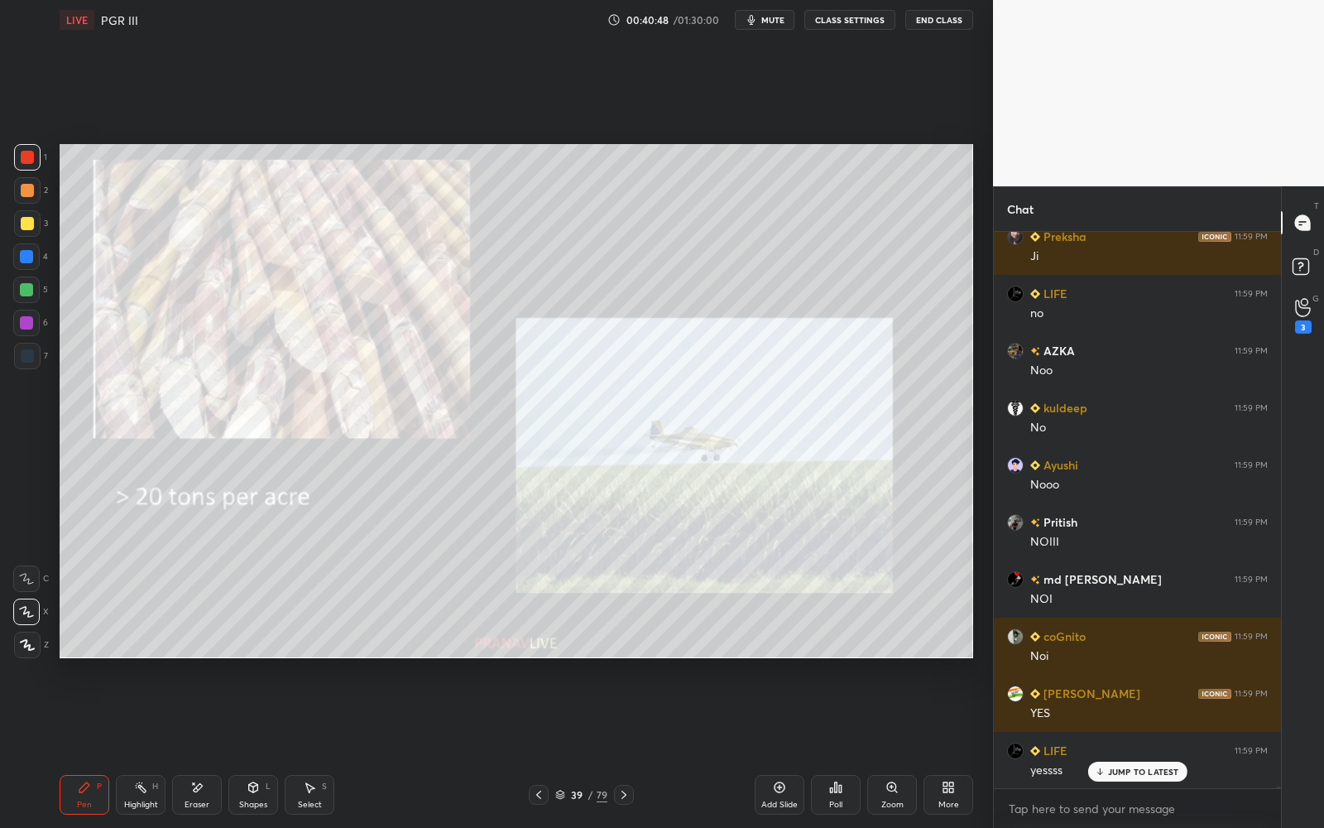
click at [545, 746] on icon at bounding box center [538, 794] width 13 height 13
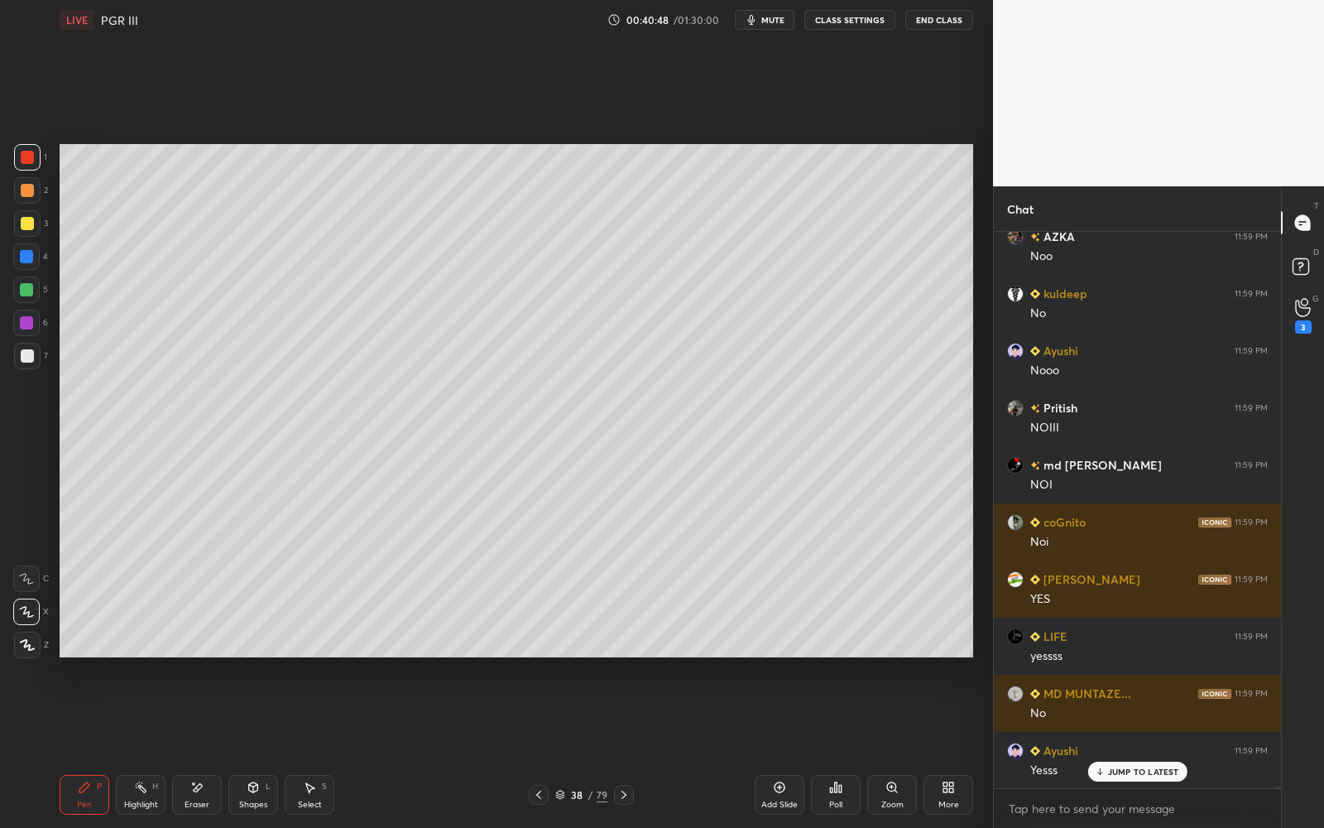
click at [545, 746] on icon at bounding box center [538, 794] width 13 height 13
click at [544, 746] on icon at bounding box center [538, 794] width 13 height 13
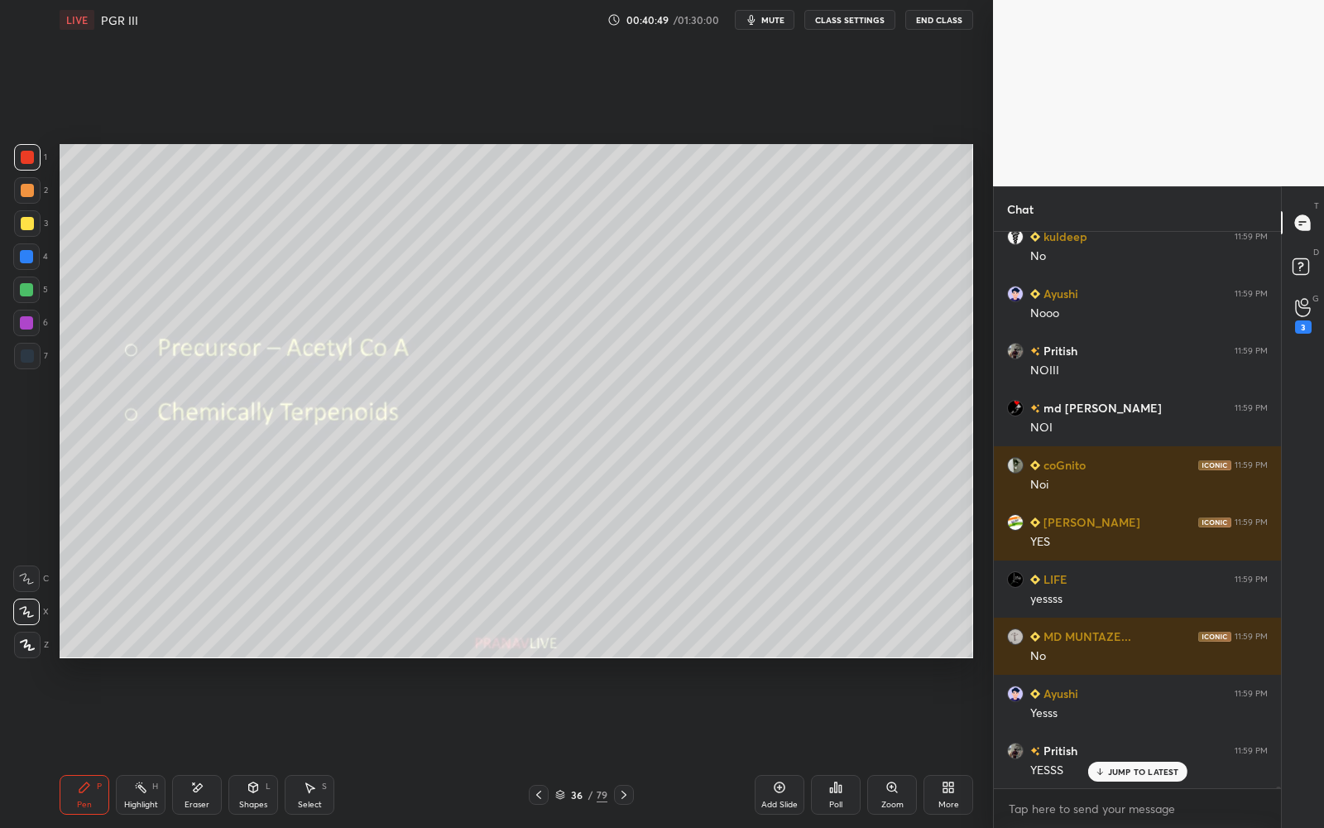
click at [542, 746] on icon at bounding box center [538, 794] width 13 height 13
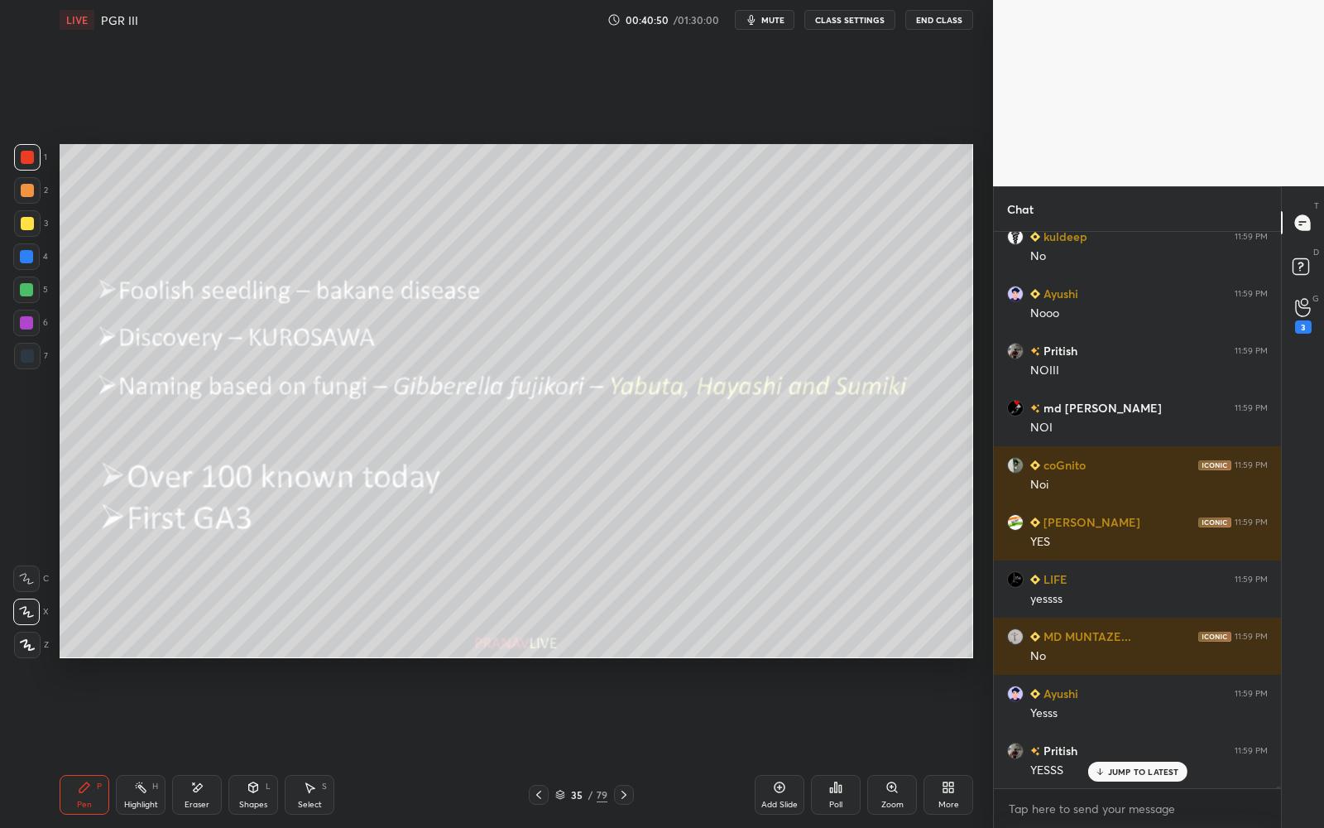
click at [542, 746] on icon at bounding box center [538, 794] width 13 height 13
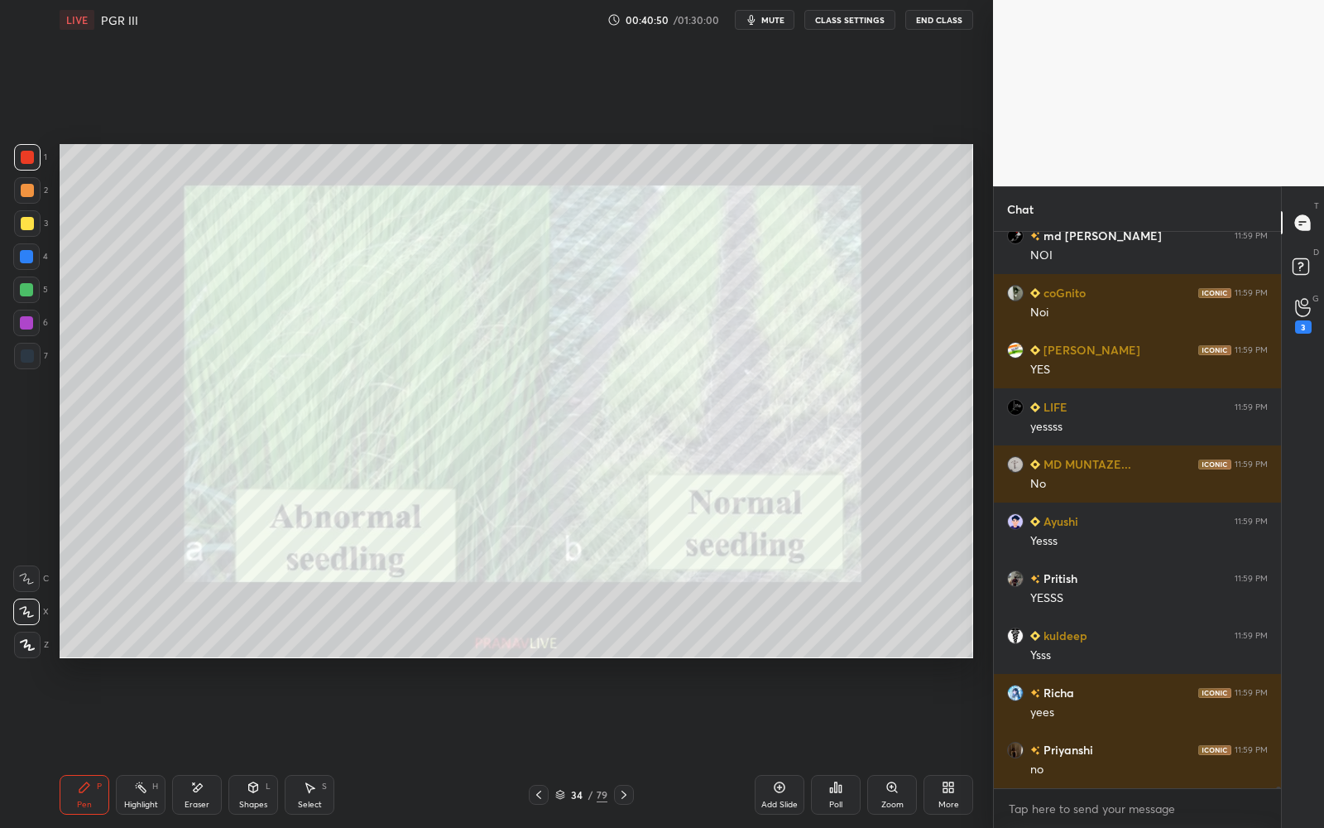
click at [541, 746] on icon at bounding box center [538, 794] width 13 height 13
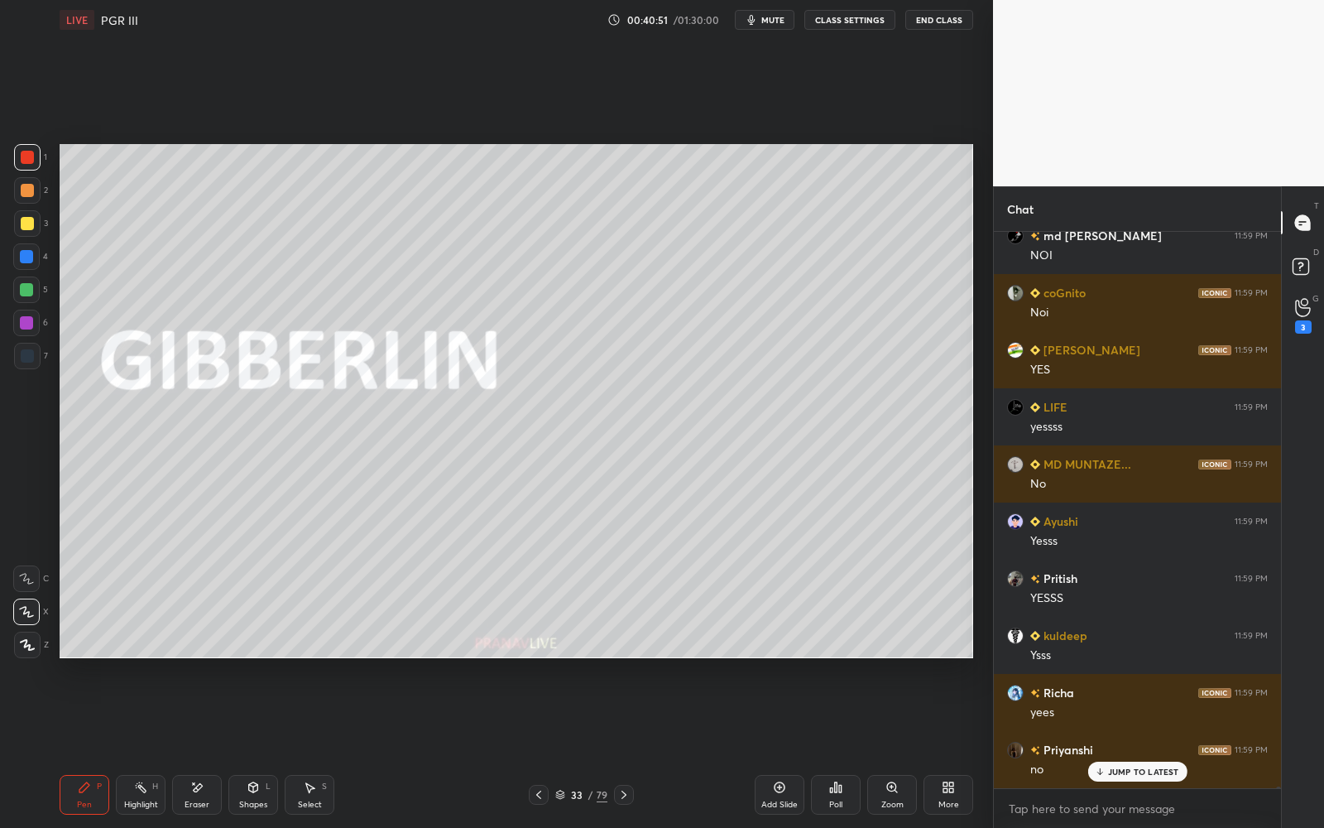
scroll to position [192368, 0]
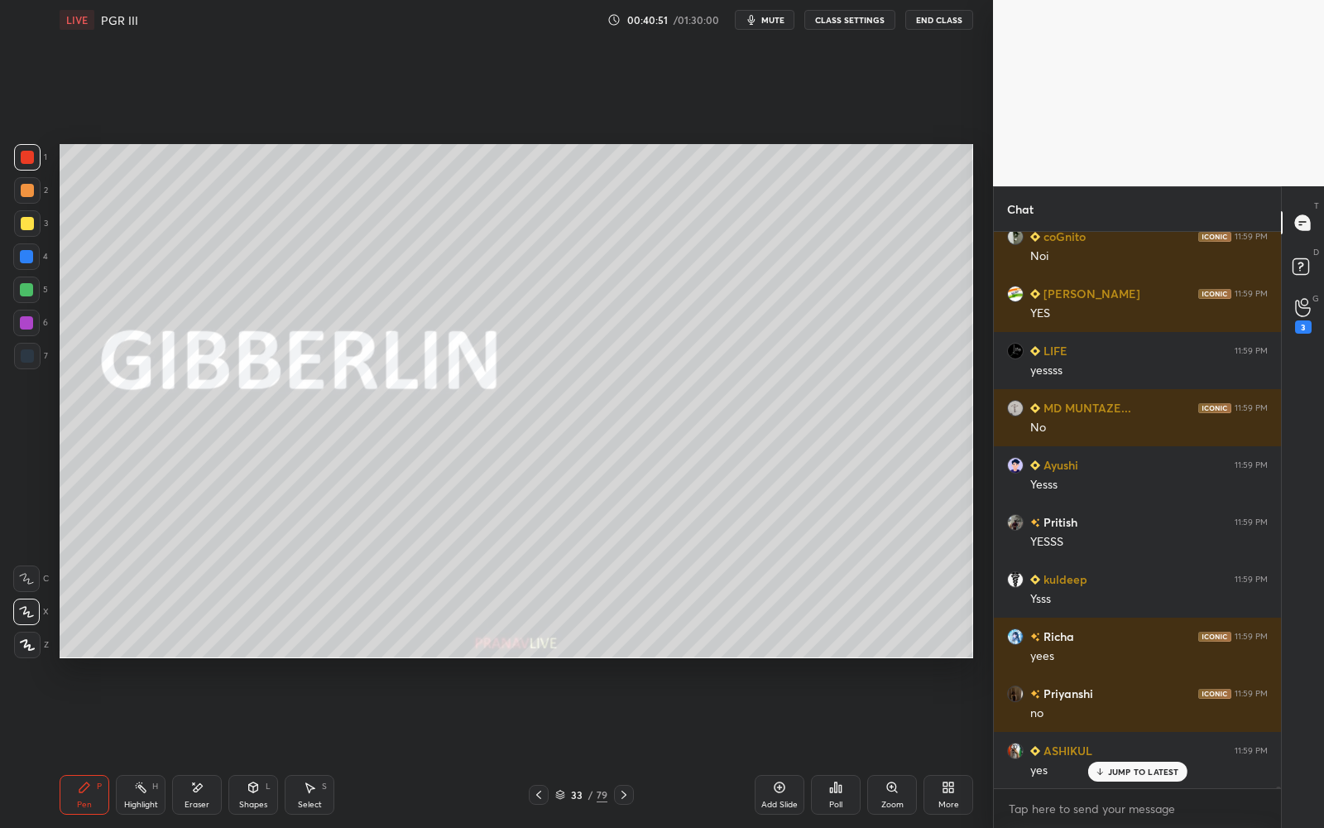
click at [539, 746] on icon at bounding box center [538, 794] width 13 height 13
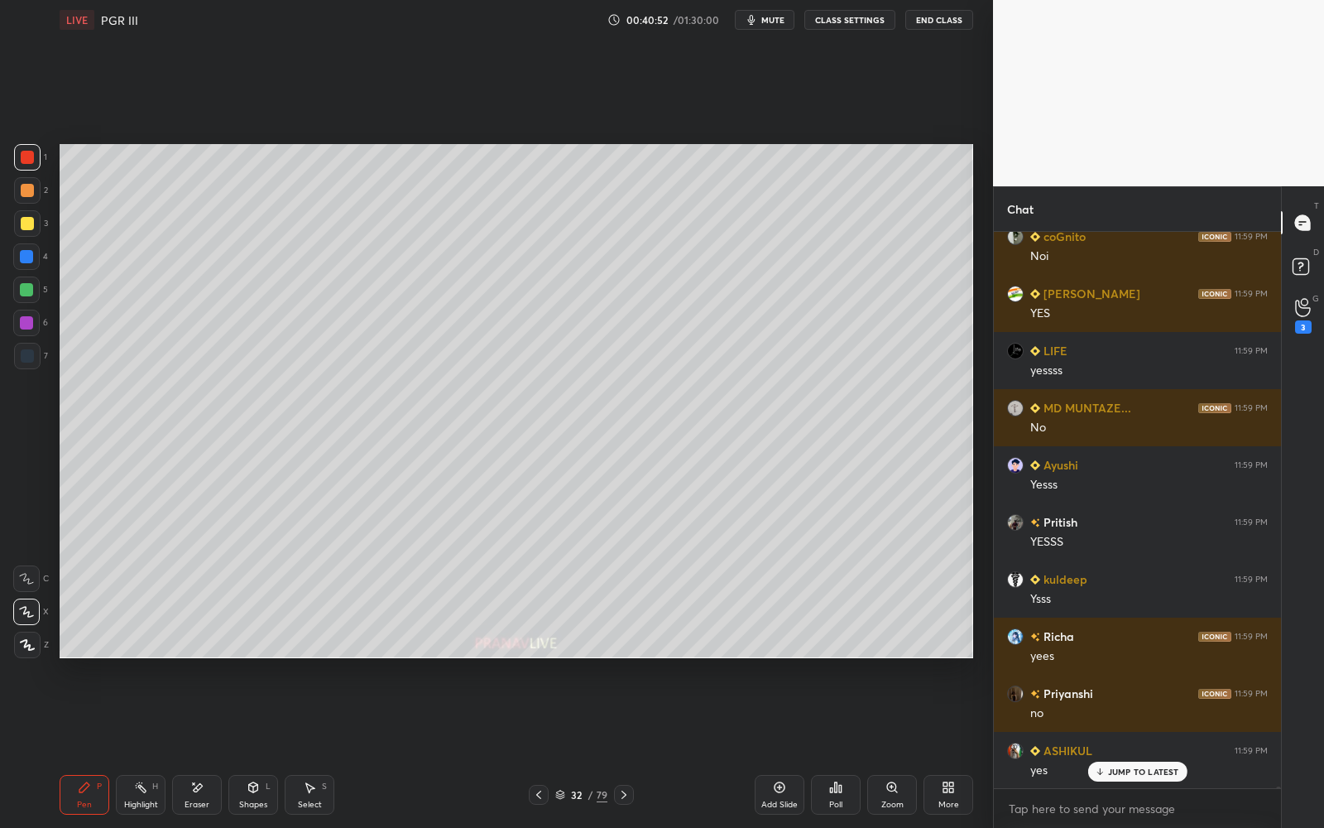
scroll to position [192426, 0]
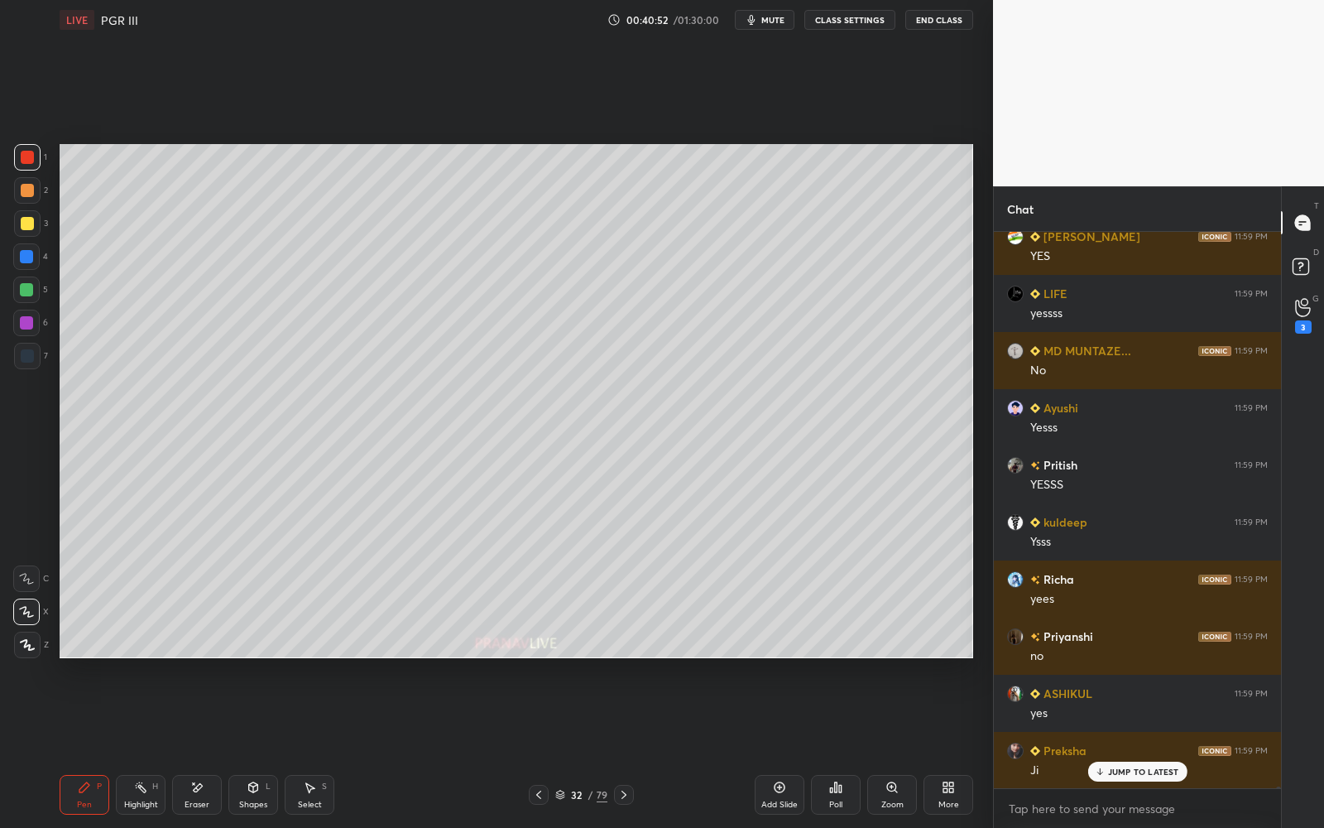
click at [784, 746] on div "Add Slide" at bounding box center [780, 795] width 50 height 40
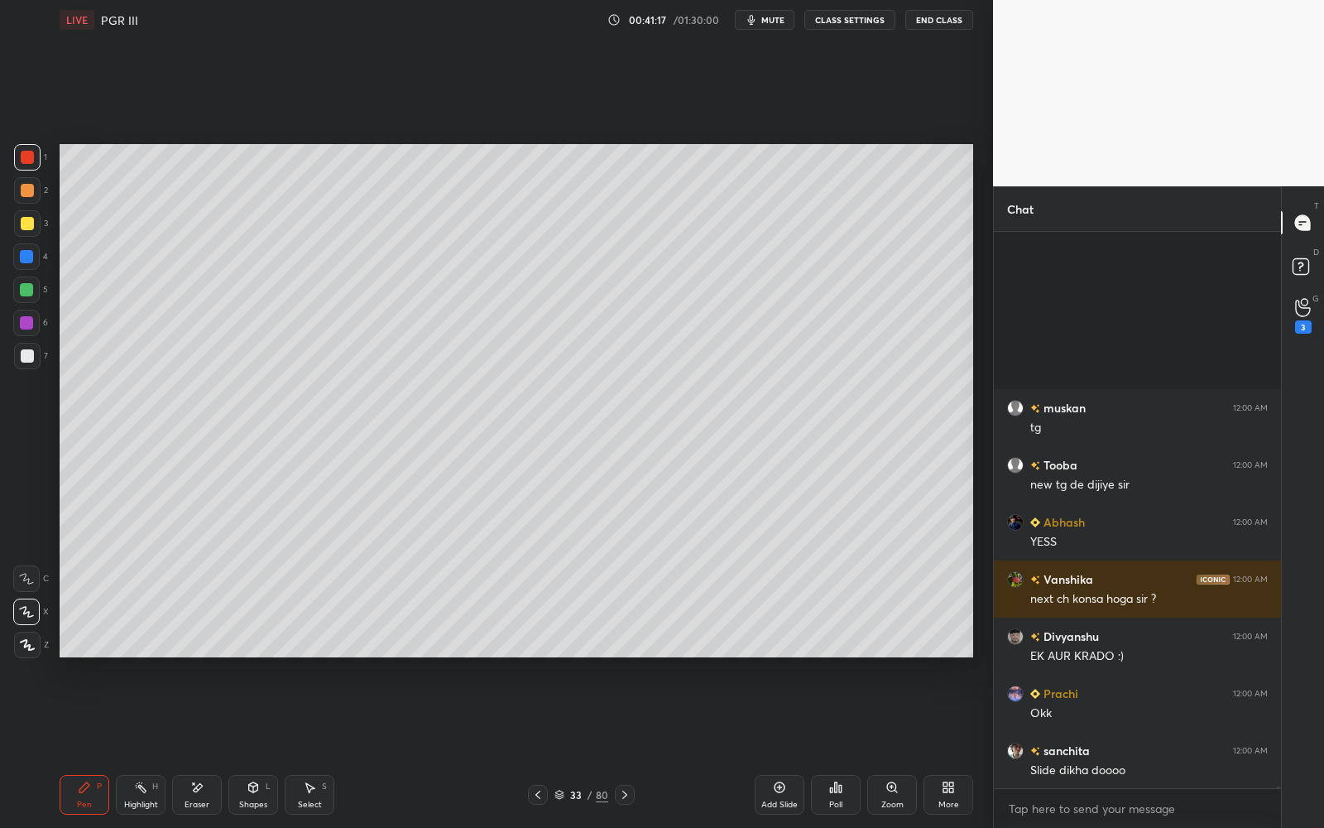
scroll to position [196309, 0]
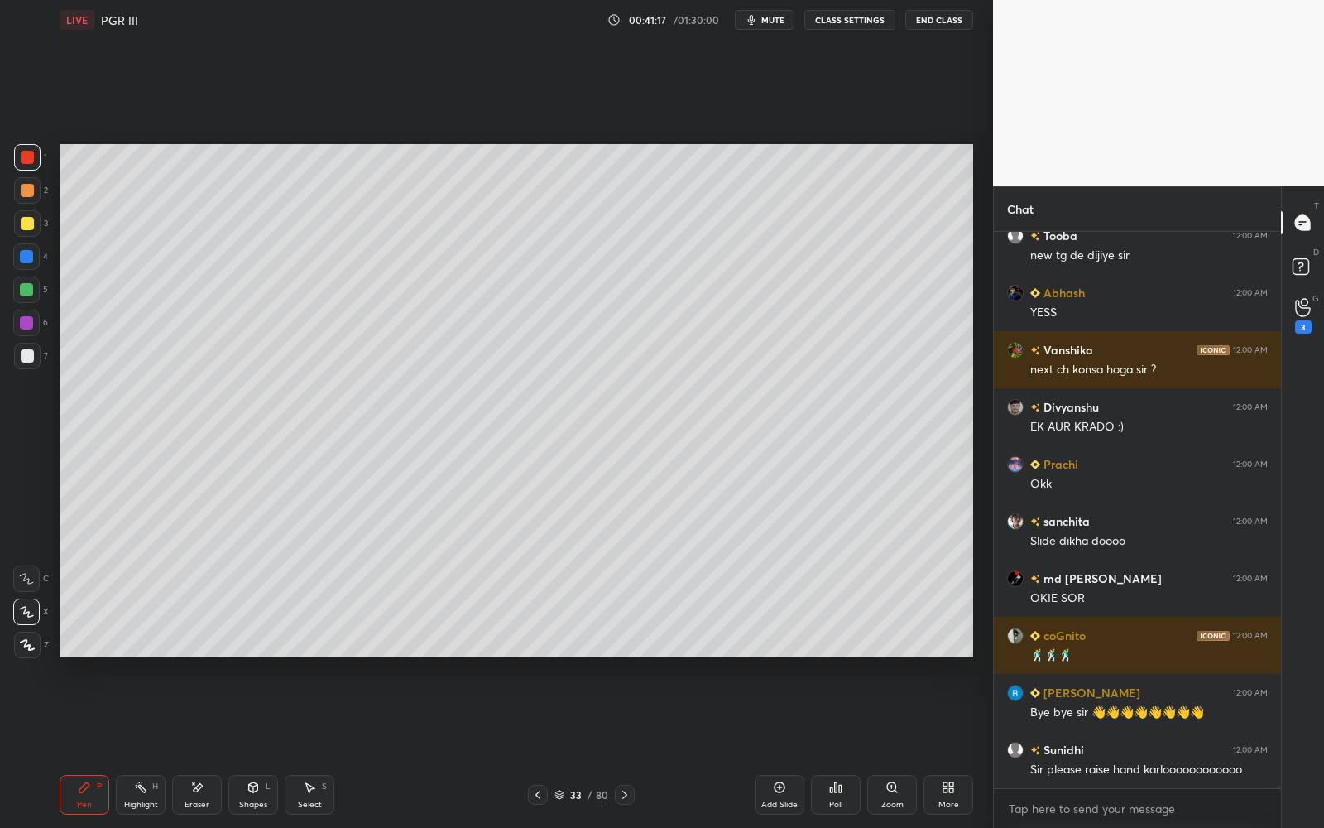
click at [27, 220] on div at bounding box center [27, 223] width 13 height 13
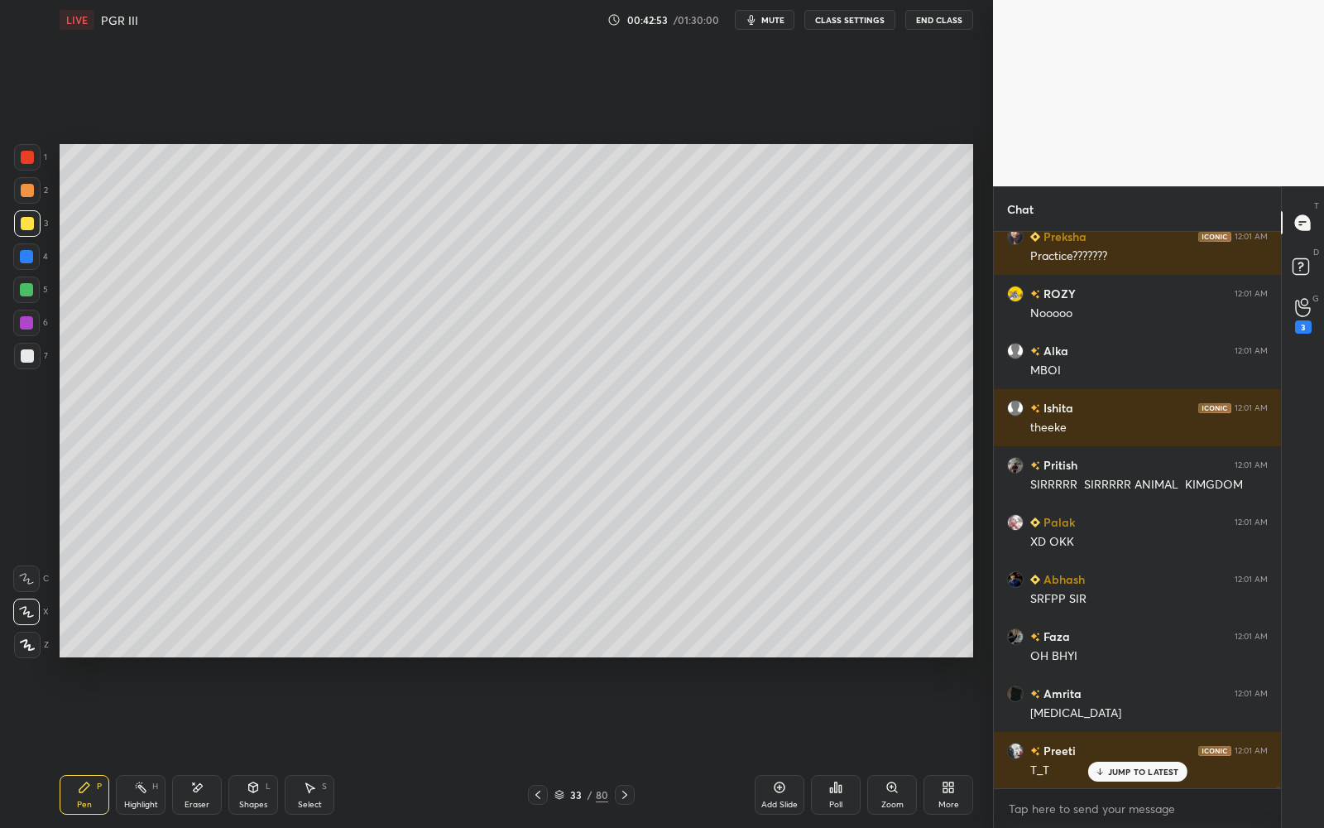
click at [35, 278] on div at bounding box center [26, 289] width 26 height 26
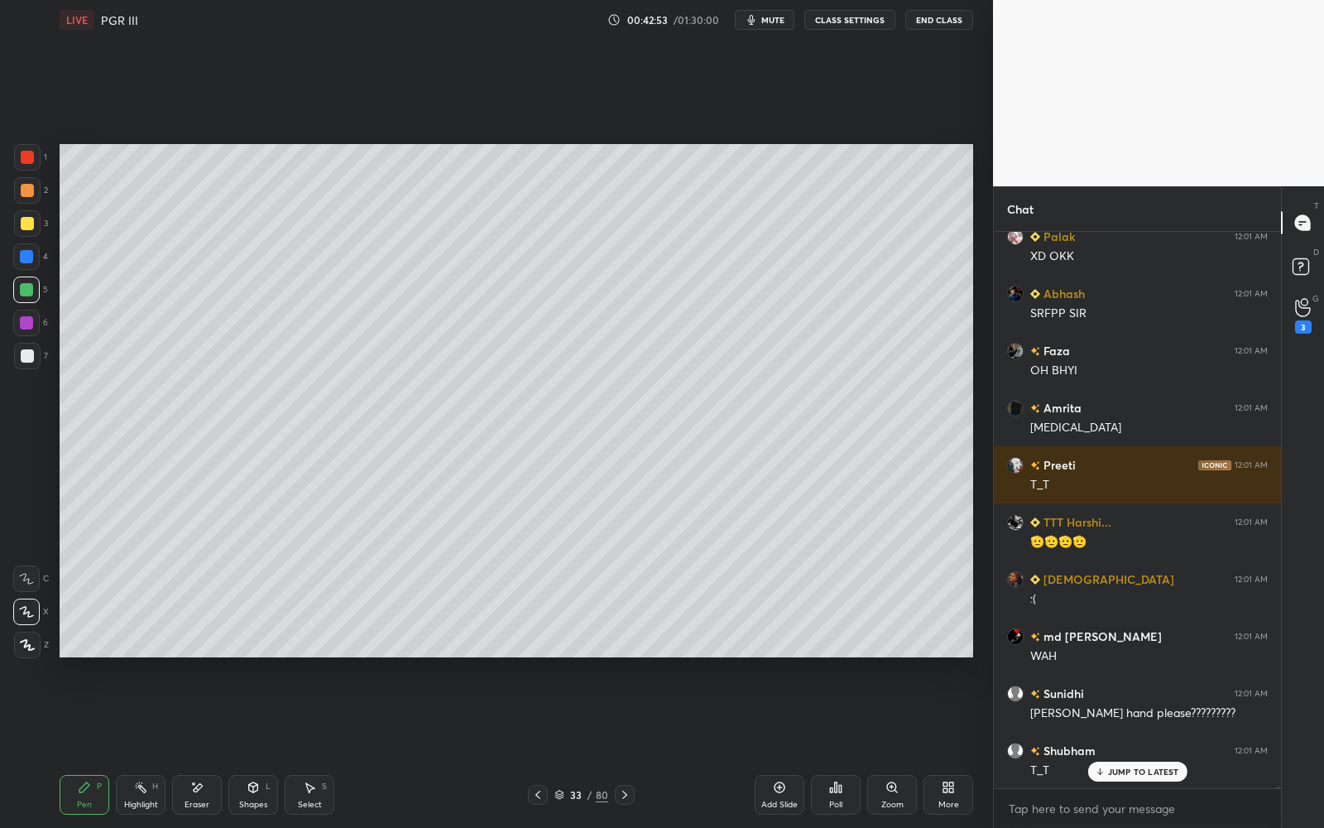
click at [36, 285] on div at bounding box center [26, 289] width 26 height 26
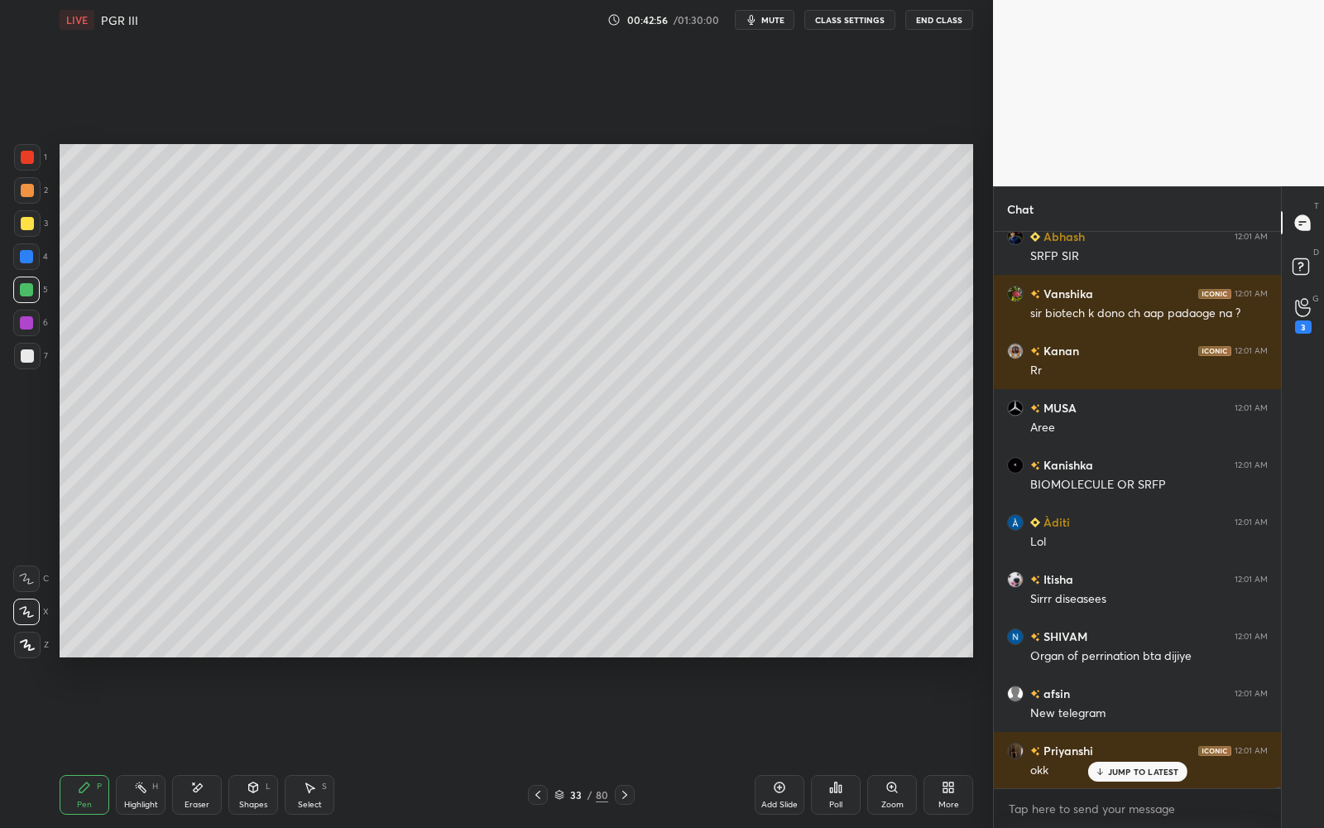
click at [788, 746] on div "Add Slide" at bounding box center [780, 795] width 50 height 40
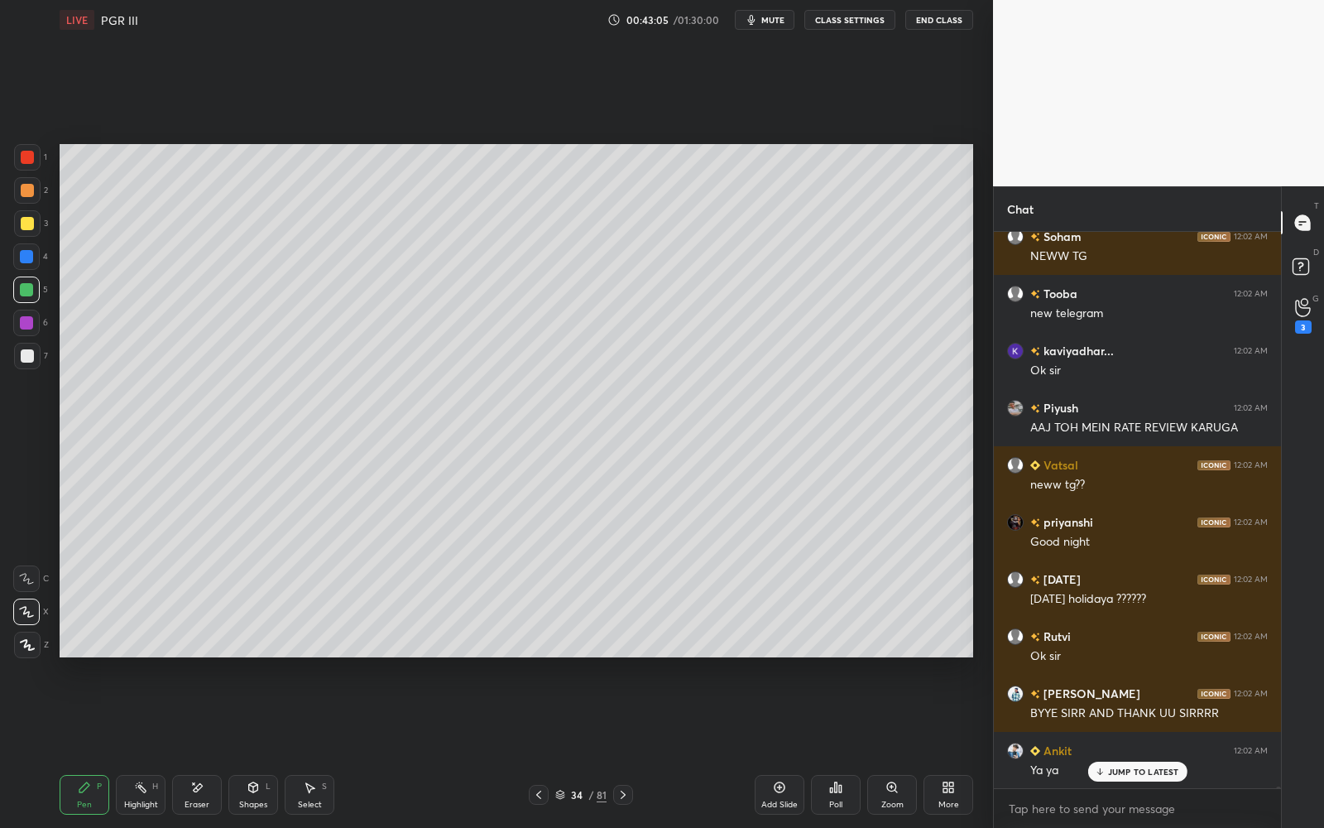
click at [944, 21] on button "End Class" at bounding box center [939, 20] width 68 height 20
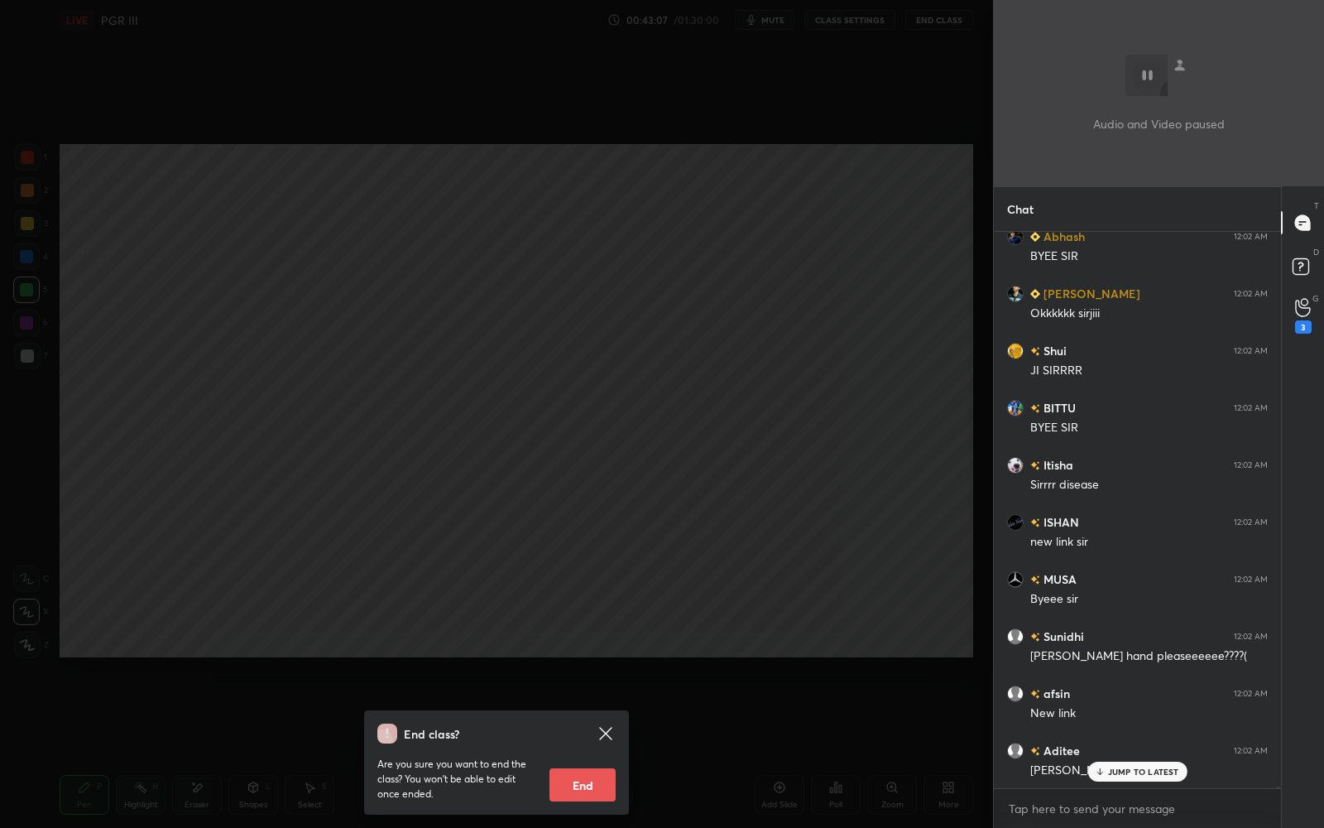
click at [604, 746] on button "End" at bounding box center [582, 784] width 66 height 33
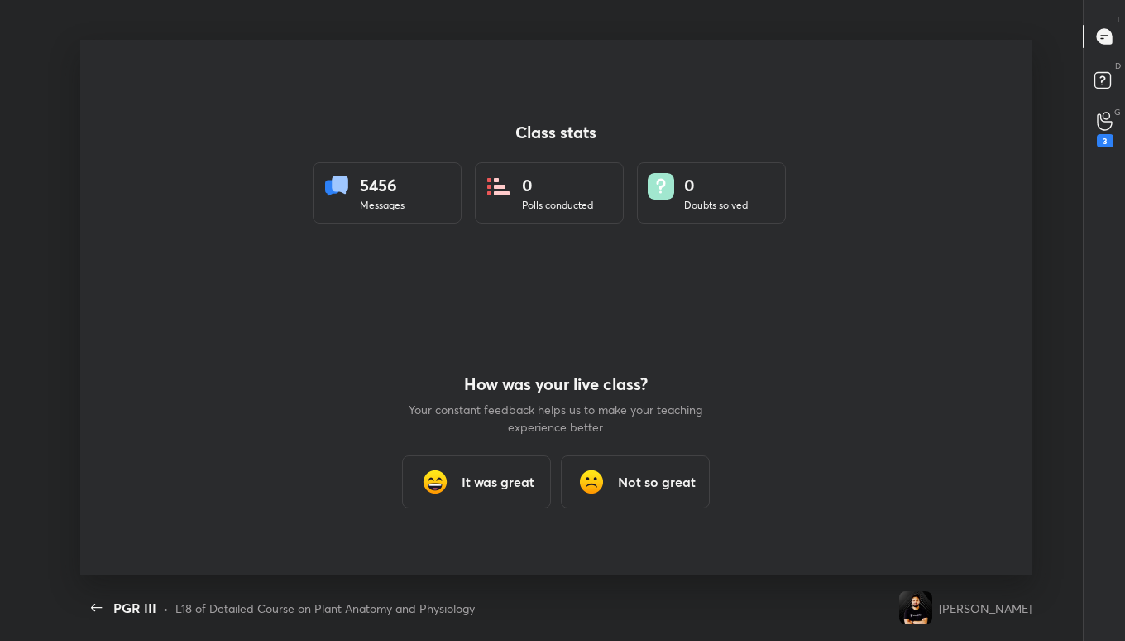
type textarea "x"
